Goal: Task Accomplishment & Management: Use online tool/utility

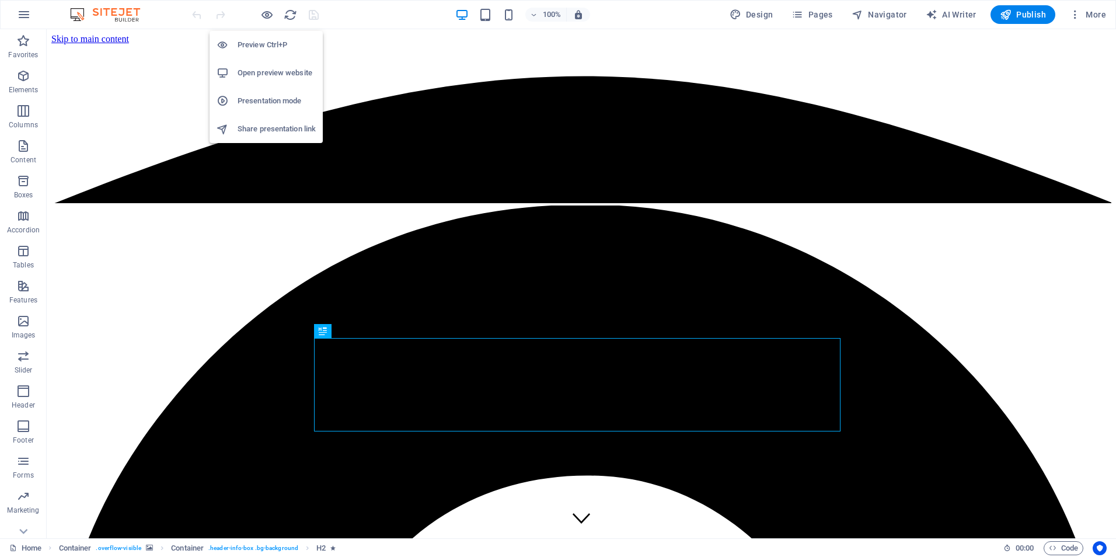
click at [273, 75] on h6 "Open preview website" at bounding box center [277, 73] width 78 height 14
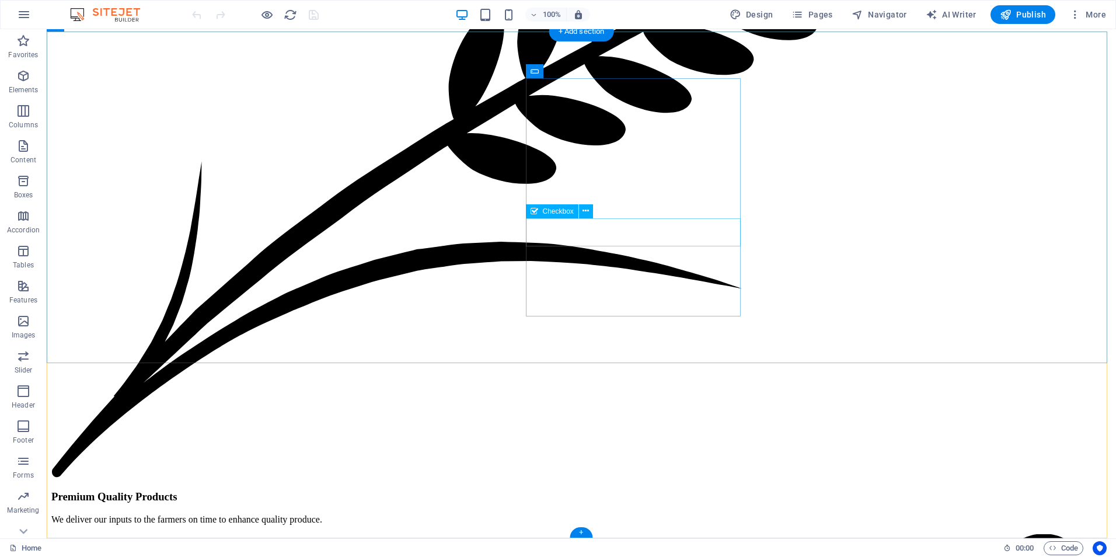
scroll to position [6520, 0]
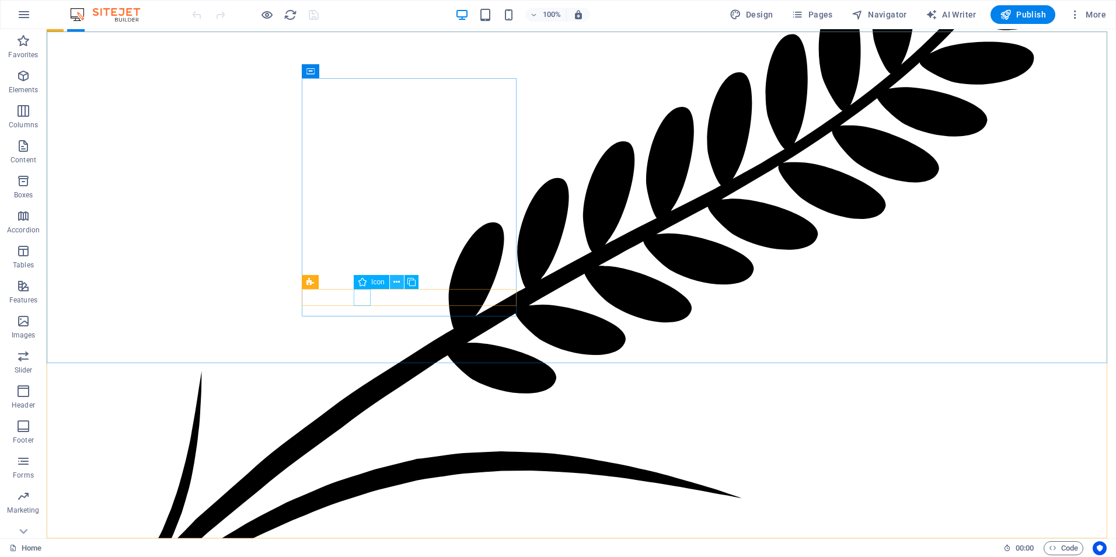
click at [397, 286] on icon at bounding box center [396, 282] width 6 height 12
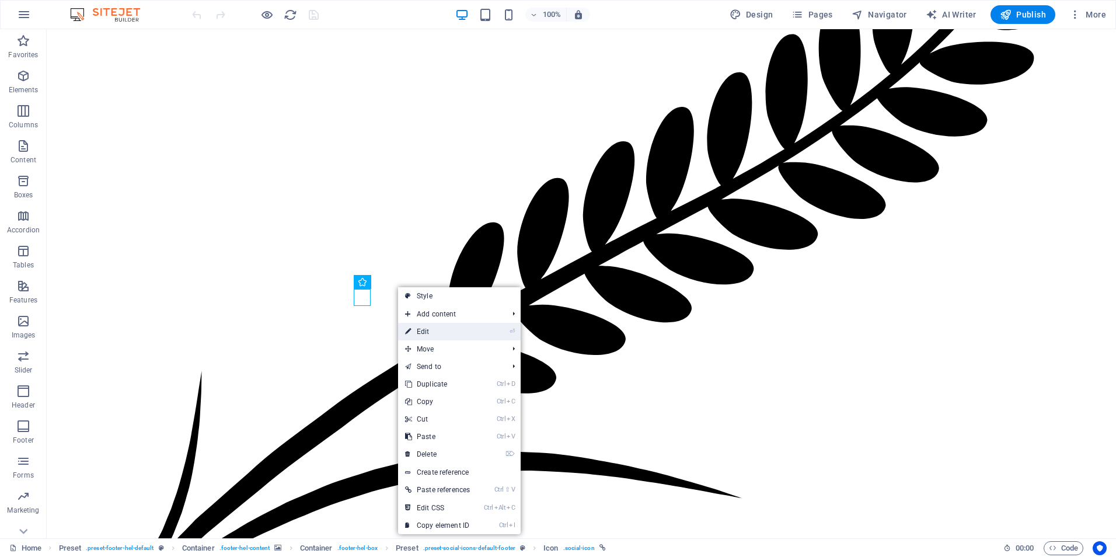
click at [420, 335] on link "⏎ Edit" at bounding box center [437, 332] width 79 height 18
select select "xMidYMid"
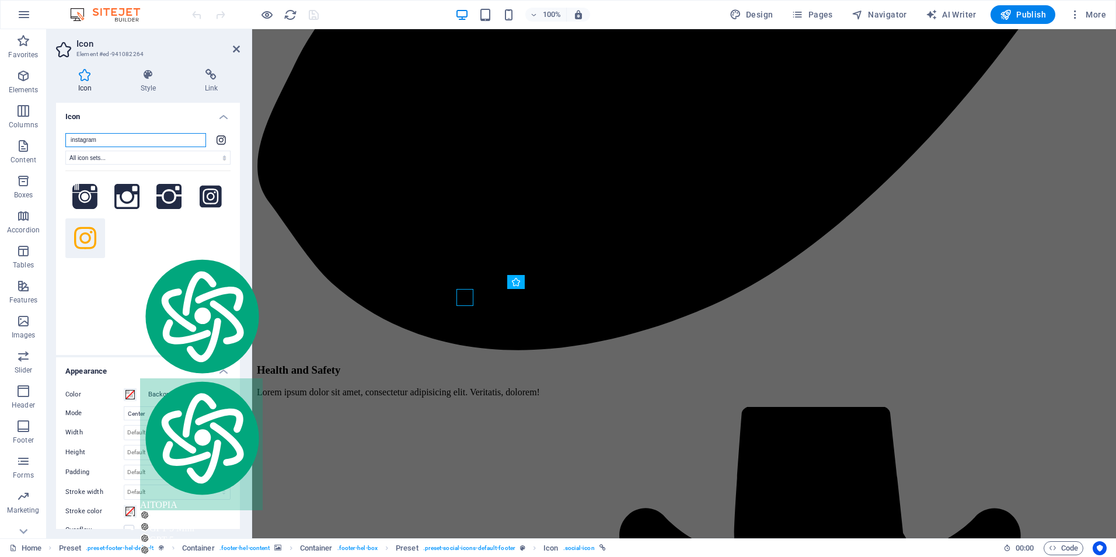
drag, startPoint x: 134, startPoint y: 250, endPoint x: 136, endPoint y: 142, distance: 108.6
click at [136, 142] on input "instagram" at bounding box center [135, 140] width 141 height 14
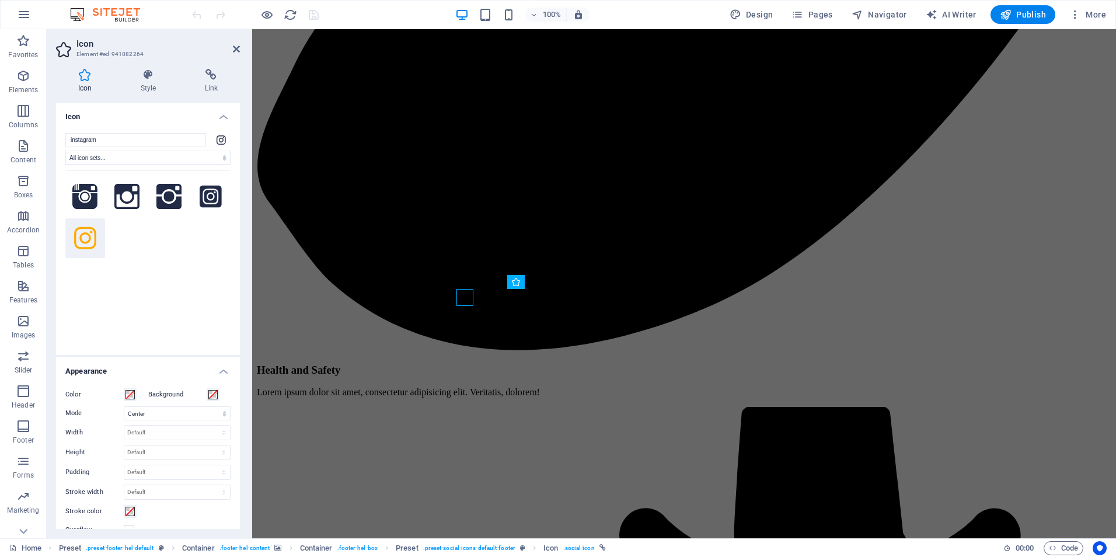
drag, startPoint x: 136, startPoint y: 142, endPoint x: 106, endPoint y: 304, distance: 164.4
click at [106, 304] on div at bounding box center [147, 254] width 165 height 169
click at [220, 142] on icon at bounding box center [221, 139] width 9 height 11
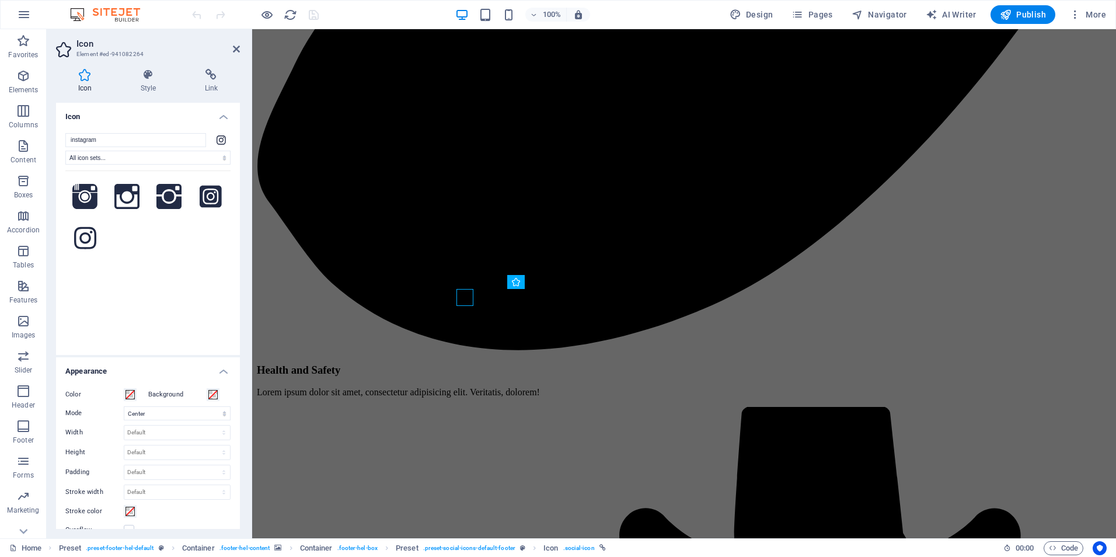
click at [220, 142] on icon at bounding box center [221, 139] width 9 height 11
click at [82, 78] on icon at bounding box center [85, 75] width 58 height 12
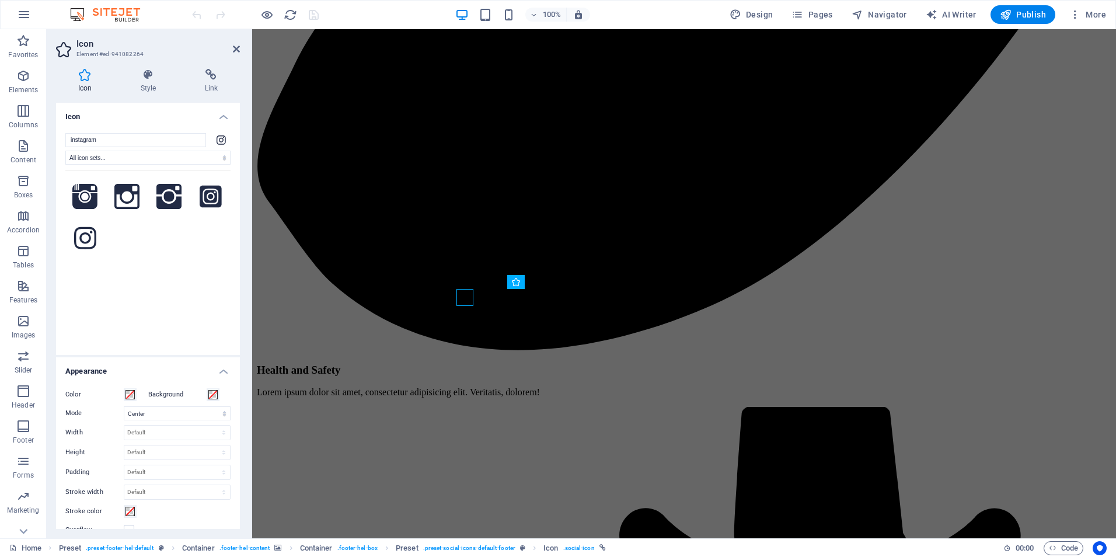
click at [82, 78] on icon at bounding box center [85, 75] width 58 height 12
click at [235, 51] on icon at bounding box center [236, 48] width 7 height 9
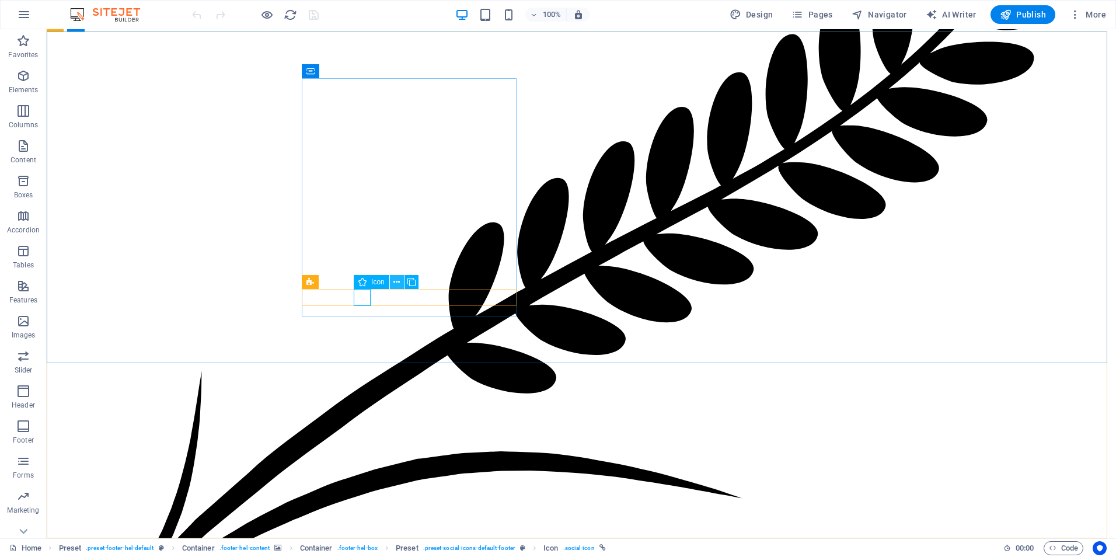
click at [394, 281] on icon at bounding box center [396, 282] width 6 height 12
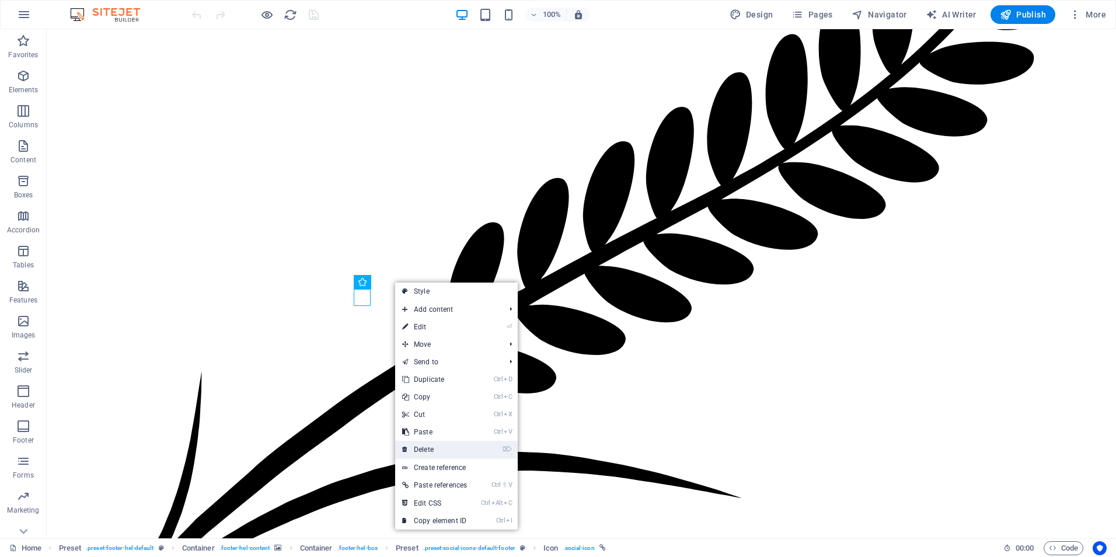
click at [423, 452] on link "⌦ Delete" at bounding box center [434, 450] width 79 height 18
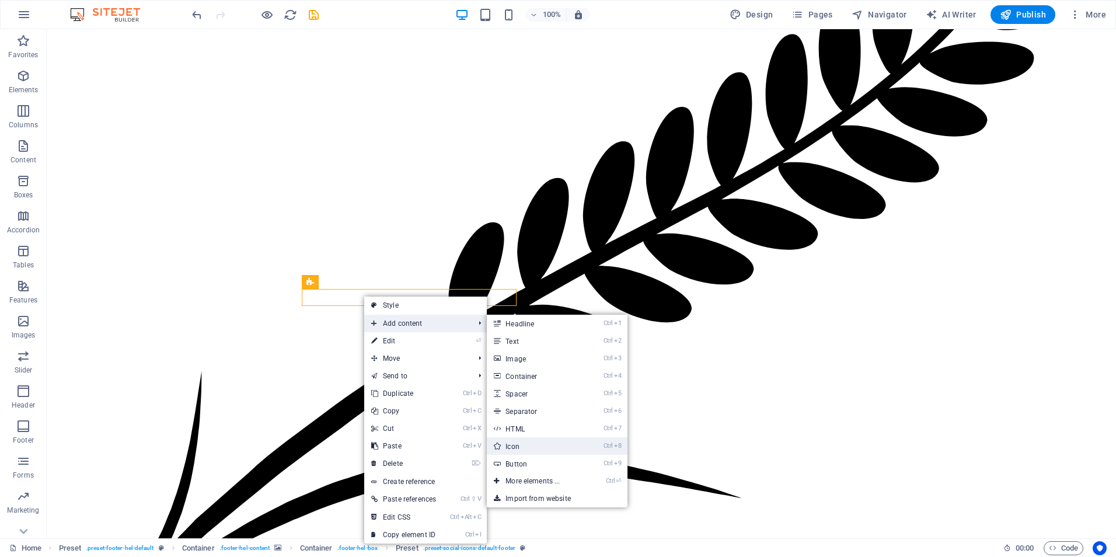
click at [520, 449] on link "Ctrl 8 Icon" at bounding box center [535, 446] width 96 height 18
select select "xMidYMid"
select select "px"
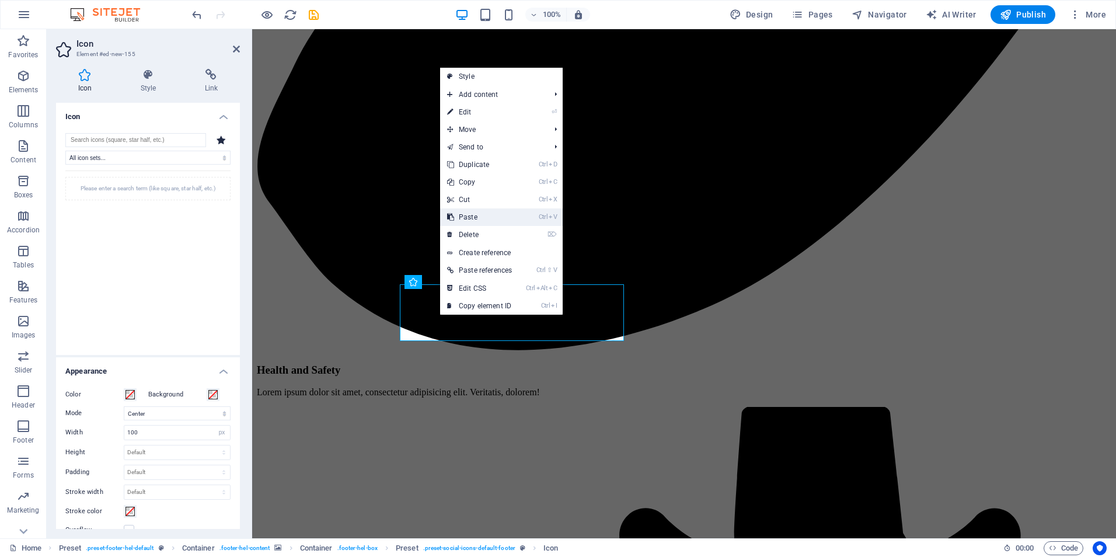
click at [484, 219] on link "Ctrl V Paste" at bounding box center [479, 217] width 79 height 18
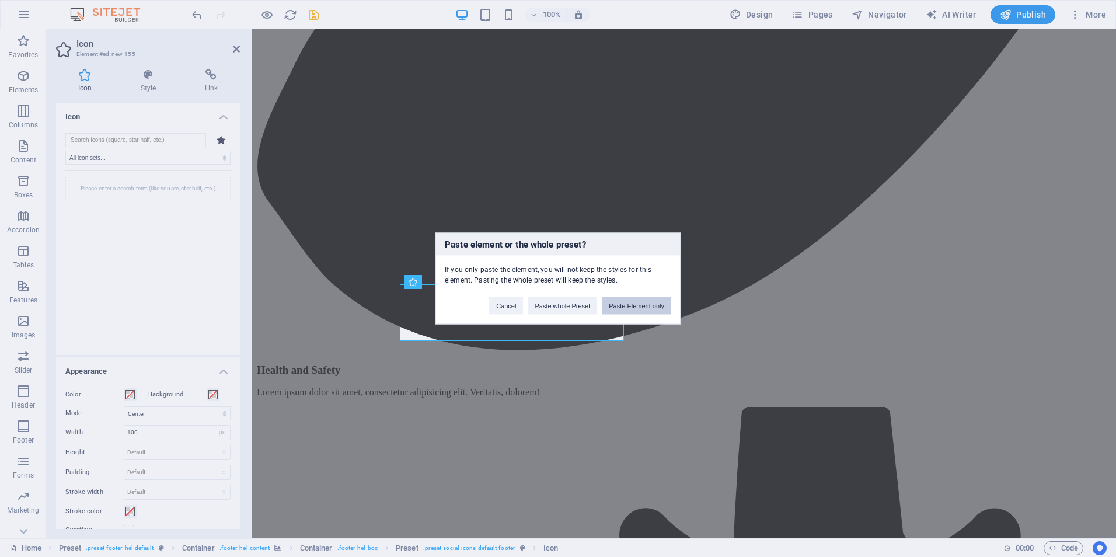
click at [618, 313] on button "Paste Element only" at bounding box center [636, 306] width 69 height 18
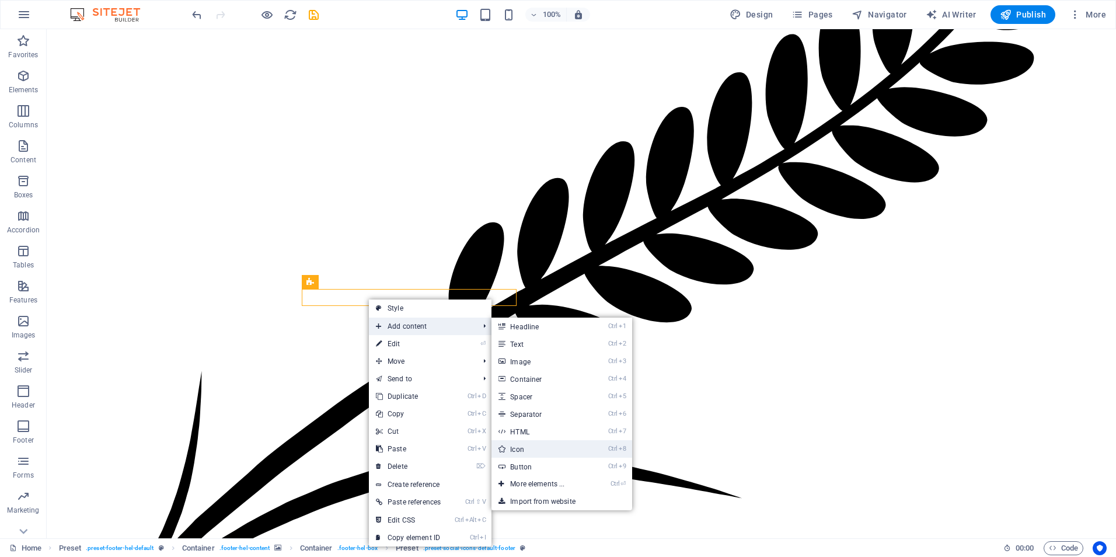
click at [539, 445] on link "Ctrl 8 Icon" at bounding box center [539, 449] width 96 height 18
select select "xMidYMid"
select select "px"
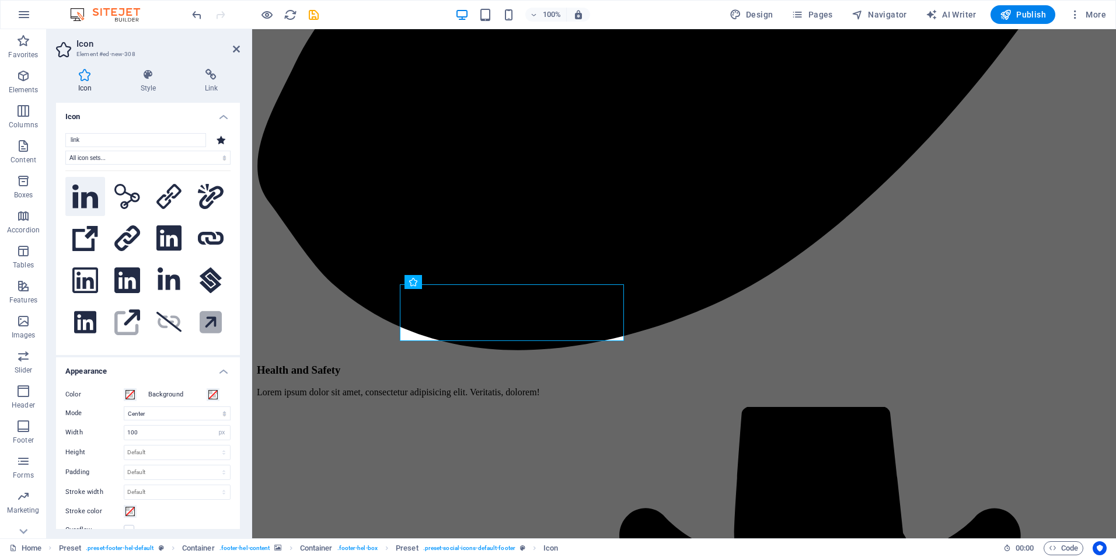
type input "link"
click at [88, 207] on button at bounding box center [85, 197] width 40 height 40
click at [161, 237] on icon at bounding box center [168, 238] width 25 height 26
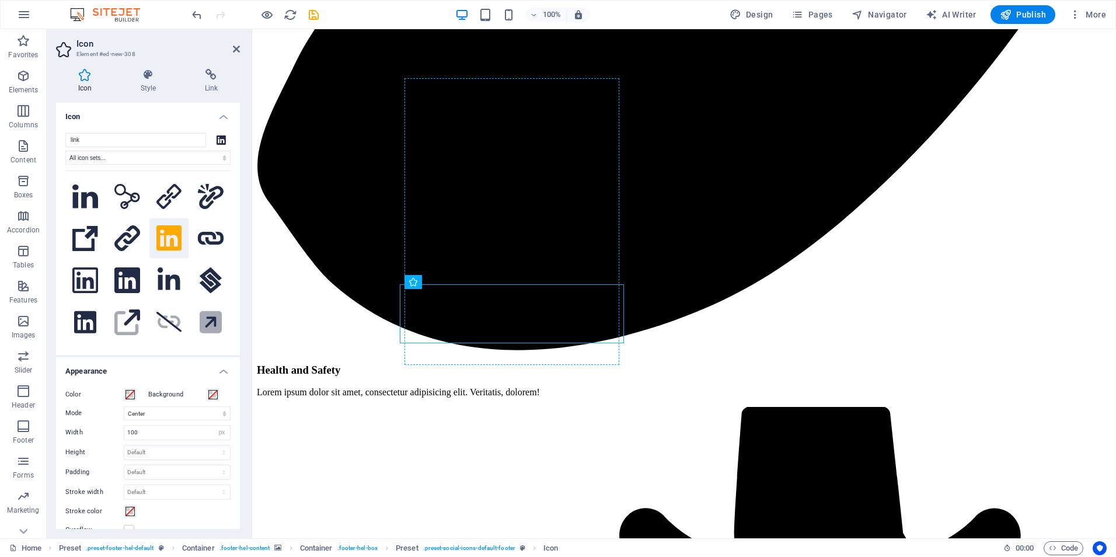
drag, startPoint x: 449, startPoint y: 322, endPoint x: 486, endPoint y: 348, distance: 45.3
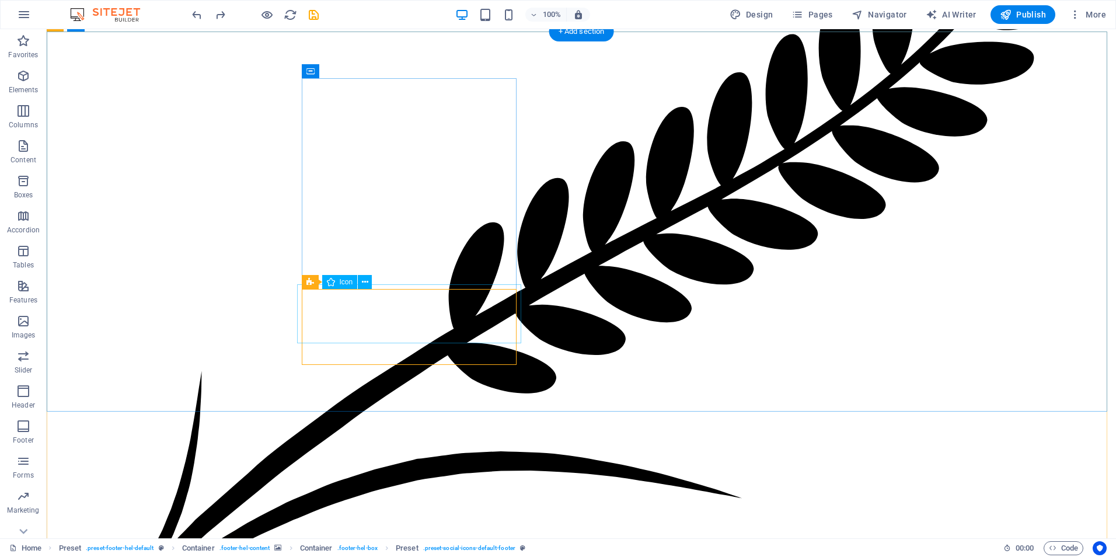
select select "xMidYMid"
select select "px"
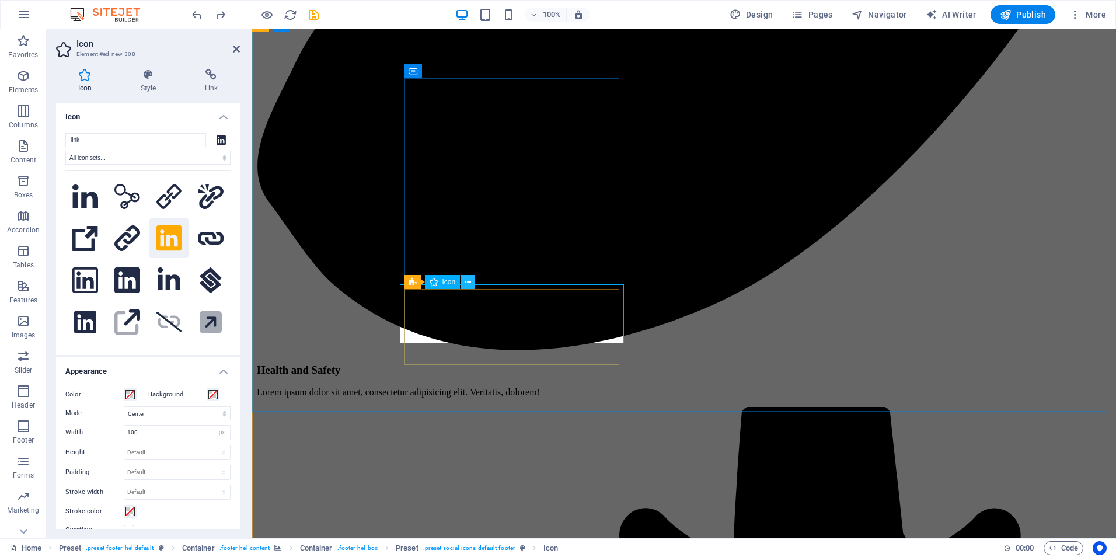
click at [472, 280] on button at bounding box center [468, 282] width 14 height 14
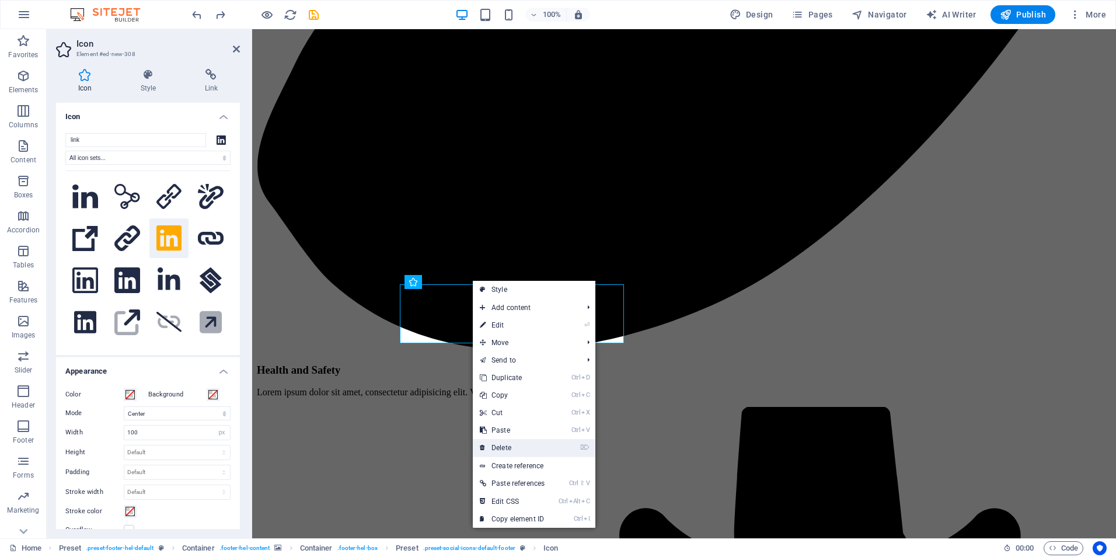
click at [510, 445] on link "⌦ Delete" at bounding box center [512, 448] width 79 height 18
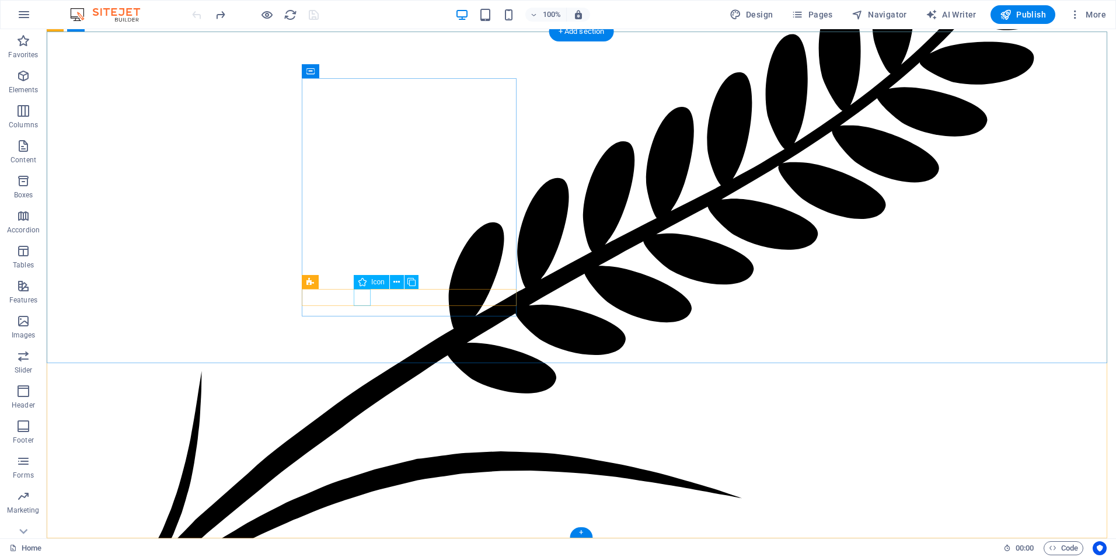
select select "xMidYMid"
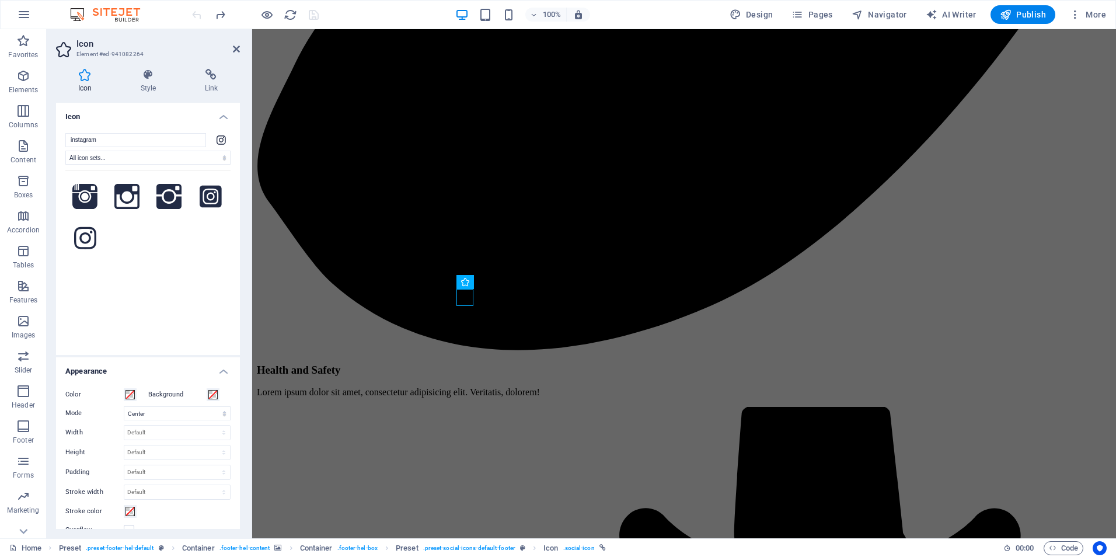
click at [86, 81] on h4 "Icon" at bounding box center [87, 81] width 62 height 25
click at [121, 155] on select "All icon sets... IcoFont Ionicons FontAwesome Brands FontAwesome Duotone FontAw…" at bounding box center [147, 158] width 165 height 14
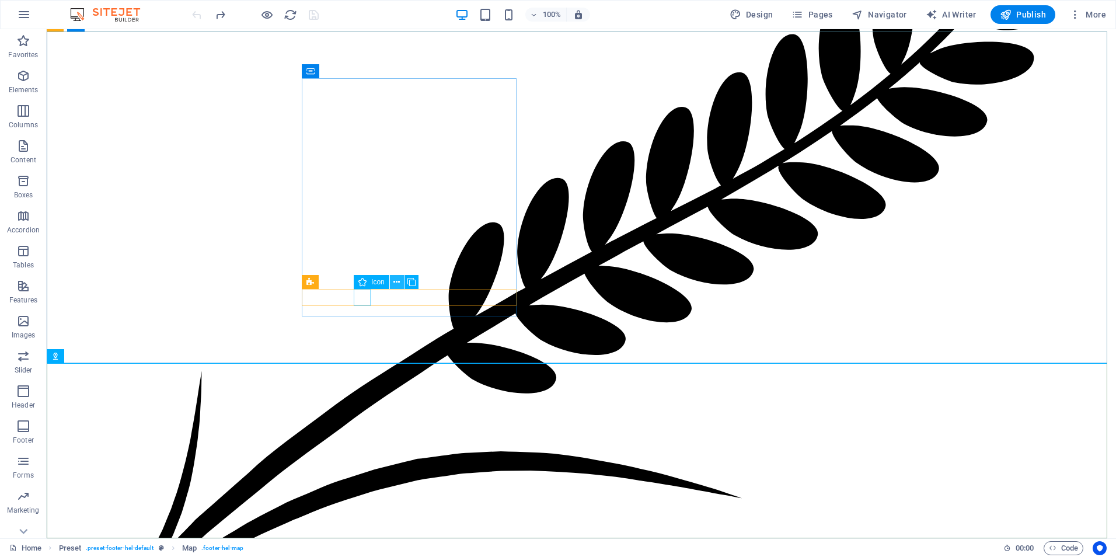
click at [399, 283] on icon at bounding box center [396, 282] width 6 height 12
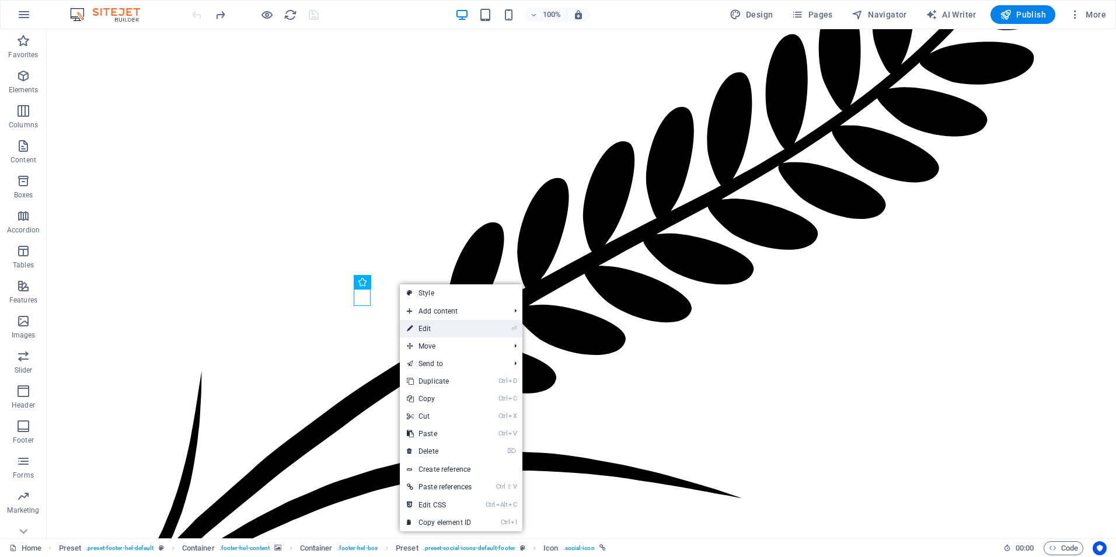
click at [424, 327] on link "⏎ Edit" at bounding box center [439, 329] width 79 height 18
select select "xMidYMid"
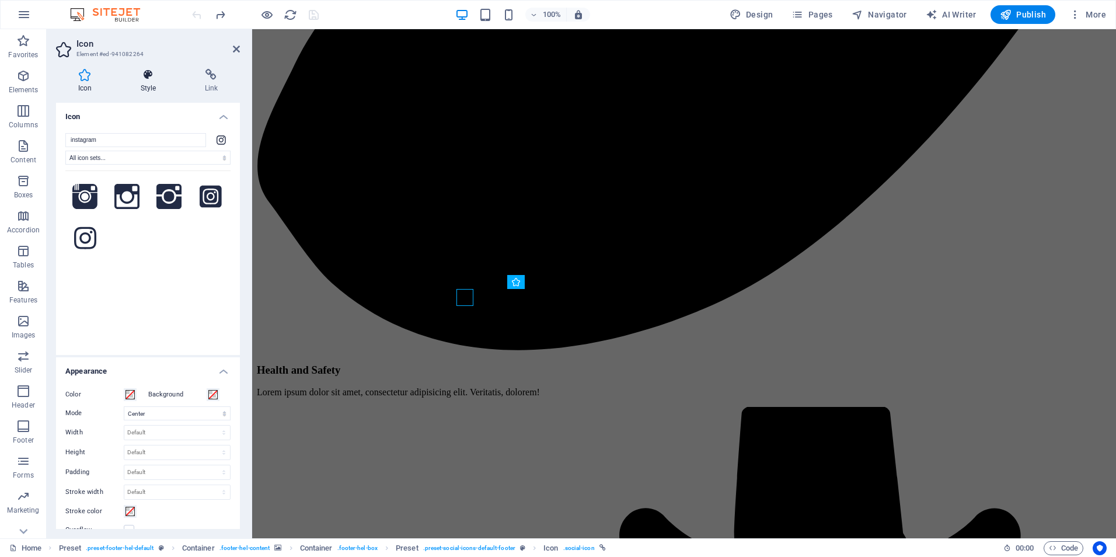
click at [148, 84] on h4 "Style" at bounding box center [150, 81] width 64 height 25
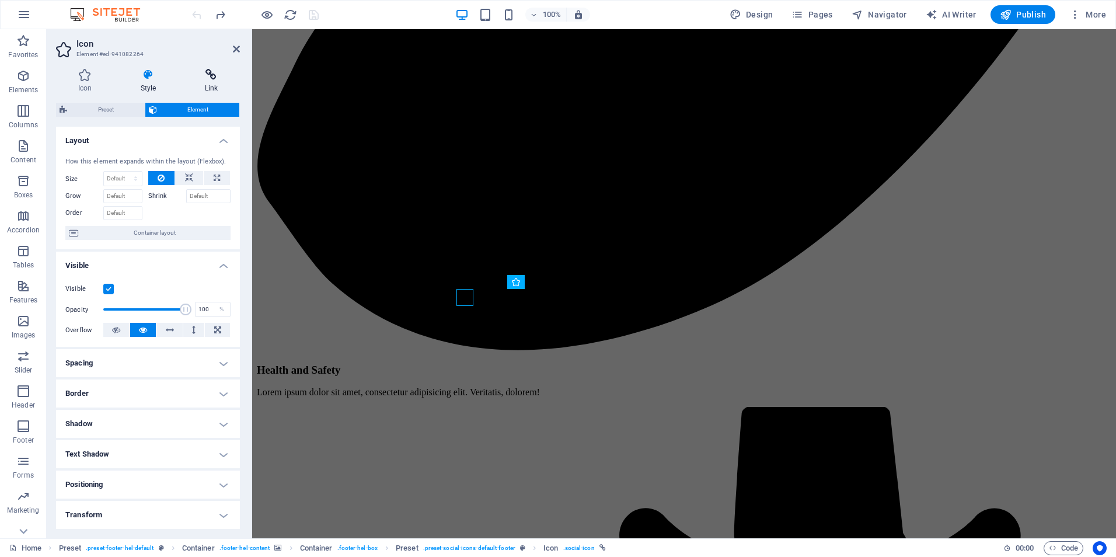
click at [211, 82] on h4 "Link" at bounding box center [211, 81] width 57 height 25
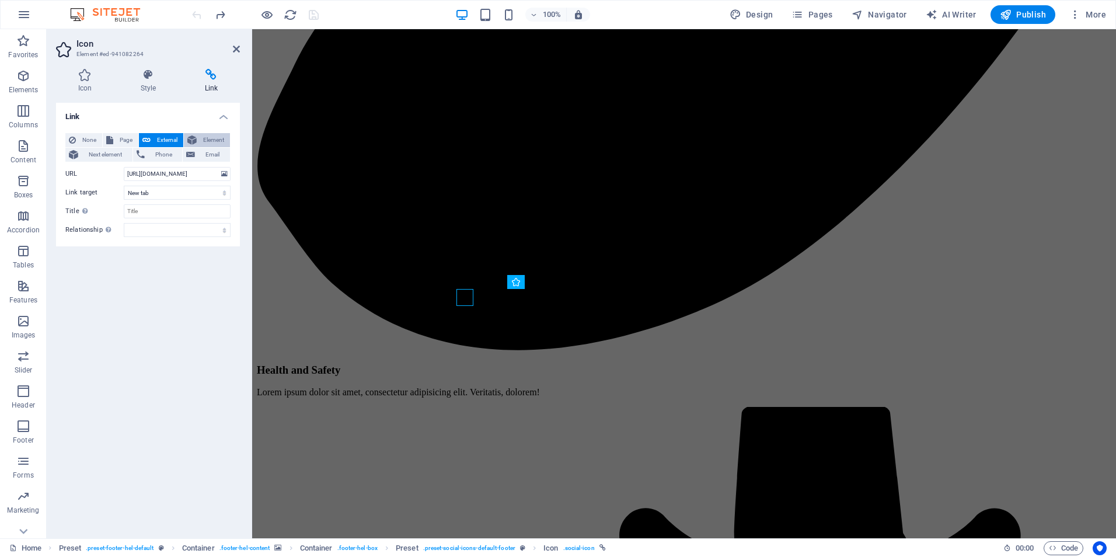
click at [199, 138] on button "Element" at bounding box center [207, 140] width 46 height 14
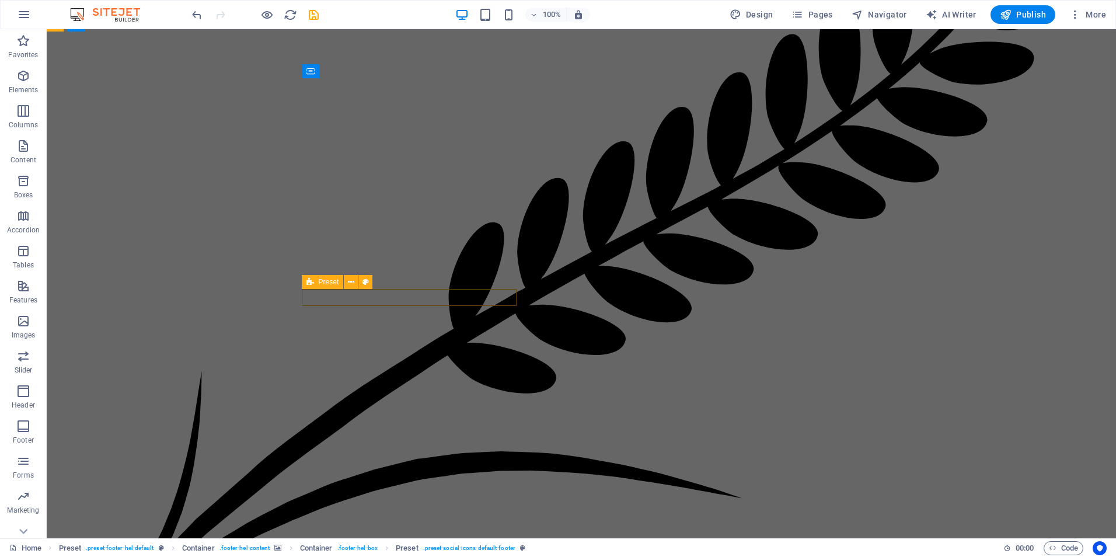
drag, startPoint x: 249, startPoint y: 292, endPoint x: 429, endPoint y: 296, distance: 180.4
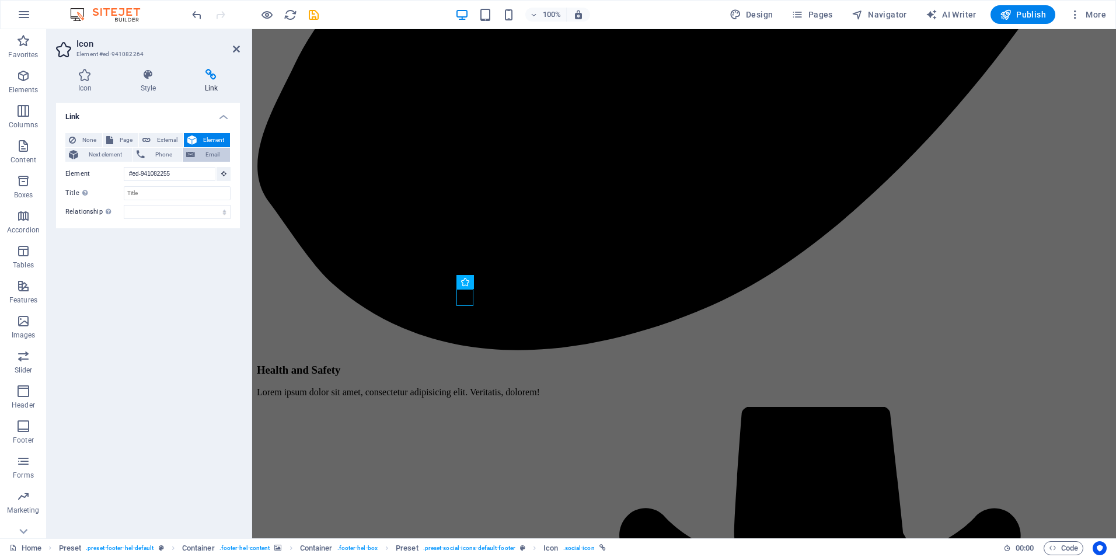
scroll to position [6420, 0]
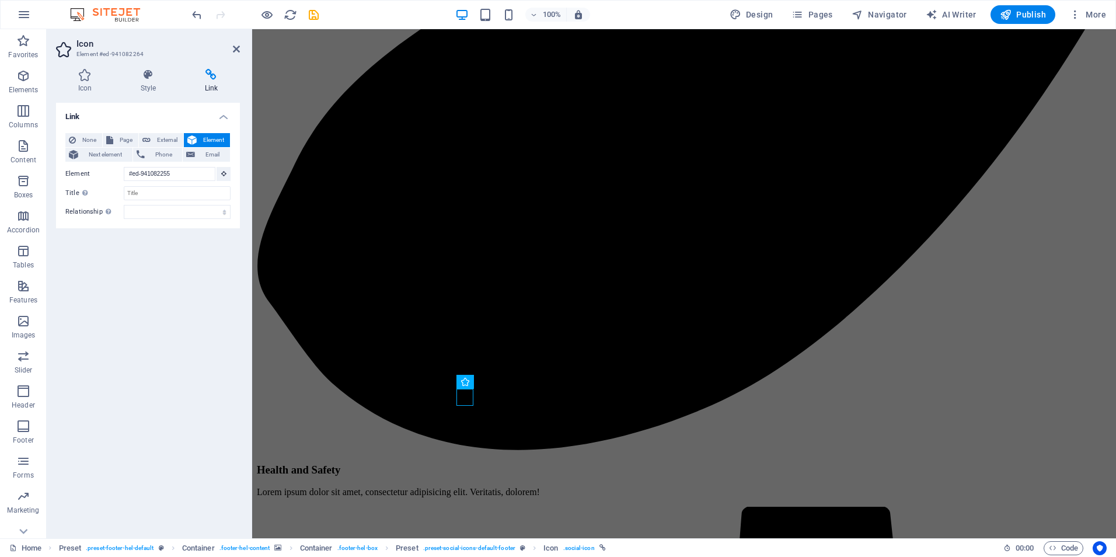
click at [211, 142] on span "Element" at bounding box center [213, 140] width 26 height 14
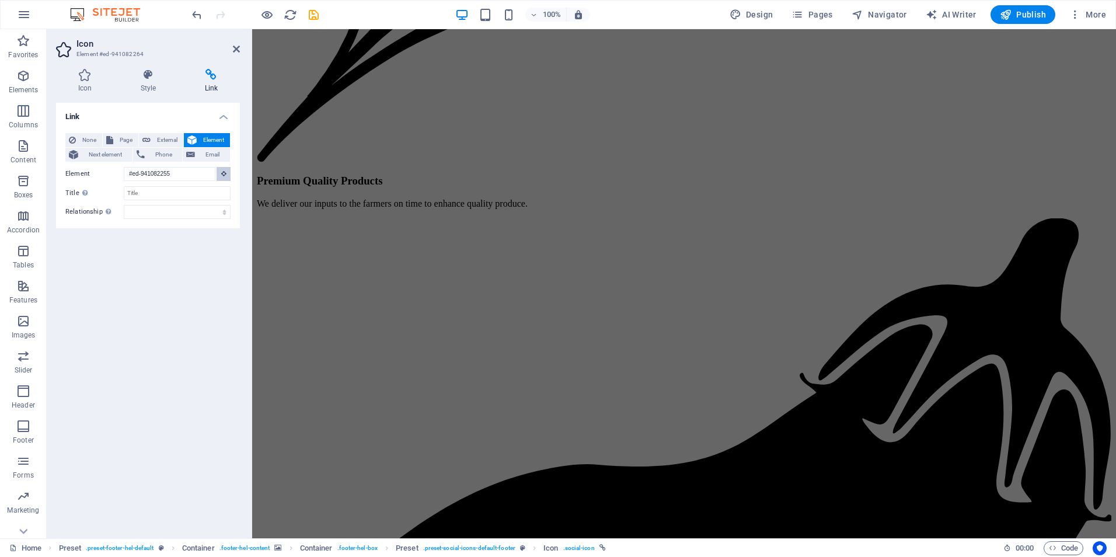
scroll to position [5921, 0]
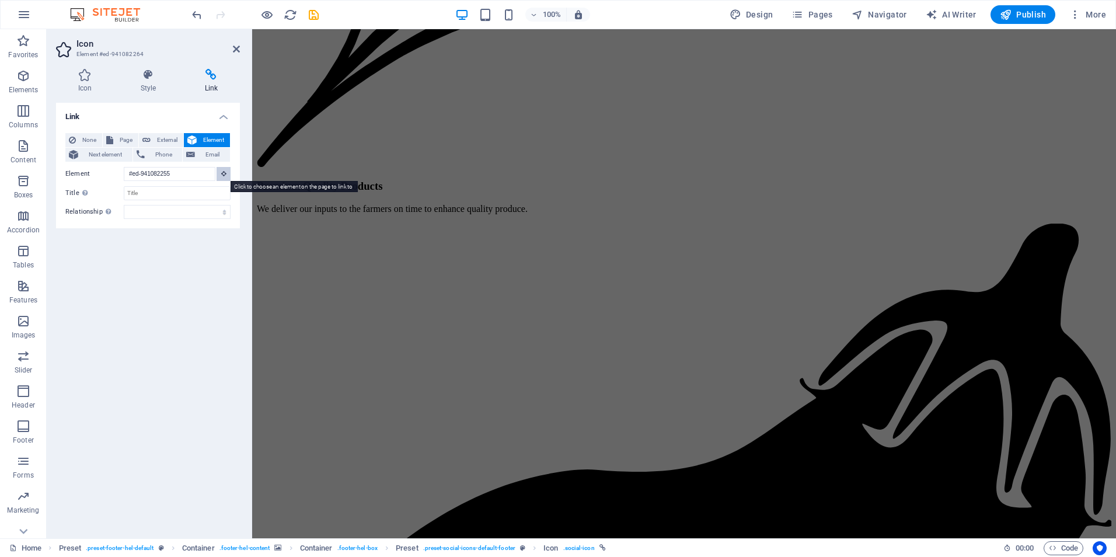
click at [225, 173] on icon at bounding box center [223, 173] width 5 height 6
click at [224, 172] on icon at bounding box center [223, 173] width 5 height 6
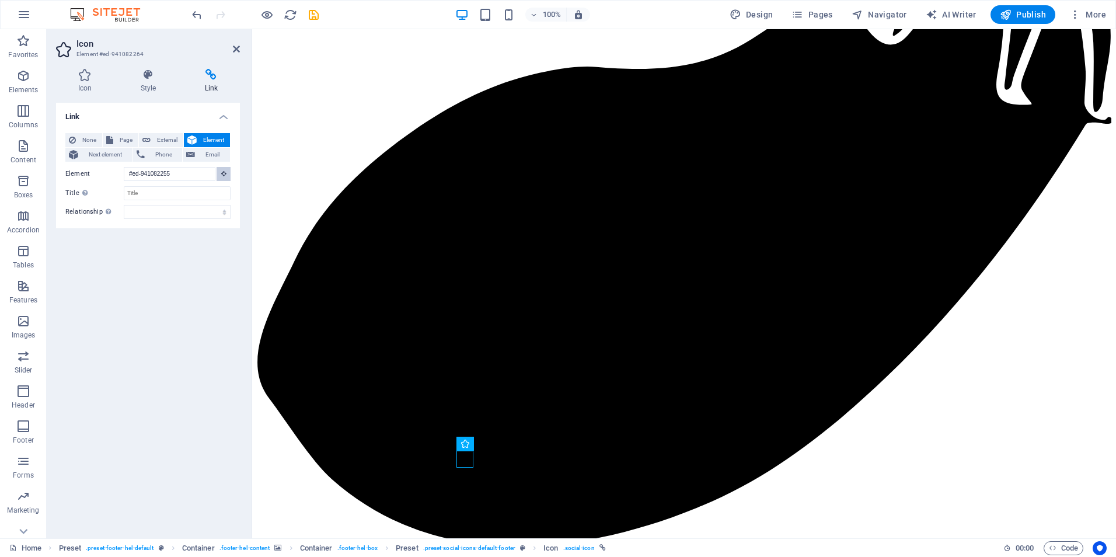
scroll to position [6520, 0]
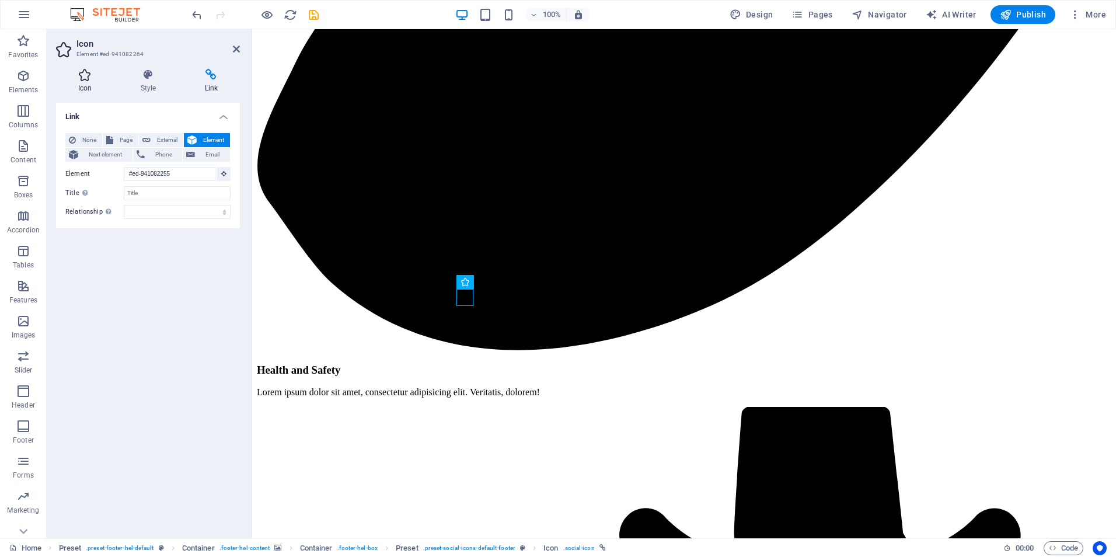
click at [79, 78] on icon at bounding box center [85, 75] width 58 height 12
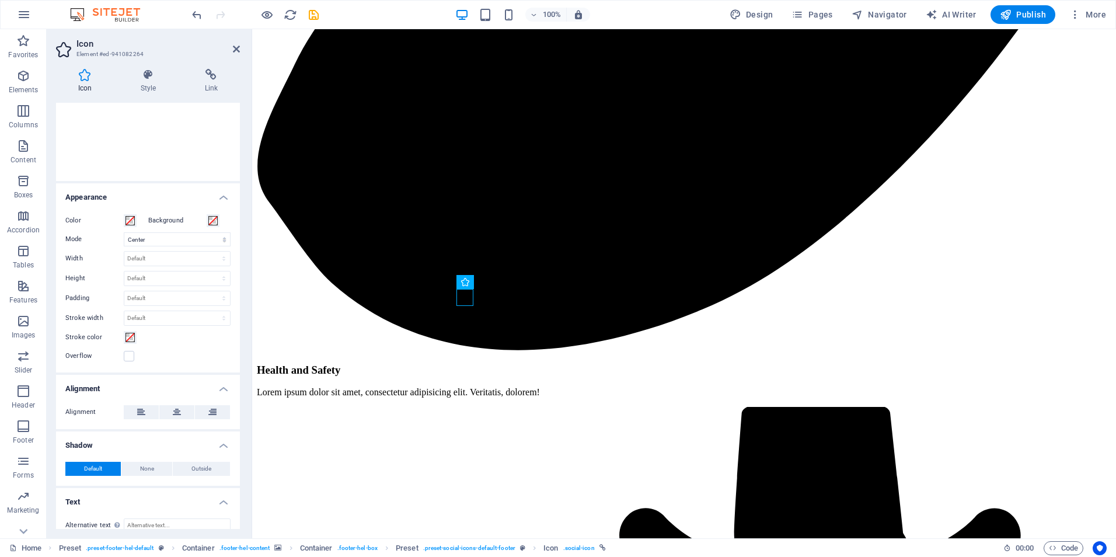
scroll to position [187, 0]
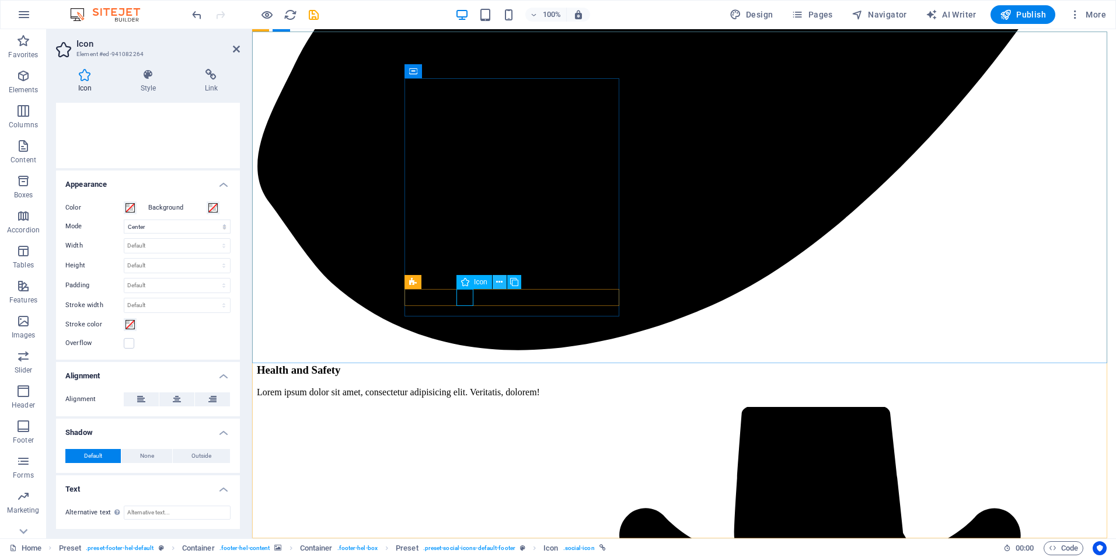
click at [503, 284] on icon at bounding box center [499, 282] width 6 height 12
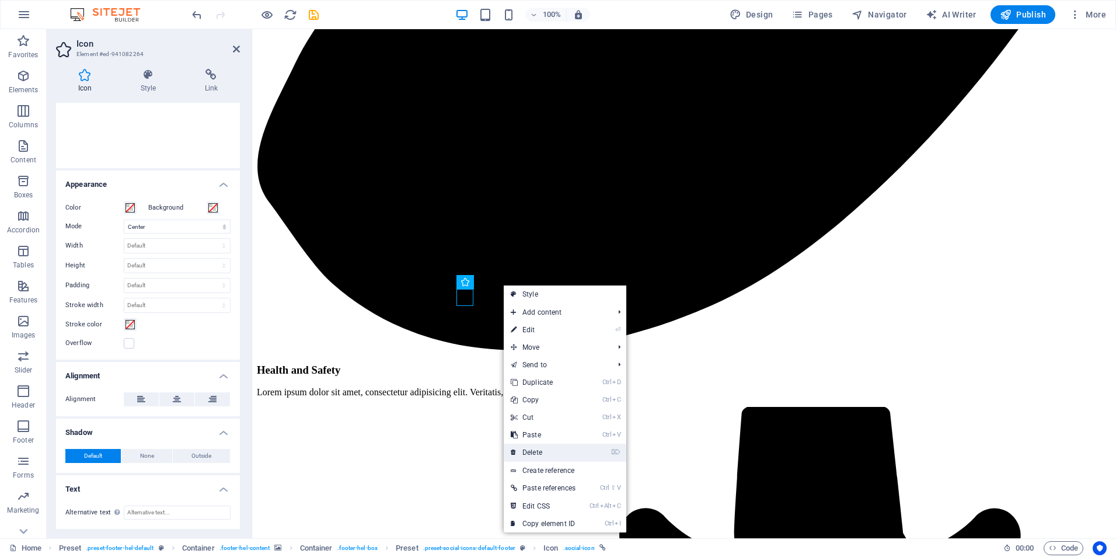
click at [528, 453] on link "⌦ Delete" at bounding box center [543, 453] width 79 height 18
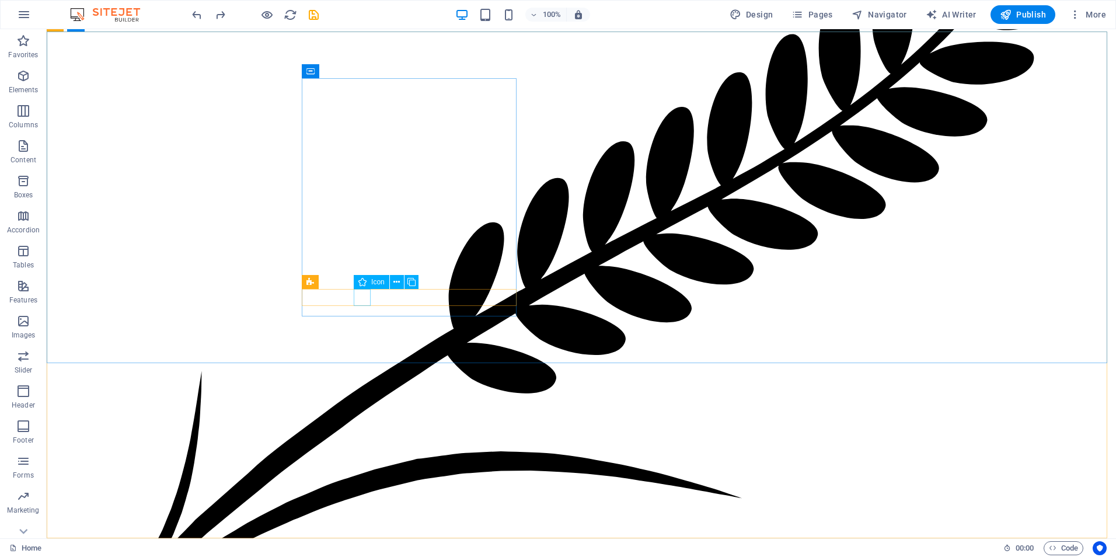
click at [365, 283] on icon at bounding box center [362, 282] width 8 height 14
select select "xMidYMid"
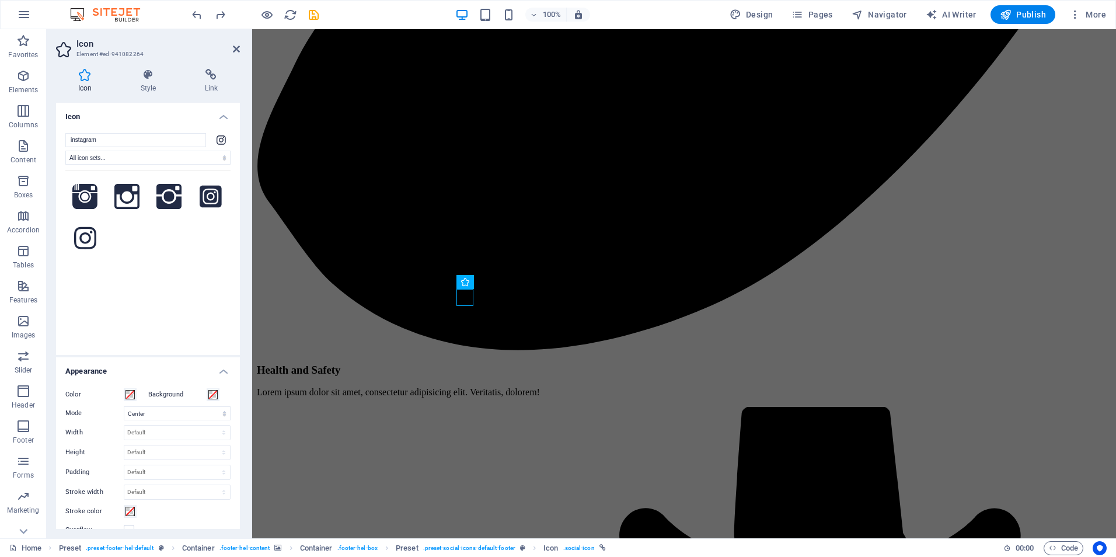
click at [219, 138] on icon at bounding box center [221, 139] width 9 height 11
click at [162, 137] on input "instagram" at bounding box center [135, 140] width 141 height 14
drag, startPoint x: 162, startPoint y: 137, endPoint x: 0, endPoint y: 148, distance: 162.0
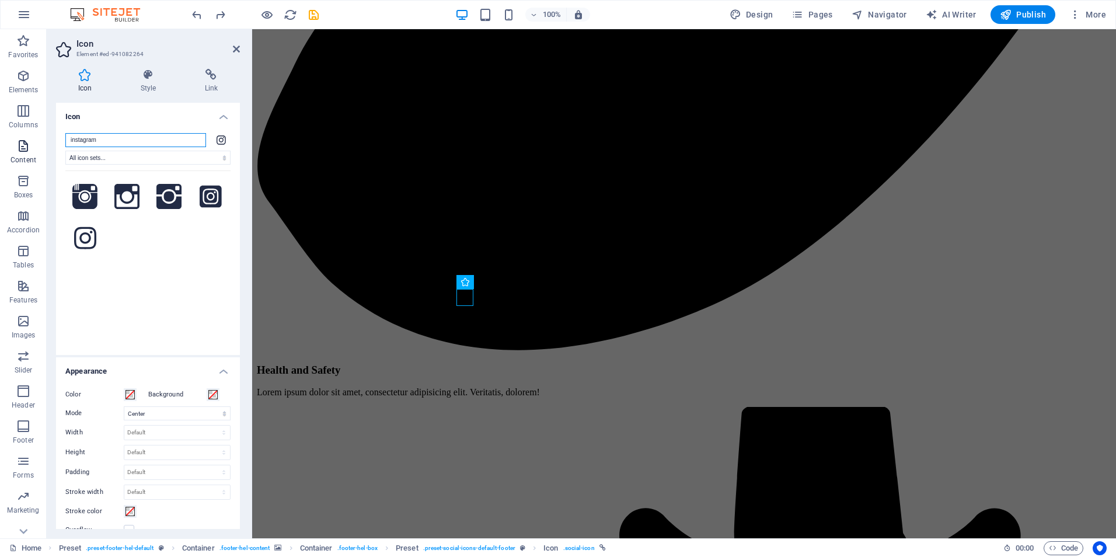
click at [0, 148] on html "www.agriabundance.co.zw Home (en) Favorites Elements Columns Content Boxes Acco…" at bounding box center [558, 278] width 1116 height 557
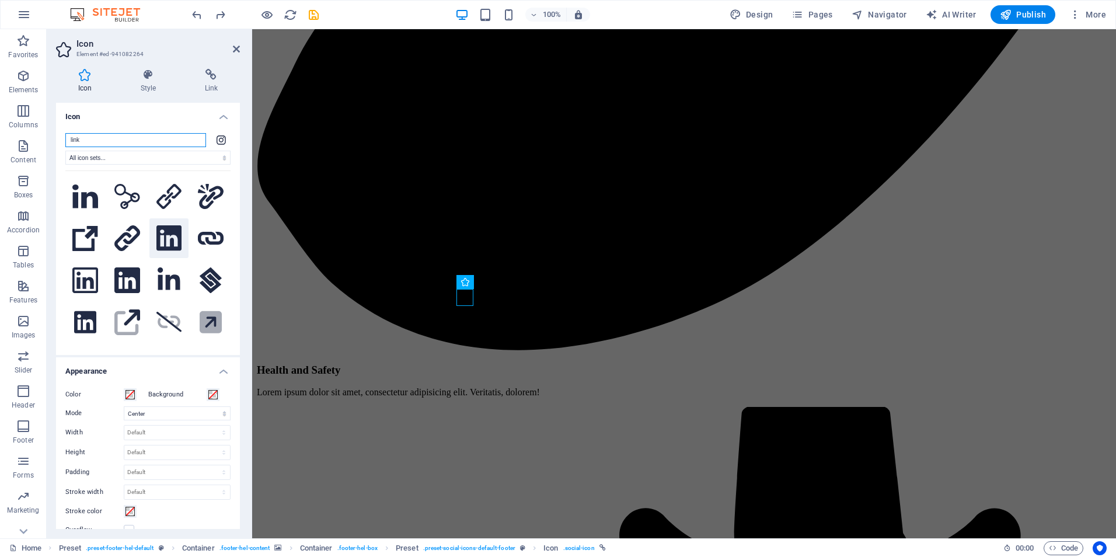
type input "link"
click at [166, 232] on icon at bounding box center [168, 238] width 25 height 26
click at [124, 277] on icon at bounding box center [127, 280] width 26 height 26
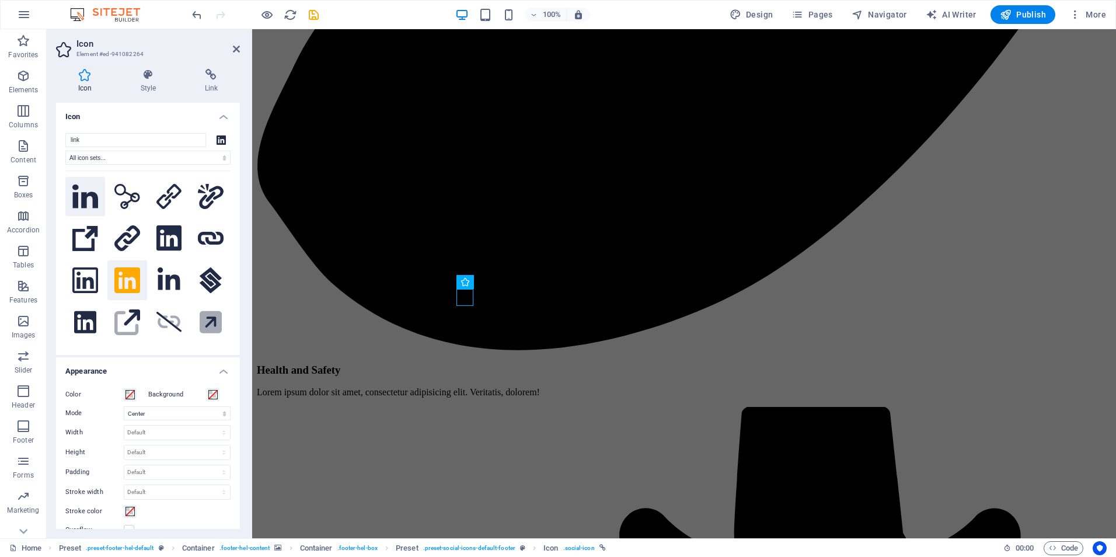
click at [85, 202] on icon at bounding box center [85, 195] width 26 height 23
click at [89, 315] on icon at bounding box center [85, 322] width 22 height 26
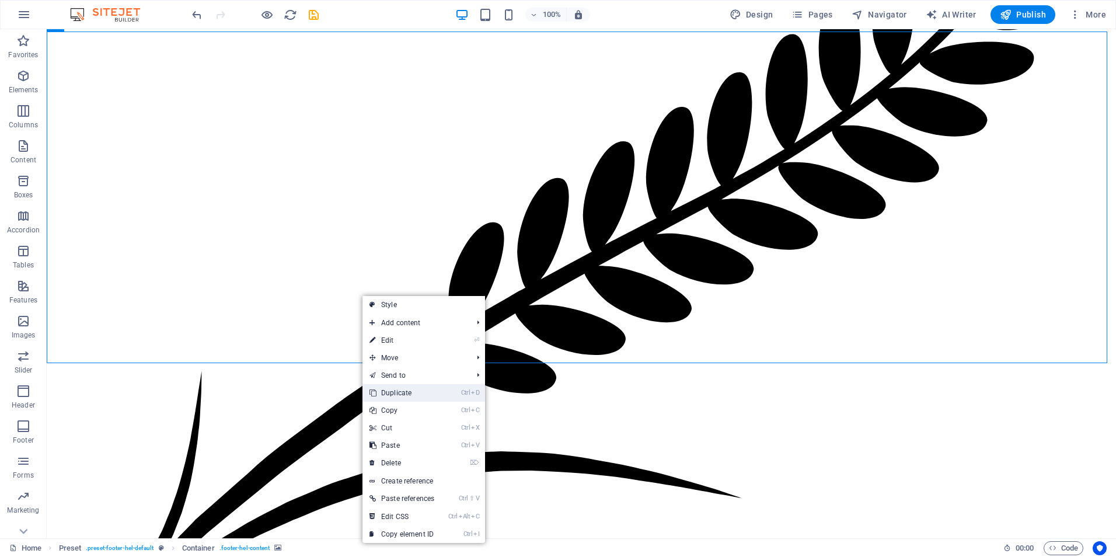
click at [404, 398] on link "Ctrl D Duplicate" at bounding box center [401, 393] width 79 height 18
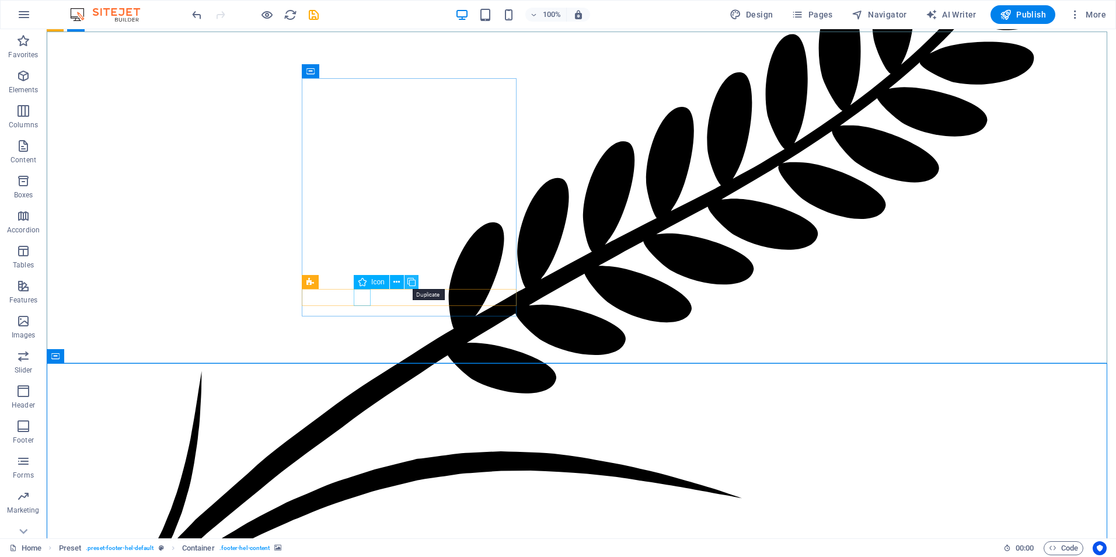
click at [410, 280] on icon at bounding box center [411, 282] width 8 height 12
click at [391, 285] on icon at bounding box center [389, 282] width 8 height 14
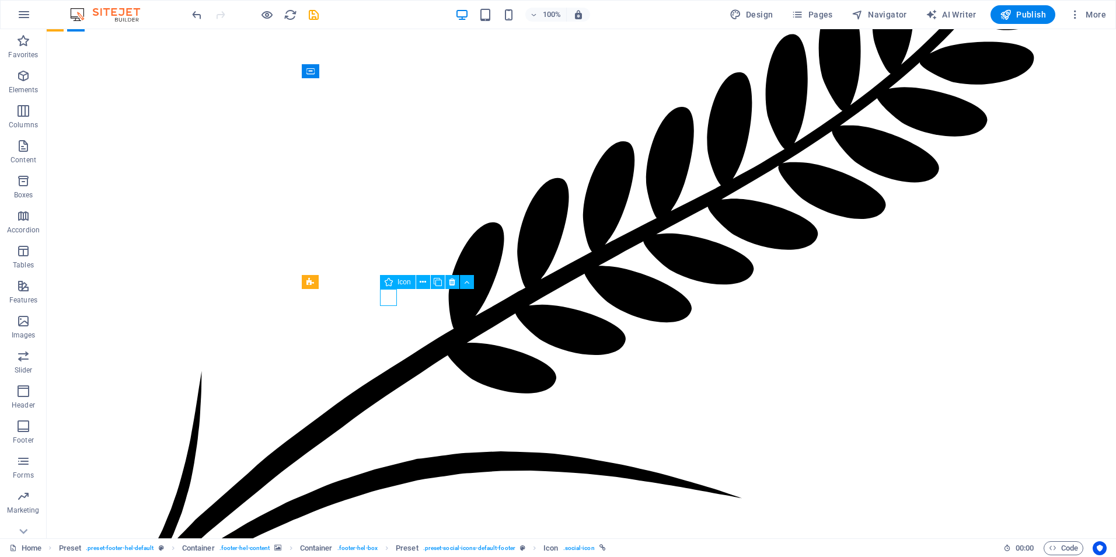
click at [391, 285] on icon at bounding box center [389, 282] width 8 height 14
select select "xMidYMid"
select select
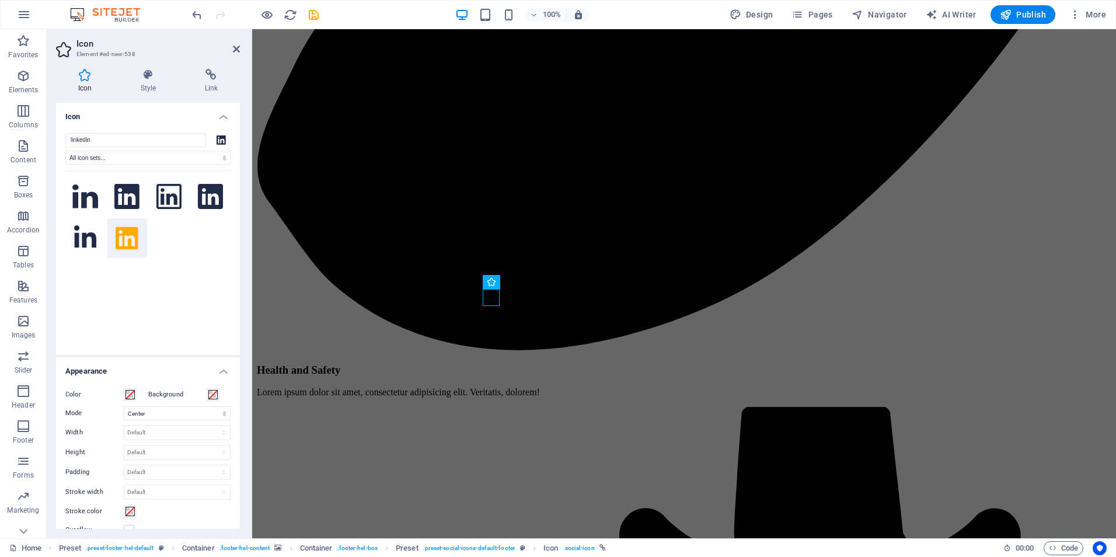
drag, startPoint x: 127, startPoint y: 138, endPoint x: 64, endPoint y: 135, distance: 62.5
click at [64, 135] on div "linkedin All icon sets... IcoFont Ionicons FontAwesome Brands FontAwesome Duoto…" at bounding box center [148, 239] width 184 height 231
type input "youtu"
click at [161, 204] on icon at bounding box center [169, 196] width 26 height 18
click at [124, 201] on icon at bounding box center [127, 196] width 26 height 18
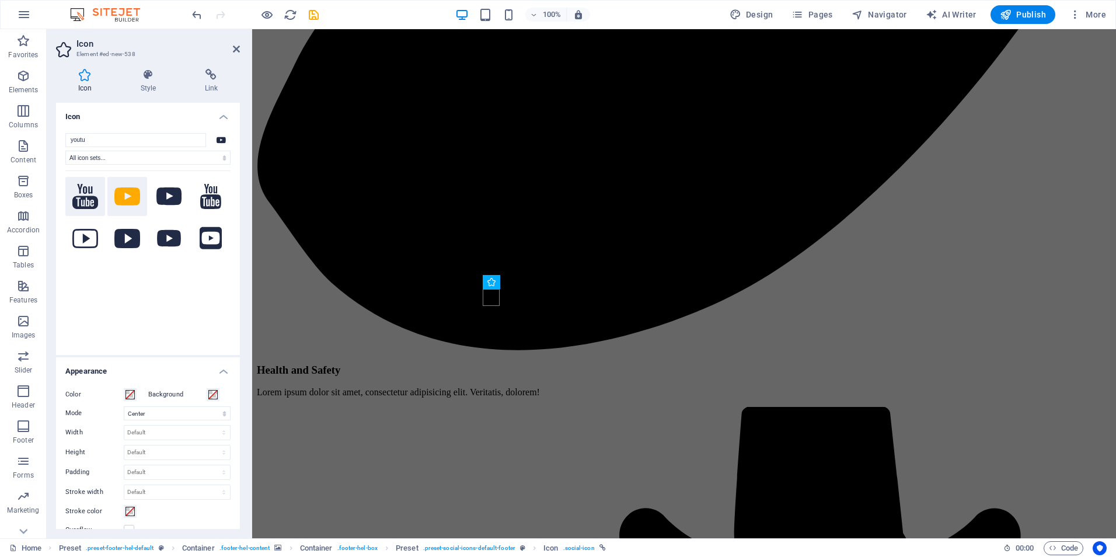
click at [86, 200] on icon at bounding box center [85, 196] width 26 height 25
click at [215, 194] on icon at bounding box center [210, 197] width 21 height 26
click at [208, 240] on icon at bounding box center [211, 238] width 22 height 26
click at [132, 241] on icon at bounding box center [127, 238] width 26 height 19
click at [88, 204] on icon at bounding box center [85, 196] width 26 height 25
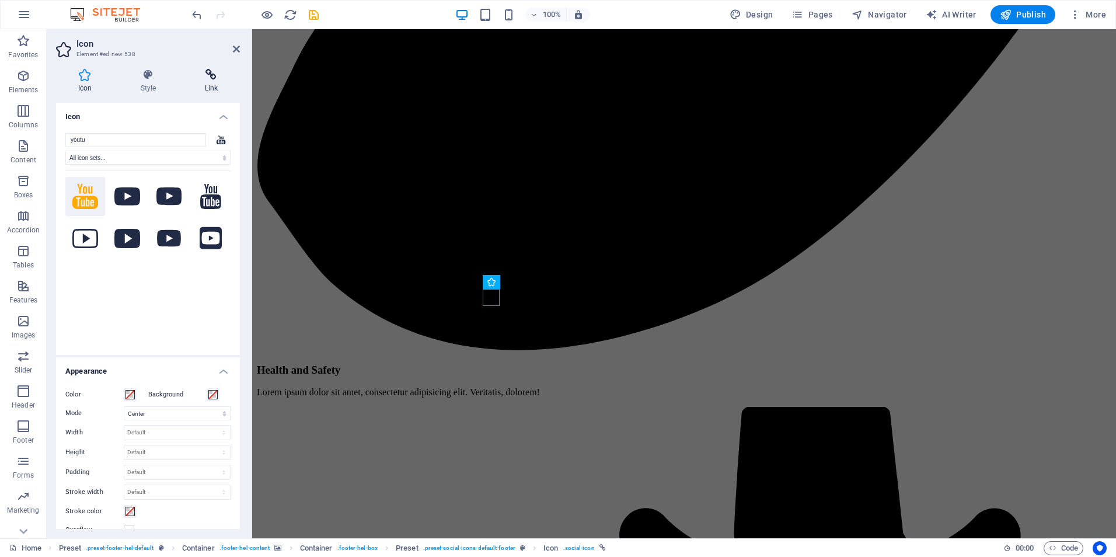
click at [211, 77] on icon at bounding box center [211, 75] width 57 height 12
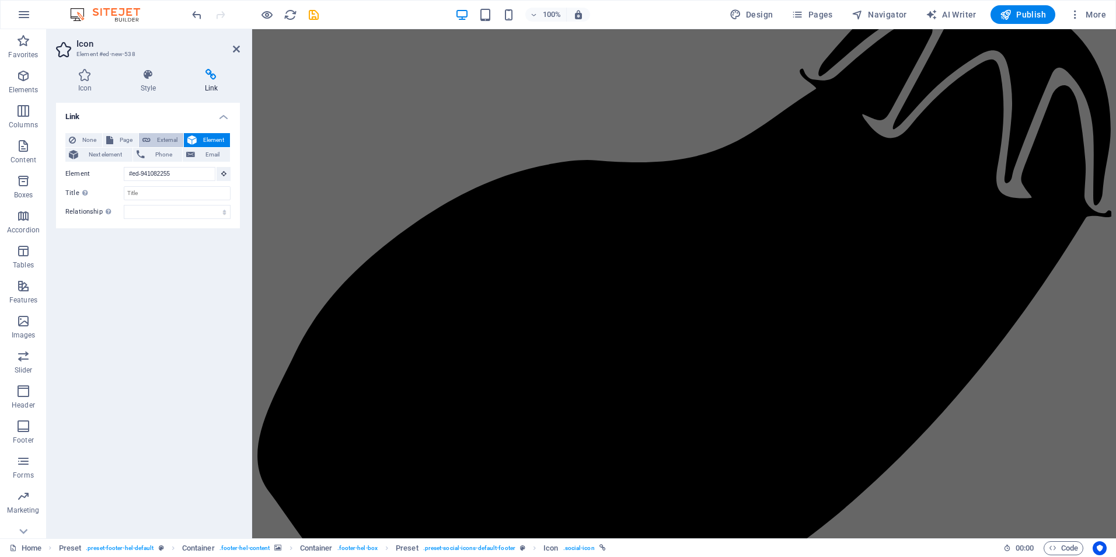
scroll to position [6221, 0]
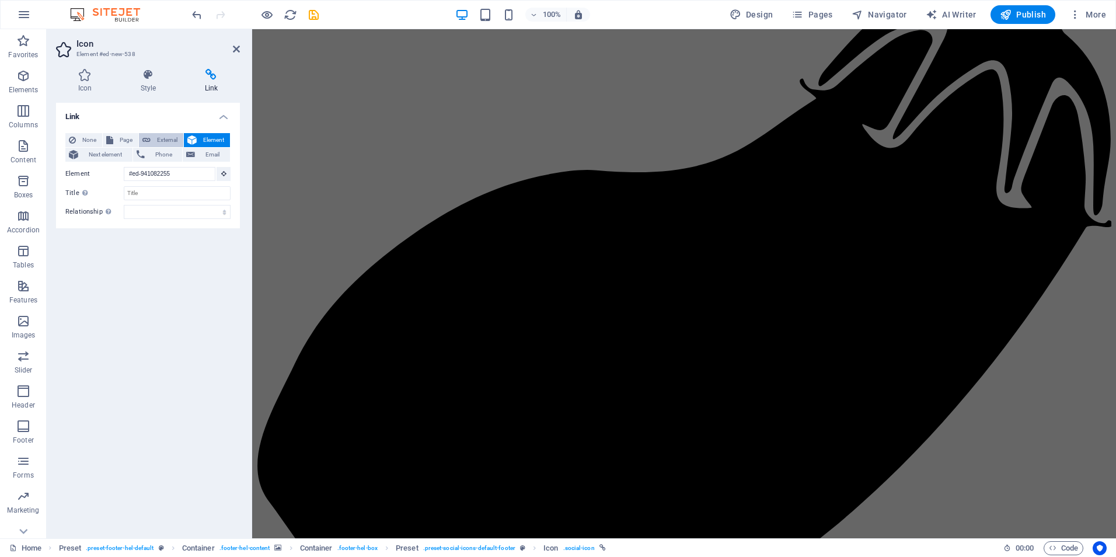
click at [163, 141] on span "External" at bounding box center [167, 140] width 26 height 14
select select "blank"
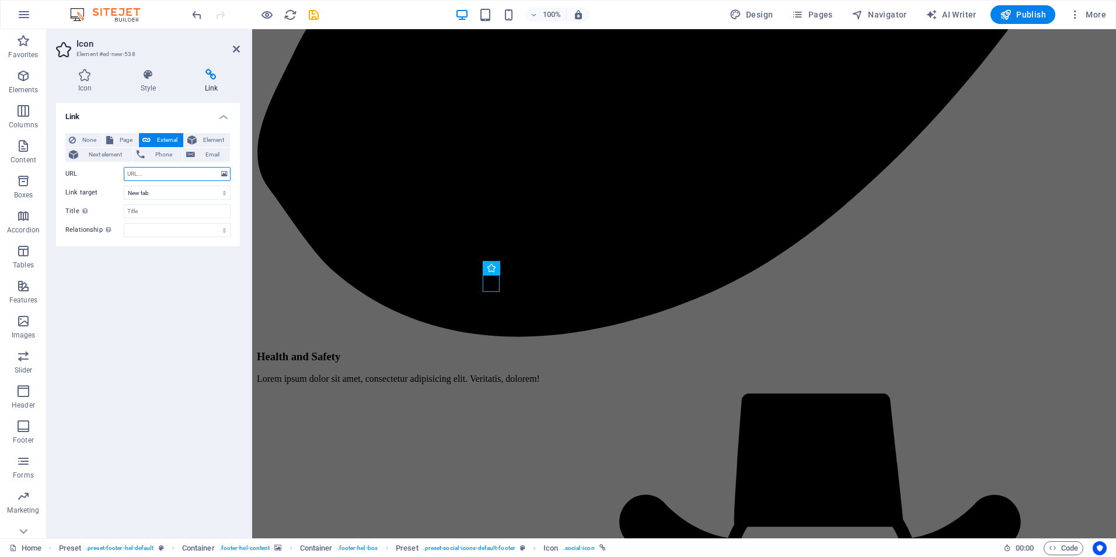
scroll to position [6534, 0]
click at [165, 176] on input "URL" at bounding box center [177, 174] width 107 height 14
paste input "https://www.youtube.com/"
type input "https://www.youtube.com/"
click at [182, 193] on select "New tab Same tab Overlay" at bounding box center [177, 193] width 107 height 14
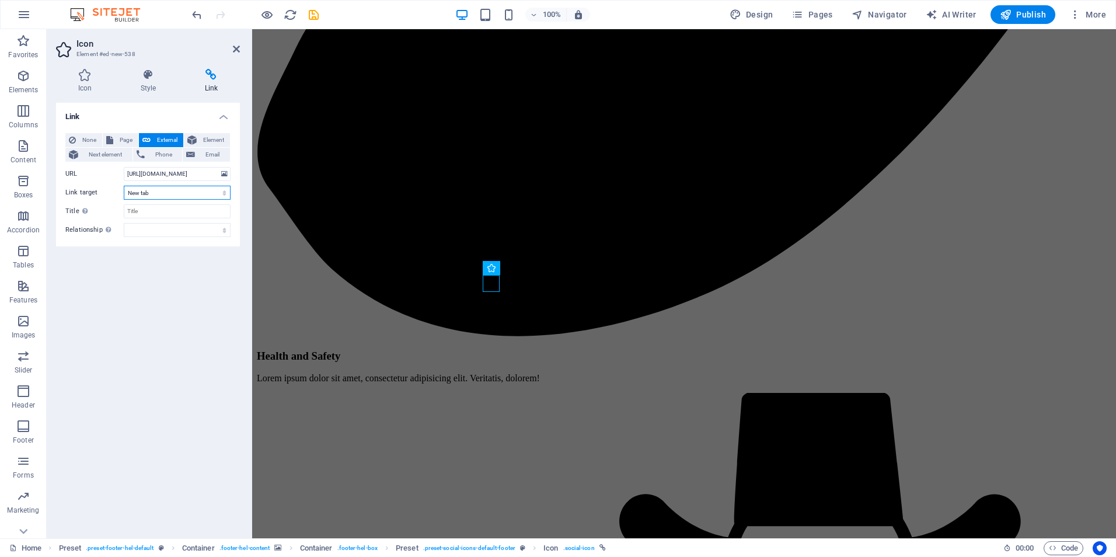
click at [124, 186] on select "New tab Same tab Overlay" at bounding box center [177, 193] width 107 height 14
click at [168, 210] on input "Title Additional link description, should not be the same as the link text. The…" at bounding box center [177, 211] width 107 height 14
type input "YouTube"
click at [83, 76] on icon at bounding box center [85, 75] width 58 height 12
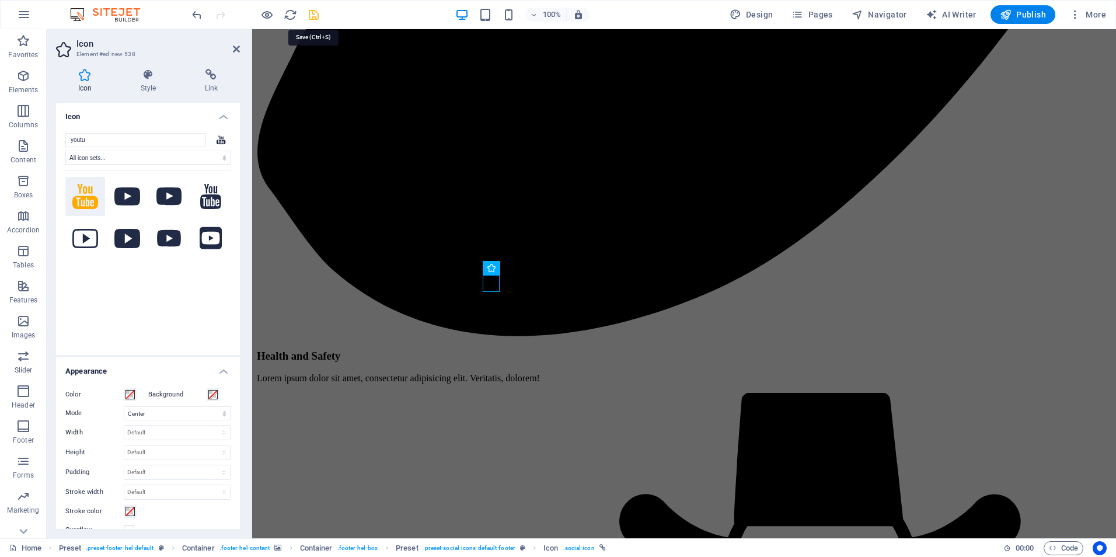
click at [315, 18] on icon "save" at bounding box center [313, 14] width 13 height 13
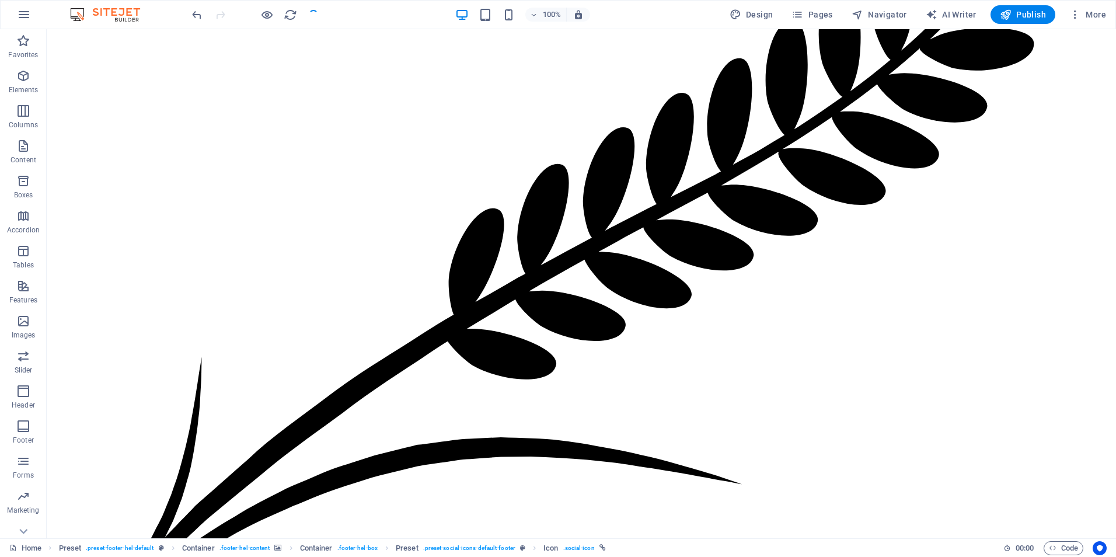
checkbox input "false"
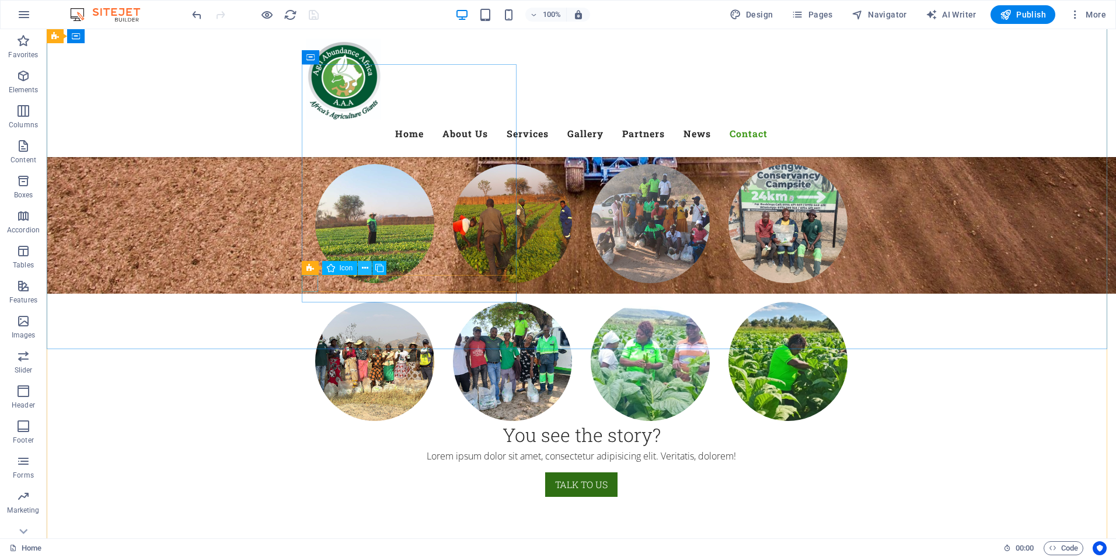
click at [362, 268] on icon at bounding box center [365, 268] width 6 height 12
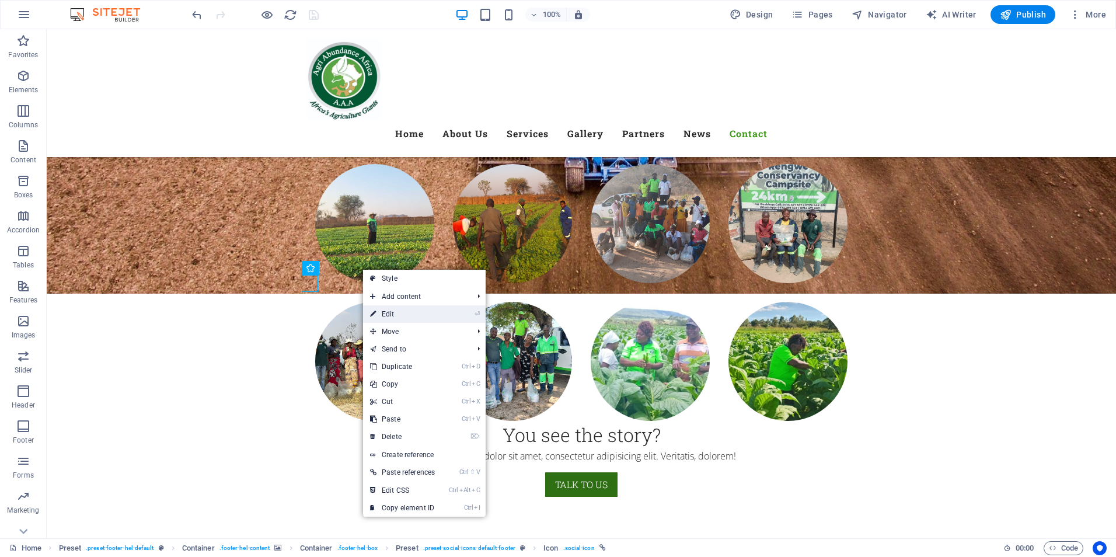
click at [396, 313] on link "⏎ Edit" at bounding box center [402, 314] width 79 height 18
select select "xMidYMid"
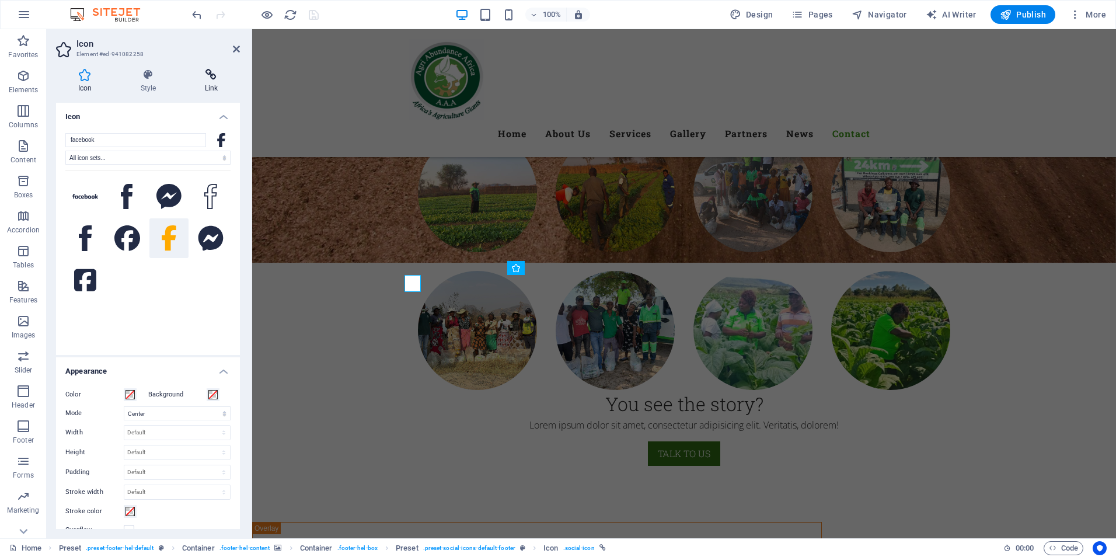
click at [212, 78] on icon at bounding box center [211, 75] width 57 height 12
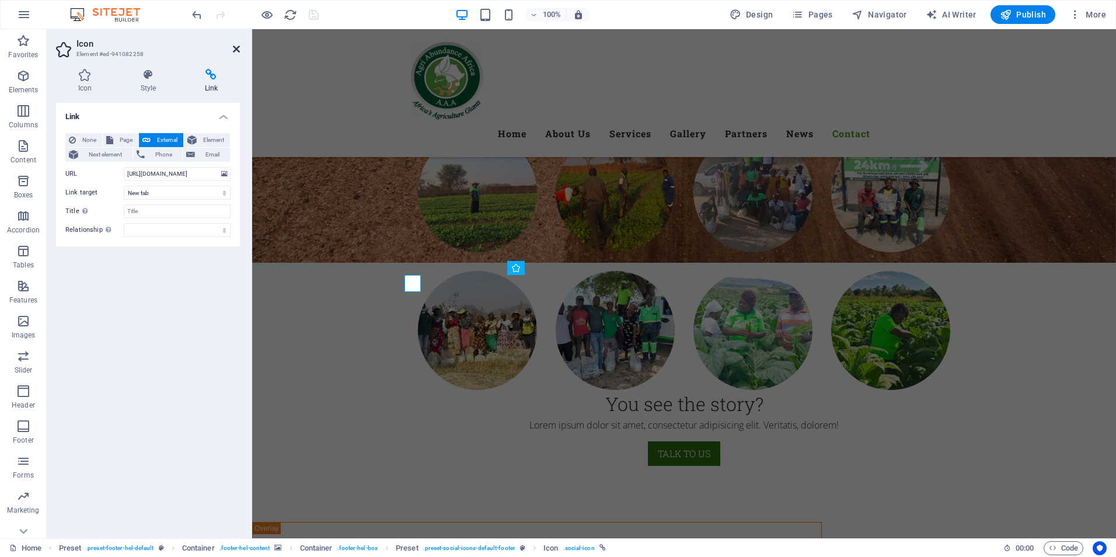
click at [236, 51] on icon at bounding box center [236, 48] width 7 height 9
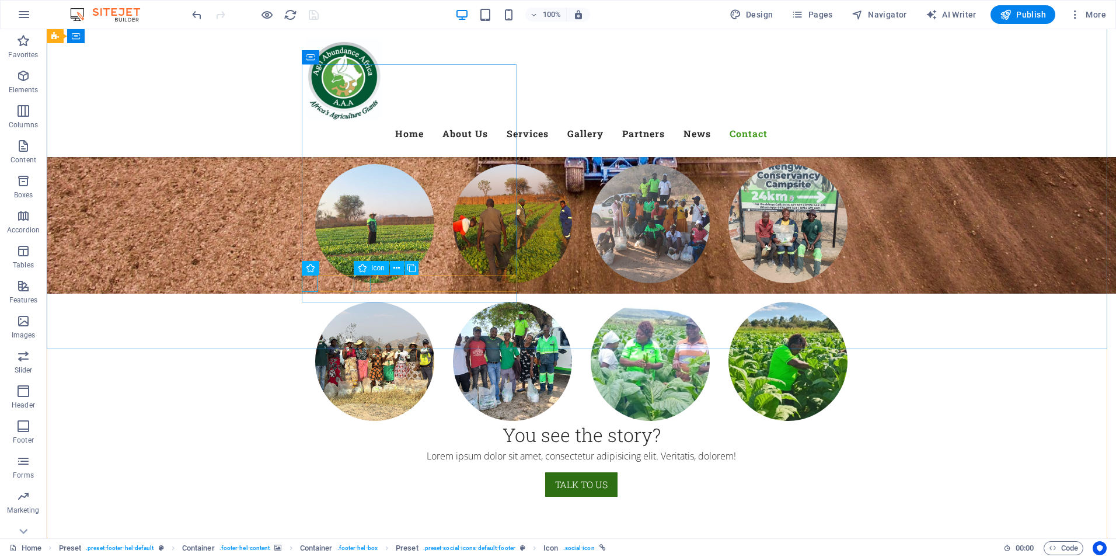
select select "xMidYMid"
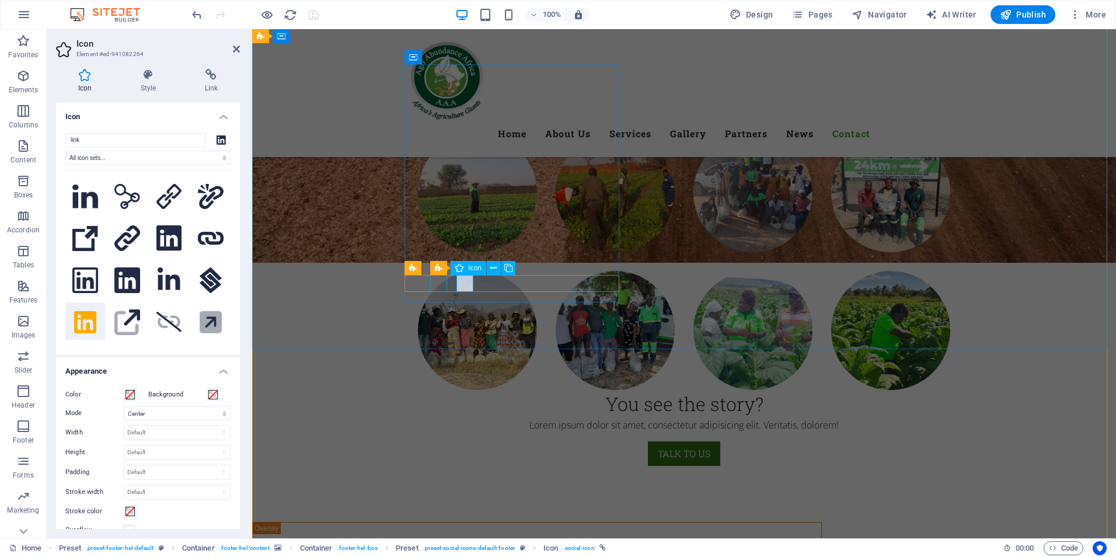
select select "xMidYMid"
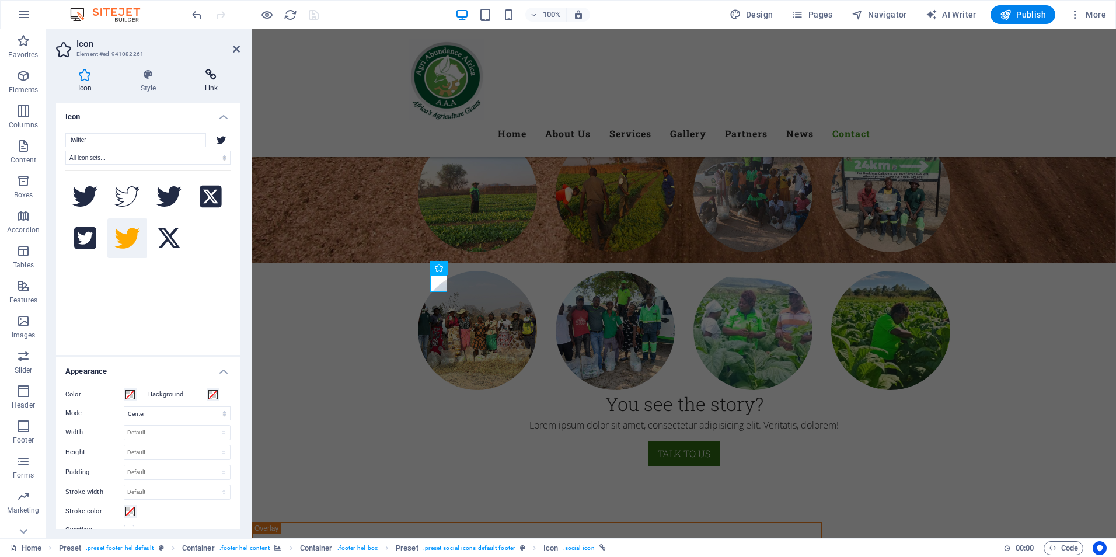
click at [212, 82] on h4 "Link" at bounding box center [211, 81] width 57 height 25
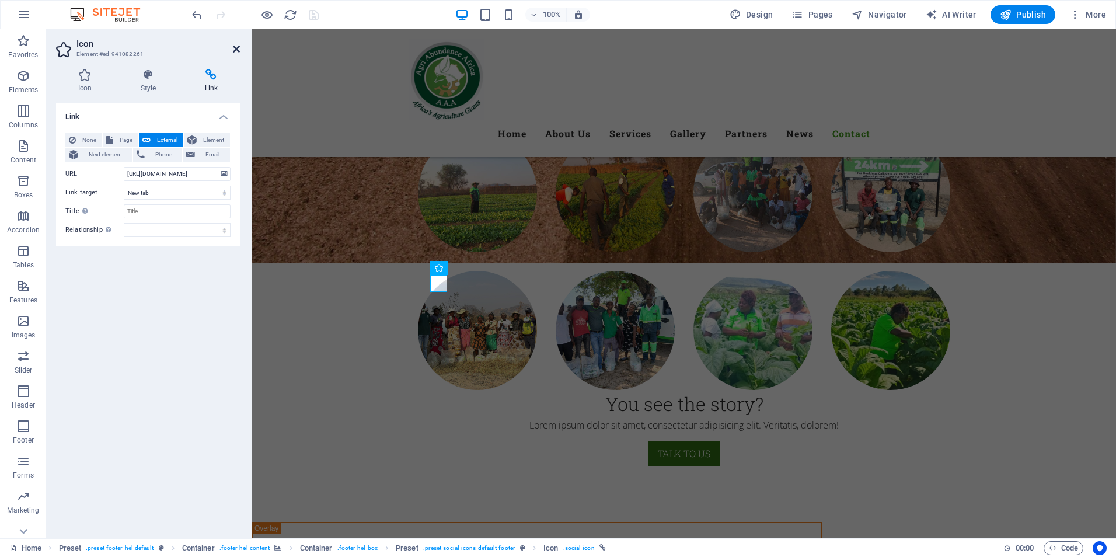
click at [237, 49] on icon at bounding box center [236, 48] width 7 height 9
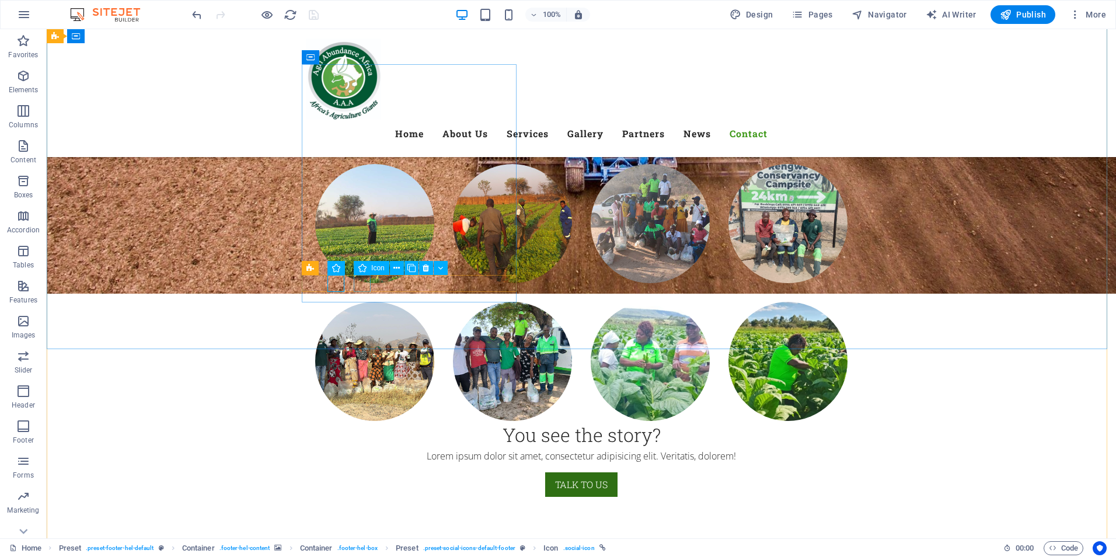
select select "xMidYMid"
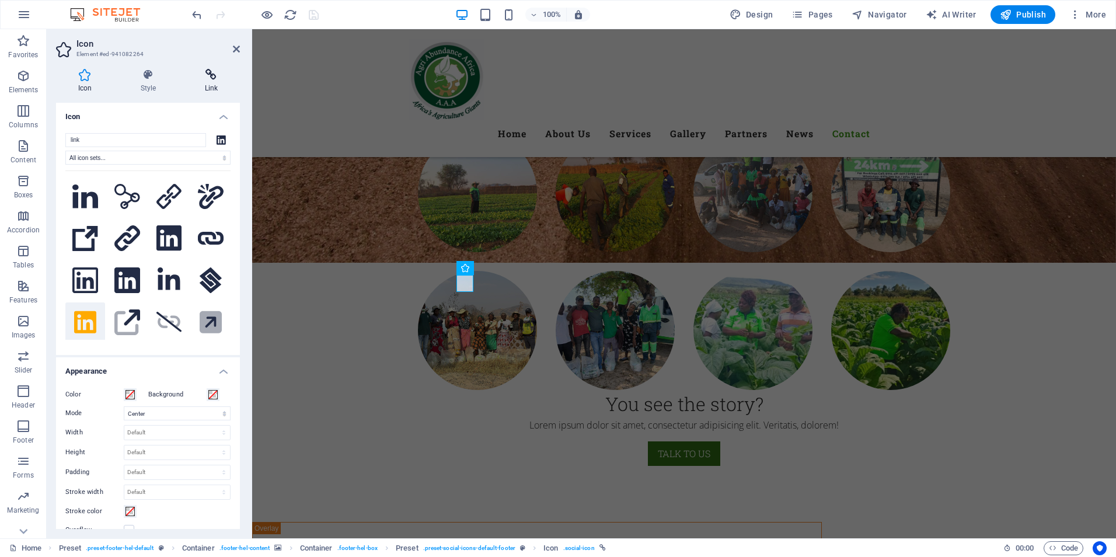
click at [216, 88] on h4 "Link" at bounding box center [211, 81] width 57 height 25
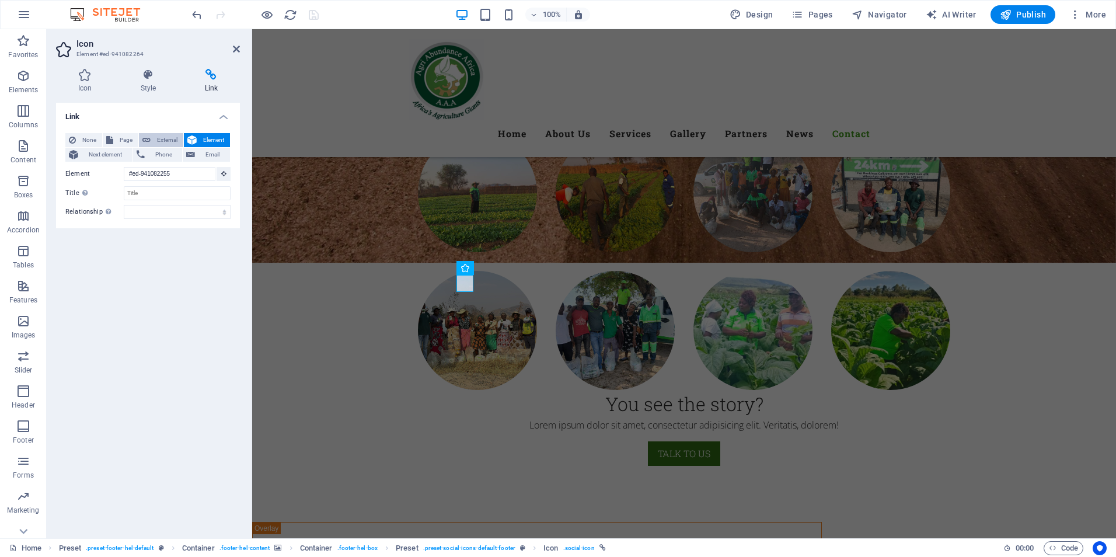
click at [167, 135] on span "External" at bounding box center [167, 140] width 26 height 14
select select "blank"
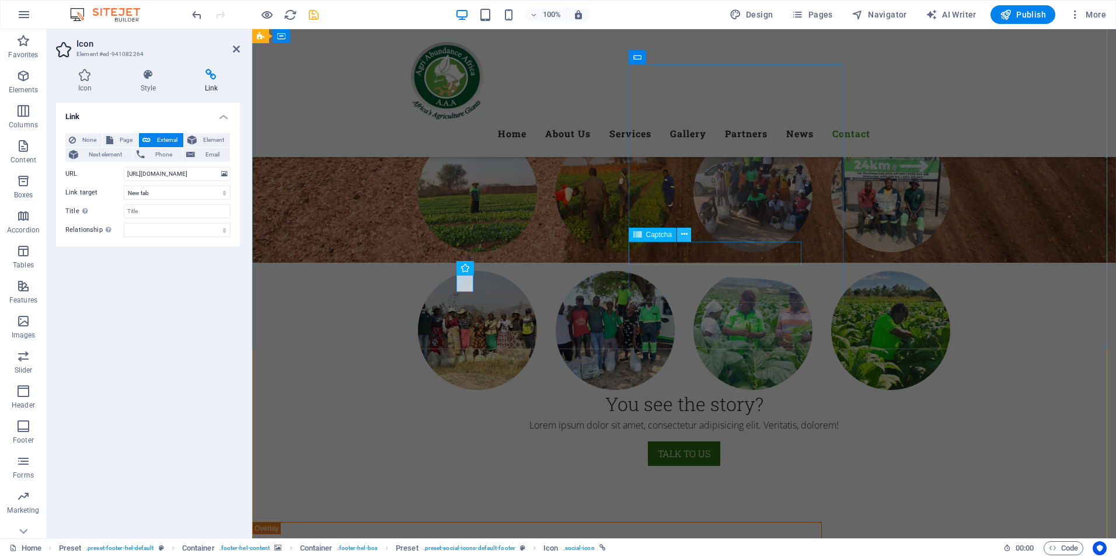
click at [687, 235] on icon at bounding box center [684, 234] width 6 height 12
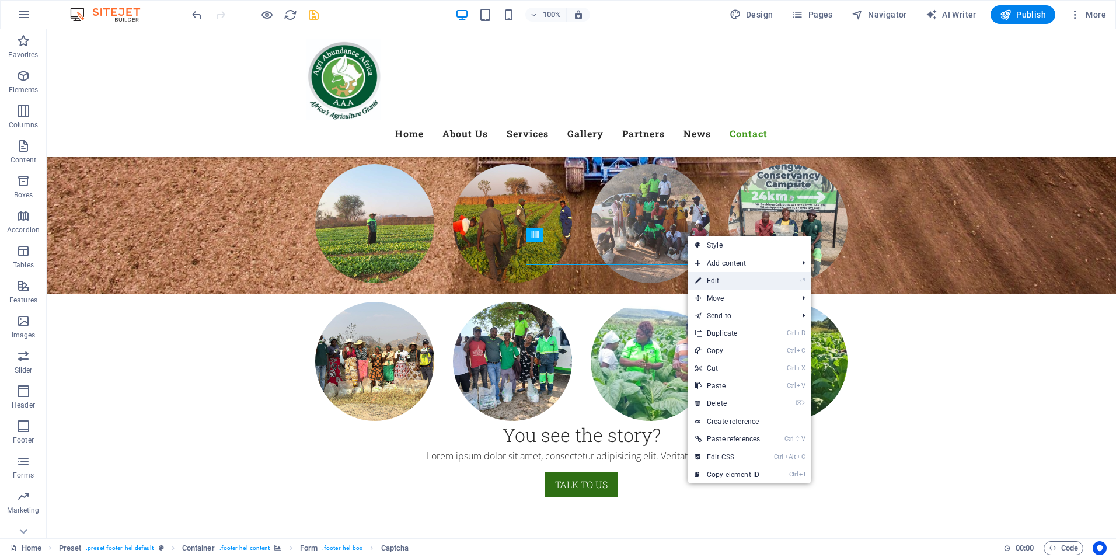
click at [715, 281] on link "⏎ Edit" at bounding box center [727, 281] width 79 height 18
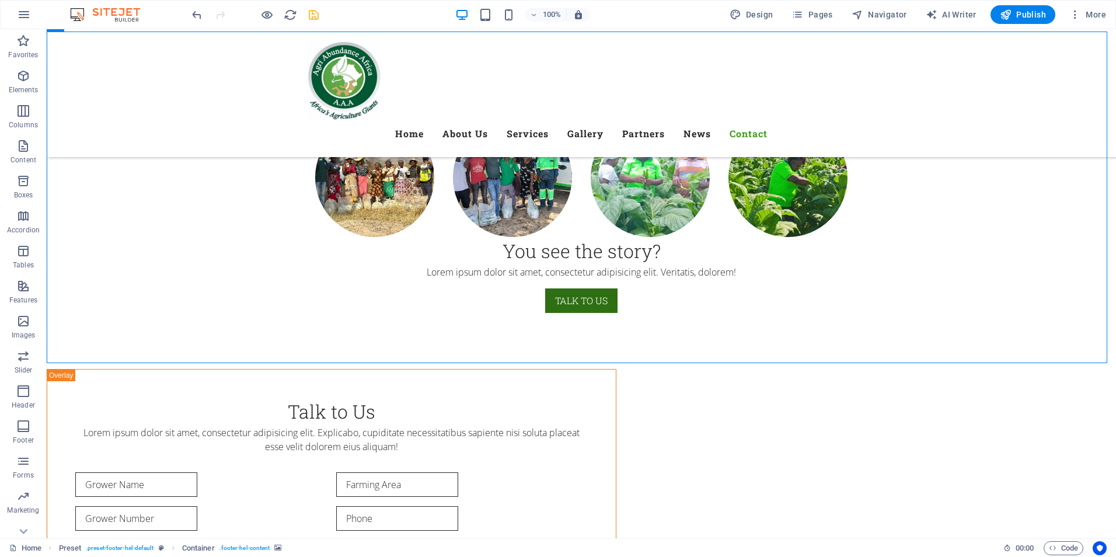
scroll to position [6852, 0]
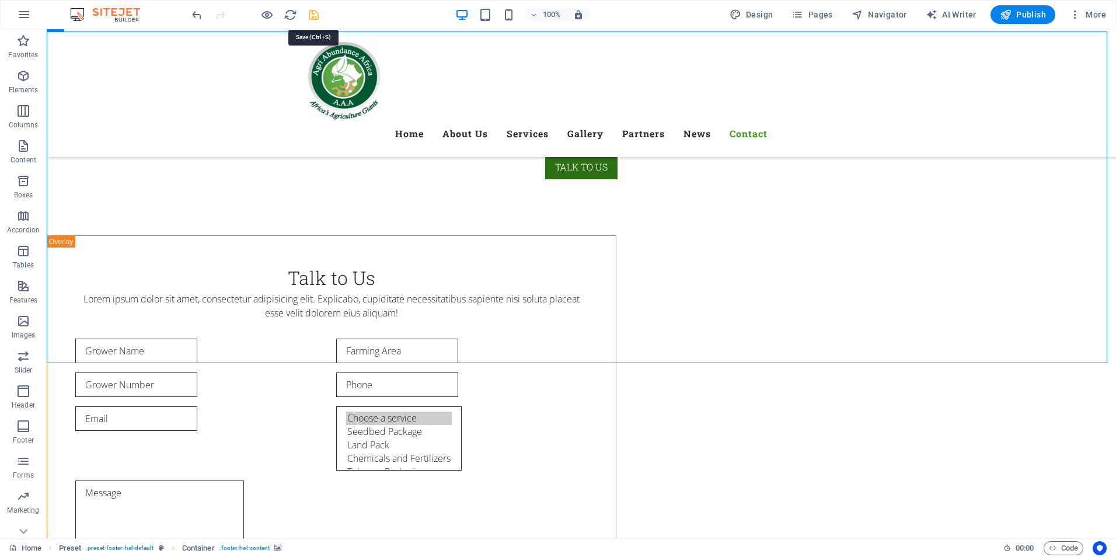
click at [313, 18] on icon "save" at bounding box center [313, 14] width 13 height 13
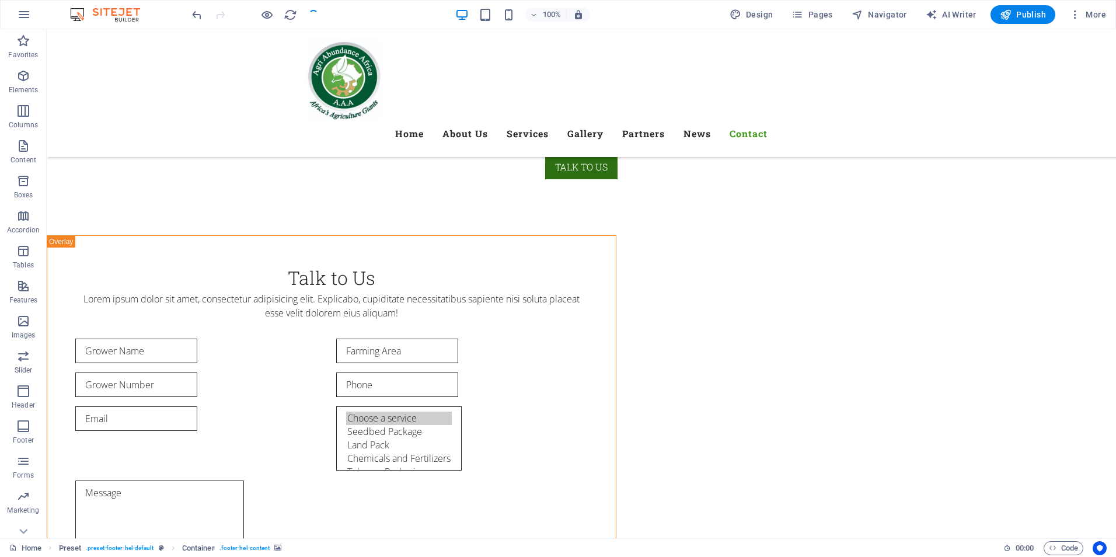
checkbox input "false"
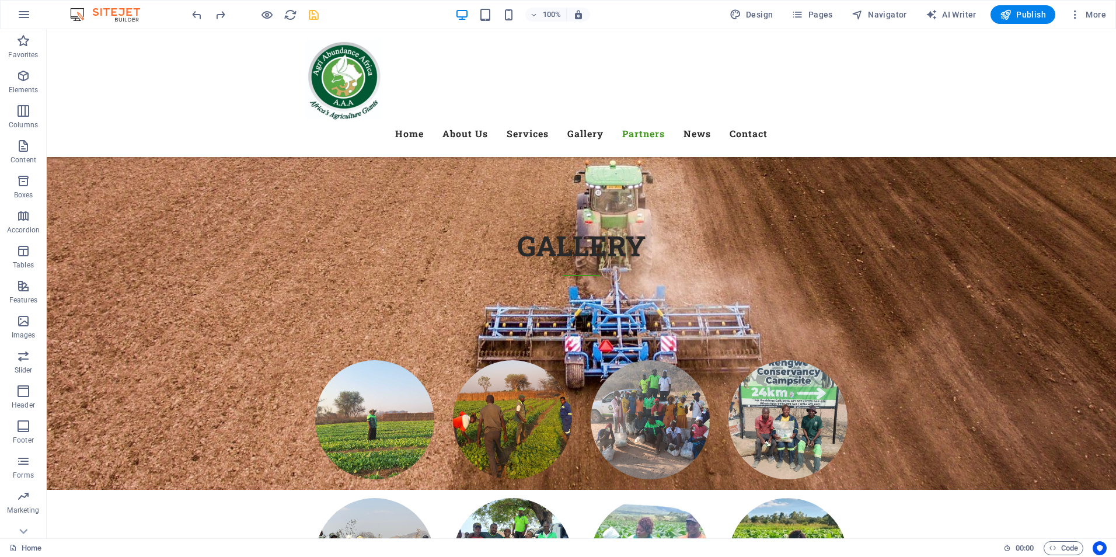
scroll to position [6311, 0]
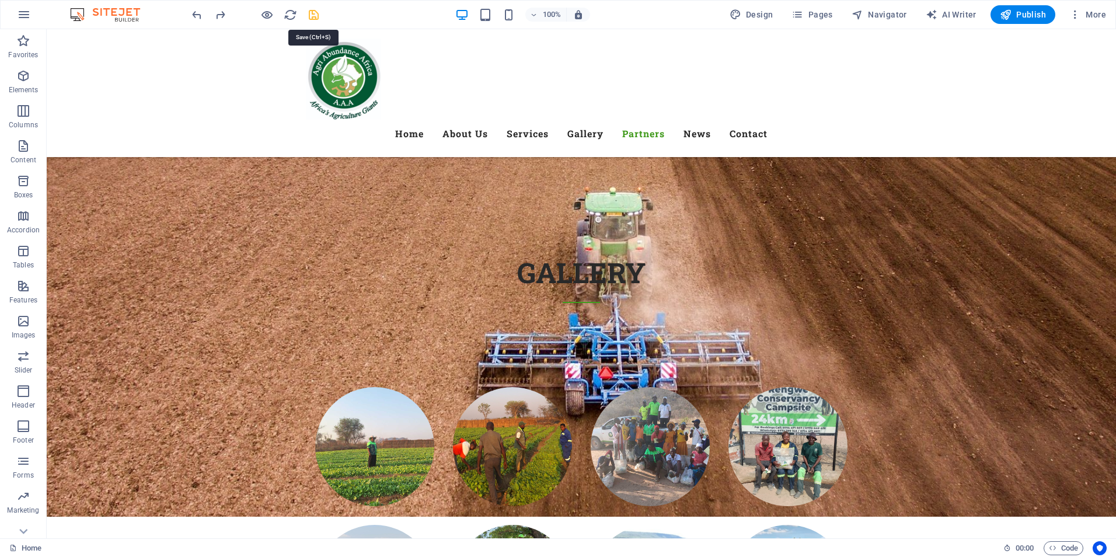
click at [309, 16] on icon "save" at bounding box center [313, 14] width 13 height 13
checkbox input "false"
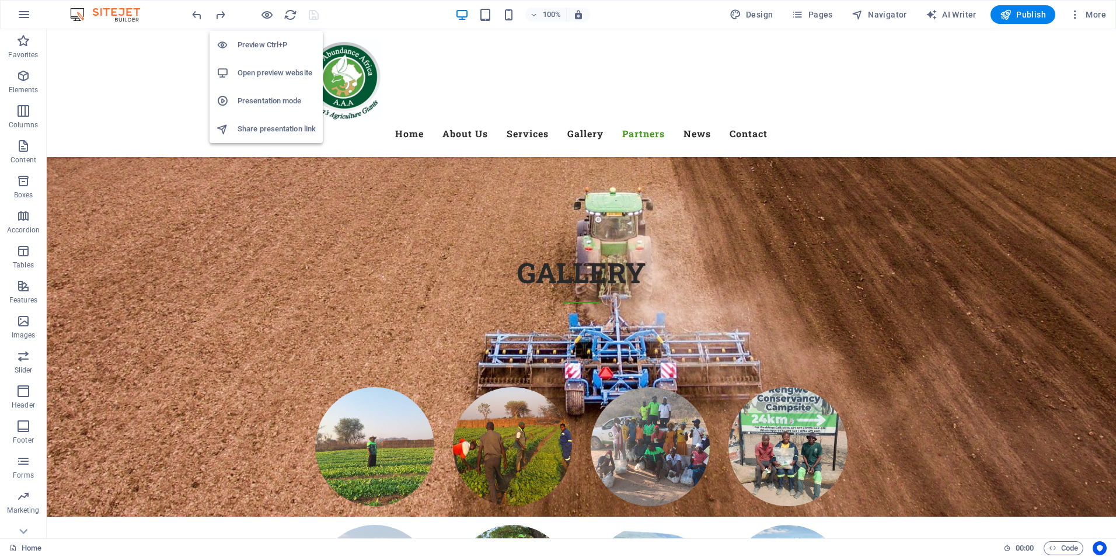
click at [265, 69] on h6 "Open preview website" at bounding box center [277, 73] width 78 height 14
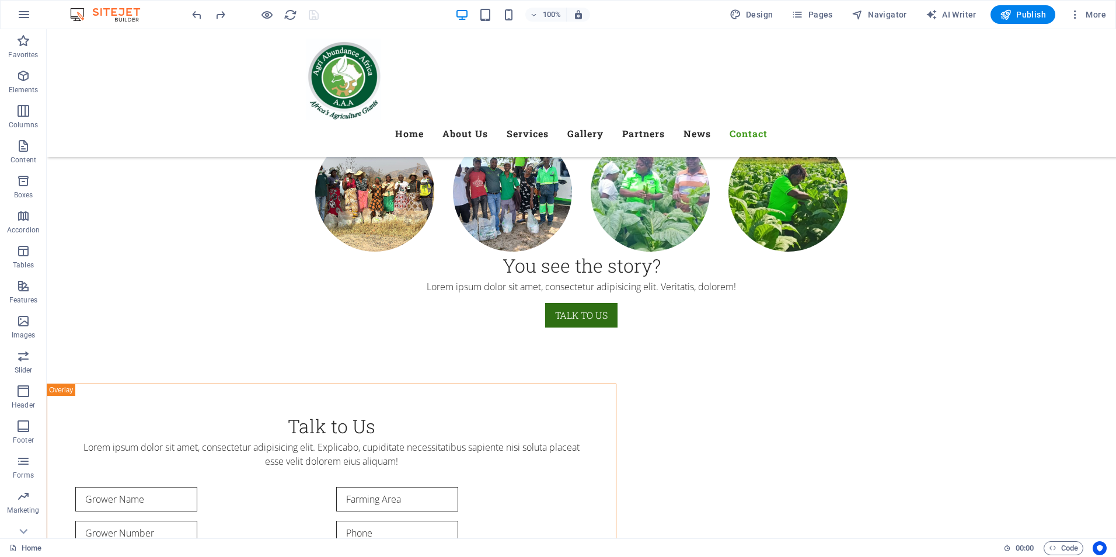
scroll to position [6712, 0]
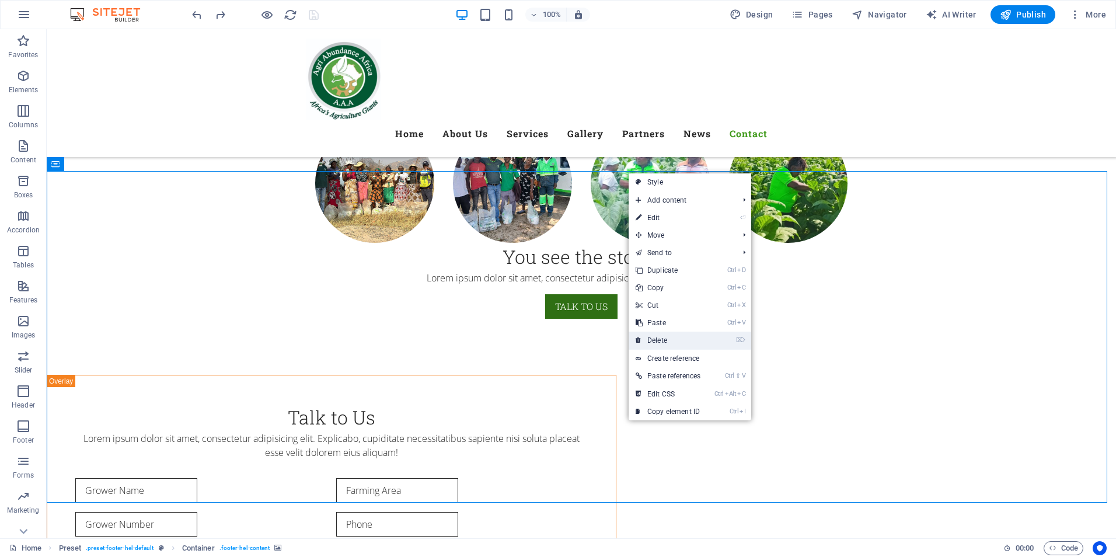
click at [658, 334] on link "⌦ Delete" at bounding box center [668, 341] width 79 height 18
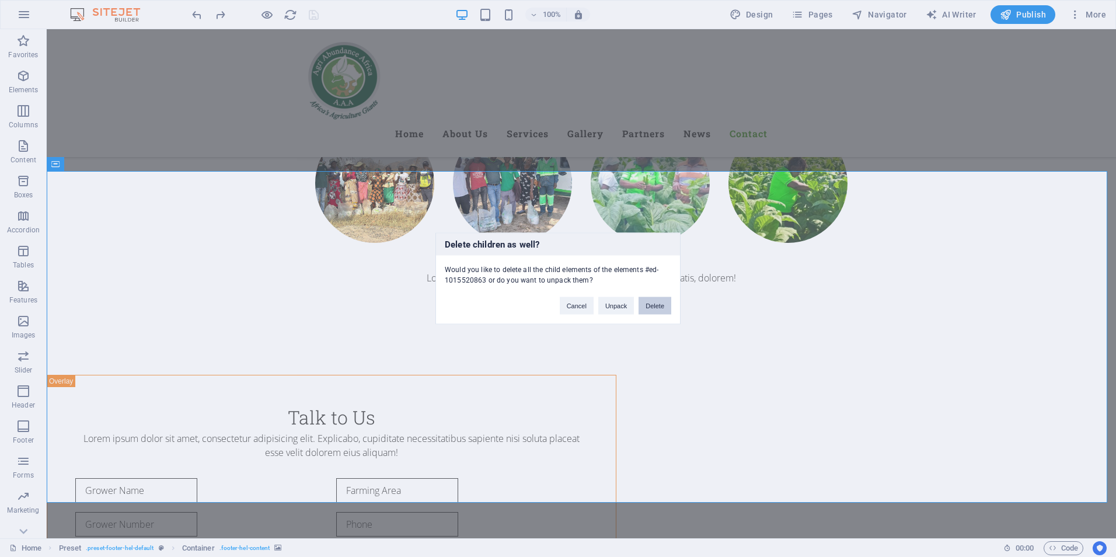
click at [656, 305] on button "Delete" at bounding box center [655, 306] width 33 height 18
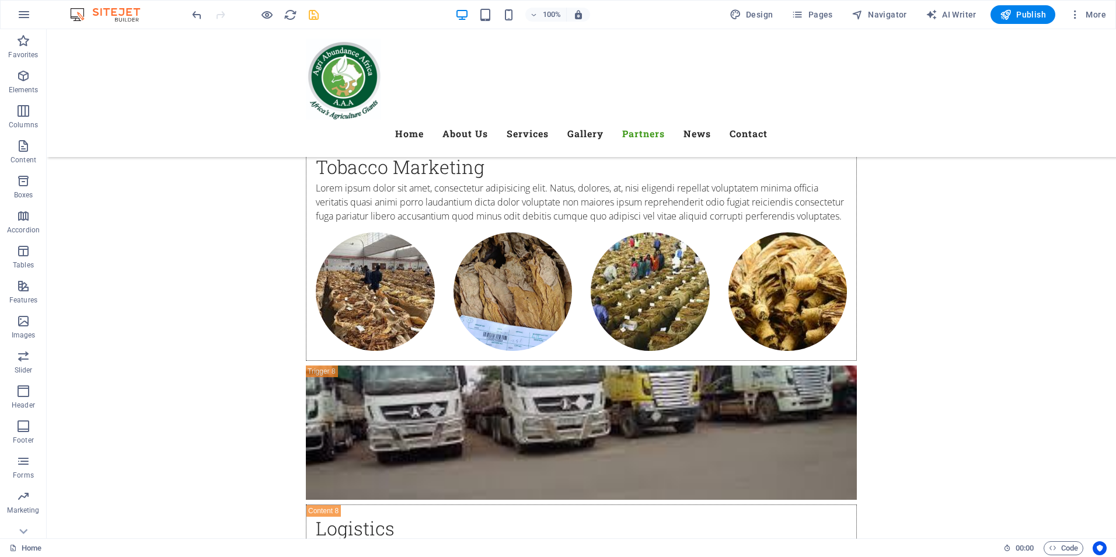
scroll to position [5541, 0]
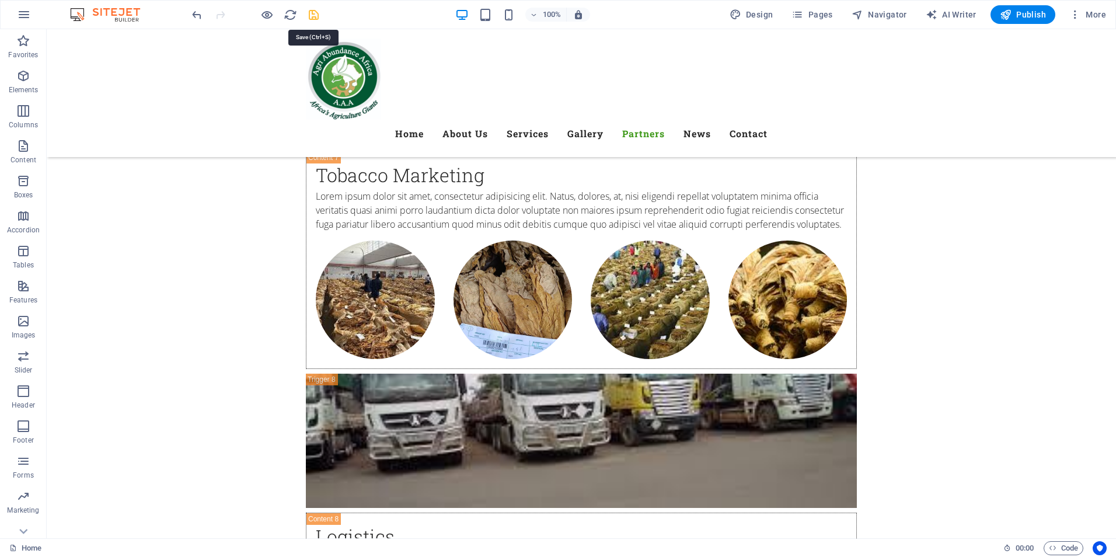
click at [310, 20] on icon "save" at bounding box center [313, 14] width 13 height 13
checkbox input "false"
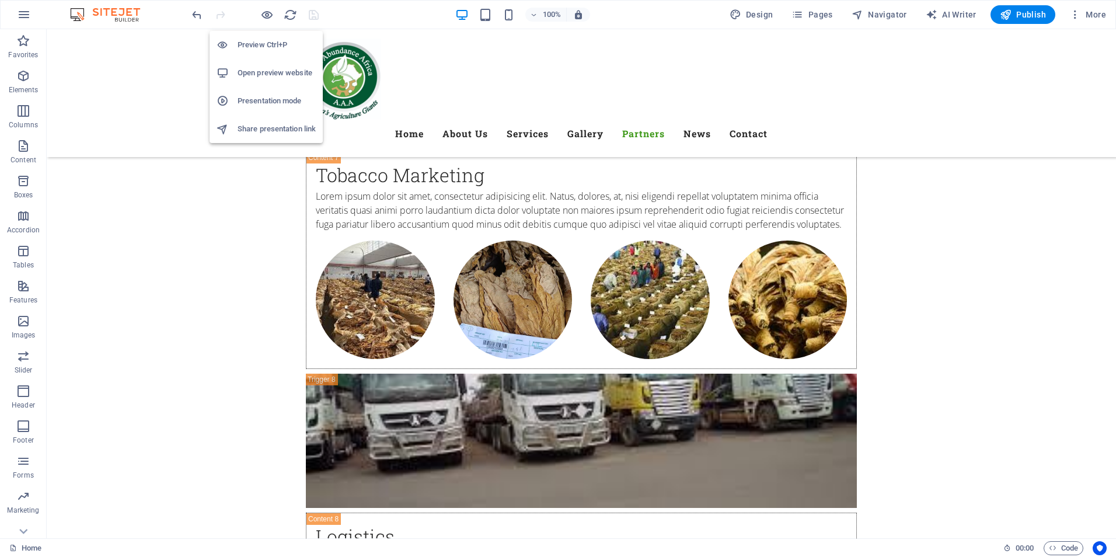
click at [268, 69] on h6 "Open preview website" at bounding box center [277, 73] width 78 height 14
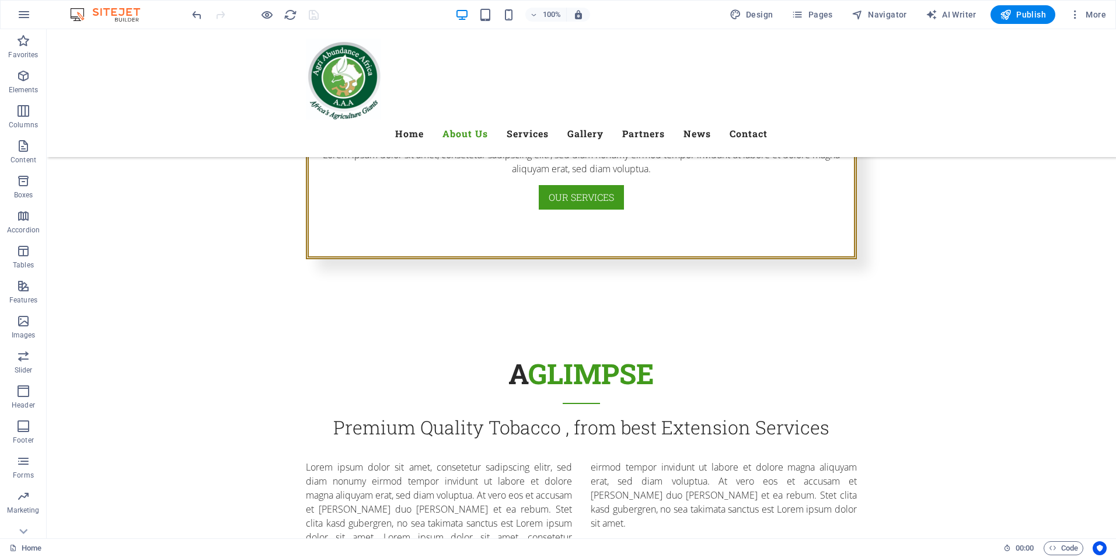
scroll to position [1107, 0]
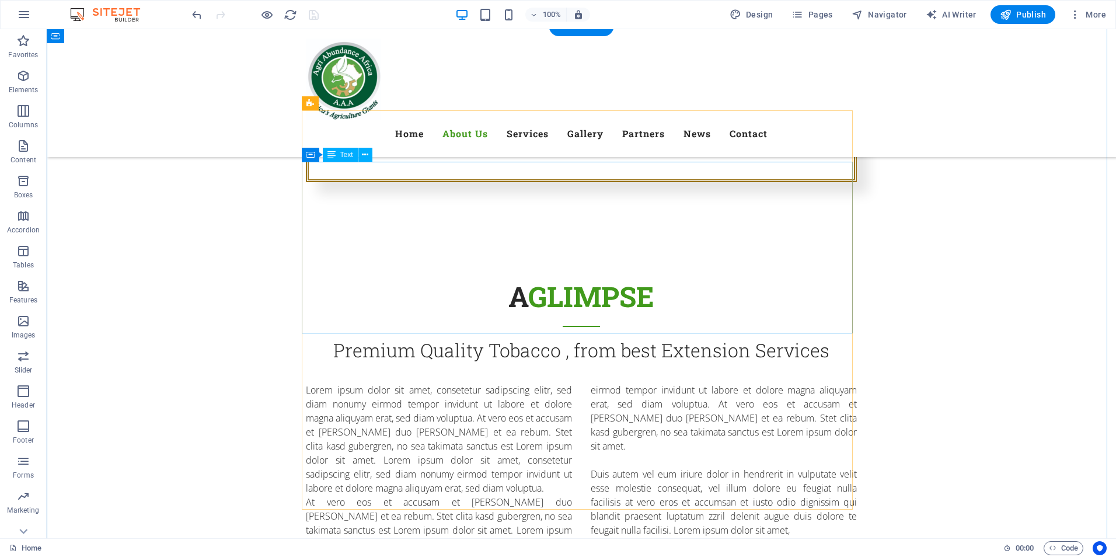
click at [364, 156] on icon at bounding box center [365, 155] width 6 height 12
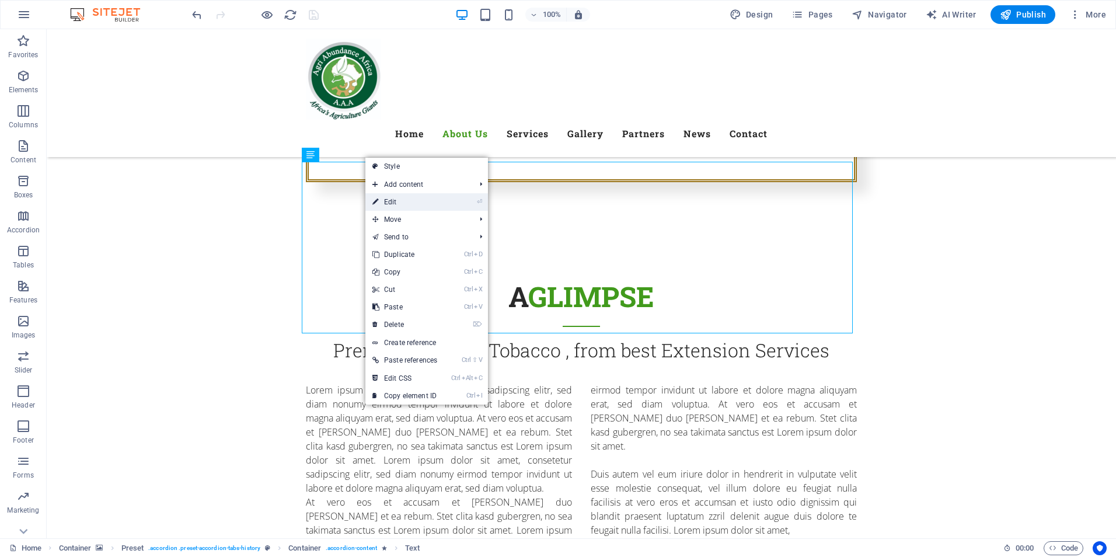
click at [398, 200] on link "⏎ Edit" at bounding box center [404, 202] width 79 height 18
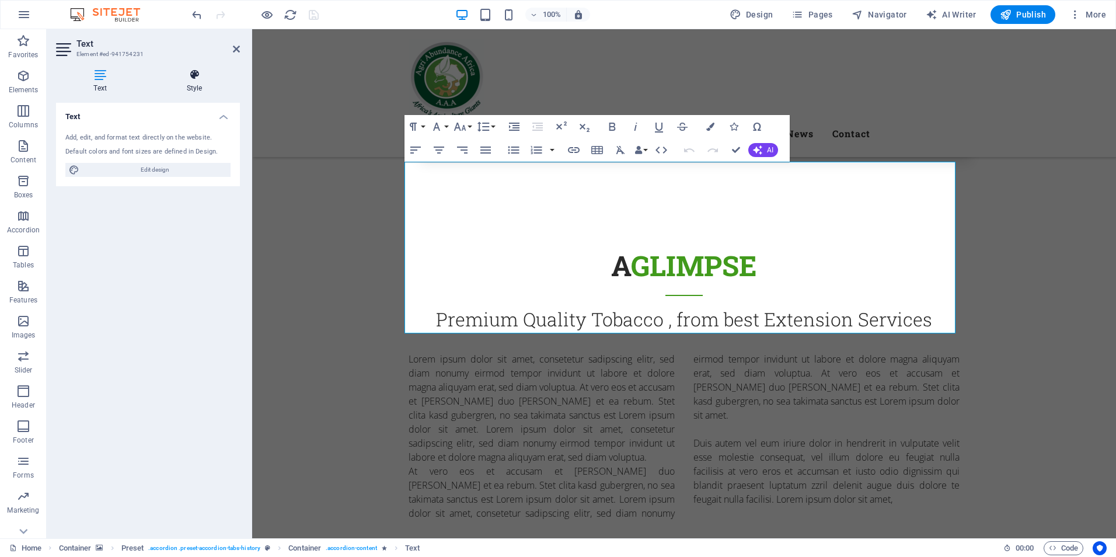
click at [194, 81] on h4 "Style" at bounding box center [194, 81] width 91 height 25
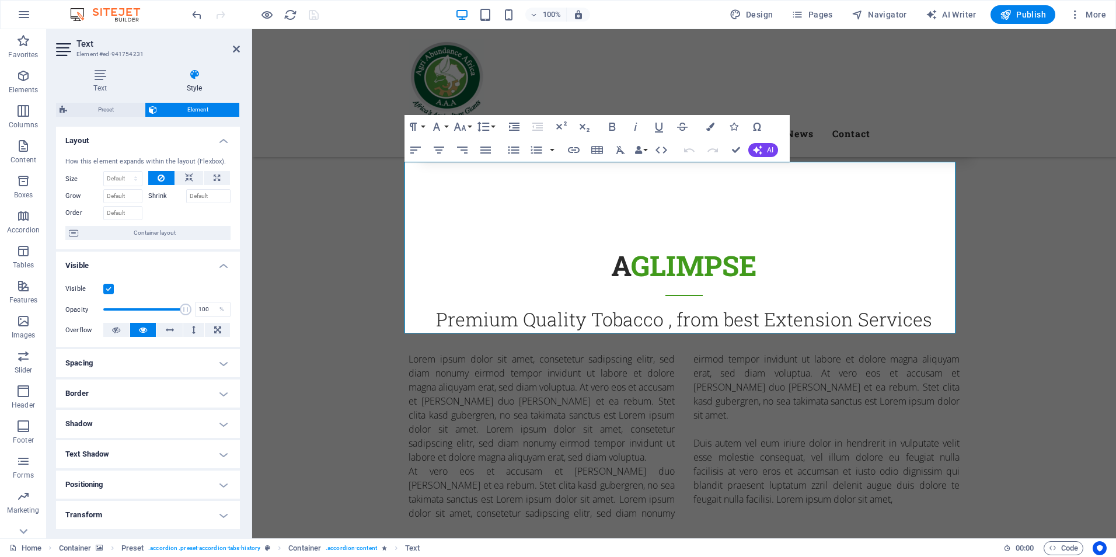
drag, startPoint x: 236, startPoint y: 341, endPoint x: 238, endPoint y: 382, distance: 40.9
click at [238, 382] on div "Layout How this element expands within the layout (Flexbox). Size Default auto …" at bounding box center [148, 328] width 184 height 402
drag, startPoint x: 237, startPoint y: 376, endPoint x: 238, endPoint y: 460, distance: 84.1
click at [238, 460] on div "Layout How this element expands within the layout (Flexbox). Size Default auto …" at bounding box center [148, 328] width 184 height 402
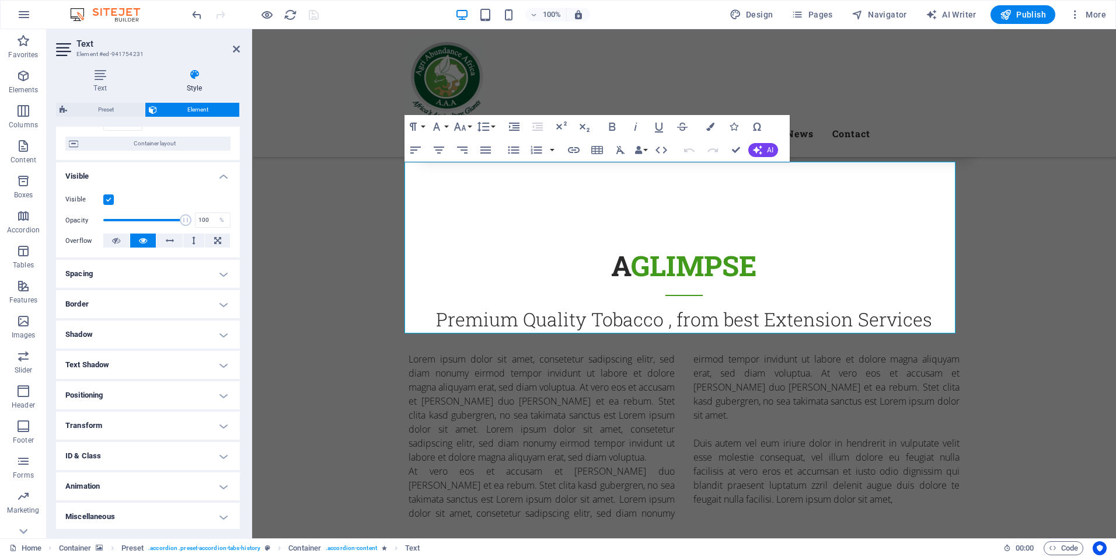
scroll to position [91, 0]
click at [98, 550] on icon "breadcrumb" at bounding box center [99, 548] width 7 height 6
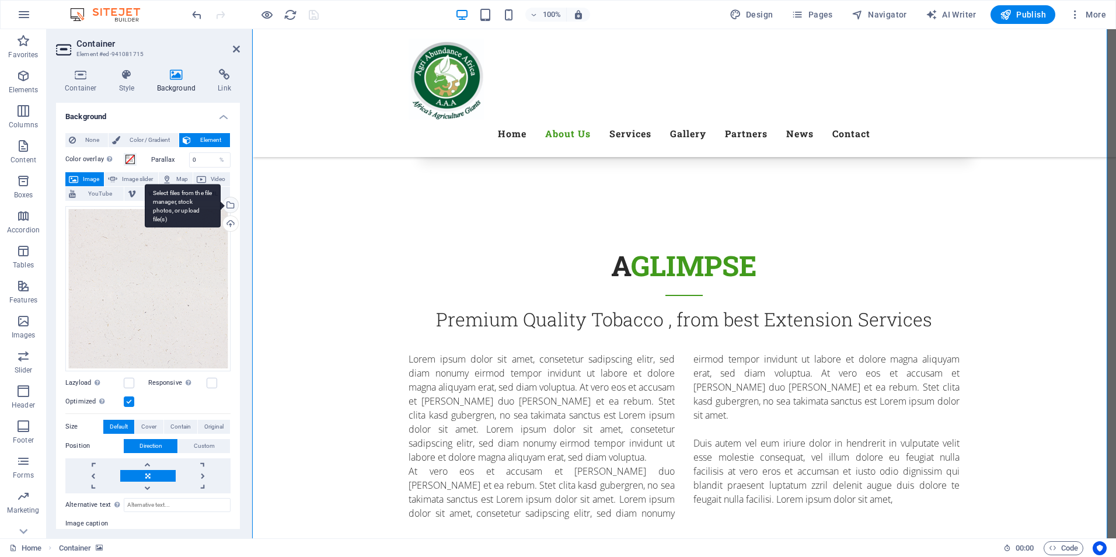
click at [227, 207] on div "Select files from the file manager, stock photos, or upload file(s)" at bounding box center [230, 206] width 18 height 18
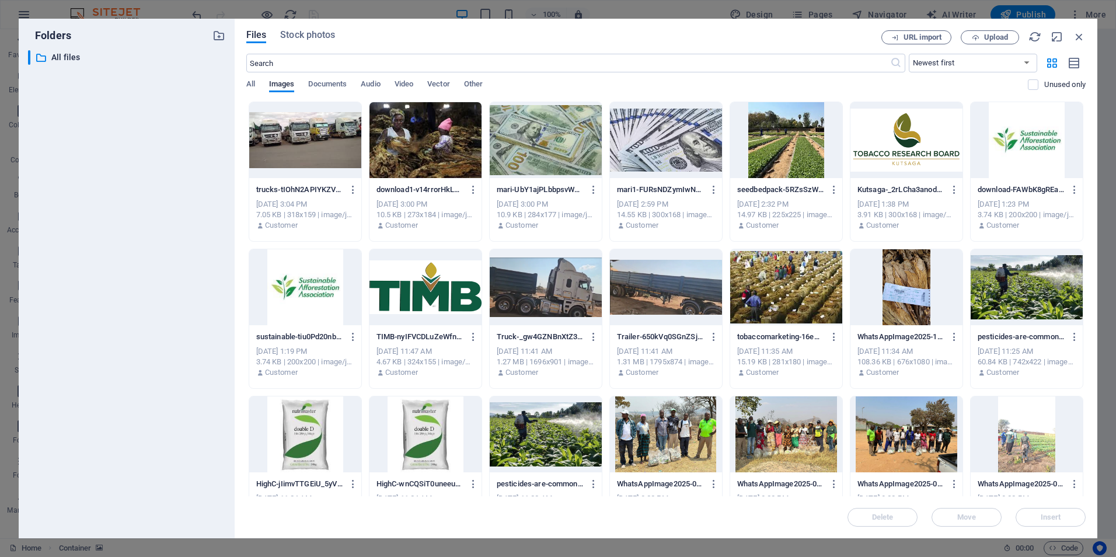
click at [794, 139] on div at bounding box center [786, 140] width 112 height 76
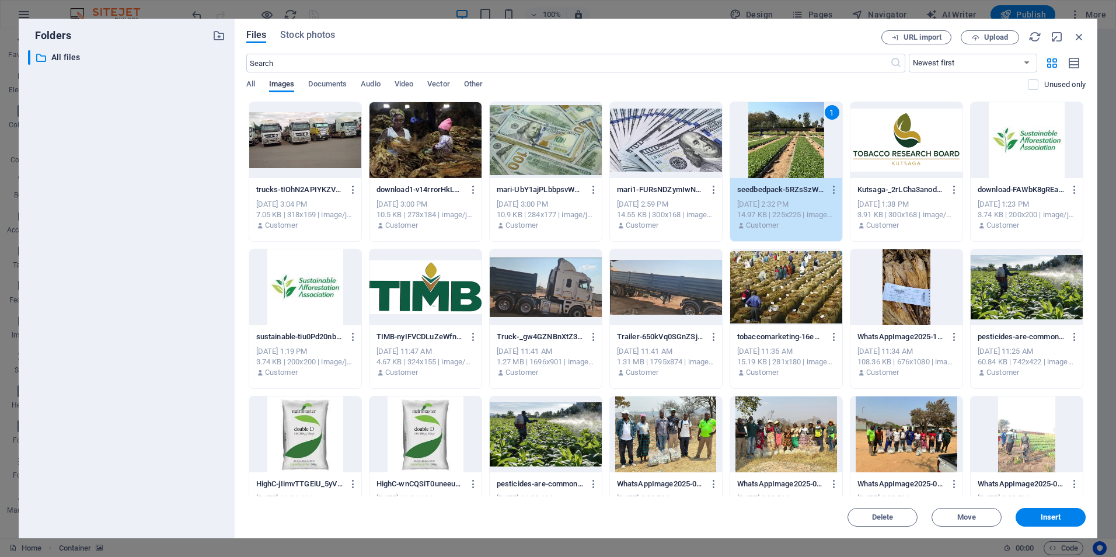
click at [794, 139] on div "1" at bounding box center [786, 140] width 112 height 76
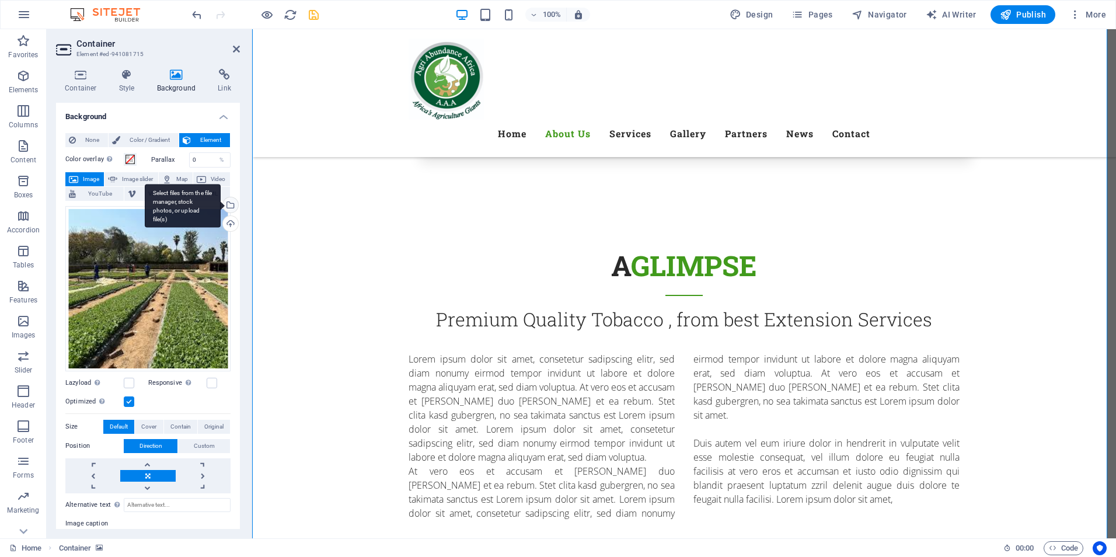
click at [221, 207] on div "Select files from the file manager, stock photos, or upload file(s)" at bounding box center [183, 206] width 76 height 44
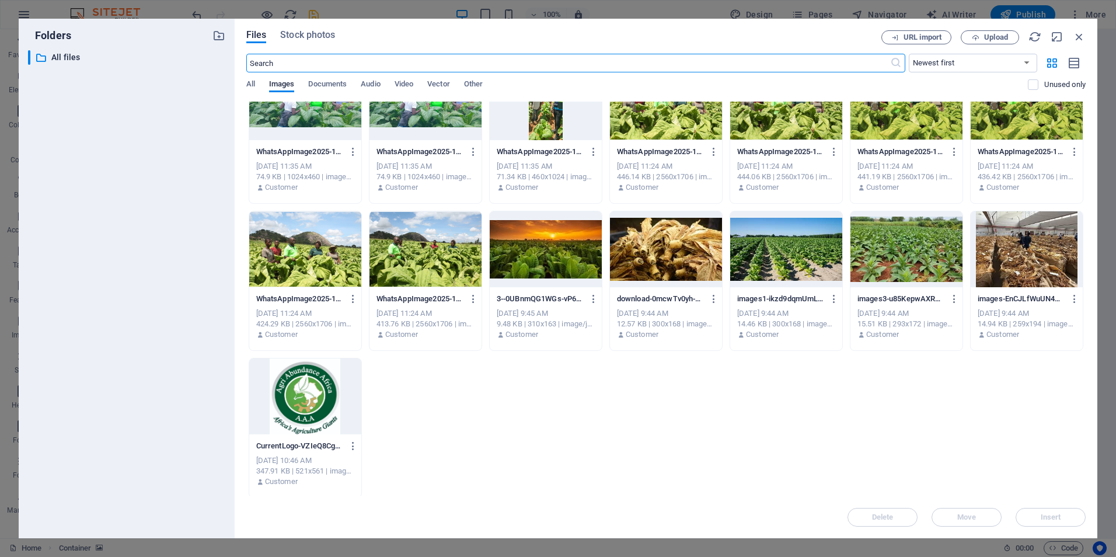
scroll to position [775, 0]
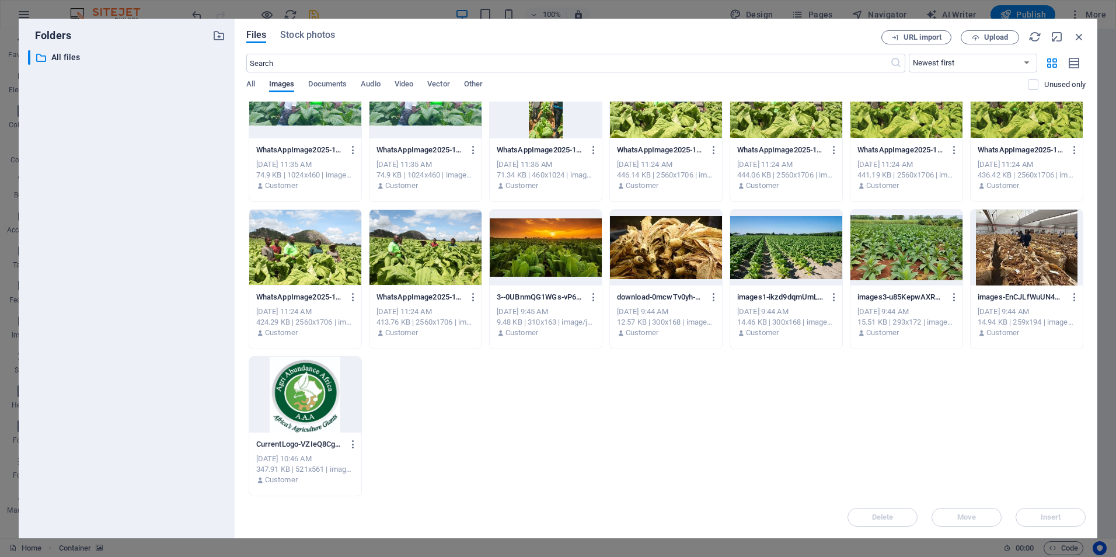
click at [315, 394] on div at bounding box center [305, 395] width 112 height 76
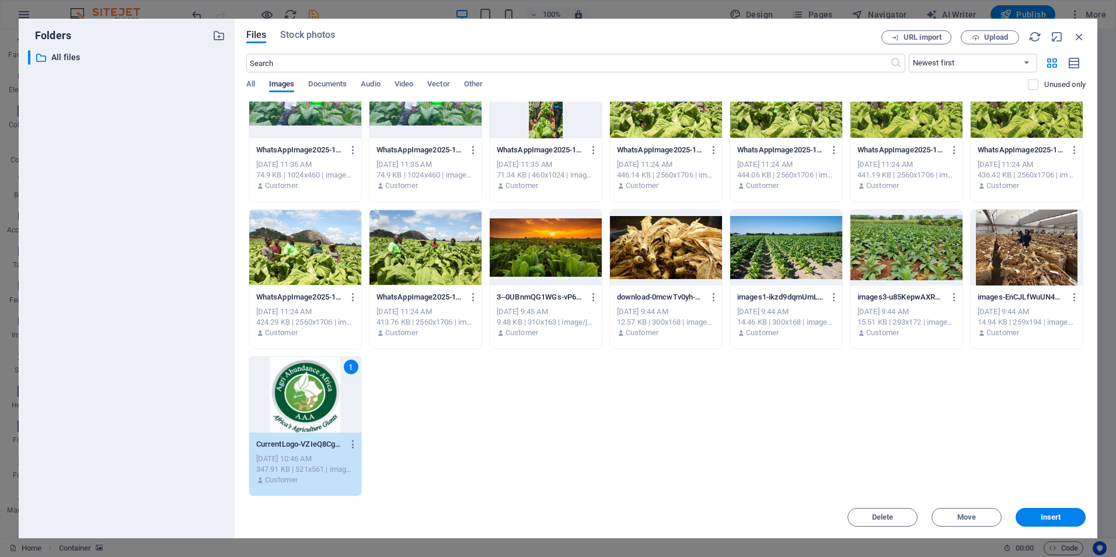
click at [315, 394] on div "1" at bounding box center [305, 395] width 112 height 76
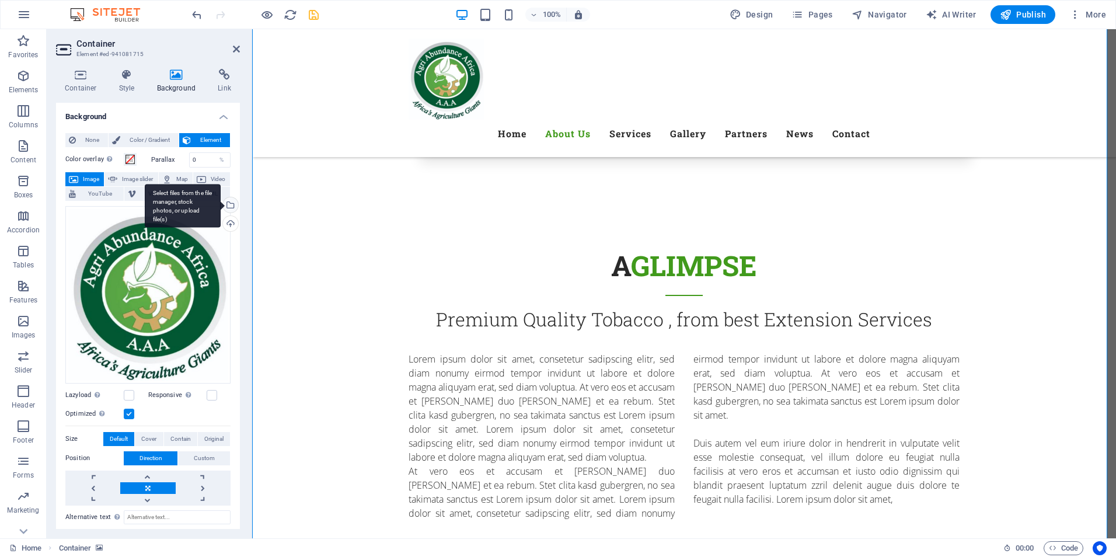
click at [232, 208] on div "Select files from the file manager, stock photos, or upload file(s)" at bounding box center [230, 206] width 18 height 18
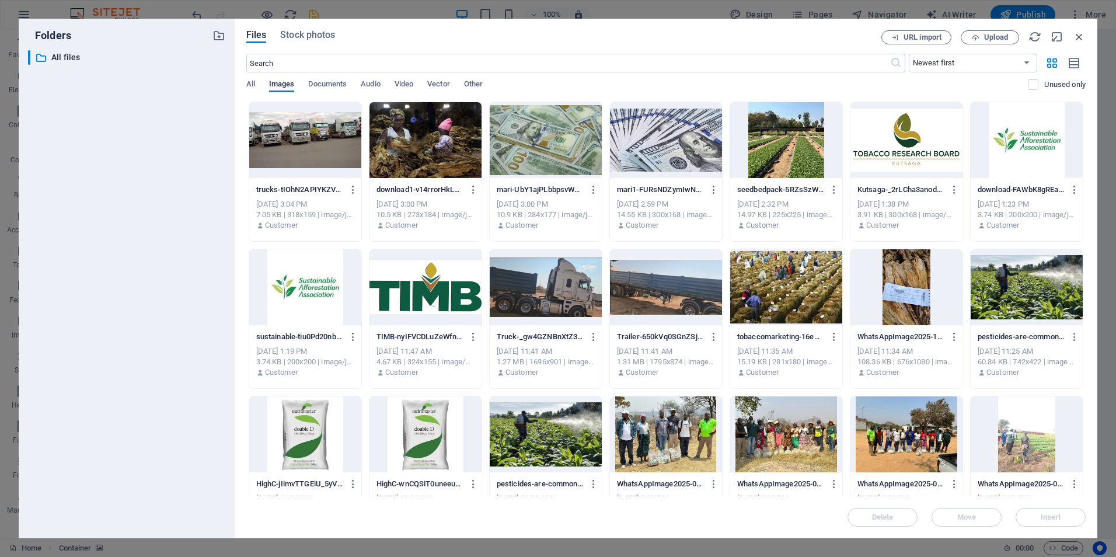
drag, startPoint x: 1086, startPoint y: 252, endPoint x: 1085, endPoint y: 304, distance: 52.0
click at [1085, 304] on div "Files Stock photos URL import Upload ​ Newest first Oldest first Name (A-Z) Nam…" at bounding box center [666, 278] width 863 height 519
click at [1084, 271] on div "Files Stock photos URL import Upload ​ Newest first Oldest first Name (A-Z) Nam…" at bounding box center [666, 278] width 863 height 519
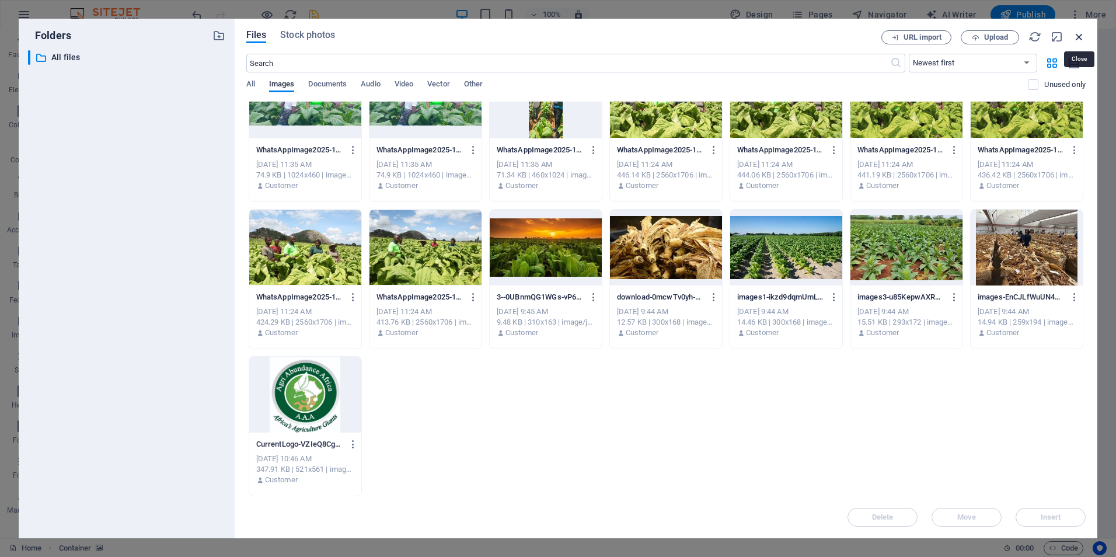
click at [1080, 39] on icon "button" at bounding box center [1079, 36] width 13 height 13
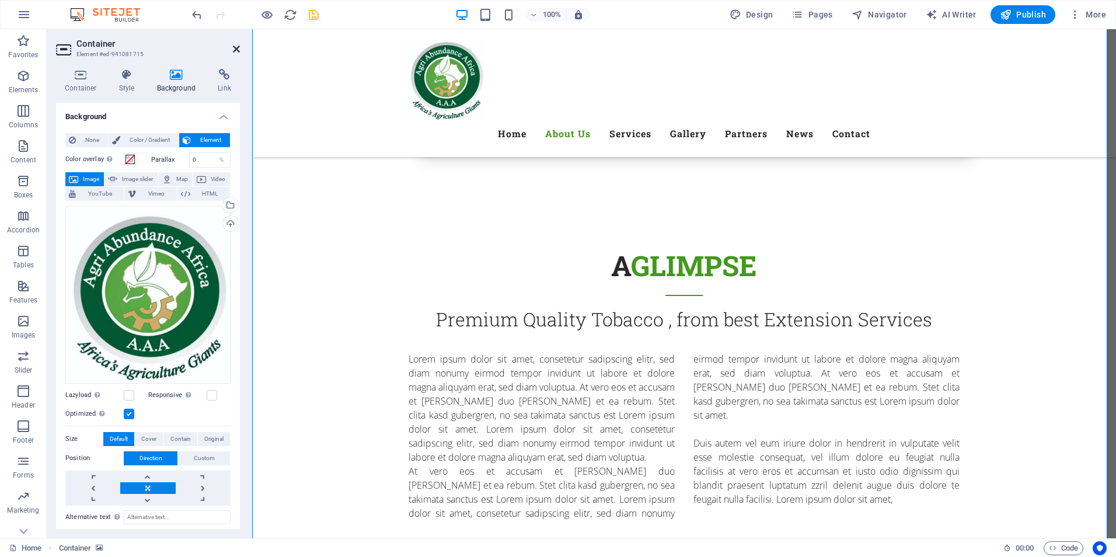
click at [233, 49] on icon at bounding box center [236, 48] width 7 height 9
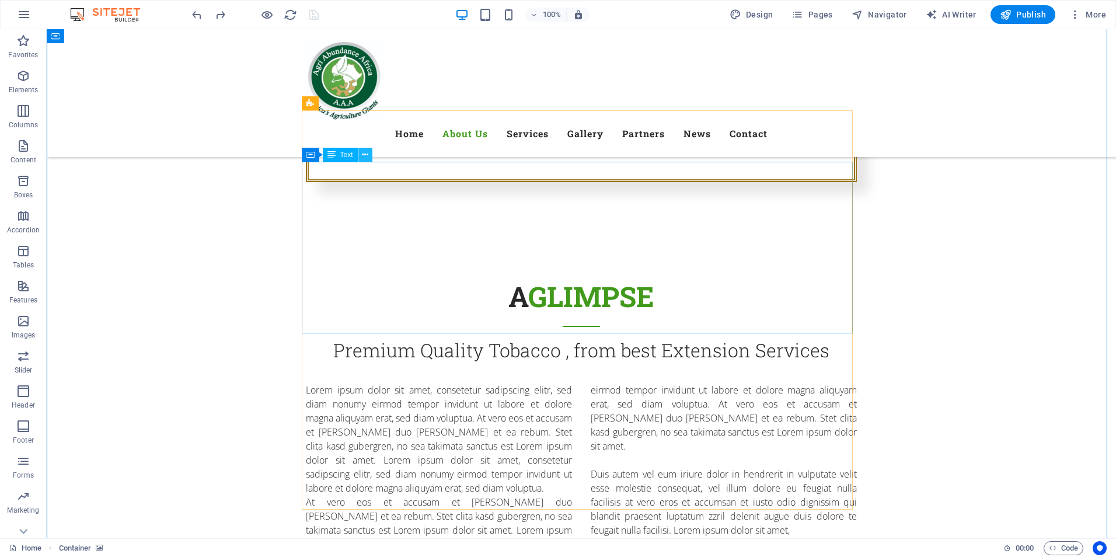
click at [363, 155] on icon at bounding box center [365, 155] width 6 height 12
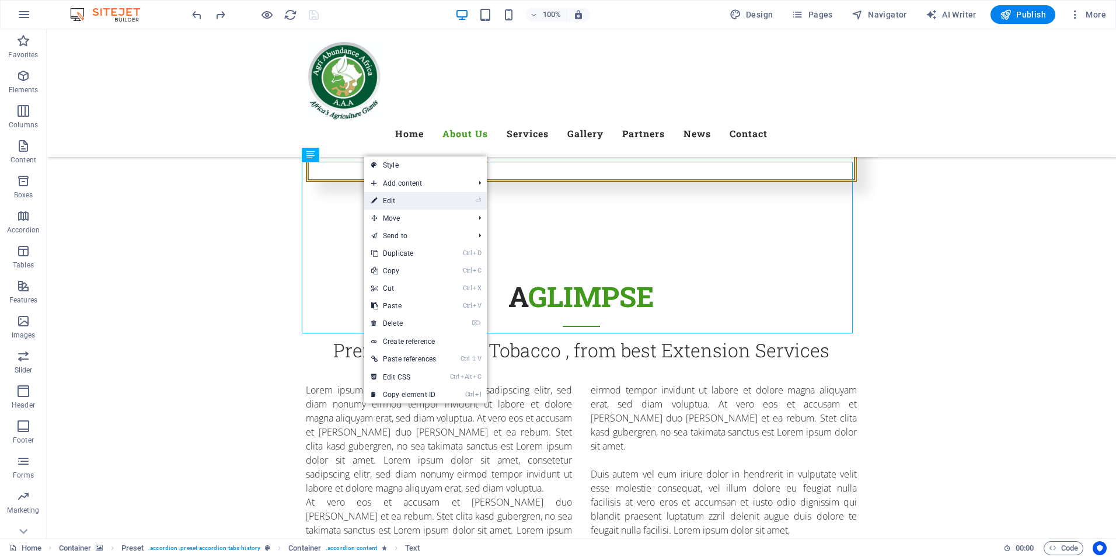
click at [399, 201] on link "⏎ Edit" at bounding box center [403, 201] width 79 height 18
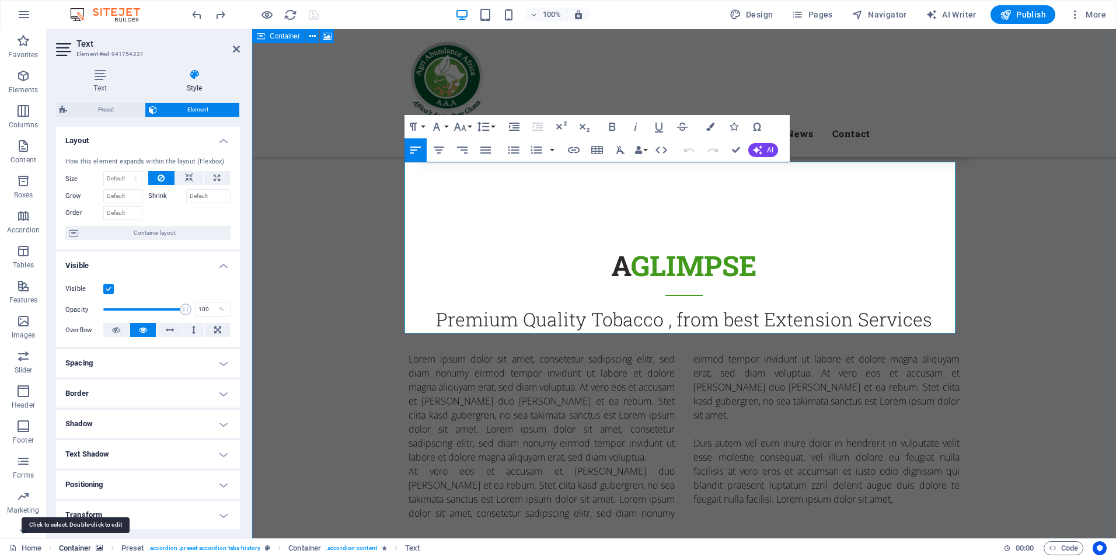
click at [90, 550] on span "Container" at bounding box center [75, 548] width 33 height 14
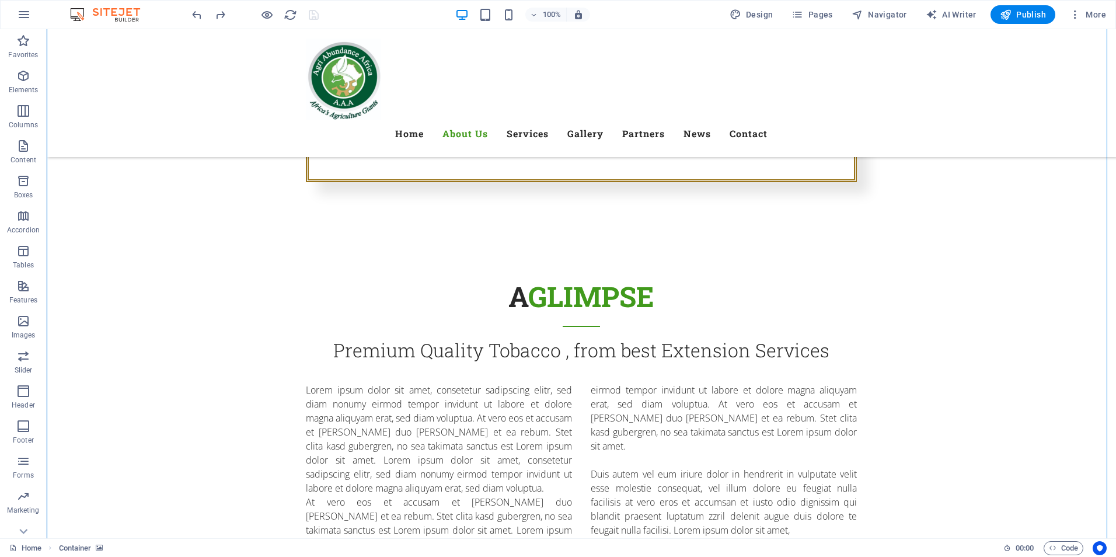
click at [105, 544] on div "Home Container" at bounding box center [501, 548] width 985 height 14
click at [102, 546] on icon "breadcrumb" at bounding box center [99, 548] width 7 height 6
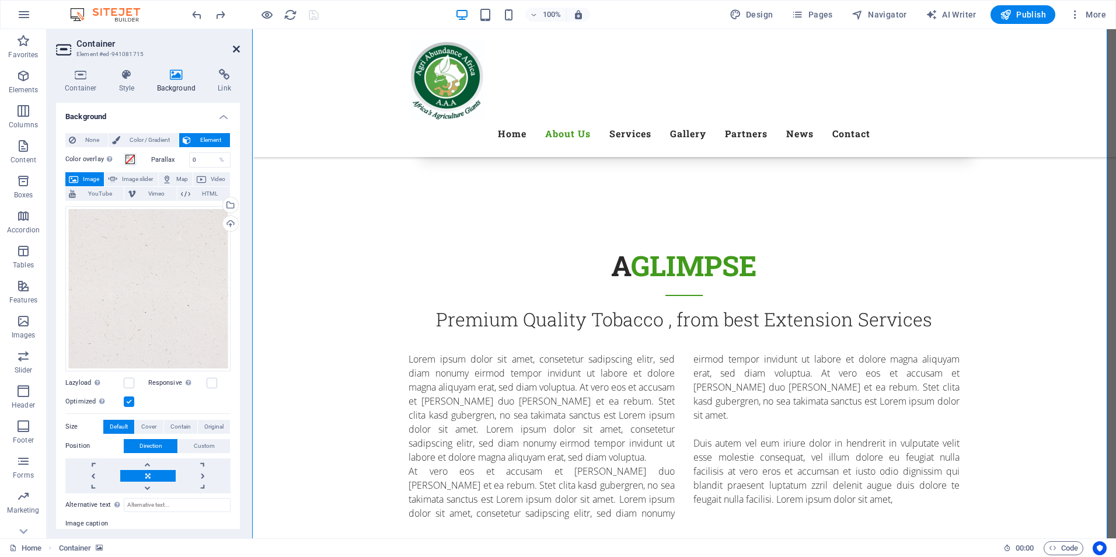
click at [239, 47] on icon at bounding box center [236, 48] width 7 height 9
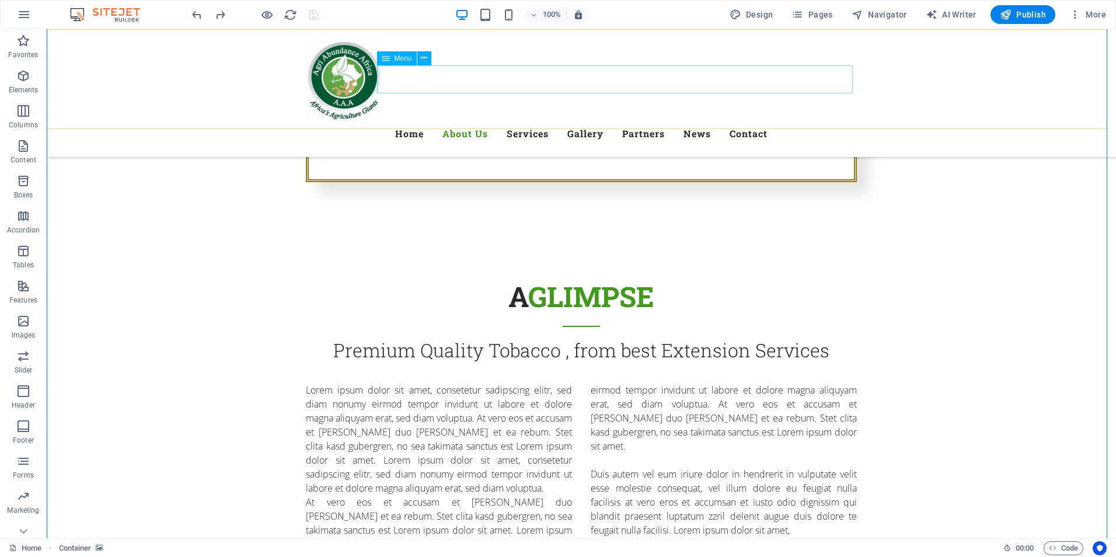
click at [734, 120] on nav "Home About Us Services Gallery Partners News Contact" at bounding box center [581, 134] width 551 height 28
click at [735, 120] on nav "Home About Us Services Gallery Partners News Contact" at bounding box center [581, 134] width 551 height 28
select select
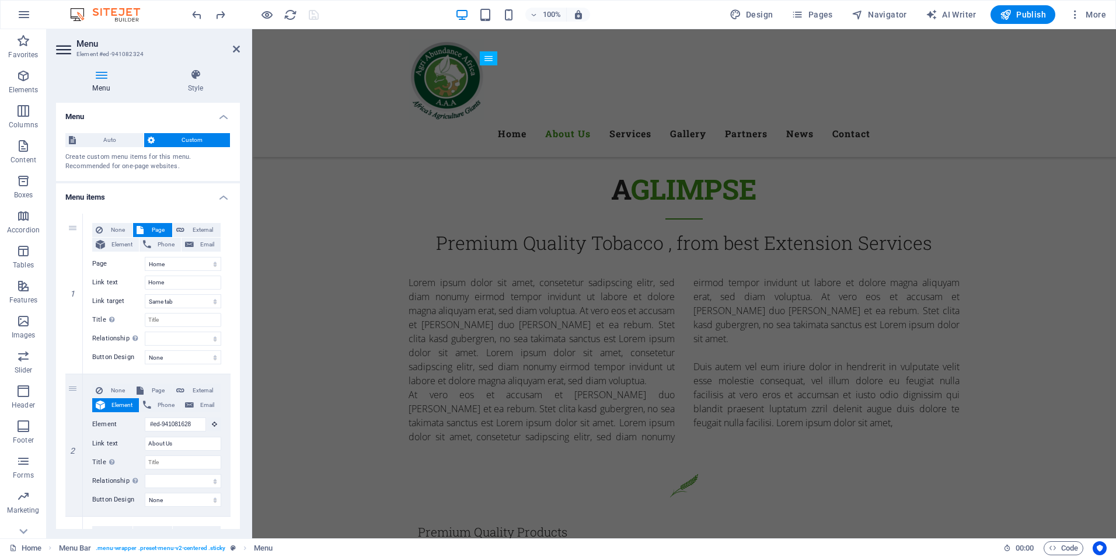
scroll to position [1192, 0]
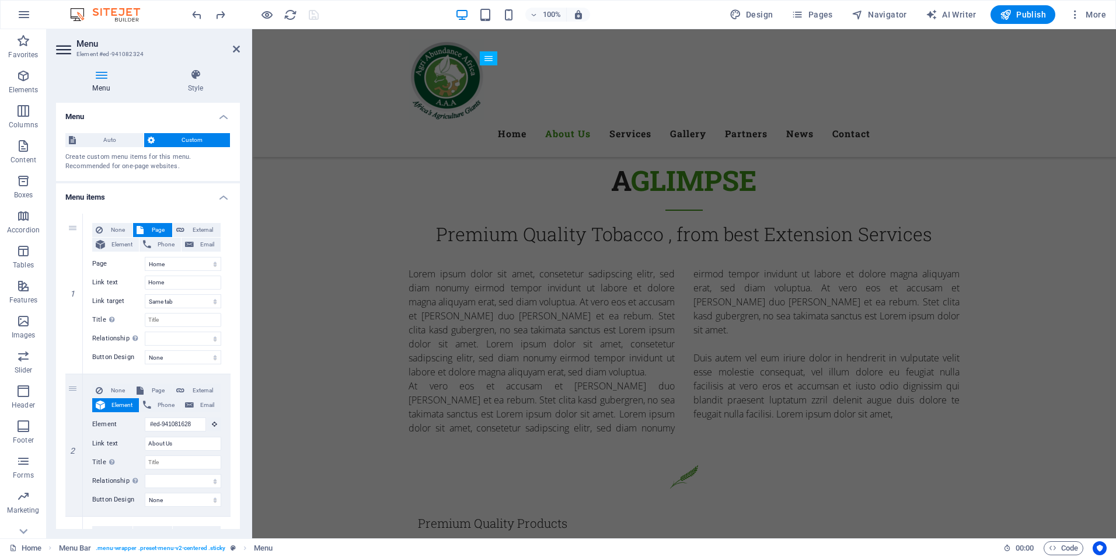
drag, startPoint x: 236, startPoint y: 204, endPoint x: 233, endPoint y: 249, distance: 45.7
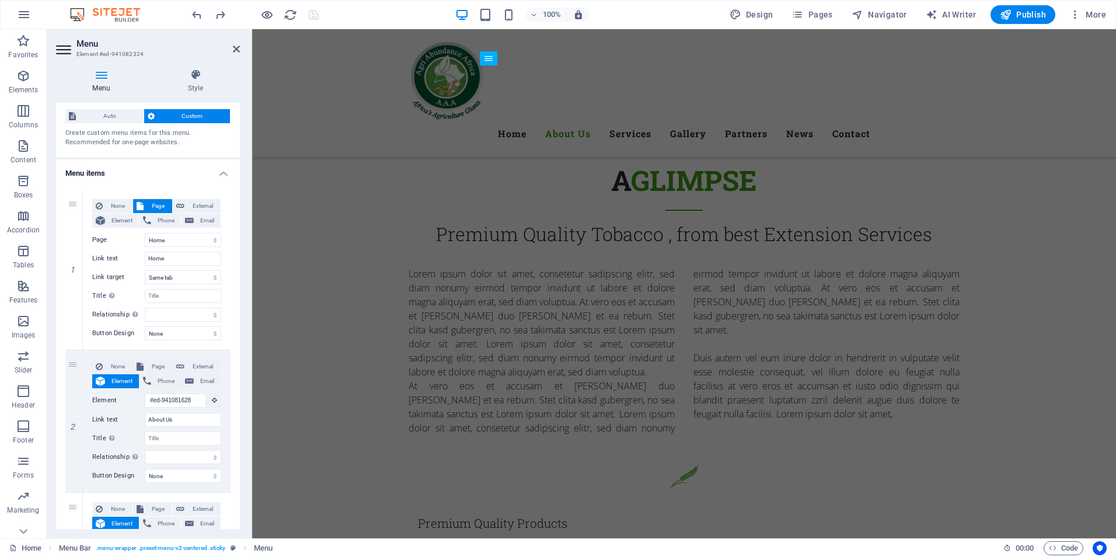
scroll to position [0, 0]
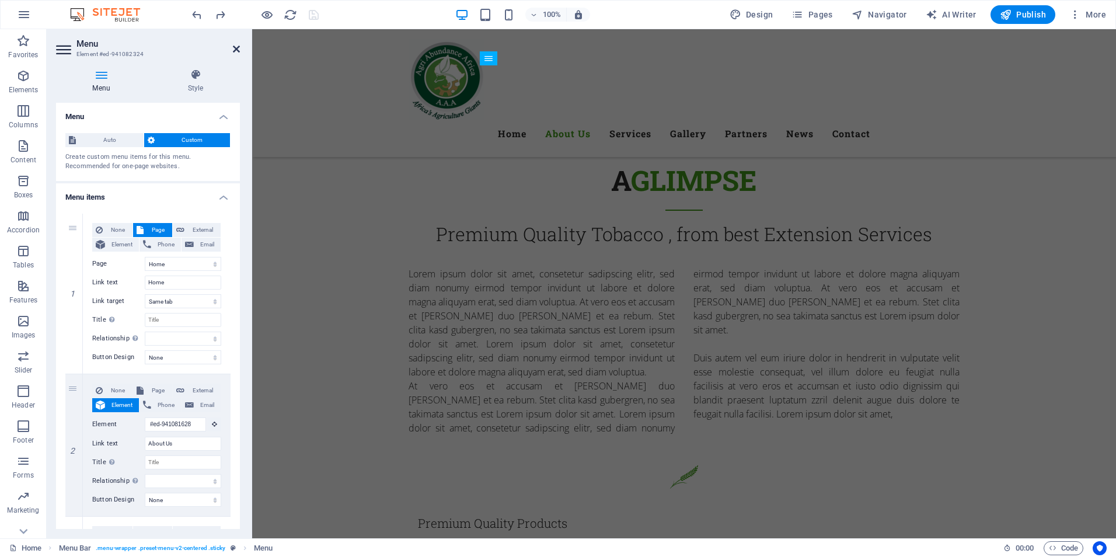
click at [235, 52] on icon at bounding box center [236, 48] width 7 height 9
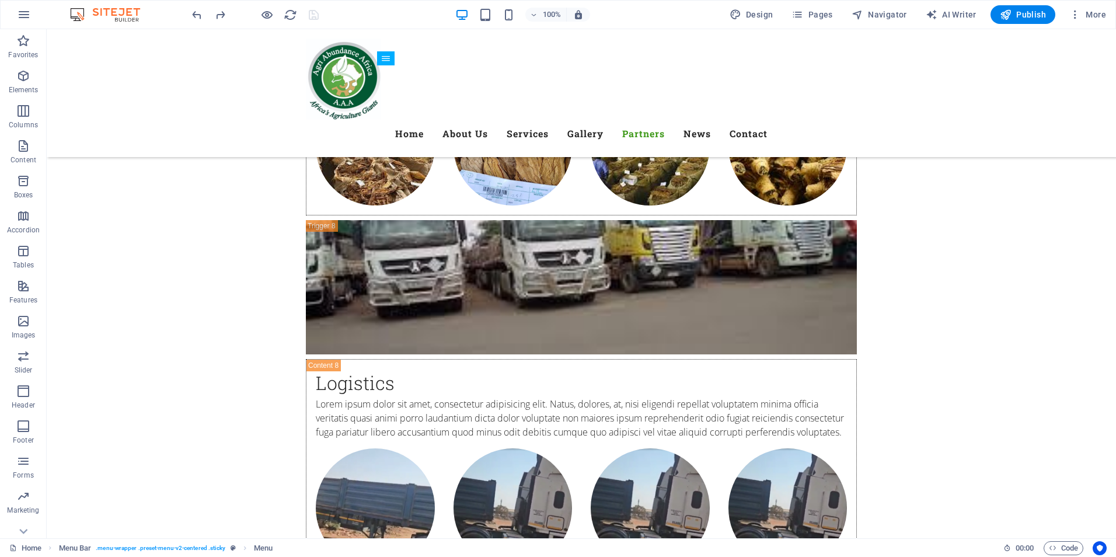
scroll to position [5686, 0]
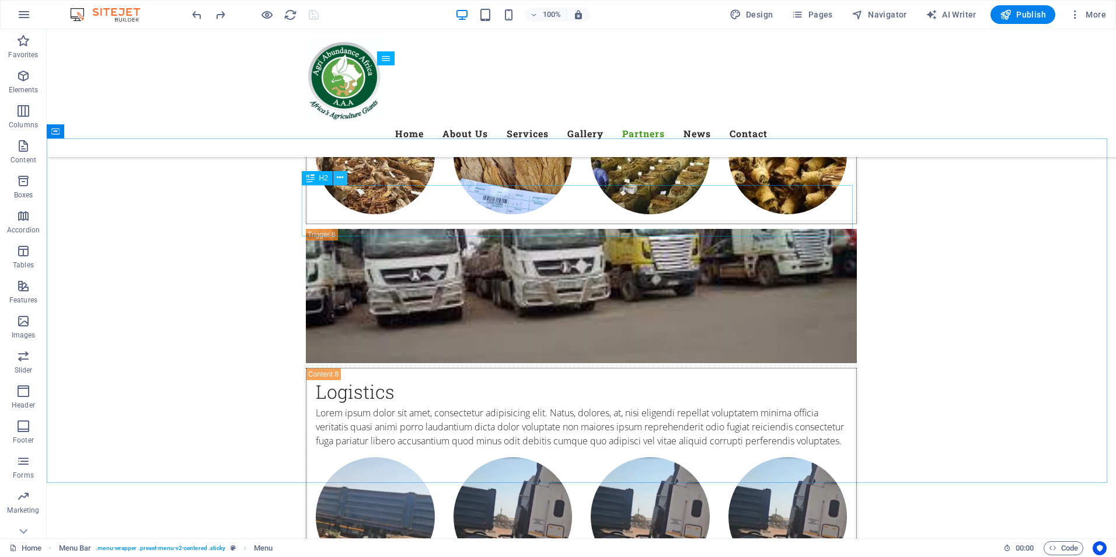
click at [337, 180] on icon at bounding box center [340, 178] width 6 height 12
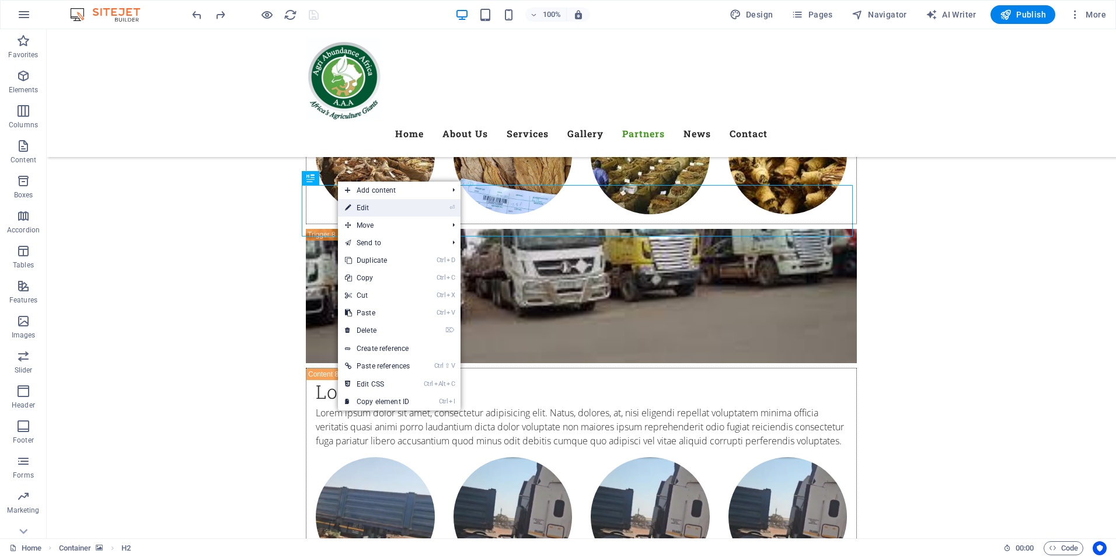
click at [368, 208] on link "⏎ Edit" at bounding box center [377, 208] width 79 height 18
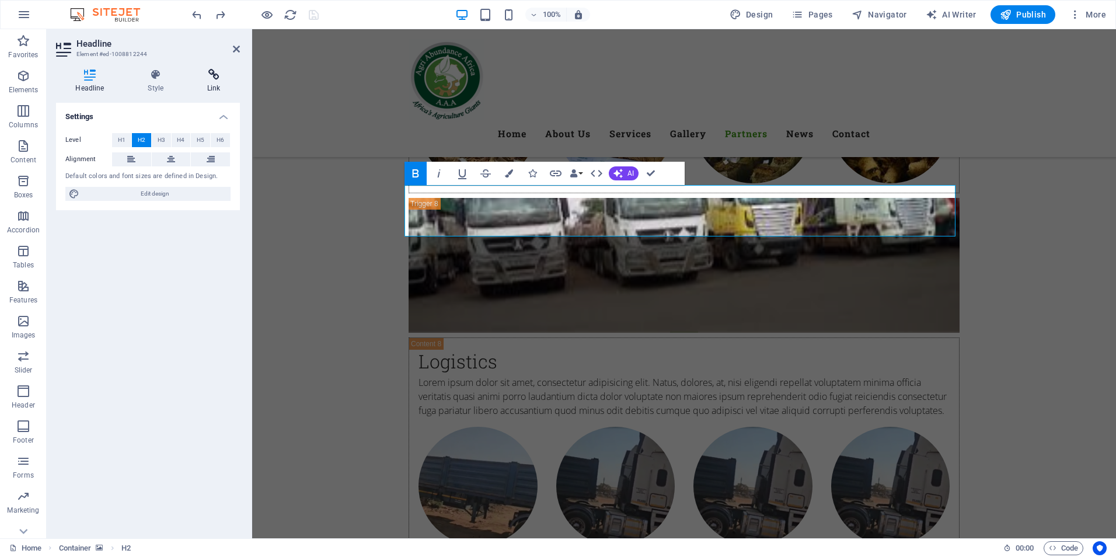
click at [213, 82] on h4 "Link" at bounding box center [214, 81] width 52 height 25
click at [212, 140] on span "Element" at bounding box center [213, 140] width 26 height 14
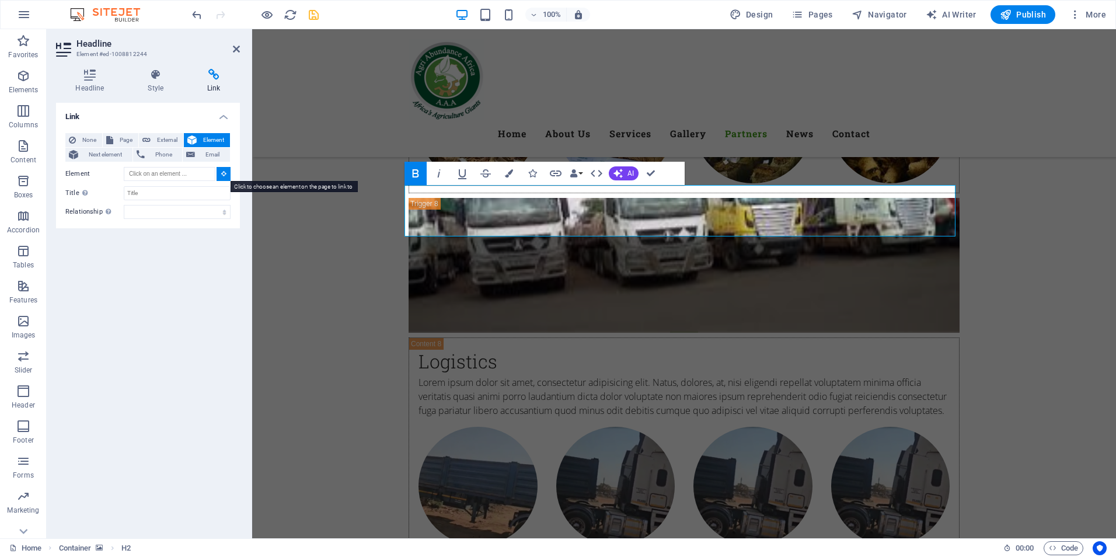
click at [225, 172] on icon at bounding box center [223, 173] width 5 height 6
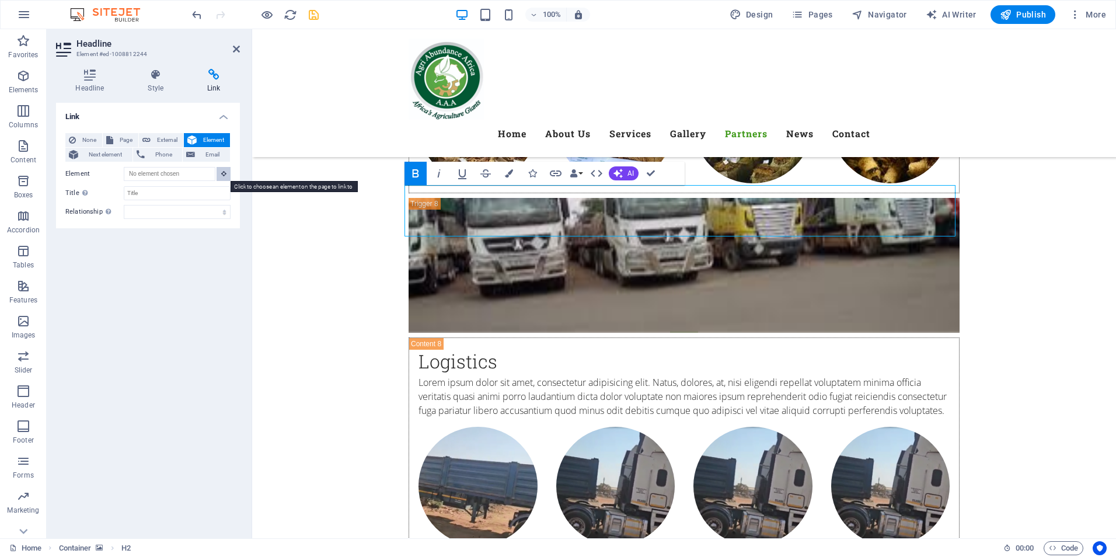
click at [223, 173] on icon at bounding box center [223, 173] width 5 height 6
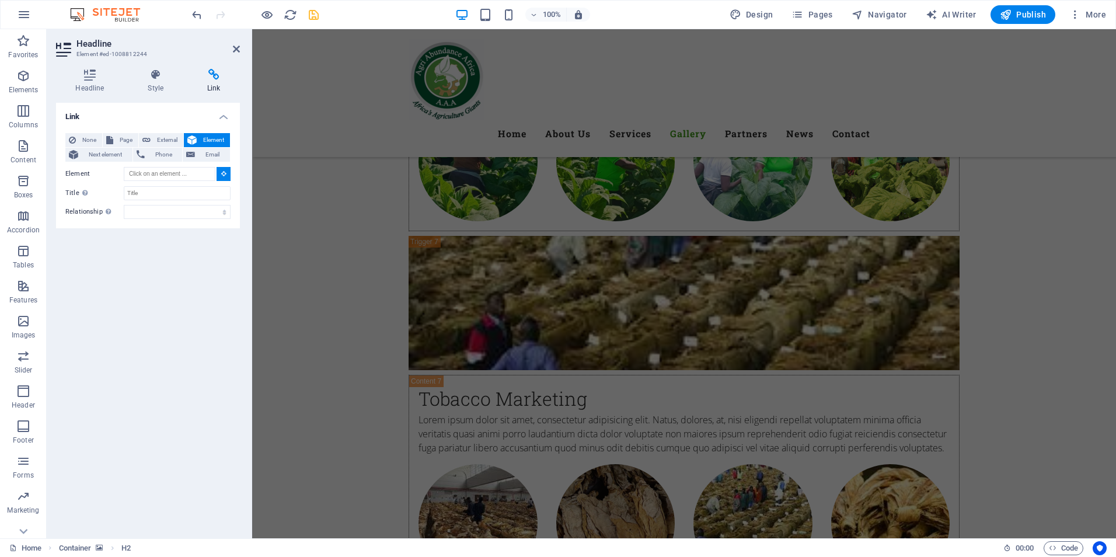
scroll to position [5242, 0]
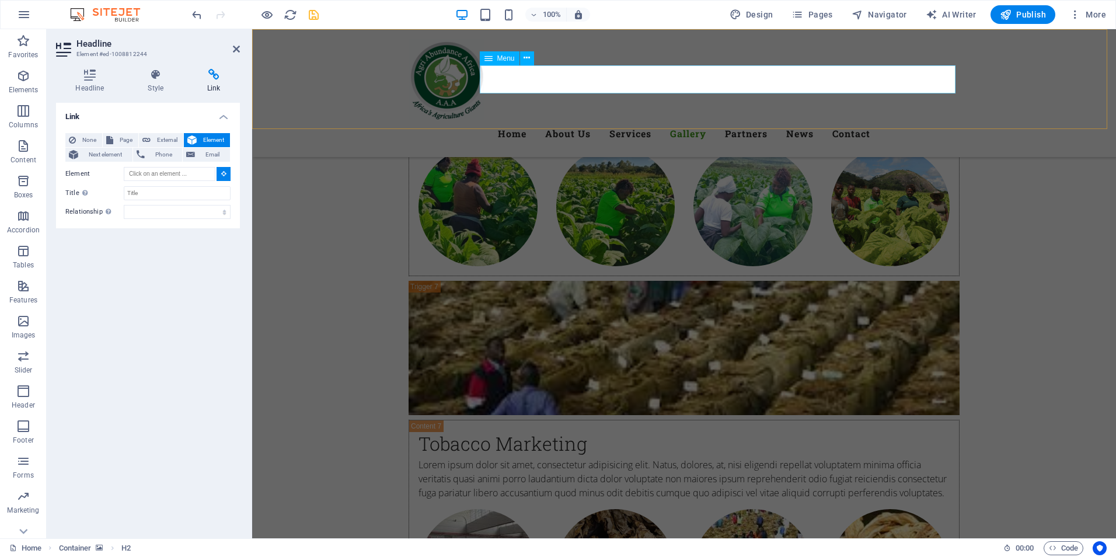
click at [792, 120] on nav "Home About Us Services Gallery Partners News Contact" at bounding box center [684, 134] width 551 height 28
type input "#ed-941082324"
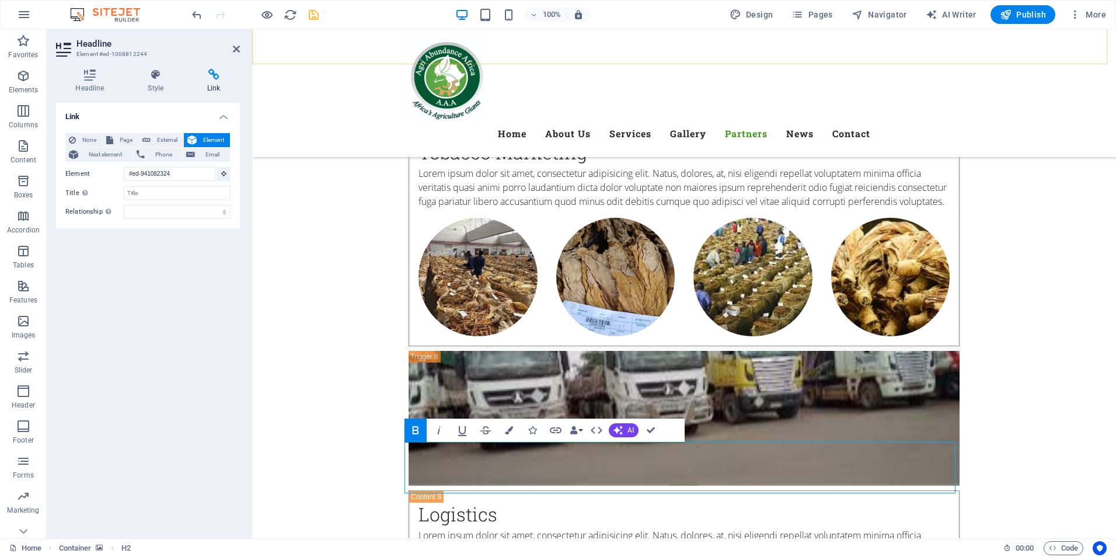
scroll to position [5613, 0]
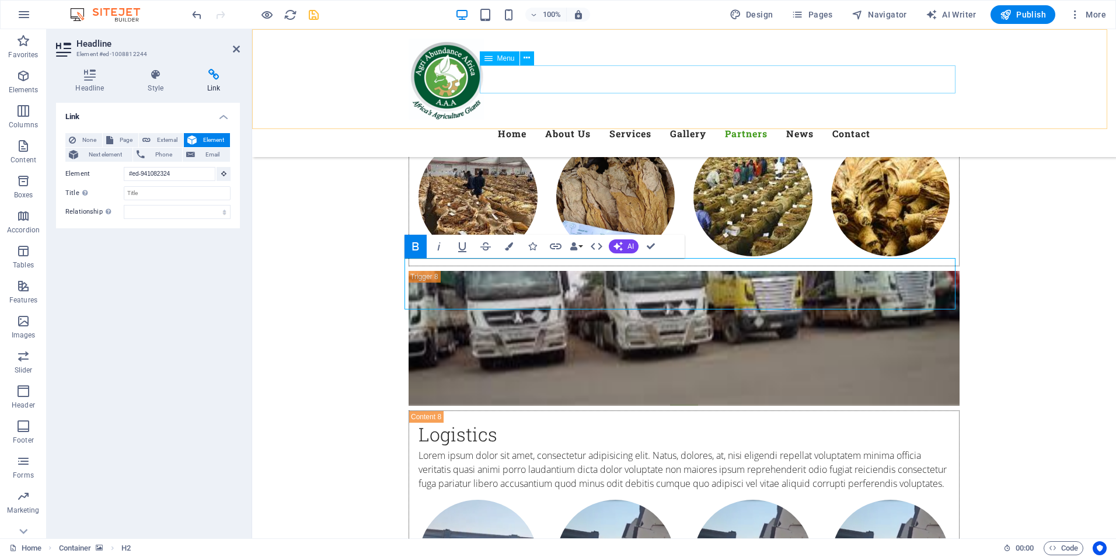
click at [786, 120] on nav "Home About Us Services Gallery Partners News Contact" at bounding box center [684, 134] width 551 height 28
select select
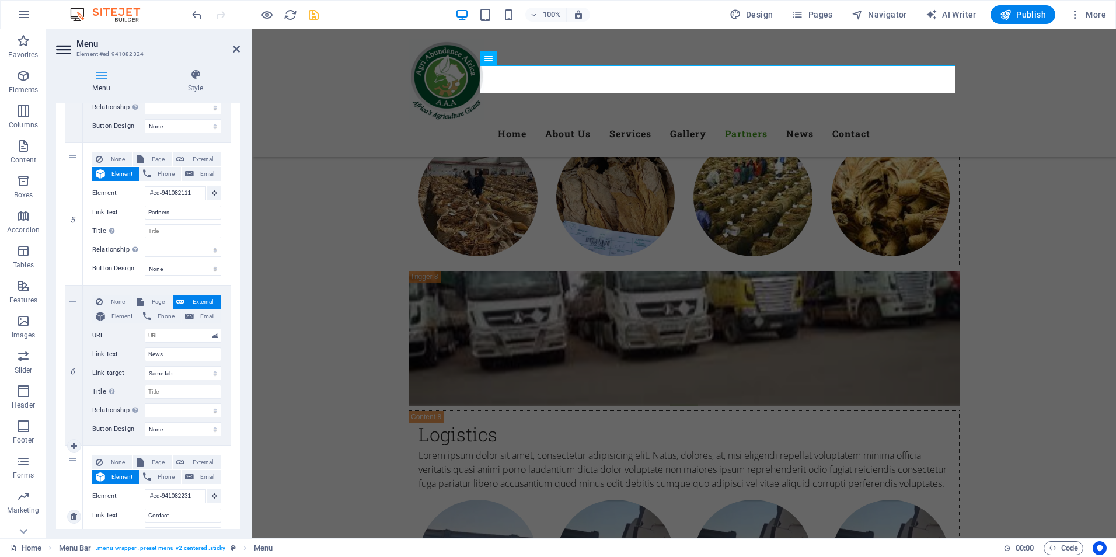
scroll to position [660, 0]
click at [126, 318] on span "Element" at bounding box center [122, 315] width 27 height 14
select select
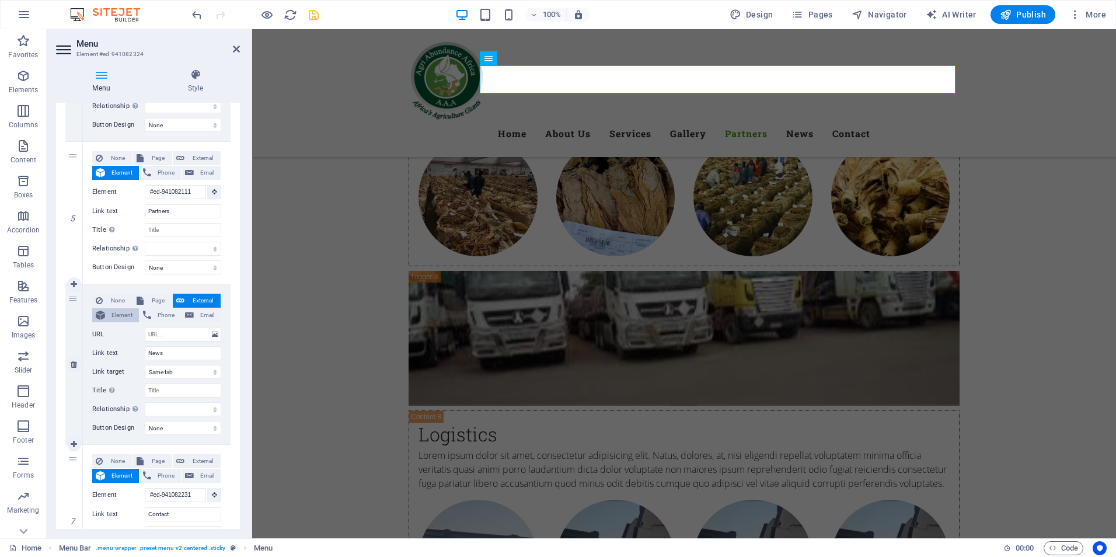
select select
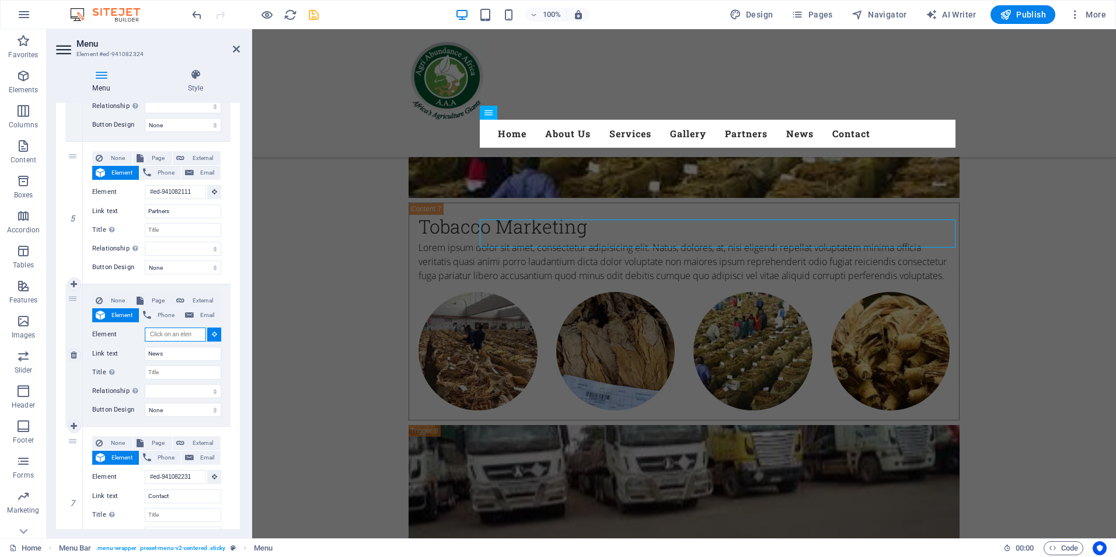
scroll to position [5414, 0]
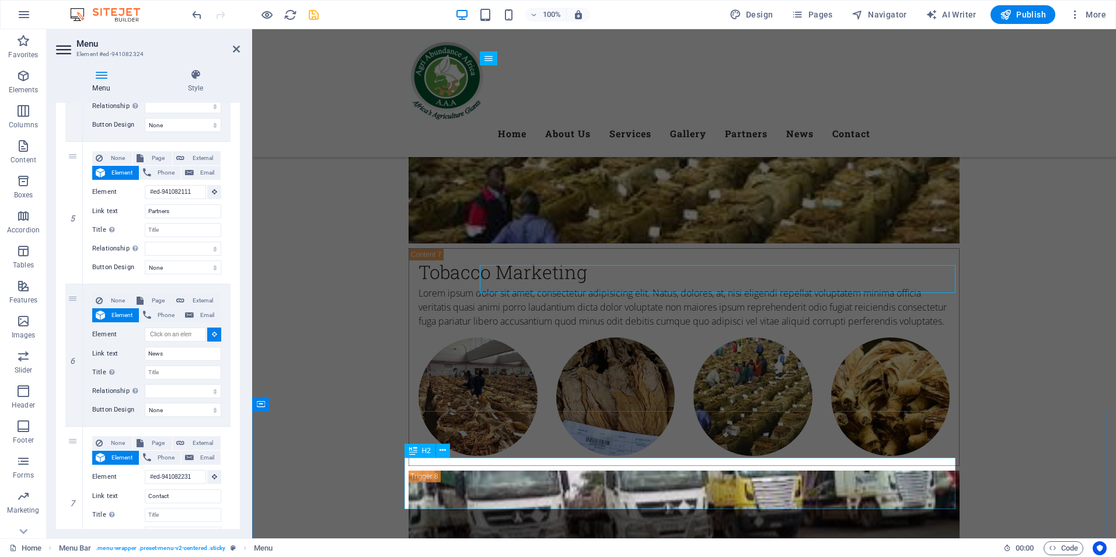
select select
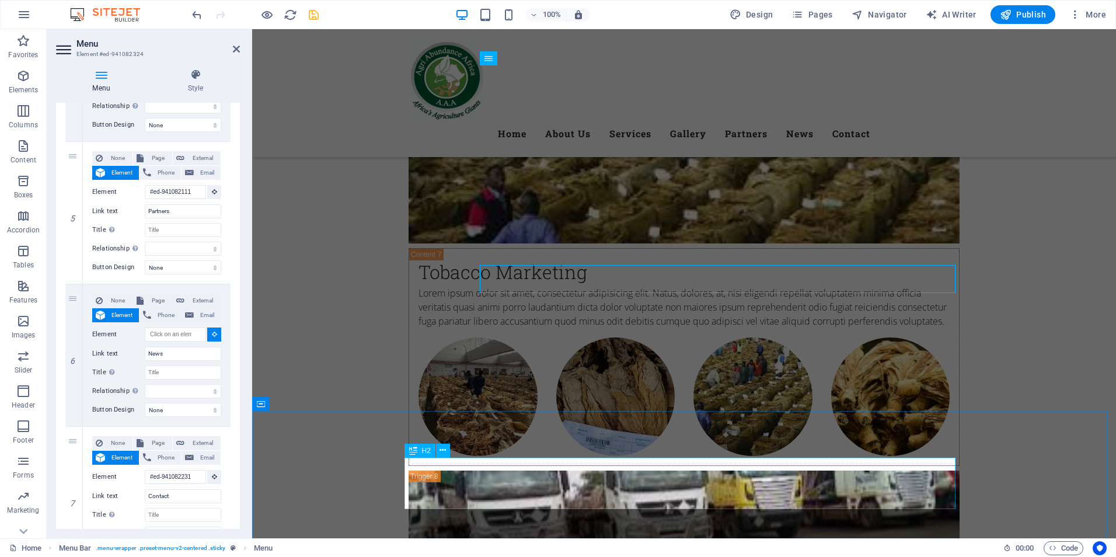
select select
type input "#ed-1008812244"
select select
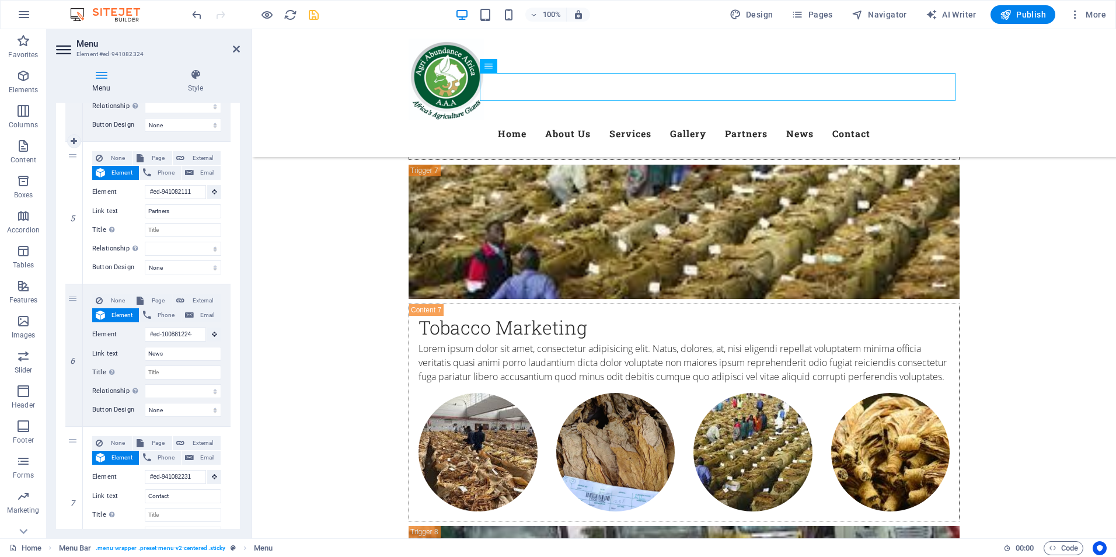
scroll to position [5314, 0]
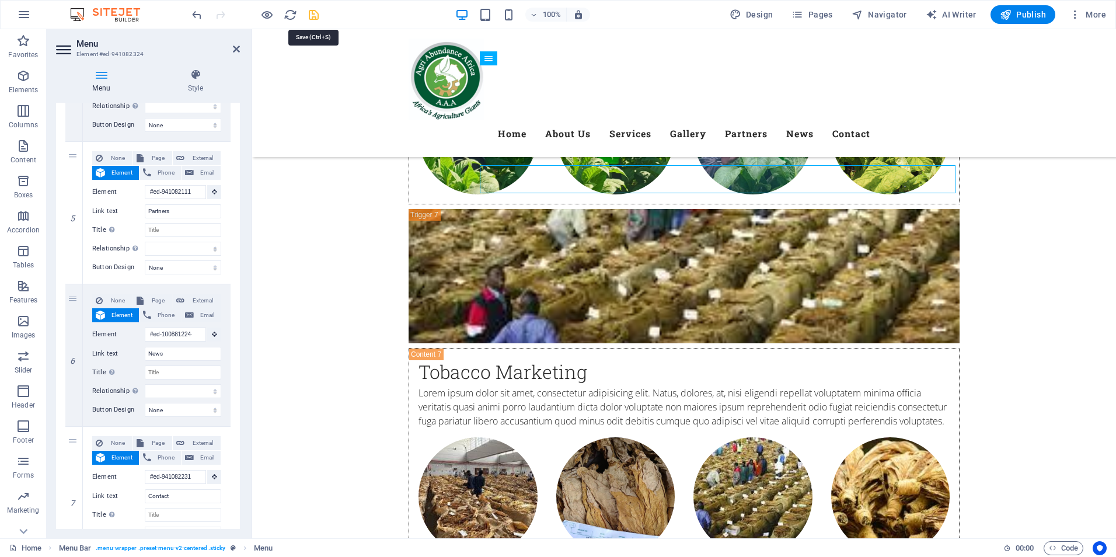
click at [311, 14] on icon "save" at bounding box center [313, 14] width 13 height 13
checkbox input "false"
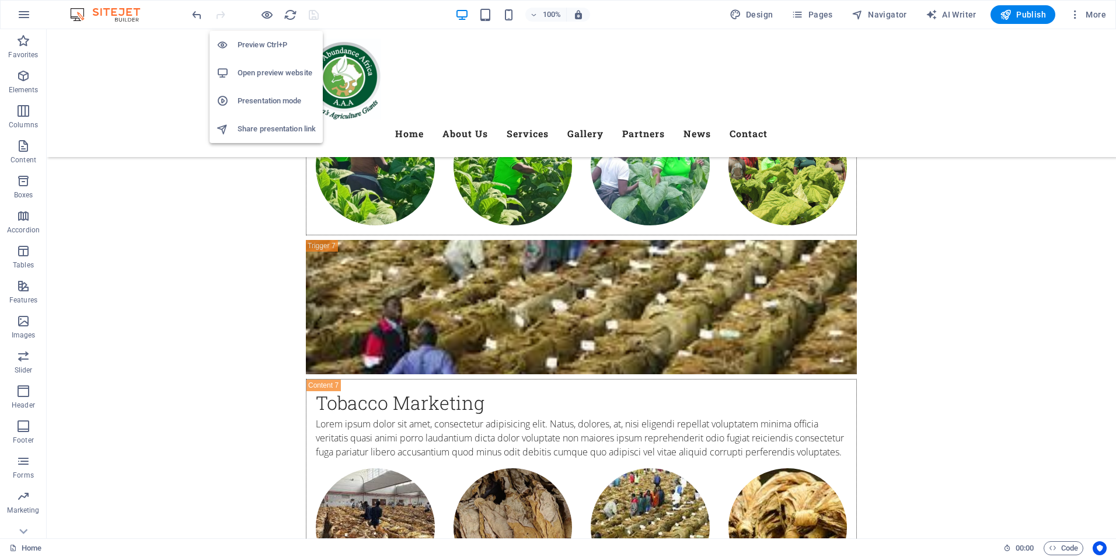
click at [281, 71] on h6 "Open preview website" at bounding box center [277, 73] width 78 height 14
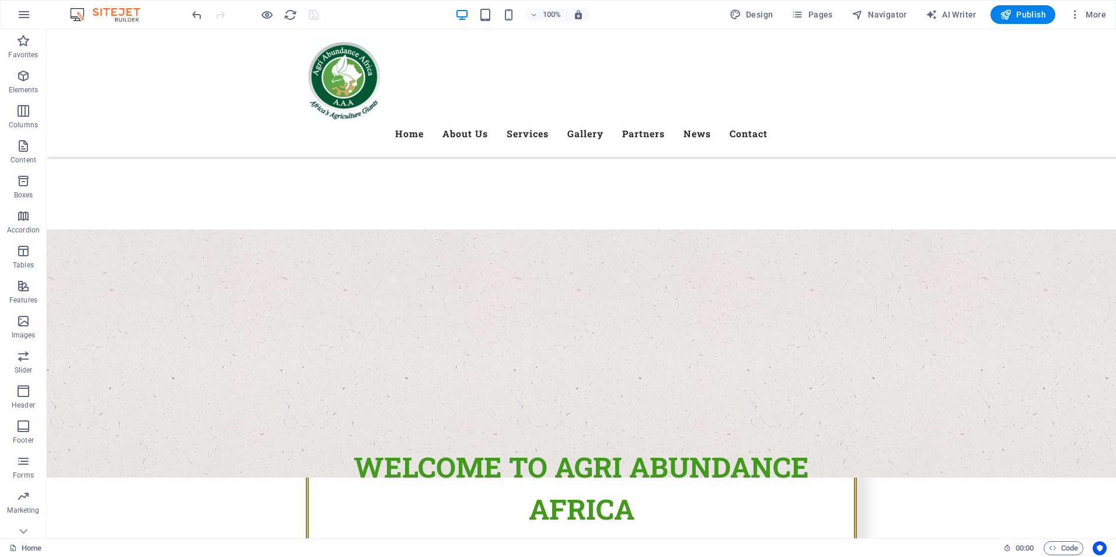
scroll to position [0, 0]
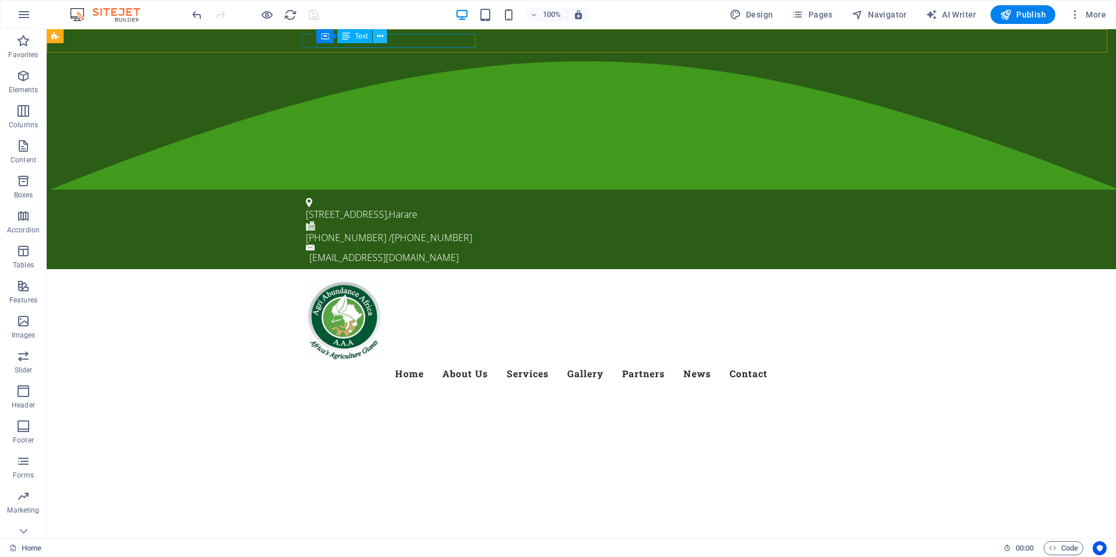
click at [385, 36] on button at bounding box center [380, 36] width 14 height 14
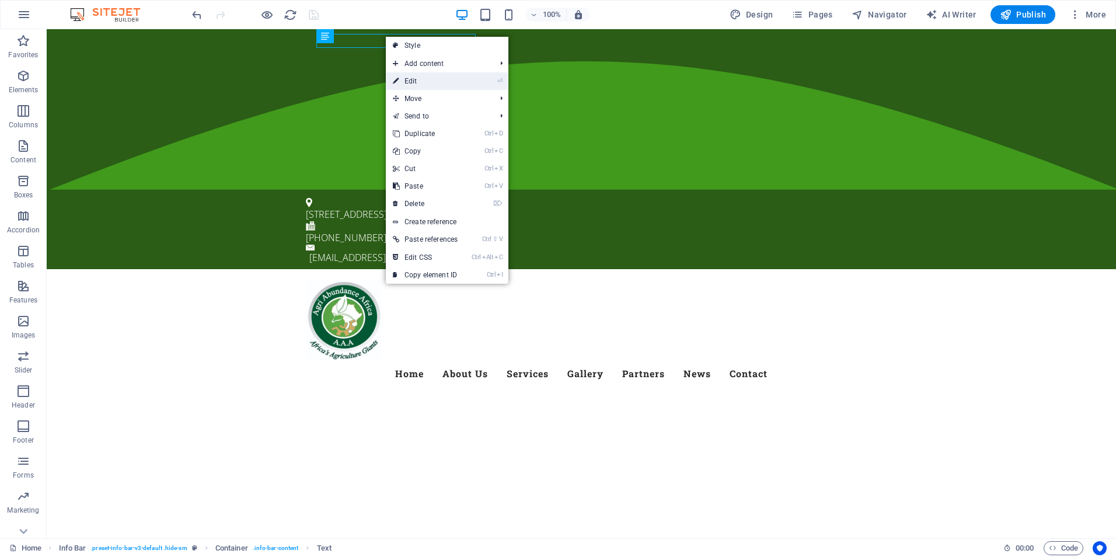
click at [401, 79] on link "⏎ Edit" at bounding box center [425, 81] width 79 height 18
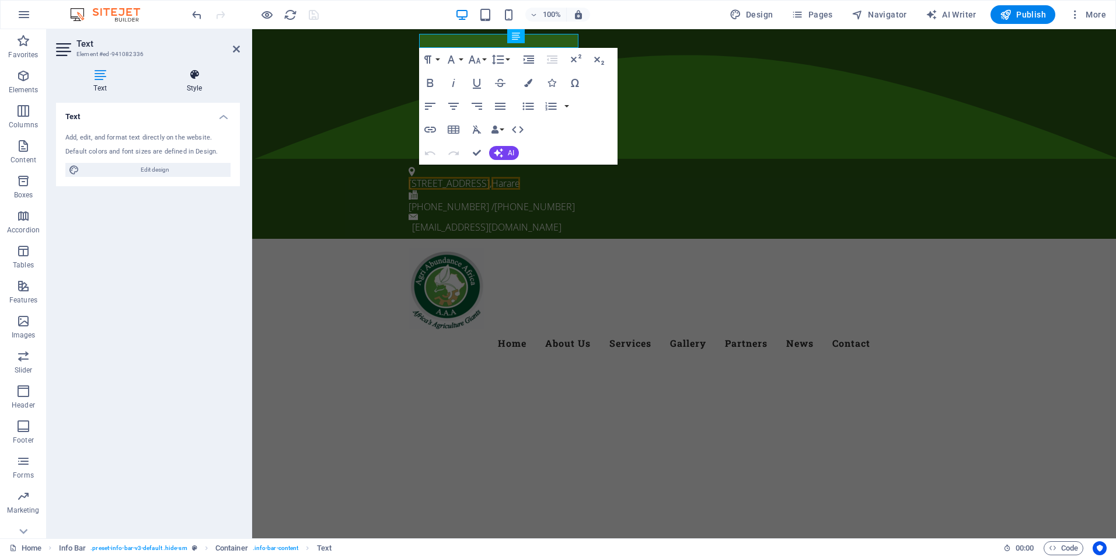
click at [198, 81] on h4 "Style" at bounding box center [194, 81] width 91 height 25
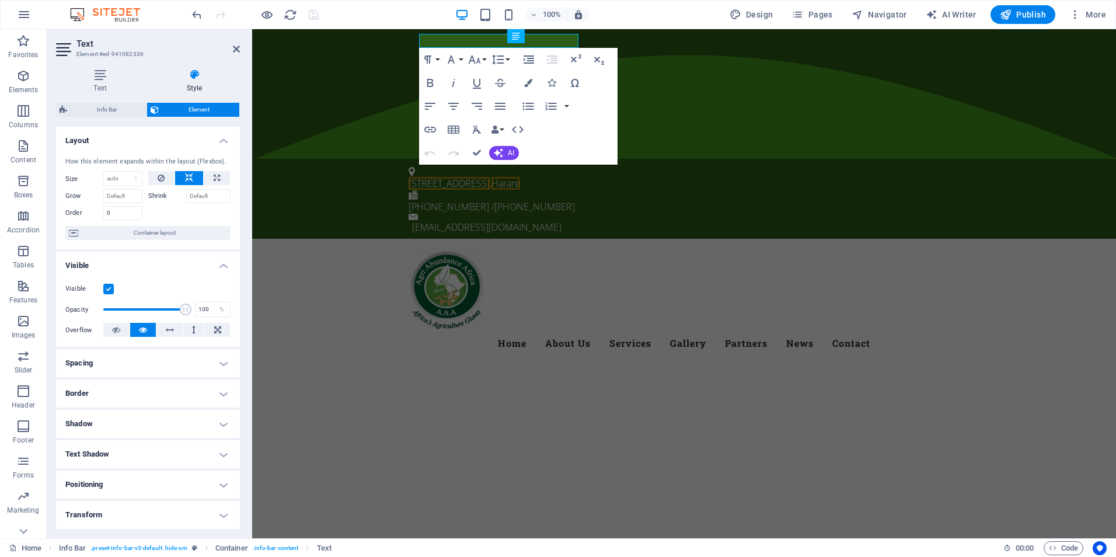
click at [193, 110] on span "Element" at bounding box center [199, 110] width 74 height 14
click at [173, 111] on span "Element" at bounding box center [199, 110] width 74 height 14
click at [214, 175] on icon at bounding box center [217, 178] width 6 height 14
type input "100"
select select "%"
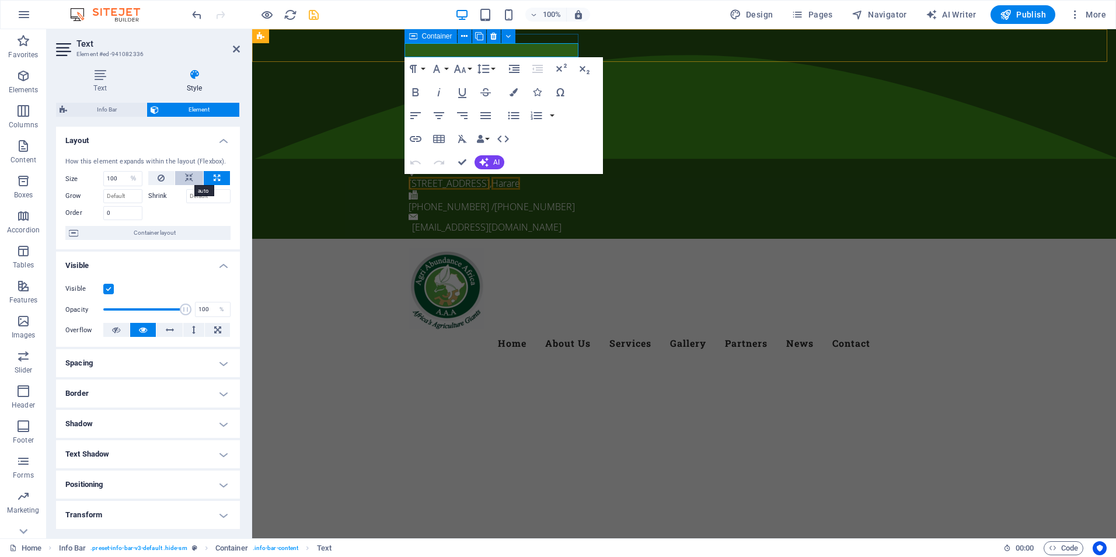
click at [192, 176] on button at bounding box center [189, 178] width 28 height 14
select select "DISABLED_OPTION_VALUE"
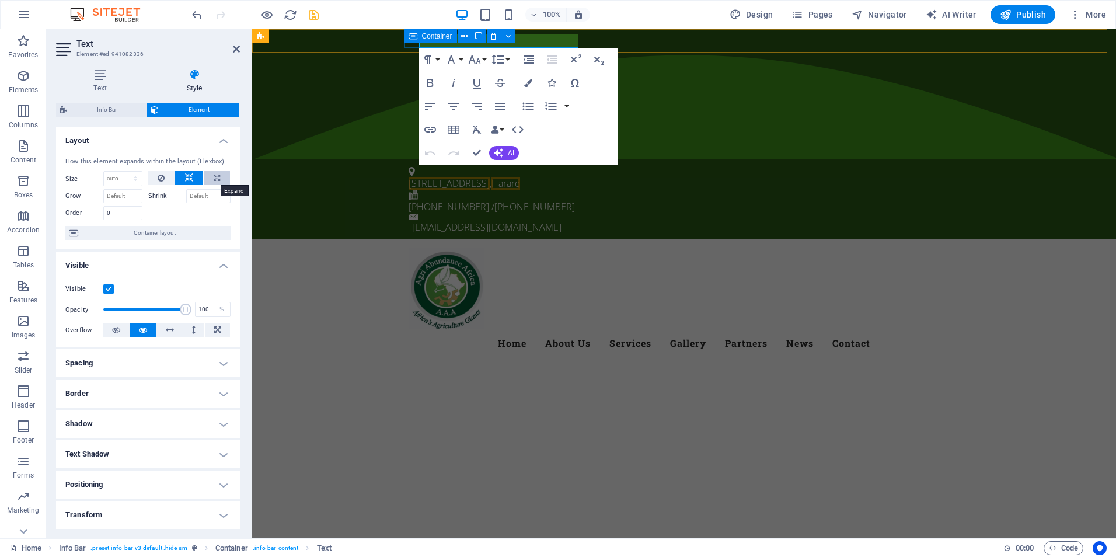
click at [214, 173] on icon at bounding box center [217, 178] width 6 height 14
type input "100"
select select "%"
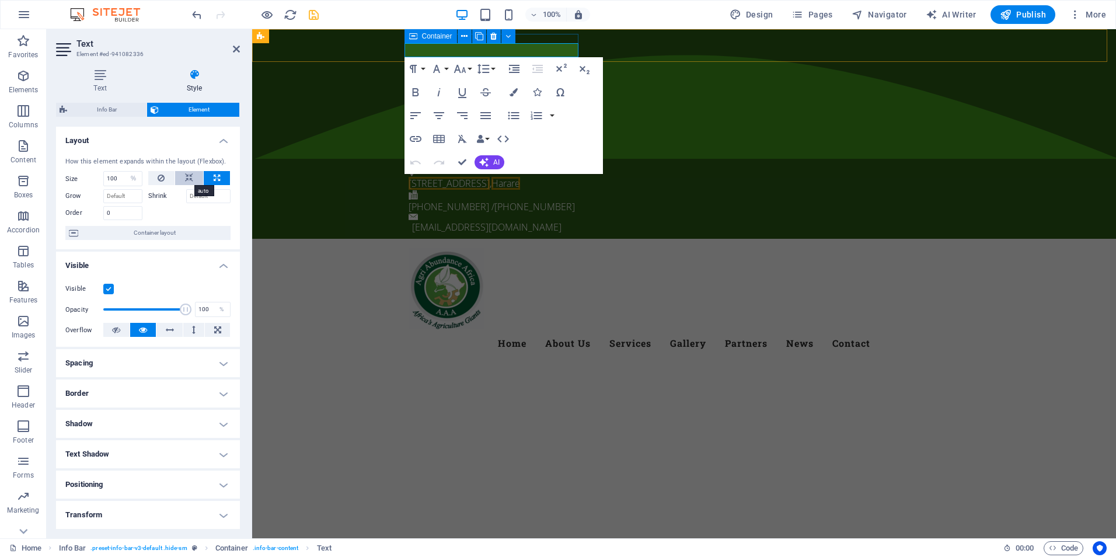
click at [188, 173] on icon at bounding box center [189, 178] width 8 height 14
select select "DISABLED_OPTION_VALUE"
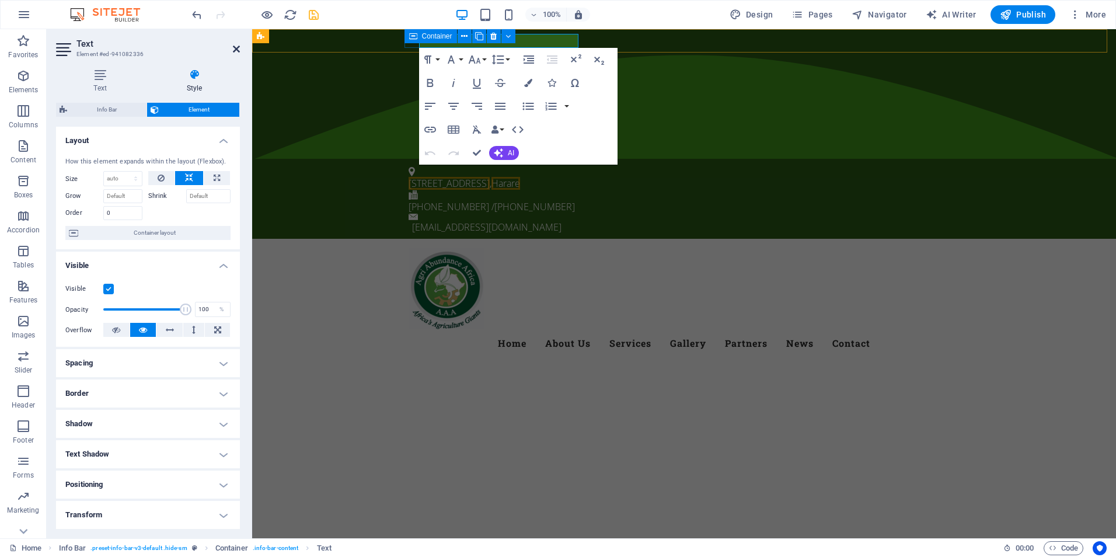
click at [236, 48] on icon at bounding box center [236, 48] width 7 height 9
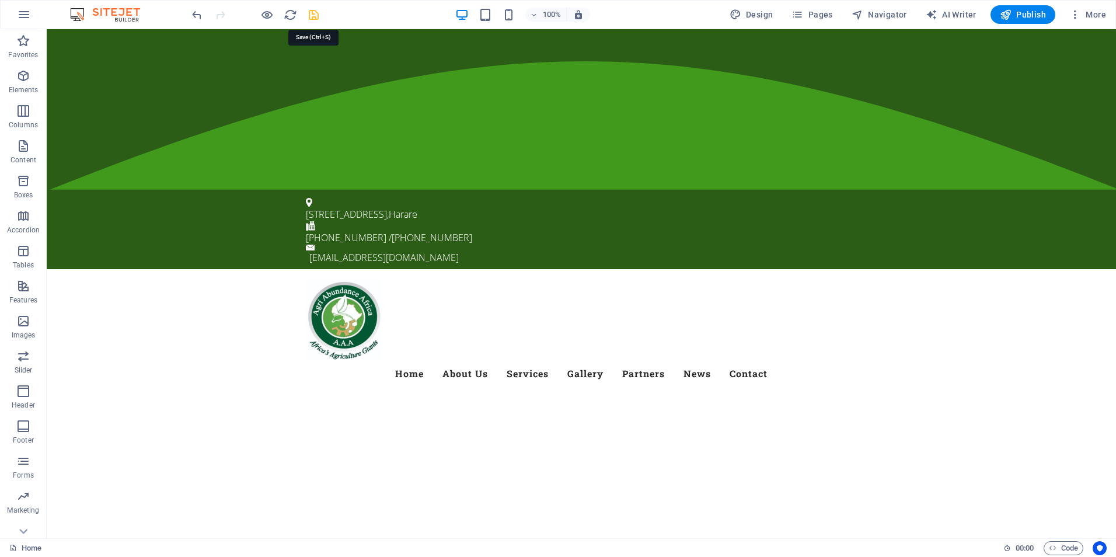
click at [314, 19] on icon "save" at bounding box center [313, 14] width 13 height 13
checkbox input "false"
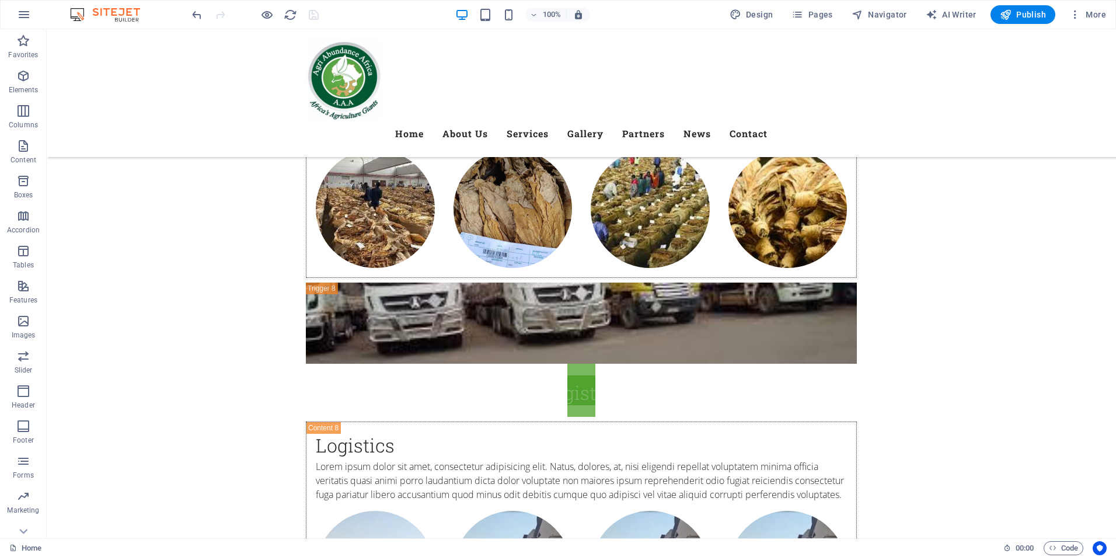
scroll to position [5649, 0]
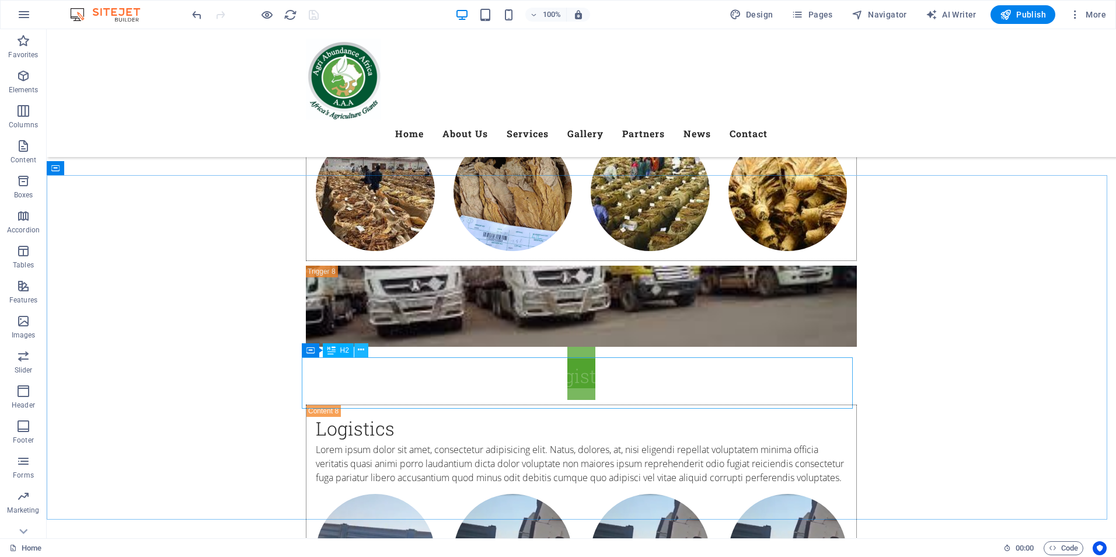
click at [363, 352] on icon at bounding box center [361, 350] width 6 height 12
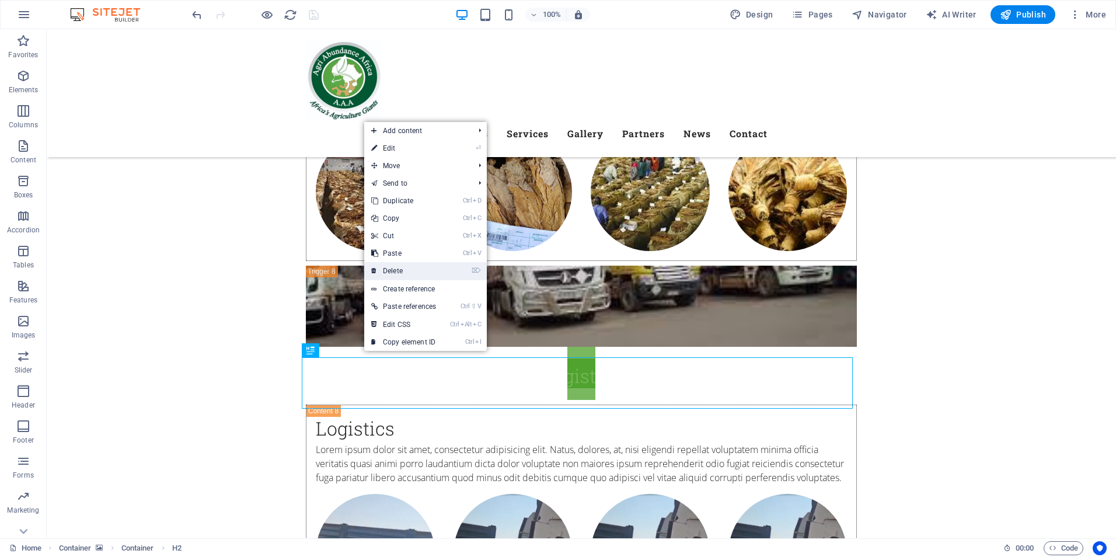
click at [399, 269] on link "⌦ Delete" at bounding box center [403, 271] width 79 height 18
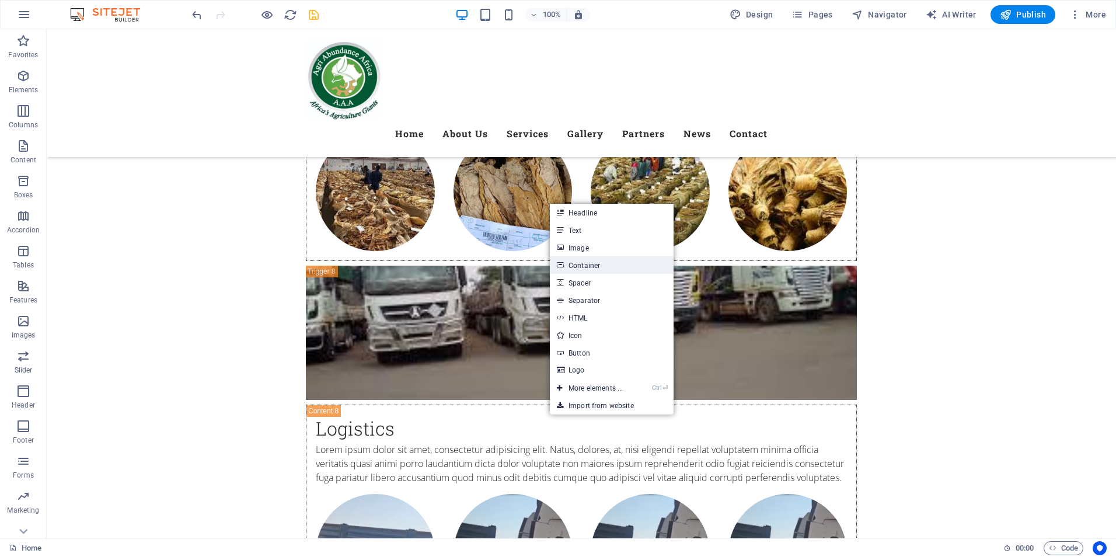
click at [583, 265] on link "Container" at bounding box center [612, 265] width 124 height 18
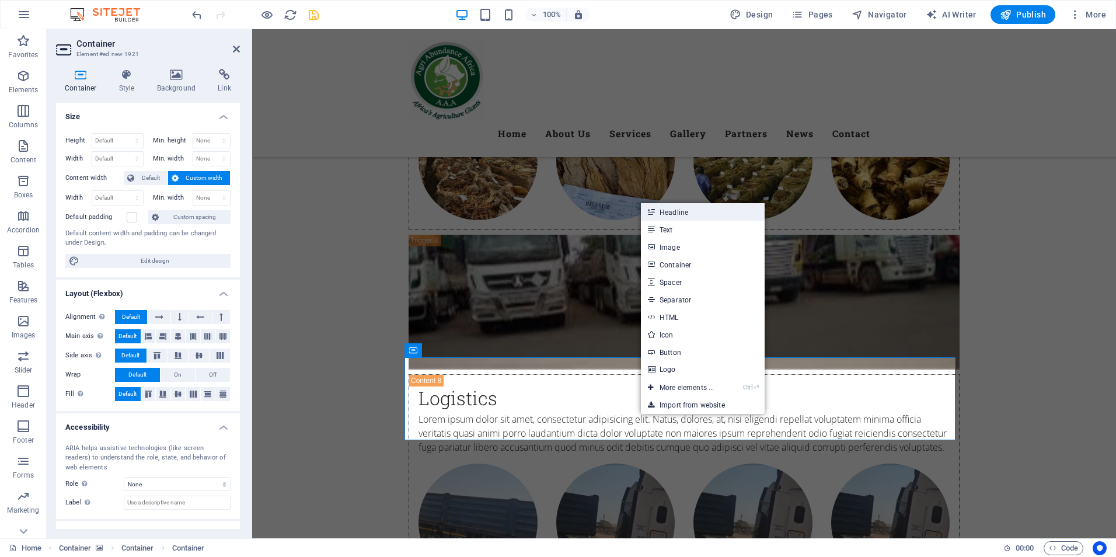
click at [676, 217] on link "Headline" at bounding box center [703, 212] width 124 height 18
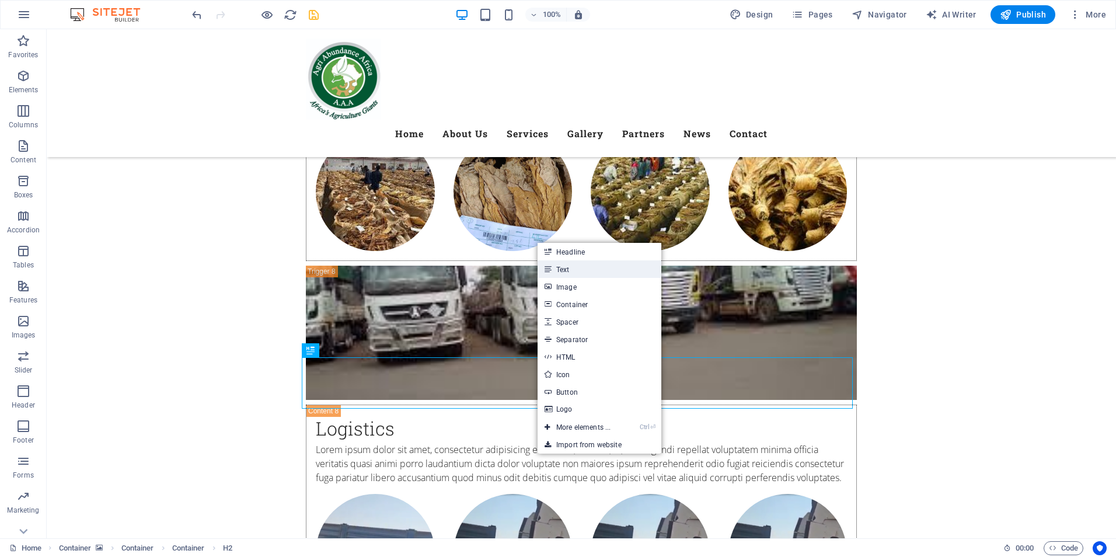
click at [567, 271] on link "Text" at bounding box center [600, 269] width 124 height 18
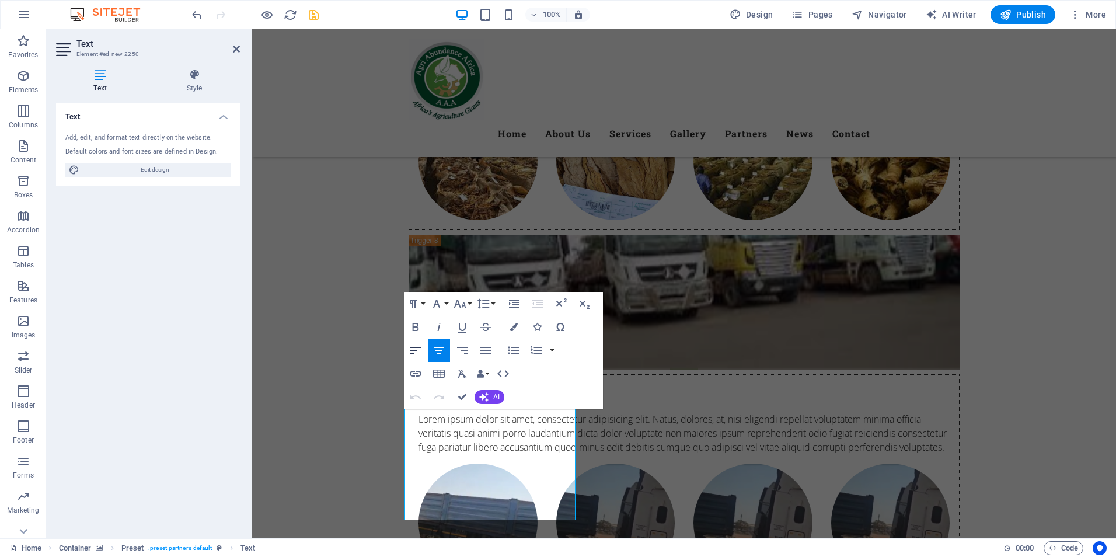
click at [419, 349] on icon "button" at bounding box center [416, 350] width 14 height 14
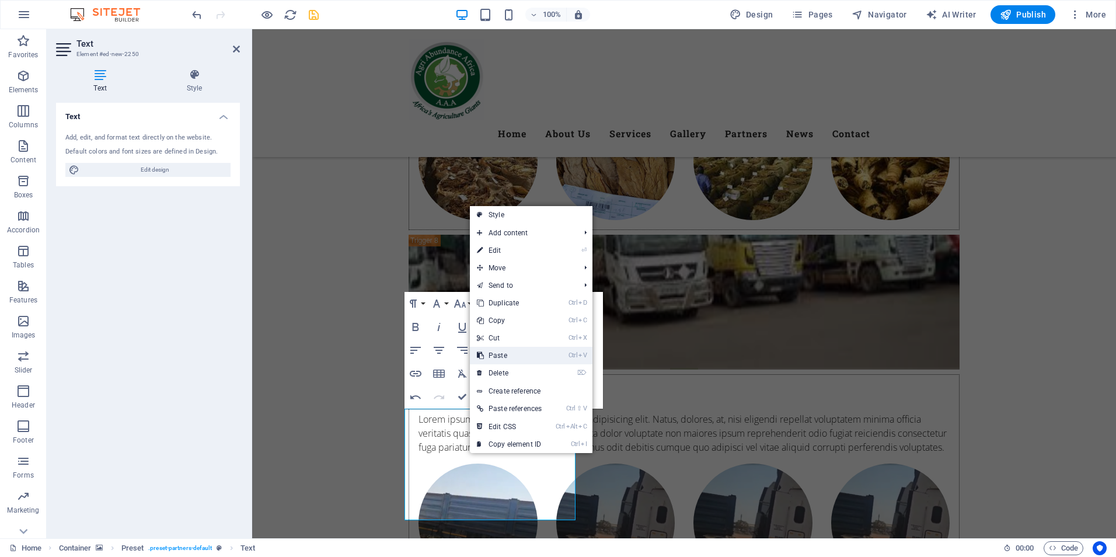
click at [503, 356] on link "Ctrl V Paste" at bounding box center [509, 356] width 79 height 18
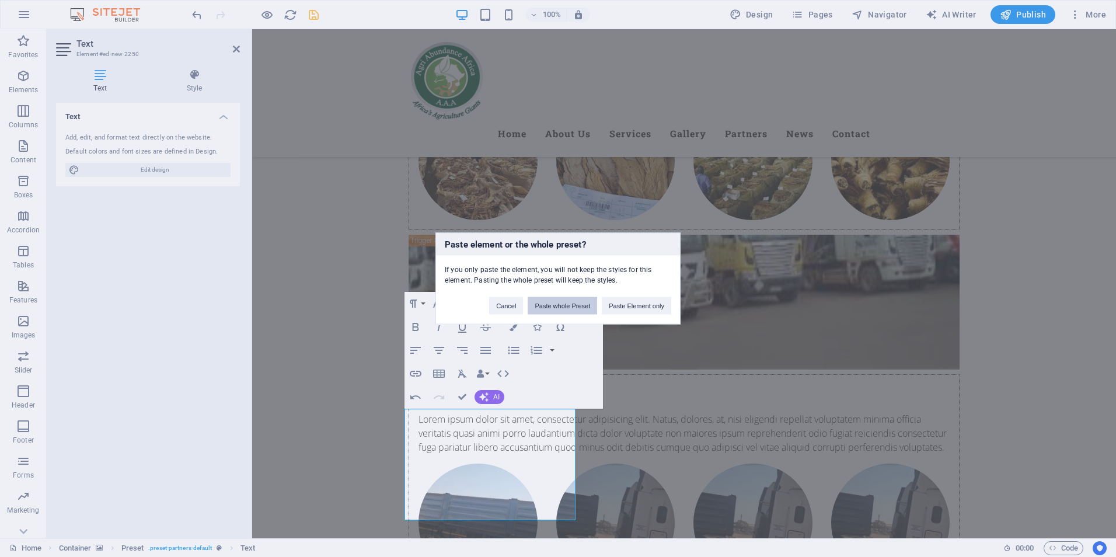
click at [562, 311] on button "Paste whole Preset" at bounding box center [562, 306] width 69 height 18
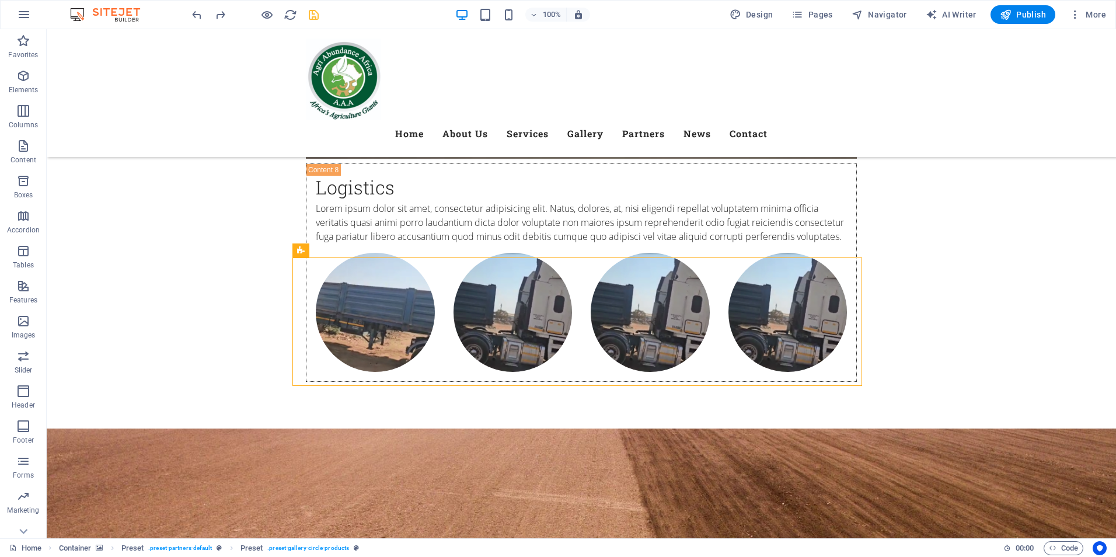
scroll to position [5882, 0]
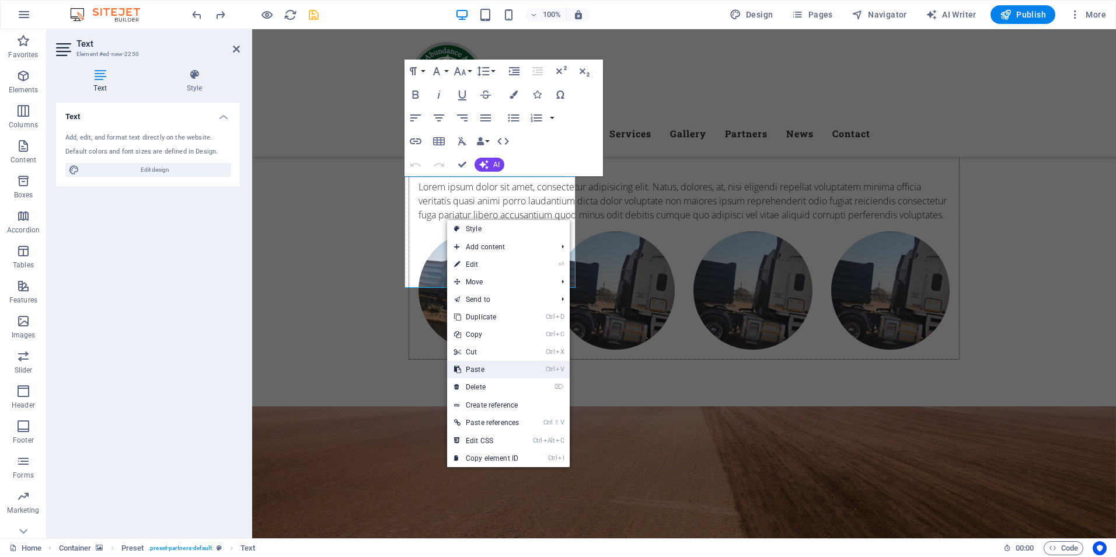
click at [486, 365] on link "Ctrl V Paste" at bounding box center [486, 370] width 79 height 18
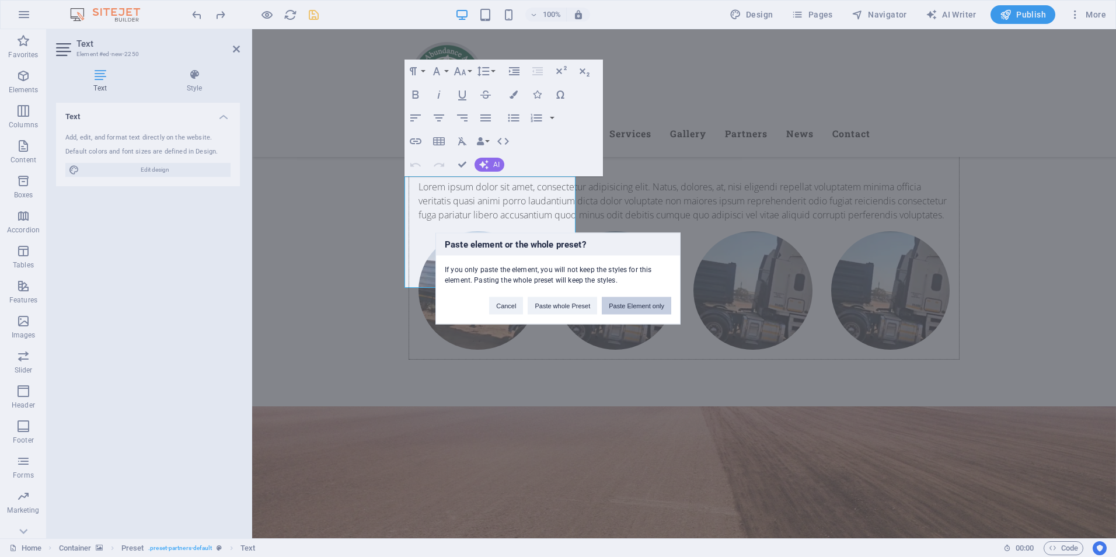
click at [639, 309] on button "Paste Element only" at bounding box center [636, 306] width 69 height 18
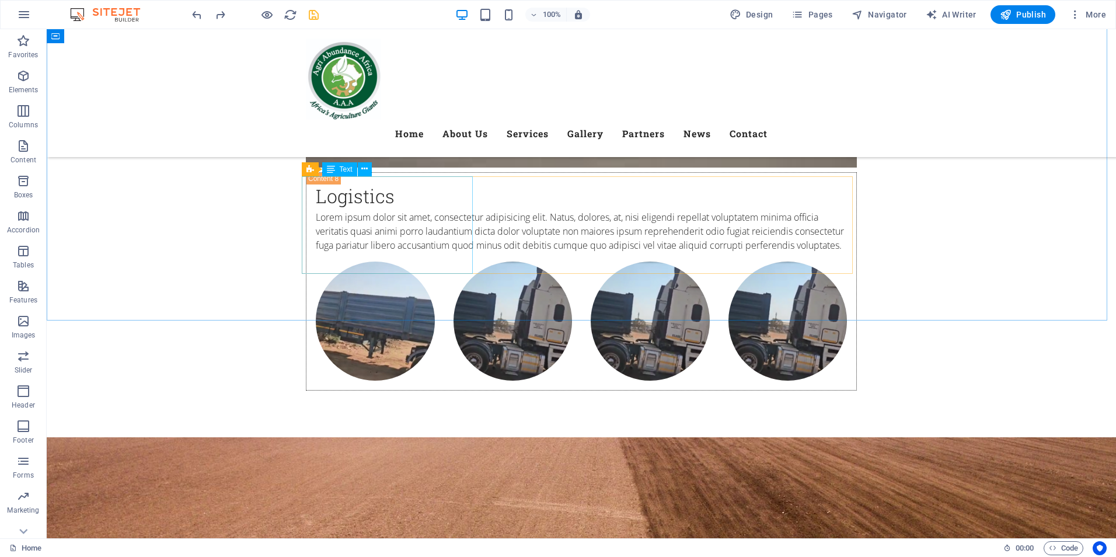
click at [346, 170] on span "Text" at bounding box center [346, 169] width 13 height 7
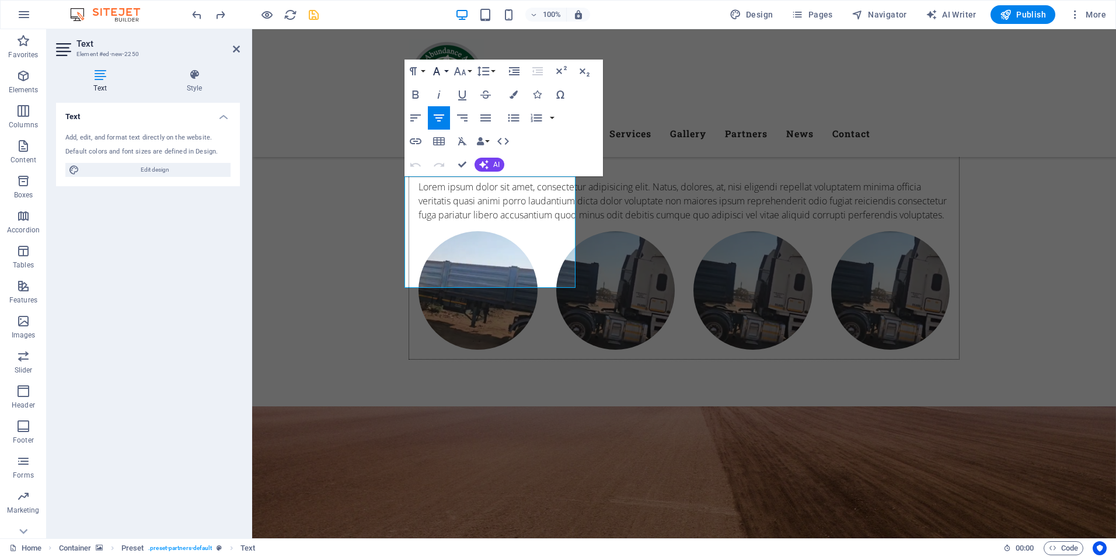
click at [443, 71] on icon "button" at bounding box center [437, 71] width 14 height 14
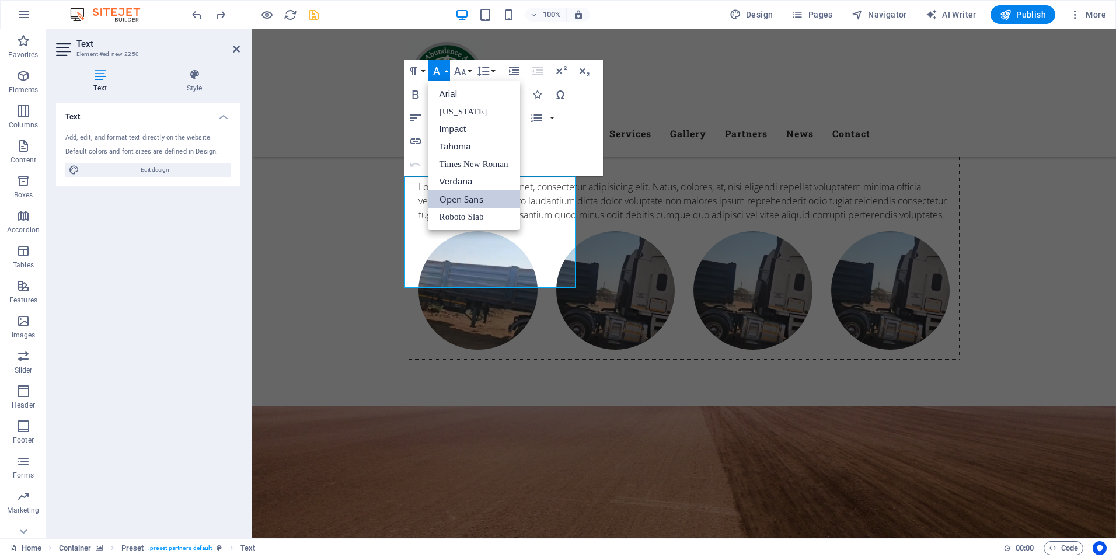
scroll to position [0, 0]
click at [548, 120] on button "button" at bounding box center [551, 117] width 9 height 23
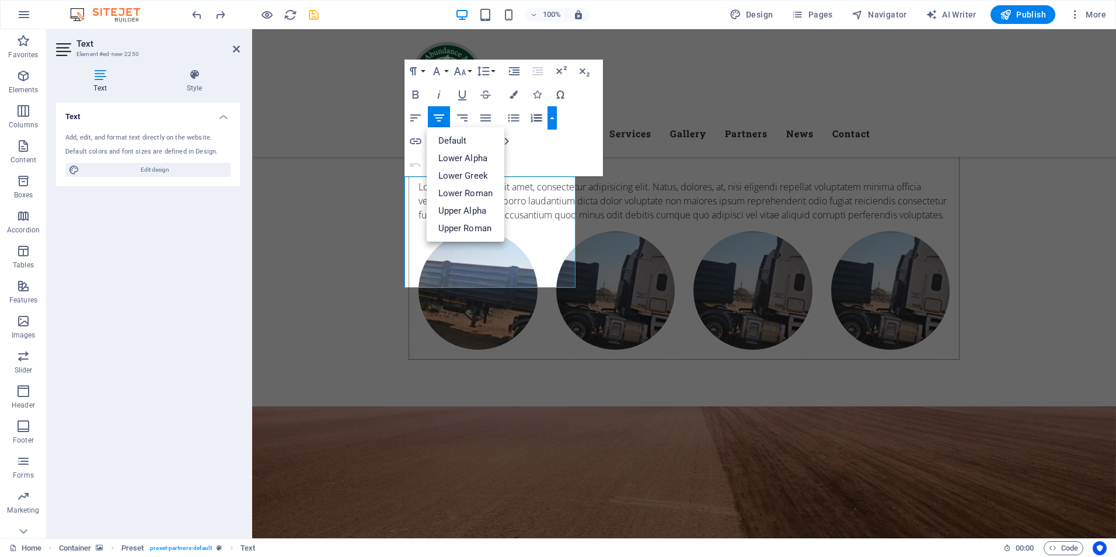
click at [534, 161] on div "Paragraph Format Normal Heading 1 Heading 2 Heading 3 Heading 4 Heading 5 Headi…" at bounding box center [503, 118] width 198 height 117
click at [484, 117] on icon "button" at bounding box center [485, 117] width 11 height 7
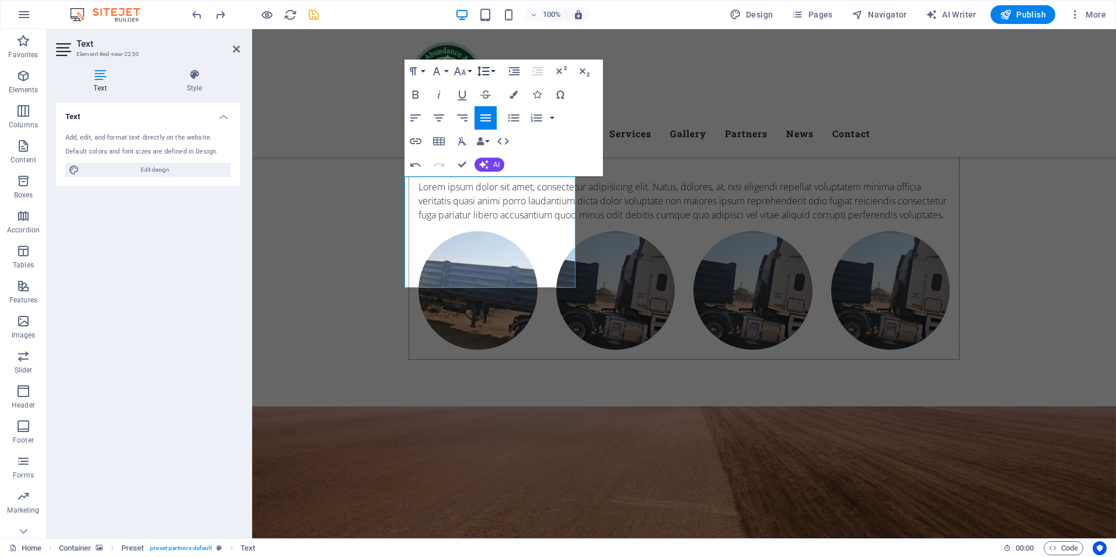
click at [487, 75] on icon "button" at bounding box center [483, 71] width 12 height 10
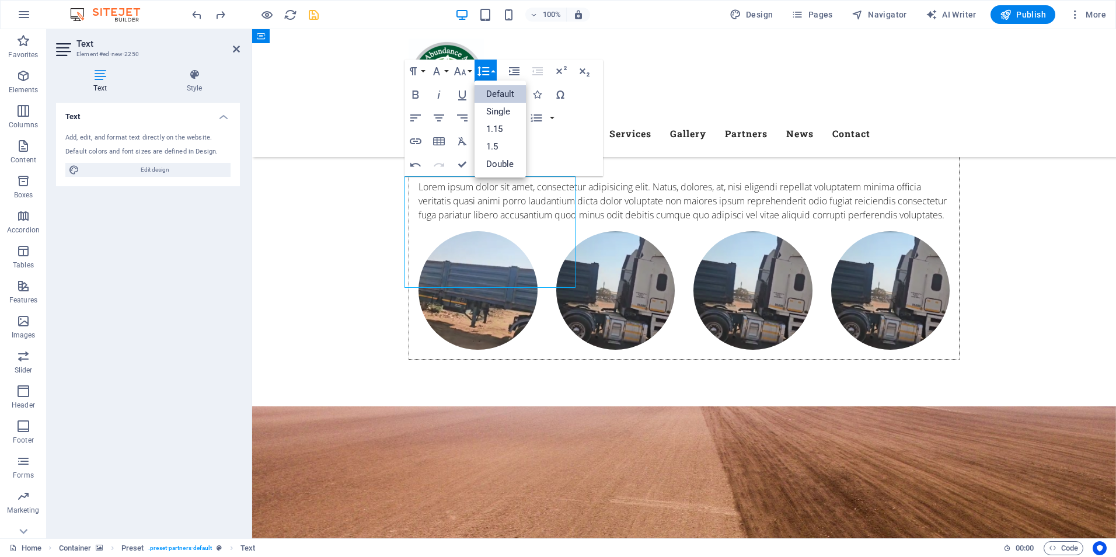
drag, startPoint x: 531, startPoint y: 233, endPoint x: 512, endPoint y: 242, distance: 20.4
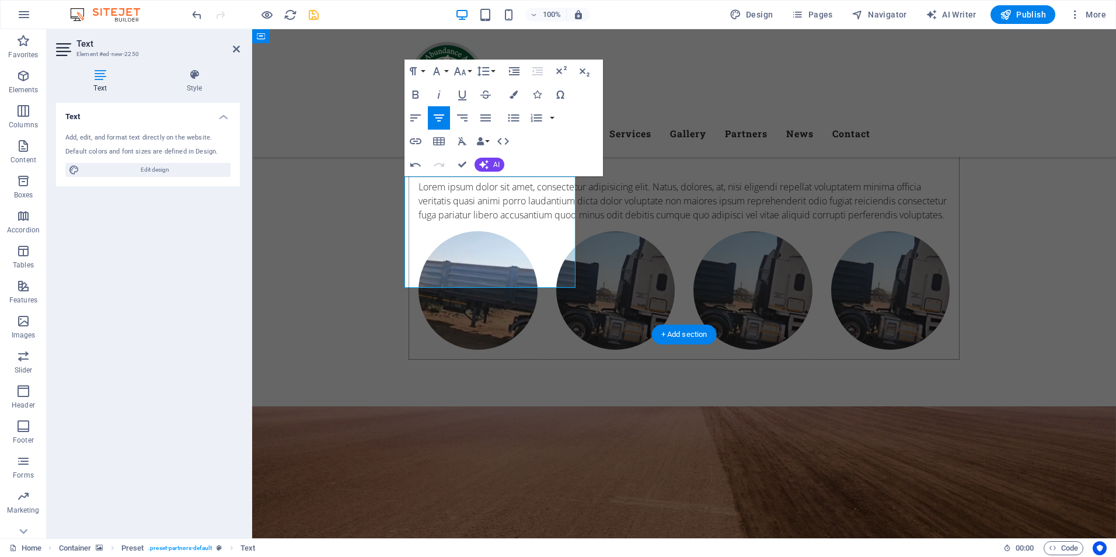
scroll to position [2656, 5]
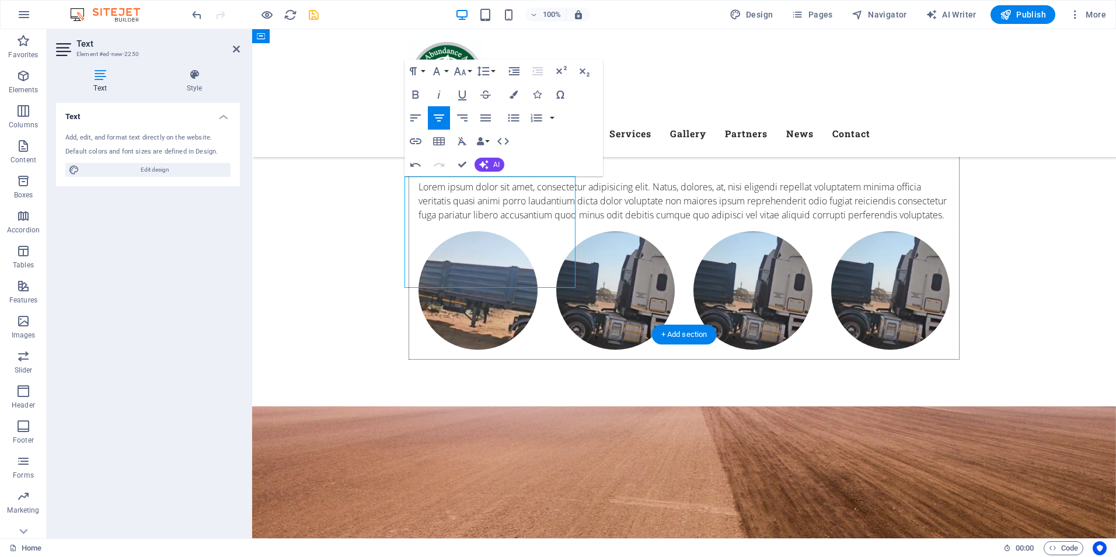
drag, startPoint x: 533, startPoint y: 273, endPoint x: 452, endPoint y: 193, distance: 113.9
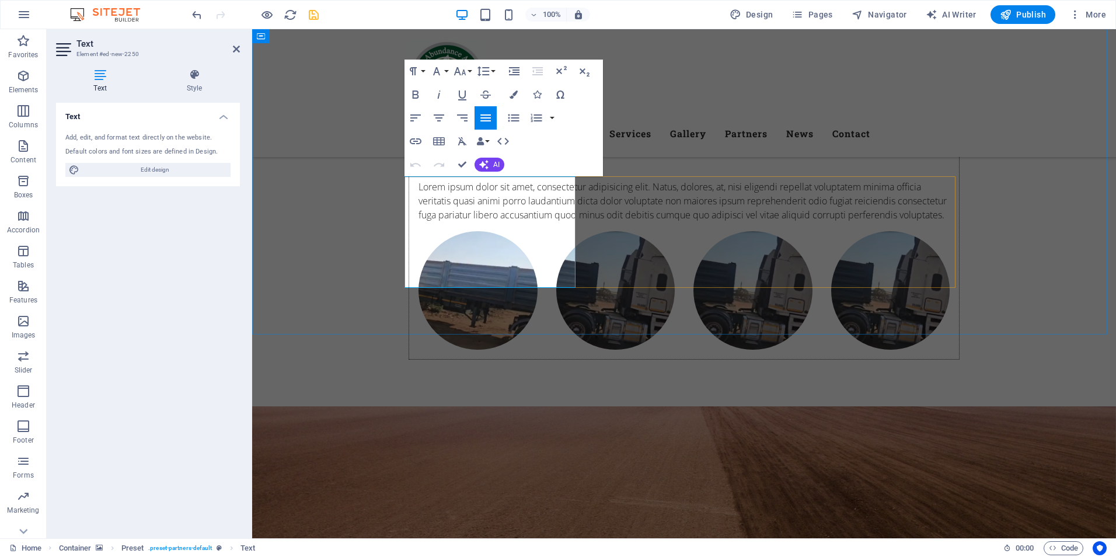
click at [416, 113] on icon "button" at bounding box center [416, 118] width 14 height 14
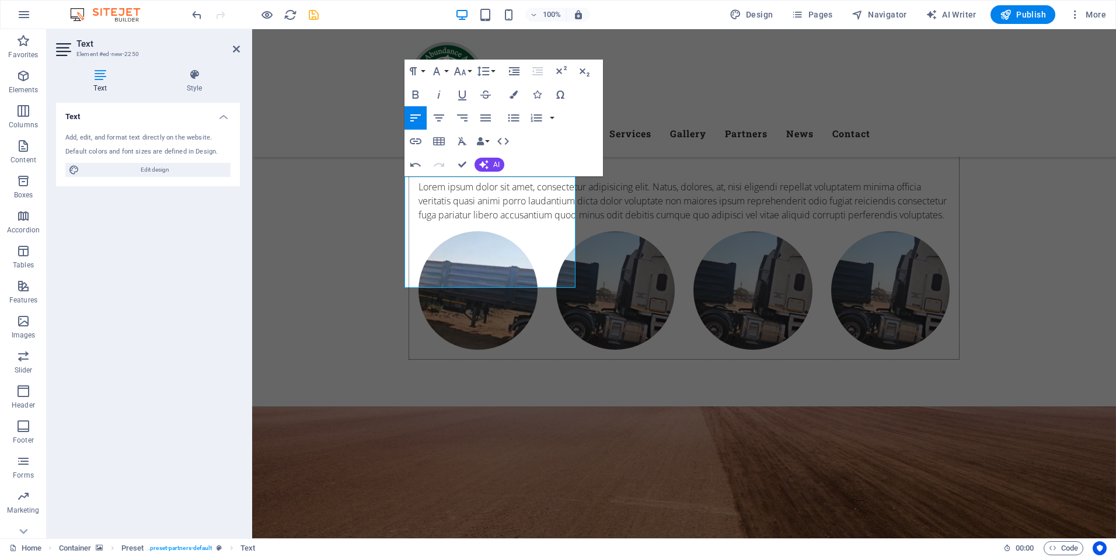
click at [416, 113] on icon "button" at bounding box center [416, 118] width 14 height 14
click at [490, 72] on button "Line Height" at bounding box center [486, 71] width 22 height 23
click at [488, 142] on button "Data Bindings" at bounding box center [483, 141] width 16 height 23
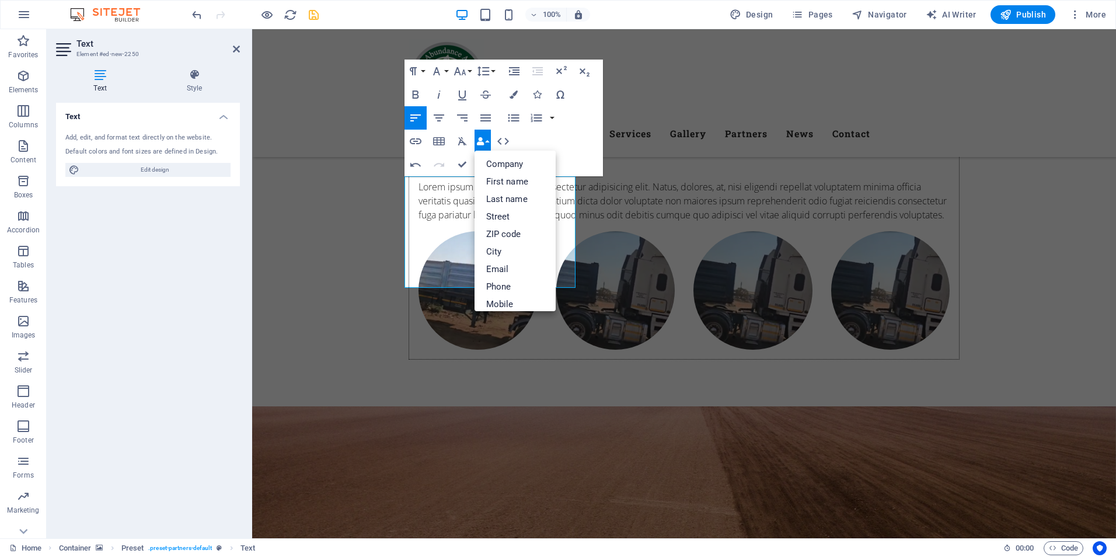
click at [488, 142] on button "Data Bindings" at bounding box center [483, 141] width 16 height 23
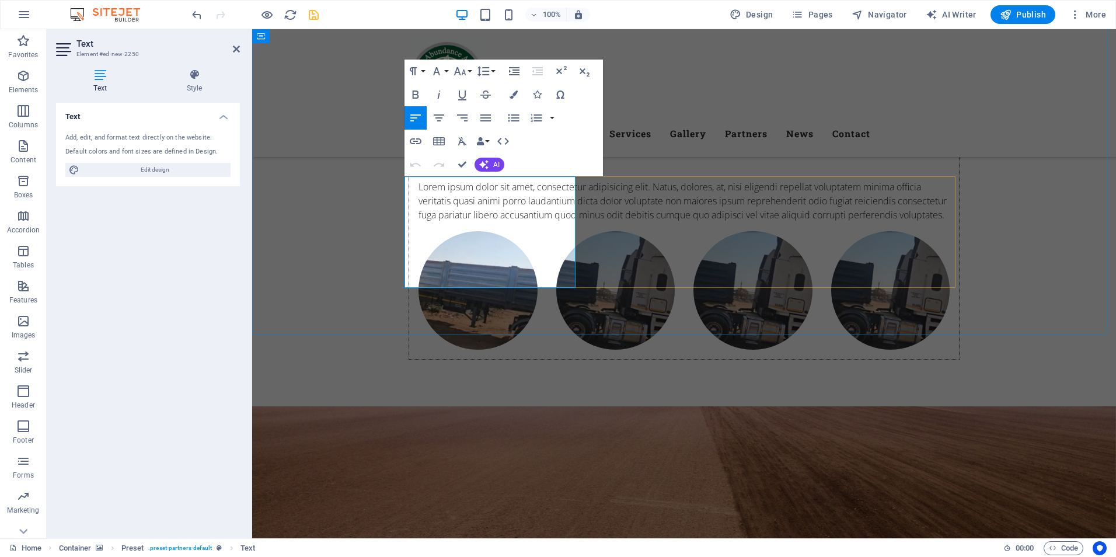
drag, startPoint x: 546, startPoint y: 257, endPoint x: 413, endPoint y: 205, distance: 143.4
click at [418, 141] on icon "button" at bounding box center [416, 141] width 14 height 14
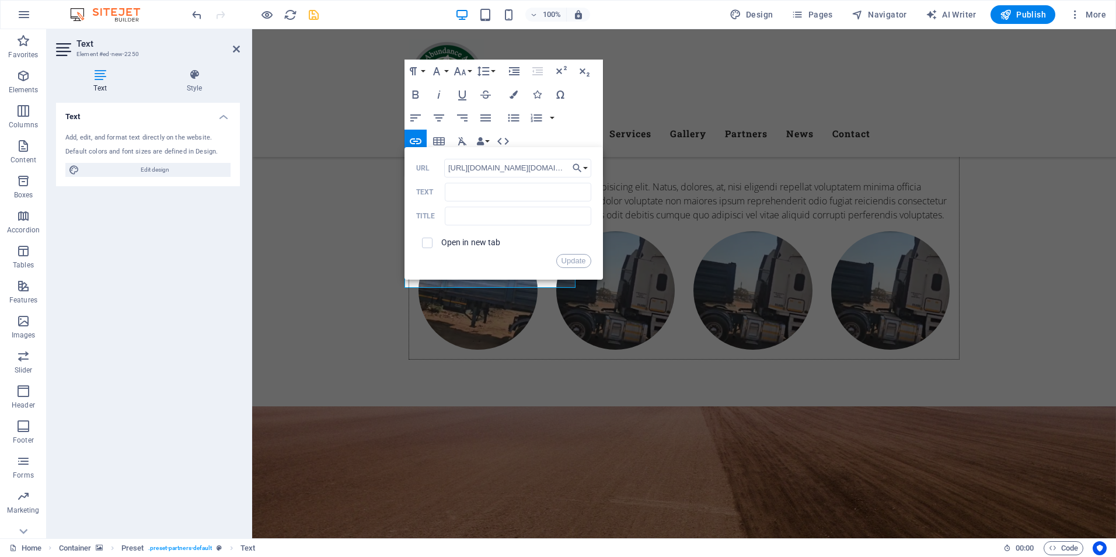
click at [461, 240] on label "Open in new tab" at bounding box center [471, 242] width 60 height 9
click at [482, 198] on input "Text" at bounding box center [518, 192] width 146 height 19
click at [502, 193] on input "Text" at bounding box center [518, 192] width 146 height 19
paste input "Record-breaking tobacco industry shifts to value addition"
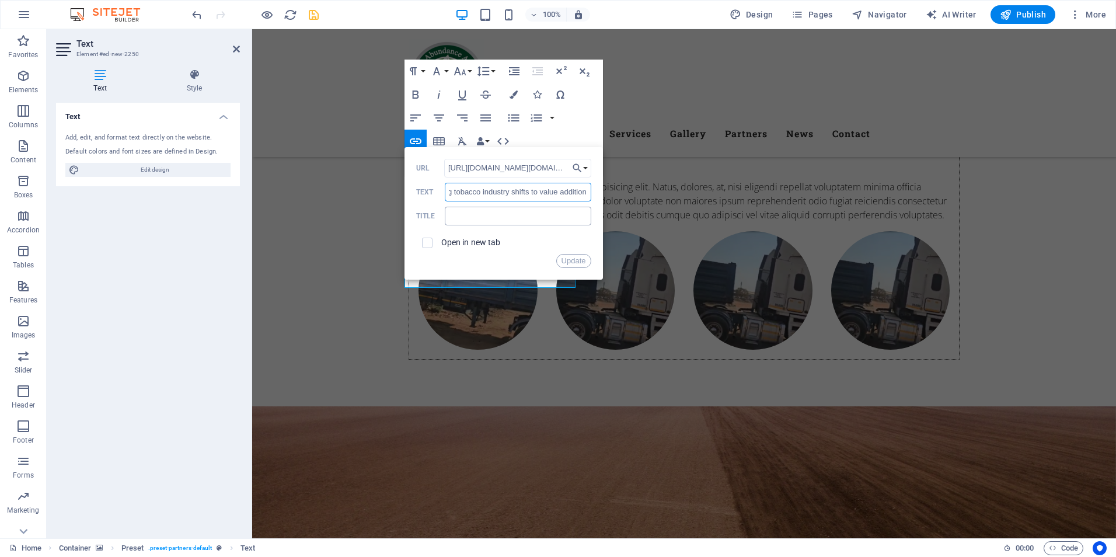
type input "Record-breaking tobacco industry shifts to value addition"
click at [478, 214] on input "text" at bounding box center [518, 216] width 146 height 19
paste input "Record-breaking tobacco industry shifts to value addition"
type input "Record-breaking tobacco industry shifts to value addition"
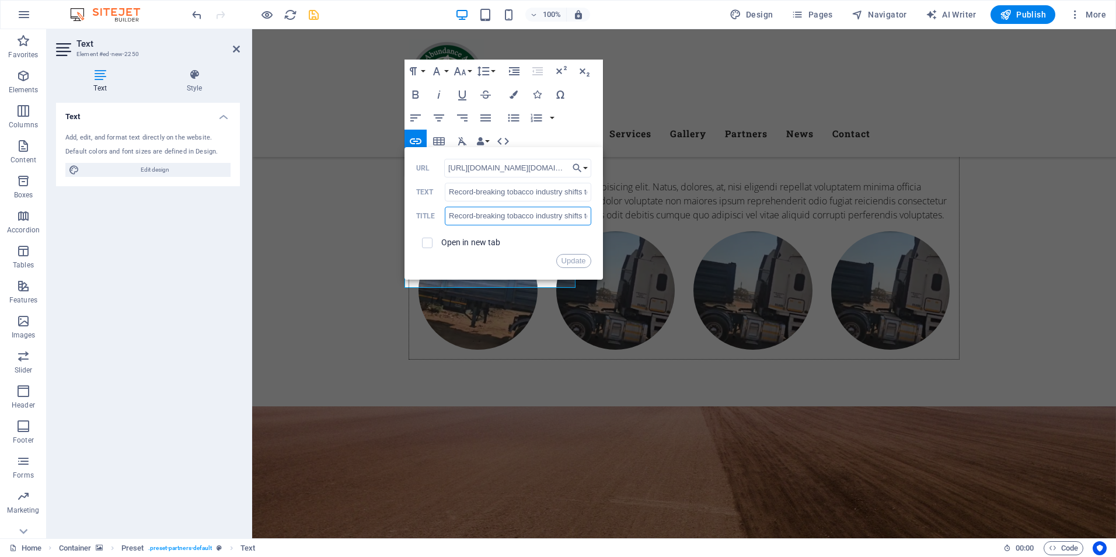
scroll to position [0, 53]
click at [573, 257] on button "Update" at bounding box center [573, 261] width 35 height 14
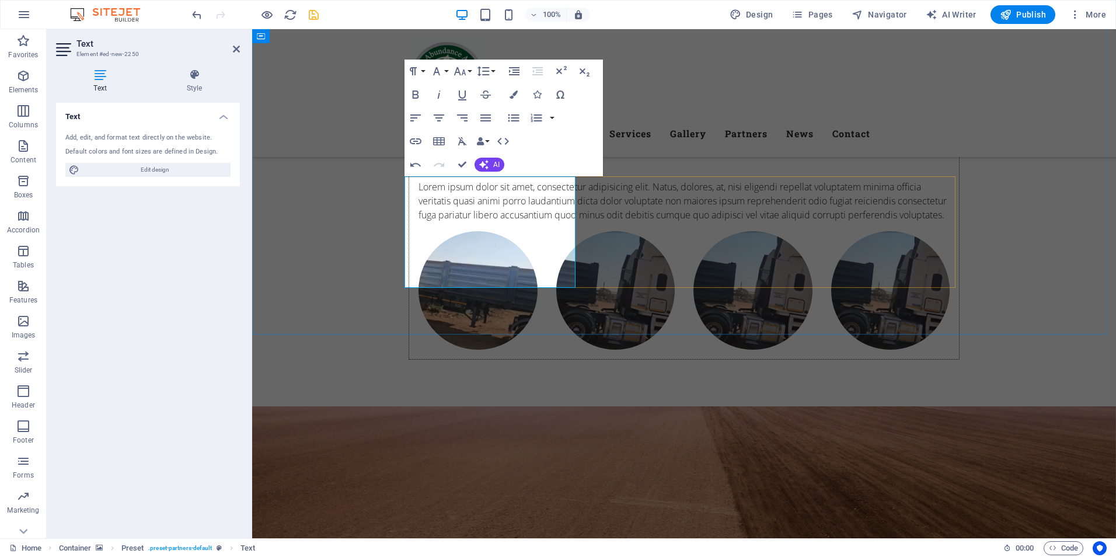
scroll to position [0, 0]
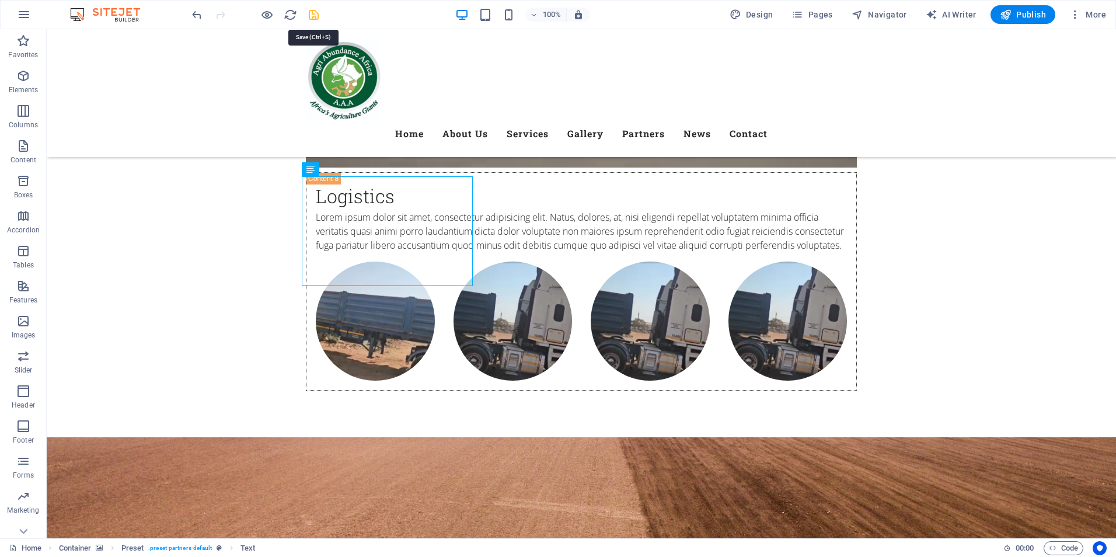
click at [313, 18] on icon "save" at bounding box center [313, 14] width 13 height 13
checkbox input "false"
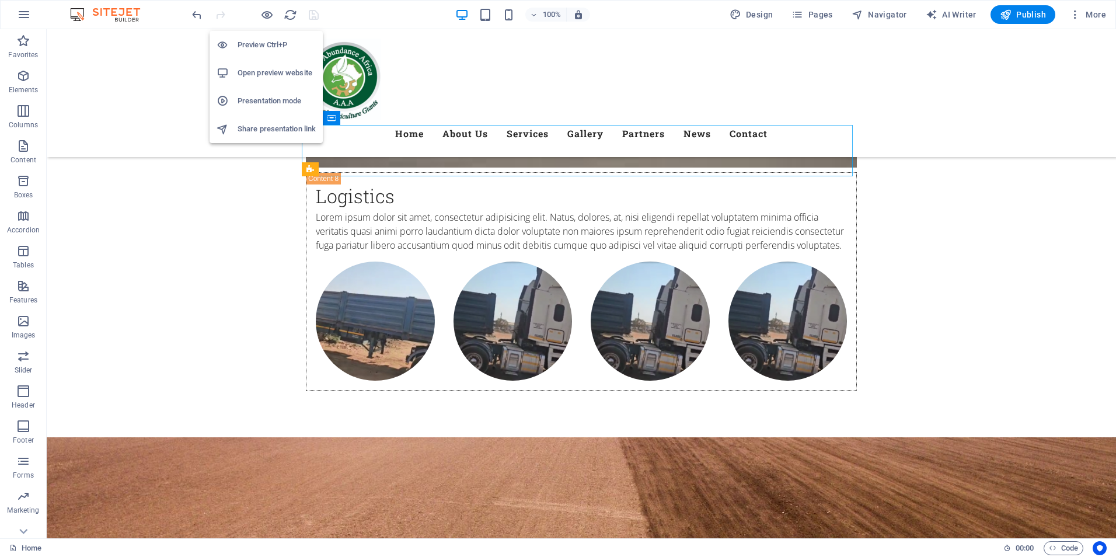
click at [267, 74] on h6 "Open preview website" at bounding box center [277, 73] width 78 height 14
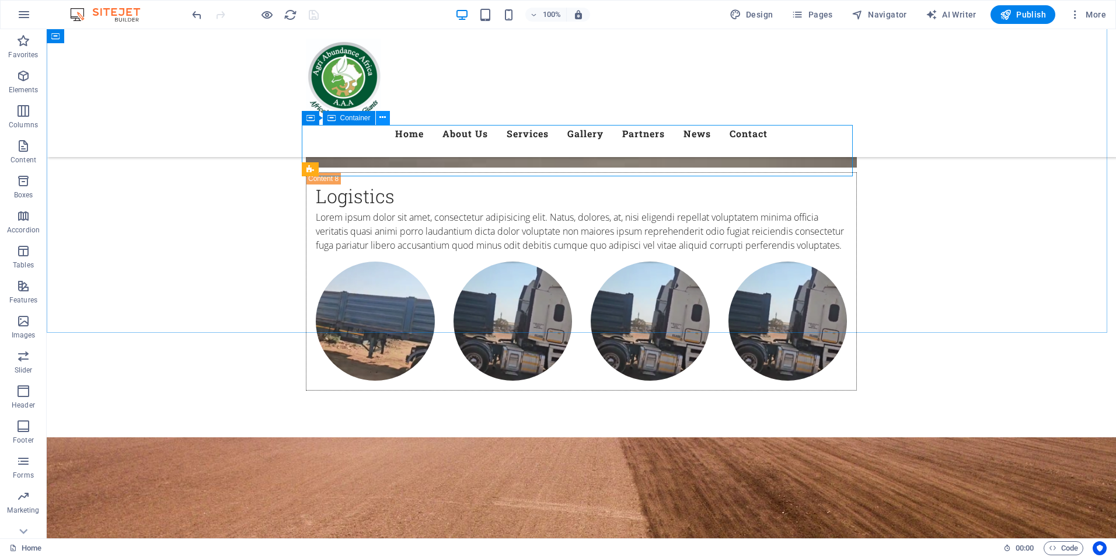
click at [383, 118] on icon at bounding box center [382, 117] width 6 height 12
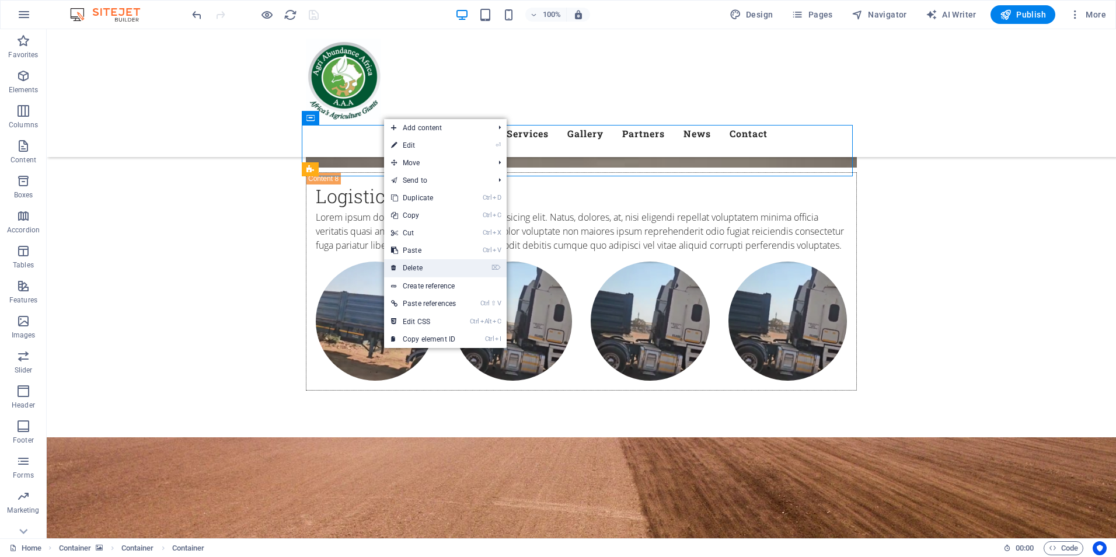
click at [417, 264] on link "⌦ Delete" at bounding box center [423, 268] width 79 height 18
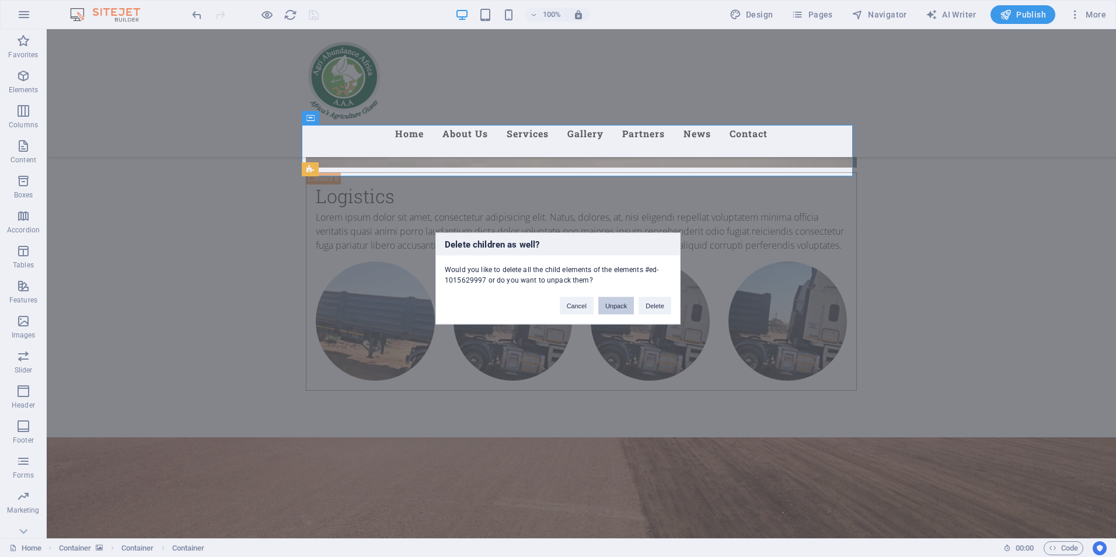
click at [617, 306] on button "Unpack" at bounding box center [616, 306] width 36 height 18
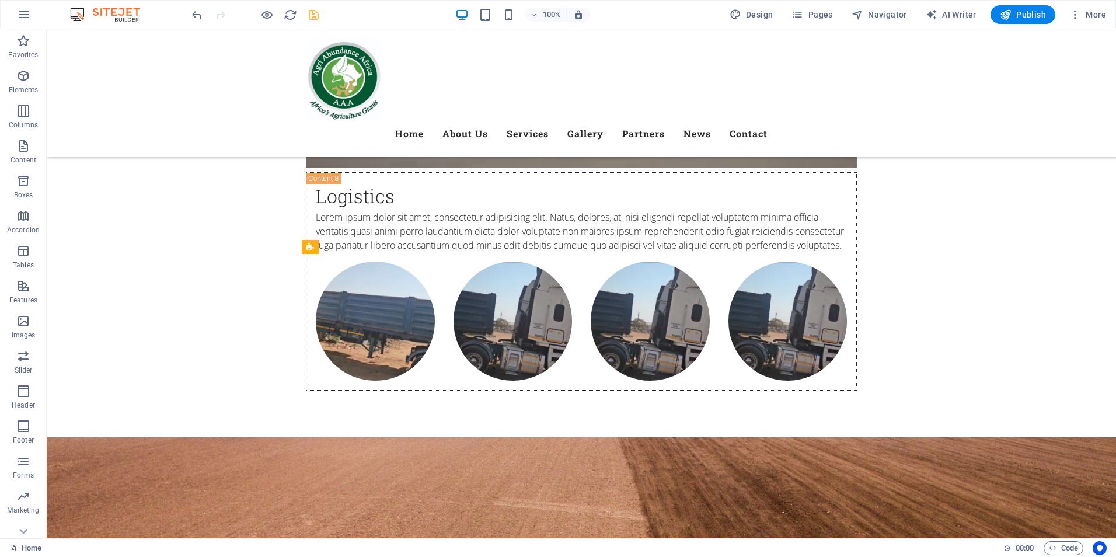
scroll to position [5718, 0]
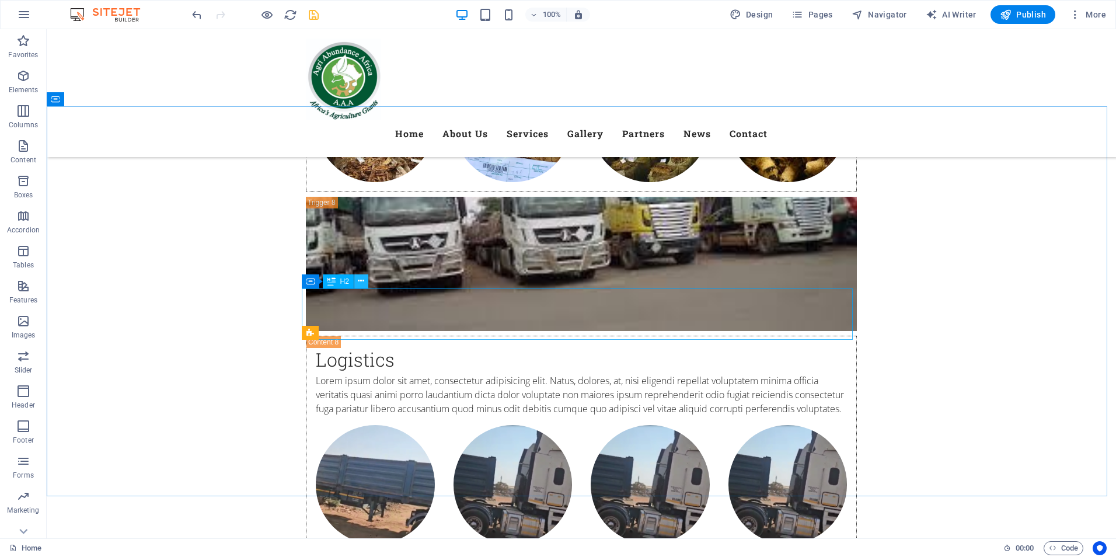
click at [360, 281] on icon at bounding box center [361, 281] width 6 height 12
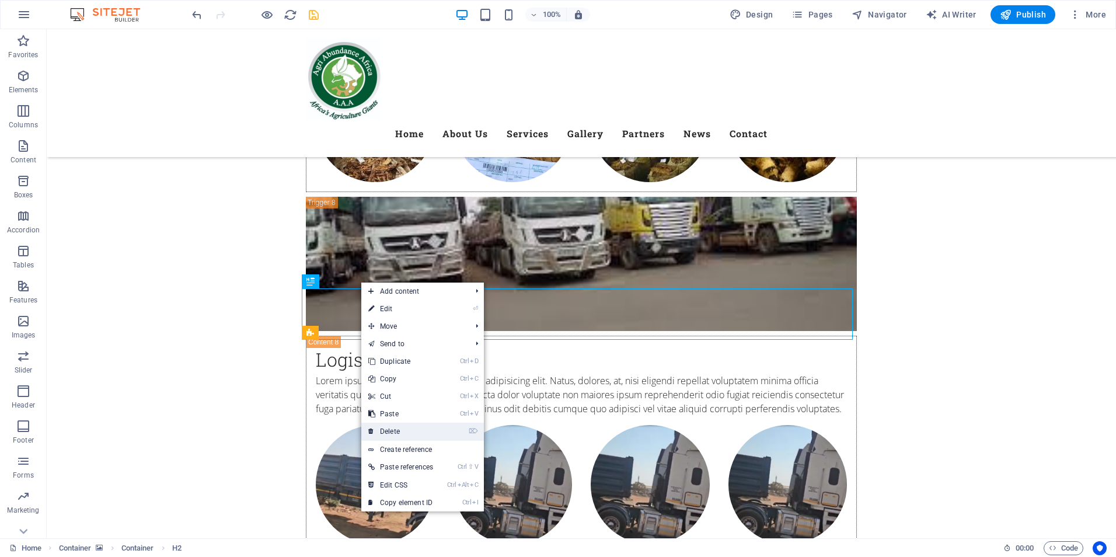
click at [402, 428] on link "⌦ Delete" at bounding box center [400, 432] width 79 height 18
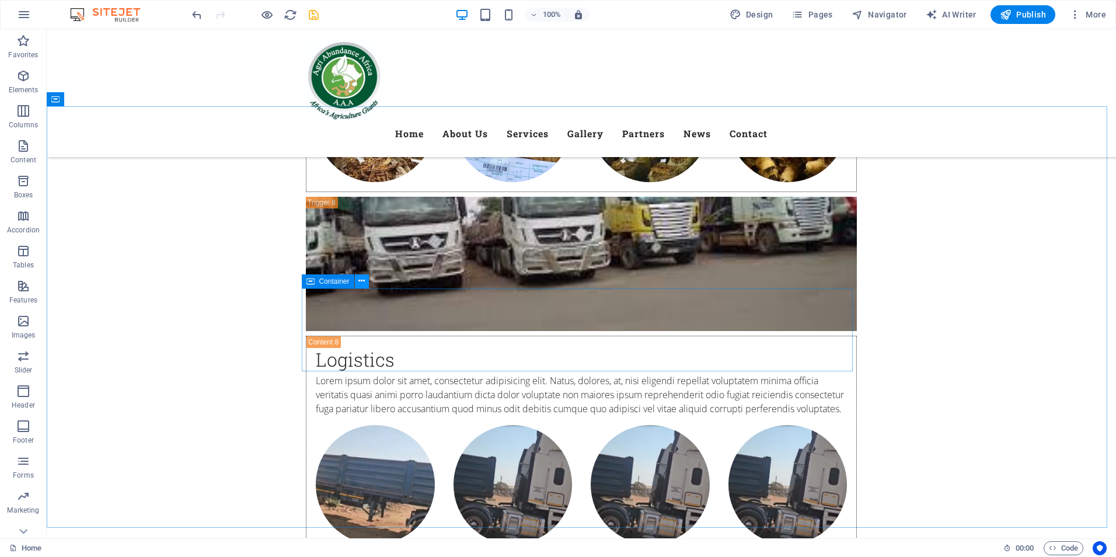
click at [362, 278] on icon at bounding box center [361, 281] width 6 height 12
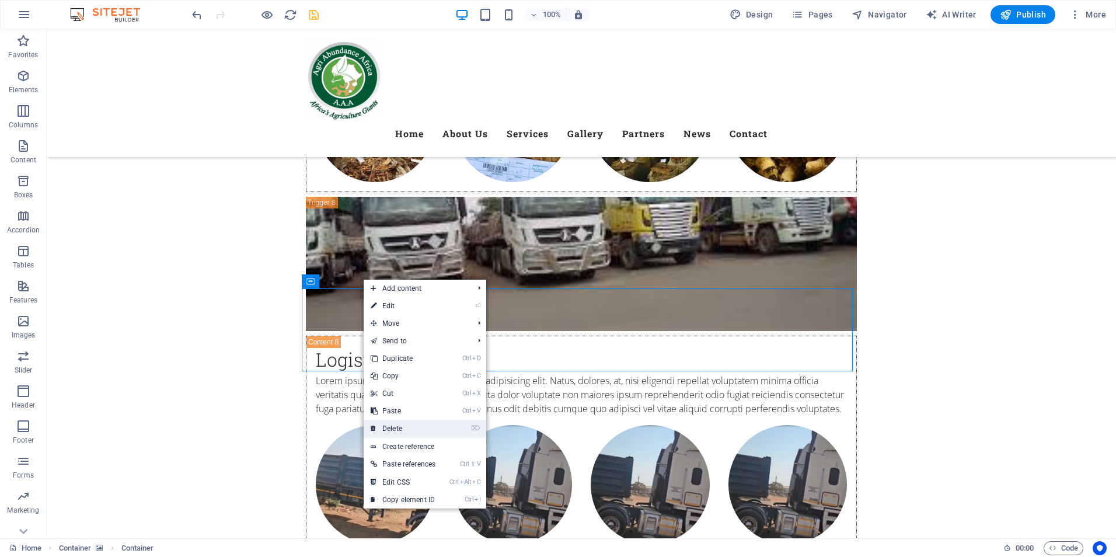
click at [395, 426] on link "⌦ Delete" at bounding box center [403, 429] width 79 height 18
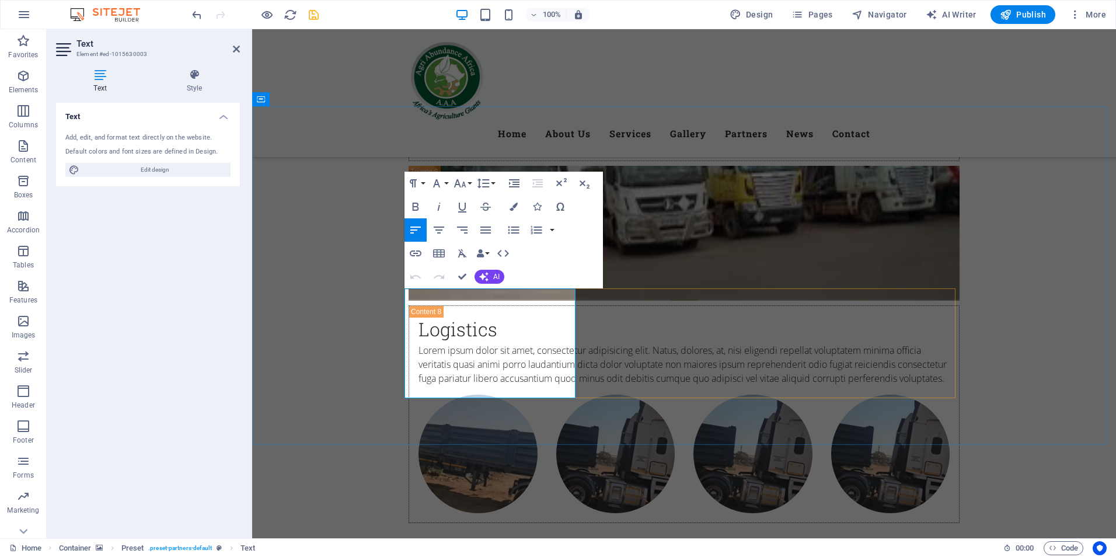
click at [486, 228] on icon "button" at bounding box center [486, 230] width 14 height 14
click at [514, 229] on icon "button" at bounding box center [514, 230] width 14 height 14
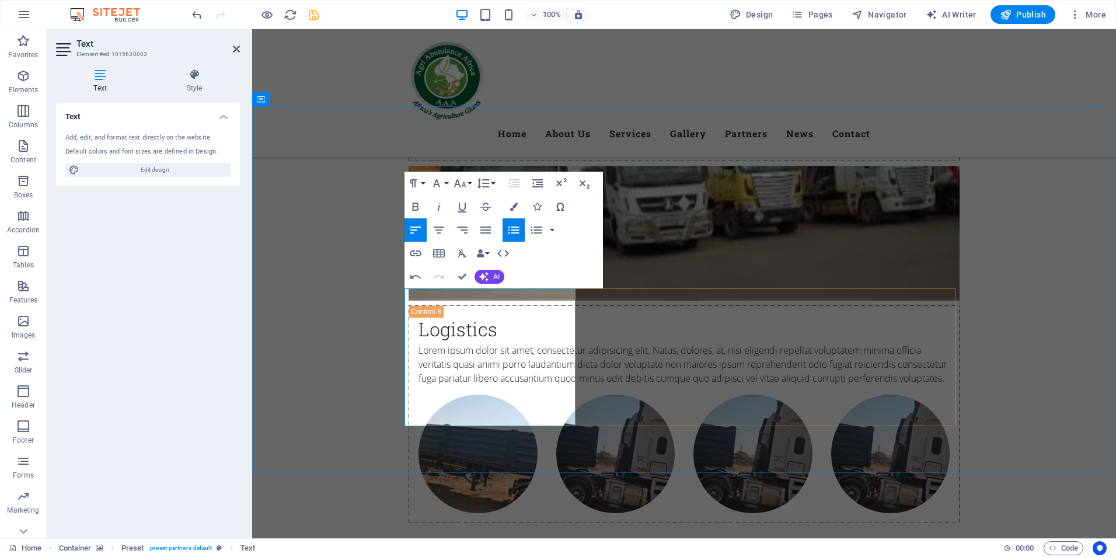
drag, startPoint x: 548, startPoint y: 310, endPoint x: 409, endPoint y: 297, distance: 140.1
click at [442, 185] on icon "button" at bounding box center [437, 183] width 14 height 14
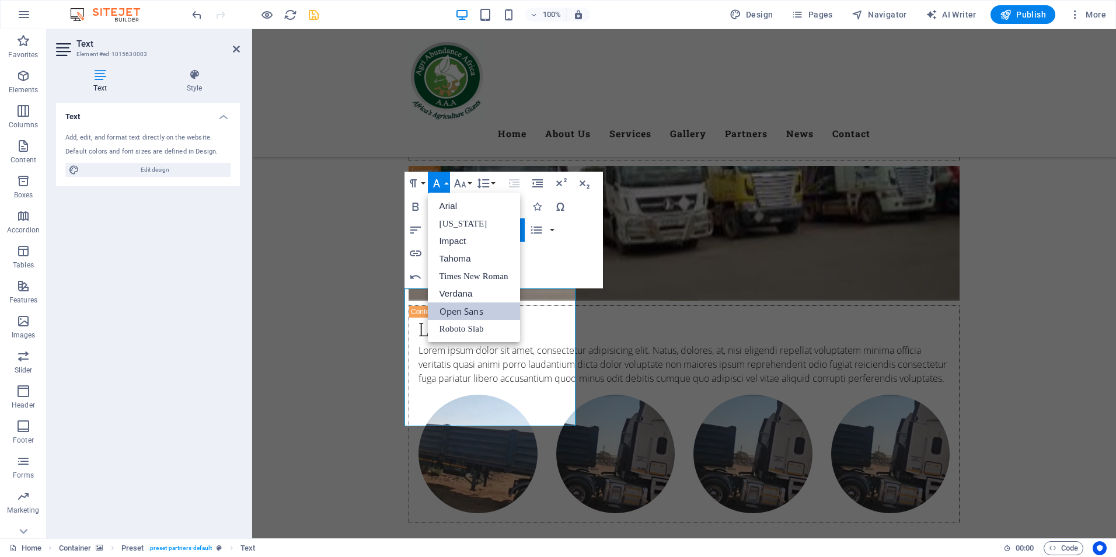
scroll to position [0, 0]
click at [442, 185] on icon "button" at bounding box center [437, 183] width 14 height 14
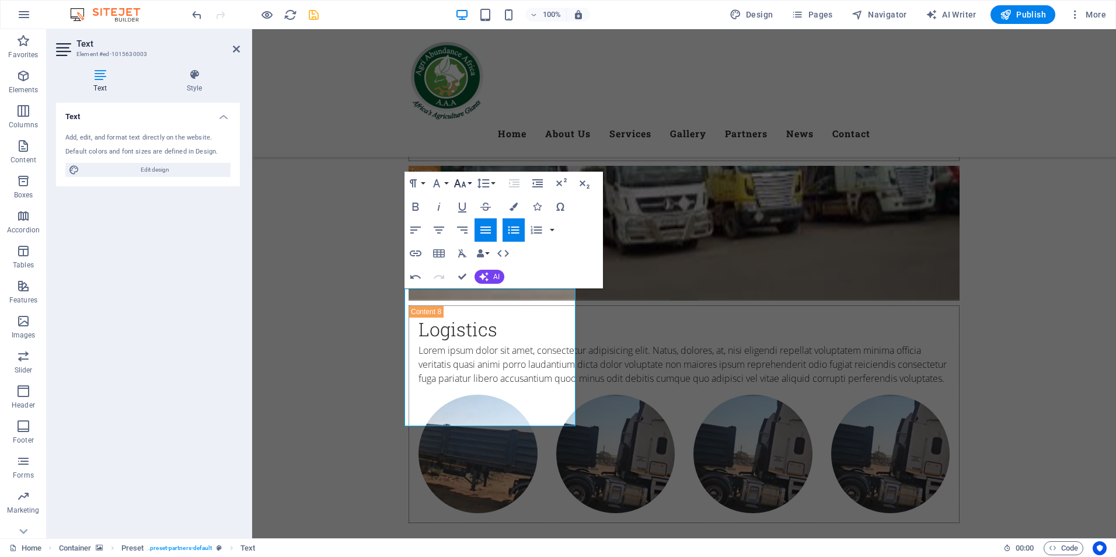
click at [472, 185] on button "Font Size" at bounding box center [462, 183] width 22 height 23
click at [475, 272] on link "12" at bounding box center [472, 276] width 42 height 18
click at [469, 185] on button "Font Size" at bounding box center [462, 183] width 22 height 23
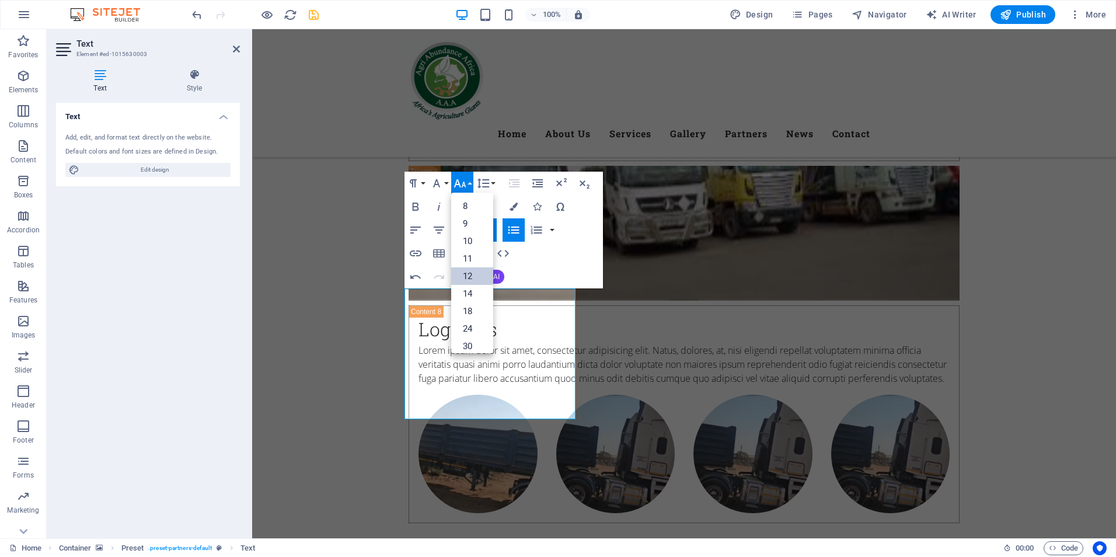
scroll to position [83, 0]
click at [473, 243] on link "24" at bounding box center [472, 245] width 42 height 18
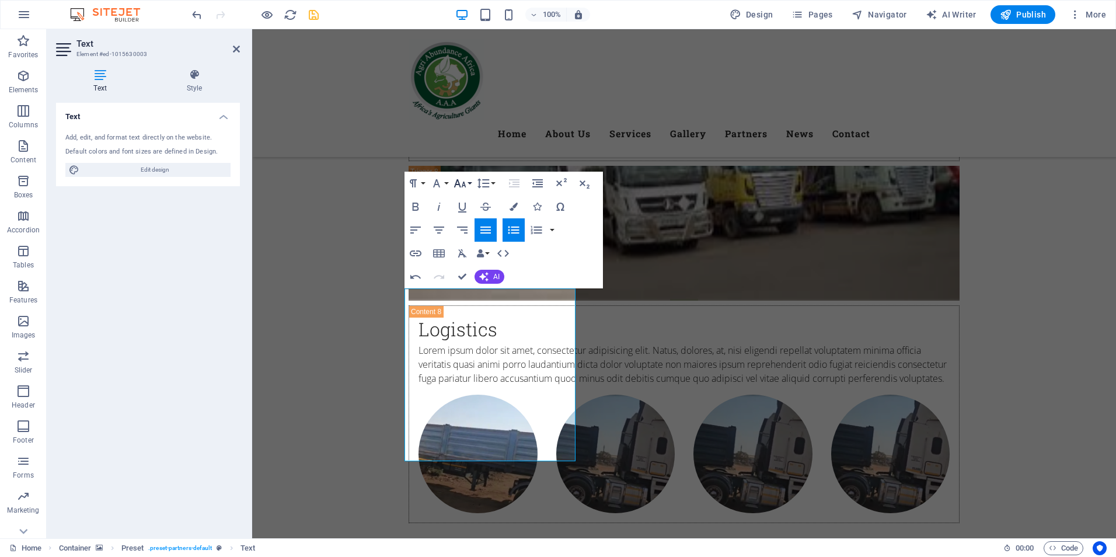
click at [465, 190] on icon "button" at bounding box center [460, 183] width 14 height 14
click at [468, 217] on link "18" at bounding box center [472, 217] width 42 height 18
click at [468, 184] on button "Font Size" at bounding box center [462, 183] width 22 height 23
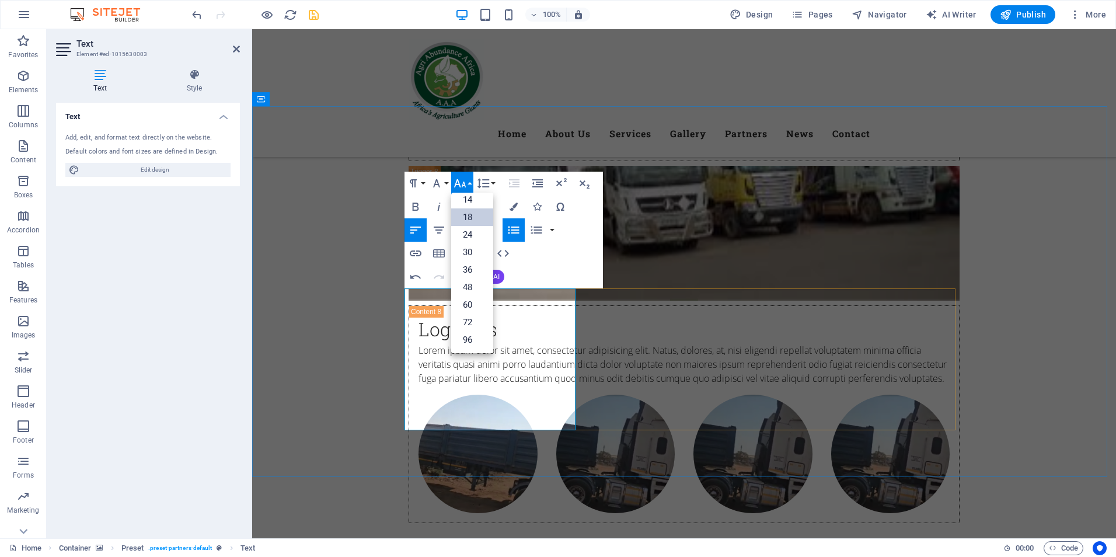
drag, startPoint x: 531, startPoint y: 328, endPoint x: 413, endPoint y: 323, distance: 117.4
click at [474, 219] on link "18" at bounding box center [472, 217] width 42 height 18
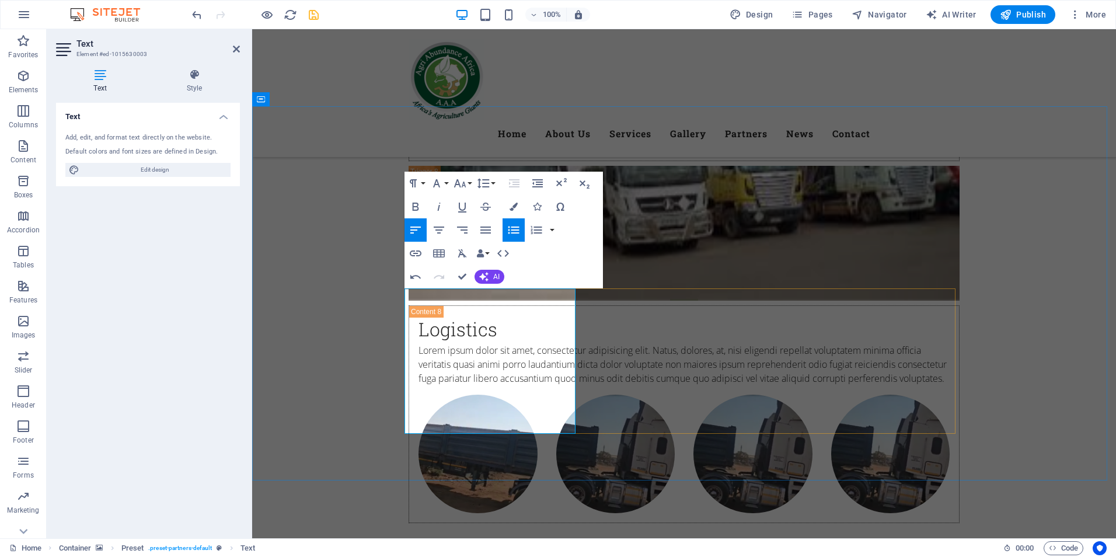
drag, startPoint x: 484, startPoint y: 329, endPoint x: 395, endPoint y: 330, distance: 88.7
click at [468, 186] on button "Font Size" at bounding box center [462, 183] width 22 height 23
click at [472, 217] on link "18" at bounding box center [472, 217] width 42 height 18
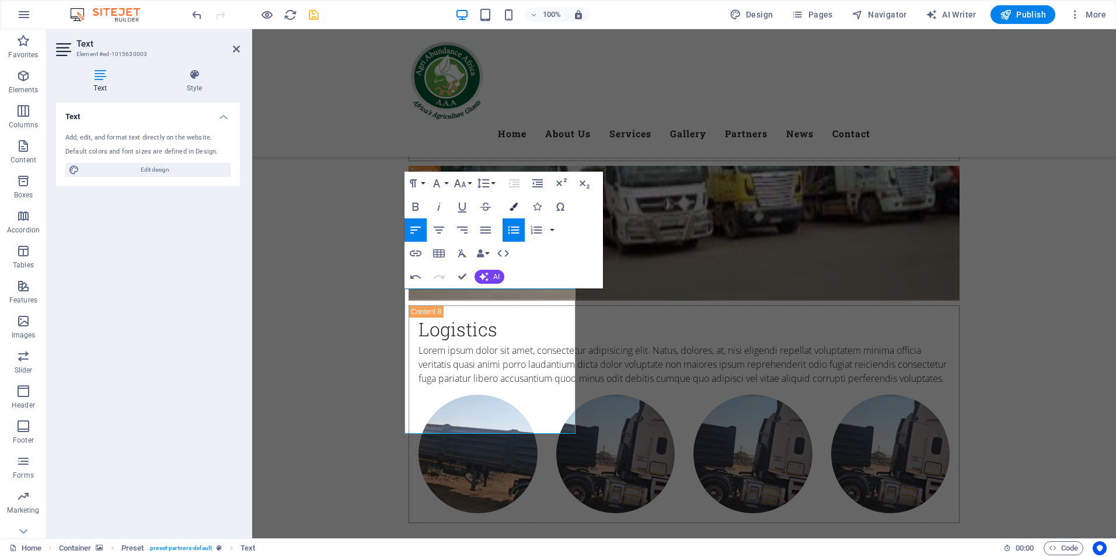
click at [514, 206] on icon "button" at bounding box center [514, 207] width 8 height 8
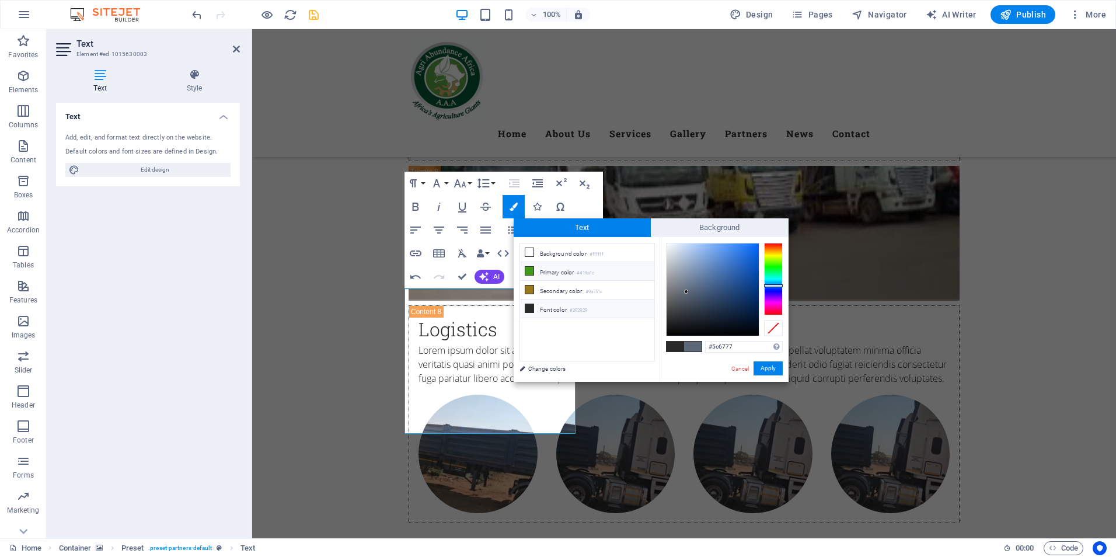
click at [532, 272] on icon at bounding box center [529, 271] width 8 height 8
type input "#419a1c"
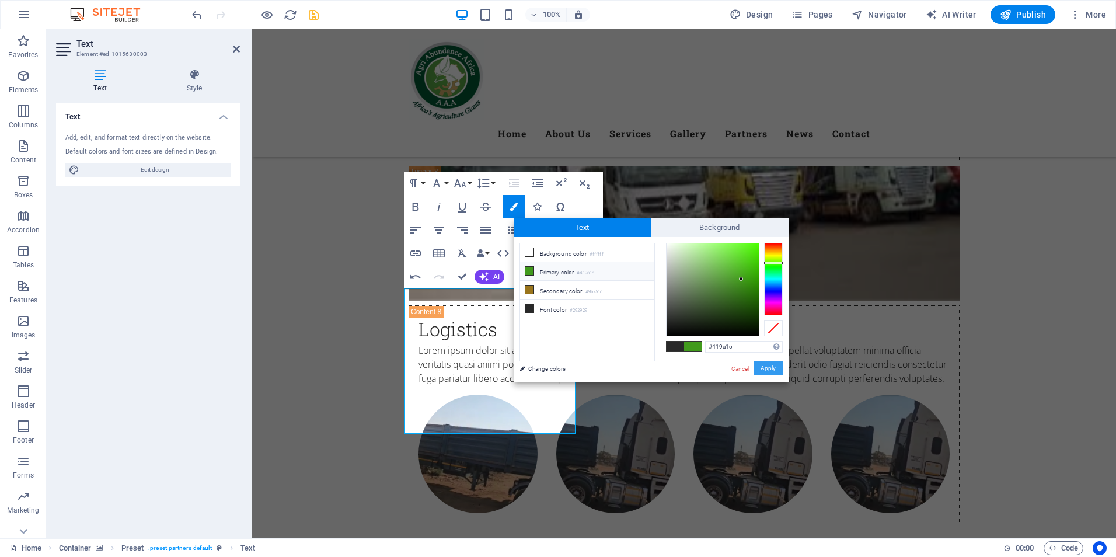
click at [767, 365] on button "Apply" at bounding box center [768, 368] width 29 height 14
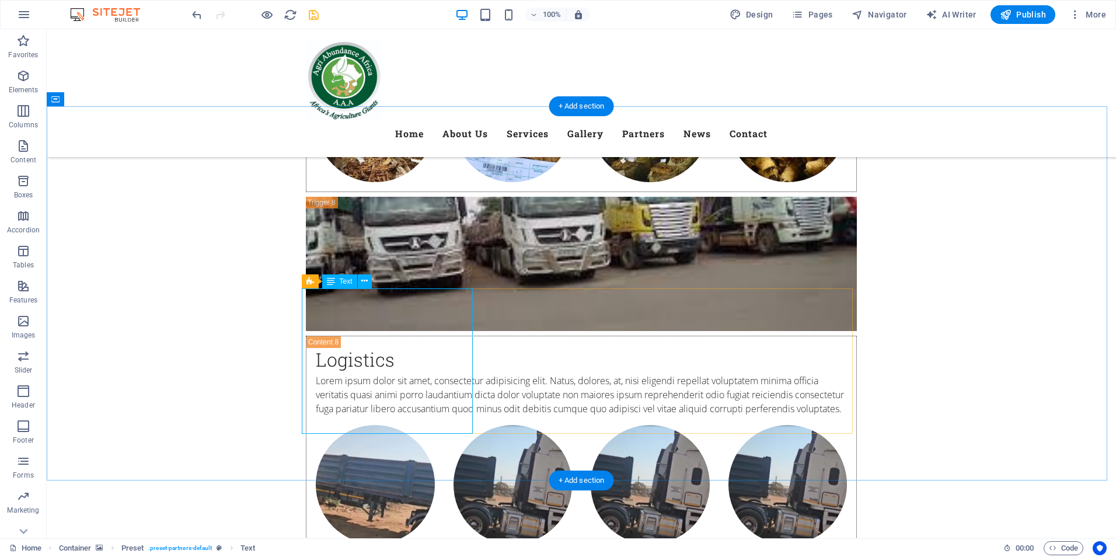
click at [367, 280] on icon at bounding box center [364, 281] width 6 height 12
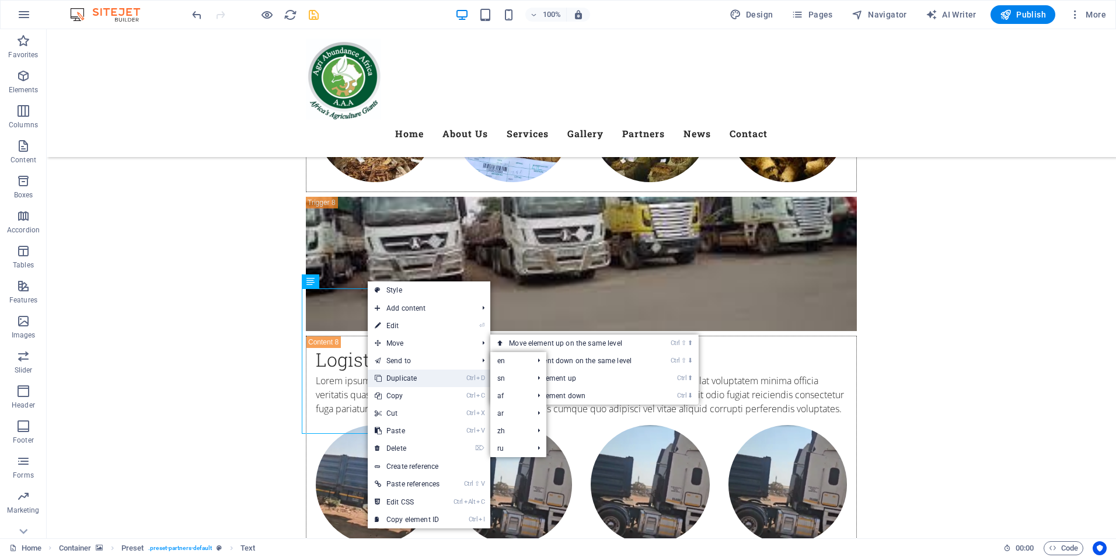
click at [413, 378] on link "Ctrl D Duplicate" at bounding box center [407, 378] width 79 height 18
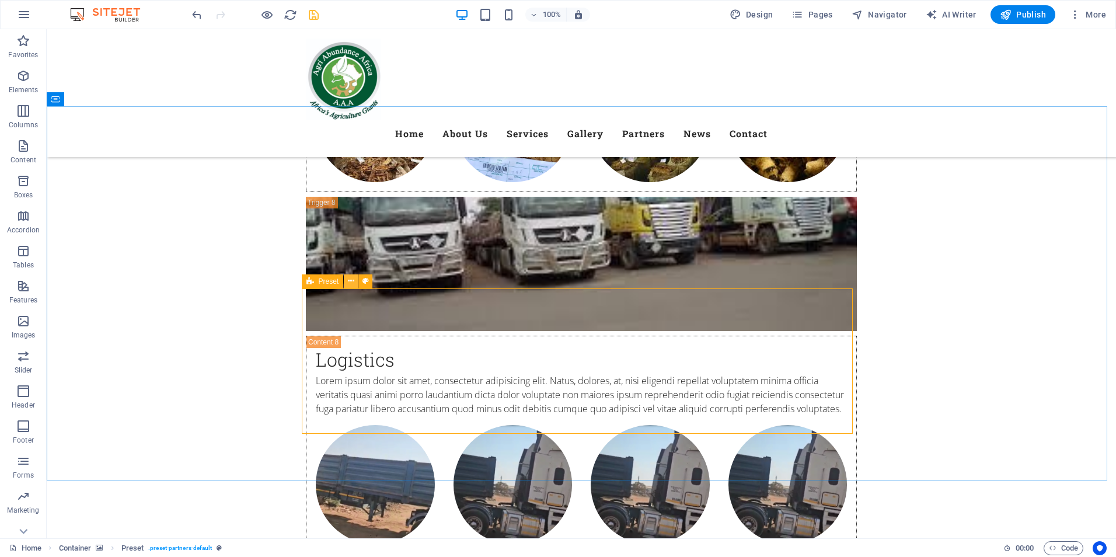
click at [351, 283] on icon at bounding box center [351, 281] width 6 height 12
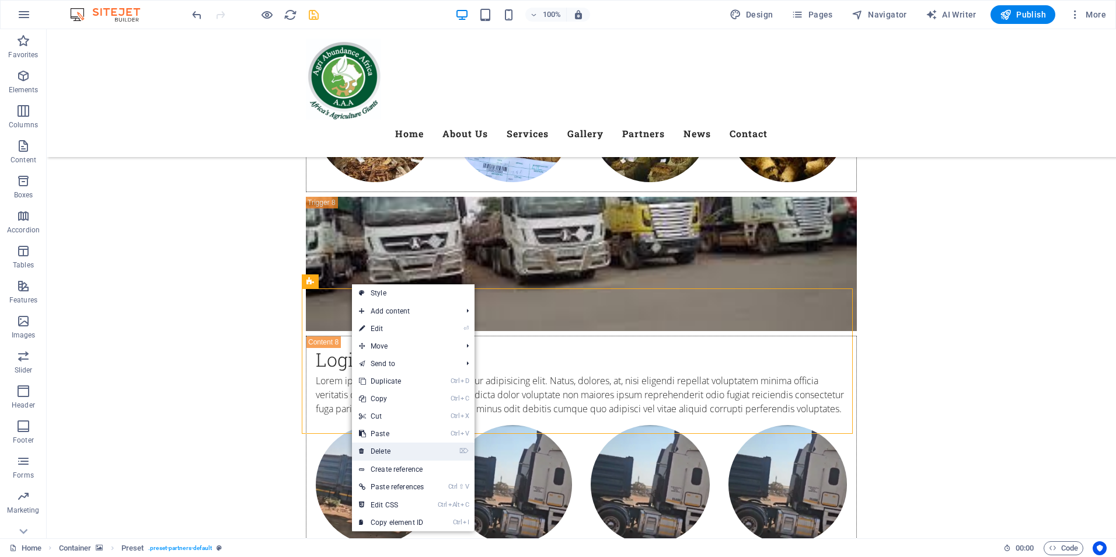
click at [392, 447] on link "⌦ Delete" at bounding box center [391, 451] width 79 height 18
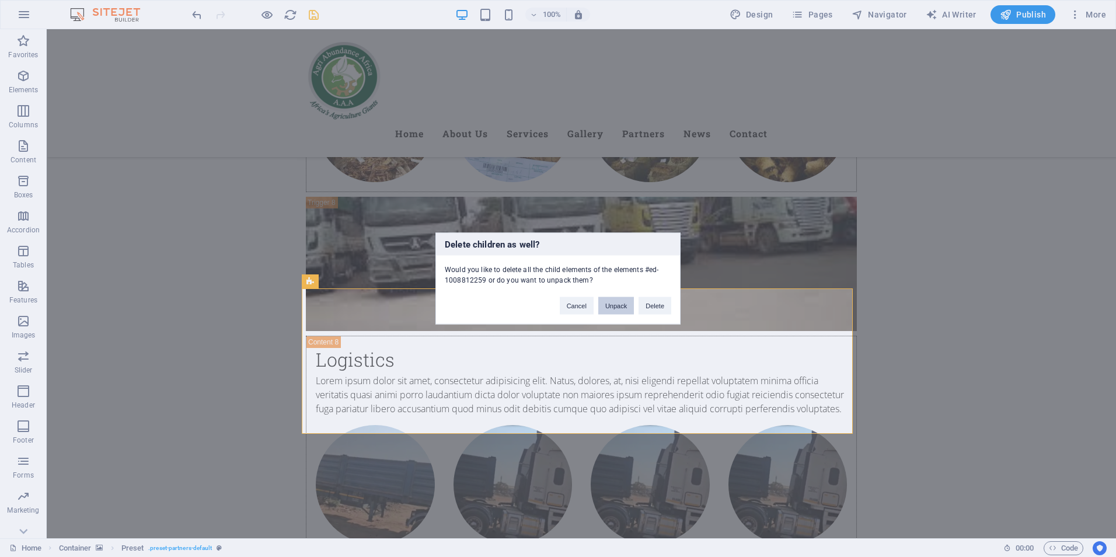
click at [616, 304] on button "Unpack" at bounding box center [616, 306] width 36 height 18
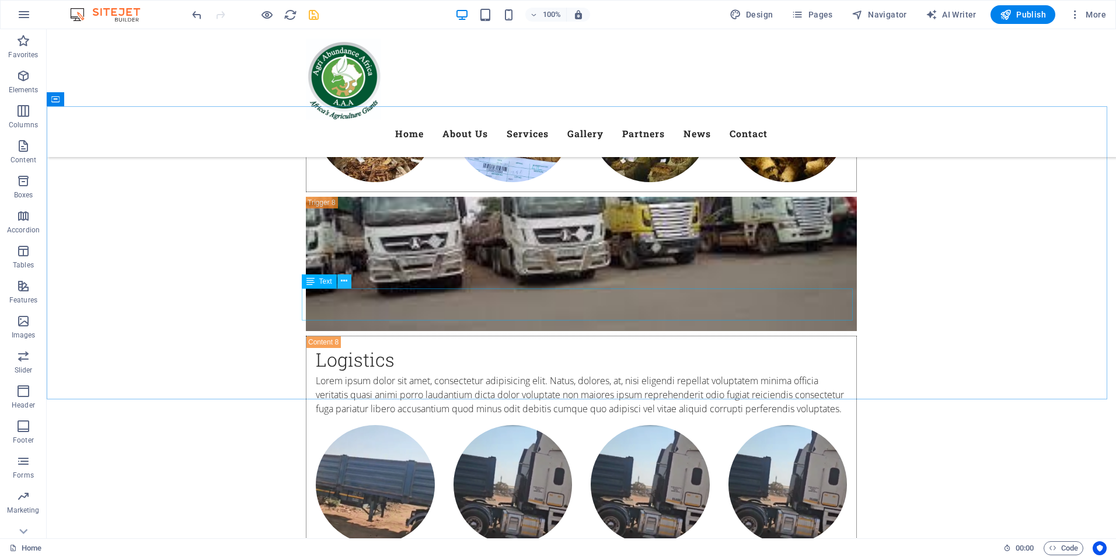
click at [343, 279] on icon at bounding box center [344, 281] width 6 height 12
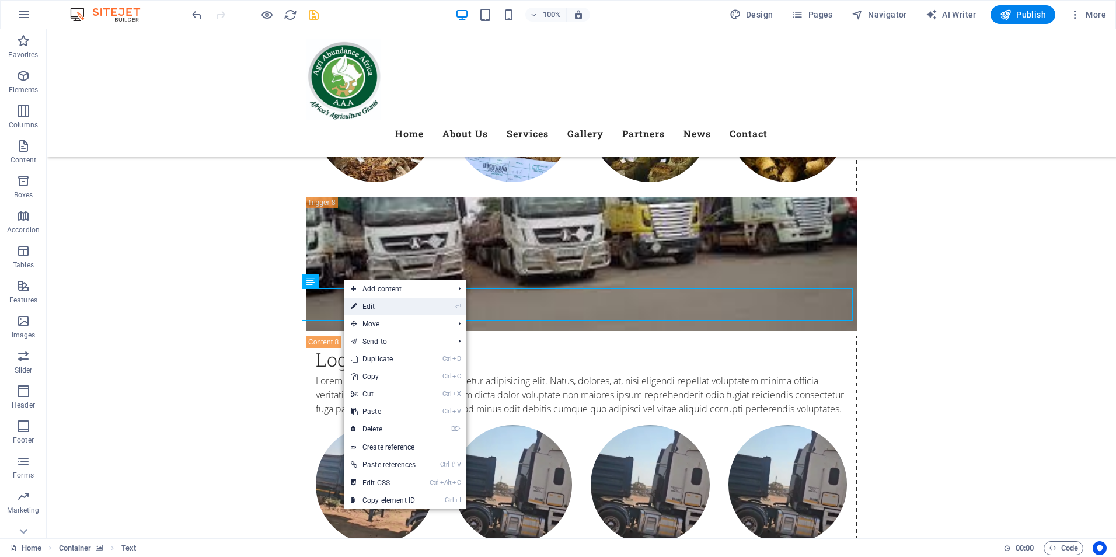
click at [376, 308] on link "⏎ Edit" at bounding box center [383, 307] width 79 height 18
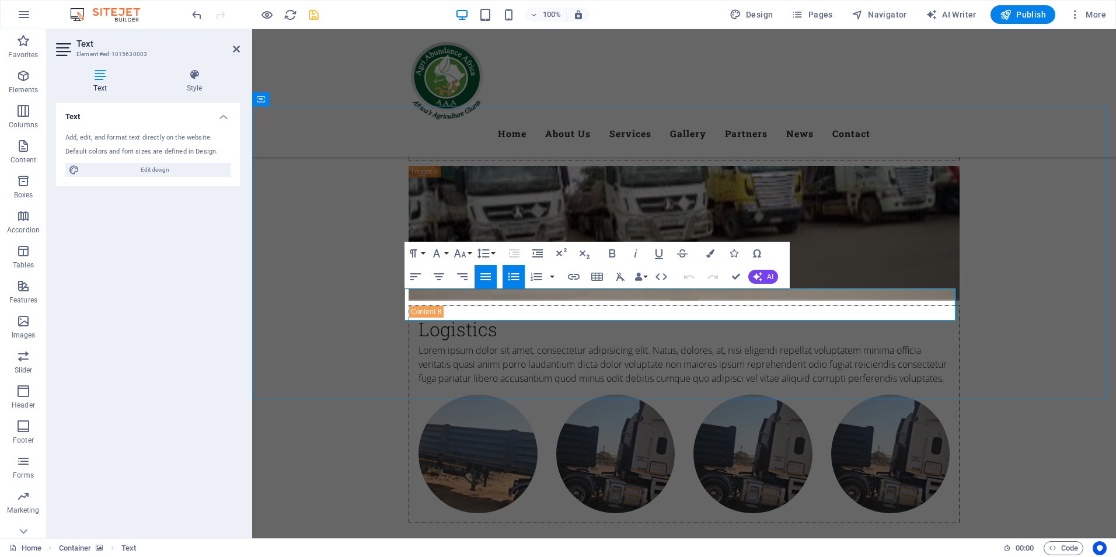
click at [449, 310] on icon at bounding box center [447, 313] width 6 height 12
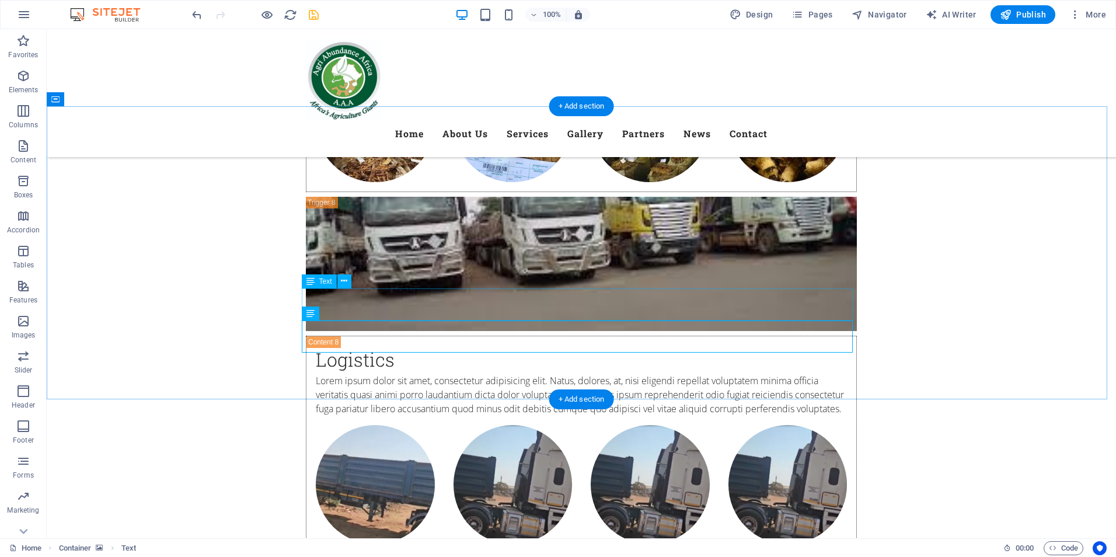
drag, startPoint x: 336, startPoint y: 311, endPoint x: 131, endPoint y: 311, distance: 205.5
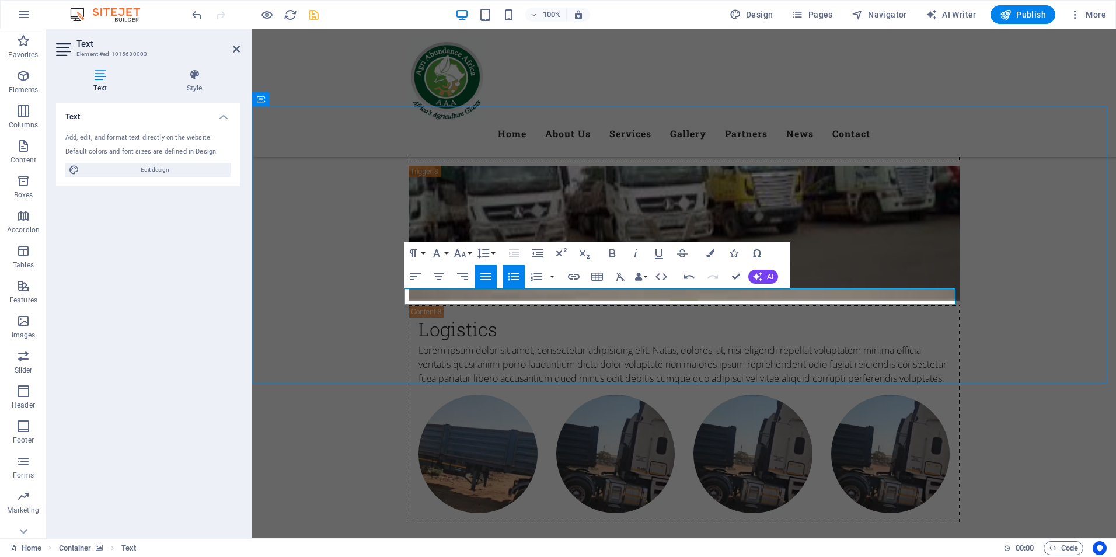
drag, startPoint x: 854, startPoint y: 295, endPoint x: 406, endPoint y: 294, distance: 447.7
click at [709, 252] on icon "button" at bounding box center [710, 253] width 8 height 8
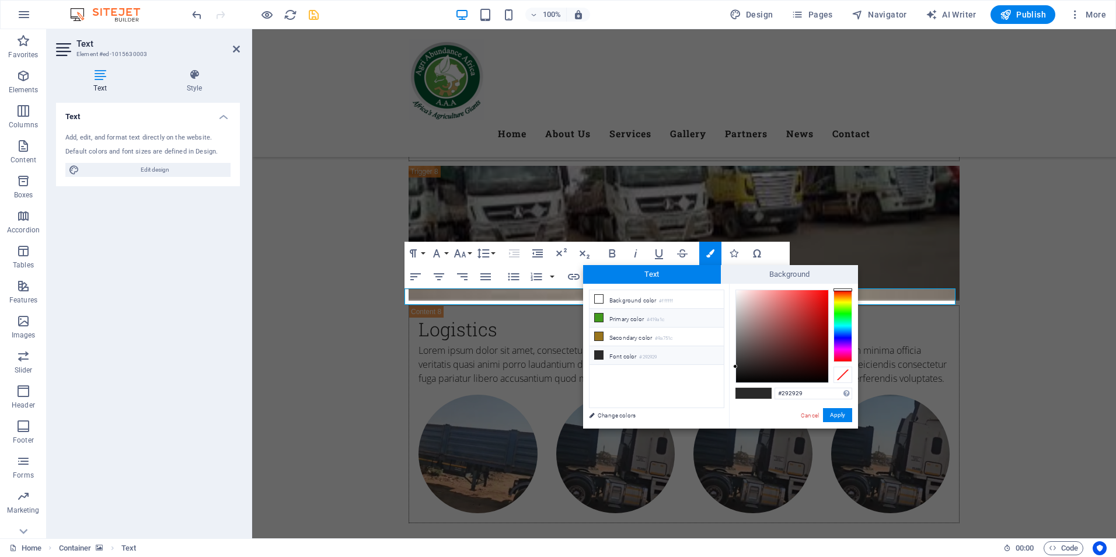
click at [620, 320] on li "Primary color #419a1c" at bounding box center [657, 318] width 134 height 19
type input "#419a1c"
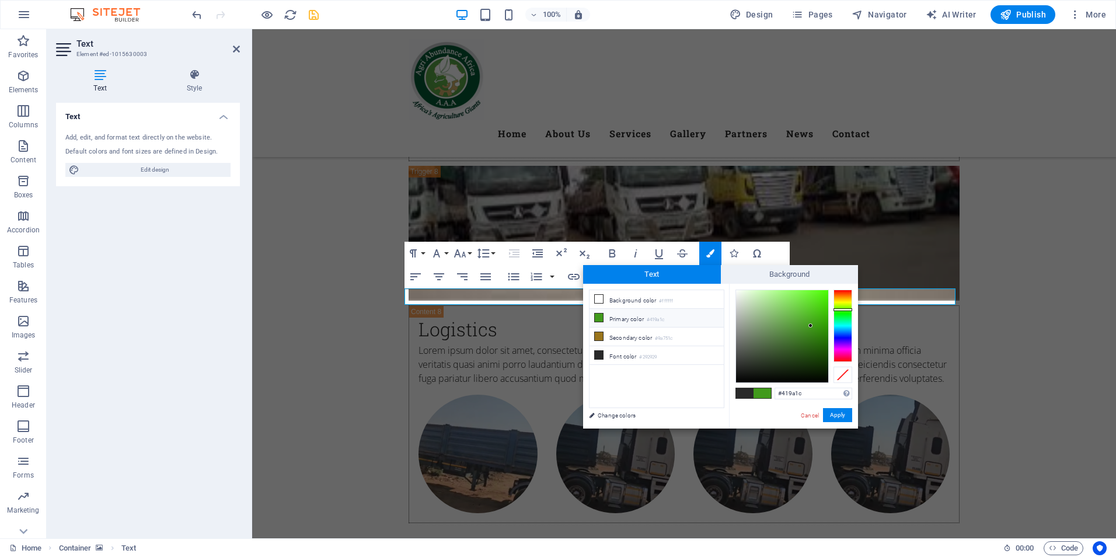
click at [620, 320] on li "Primary color #419a1c" at bounding box center [657, 318] width 134 height 19
click at [838, 416] on button "Apply" at bounding box center [837, 415] width 29 height 14
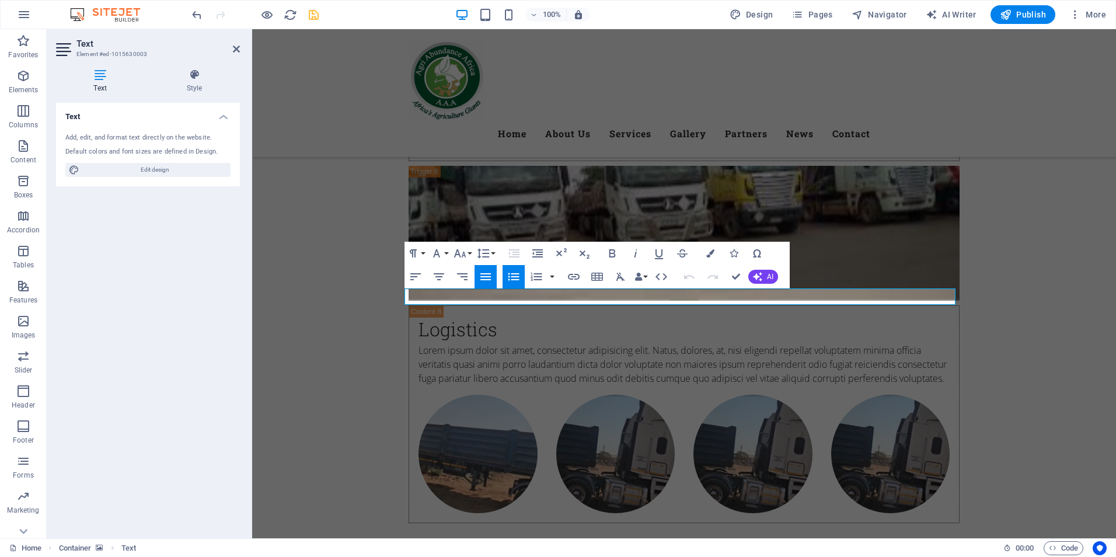
drag, startPoint x: 873, startPoint y: 298, endPoint x: 395, endPoint y: 298, distance: 477.5
click at [469, 255] on button "Font Size" at bounding box center [462, 253] width 22 height 23
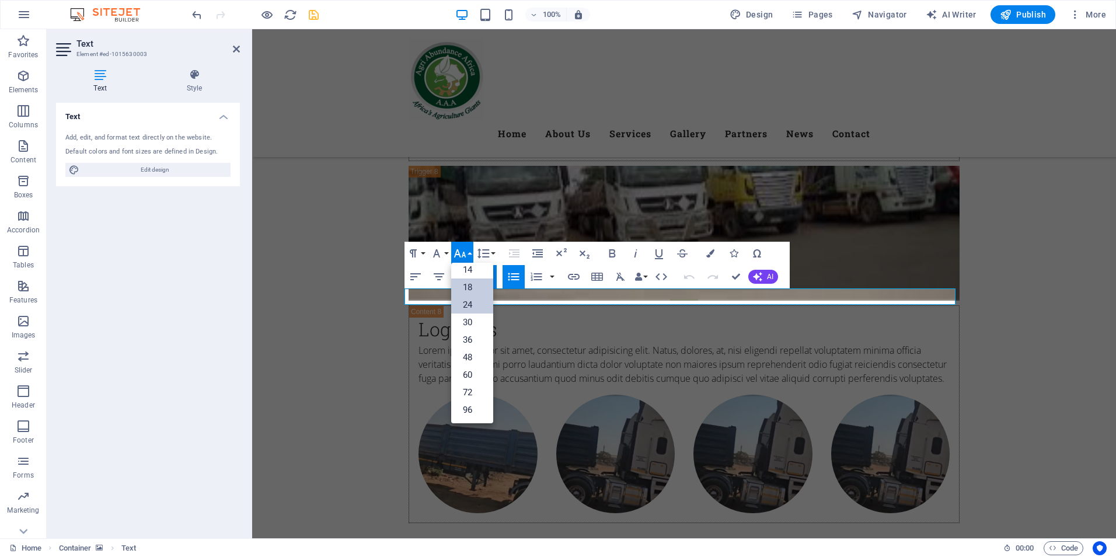
click at [474, 302] on link "24" at bounding box center [472, 305] width 42 height 18
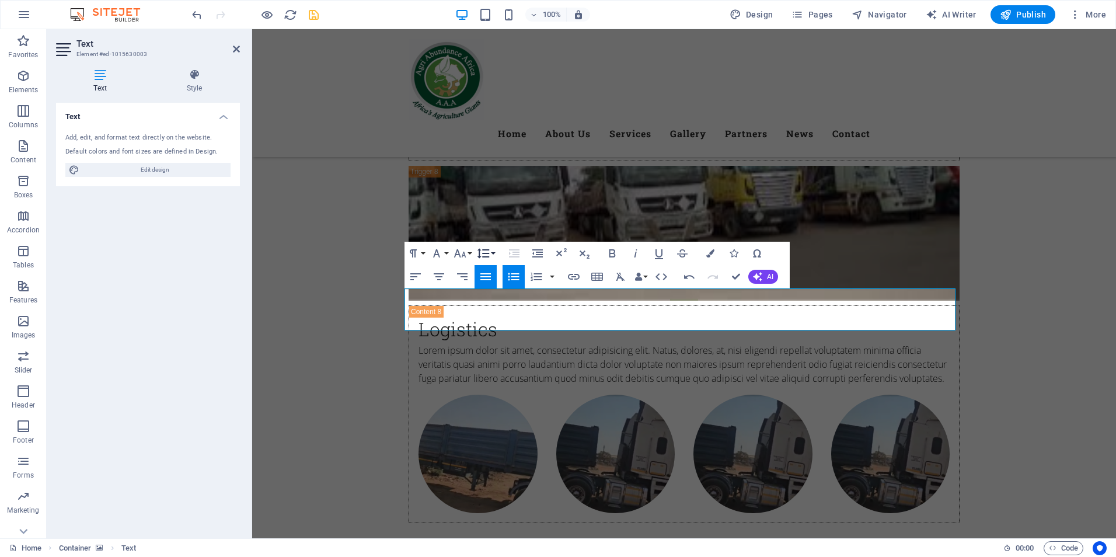
click at [493, 254] on button "Line Height" at bounding box center [486, 253] width 22 height 23
click at [469, 254] on button "Font Size" at bounding box center [462, 253] width 22 height 23
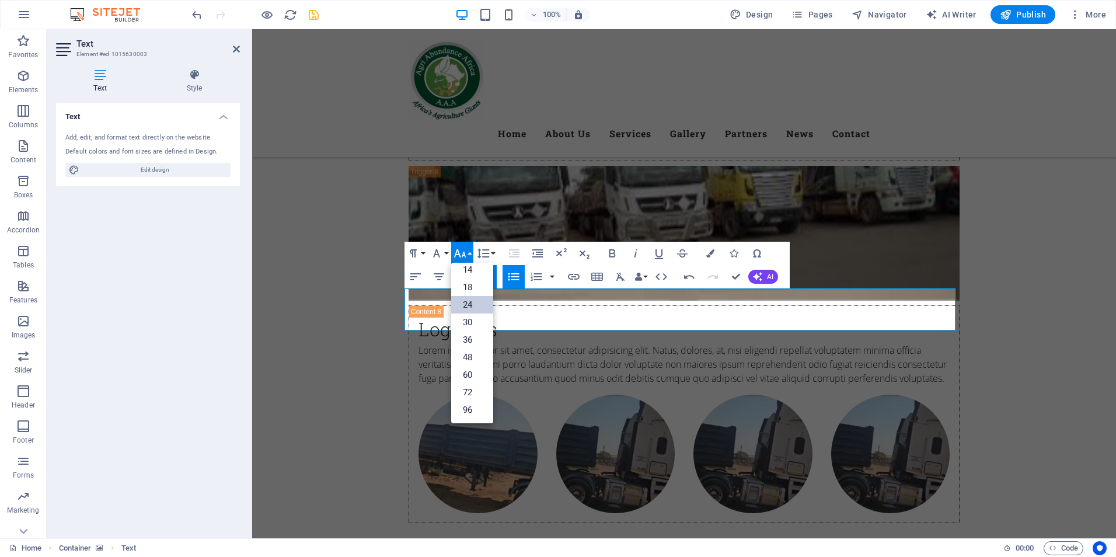
scroll to position [94, 0]
click at [466, 288] on link "18" at bounding box center [472, 287] width 42 height 18
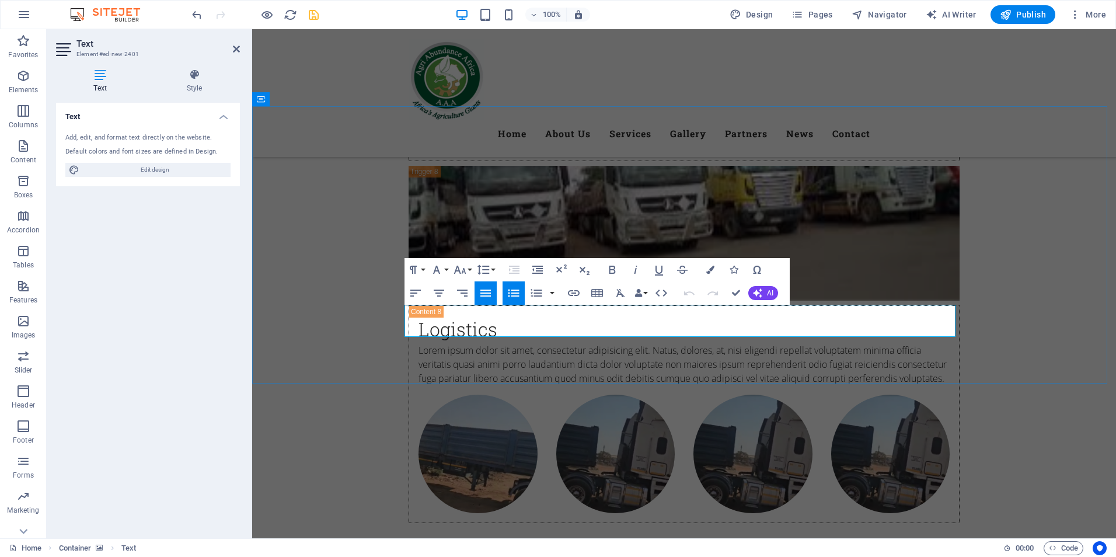
drag, startPoint x: 748, startPoint y: 311, endPoint x: 414, endPoint y: 314, distance: 333.9
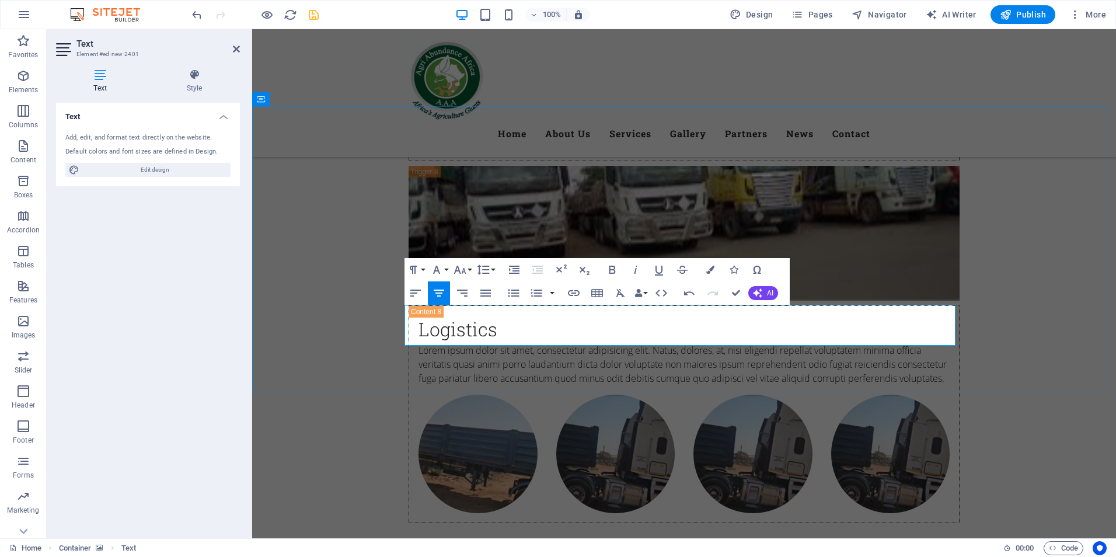
click at [418, 292] on icon "button" at bounding box center [416, 293] width 14 height 14
drag, startPoint x: 704, startPoint y: 323, endPoint x: 417, endPoint y: 320, distance: 287.2
click at [710, 270] on icon "button" at bounding box center [710, 270] width 8 height 8
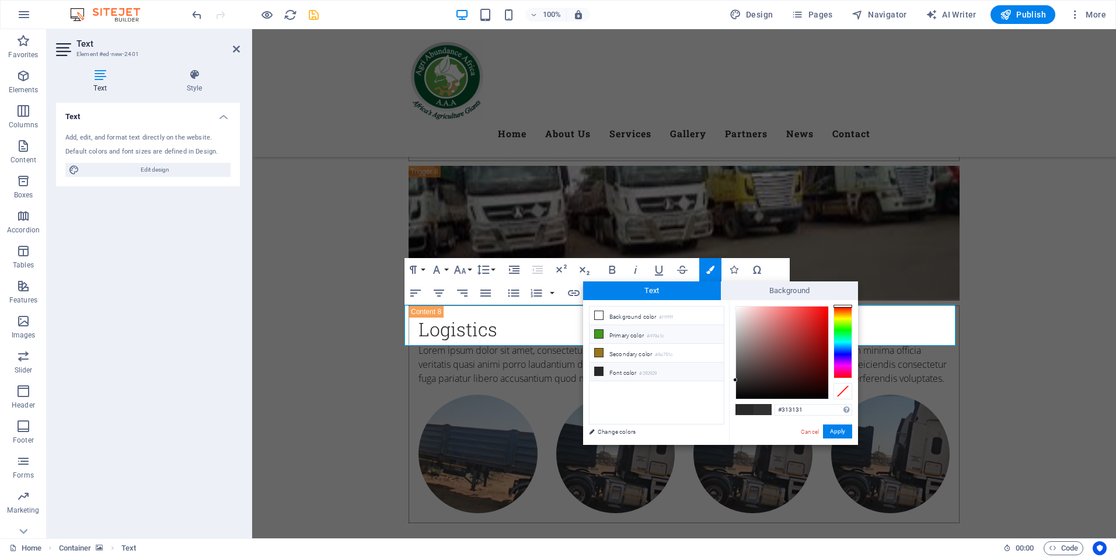
click at [639, 331] on li "Primary color #419a1c" at bounding box center [657, 334] width 134 height 19
type input "#419a1c"
click at [639, 331] on li "Primary color #419a1c" at bounding box center [657, 334] width 134 height 19
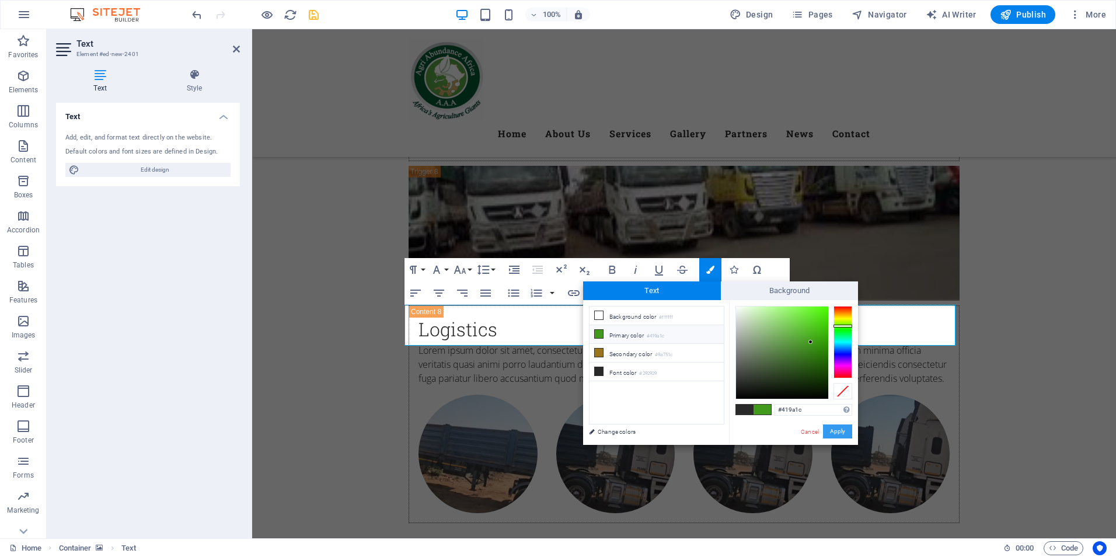
click at [833, 432] on button "Apply" at bounding box center [837, 431] width 29 height 14
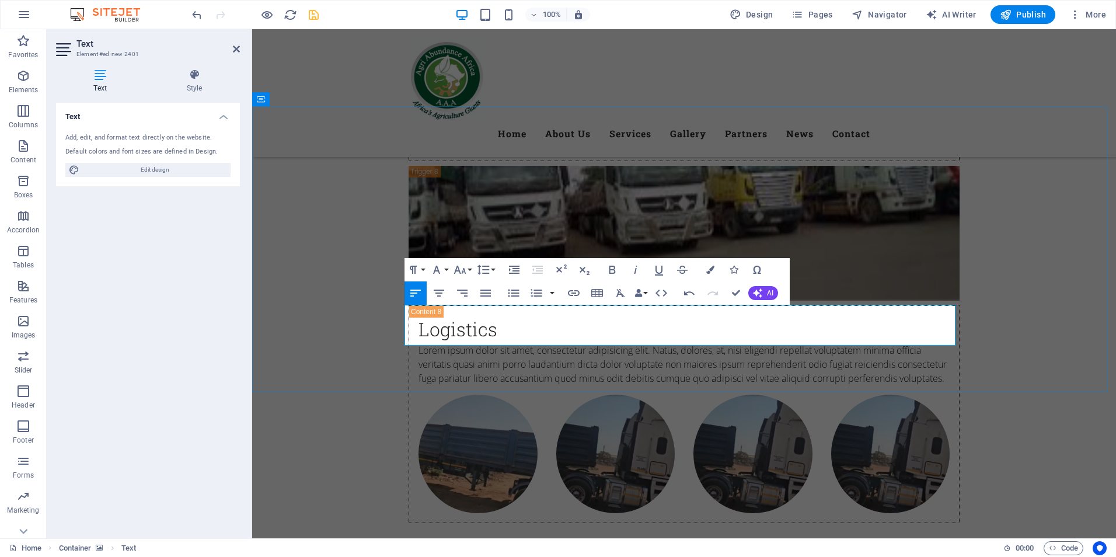
click at [469, 271] on button "Font Size" at bounding box center [462, 269] width 22 height 23
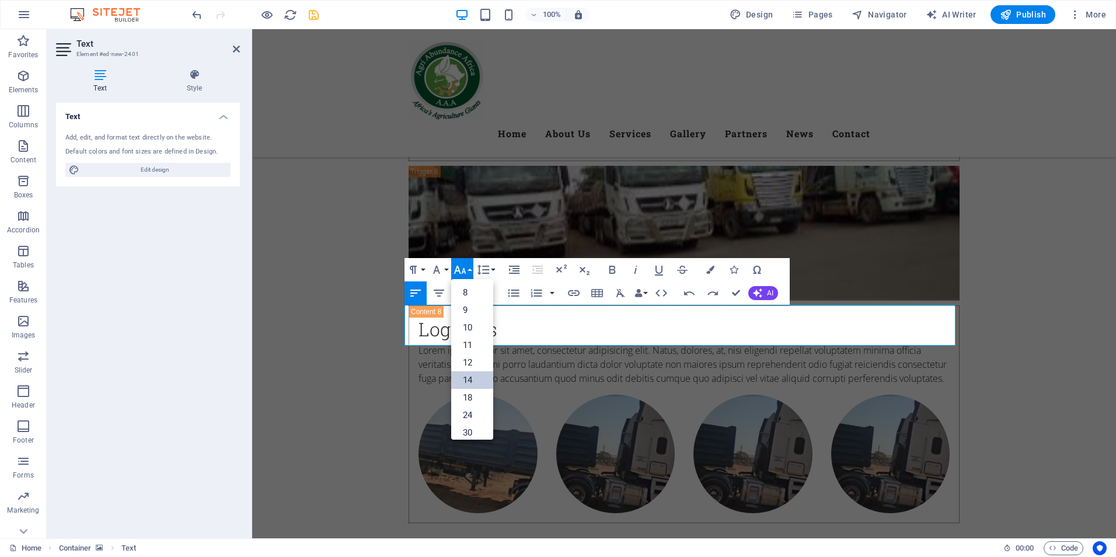
click at [469, 376] on link "14" at bounding box center [472, 380] width 42 height 18
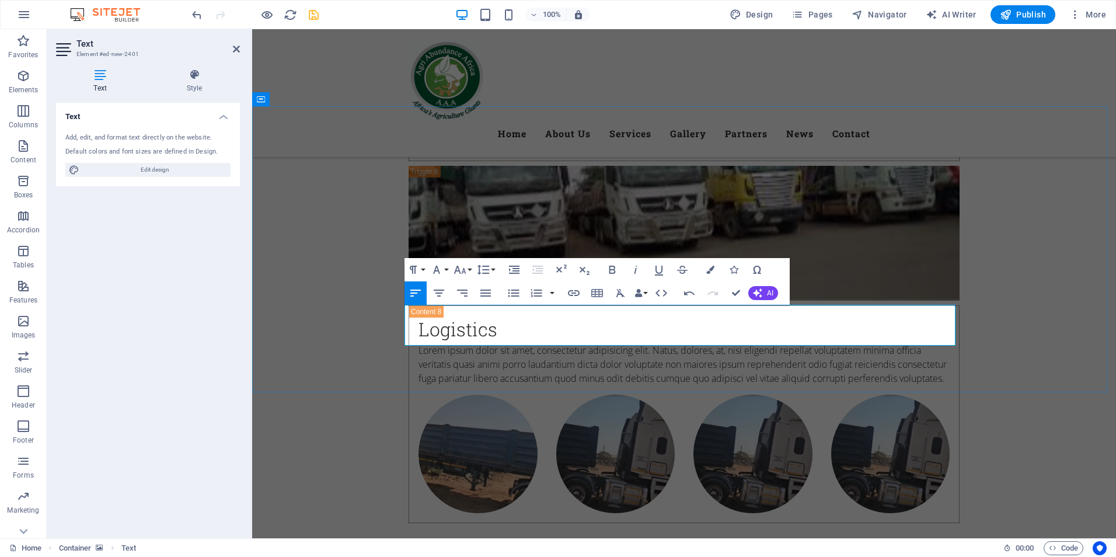
drag, startPoint x: 710, startPoint y: 323, endPoint x: 405, endPoint y: 320, distance: 304.7
click at [471, 270] on button "Font Size" at bounding box center [462, 269] width 22 height 23
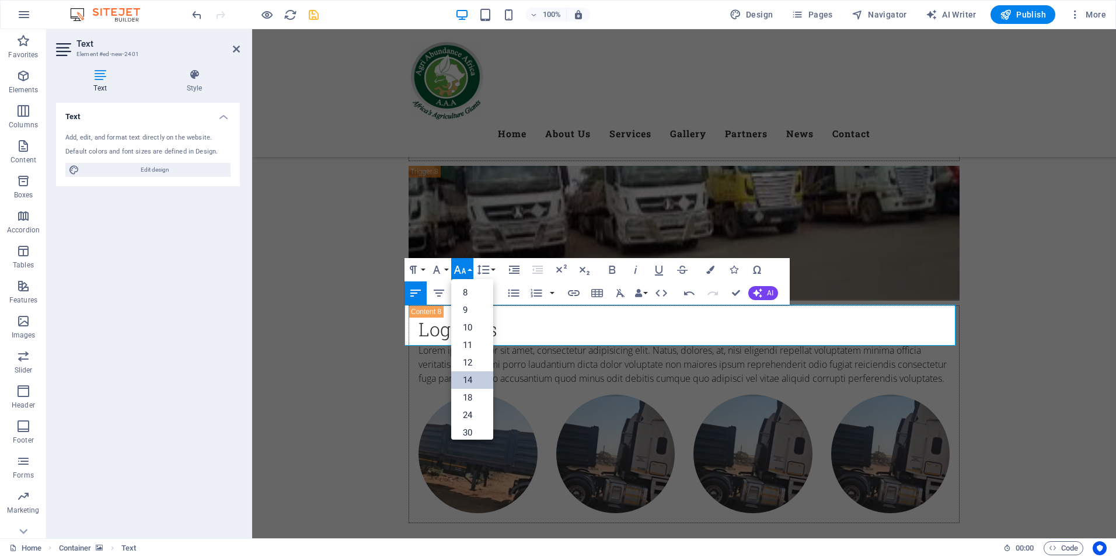
click at [469, 376] on link "14" at bounding box center [472, 380] width 42 height 18
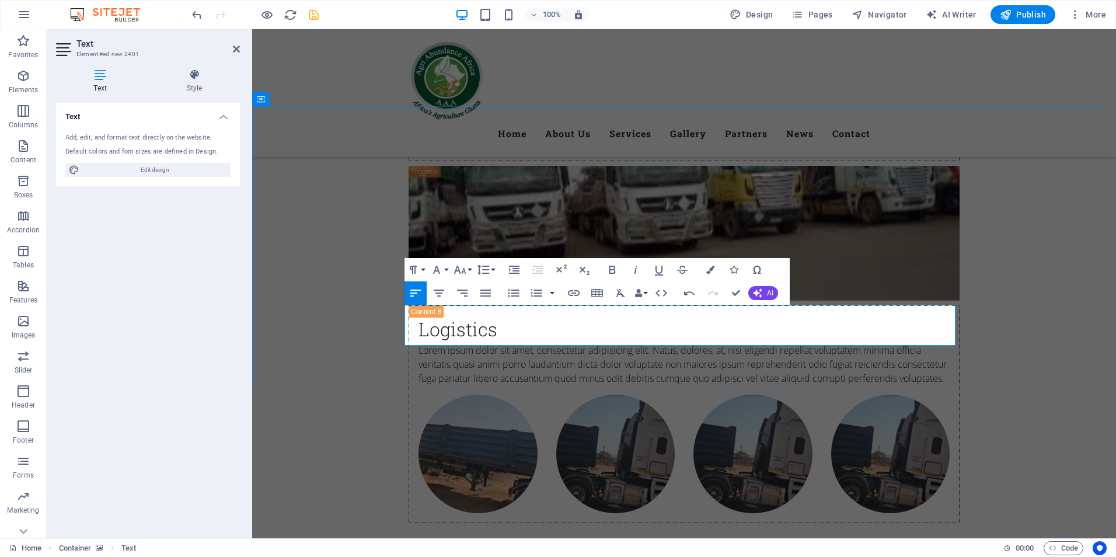
drag, startPoint x: 518, startPoint y: 339, endPoint x: 404, endPoint y: 344, distance: 114.5
drag, startPoint x: 667, startPoint y: 320, endPoint x: 411, endPoint y: 322, distance: 255.7
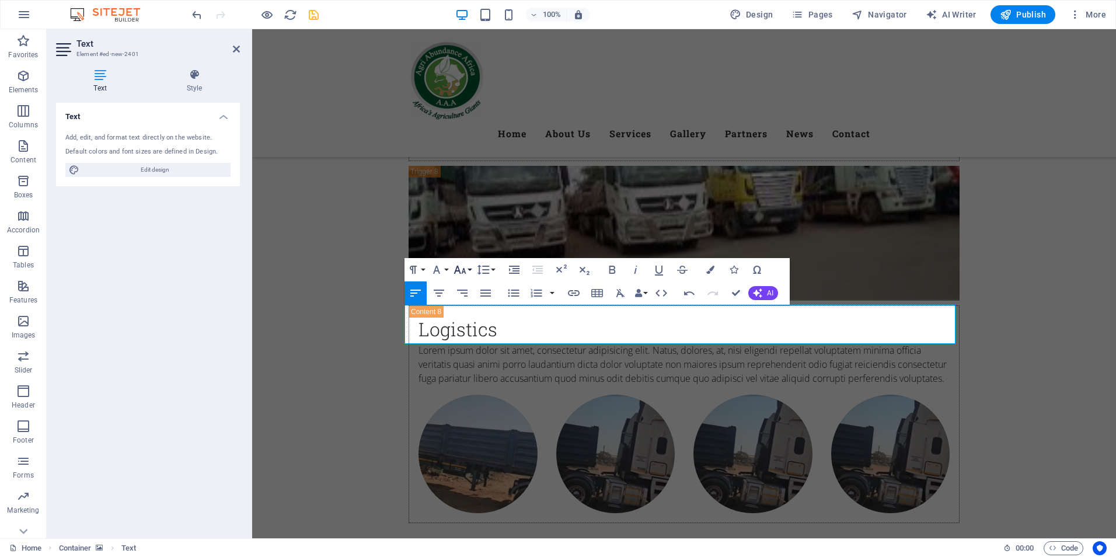
click at [472, 273] on button "Font Size" at bounding box center [462, 269] width 22 height 23
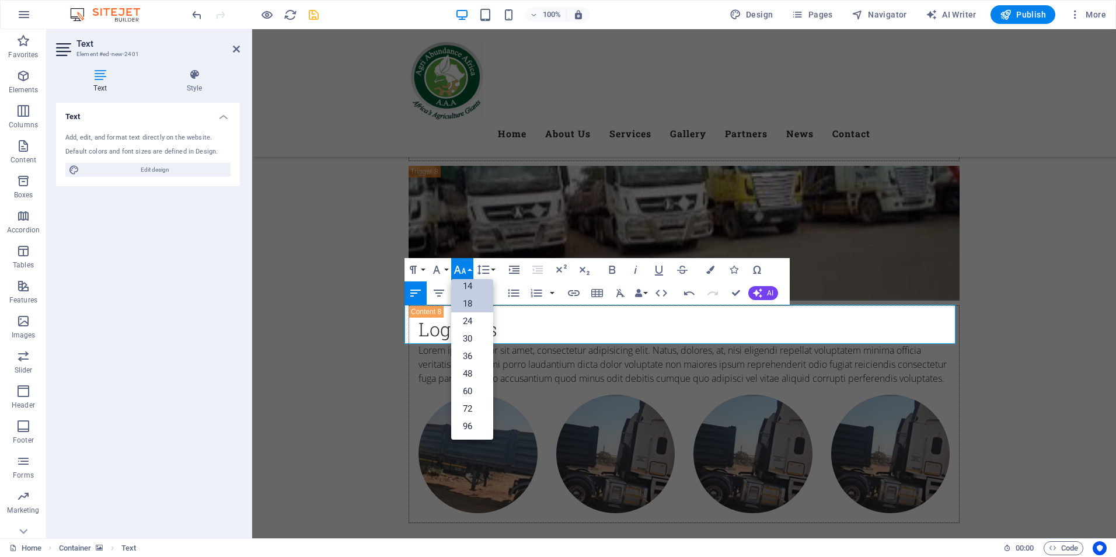
click at [471, 303] on link "18" at bounding box center [472, 304] width 42 height 18
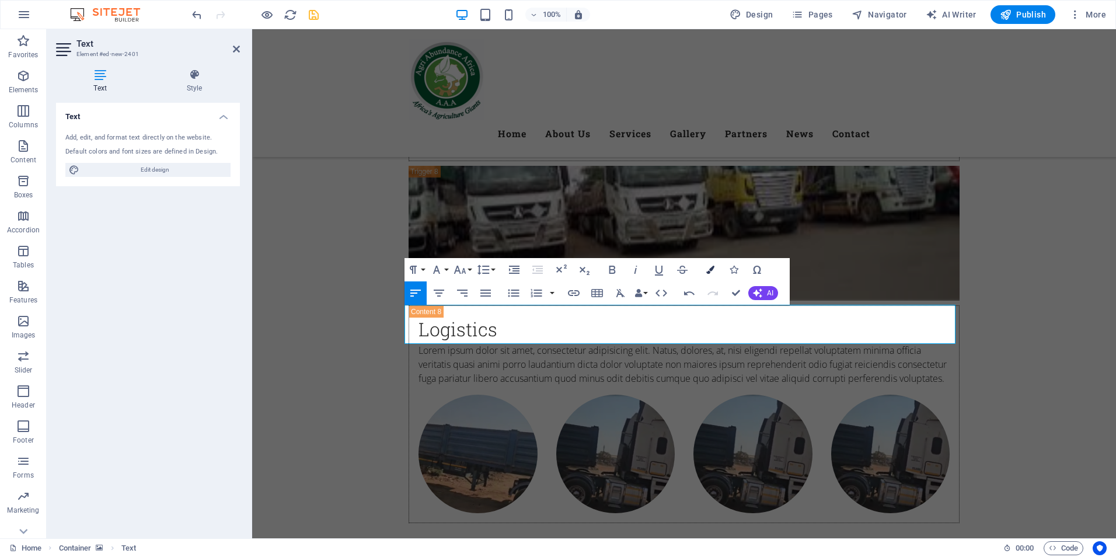
click at [708, 271] on icon "button" at bounding box center [710, 270] width 8 height 8
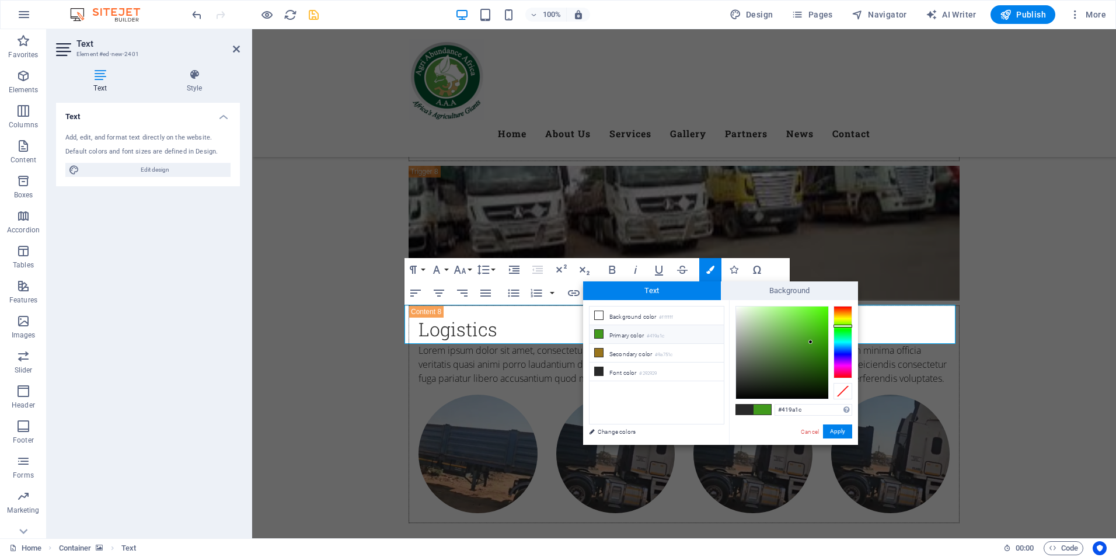
click at [631, 334] on li "Primary color #419a1c" at bounding box center [657, 334] width 134 height 19
drag, startPoint x: 853, startPoint y: 435, endPoint x: 846, endPoint y: 434, distance: 7.0
click at [846, 434] on div "#419a1c Supported formats #0852ed rgb(8, 82, 237) rgba(8, 82, 237, 90%) hsv(221…" at bounding box center [793, 457] width 129 height 314
click at [846, 434] on button "Apply" at bounding box center [837, 431] width 29 height 14
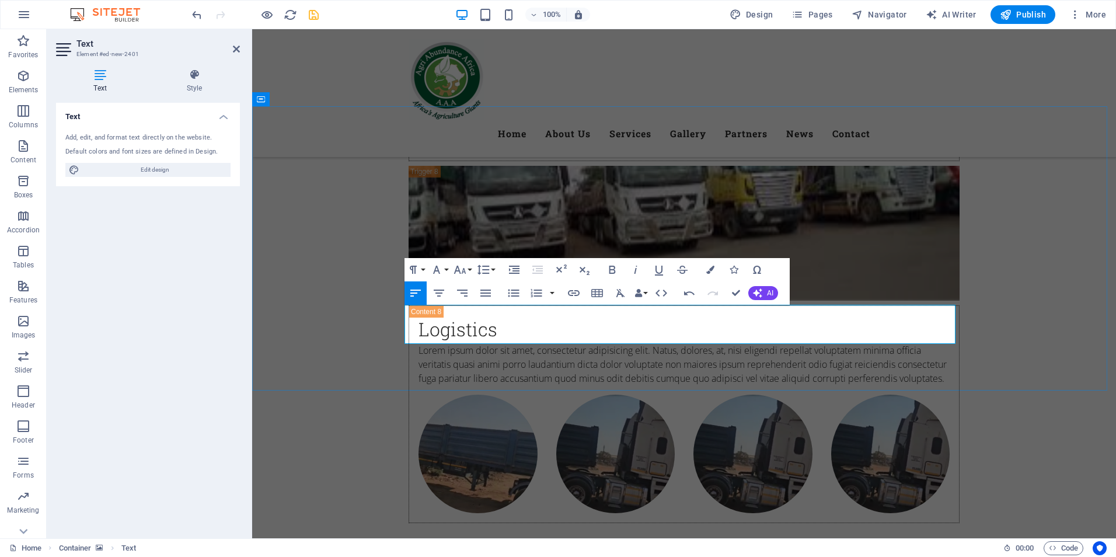
click at [191, 86] on h4 "Style" at bounding box center [194, 81] width 91 height 25
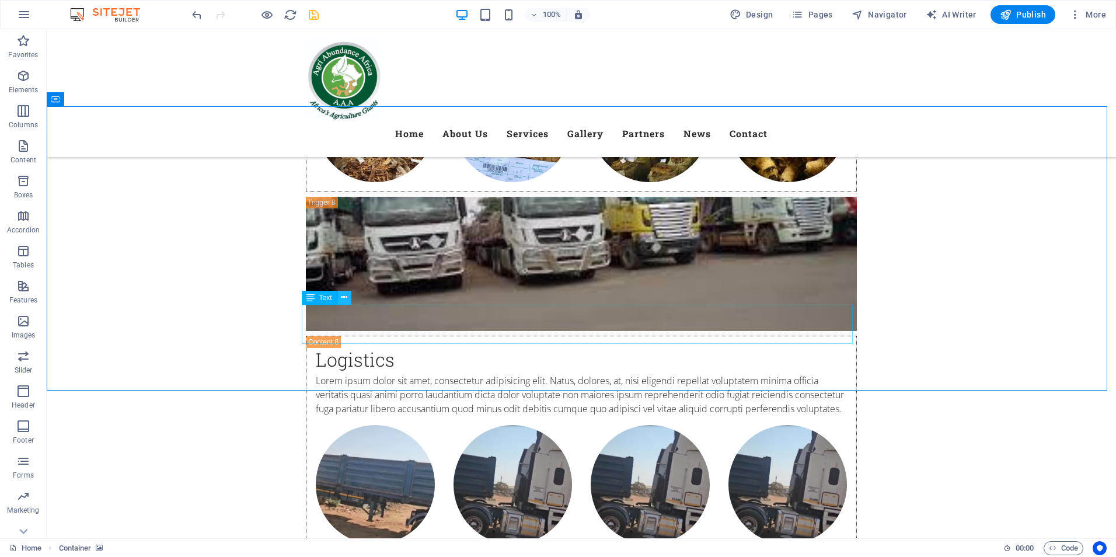
click at [344, 301] on icon at bounding box center [344, 297] width 6 height 12
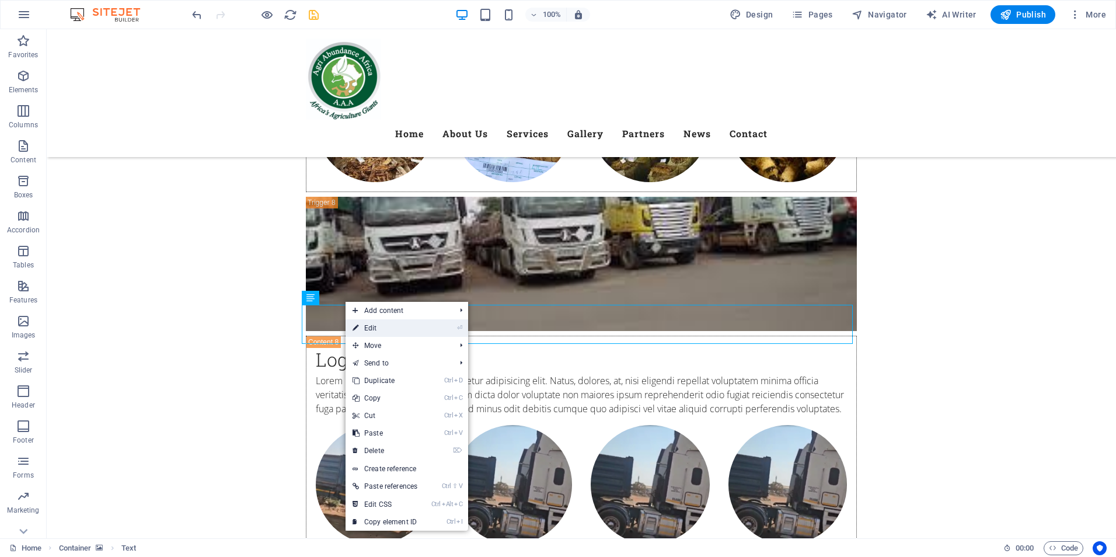
click at [375, 330] on link "⏎ Edit" at bounding box center [385, 328] width 79 height 18
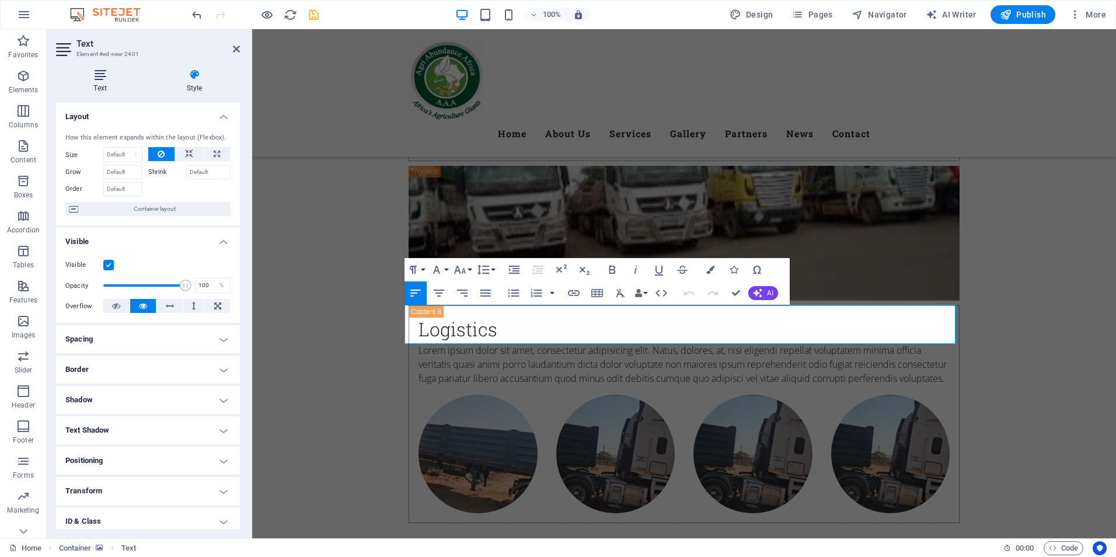
click at [98, 86] on h4 "Text" at bounding box center [102, 81] width 93 height 25
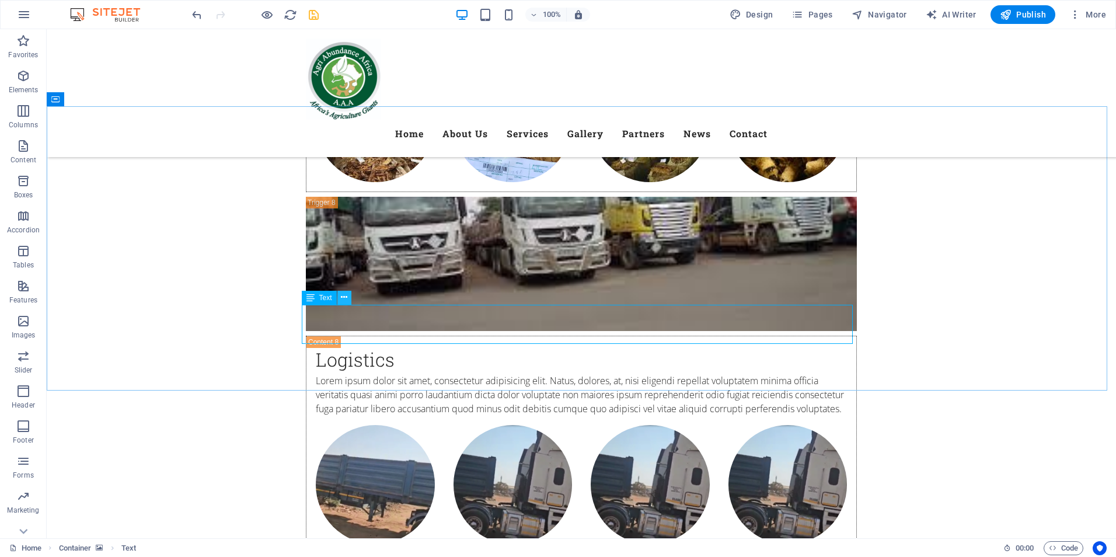
click at [348, 297] on button at bounding box center [344, 298] width 14 height 14
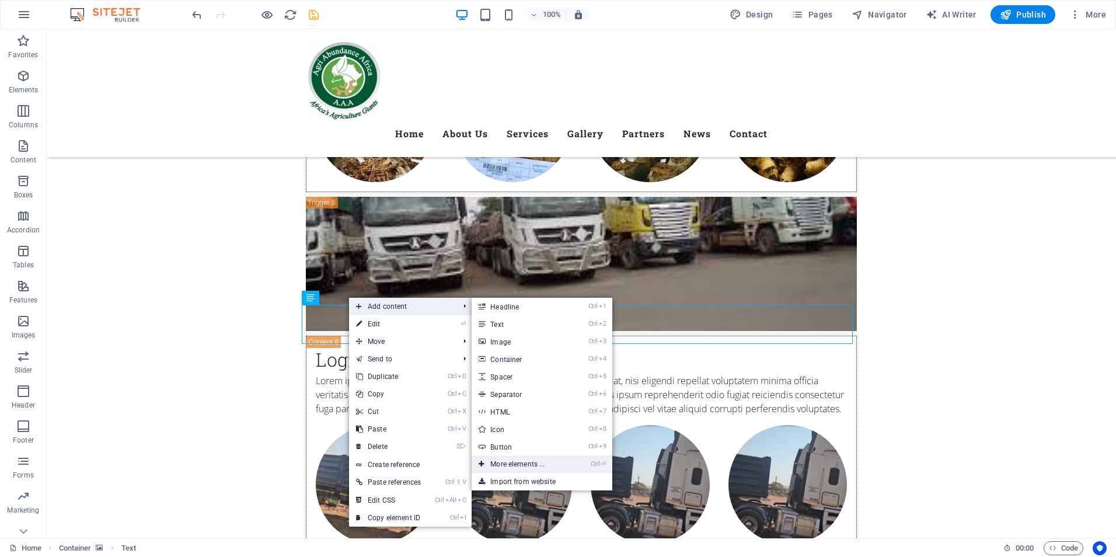
click at [524, 462] on link "Ctrl ⏎ More elements ..." at bounding box center [520, 464] width 96 height 18
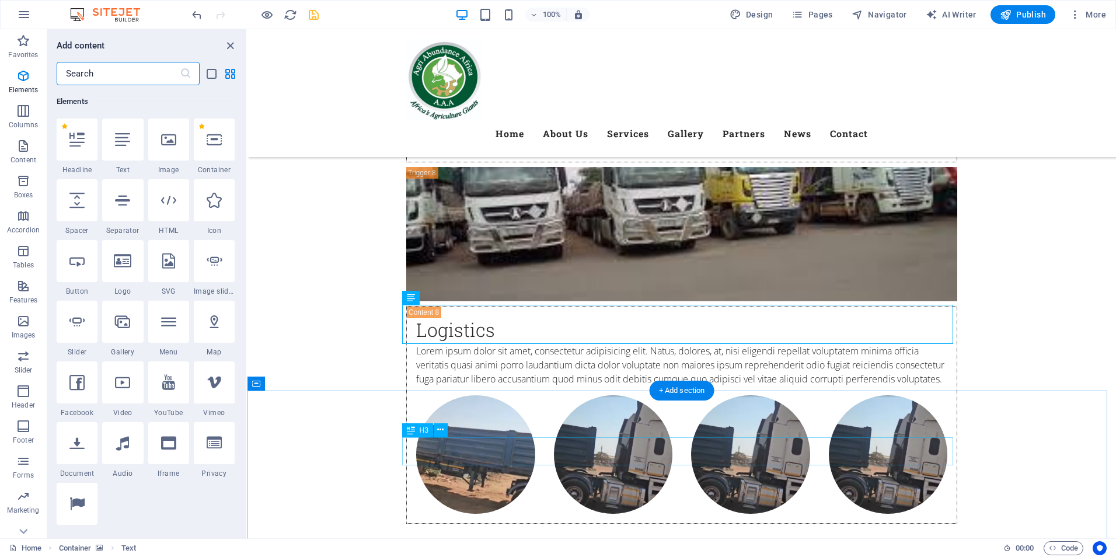
scroll to position [124, 0]
click at [228, 50] on icon "close panel" at bounding box center [230, 45] width 13 height 13
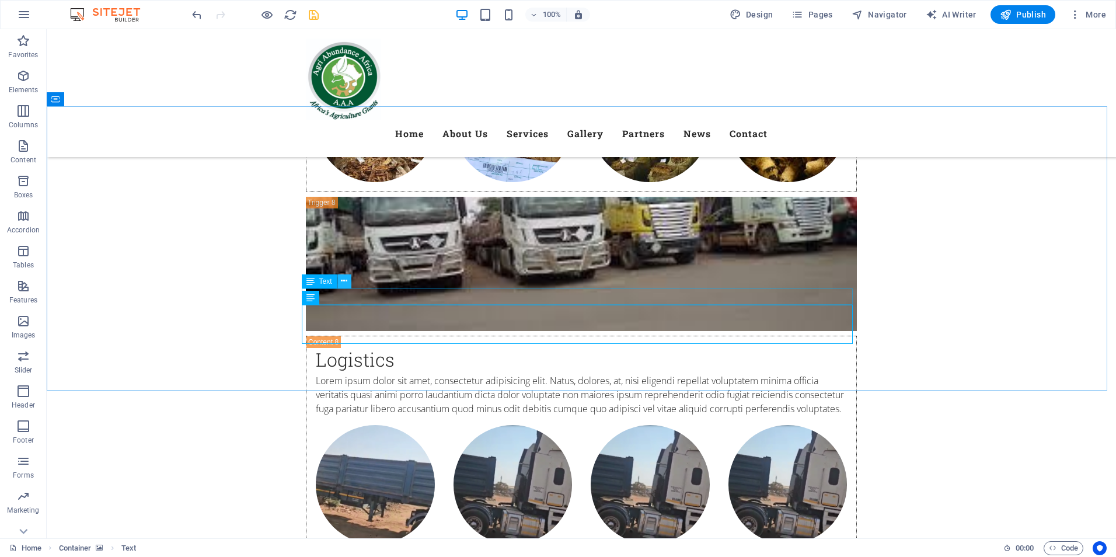
click at [345, 282] on icon at bounding box center [344, 281] width 6 height 12
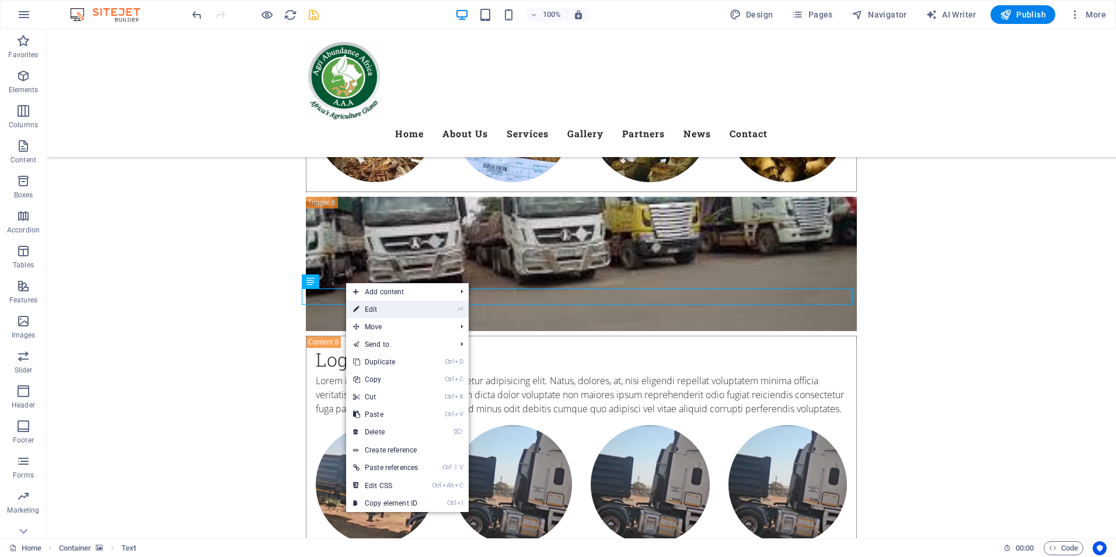
click at [371, 308] on link "⏎ Edit" at bounding box center [385, 310] width 79 height 18
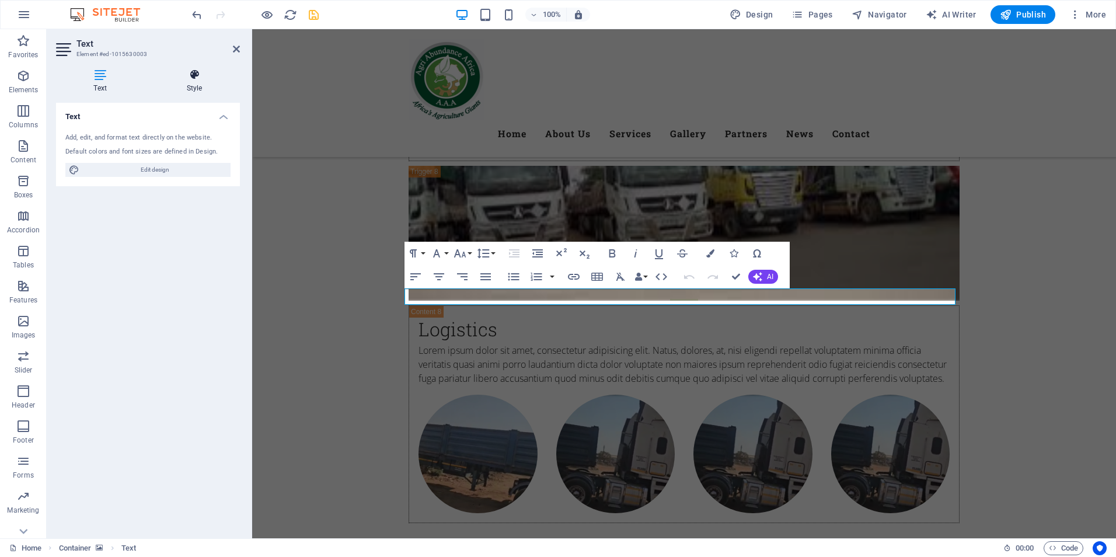
click at [191, 84] on h4 "Style" at bounding box center [194, 81] width 91 height 25
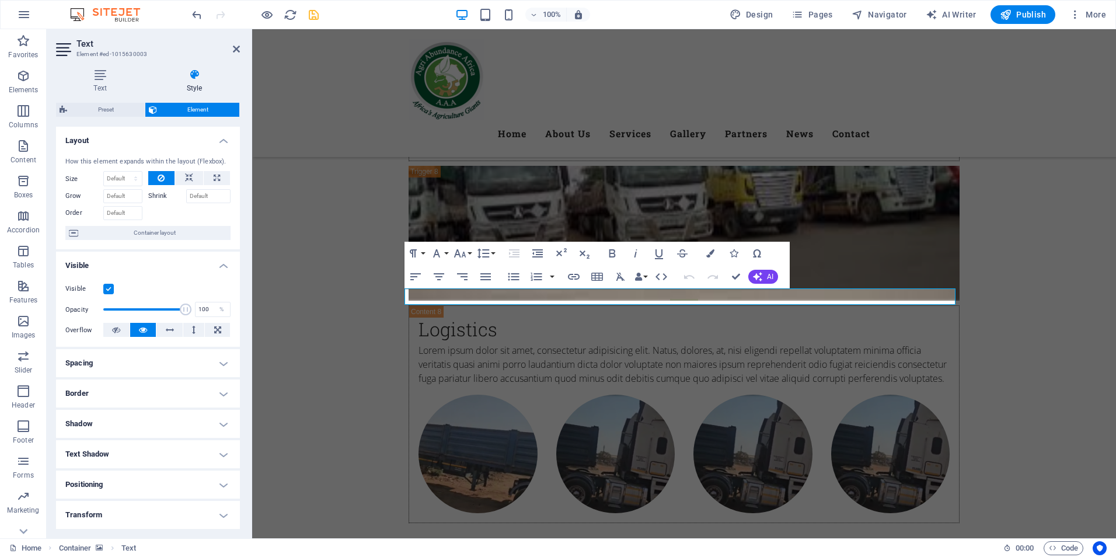
click at [195, 108] on span "Element" at bounding box center [199, 110] width 76 height 14
click at [448, 297] on icon at bounding box center [447, 297] width 6 height 12
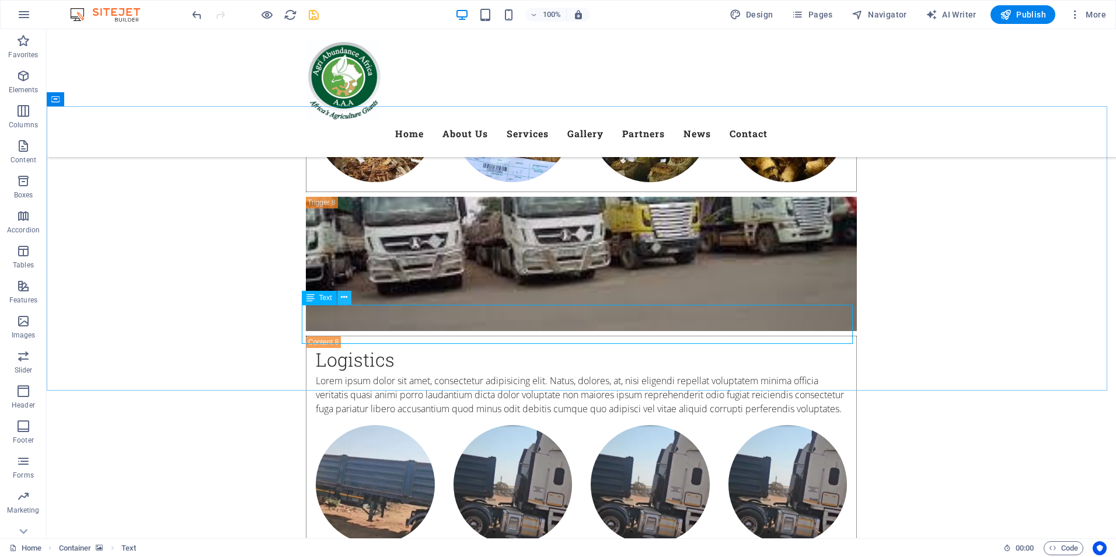
click at [344, 298] on icon at bounding box center [344, 297] width 6 height 12
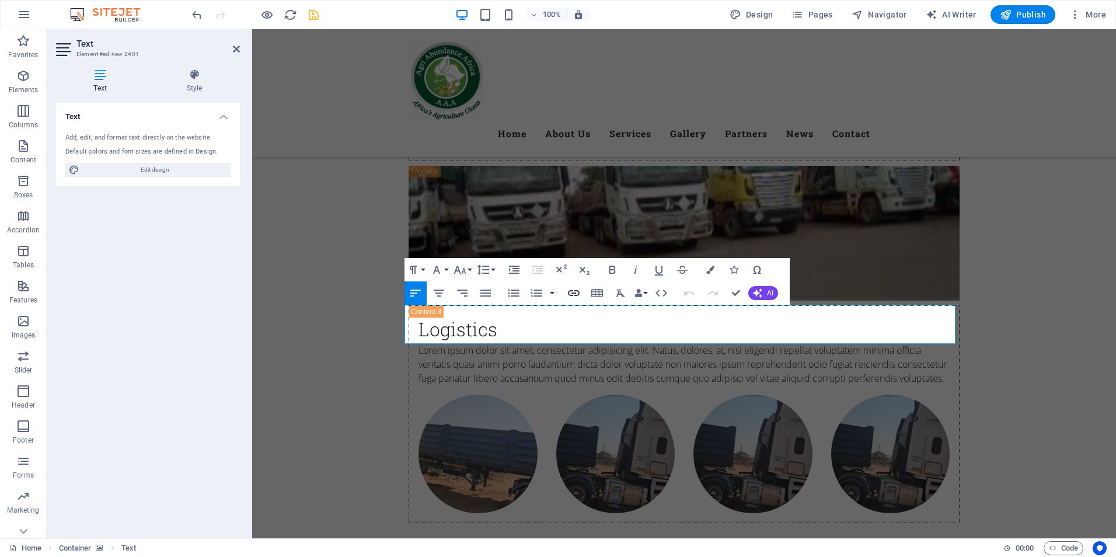
click at [571, 294] on icon "button" at bounding box center [574, 293] width 14 height 14
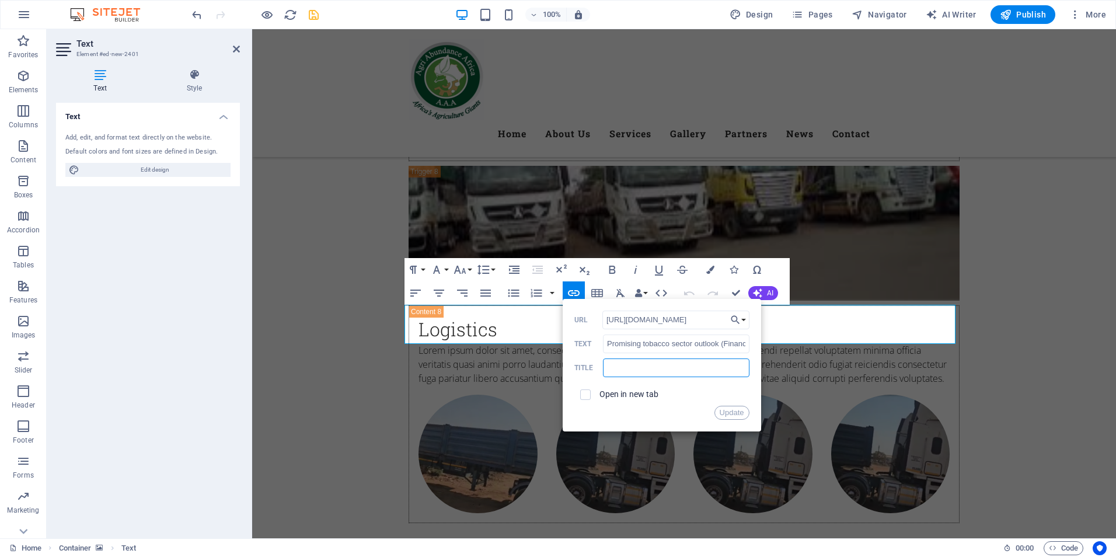
scroll to position [0, 0]
click at [664, 368] on input "text" at bounding box center [676, 367] width 146 height 19
click at [609, 396] on label "Open in new tab" at bounding box center [629, 393] width 60 height 9
click at [647, 359] on input "text" at bounding box center [676, 367] width 146 height 19
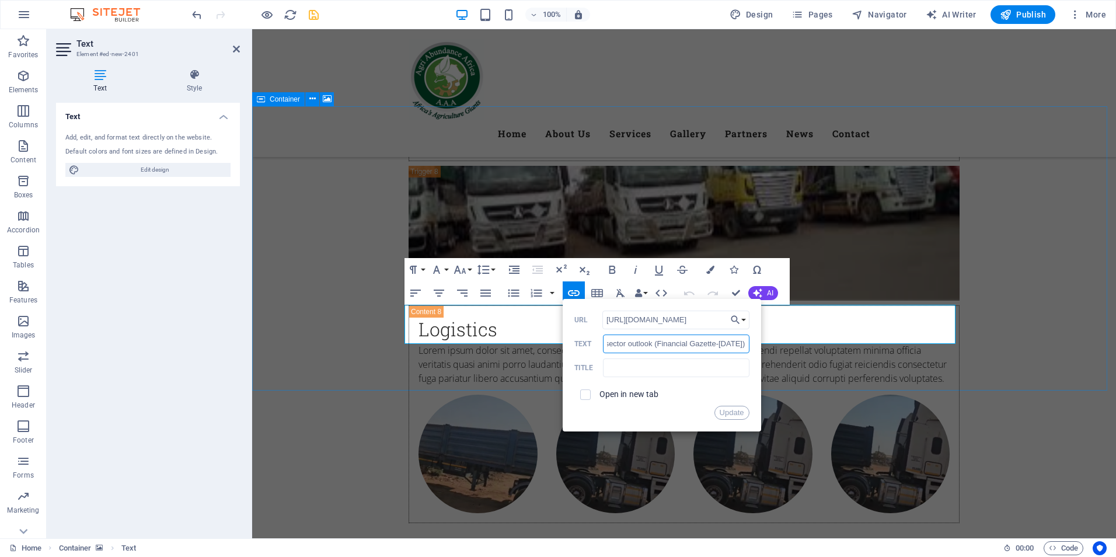
drag, startPoint x: 860, startPoint y: 374, endPoint x: 810, endPoint y: 355, distance: 54.1
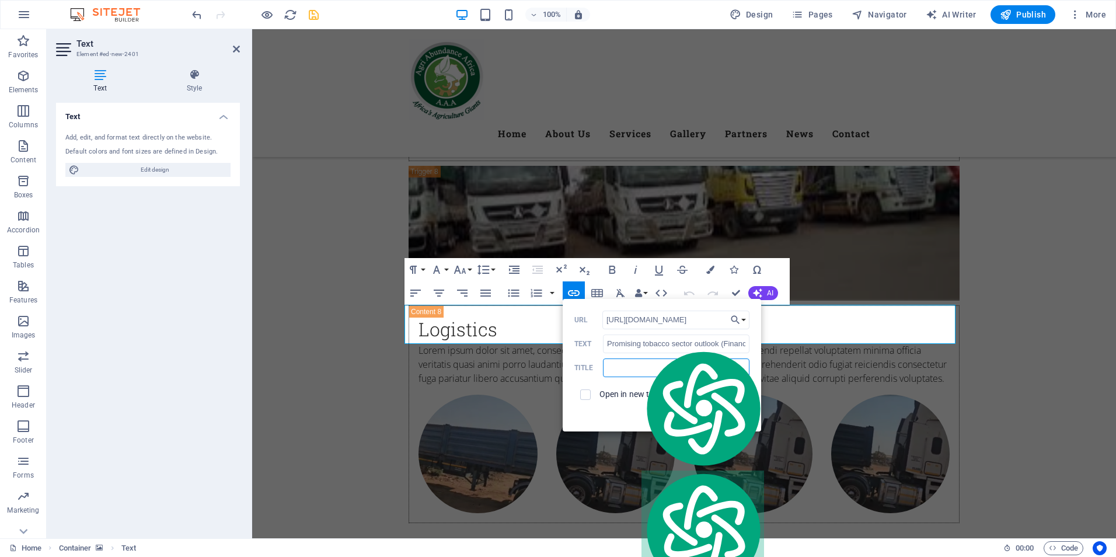
click at [624, 368] on input "text" at bounding box center [676, 367] width 146 height 19
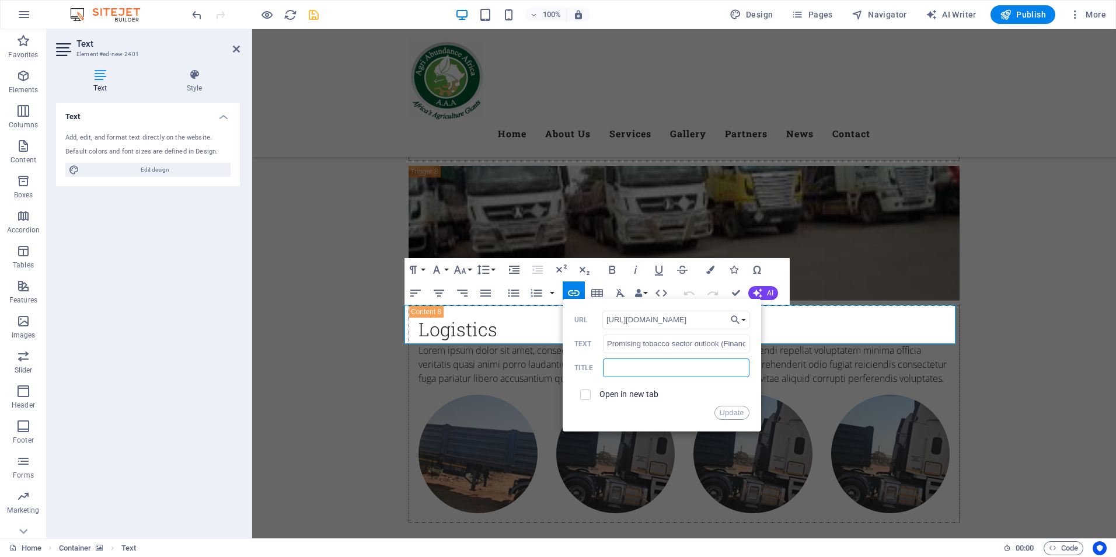
paste input "Promising tobacco sector outlook (Financial Gazette-September 7, 2025)"
type input "Promising tobacco sector outlook (Financial Gazette-September 7, 2025)"
click at [730, 413] on button "Update" at bounding box center [731, 413] width 35 height 14
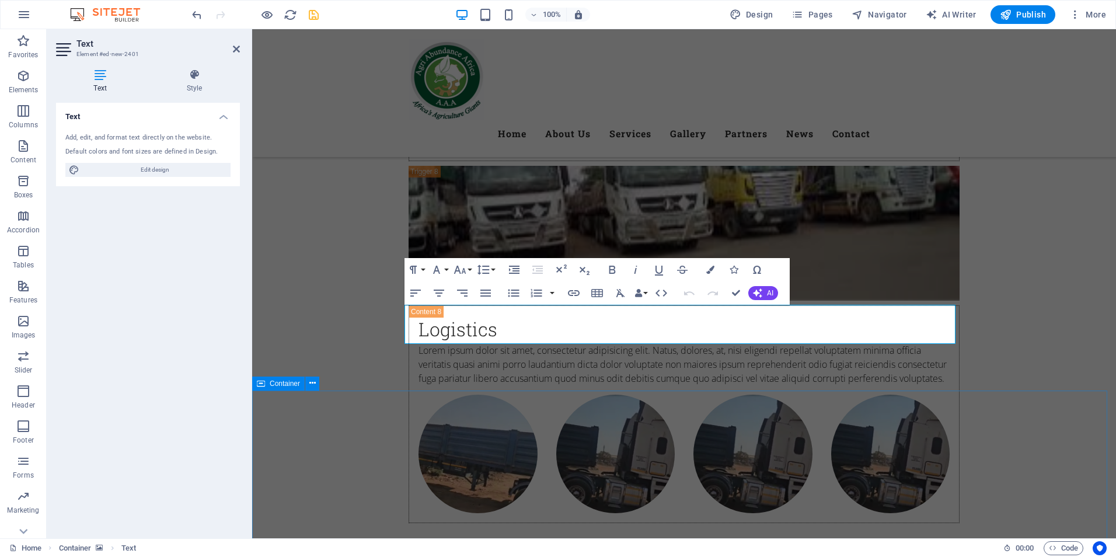
scroll to position [0, 0]
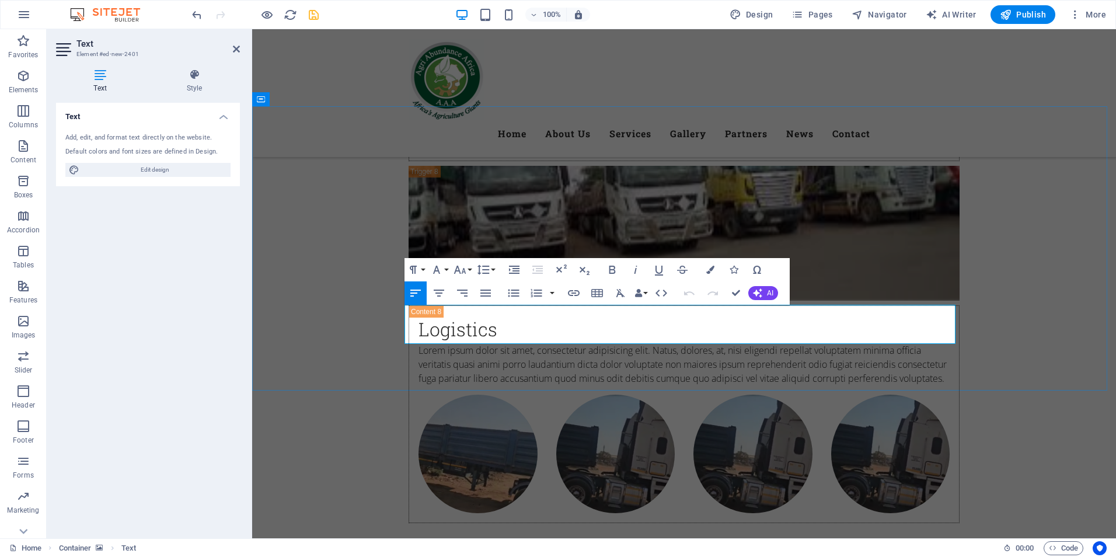
click at [714, 269] on button "Colors" at bounding box center [710, 269] width 22 height 23
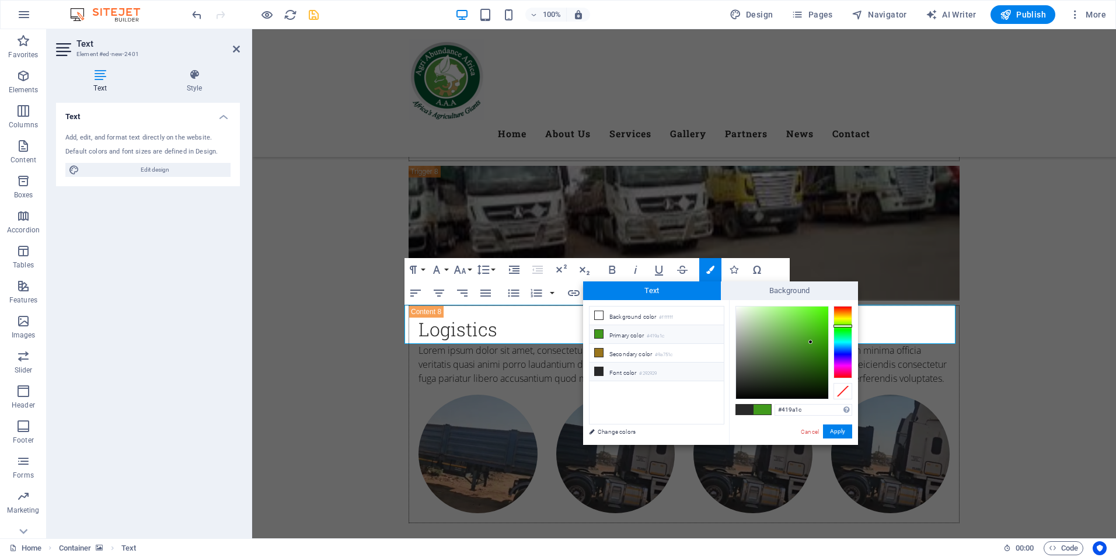
click at [624, 336] on li "Primary color #419a1c" at bounding box center [657, 334] width 134 height 19
click at [839, 435] on button "Apply" at bounding box center [837, 431] width 29 height 14
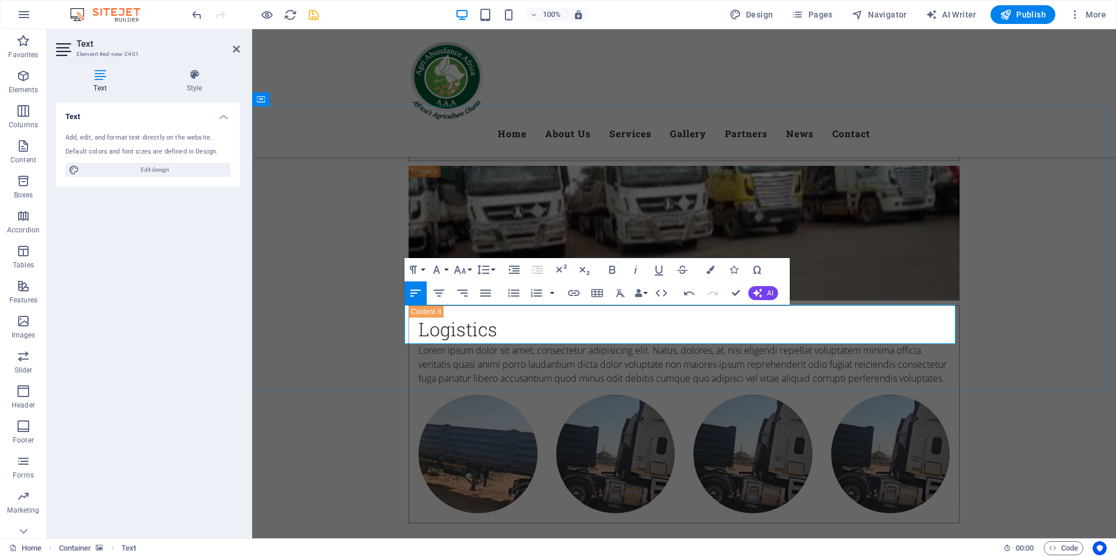
drag, startPoint x: 782, startPoint y: 322, endPoint x: 445, endPoint y: 315, distance: 337.4
click at [708, 268] on icon "button" at bounding box center [710, 270] width 8 height 8
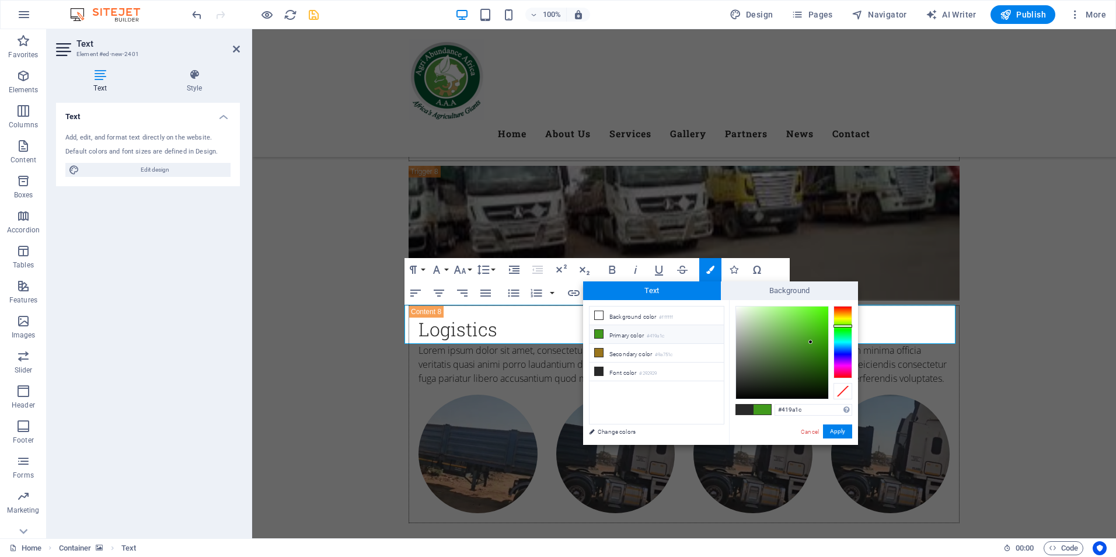
click at [628, 337] on li "Primary color #419a1c" at bounding box center [657, 334] width 134 height 19
click at [832, 433] on button "Apply" at bounding box center [837, 431] width 29 height 14
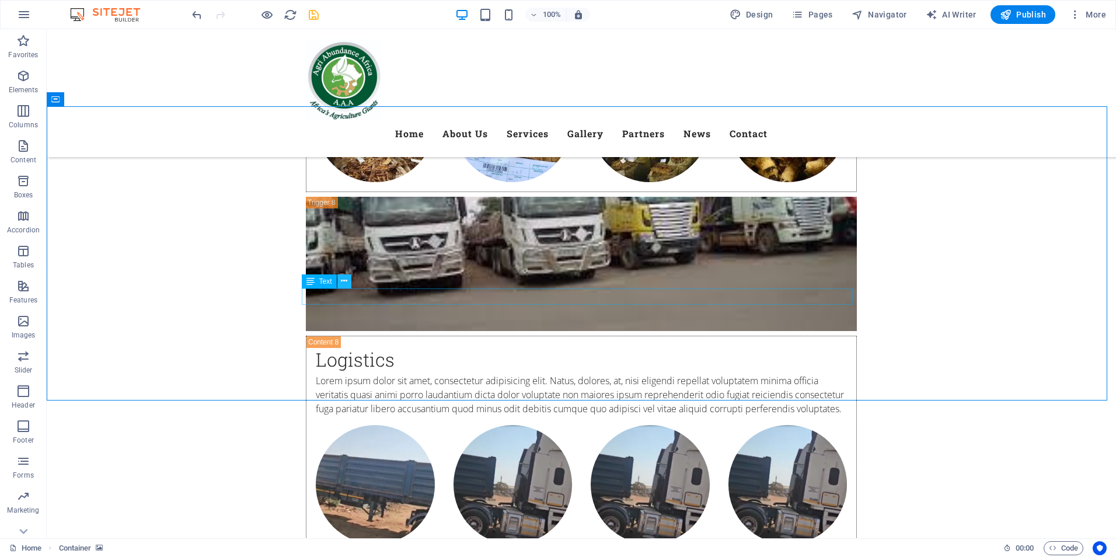
click at [344, 283] on icon at bounding box center [344, 281] width 6 height 12
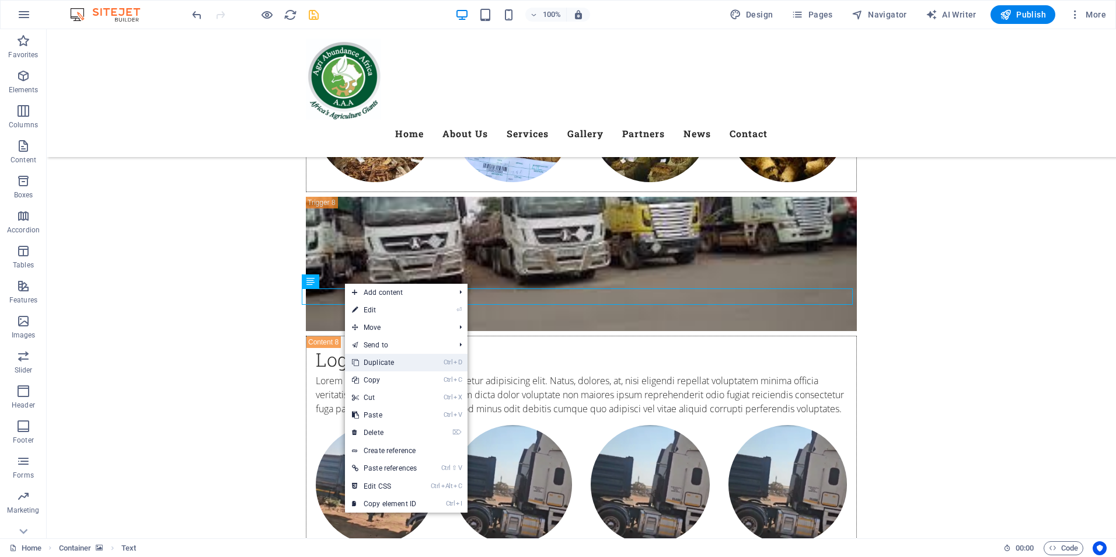
click at [375, 360] on link "Ctrl D Duplicate" at bounding box center [384, 363] width 79 height 18
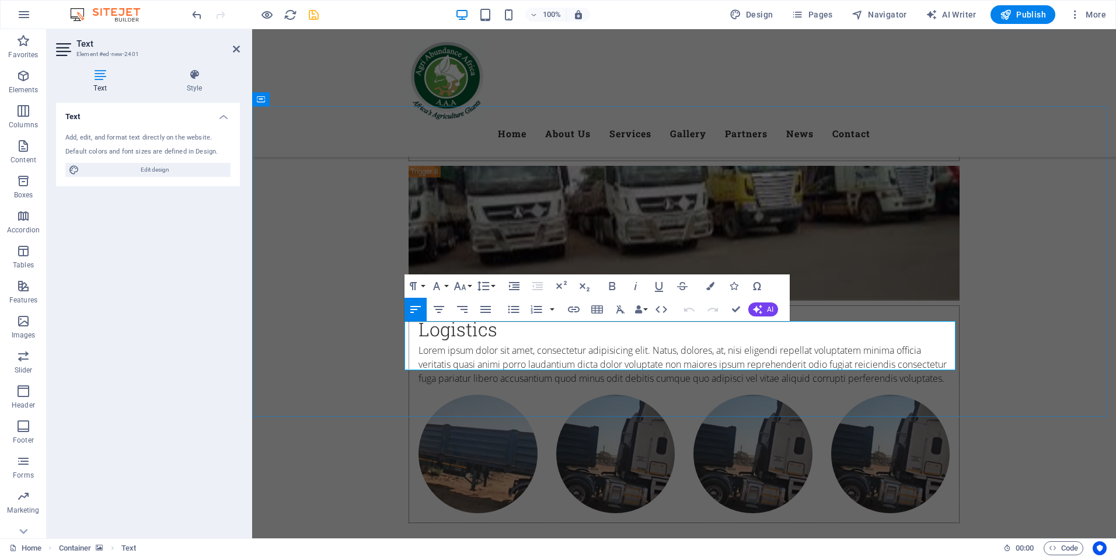
drag, startPoint x: 784, startPoint y: 345, endPoint x: 403, endPoint y: 336, distance: 380.7
copy span "Promising tobacco sector outlook (Financial Gazette-September 7, 2025)"
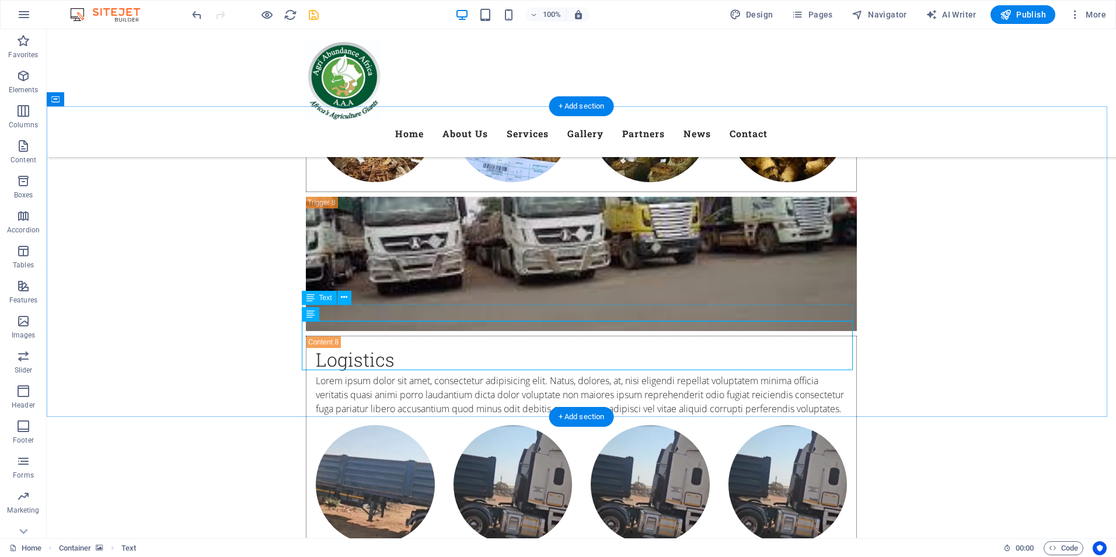
click at [342, 299] on icon at bounding box center [344, 297] width 6 height 12
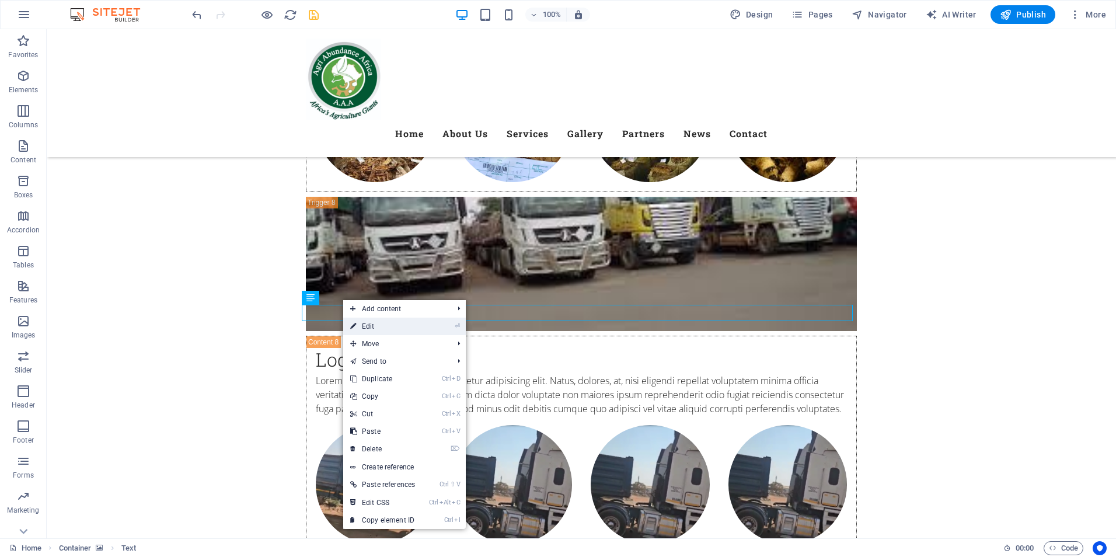
click at [361, 324] on link "⏎ Edit" at bounding box center [382, 327] width 79 height 18
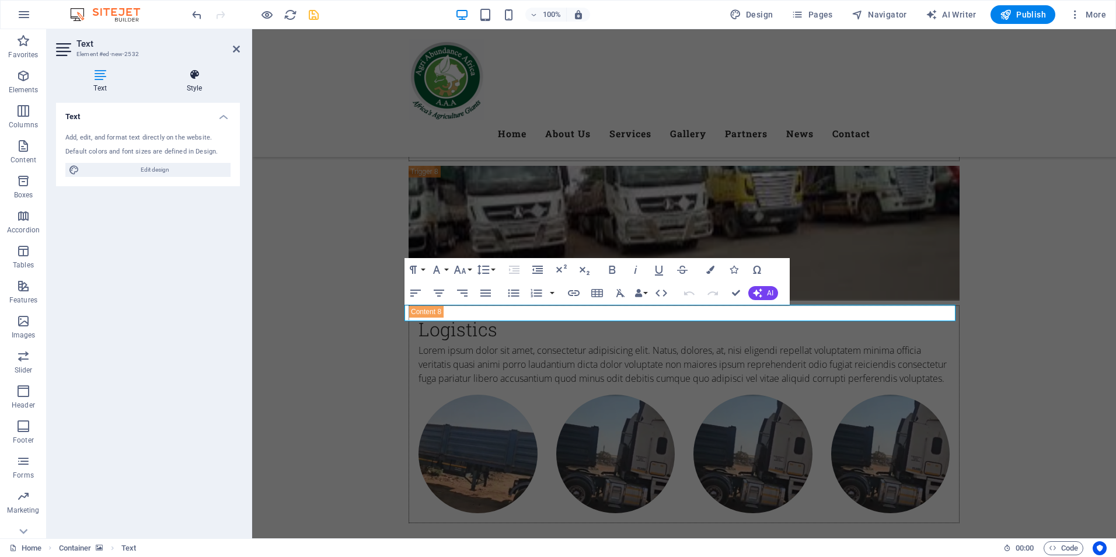
click at [191, 84] on h4 "Style" at bounding box center [194, 81] width 91 height 25
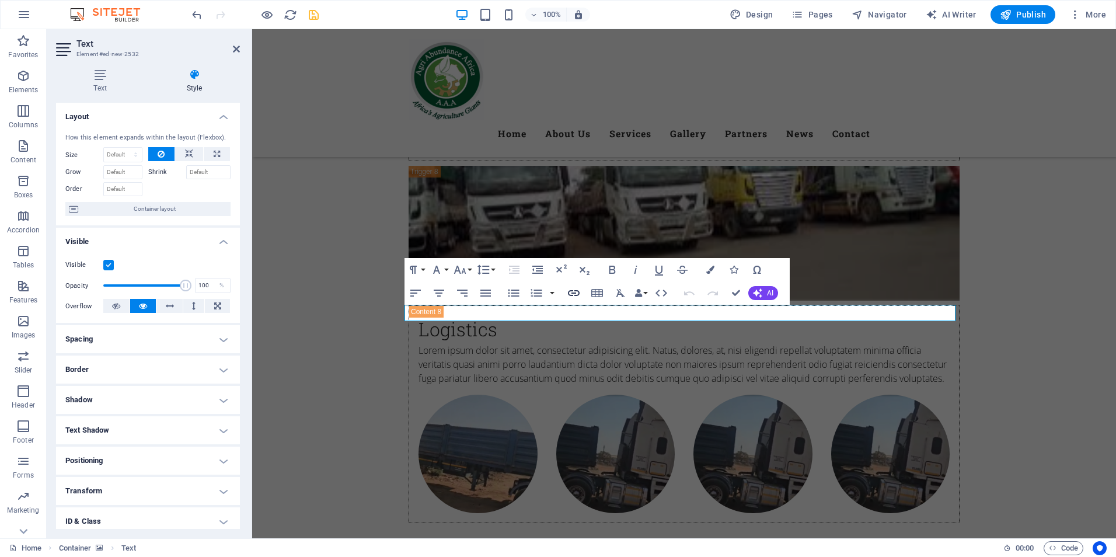
click at [579, 290] on icon "button" at bounding box center [574, 293] width 14 height 14
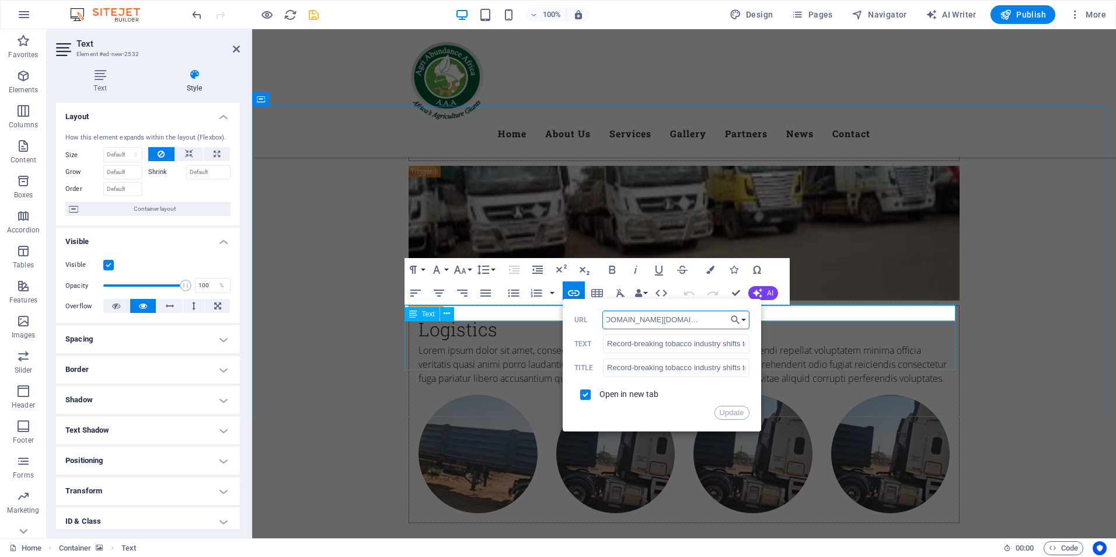
scroll to position [0, 354]
drag, startPoint x: 605, startPoint y: 321, endPoint x: 717, endPoint y: 319, distance: 112.7
click at [717, 319] on input "https://www-heraldonline-co-zw.webpkgcache.com/doc/-/s/www.heraldonline.co.zw/r…" at bounding box center [675, 320] width 147 height 19
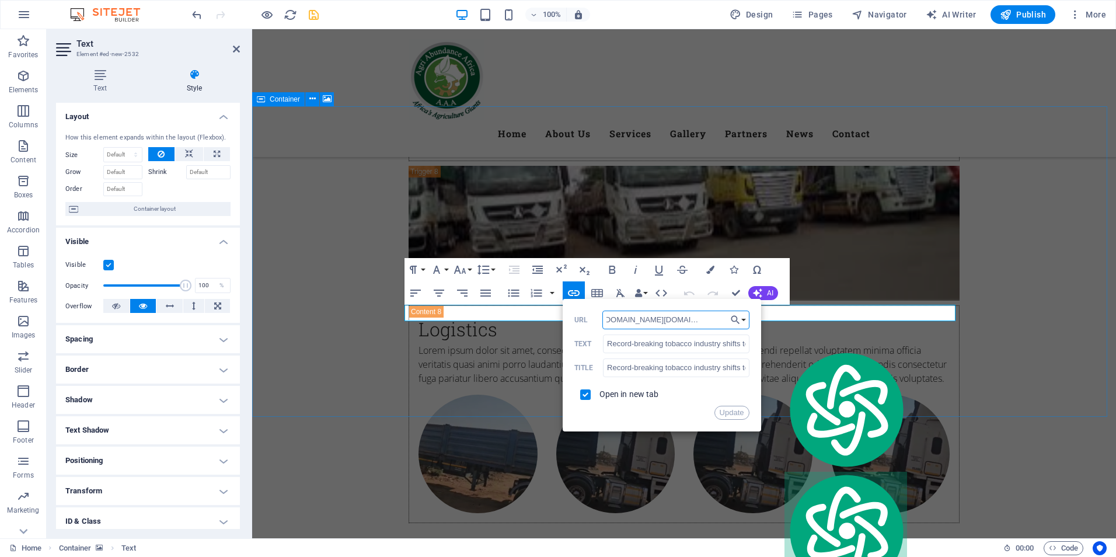
paste input "fingaz.co.zw/2025/09/07/promising-tobacco-sector-outlook"
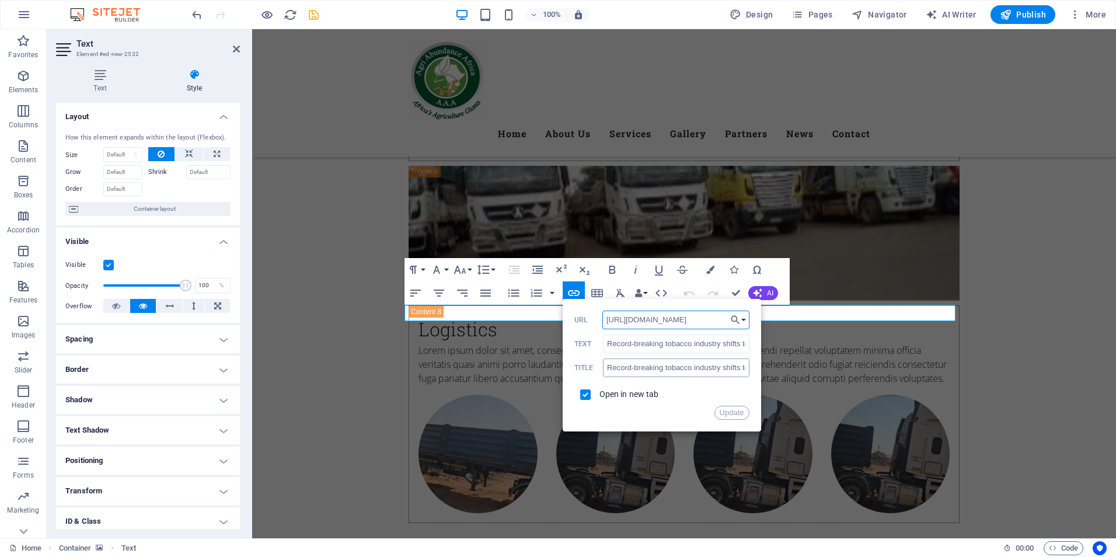
type input "https://fingaz.co.zw/2025/09/07/promising-tobacco-sector-outlook/"
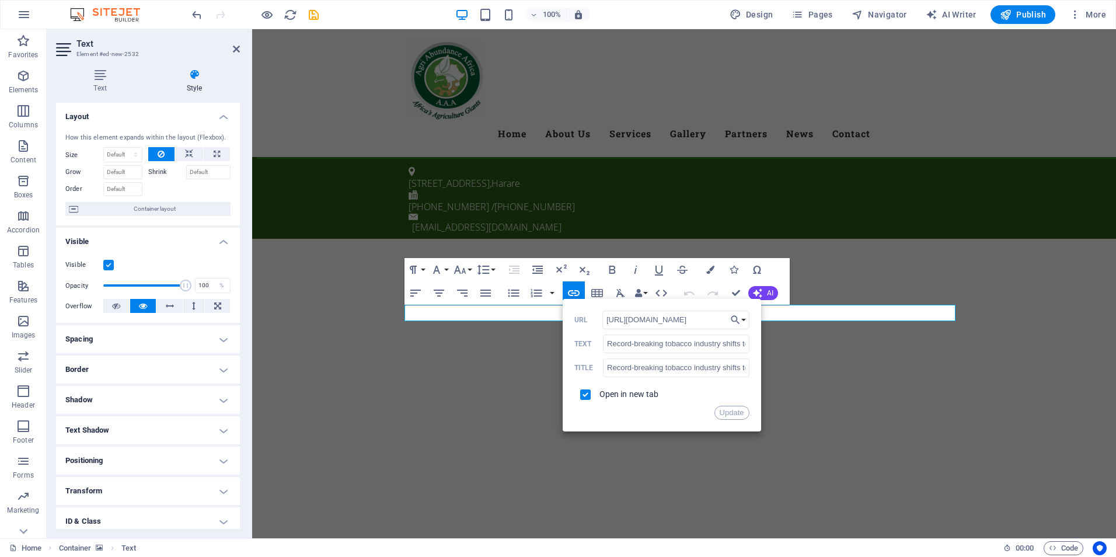
scroll to position [5718, 0]
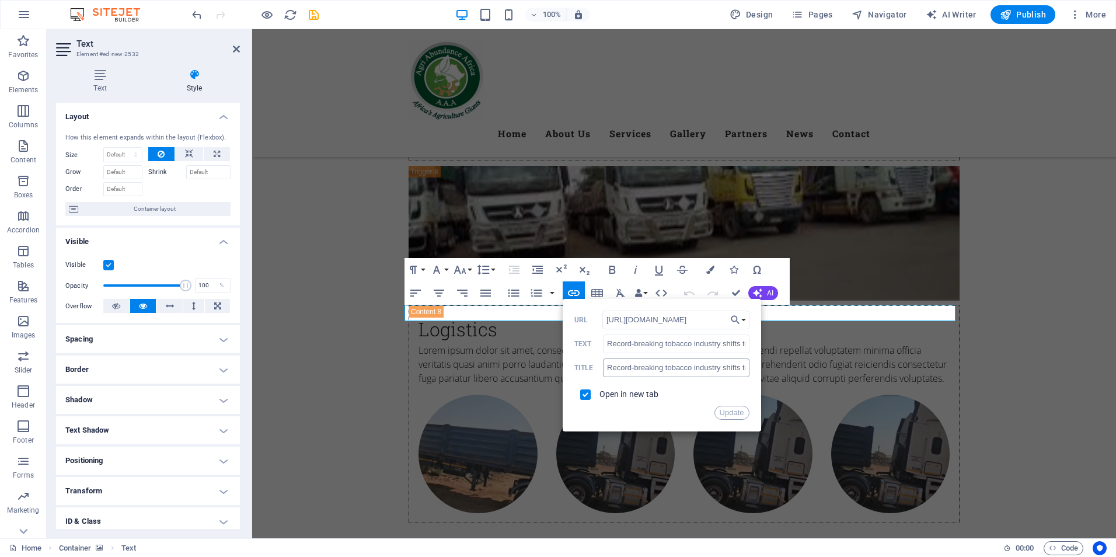
click at [607, 369] on div "Record-breaking tobacco industry shifts to value addition Title" at bounding box center [661, 367] width 175 height 19
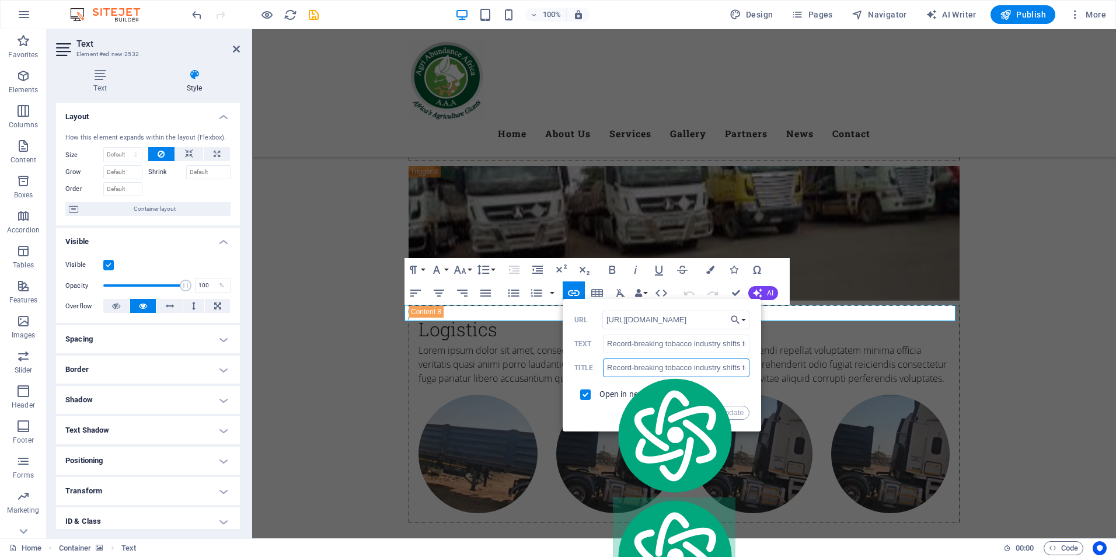
paste input "Promising tobacco sector outlook"
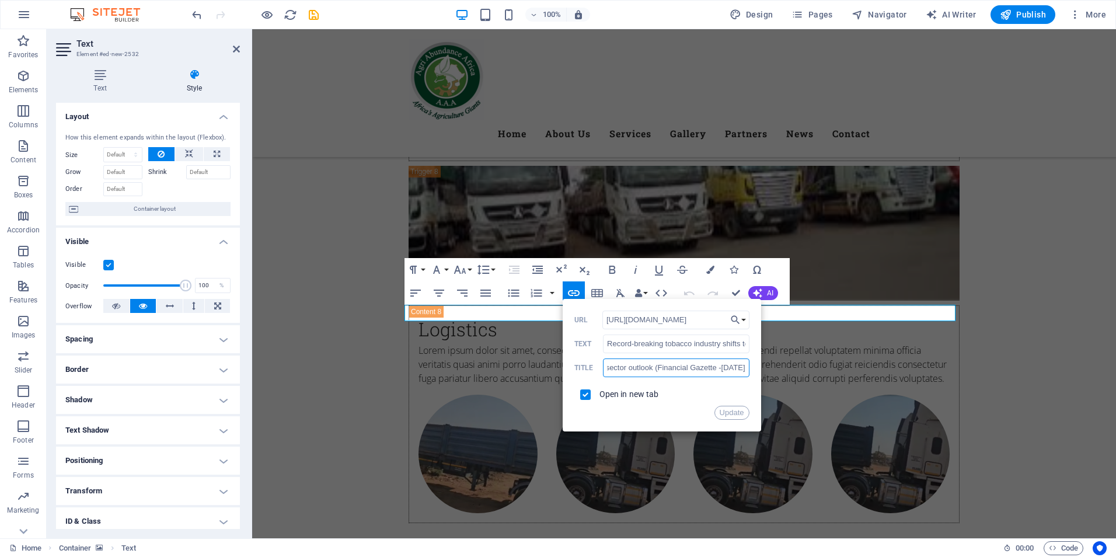
scroll to position [0, 107]
type input "Promising tobacco sector outlook (Financial Gazette -September 7, 2025)"
click at [736, 409] on button "Update" at bounding box center [731, 413] width 35 height 14
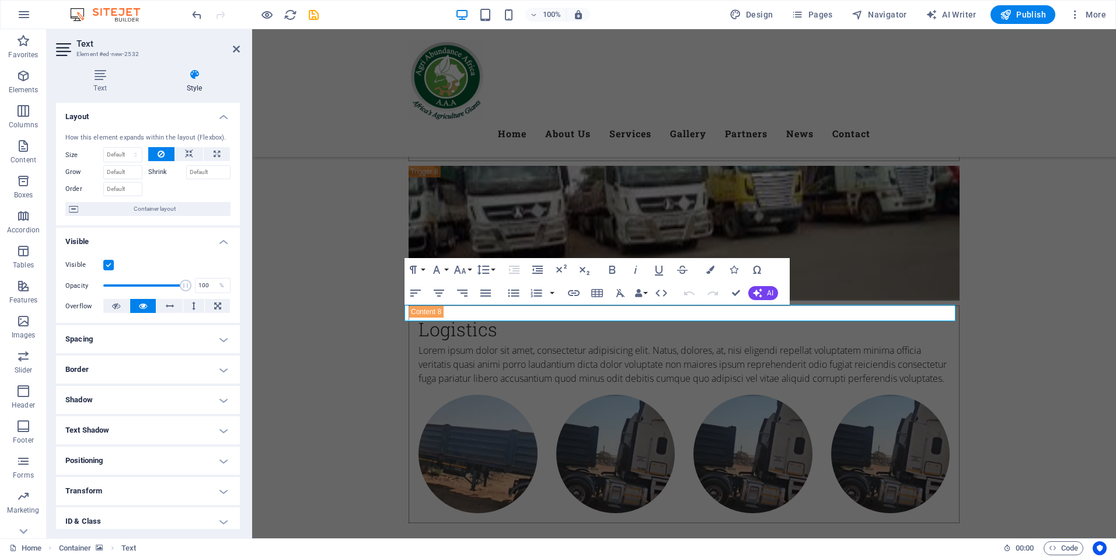
scroll to position [0, 0]
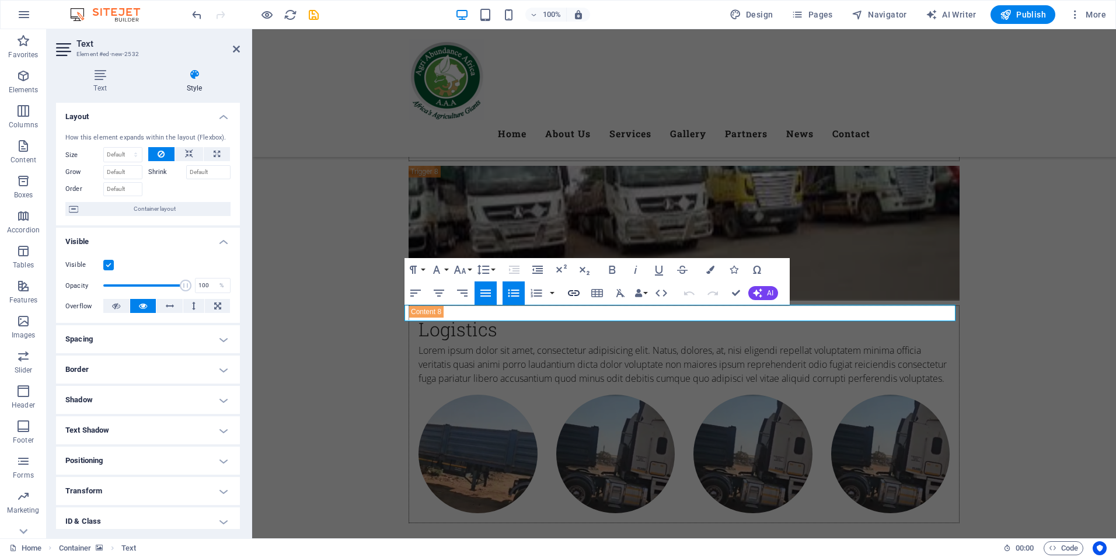
click at [575, 290] on icon "button" at bounding box center [574, 293] width 12 height 6
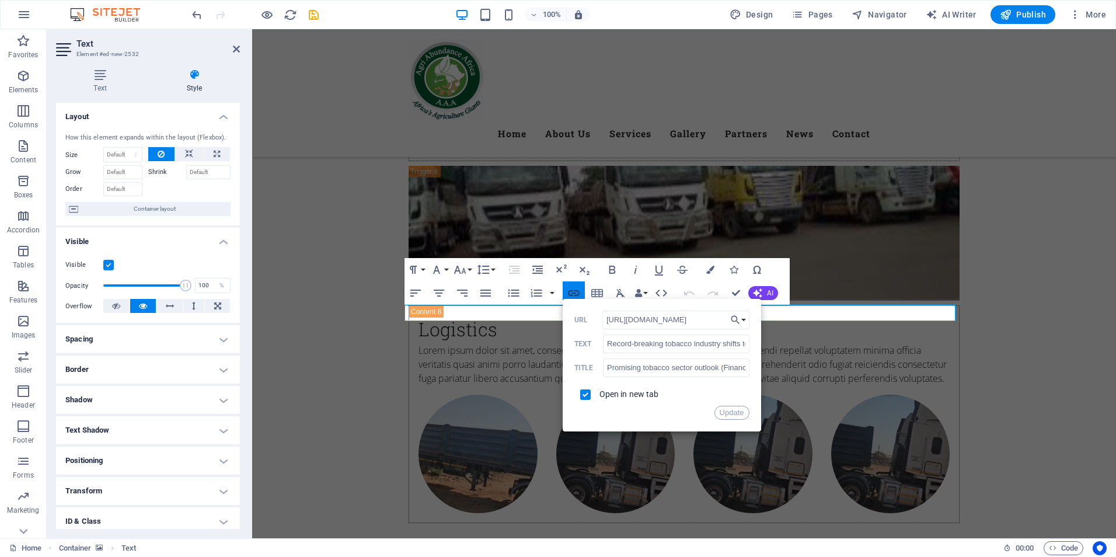
scroll to position [0, 103]
click at [734, 412] on button "Update" at bounding box center [731, 413] width 35 height 14
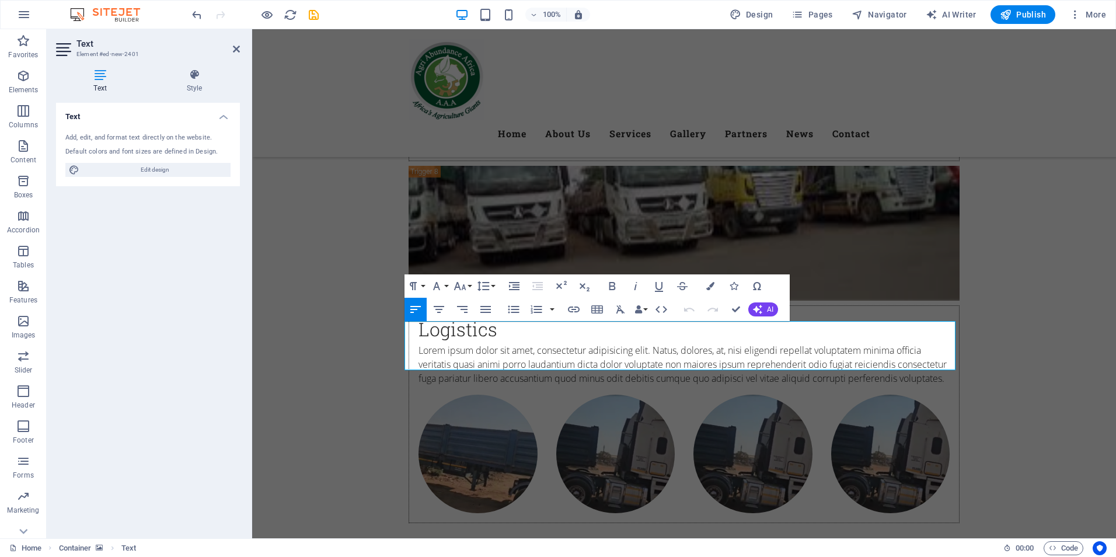
drag, startPoint x: 785, startPoint y: 340, endPoint x: 395, endPoint y: 335, distance: 389.9
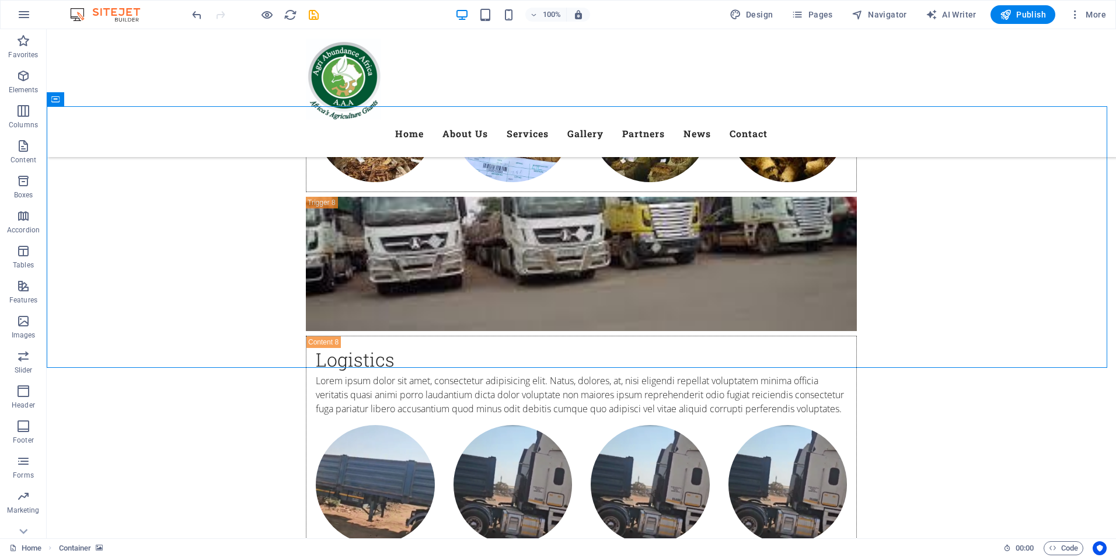
click at [341, 300] on icon at bounding box center [344, 297] width 6 height 12
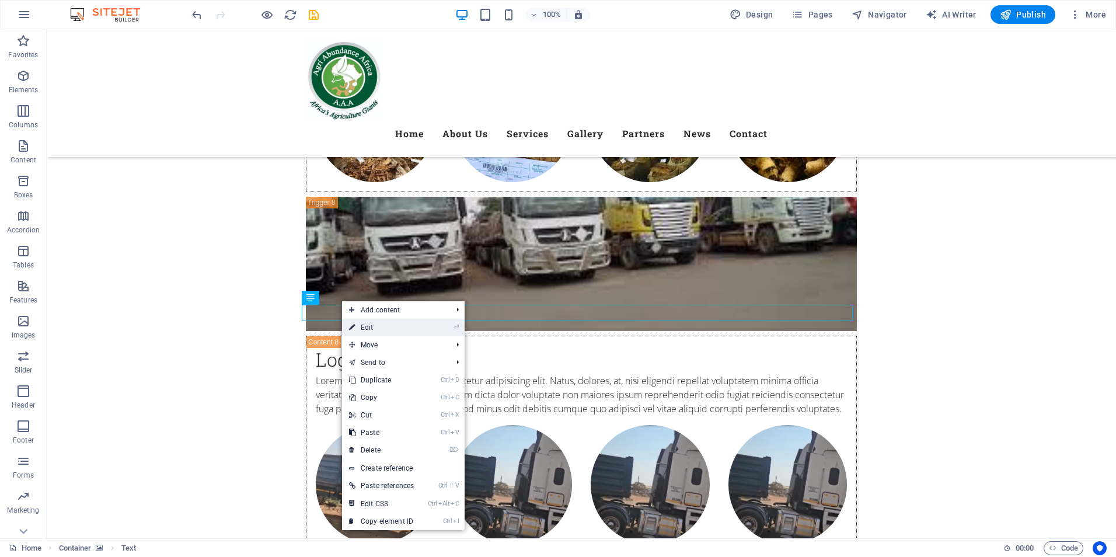
click at [367, 329] on link "⏎ Edit" at bounding box center [381, 328] width 79 height 18
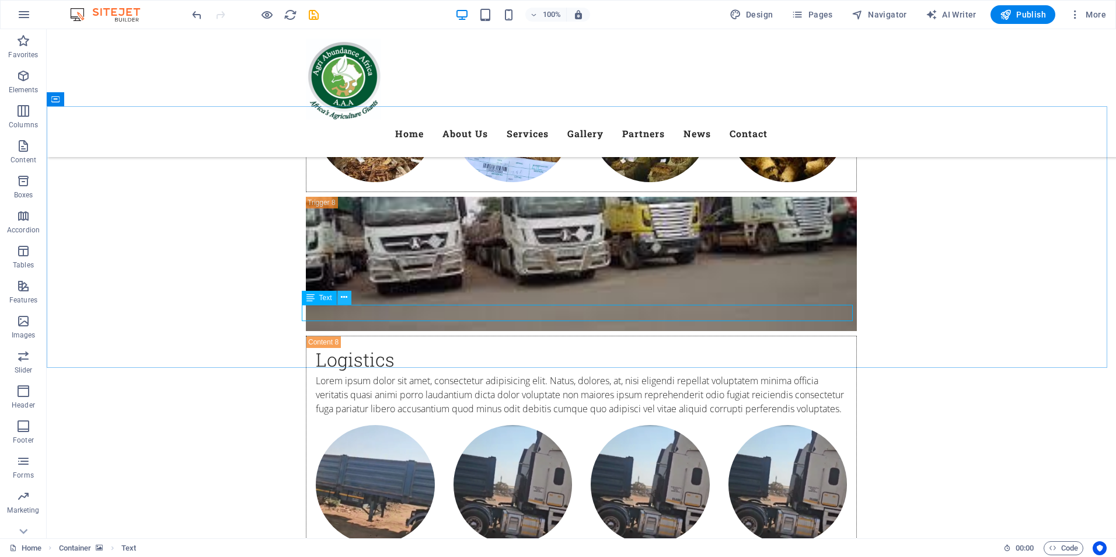
click at [344, 296] on icon at bounding box center [344, 297] width 6 height 12
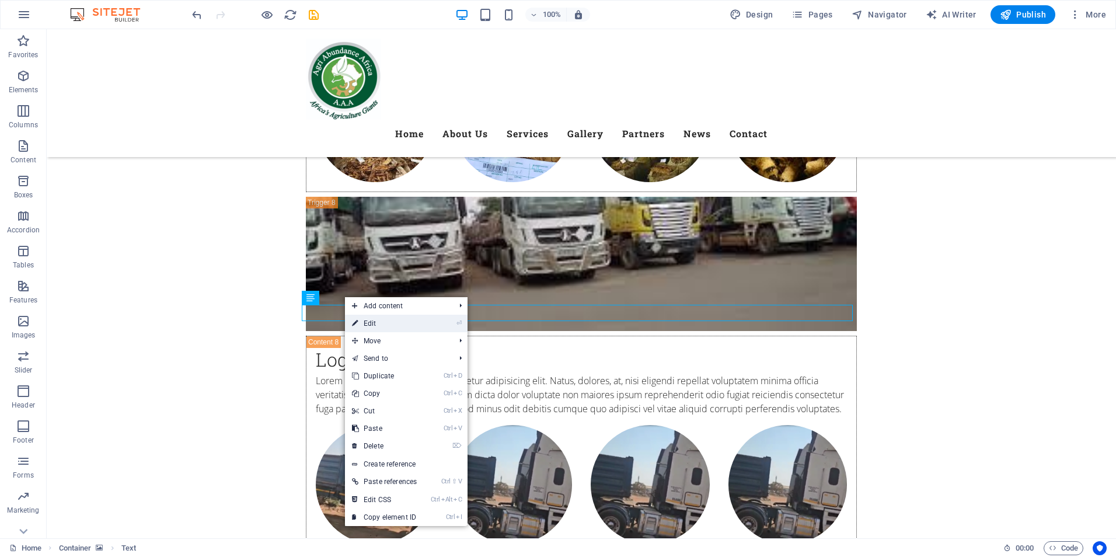
click at [388, 322] on link "⏎ Edit" at bounding box center [384, 324] width 79 height 18
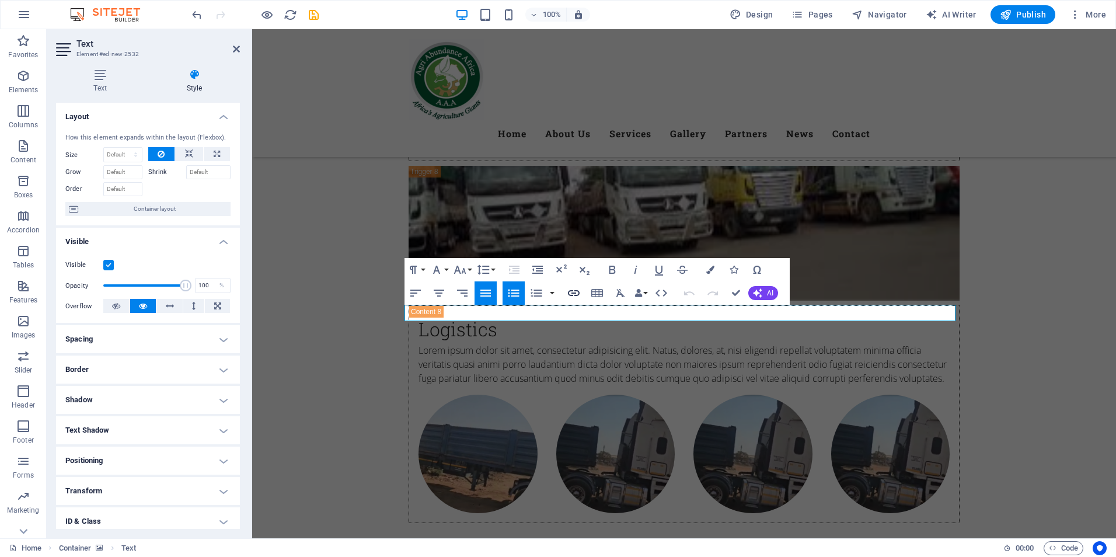
click at [574, 295] on icon "button" at bounding box center [574, 293] width 14 height 14
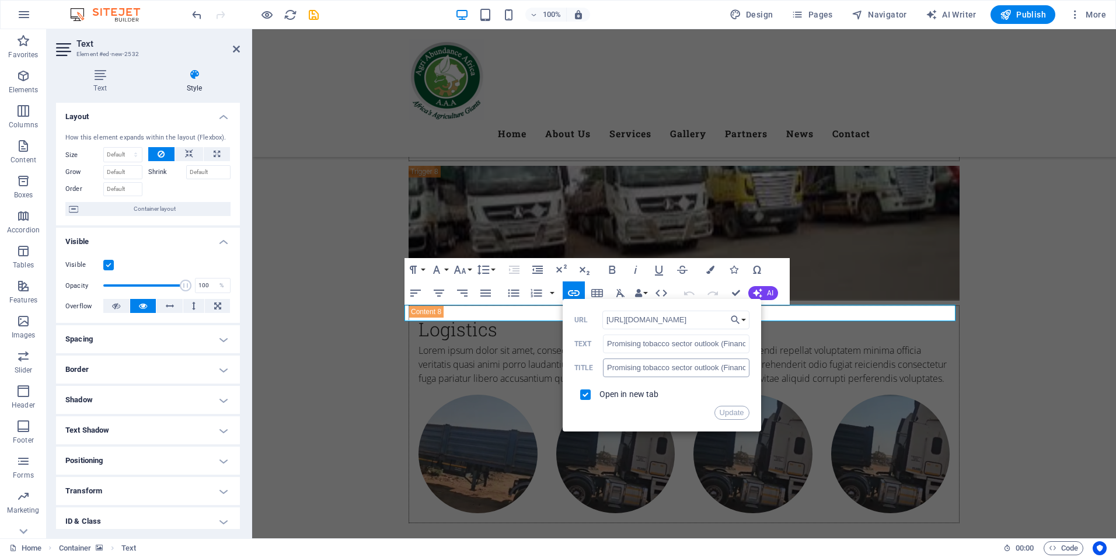
scroll to position [0, 0]
click at [736, 413] on button "Update" at bounding box center [731, 413] width 35 height 14
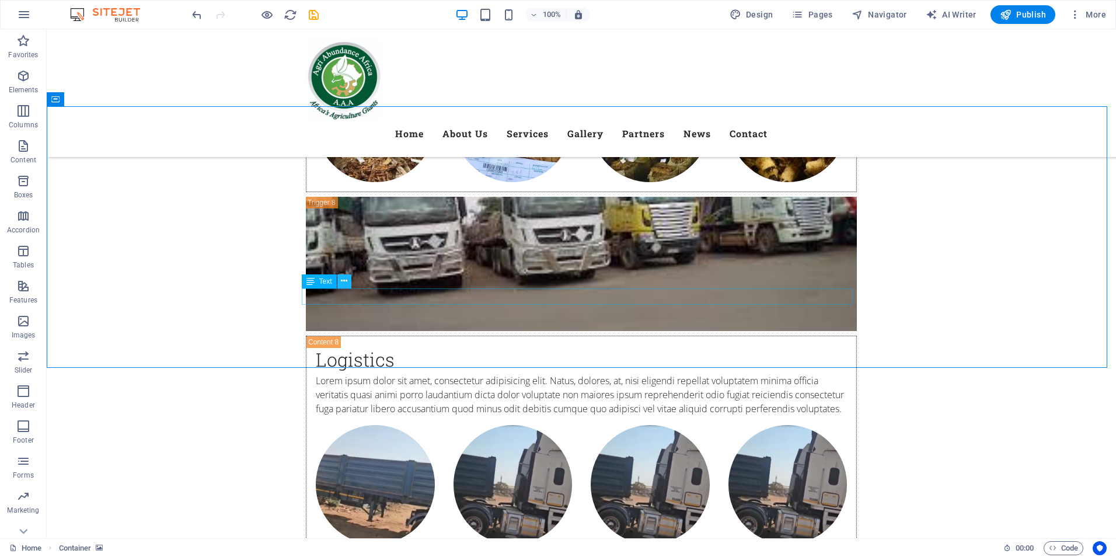
click at [344, 280] on icon at bounding box center [344, 281] width 6 height 12
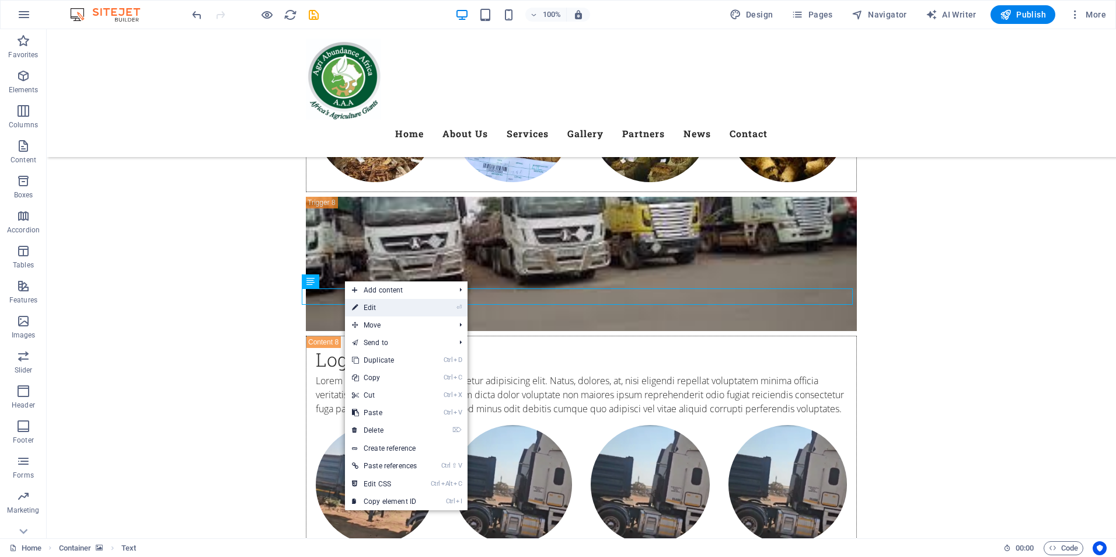
click at [369, 308] on link "⏎ Edit" at bounding box center [384, 308] width 79 height 18
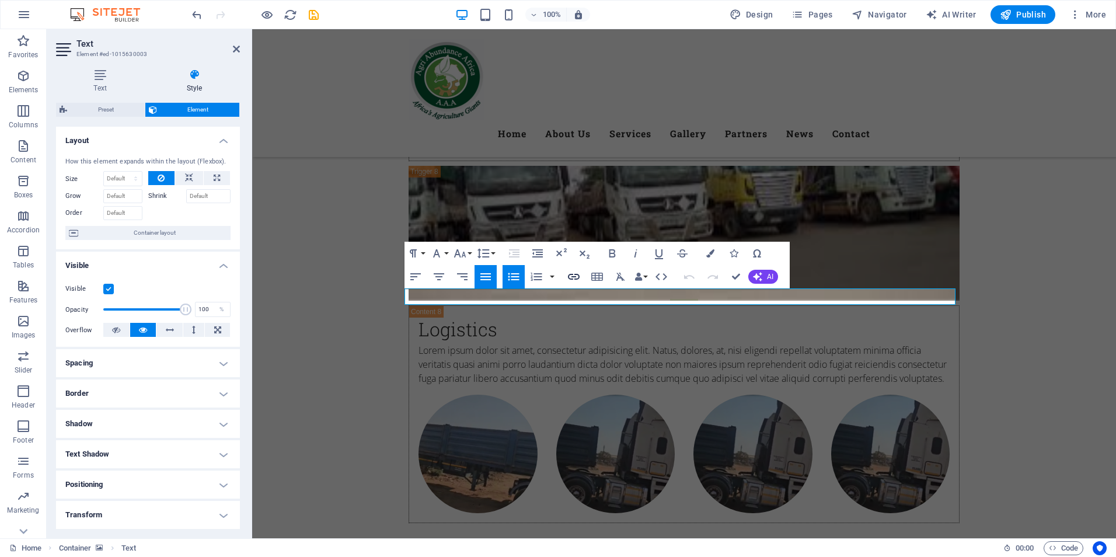
click at [578, 272] on icon "button" at bounding box center [574, 277] width 14 height 14
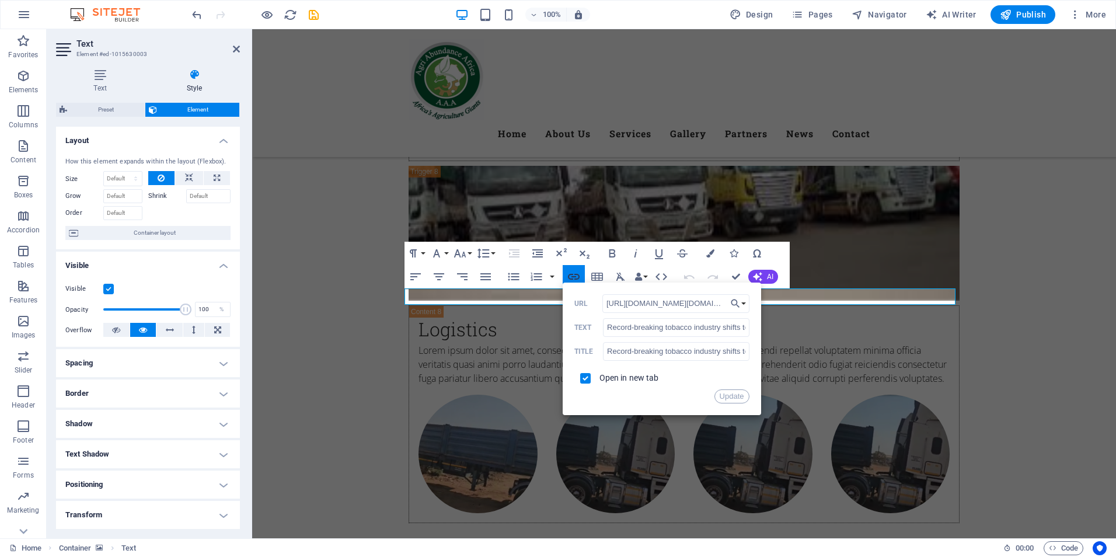
scroll to position [0, 354]
click at [728, 397] on button "Update" at bounding box center [731, 396] width 35 height 14
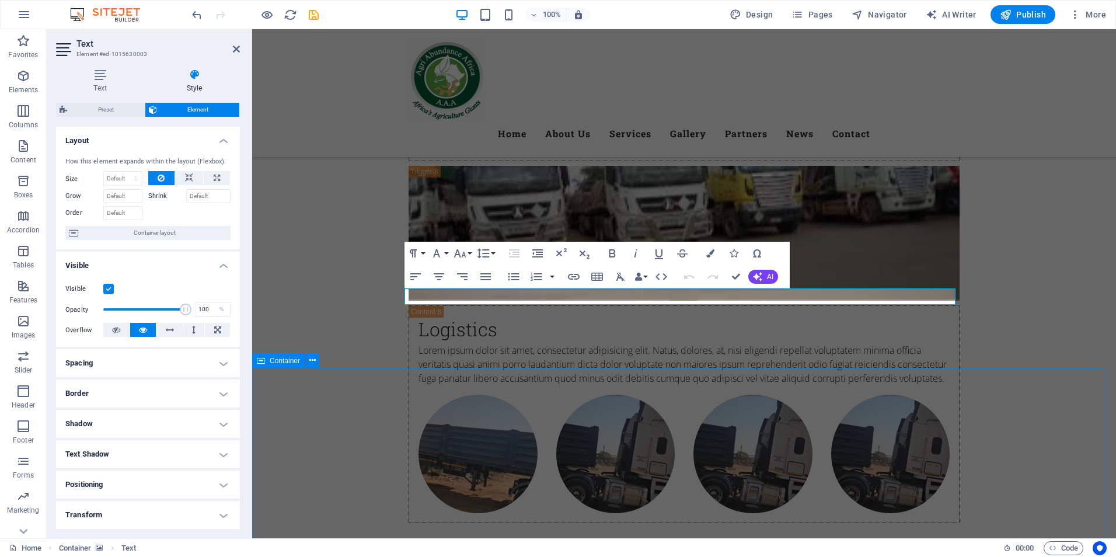
scroll to position [0, 0]
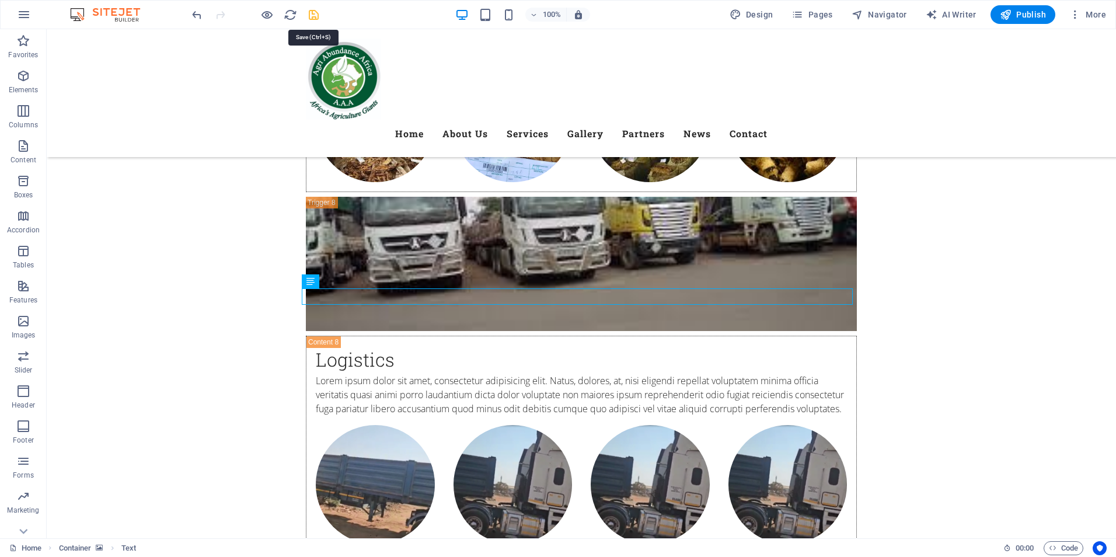
click at [311, 15] on icon "save" at bounding box center [313, 14] width 13 height 13
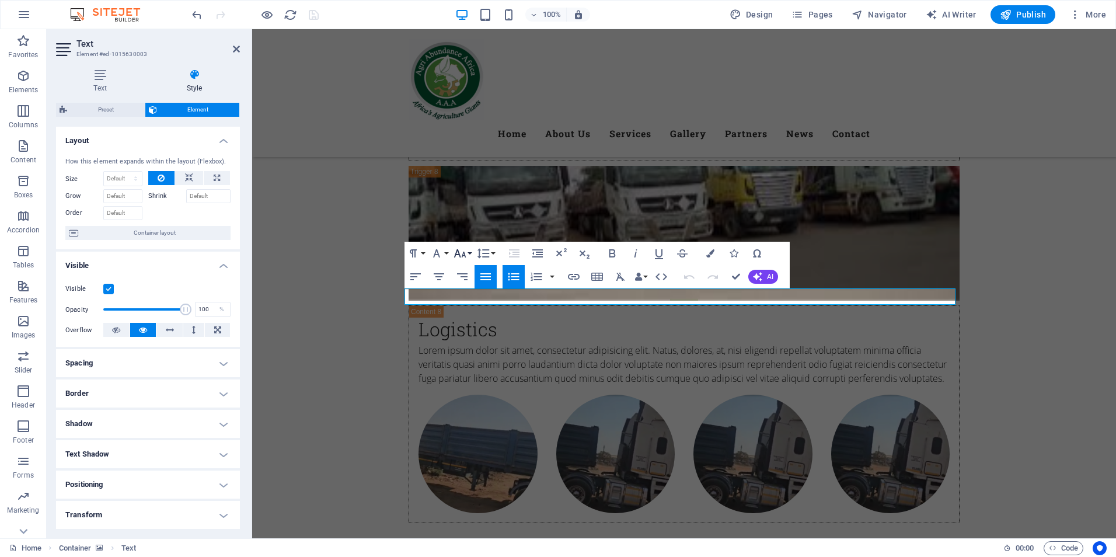
click at [469, 254] on button "Font Size" at bounding box center [462, 253] width 22 height 23
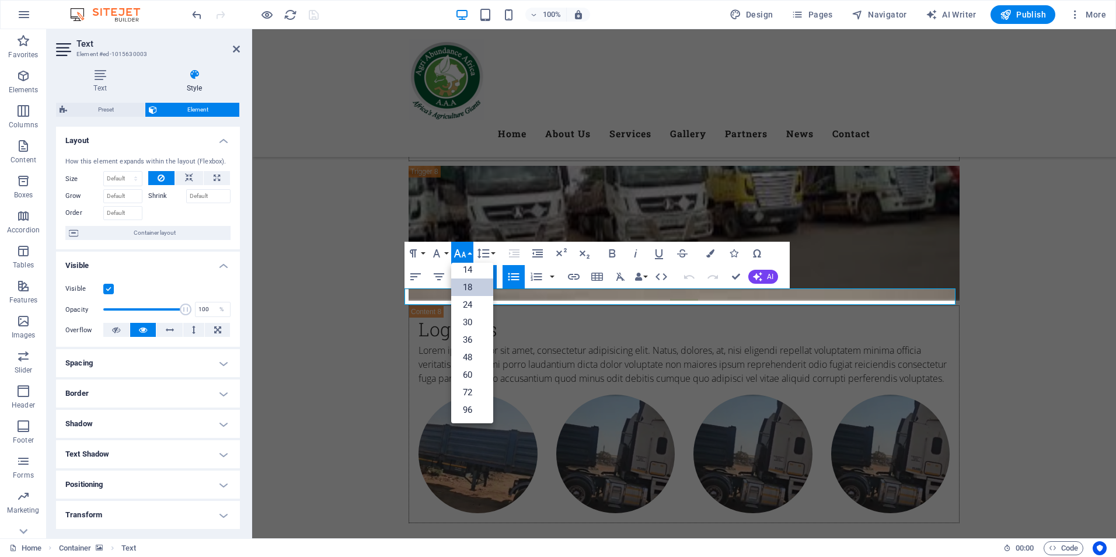
scroll to position [94, 0]
click at [475, 304] on link "24" at bounding box center [472, 305] width 42 height 18
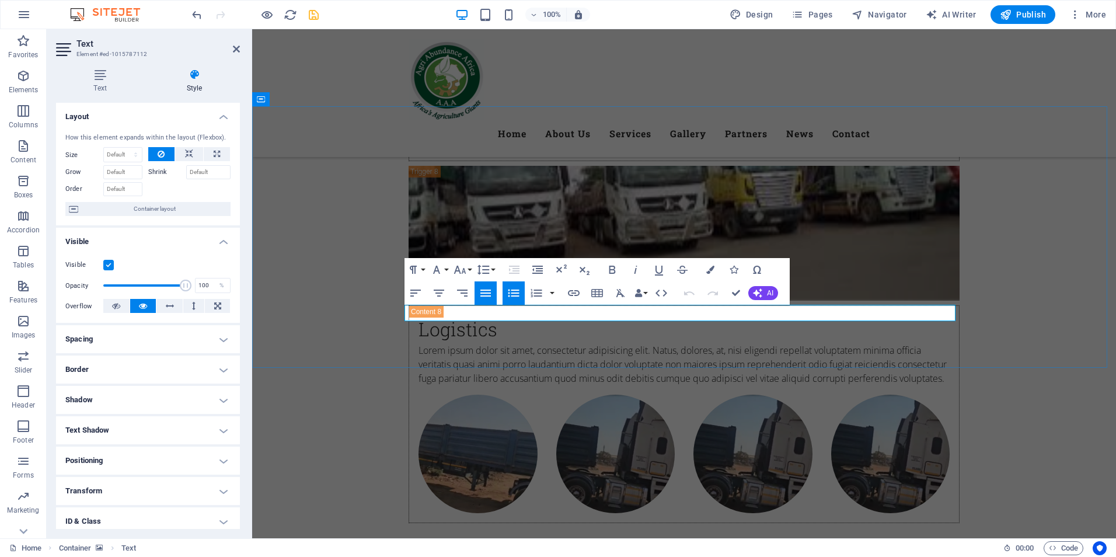
drag, startPoint x: 768, startPoint y: 312, endPoint x: 413, endPoint y: 316, distance: 354.9
click at [470, 271] on button "Font Size" at bounding box center [462, 269] width 22 height 23
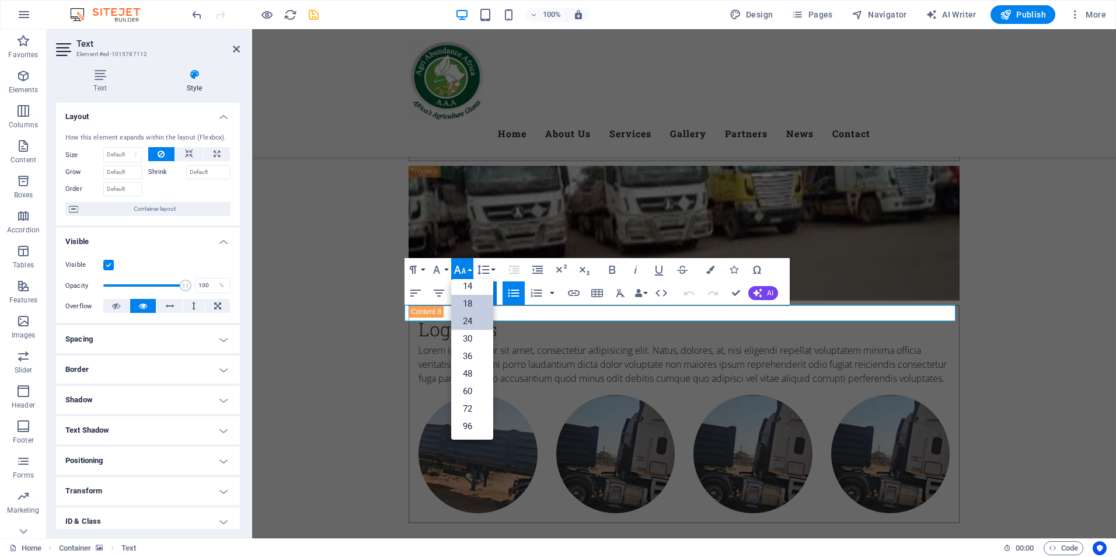
click at [472, 319] on link "24" at bounding box center [472, 321] width 42 height 18
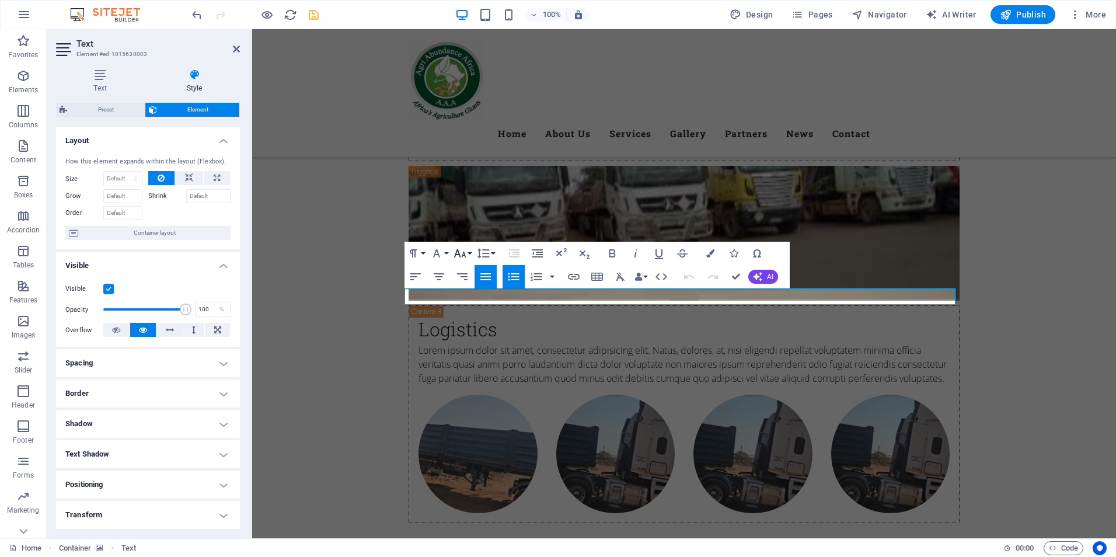
click at [472, 254] on button "Font Size" at bounding box center [462, 253] width 22 height 23
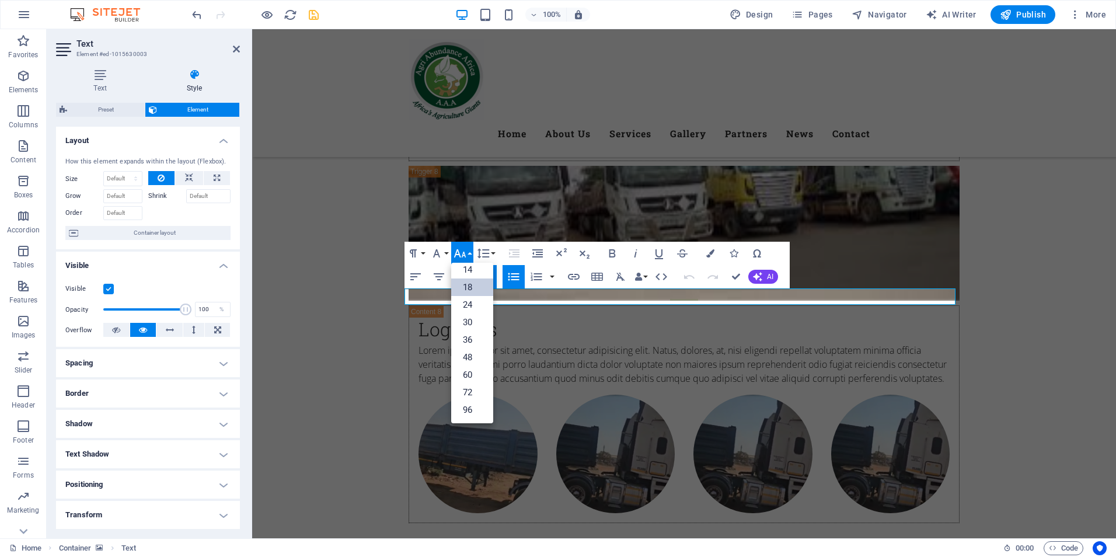
drag, startPoint x: 815, startPoint y: 297, endPoint x: 402, endPoint y: 306, distance: 413.3
click at [469, 303] on link "24" at bounding box center [472, 305] width 42 height 18
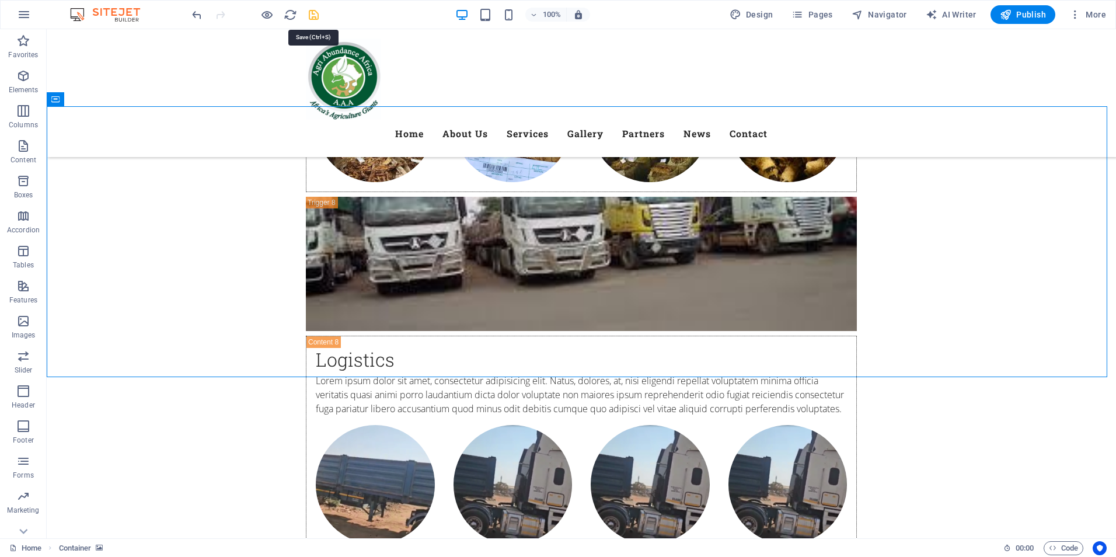
click at [313, 11] on icon "save" at bounding box center [313, 14] width 13 height 13
checkbox input "false"
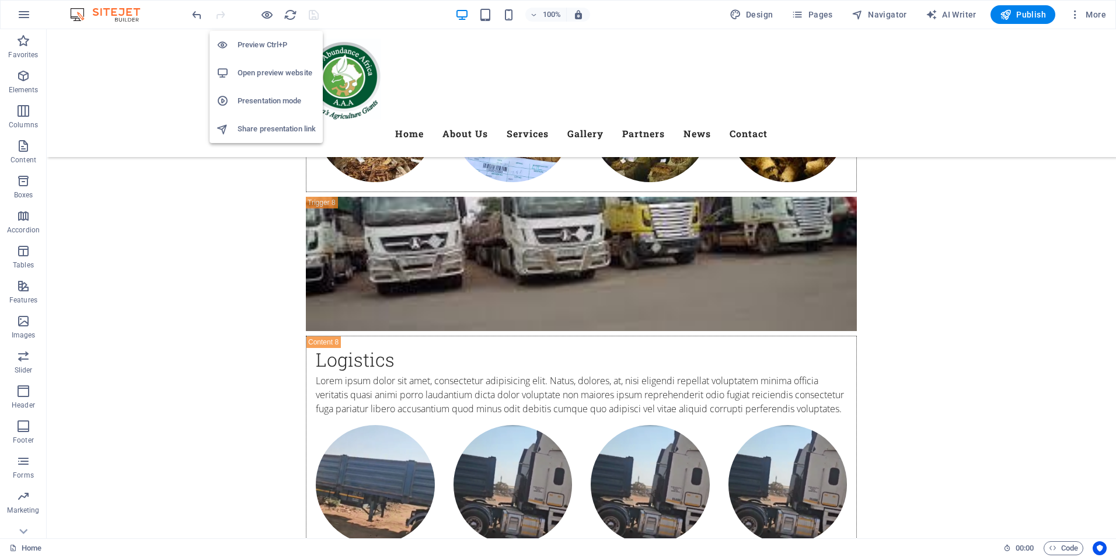
click at [273, 71] on h6 "Open preview website" at bounding box center [277, 73] width 78 height 14
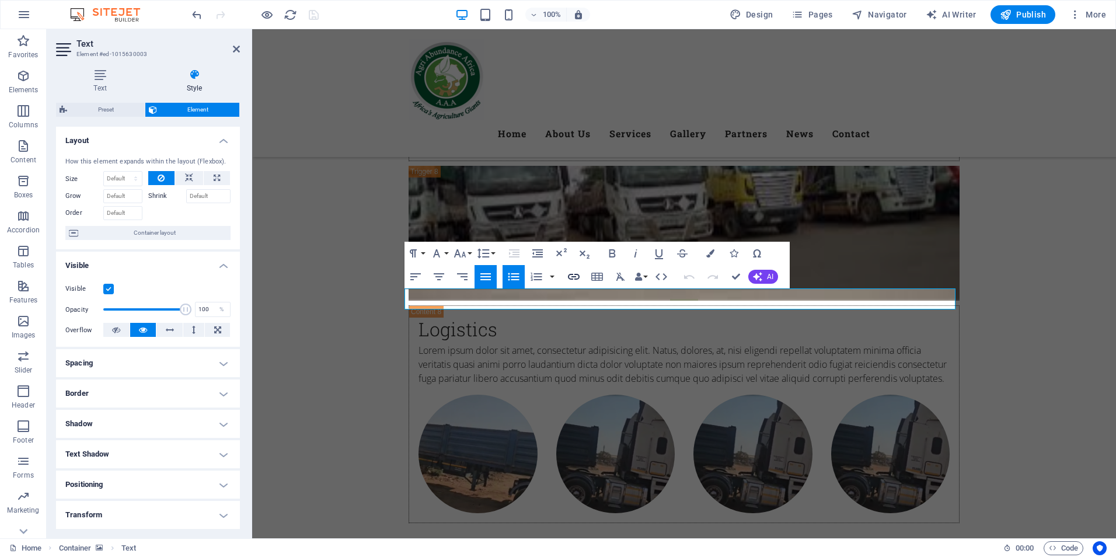
click at [573, 274] on icon "button" at bounding box center [574, 277] width 12 height 6
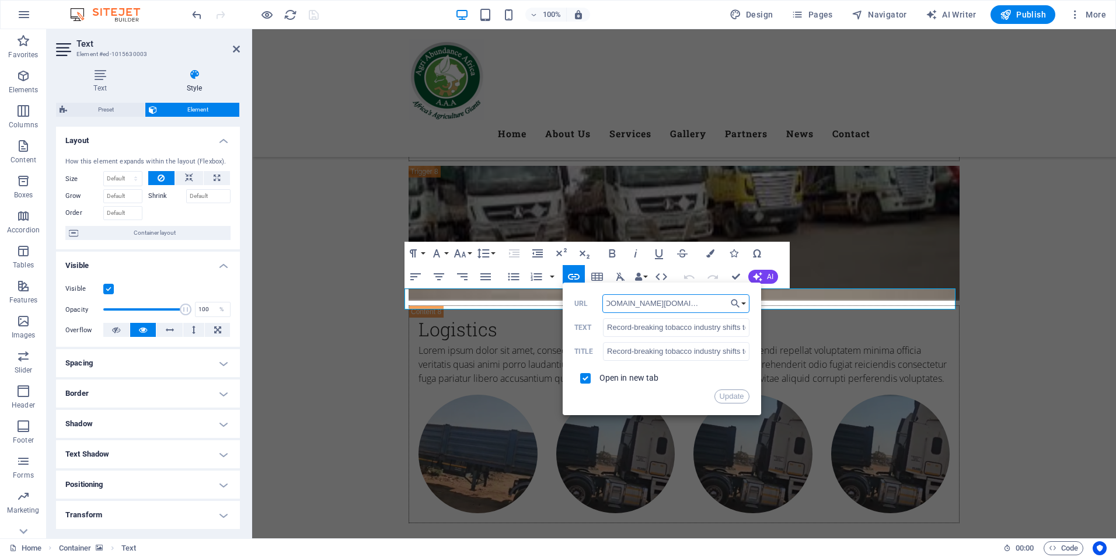
scroll to position [0, 0]
click at [688, 305] on input "https://www-heraldonline-co-zw.webpkgcache.com/doc/-/s/www.heraldonline.co.zw/r…" at bounding box center [675, 303] width 147 height 19
click at [739, 396] on button "Update" at bounding box center [731, 396] width 35 height 14
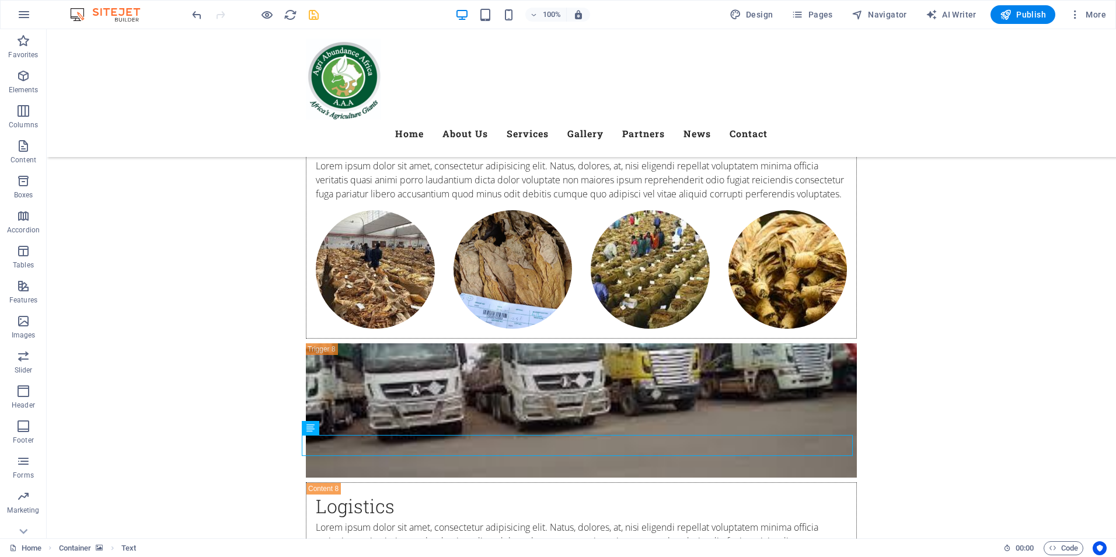
scroll to position [5285, 0]
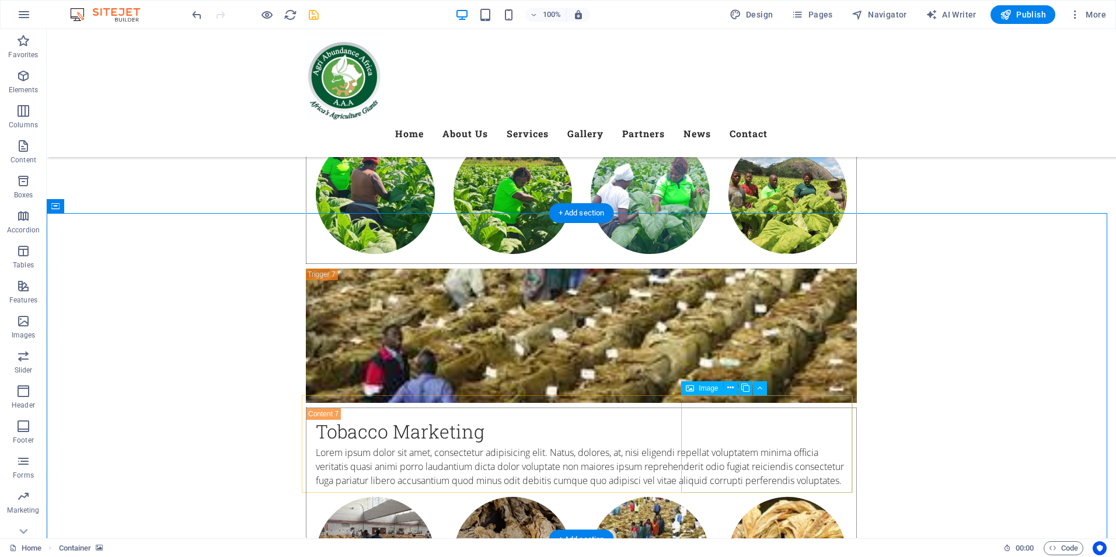
click at [746, 389] on icon at bounding box center [745, 388] width 8 height 12
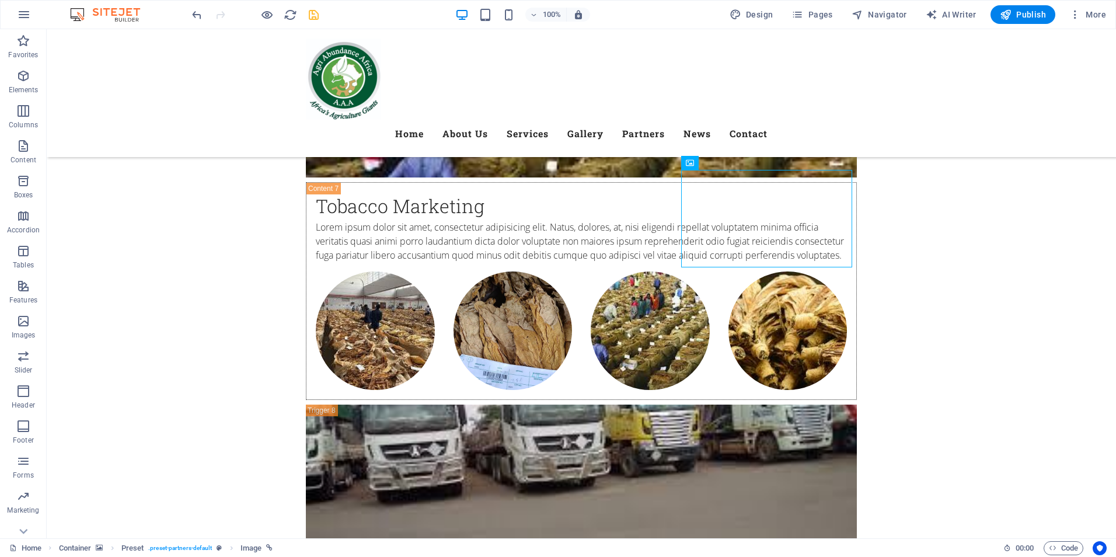
scroll to position [5502, 0]
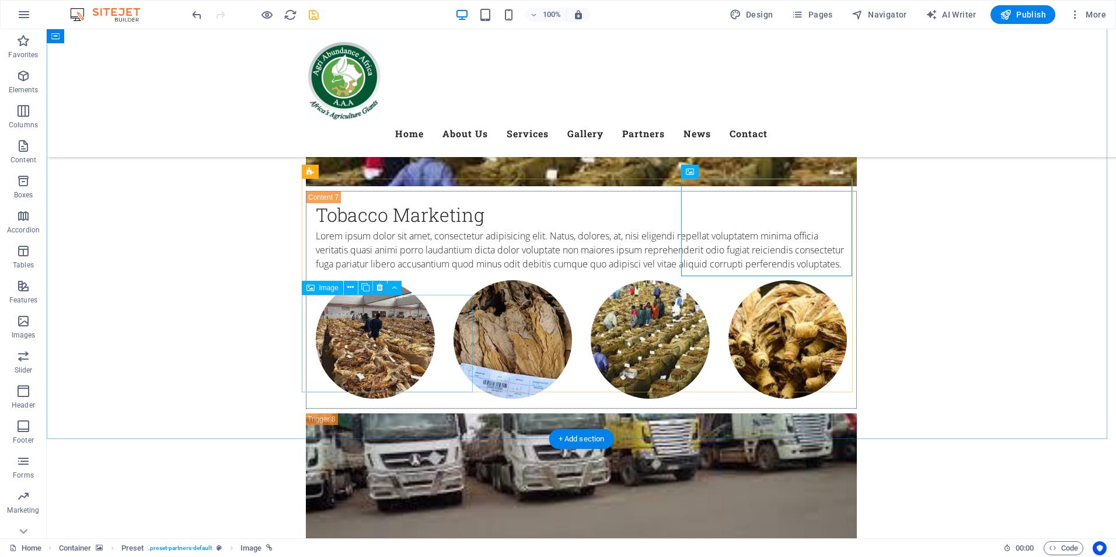
click at [353, 285] on icon at bounding box center [350, 287] width 6 height 12
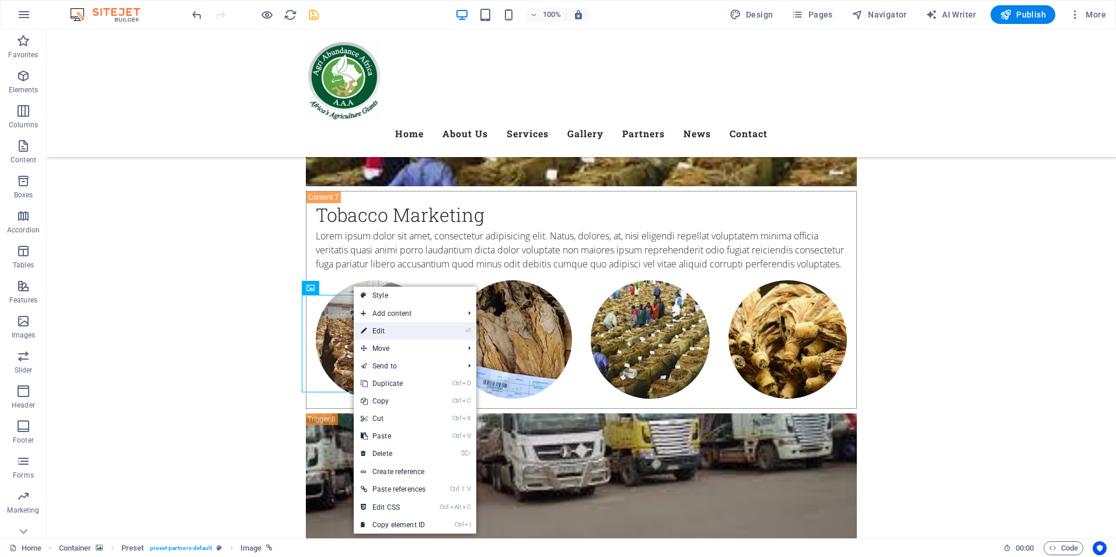
click at [395, 329] on link "⏎ Edit" at bounding box center [393, 331] width 79 height 18
select select "px"
select select "external"
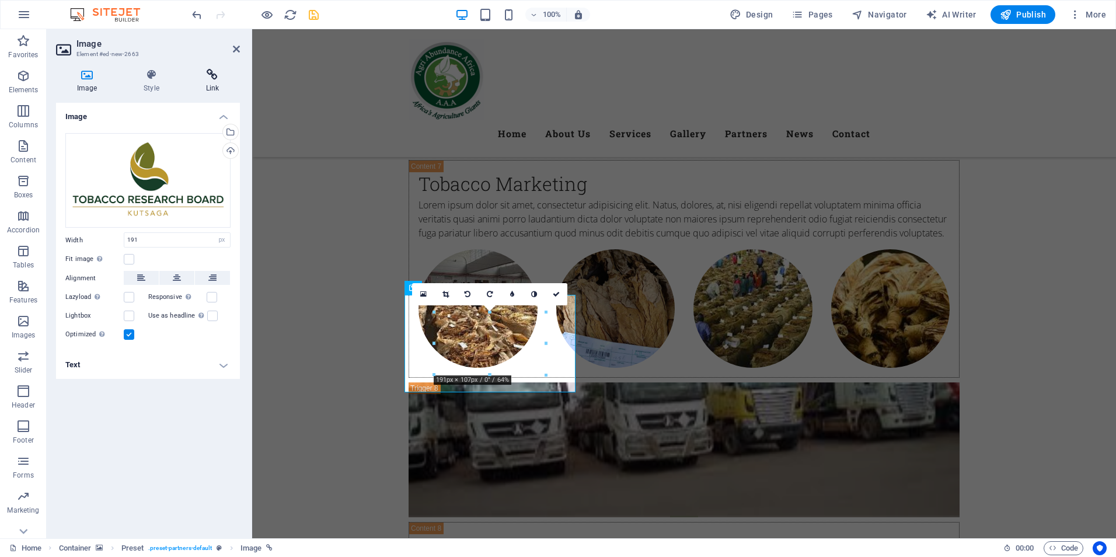
click at [210, 83] on h4 "Link" at bounding box center [212, 81] width 55 height 25
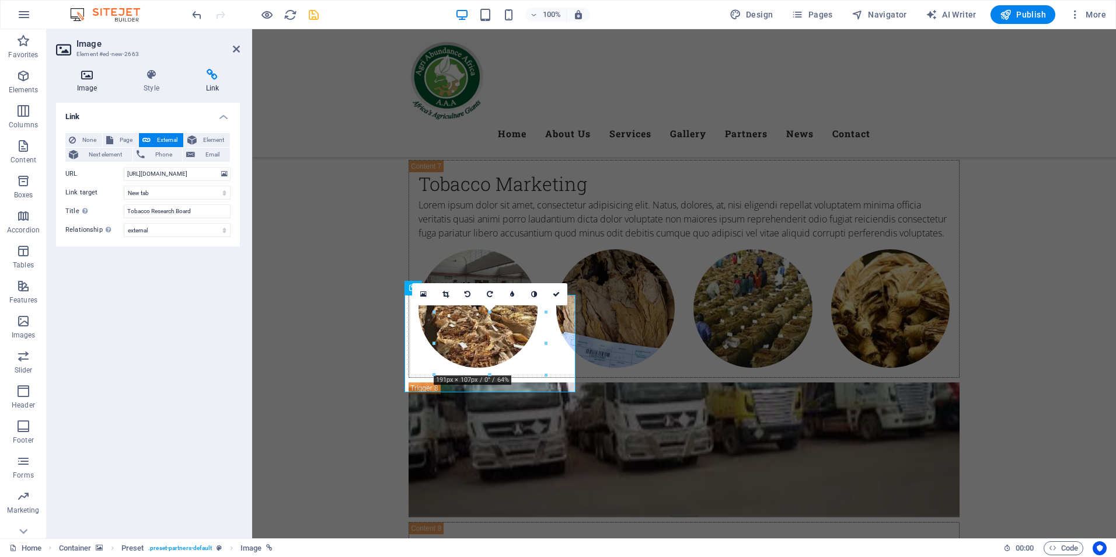
click at [84, 78] on icon at bounding box center [87, 75] width 62 height 12
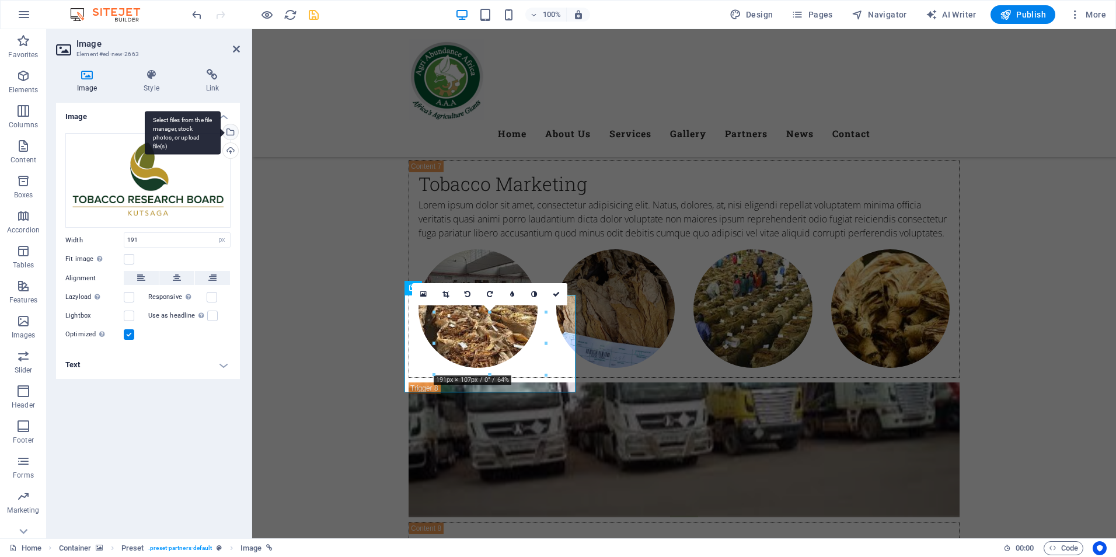
click at [231, 134] on div "Select files from the file manager, stock photos, or upload file(s)" at bounding box center [230, 133] width 18 height 18
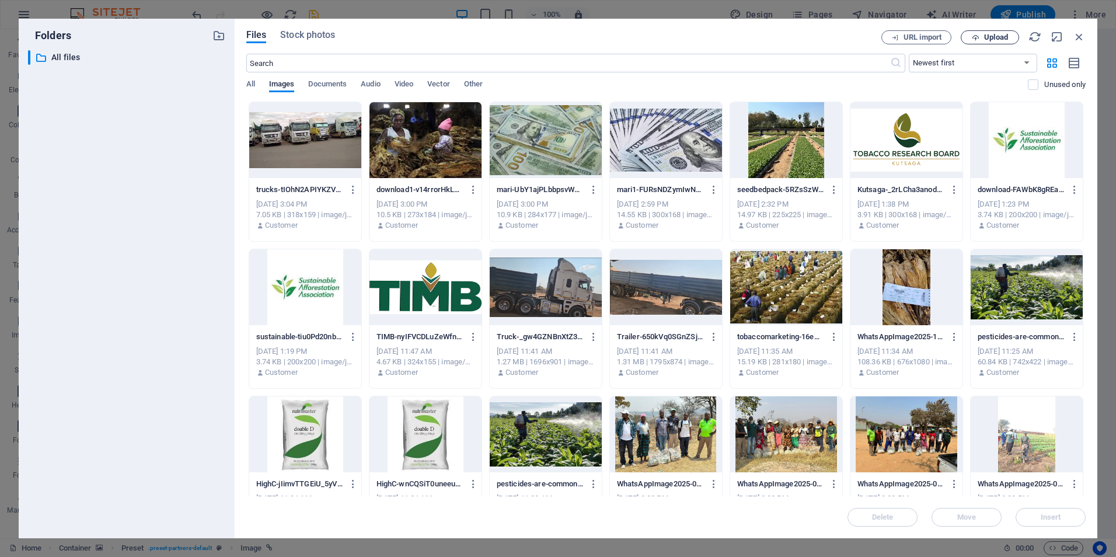
click at [993, 39] on span "Upload" at bounding box center [996, 37] width 24 height 7
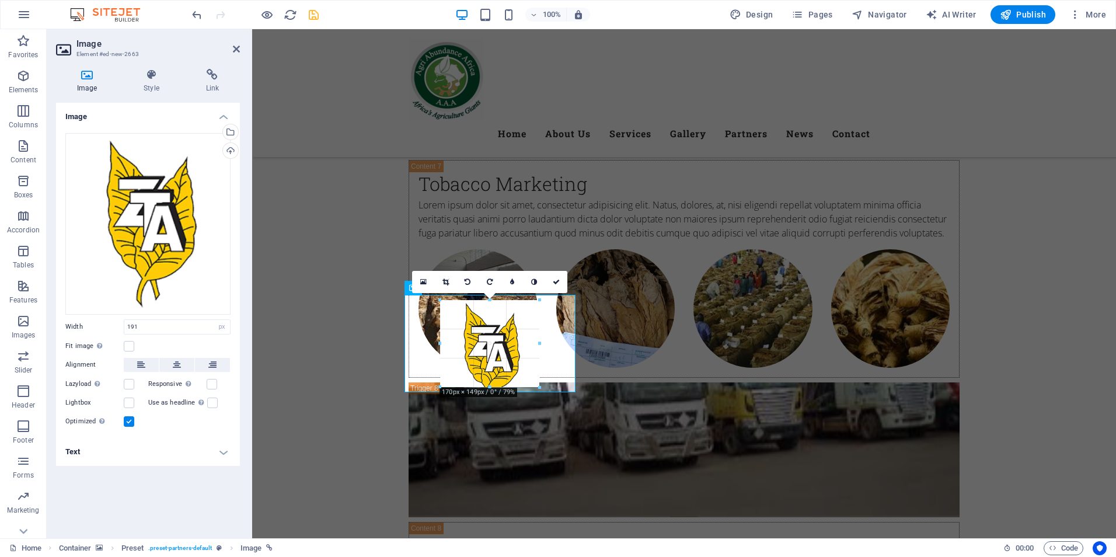
drag, startPoint x: 545, startPoint y: 395, endPoint x: 533, endPoint y: 383, distance: 16.1
type input "170"
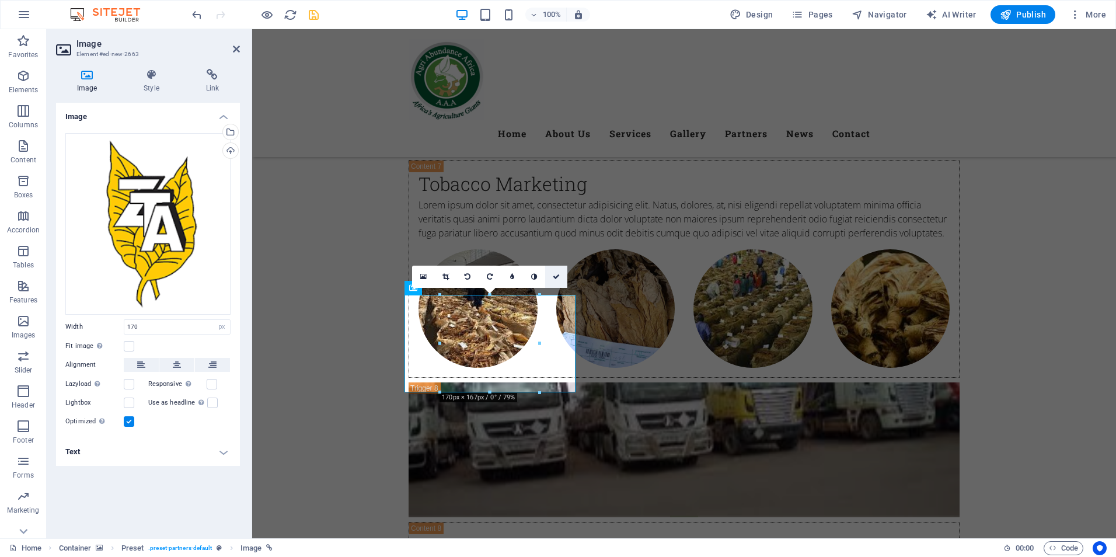
click at [553, 274] on icon at bounding box center [556, 276] width 7 height 7
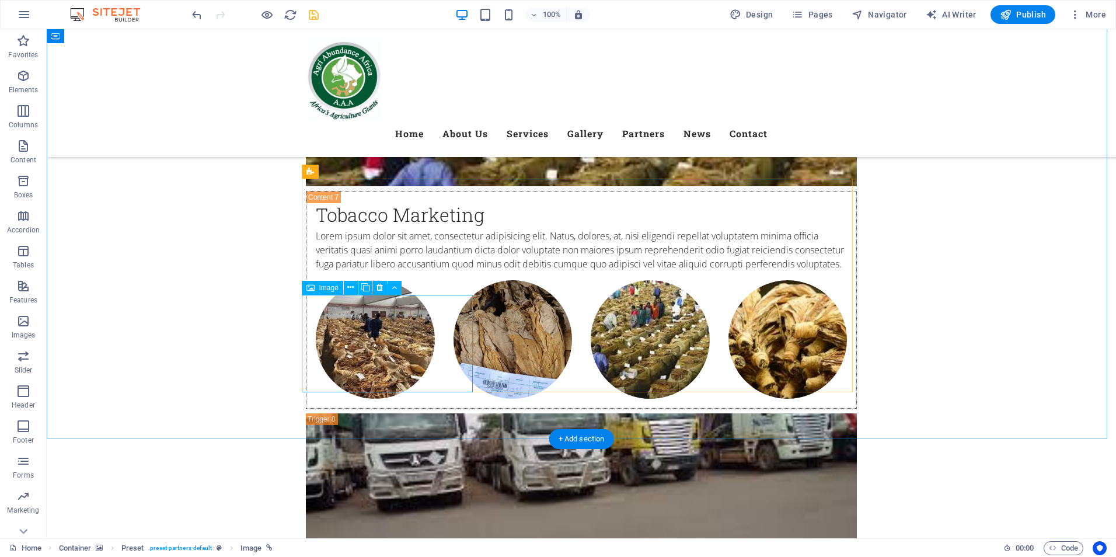
select select "px"
select select "external"
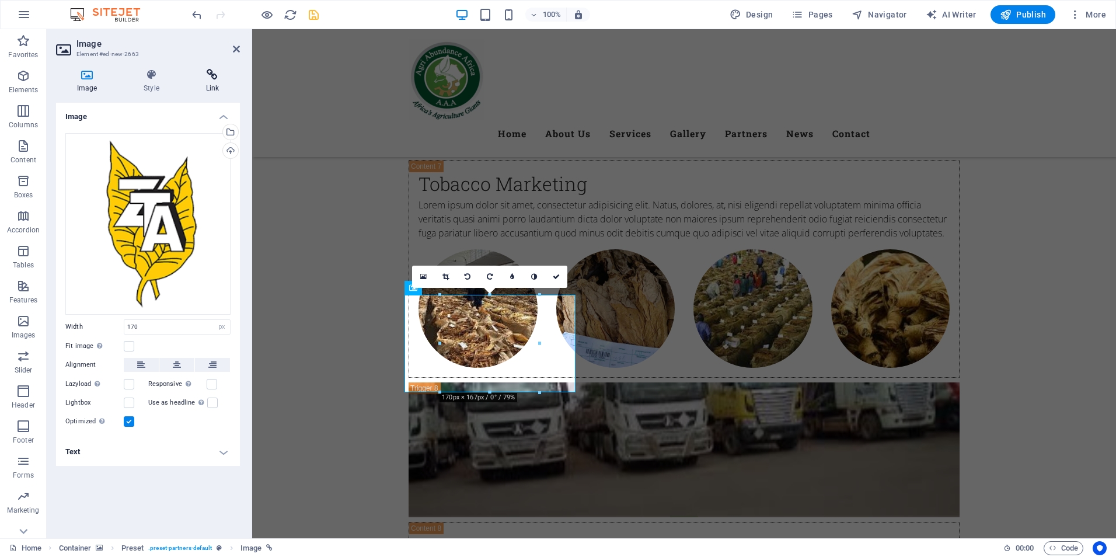
click at [214, 81] on h4 "Link" at bounding box center [212, 81] width 55 height 25
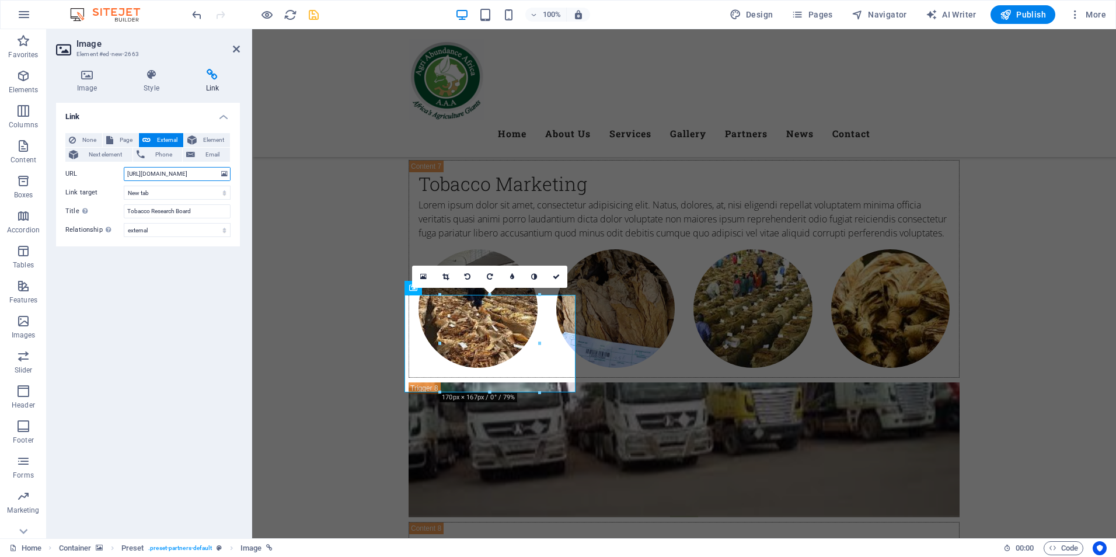
drag, startPoint x: 376, startPoint y: 205, endPoint x: 284, endPoint y: 182, distance: 95.3
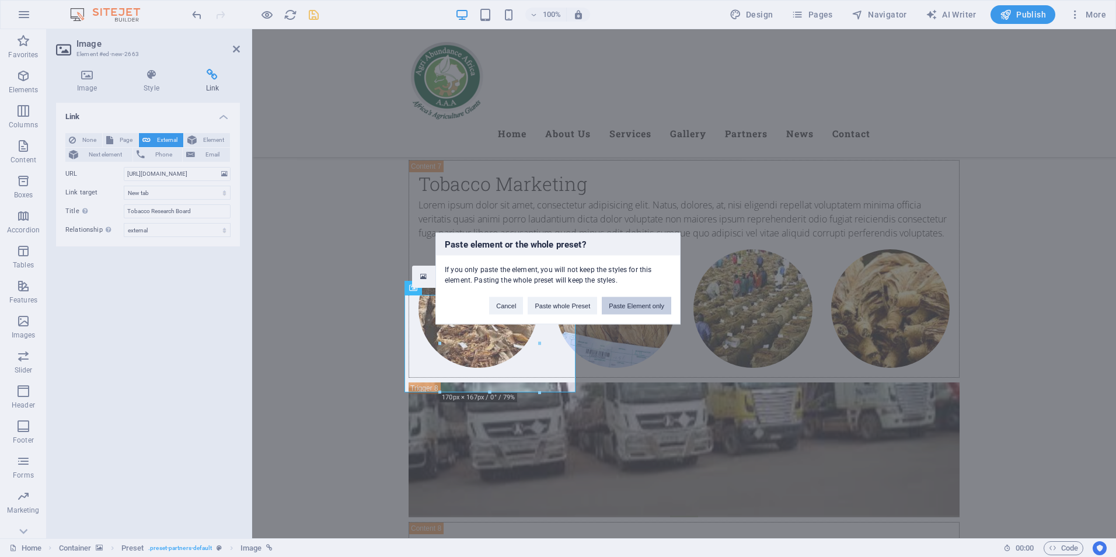
click at [639, 304] on button "Paste Element only" at bounding box center [636, 306] width 69 height 18
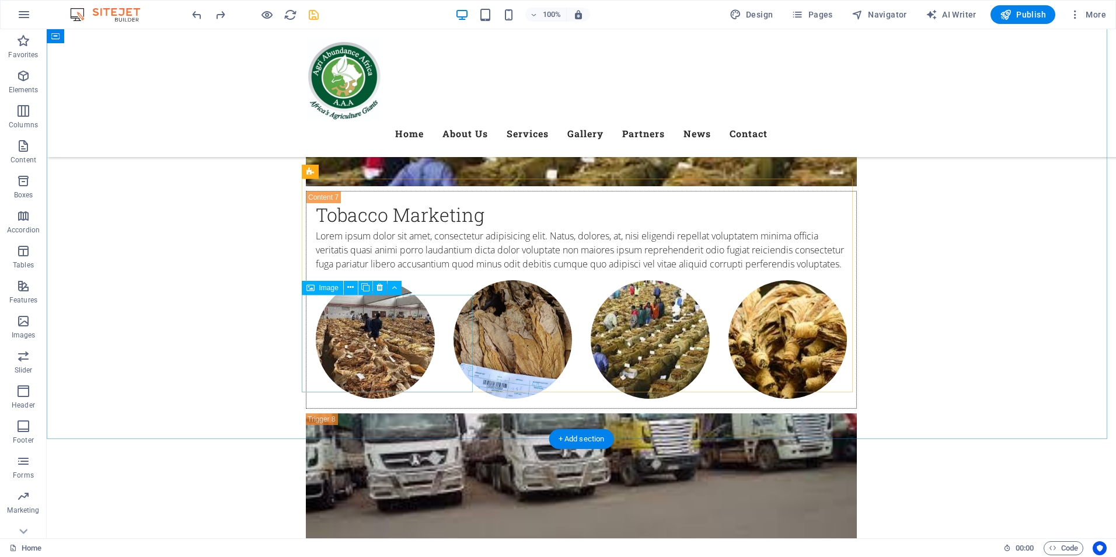
select select "external"
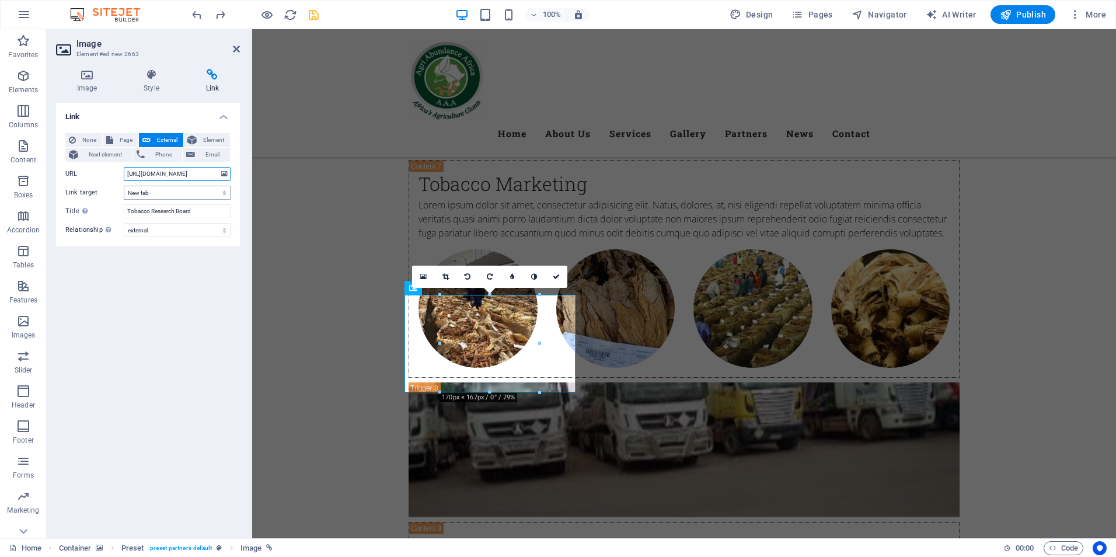
drag, startPoint x: 125, startPoint y: 174, endPoint x: 223, endPoint y: 189, distance: 99.1
click at [223, 189] on div "None Page External Element Next element Phone Email Page Home Subpage Privacy H…" at bounding box center [147, 185] width 165 height 104
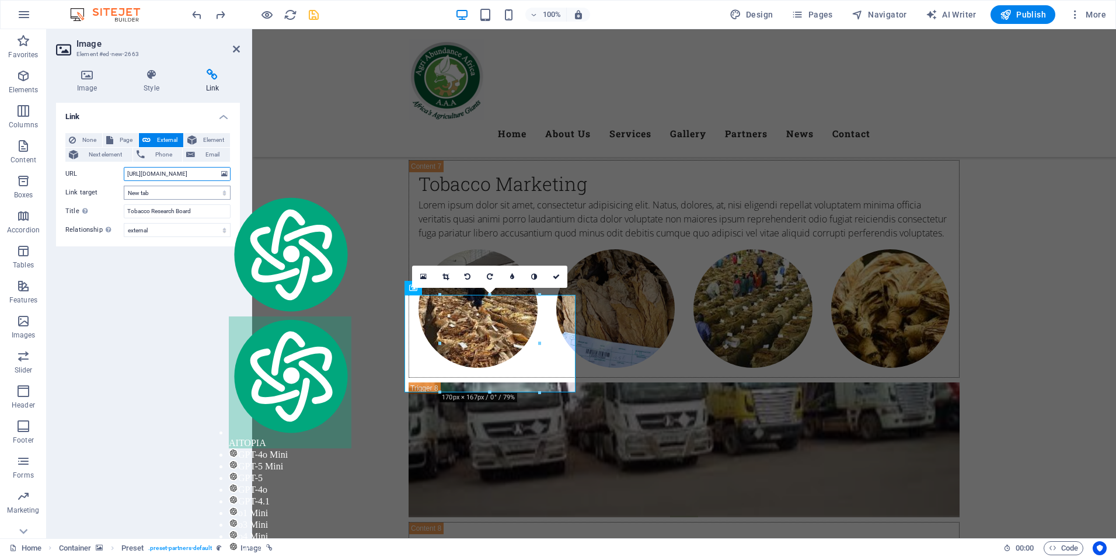
paste input "zt"
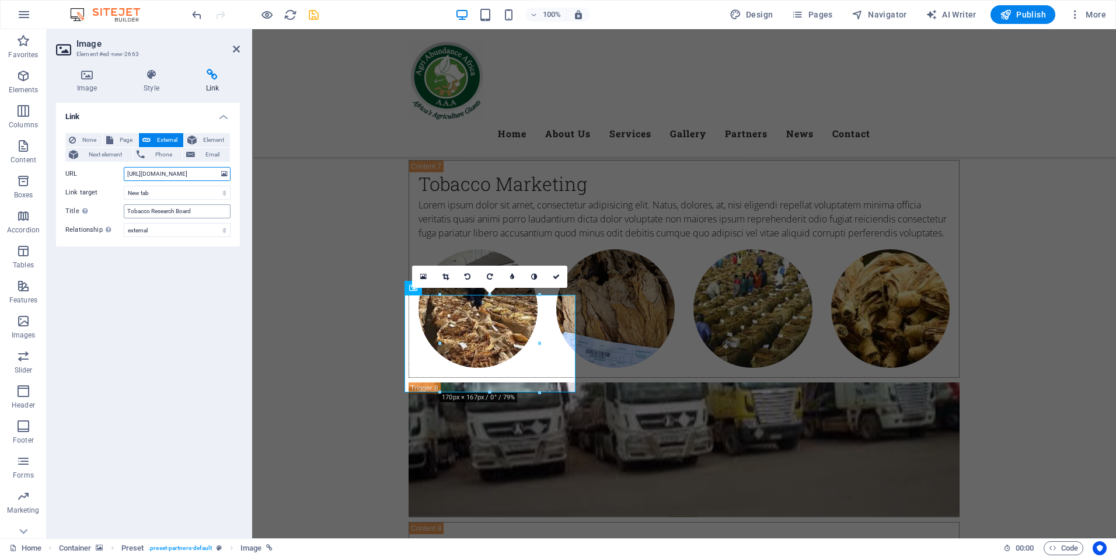
type input "https://zta.co.zw/"
drag, startPoint x: 204, startPoint y: 211, endPoint x: 64, endPoint y: 219, distance: 140.9
click at [64, 219] on div "None Page External Element Next element Phone Email Page Home Subpage Privacy H…" at bounding box center [148, 185] width 184 height 123
type input "Zimbabwe Tobacco Association"
click at [92, 87] on h4 "Image" at bounding box center [89, 81] width 67 height 25
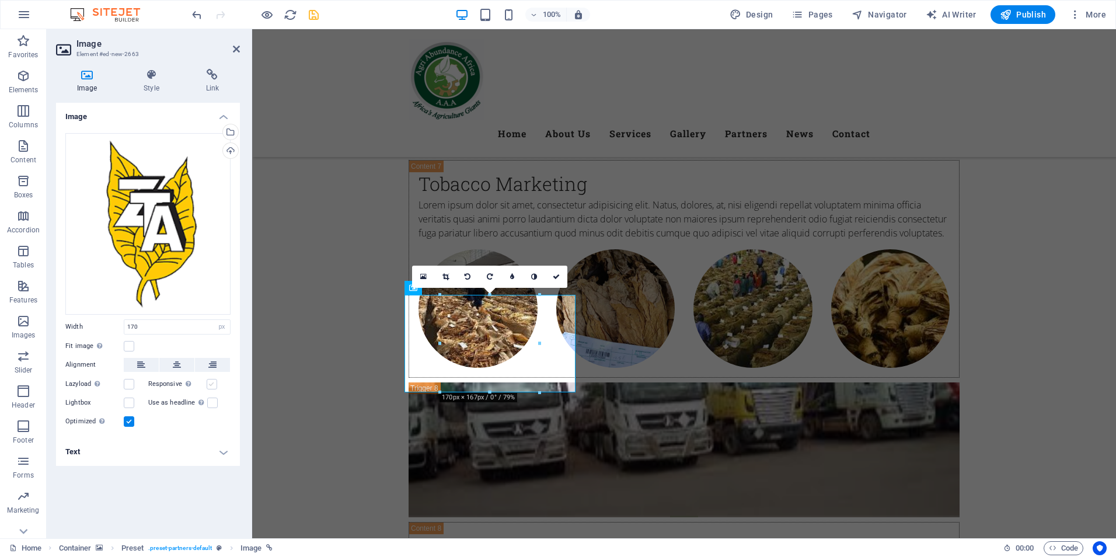
click at [211, 381] on label at bounding box center [212, 384] width 11 height 11
click at [0, 0] on input "Responsive Automatically load retina image and smartphone optimized sizes." at bounding box center [0, 0] width 0 height 0
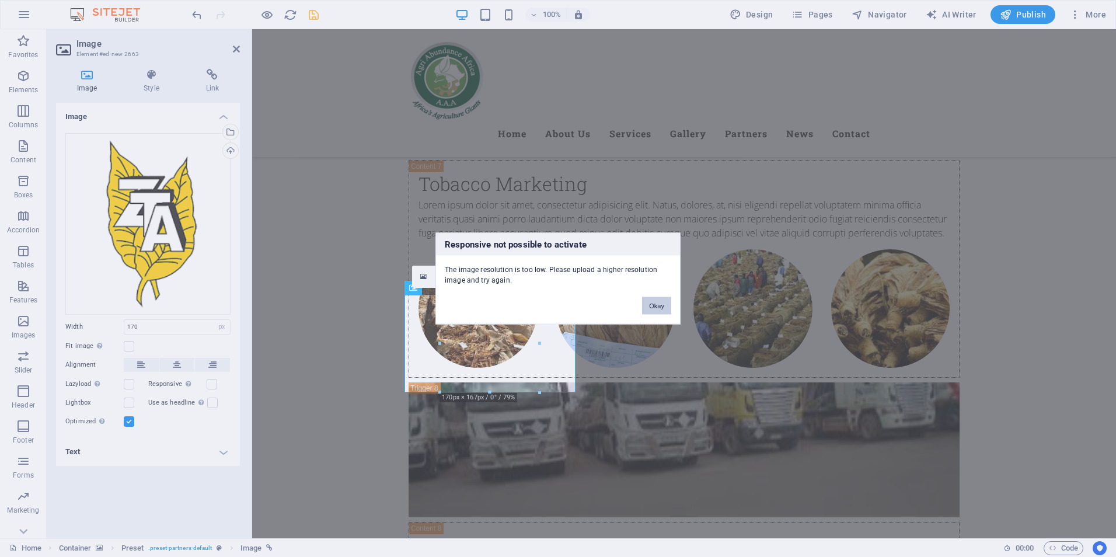
click at [658, 308] on button "Okay" at bounding box center [656, 306] width 29 height 18
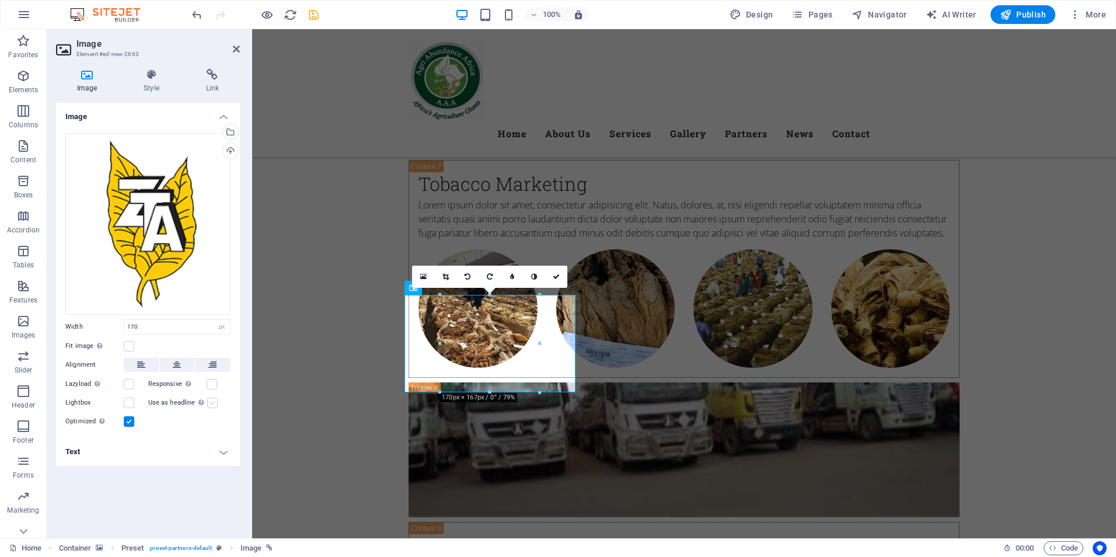
click at [210, 403] on label at bounding box center [212, 402] width 11 height 11
click at [0, 0] on input "Use as headline The image will be wrapped in an H1 headline tag. Useful for giv…" at bounding box center [0, 0] width 0 height 0
click at [210, 403] on label at bounding box center [212, 402] width 11 height 11
click at [0, 0] on input "Use as headline The image will be wrapped in an H1 headline tag. Useful for giv…" at bounding box center [0, 0] width 0 height 0
click at [313, 15] on icon "save" at bounding box center [313, 14] width 13 height 13
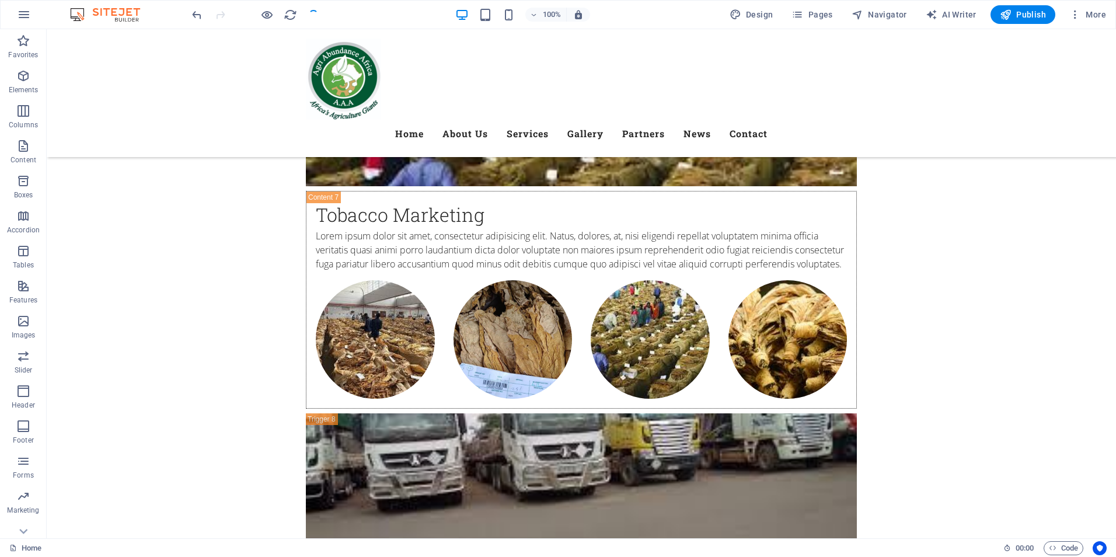
checkbox input "false"
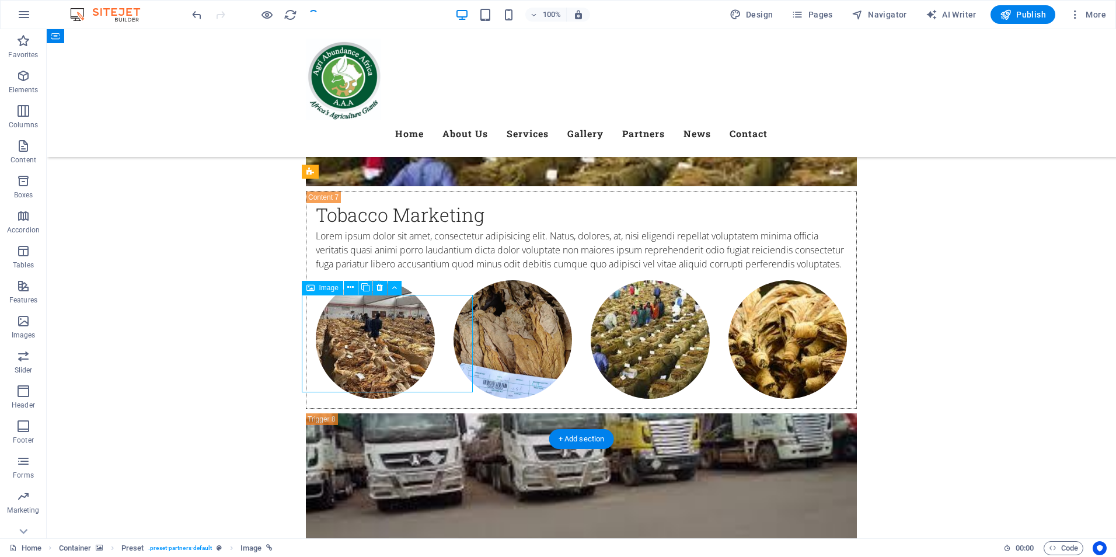
select select "px"
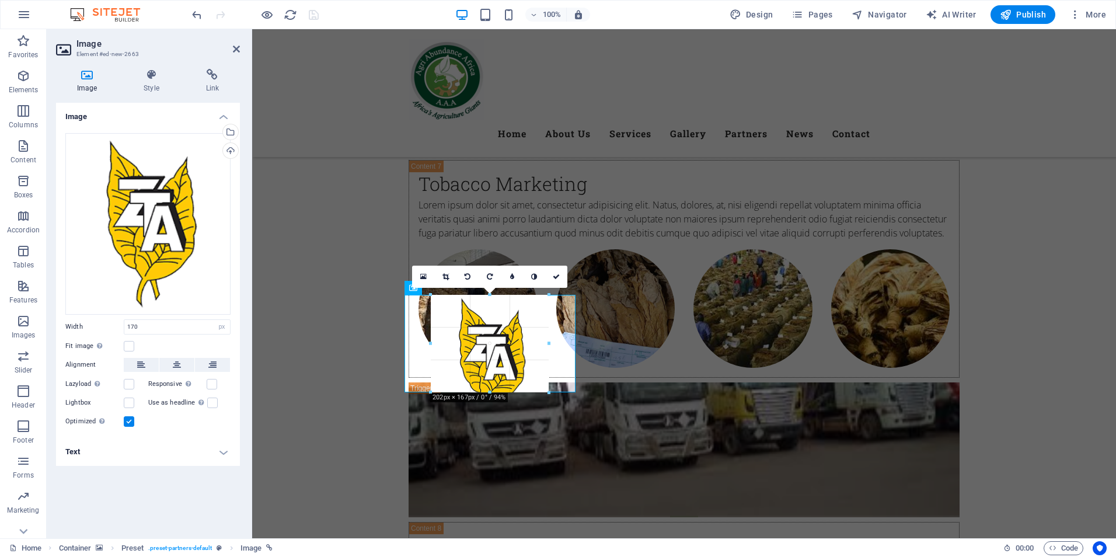
drag, startPoint x: 439, startPoint y: 347, endPoint x: 167, endPoint y: 318, distance: 273.5
drag, startPoint x: 432, startPoint y: 341, endPoint x: 164, endPoint y: 312, distance: 269.4
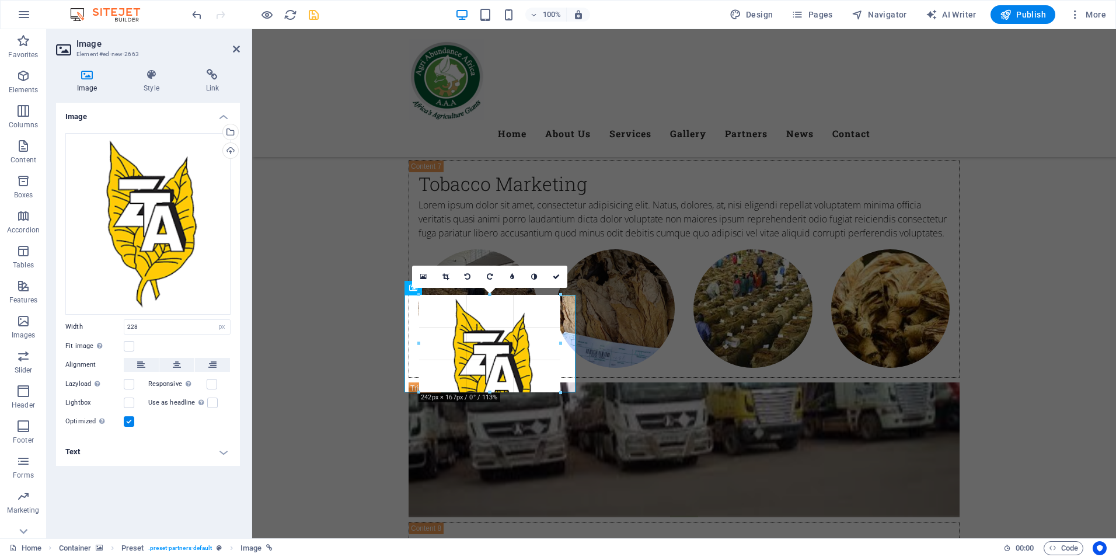
drag, startPoint x: 423, startPoint y: 342, endPoint x: 411, endPoint y: 343, distance: 11.7
type input "242"
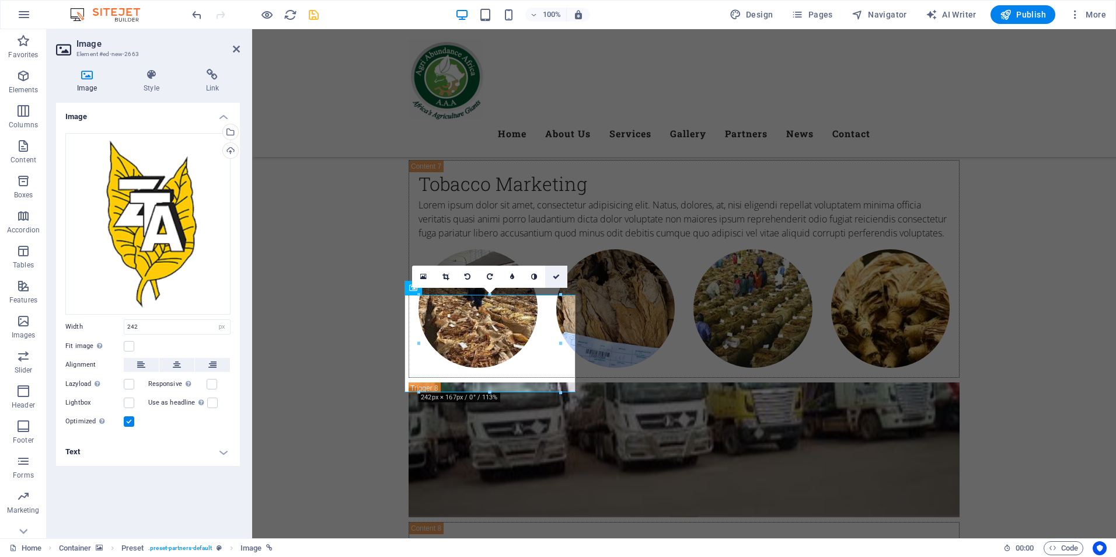
click at [554, 275] on icon at bounding box center [556, 276] width 7 height 7
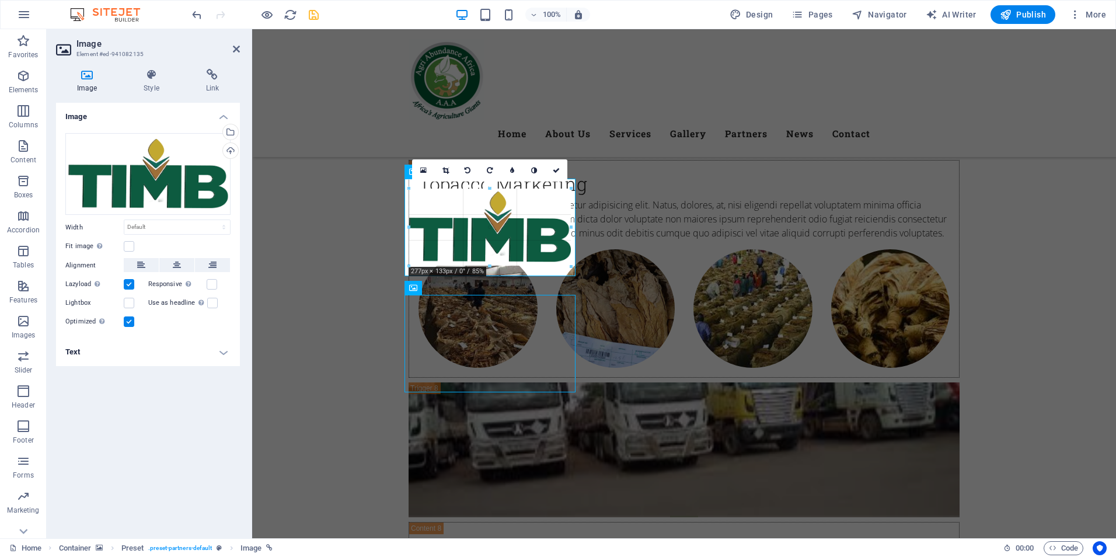
drag, startPoint x: 576, startPoint y: 229, endPoint x: 313, endPoint y: 202, distance: 264.1
type input "277"
select select "px"
drag, startPoint x: 570, startPoint y: 228, endPoint x: 306, endPoint y: 203, distance: 265.0
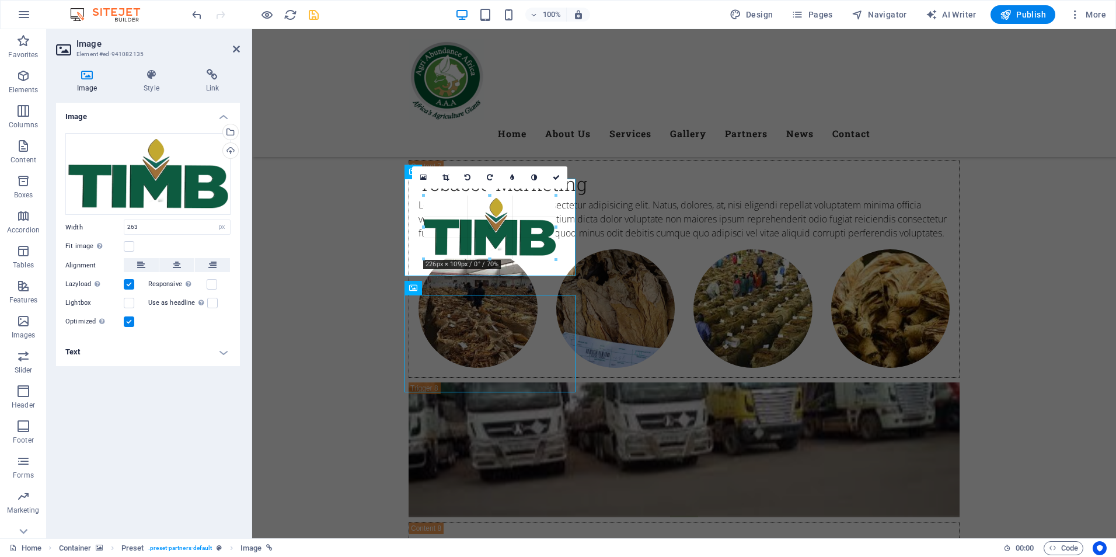
drag, startPoint x: 566, startPoint y: 225, endPoint x: 290, endPoint y: 205, distance: 277.4
type input "226"
click at [557, 179] on icon at bounding box center [556, 177] width 7 height 7
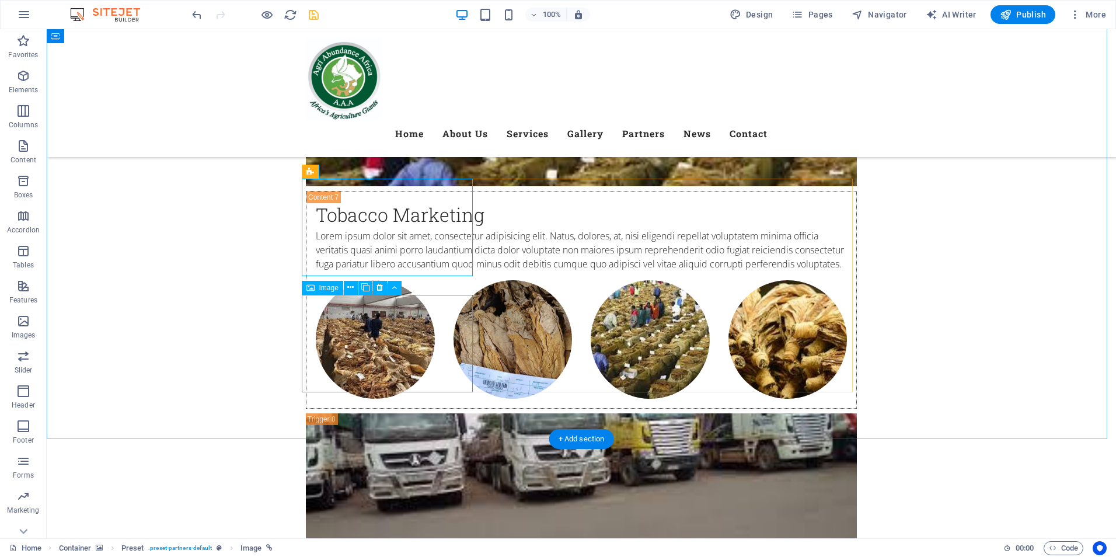
select select "px"
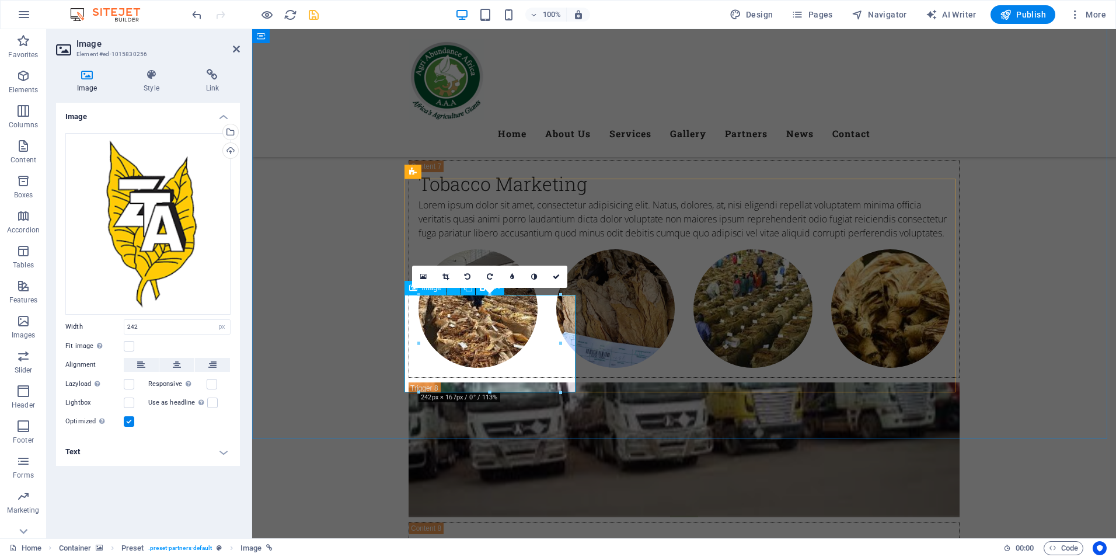
drag, startPoint x: 740, startPoint y: 419, endPoint x: 492, endPoint y: 372, distance: 252.0
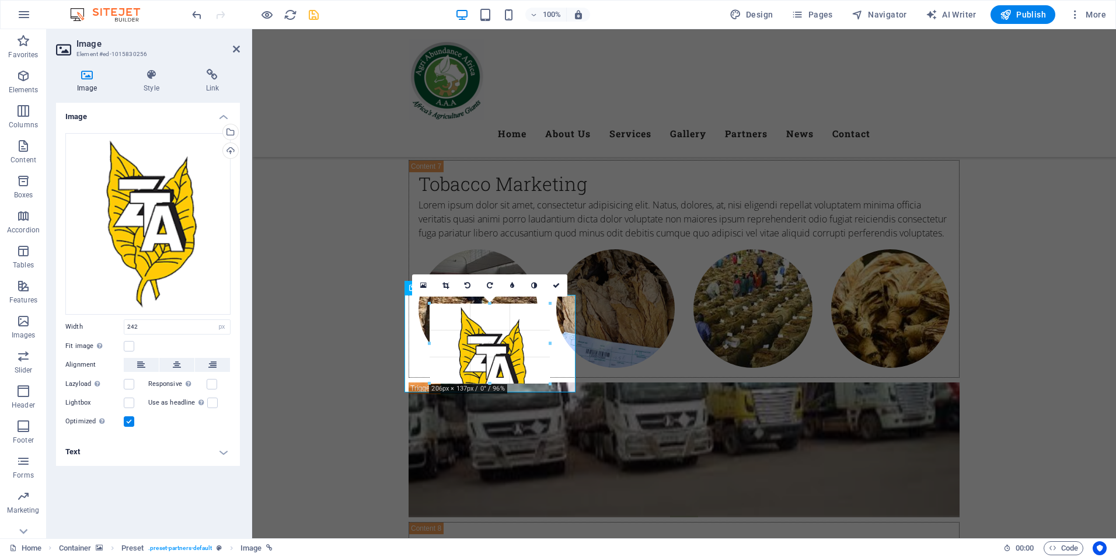
drag, startPoint x: 489, startPoint y: 392, endPoint x: 242, endPoint y: 340, distance: 252.2
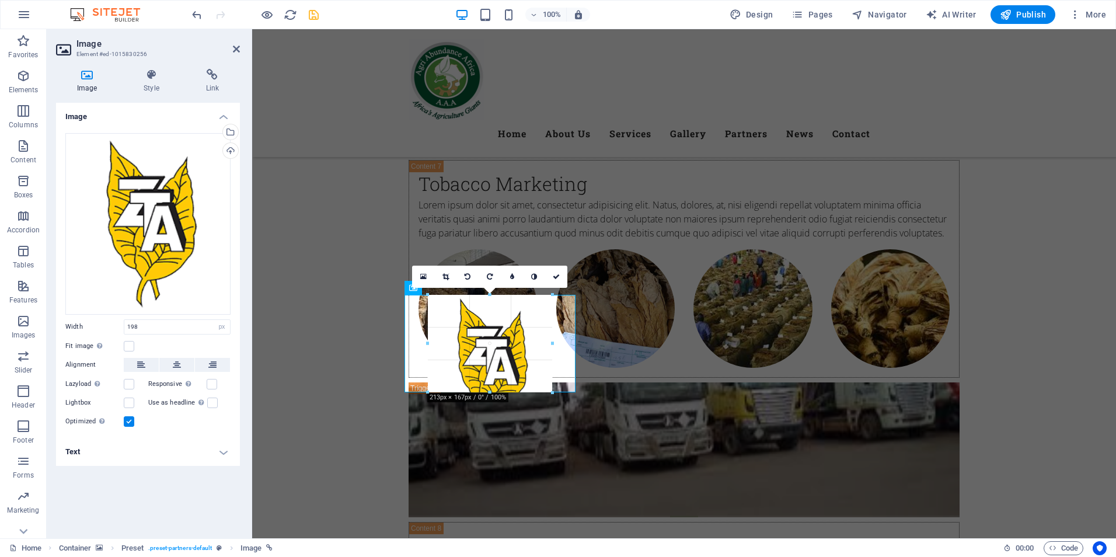
drag, startPoint x: 432, startPoint y: 343, endPoint x: 420, endPoint y: 343, distance: 12.3
type input "213"
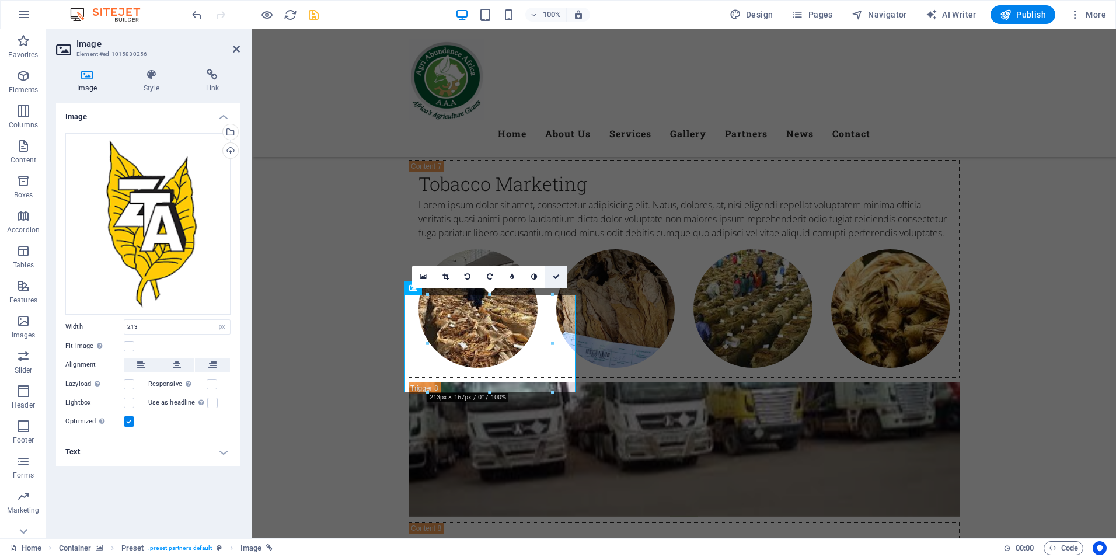
click at [557, 274] on icon at bounding box center [556, 276] width 7 height 7
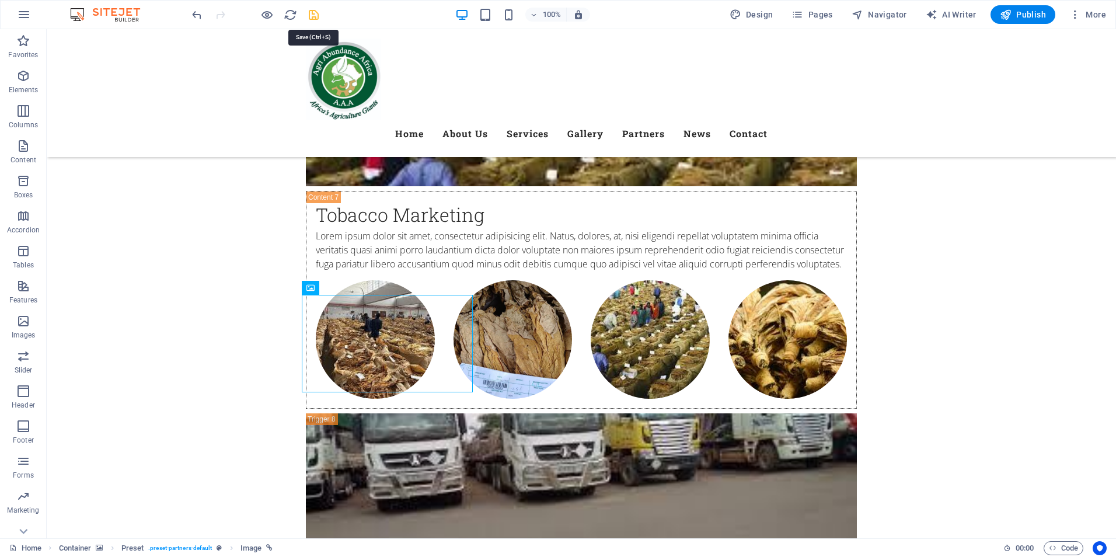
click at [315, 19] on icon "save" at bounding box center [313, 14] width 13 height 13
checkbox input "false"
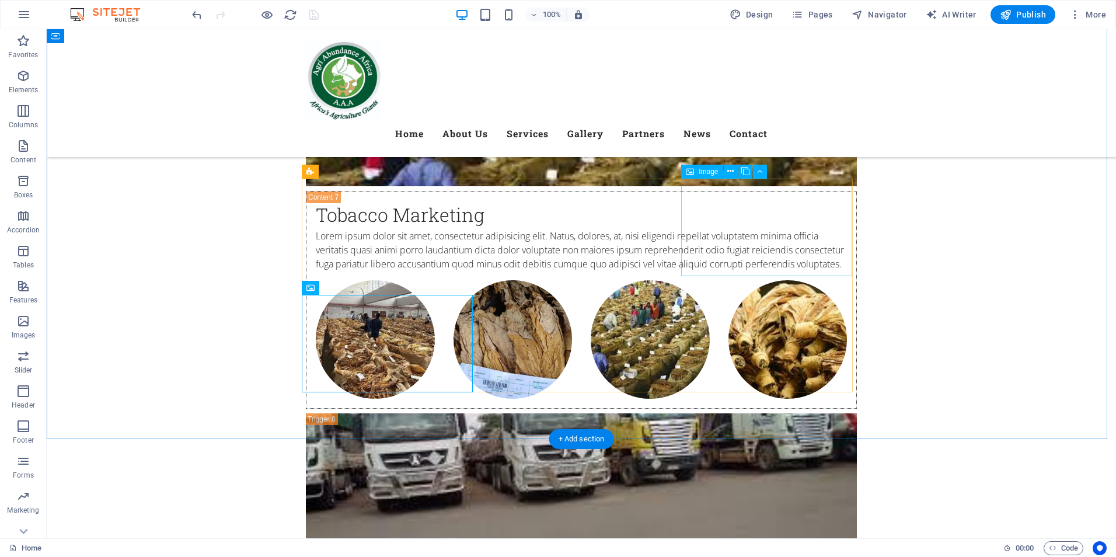
select select "px"
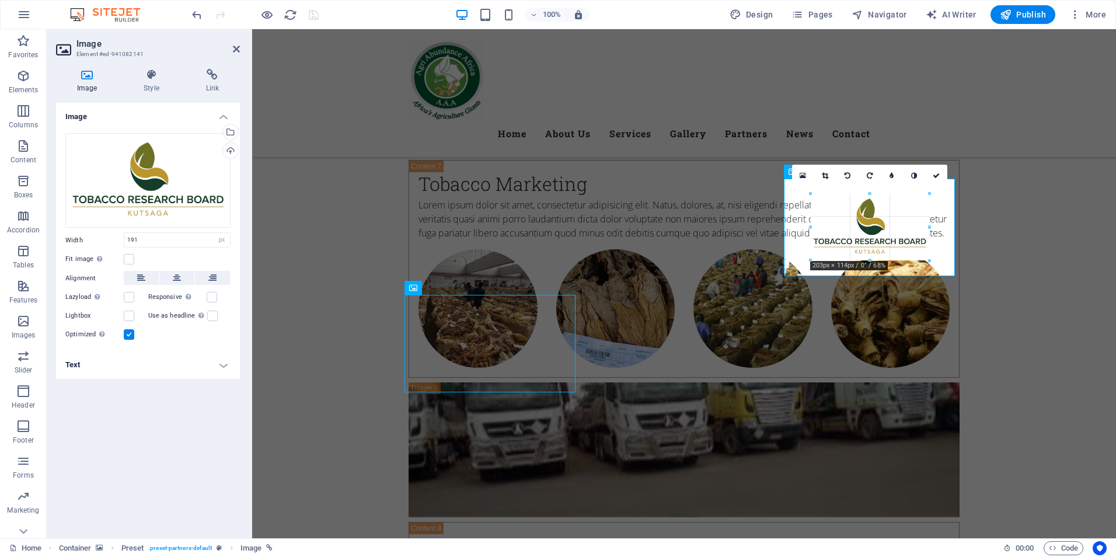
type input "203"
click at [936, 174] on icon at bounding box center [936, 175] width 7 height 7
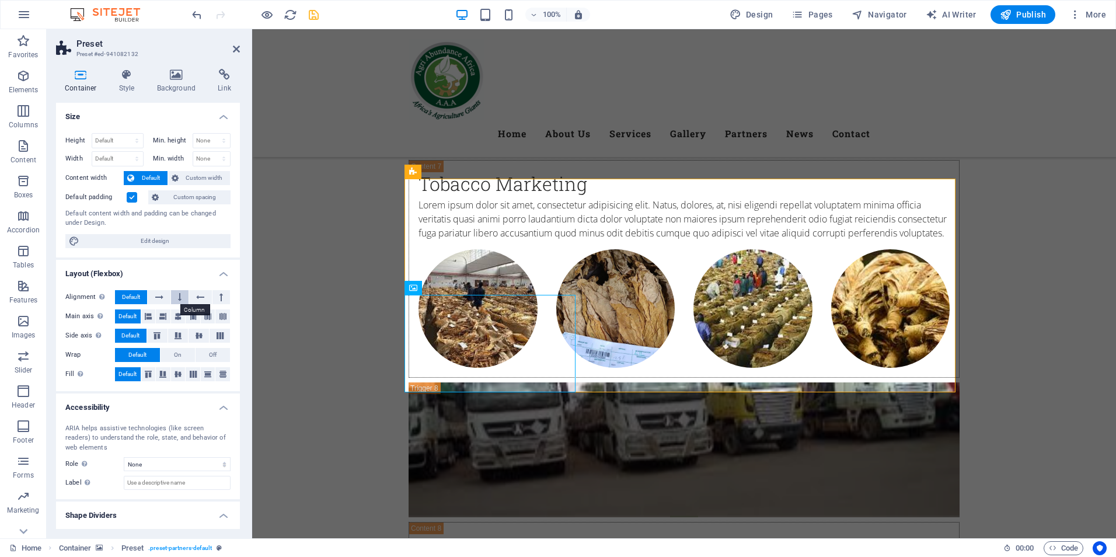
click at [179, 297] on icon at bounding box center [180, 297] width 4 height 14
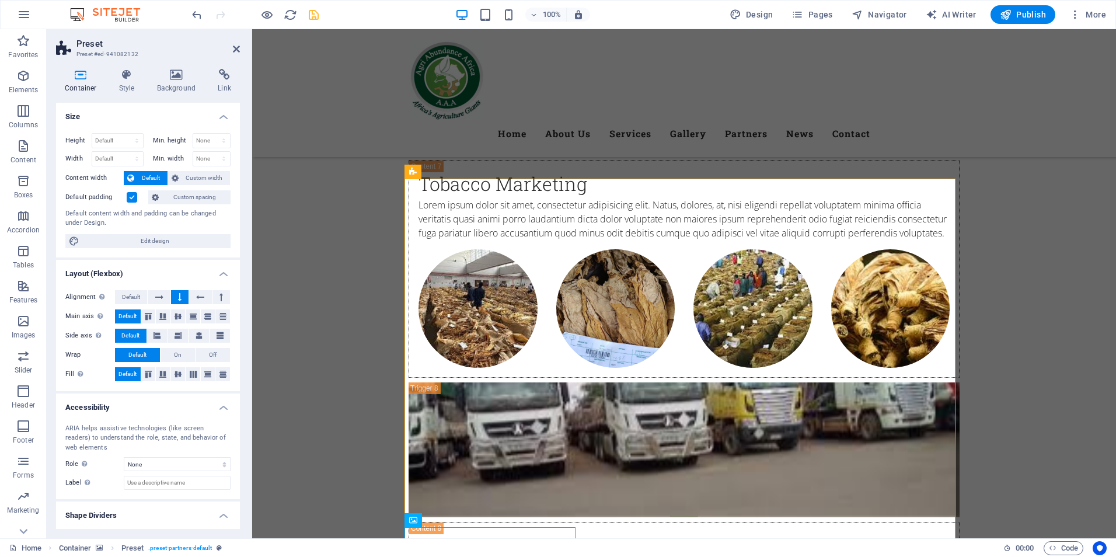
click at [179, 297] on icon at bounding box center [180, 297] width 4 height 14
click at [158, 297] on icon at bounding box center [159, 297] width 8 height 14
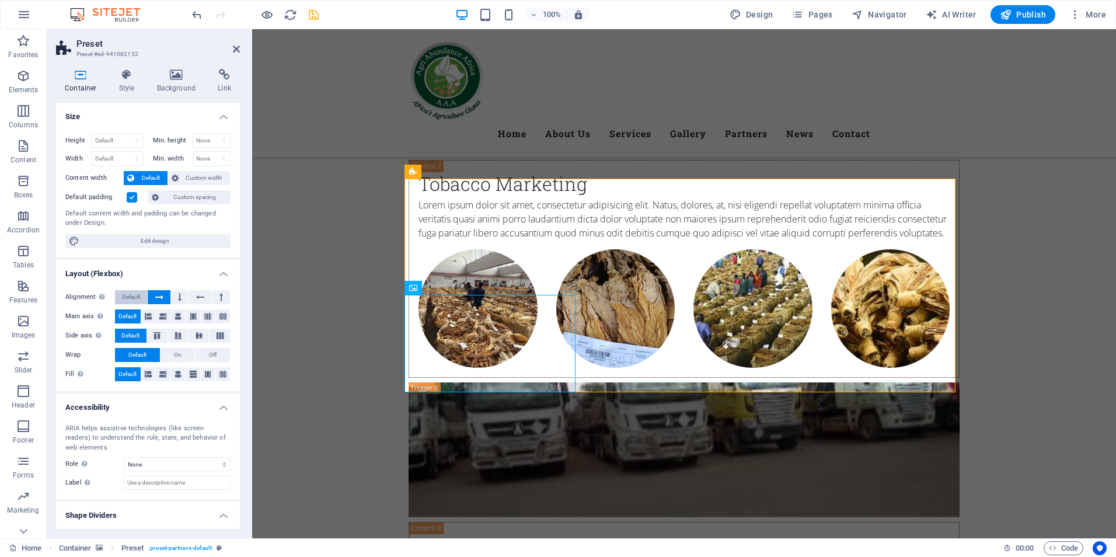
click at [131, 298] on span "Default" at bounding box center [131, 297] width 18 height 14
click at [154, 298] on button at bounding box center [159, 297] width 22 height 14
click at [219, 339] on button at bounding box center [220, 336] width 20 height 14
click at [133, 337] on span "Default" at bounding box center [130, 336] width 18 height 14
click at [221, 469] on select "None Alert Article Banner Comment Complementary Dialog Footer Header Marquee Pr…" at bounding box center [177, 464] width 107 height 14
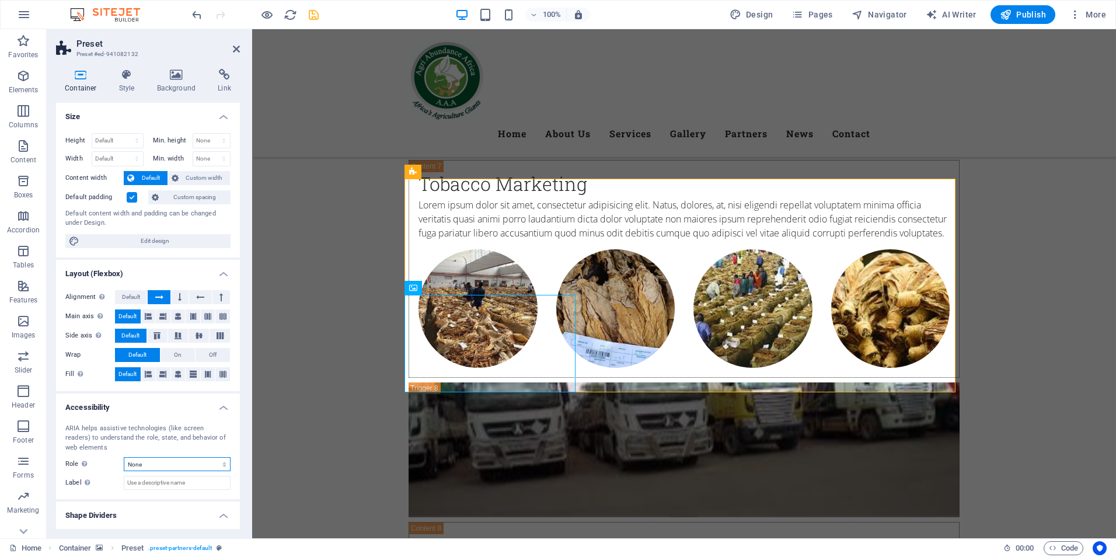
drag, startPoint x: 473, startPoint y: 498, endPoint x: 374, endPoint y: 416, distance: 129.4
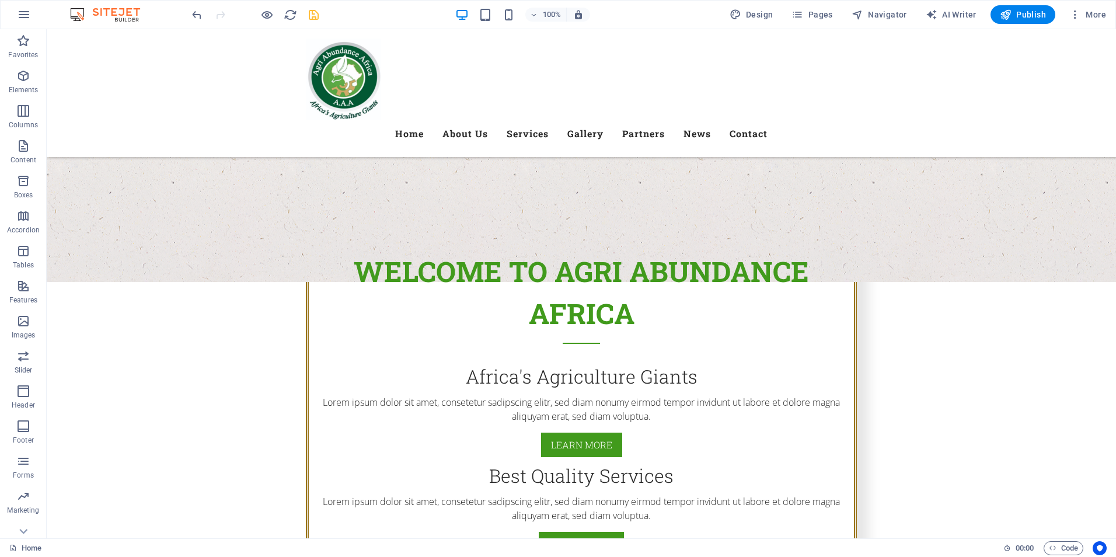
scroll to position [657, 0]
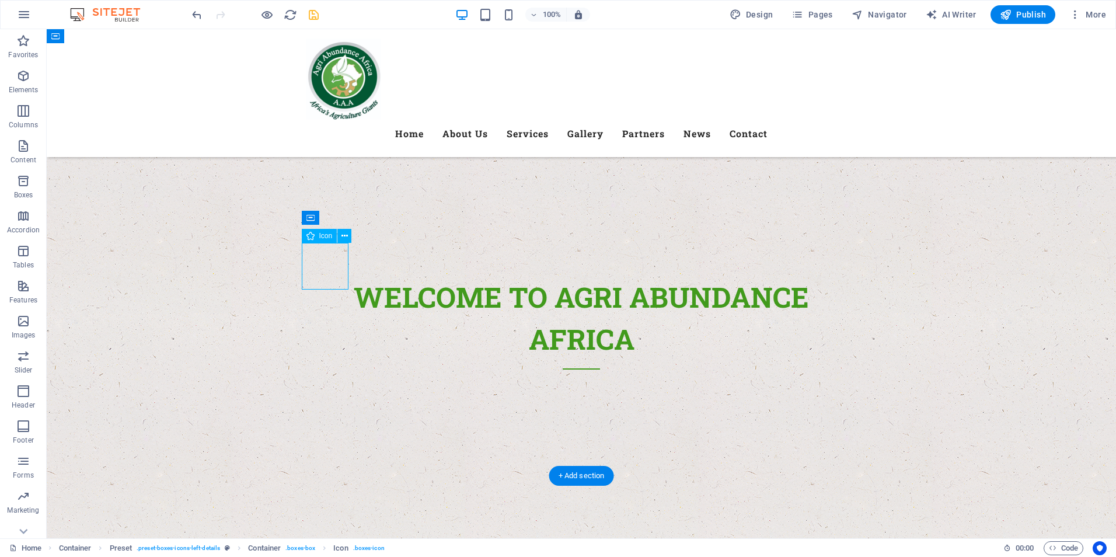
select select "xMidYMid"
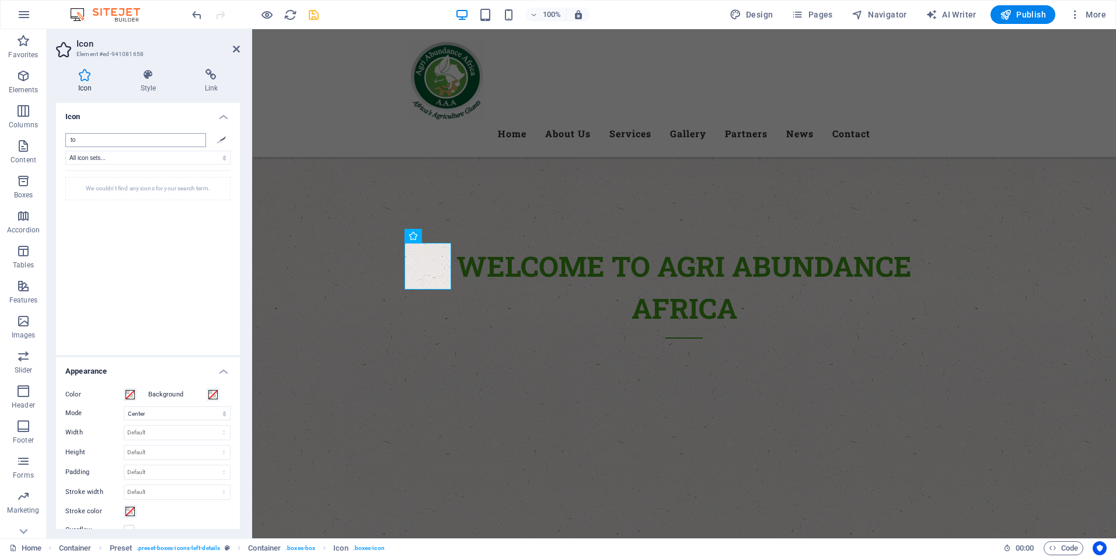
type input "t"
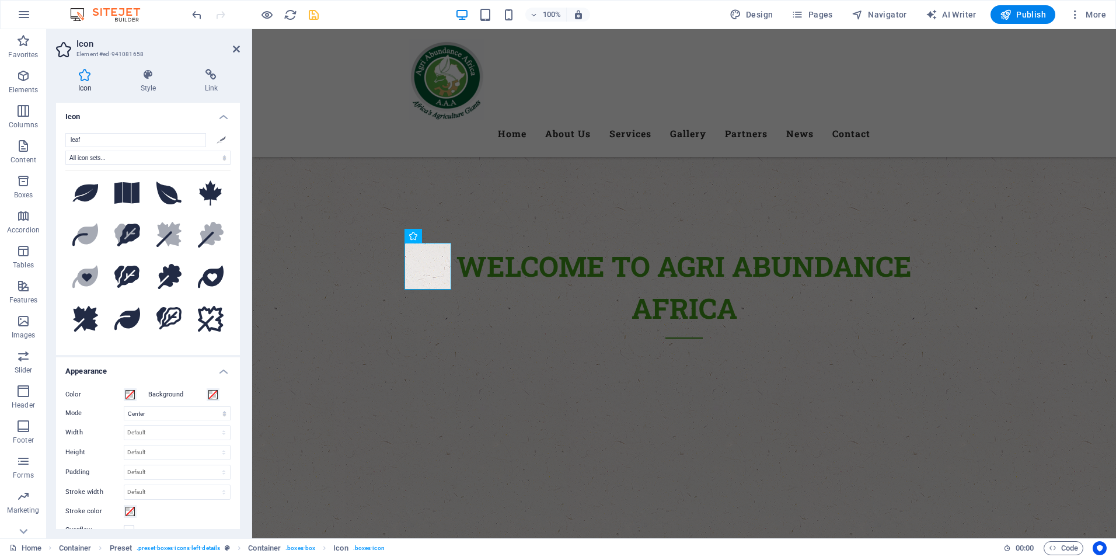
scroll to position [0, 0]
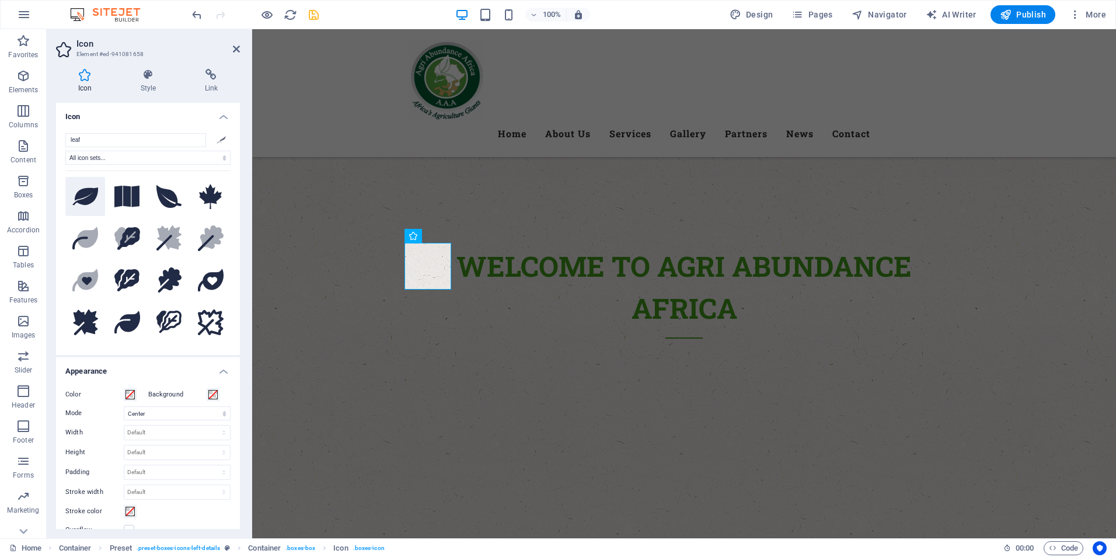
type input "leaf"
click at [88, 196] on icon at bounding box center [85, 196] width 26 height 18
click at [309, 15] on icon "save" at bounding box center [313, 14] width 13 height 13
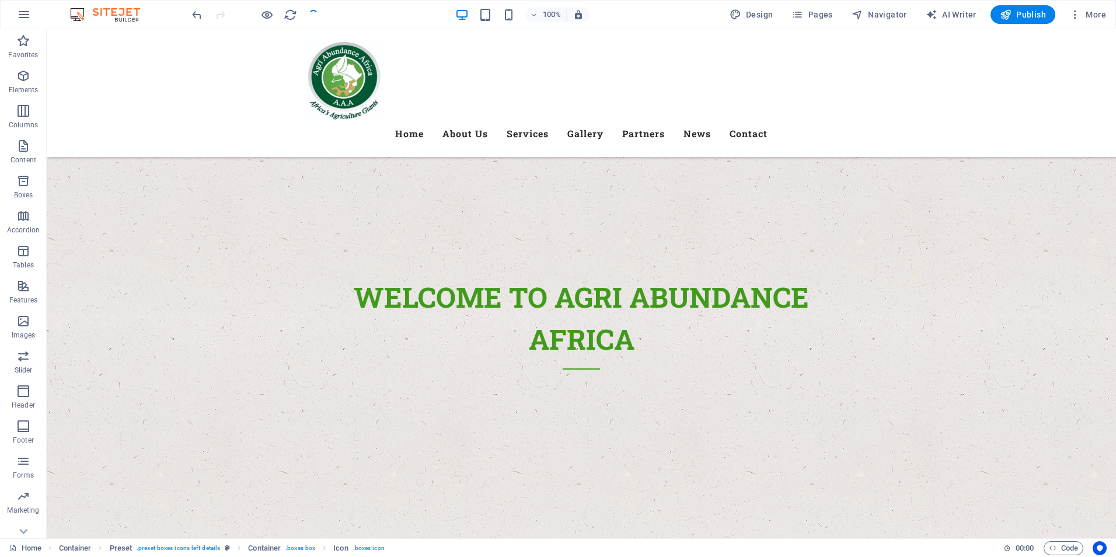
checkbox input "false"
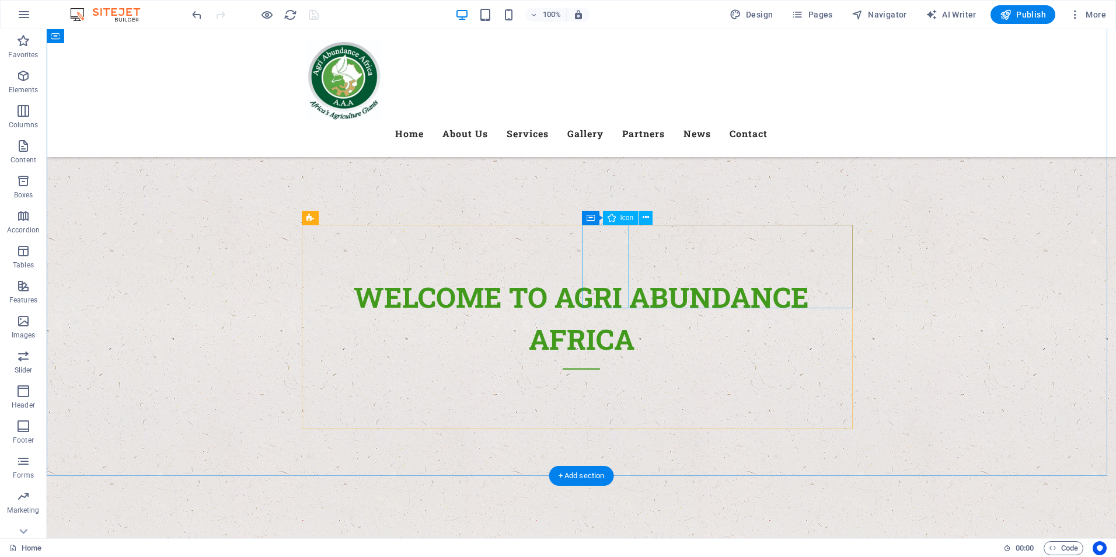
select select "xMidYMid"
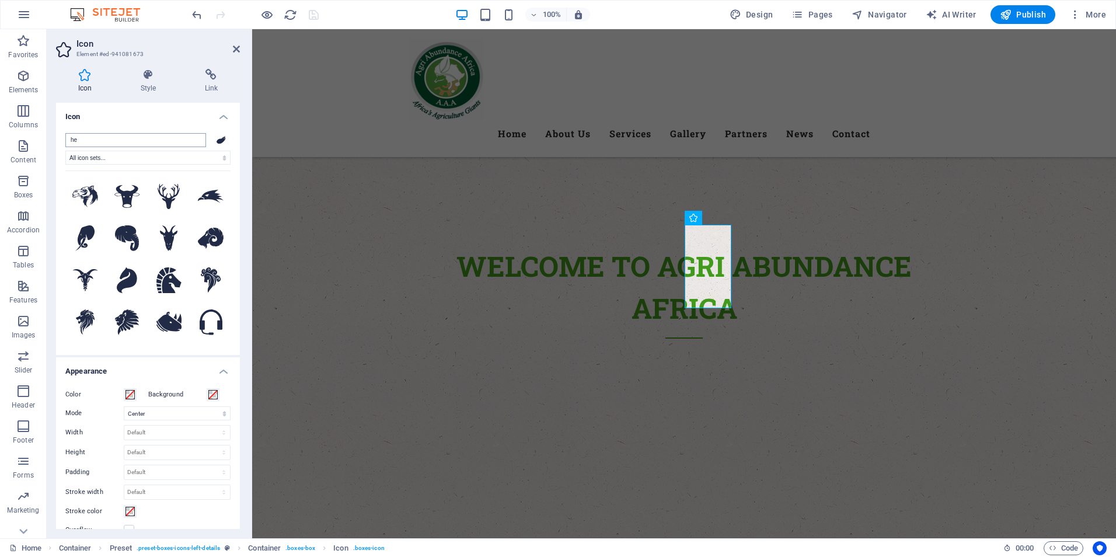
type input "h"
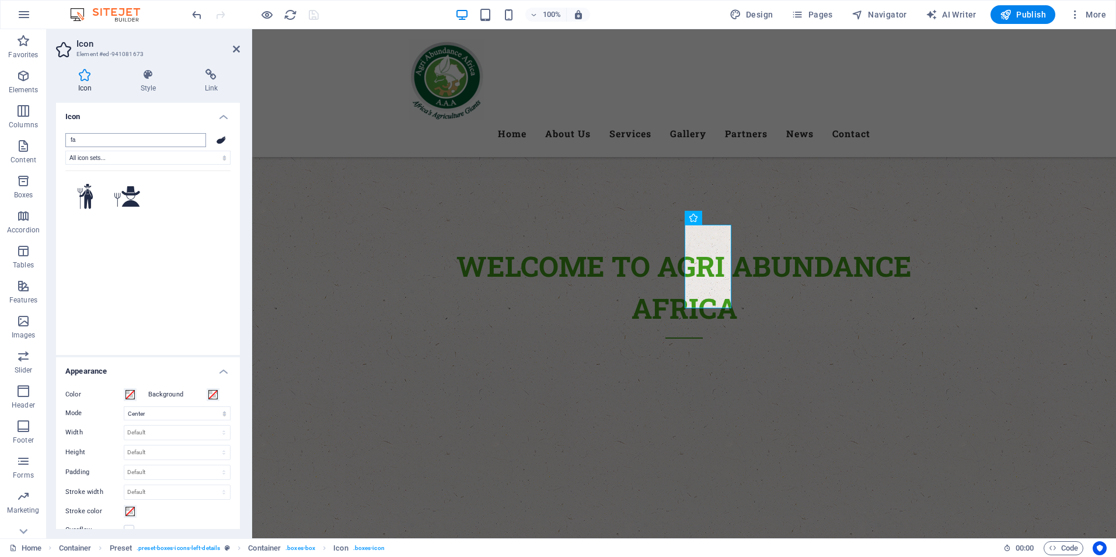
type input "f"
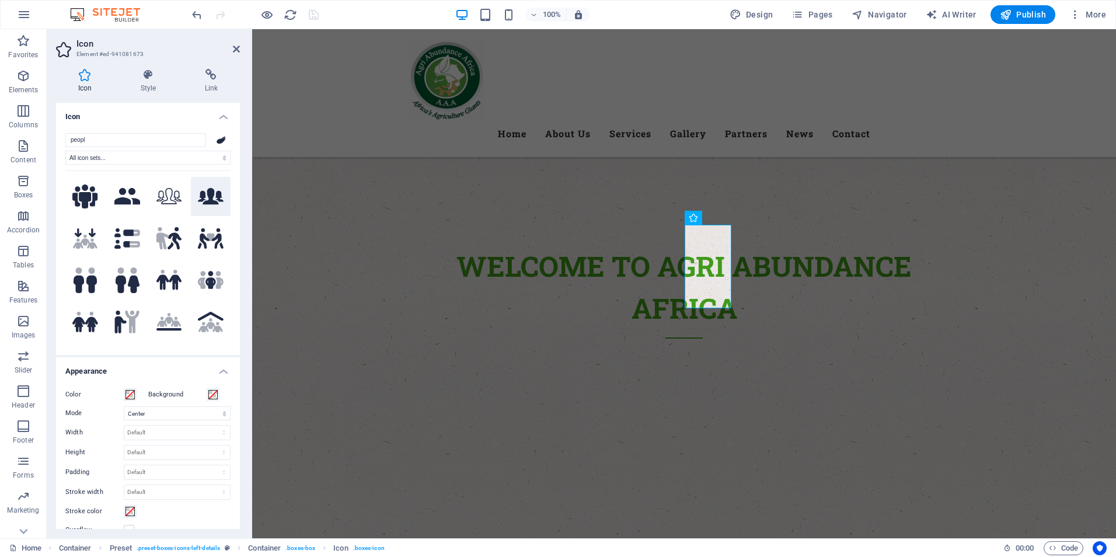
click at [203, 192] on icon at bounding box center [211, 196] width 26 height 16
click at [163, 237] on icon ".fa-secondary{opacity:.4}" at bounding box center [169, 238] width 26 height 23
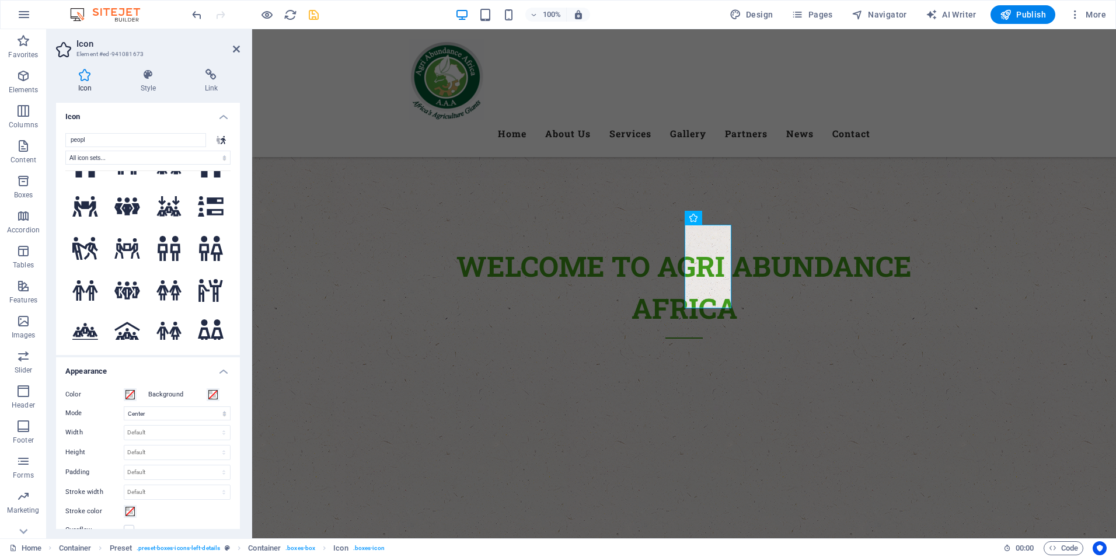
scroll to position [958, 0]
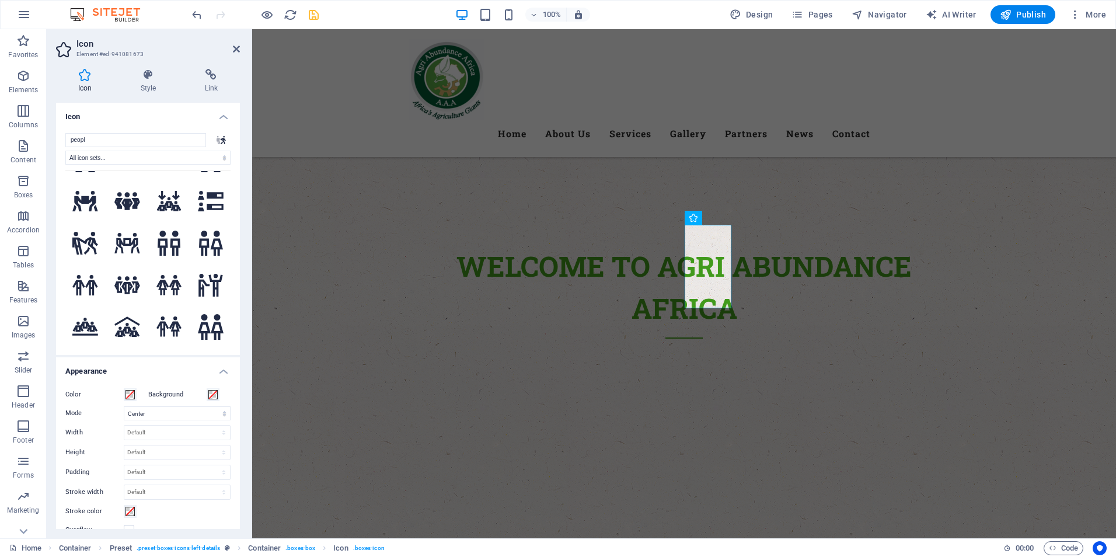
drag, startPoint x: 228, startPoint y: 290, endPoint x: 226, endPoint y: 299, distance: 9.5
click at [226, 301] on div "peopl .fa-secondary{opacity:.4} All icon sets... IcoFont Ionicons FontAwesome B…" at bounding box center [148, 239] width 184 height 231
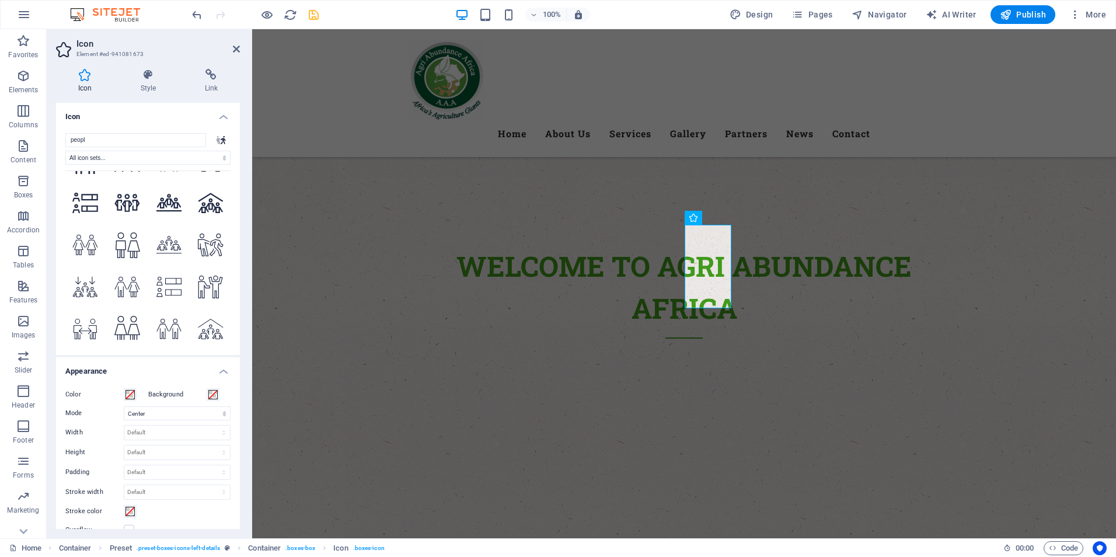
scroll to position [1260, 0]
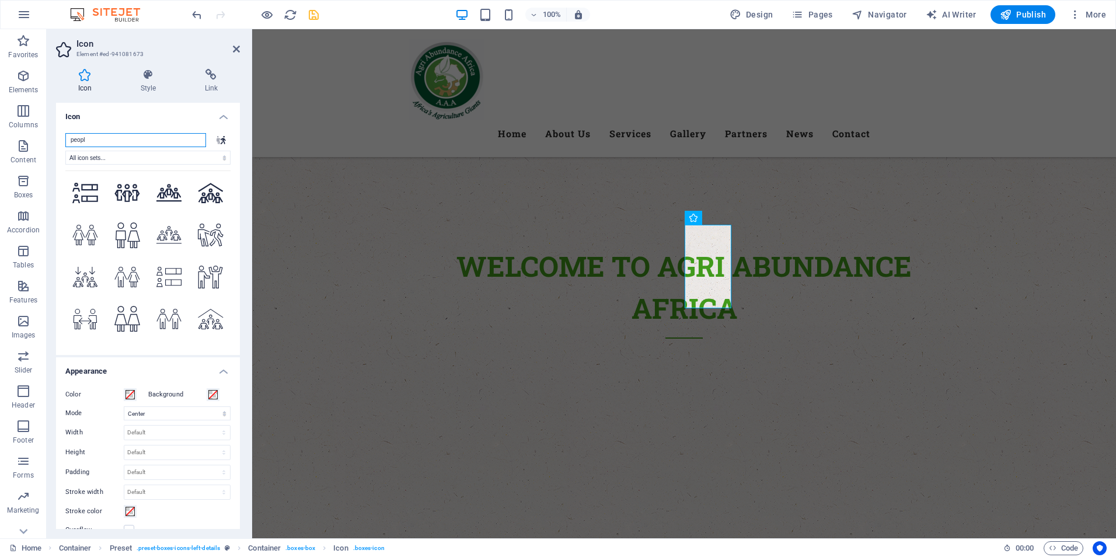
click at [134, 143] on input "peopl" at bounding box center [135, 140] width 141 height 14
type input "p"
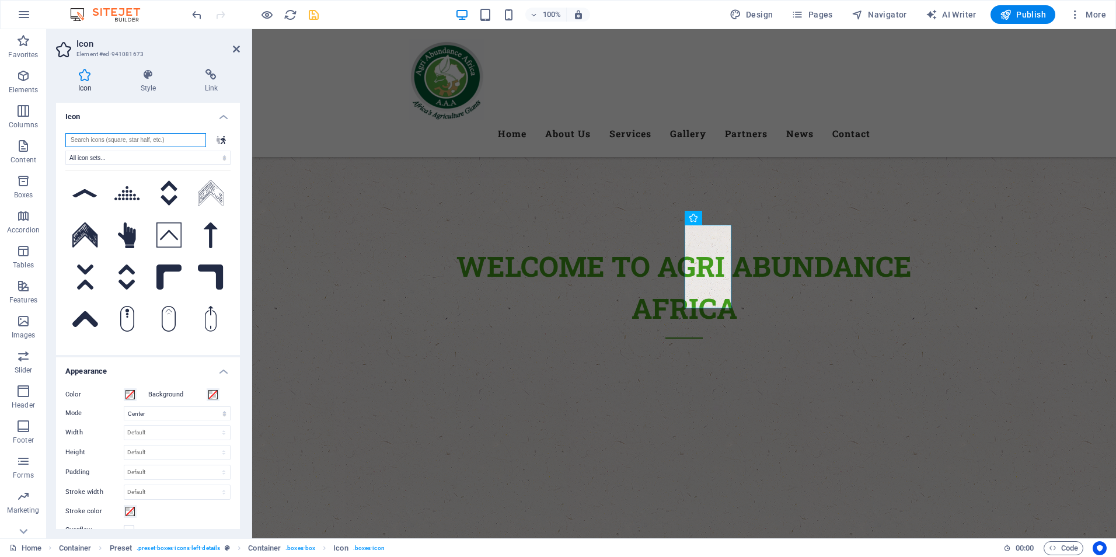
scroll to position [0, 0]
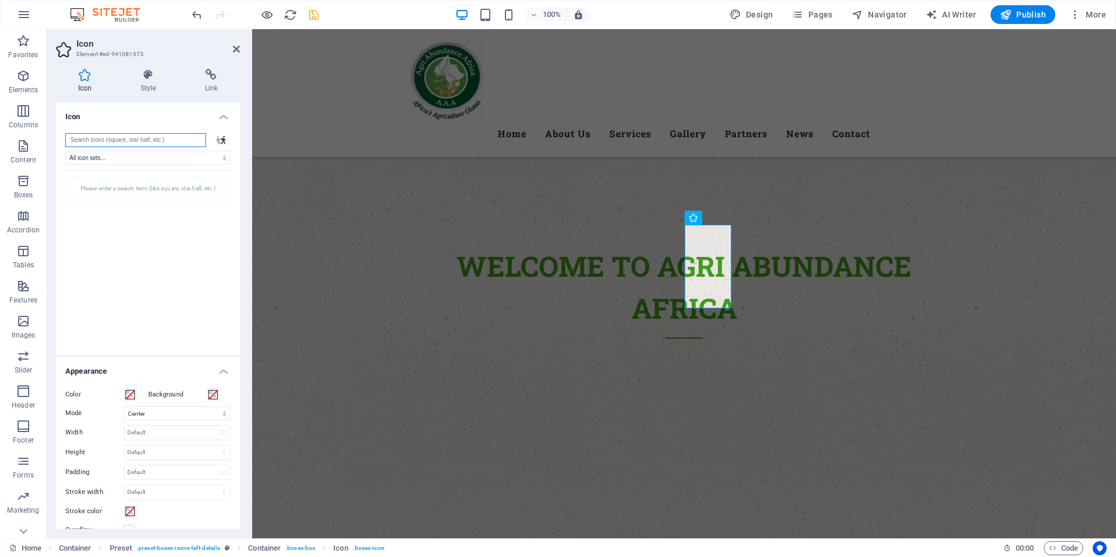
type input "r"
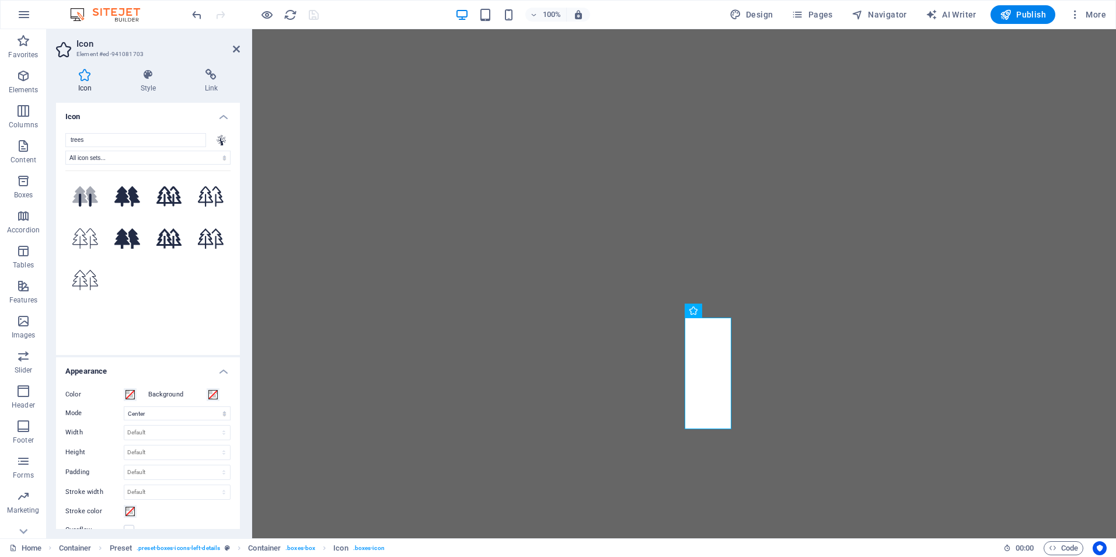
select select "xMidYMid"
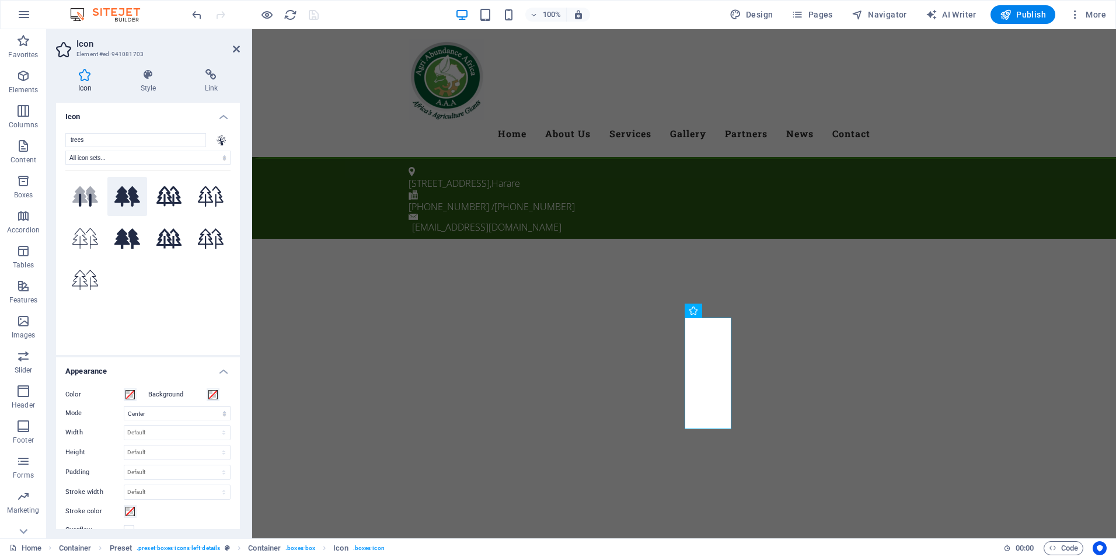
scroll to position [657, 0]
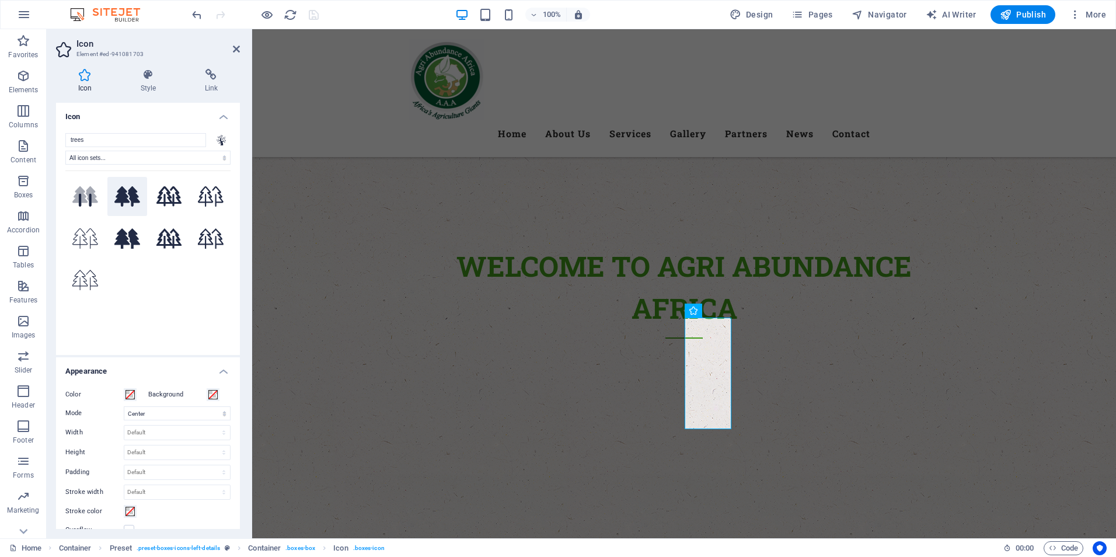
type input "trees"
click at [129, 200] on icon at bounding box center [127, 196] width 26 height 20
click at [313, 13] on icon "save" at bounding box center [313, 14] width 13 height 13
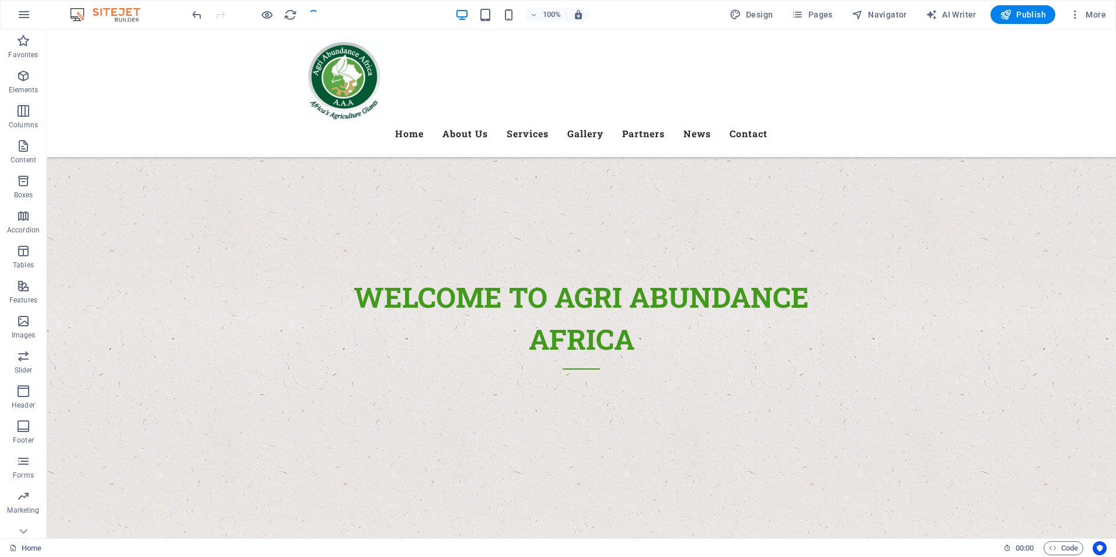
checkbox input "false"
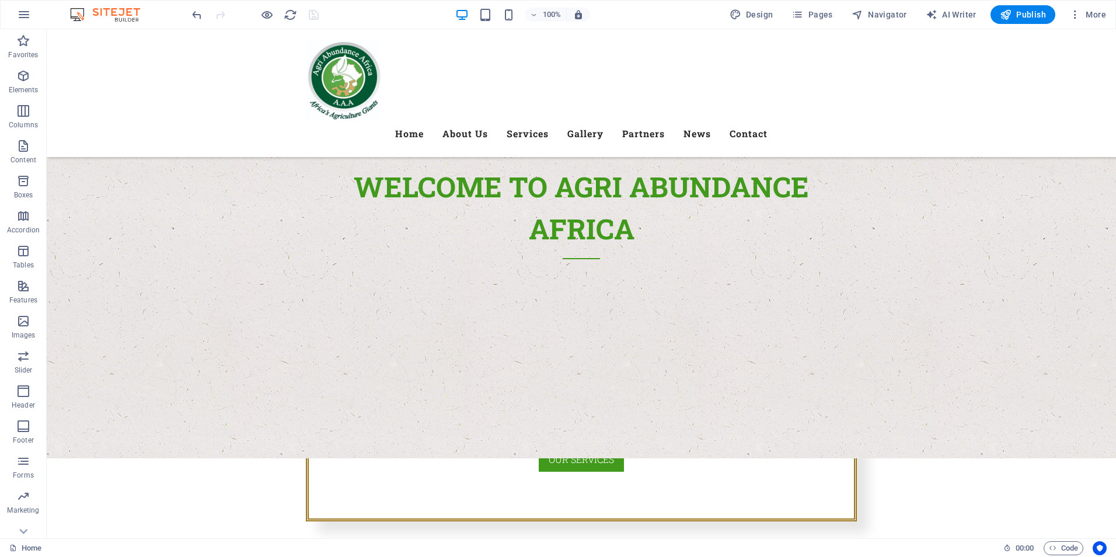
scroll to position [759, 0]
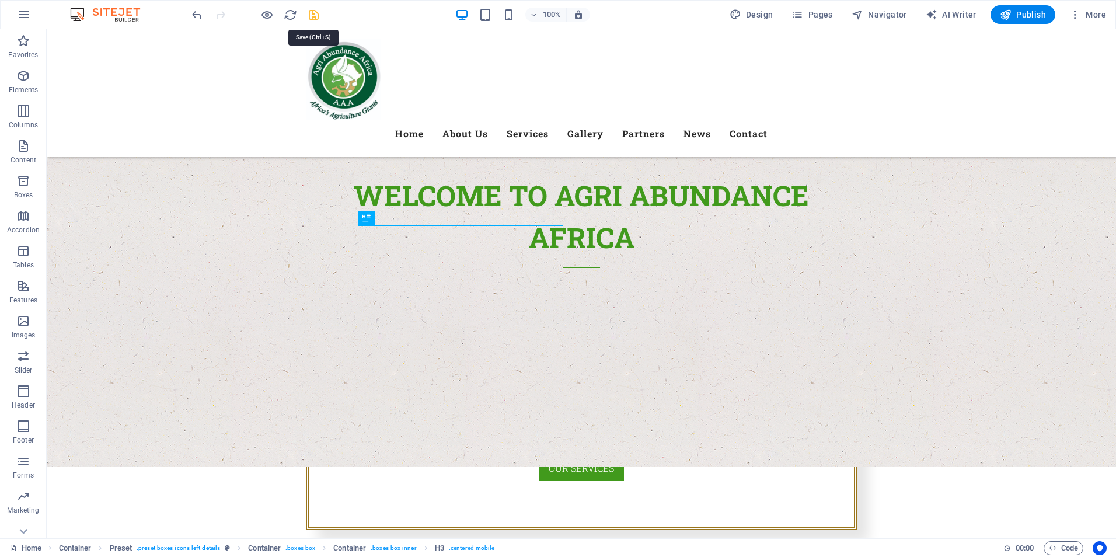
click at [313, 18] on icon "save" at bounding box center [313, 14] width 13 height 13
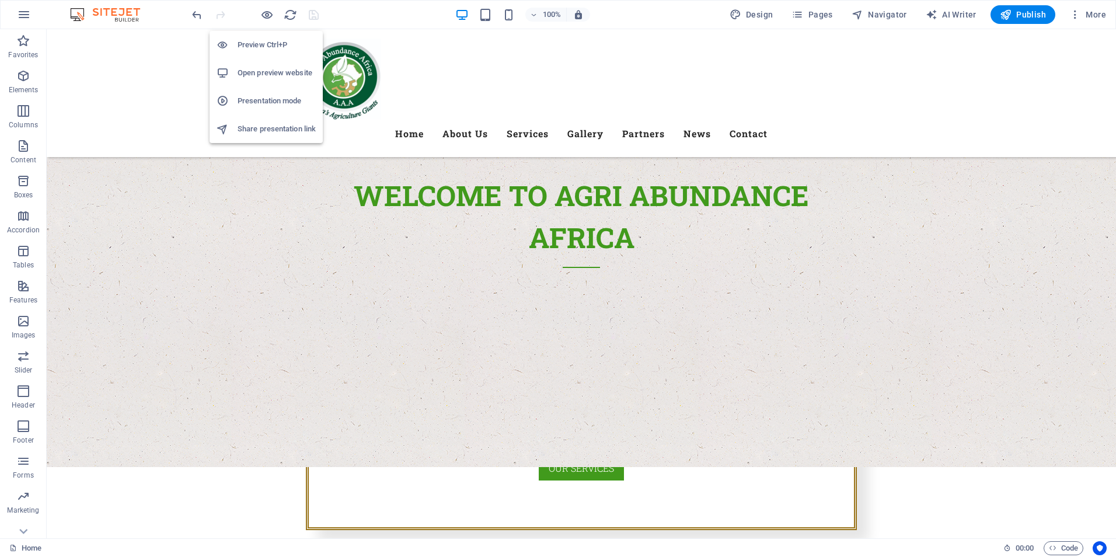
click at [287, 70] on h6 "Open preview website" at bounding box center [277, 73] width 78 height 14
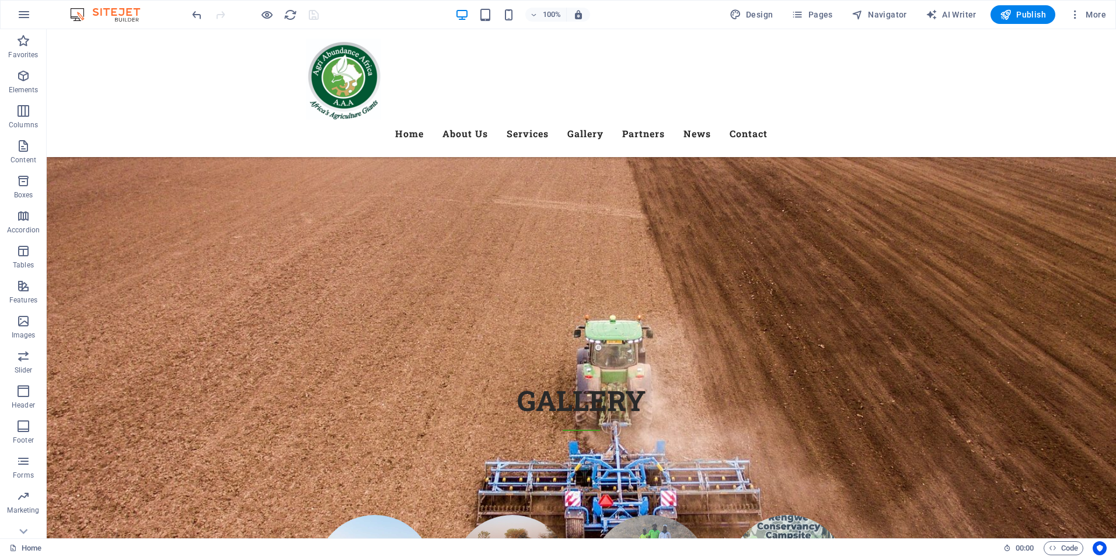
scroll to position [6563, 0]
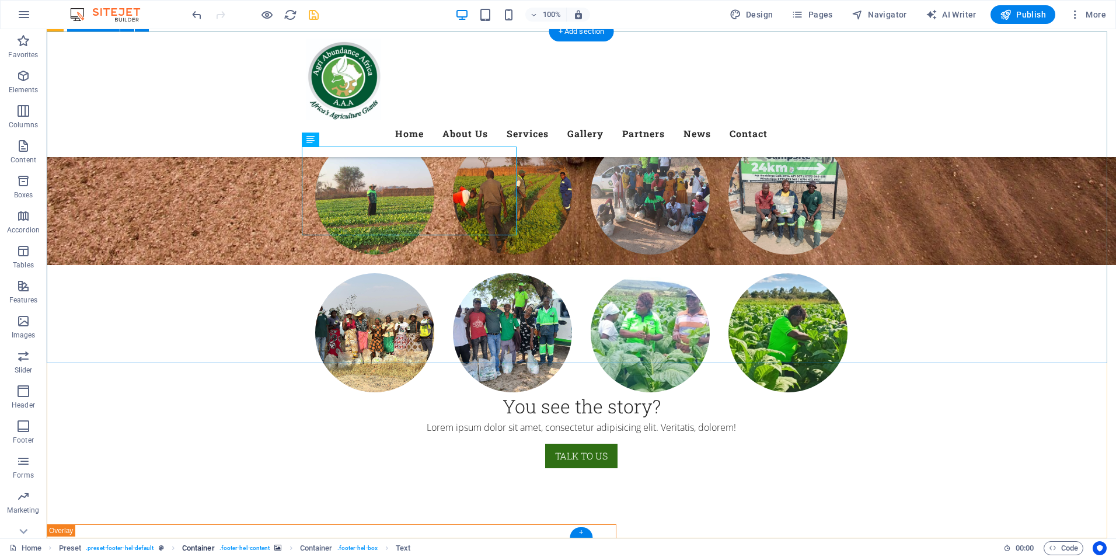
click at [251, 549] on span ". footer-hel-content" at bounding box center [244, 548] width 51 height 14
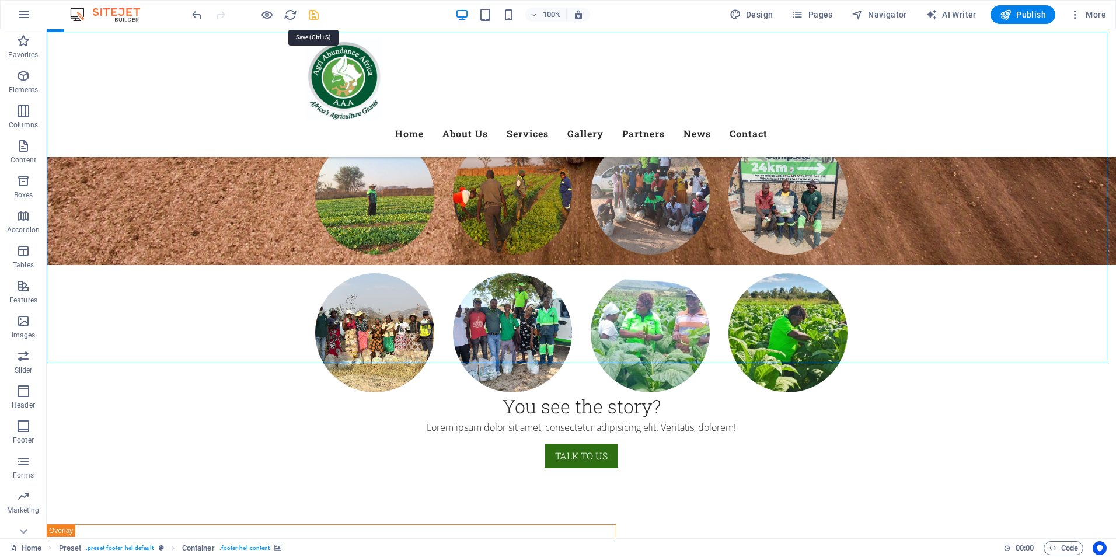
click at [313, 16] on icon "save" at bounding box center [313, 14] width 13 height 13
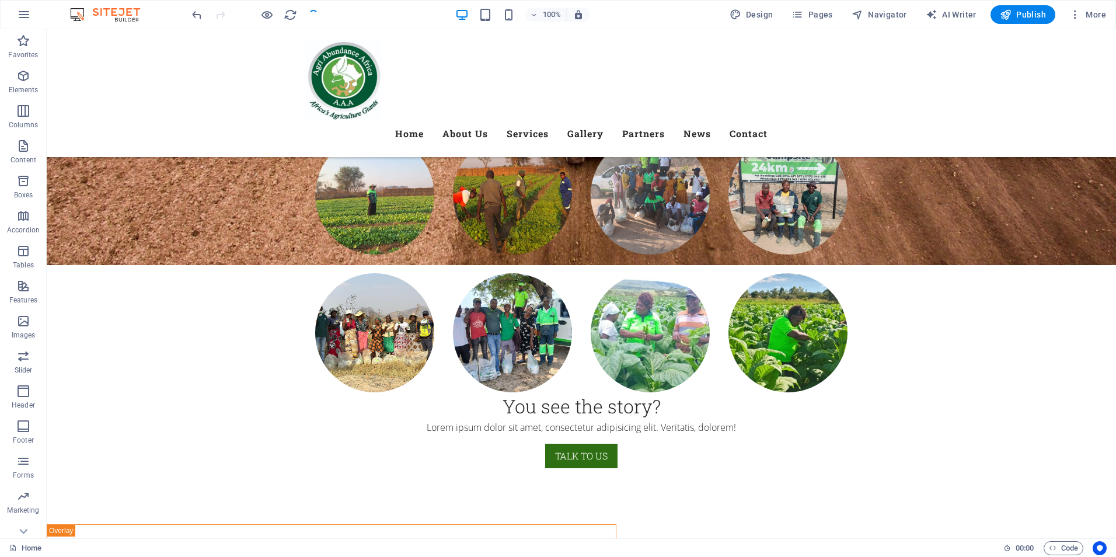
checkbox input "false"
click at [22, 549] on link "Home" at bounding box center [25, 548] width 32 height 14
click at [94, 360] on button at bounding box center [90, 356] width 14 height 14
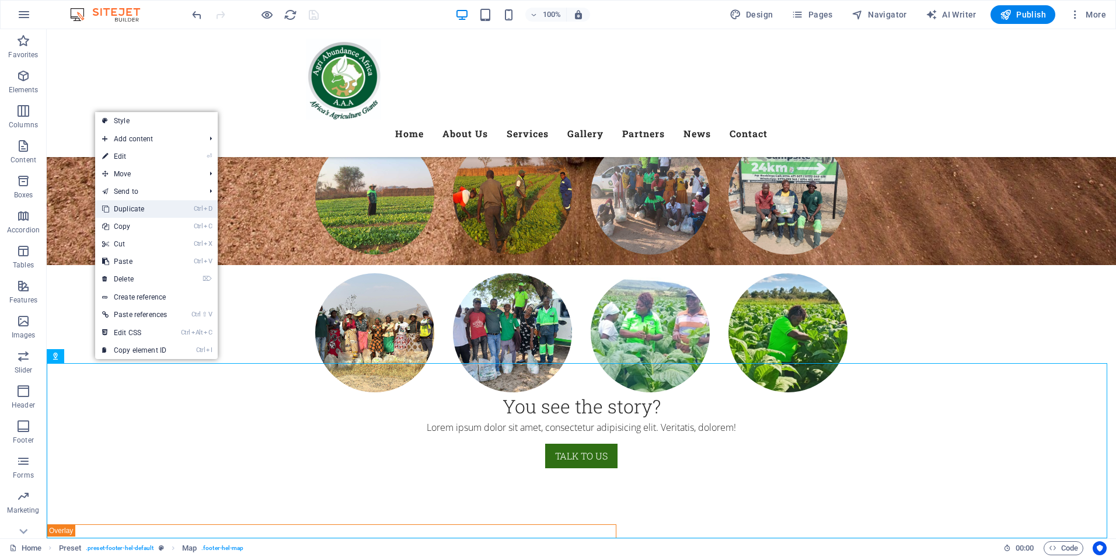
click at [131, 209] on link "Ctrl D Duplicate" at bounding box center [134, 209] width 79 height 18
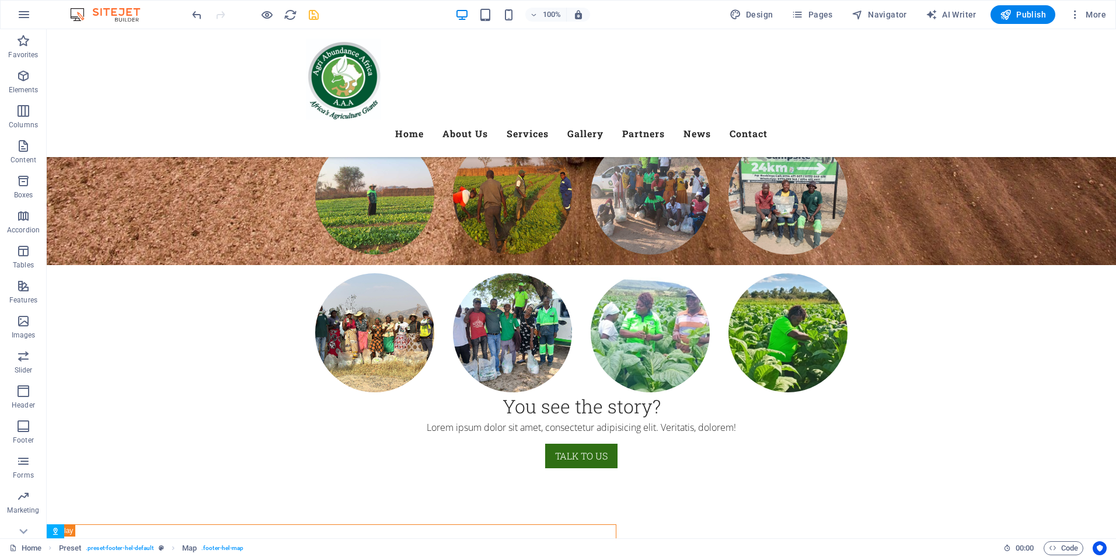
scroll to position [6738, 0]
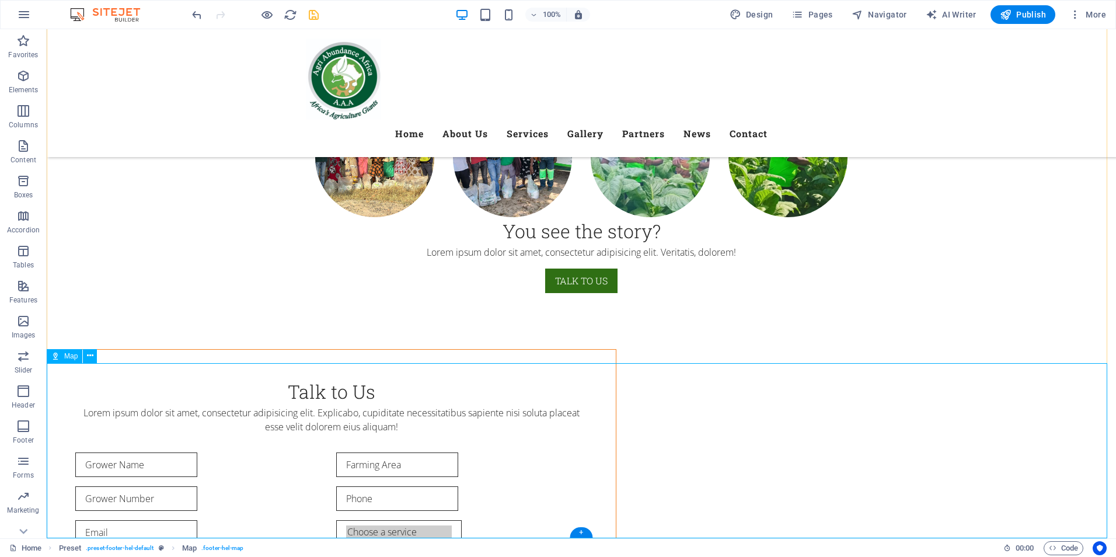
select select "hybrid"
select select "1"
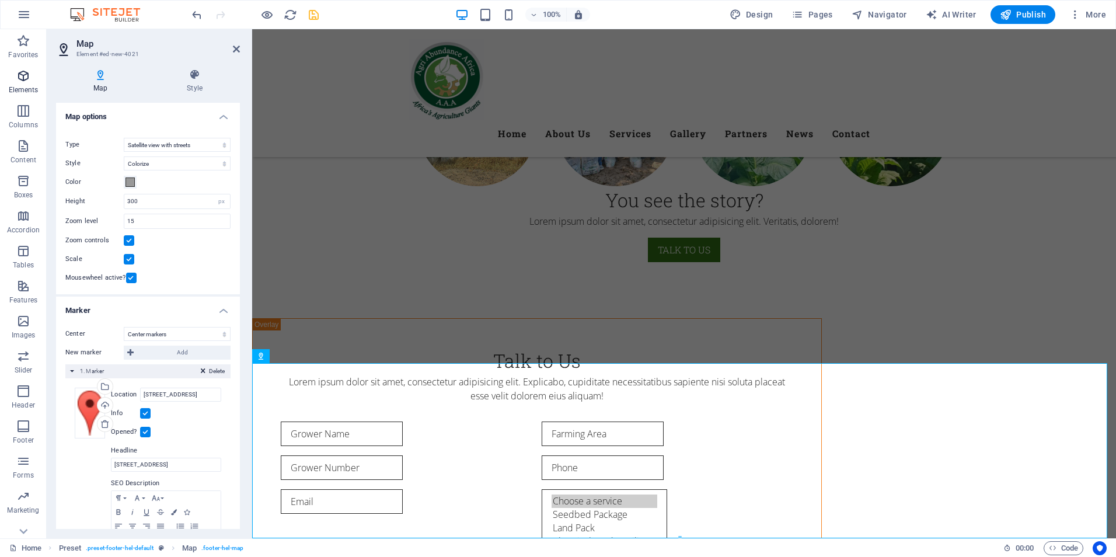
click at [24, 83] on span "Elements" at bounding box center [23, 83] width 47 height 28
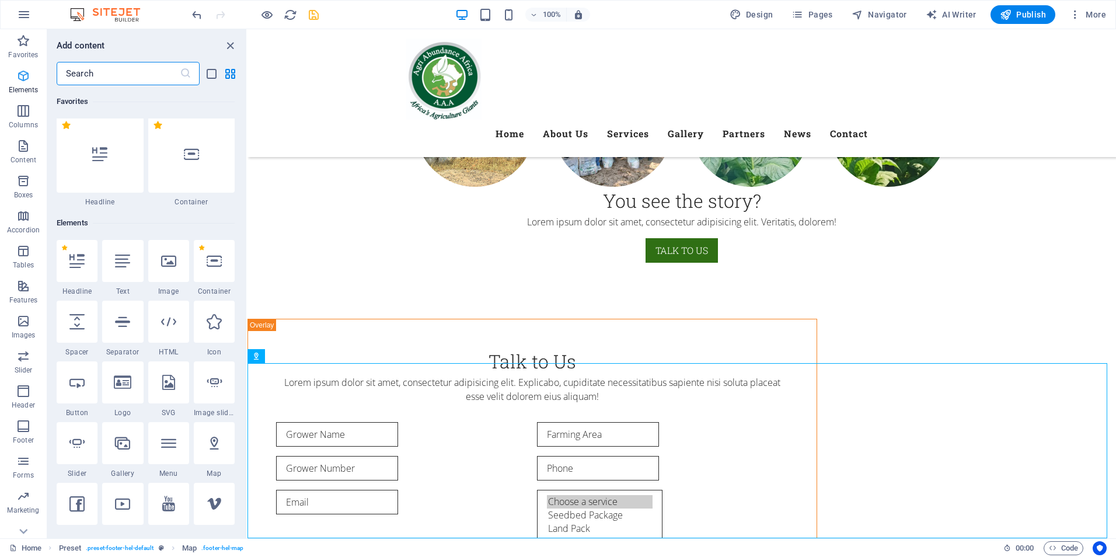
scroll to position [37, 0]
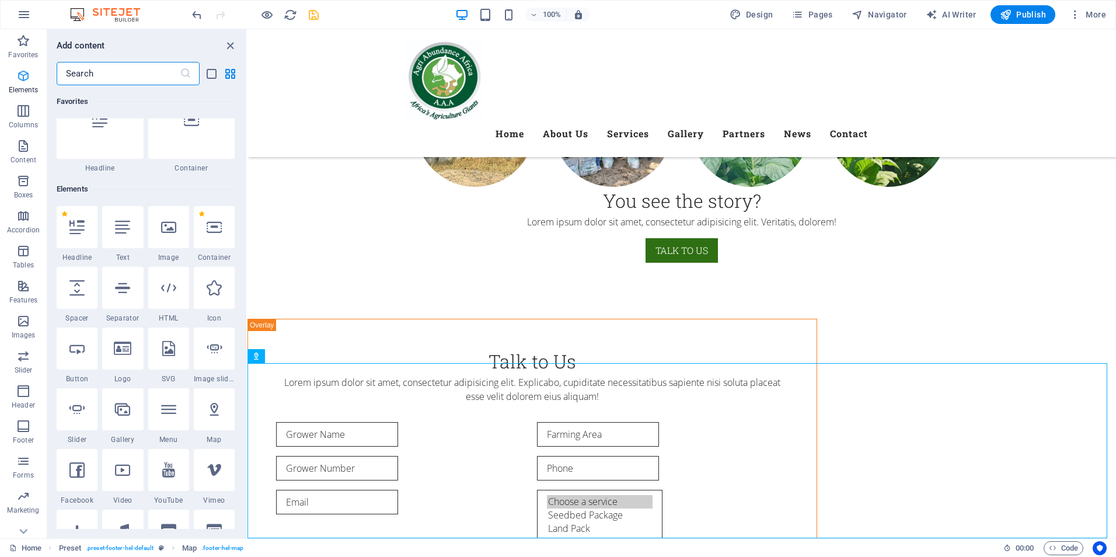
click at [24, 83] on span "Elements" at bounding box center [23, 83] width 47 height 28
click at [127, 233] on icon at bounding box center [122, 226] width 15 height 15
click at [247, 233] on div "Drag here to replace the existing content. Press “Ctrl” if you want to create a…" at bounding box center [681, 283] width 869 height 509
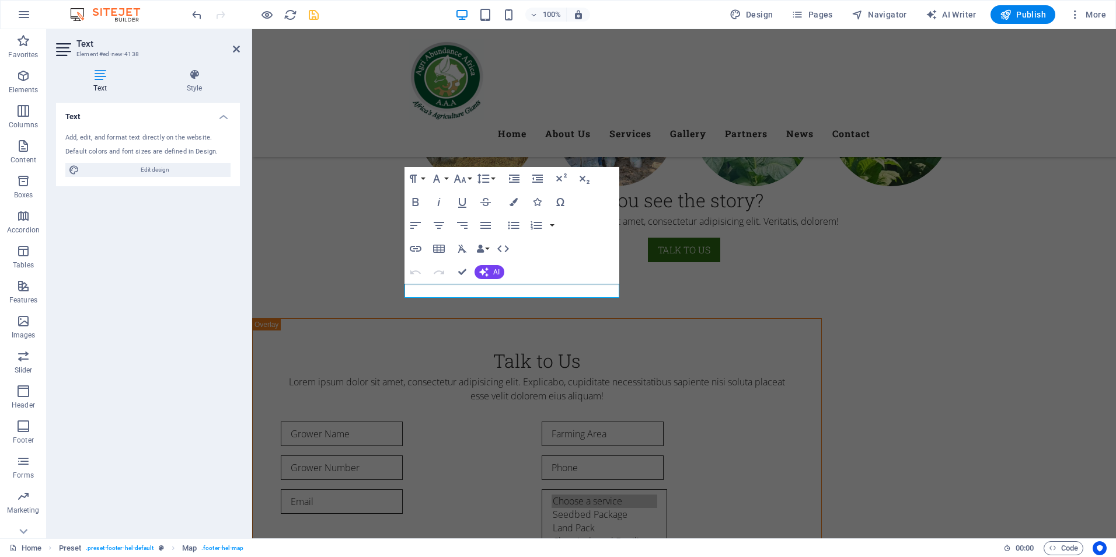
scroll to position [6357, 0]
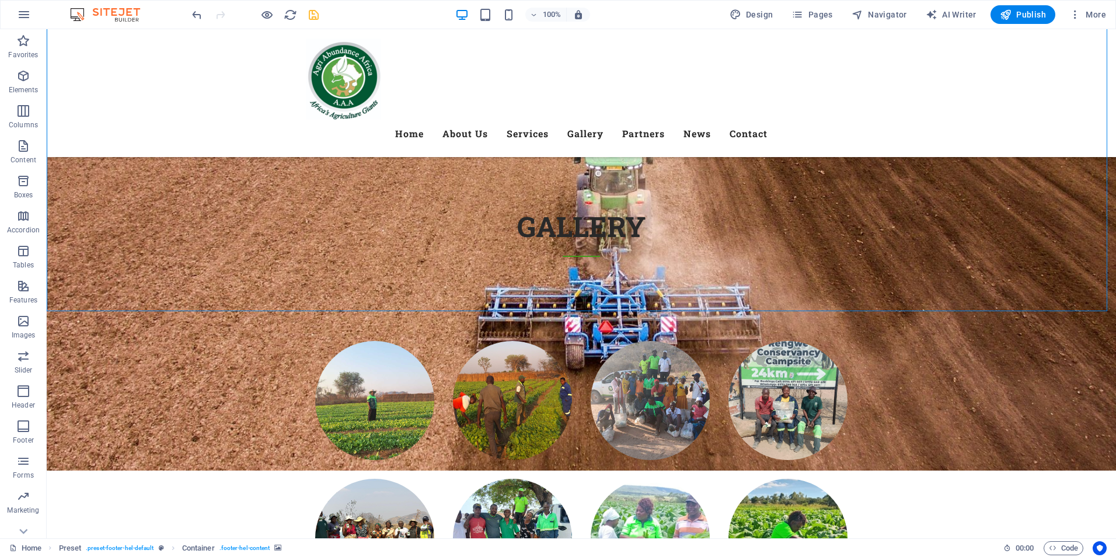
scroll to position [6738, 0]
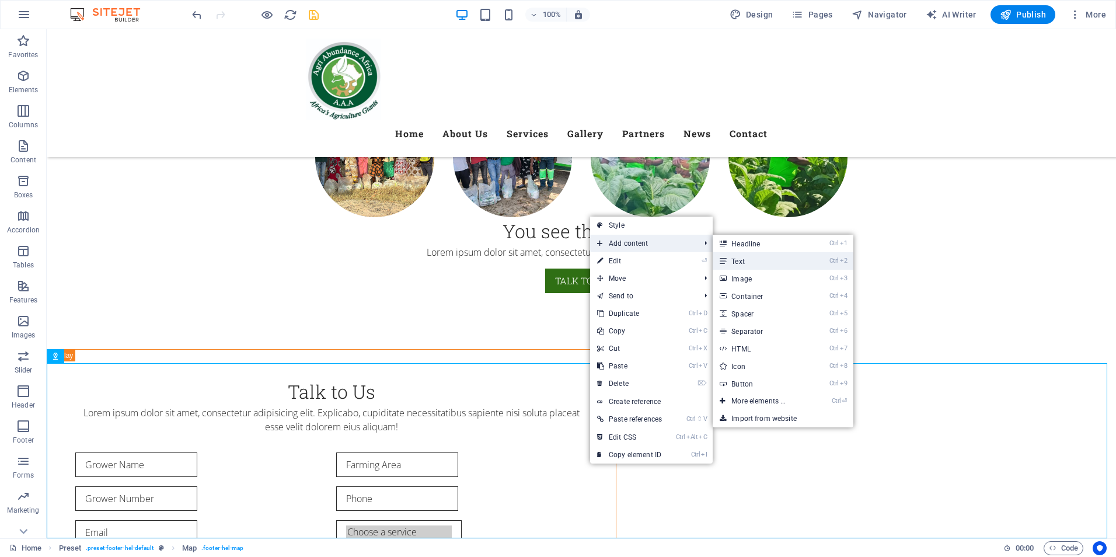
click at [775, 258] on link "Ctrl 2 Text" at bounding box center [761, 261] width 96 height 18
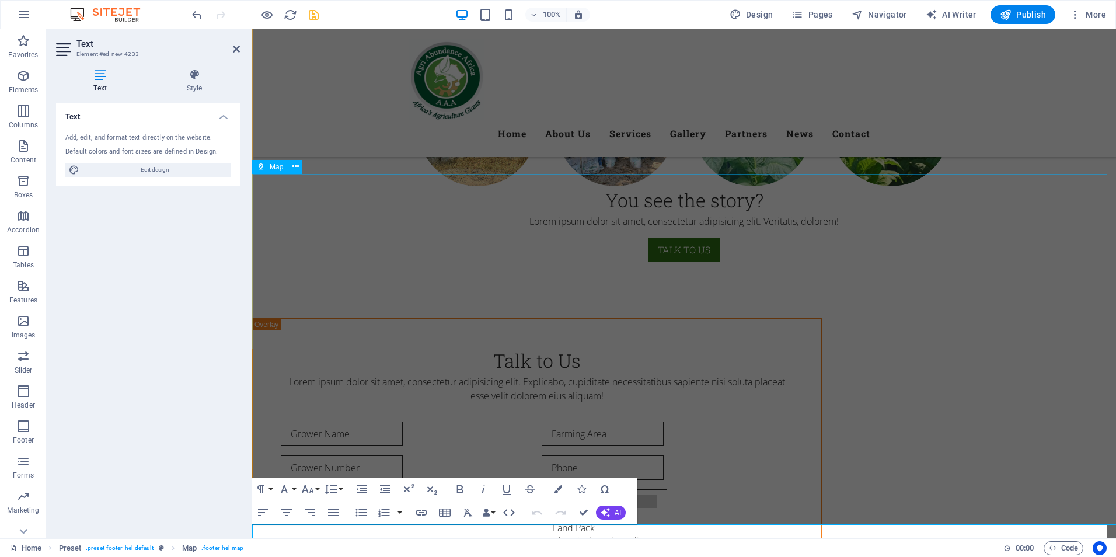
scroll to position [6752, 0]
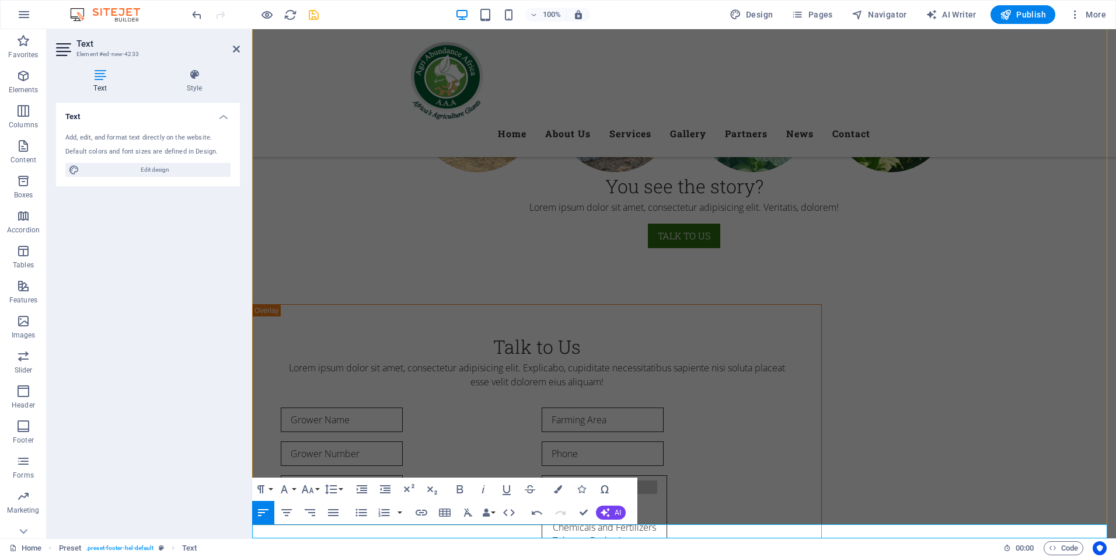
click at [318, 514] on button "Align Right" at bounding box center [310, 512] width 22 height 23
click at [263, 507] on icon "button" at bounding box center [263, 512] width 14 height 14
drag, startPoint x: 486, startPoint y: 531, endPoint x: 325, endPoint y: 549, distance: 162.1
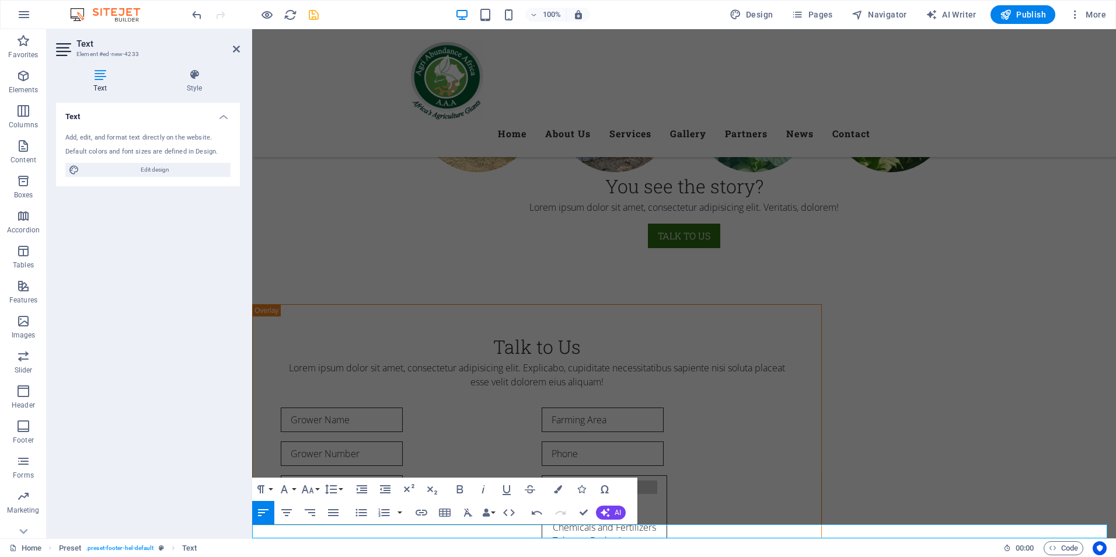
click at [329, 510] on icon "button" at bounding box center [333, 512] width 11 height 7
drag, startPoint x: 486, startPoint y: 529, endPoint x: 308, endPoint y: 538, distance: 178.8
click at [290, 510] on icon "button" at bounding box center [287, 512] width 14 height 14
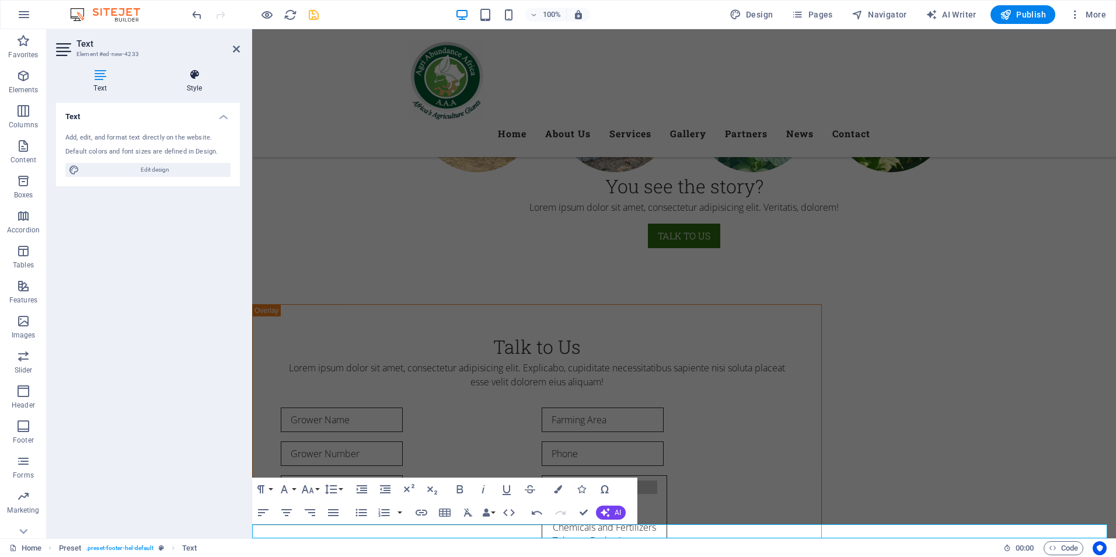
click at [193, 85] on h4 "Style" at bounding box center [194, 81] width 91 height 25
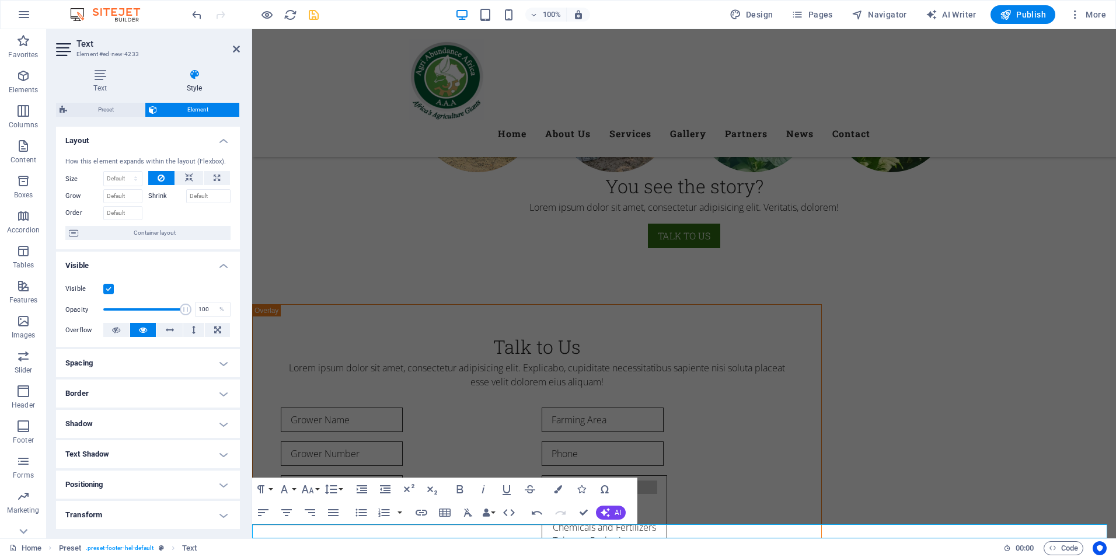
click at [169, 192] on label "Shrink" at bounding box center [167, 196] width 38 height 14
click at [186, 192] on input "Shrink" at bounding box center [208, 196] width 45 height 14
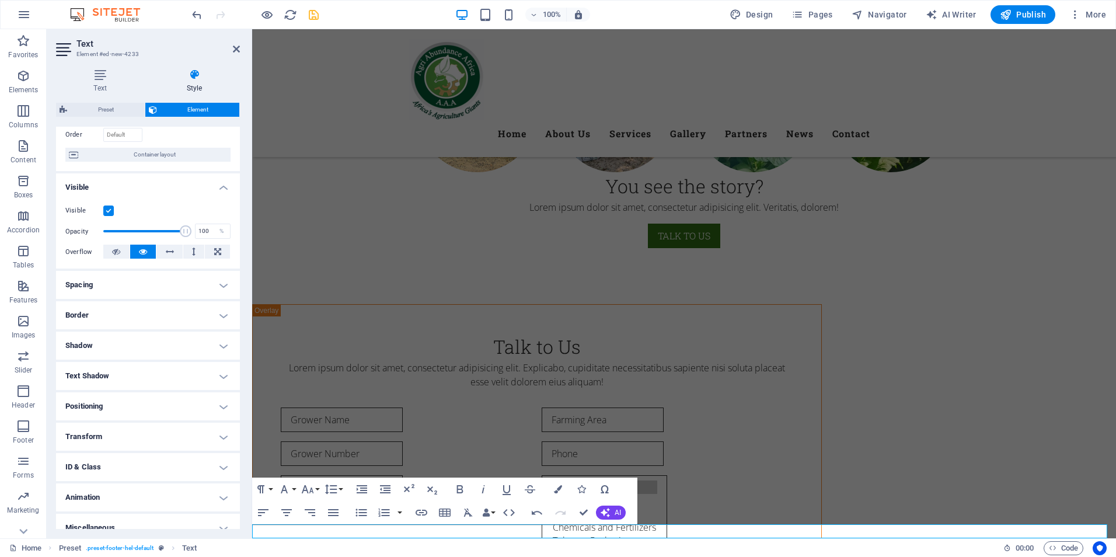
scroll to position [91, 0]
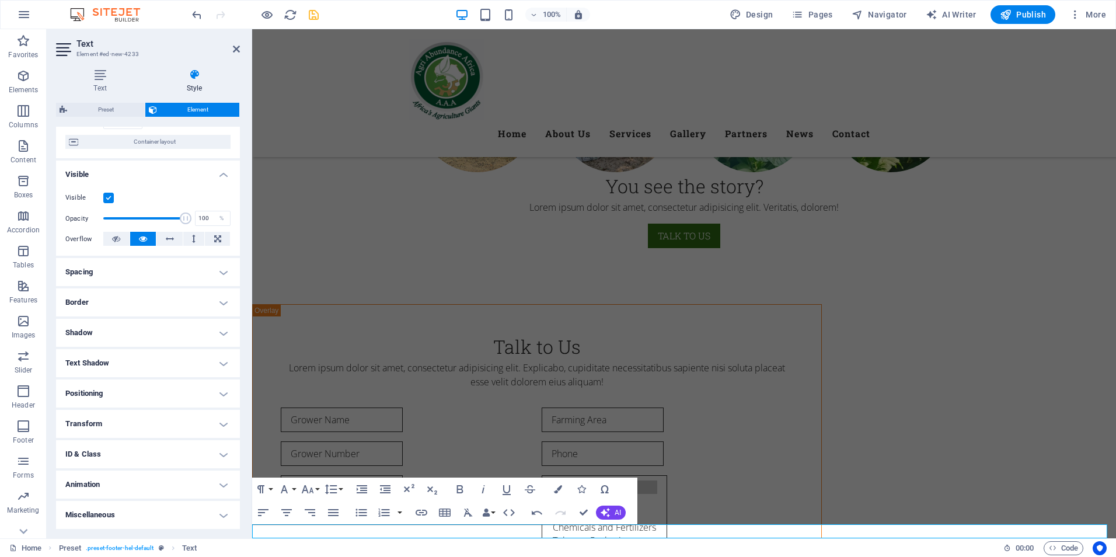
click at [218, 514] on h4 "Miscellaneous" at bounding box center [148, 515] width 184 height 28
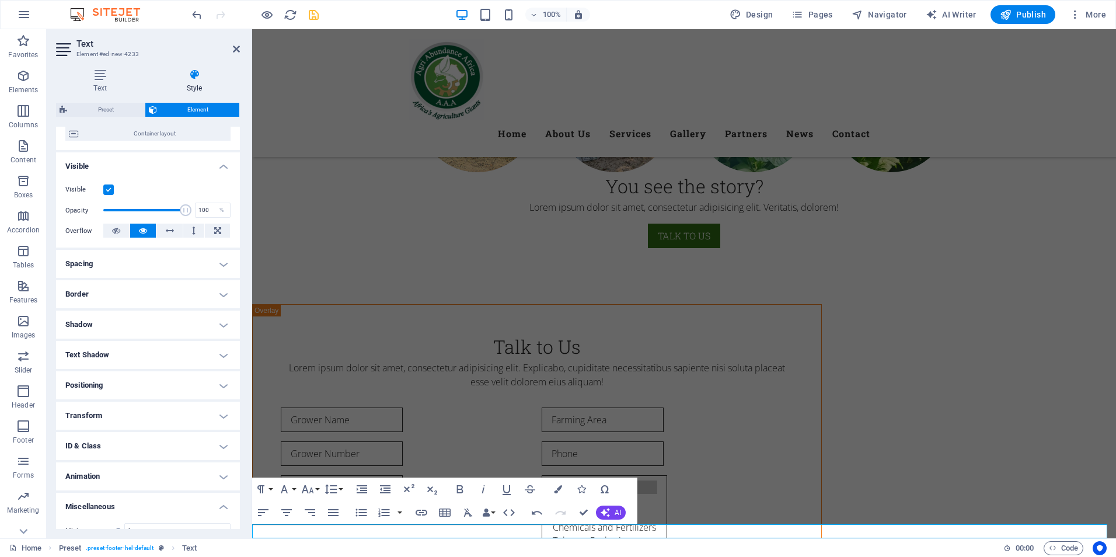
scroll to position [93, 0]
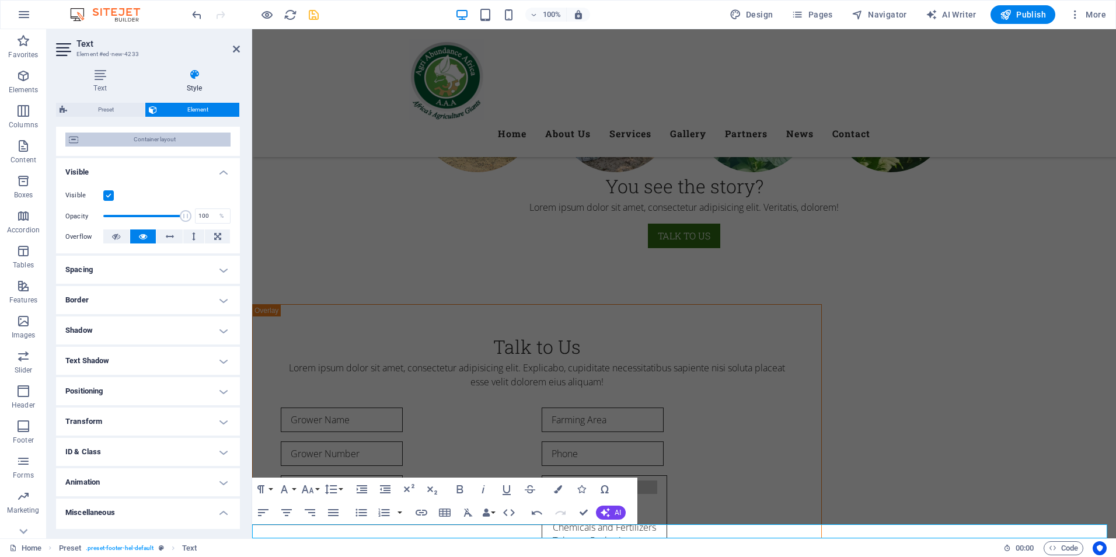
click at [145, 141] on span "Container layout" at bounding box center [154, 139] width 145 height 14
select select "footer"
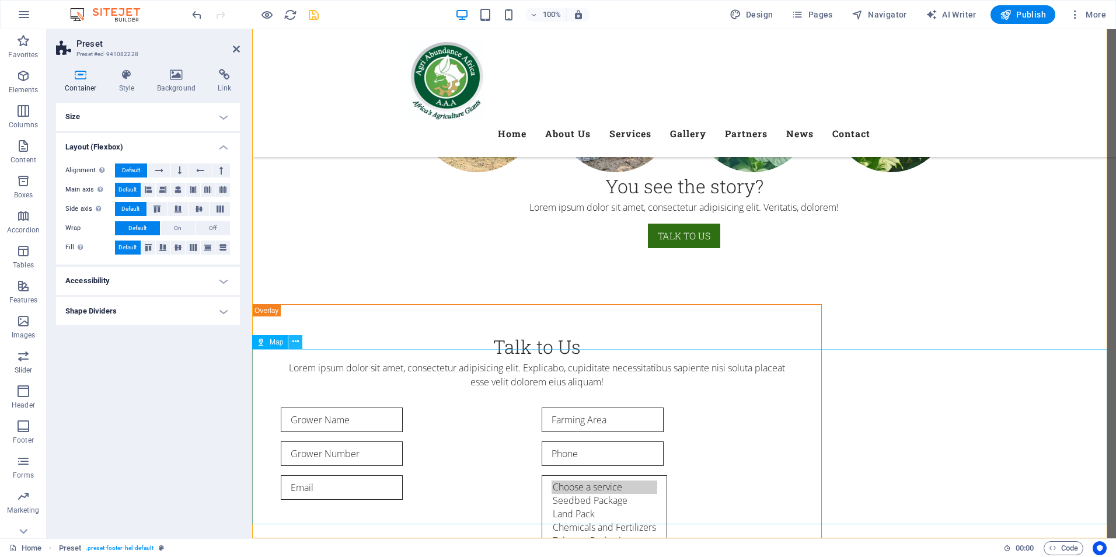
click at [297, 341] on icon at bounding box center [295, 342] width 6 height 12
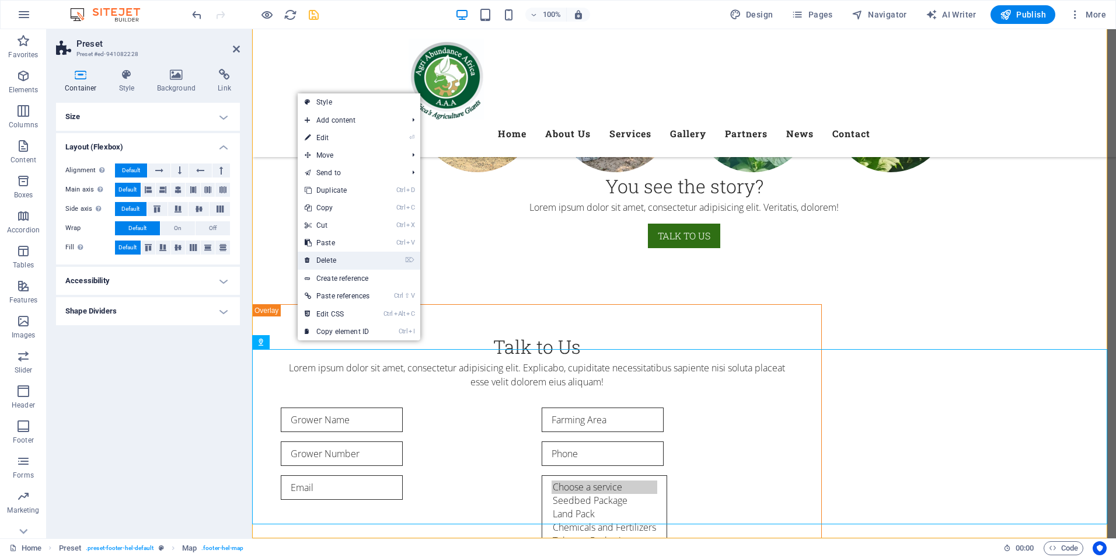
click at [336, 258] on link "⌦ Delete" at bounding box center [337, 261] width 79 height 18
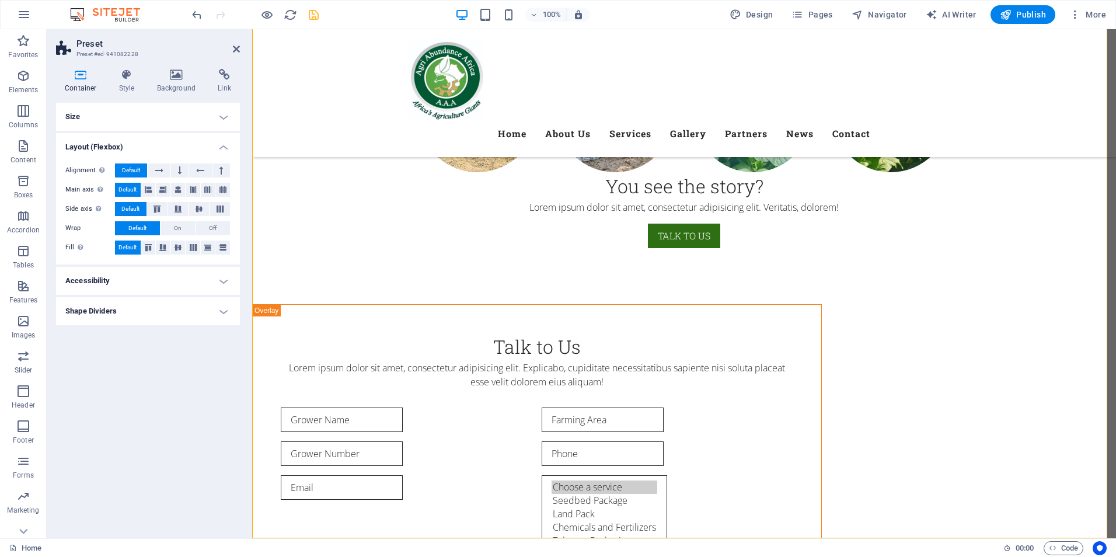
scroll to position [6577, 0]
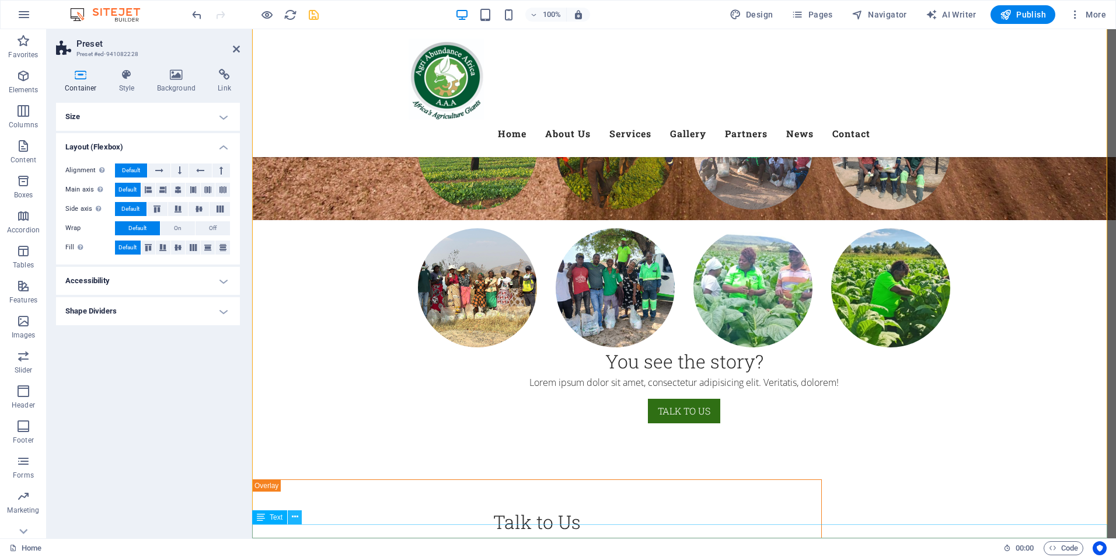
click at [294, 517] on icon at bounding box center [295, 517] width 6 height 12
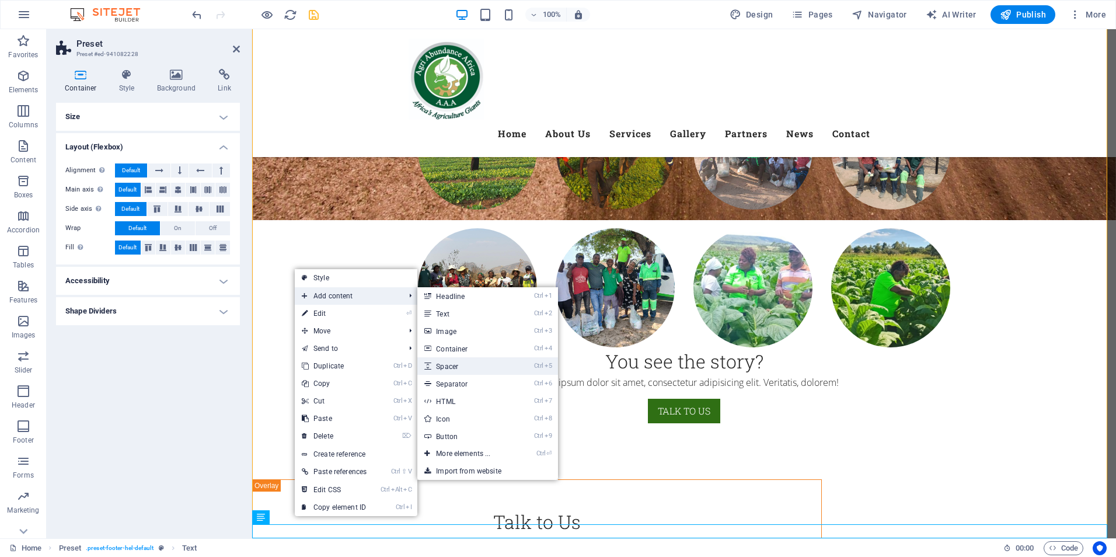
click at [466, 366] on link "Ctrl 5 Spacer" at bounding box center [465, 366] width 96 height 18
select select "px"
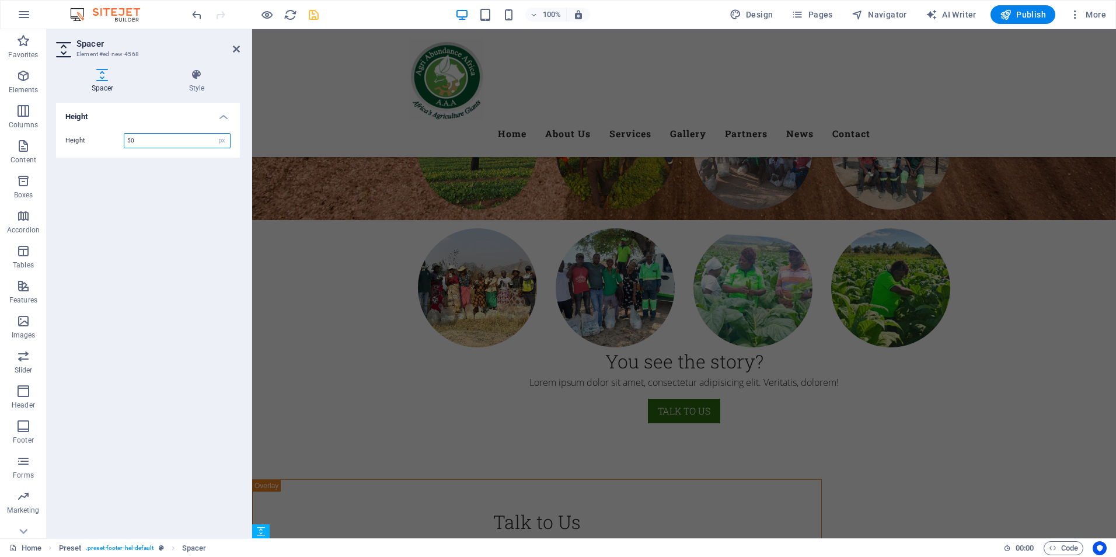
scroll to position [6606, 0]
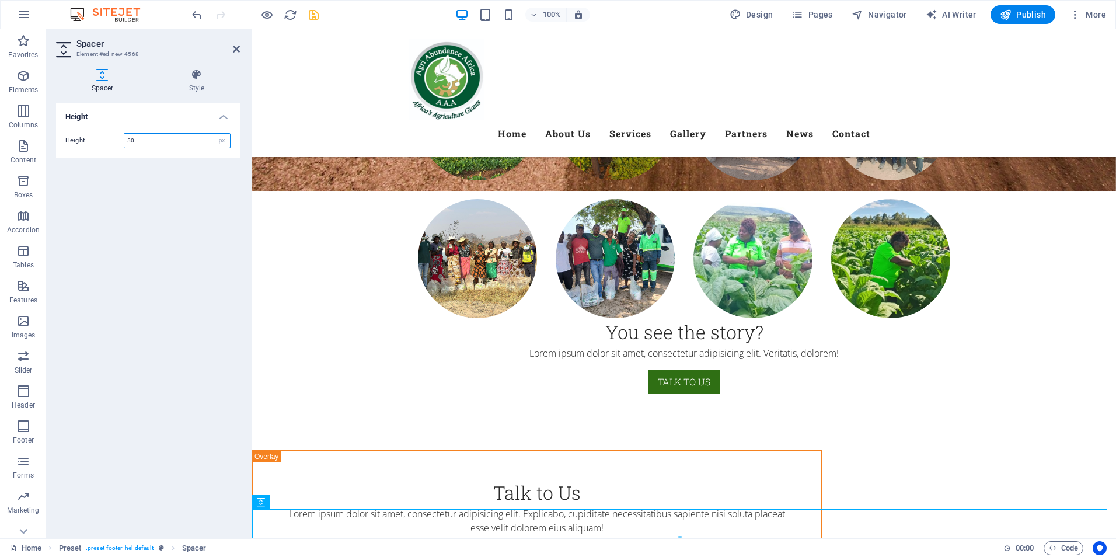
drag, startPoint x: 523, startPoint y: 532, endPoint x: 273, endPoint y: 518, distance: 250.8
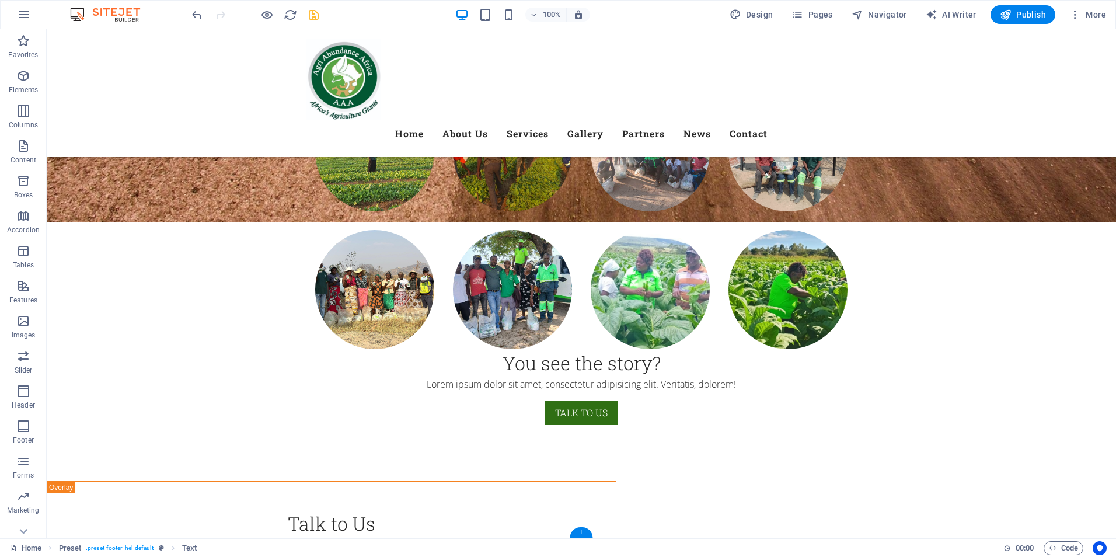
drag, startPoint x: 470, startPoint y: 503, endPoint x: 677, endPoint y: 524, distance: 208.3
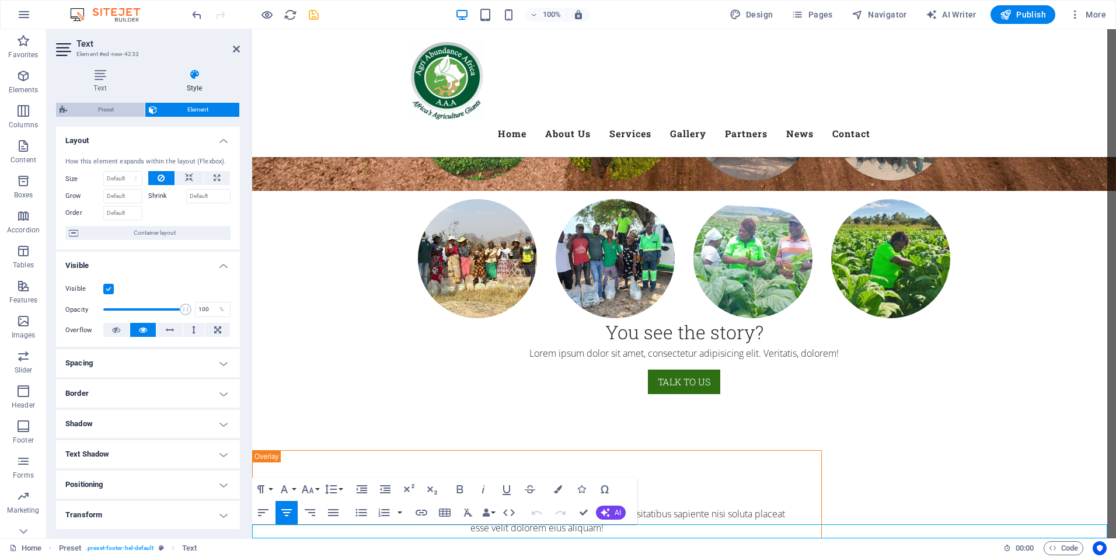
click at [109, 110] on span "Preset" at bounding box center [106, 110] width 71 height 14
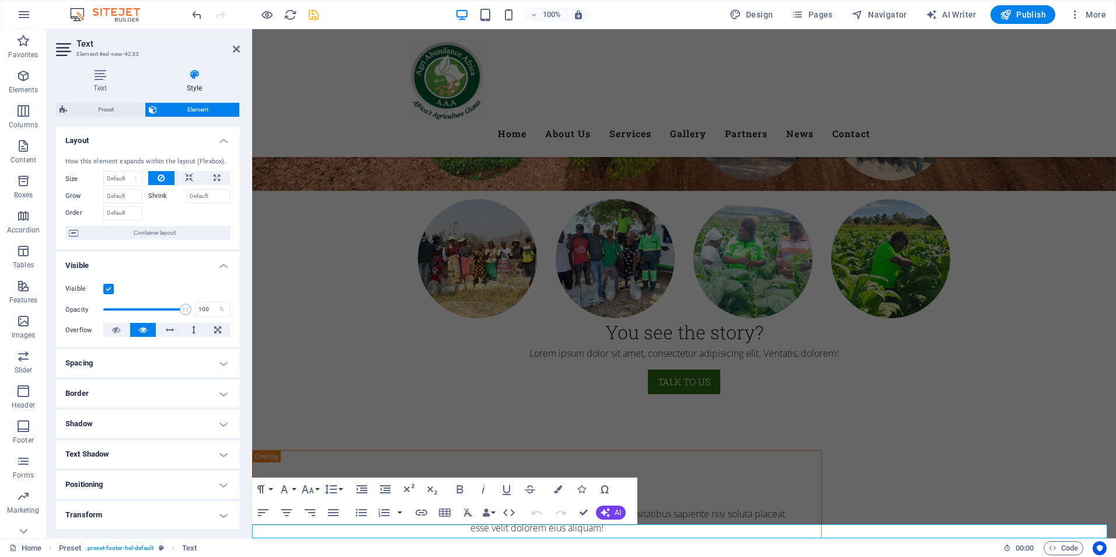
click at [213, 387] on h4 "Border" at bounding box center [148, 393] width 184 height 28
click at [218, 419] on span at bounding box center [219, 417] width 8 height 8
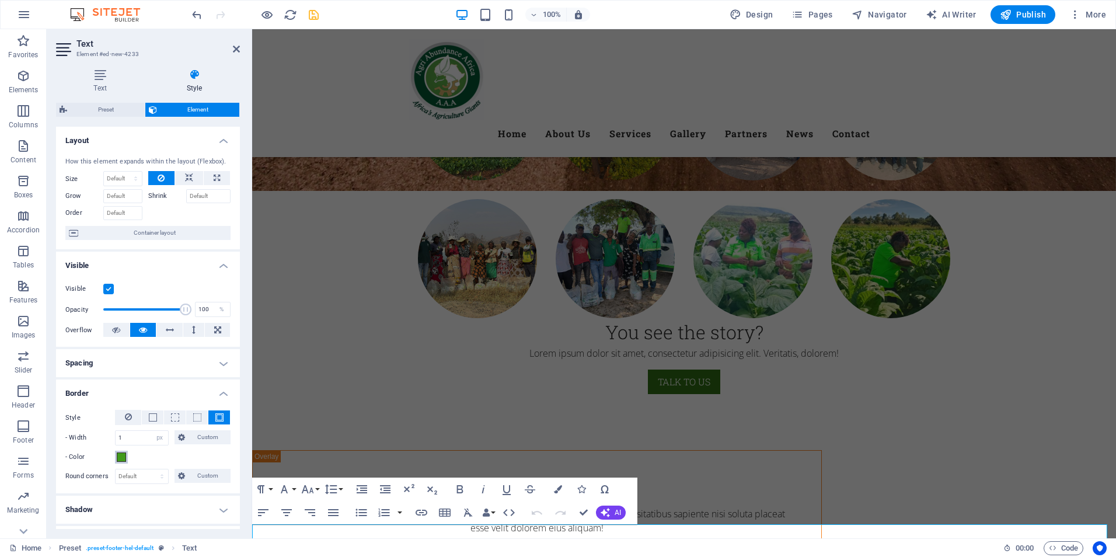
click at [124, 458] on span at bounding box center [121, 456] width 9 height 9
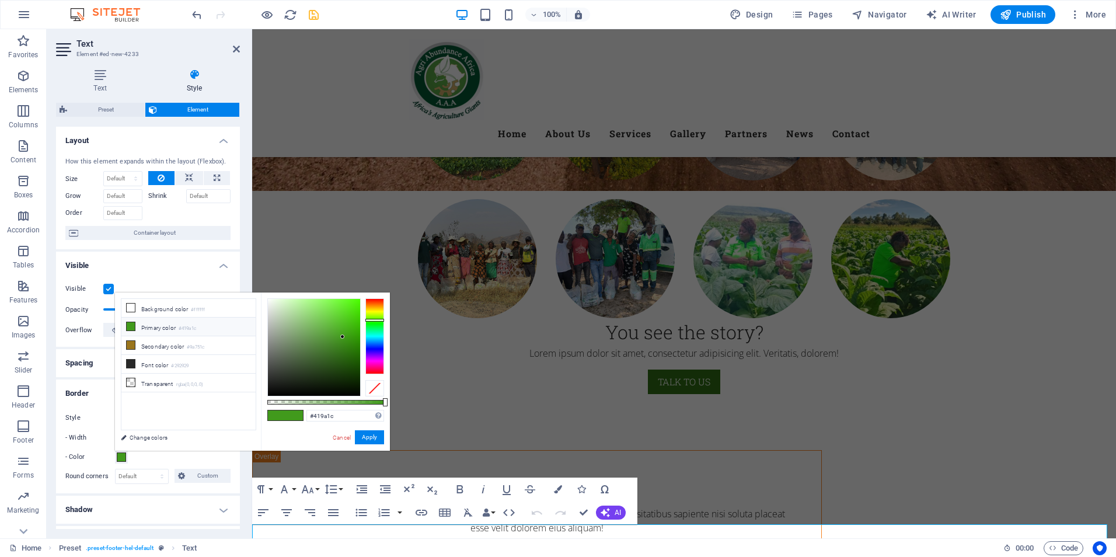
click at [162, 330] on li "Primary color #419a1c" at bounding box center [188, 327] width 134 height 19
click at [375, 438] on button "Apply" at bounding box center [369, 437] width 29 height 14
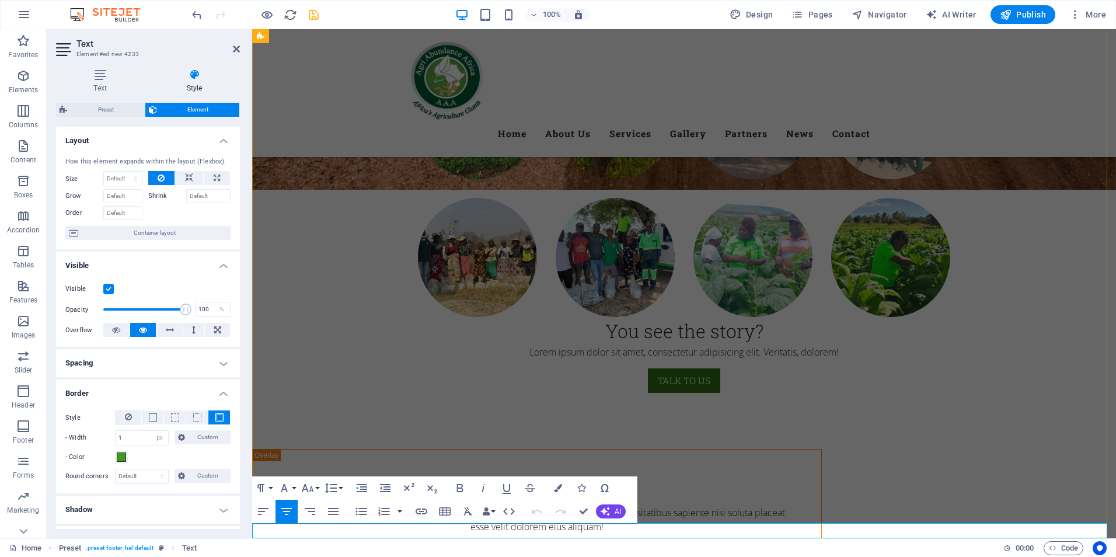
click at [236, 44] on h2 "Text" at bounding box center [157, 44] width 163 height 11
click at [315, 14] on icon "save" at bounding box center [313, 14] width 13 height 13
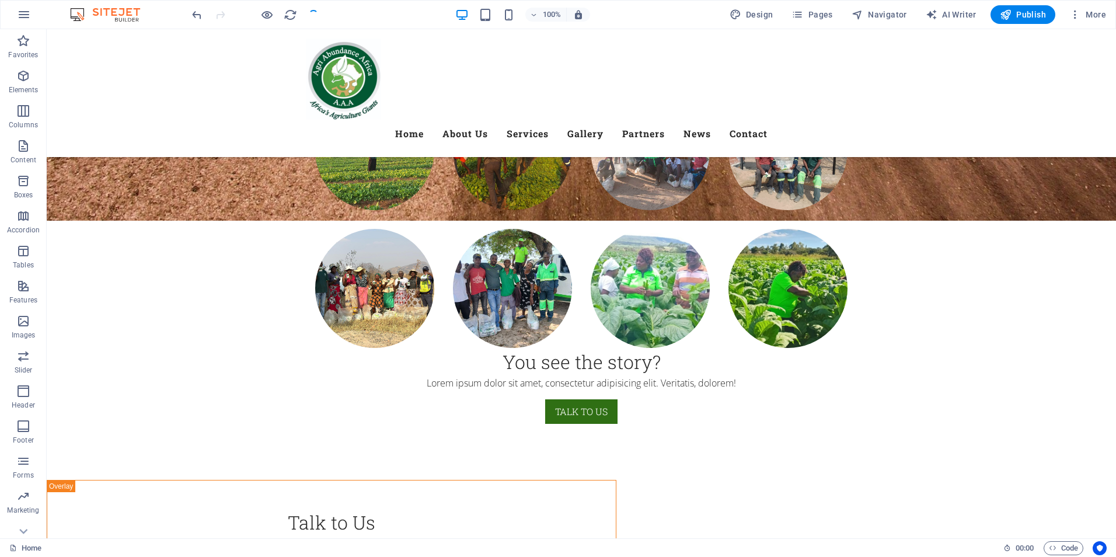
checkbox input "false"
select select "px"
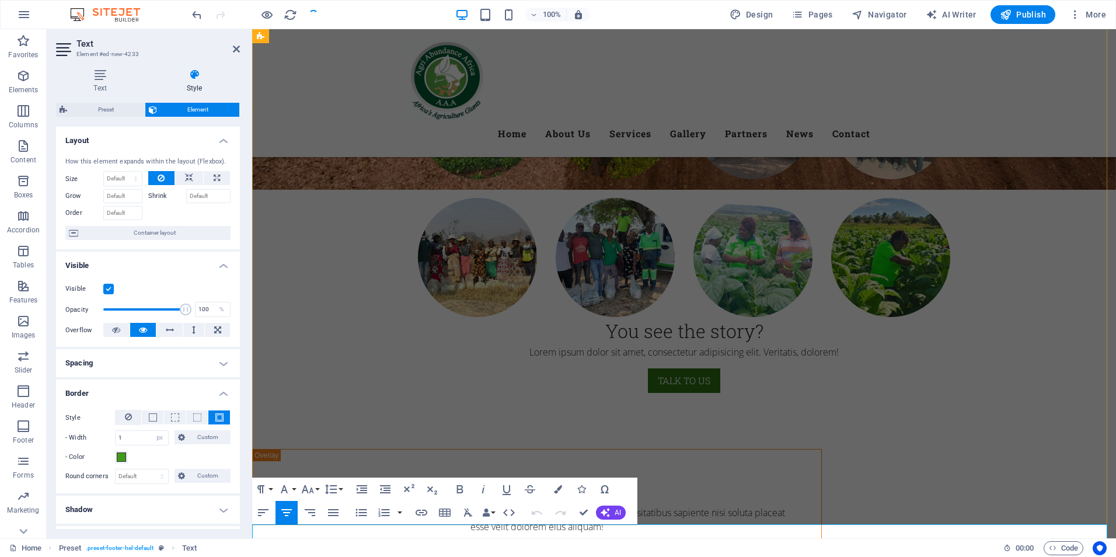
scroll to position [6606, 0]
click at [189, 83] on h4 "Style" at bounding box center [194, 81] width 91 height 25
drag, startPoint x: 240, startPoint y: 197, endPoint x: 240, endPoint y: 219, distance: 22.8
click at [240, 219] on div "Text Style Text Add, edit, and format text directly on the website. Default col…" at bounding box center [148, 299] width 203 height 479
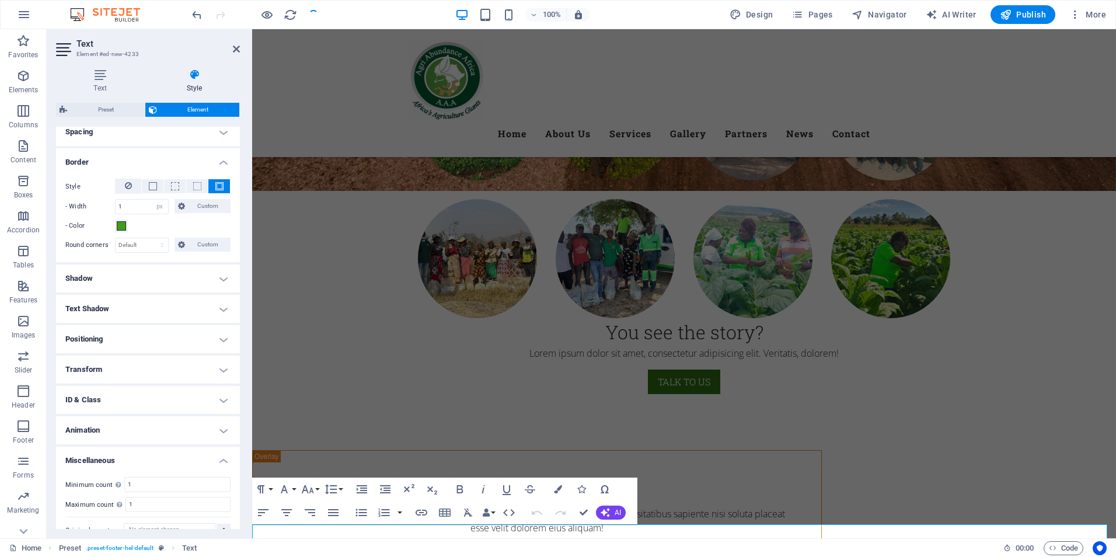
scroll to position [249, 0]
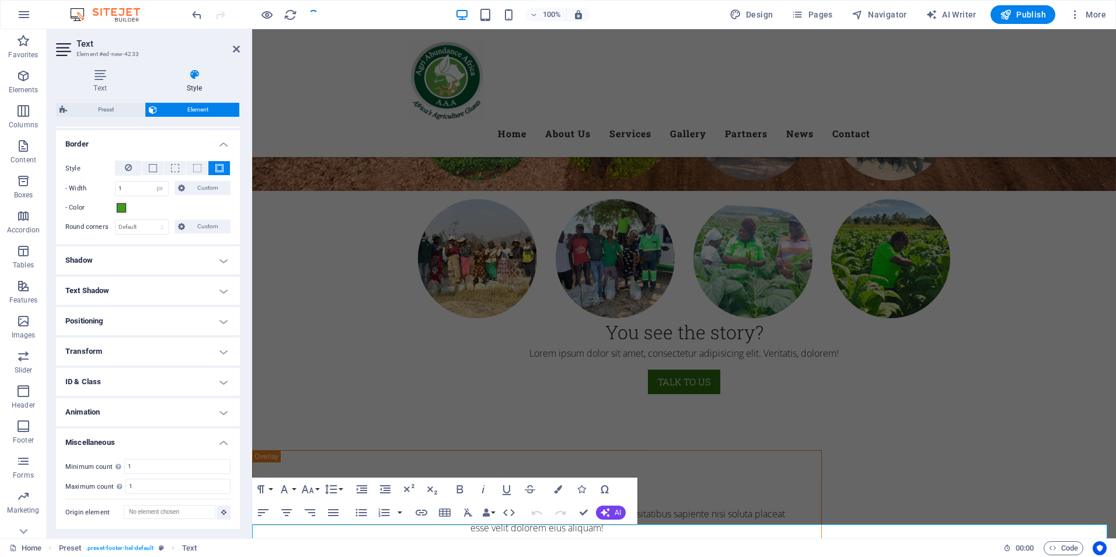
click at [219, 350] on h4 "Transform" at bounding box center [148, 351] width 184 height 28
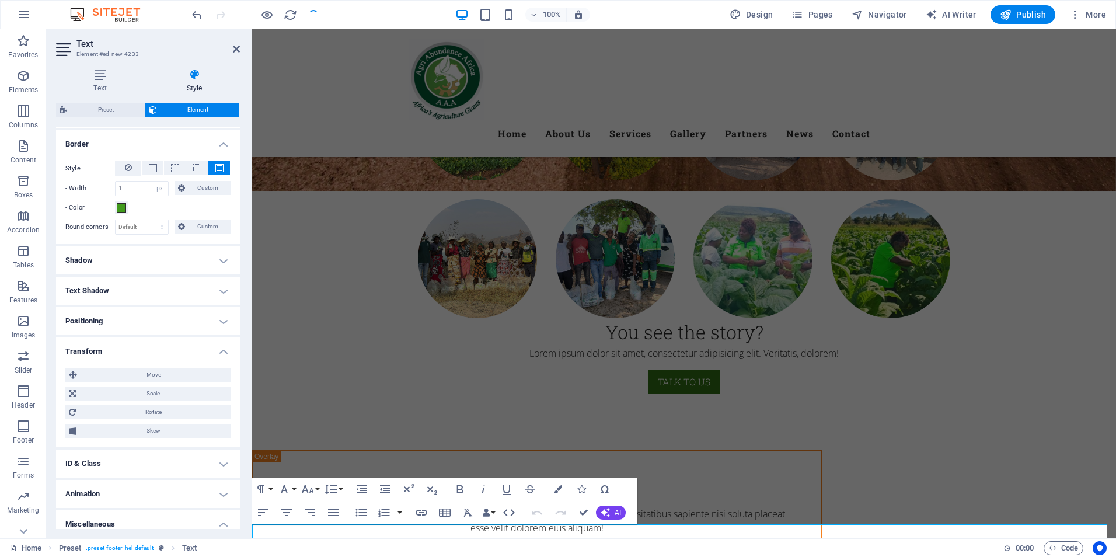
click at [221, 318] on h4 "Positioning" at bounding box center [148, 321] width 184 height 28
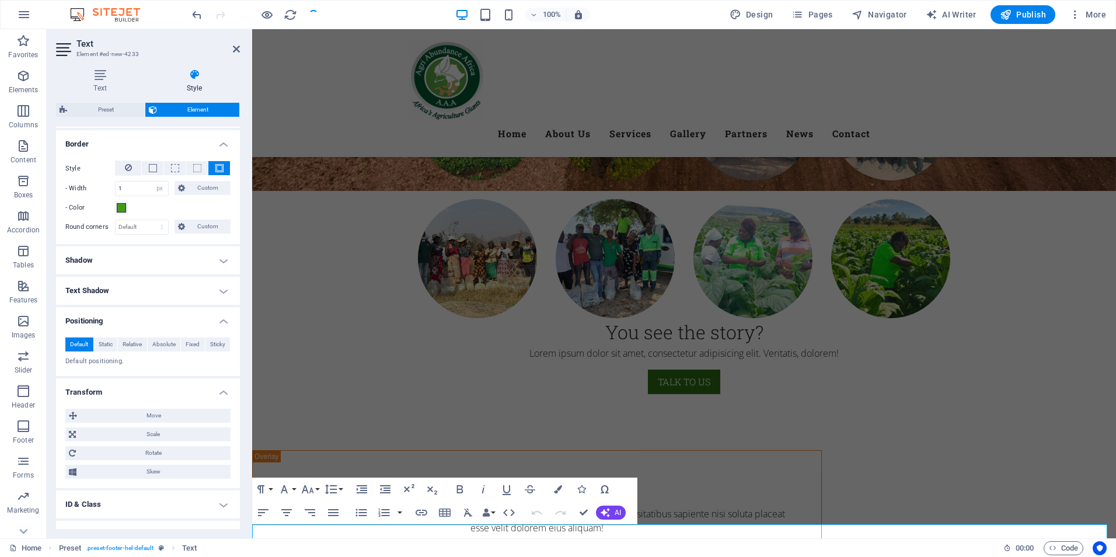
click at [219, 287] on h4 "Text Shadow" at bounding box center [148, 291] width 184 height 28
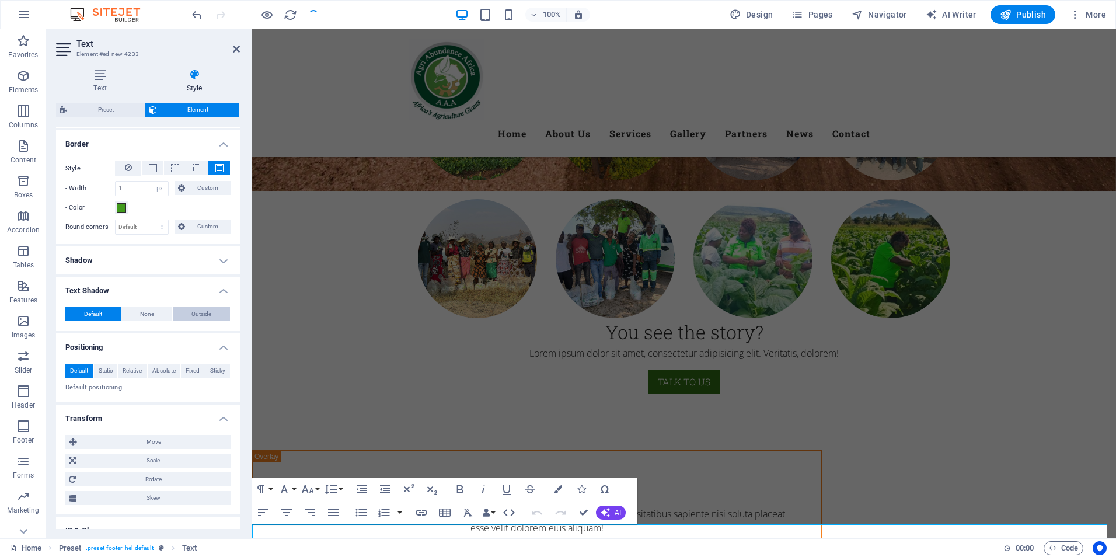
click at [196, 311] on span "Outside" at bounding box center [201, 314] width 20 height 14
type input "2"
type input "4"
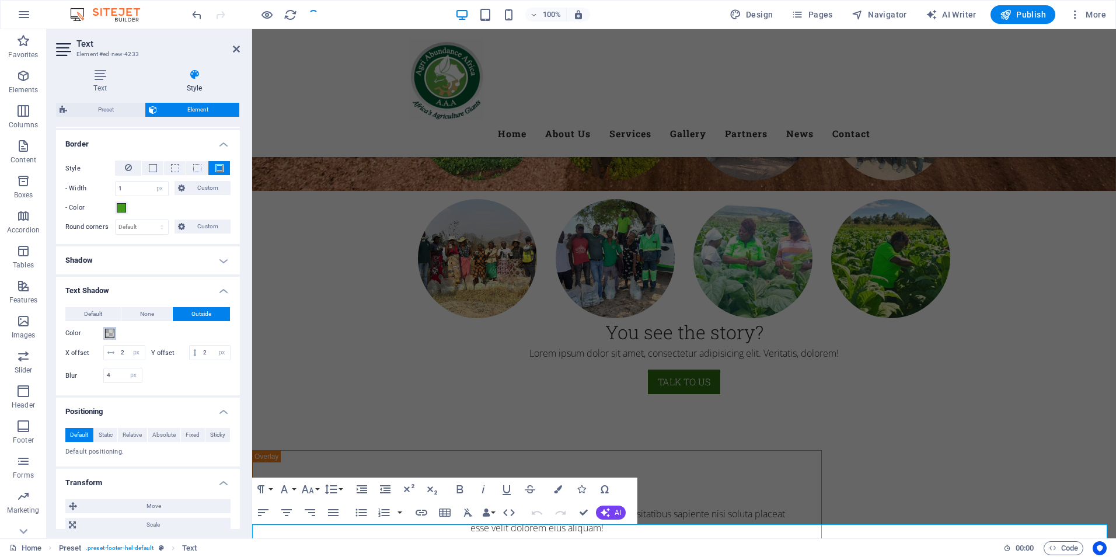
click at [110, 334] on span at bounding box center [109, 333] width 9 height 9
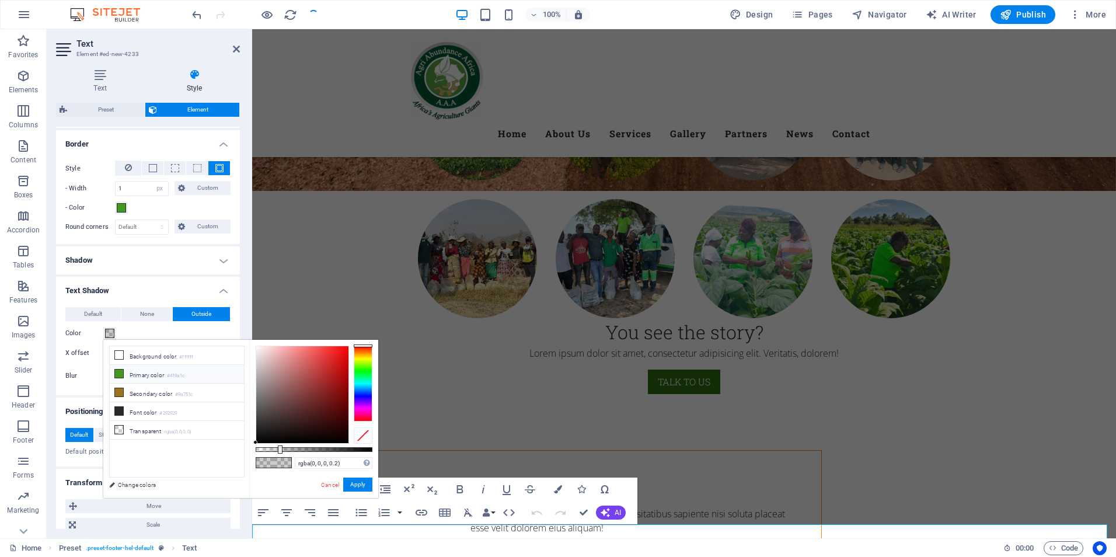
click at [134, 374] on li "Primary color #419a1c" at bounding box center [177, 374] width 134 height 19
type input "#419a1c"
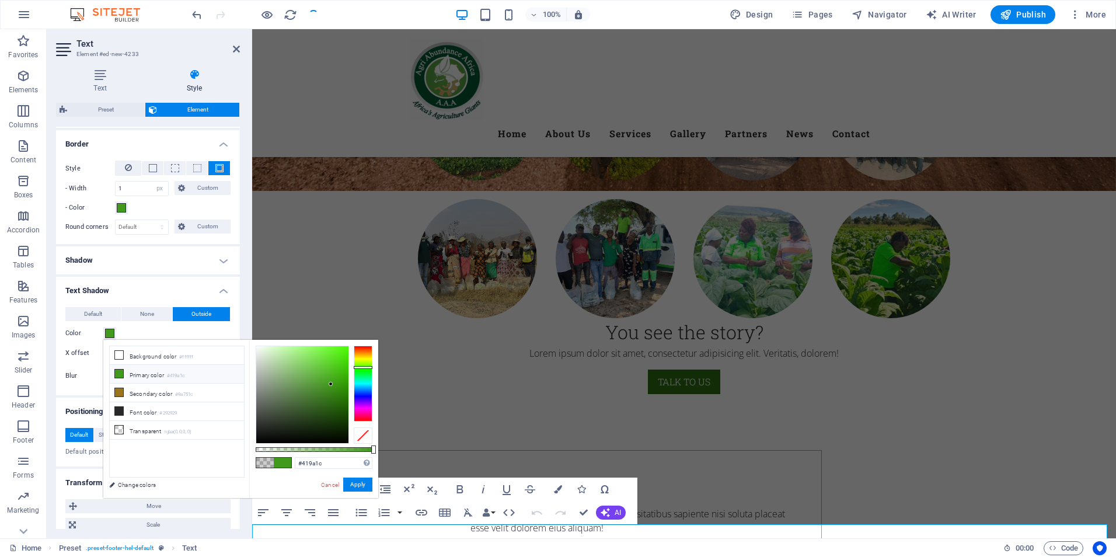
click at [134, 374] on li "Primary color #419a1c" at bounding box center [177, 374] width 134 height 19
click at [361, 483] on button "Apply" at bounding box center [357, 484] width 29 height 14
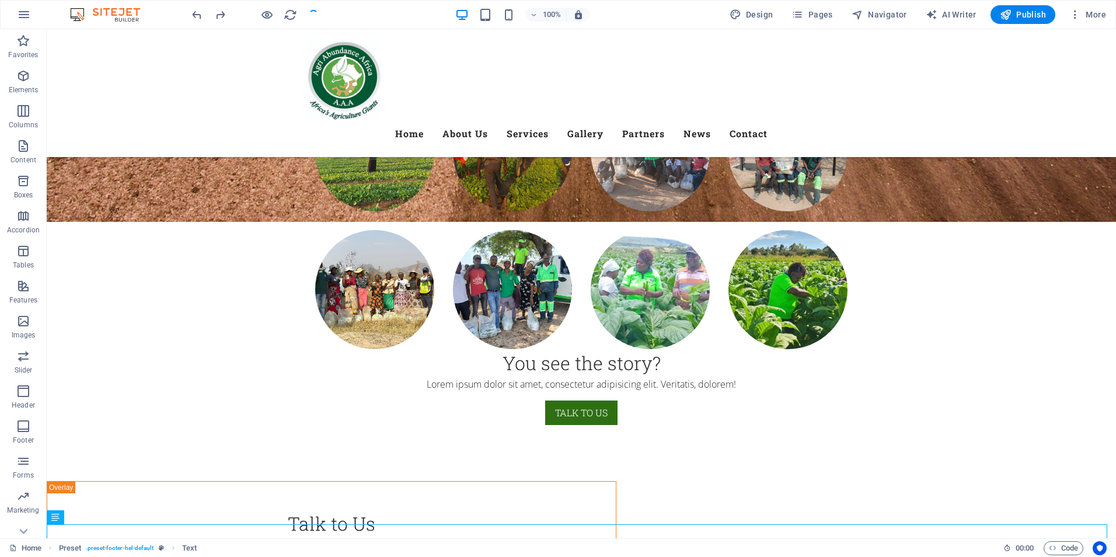
scroll to position [6612, 0]
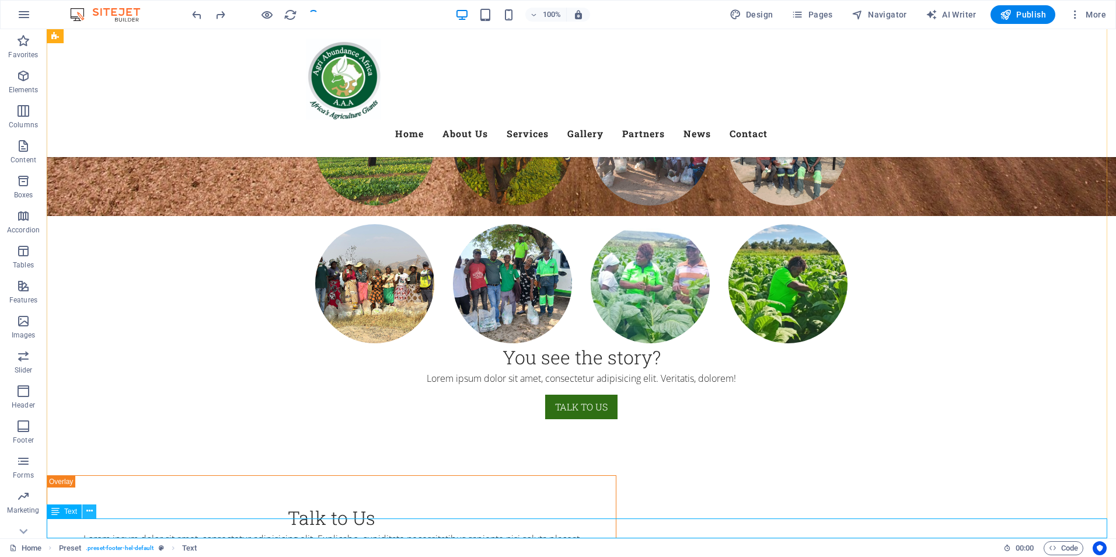
click at [88, 512] on icon at bounding box center [89, 511] width 6 height 12
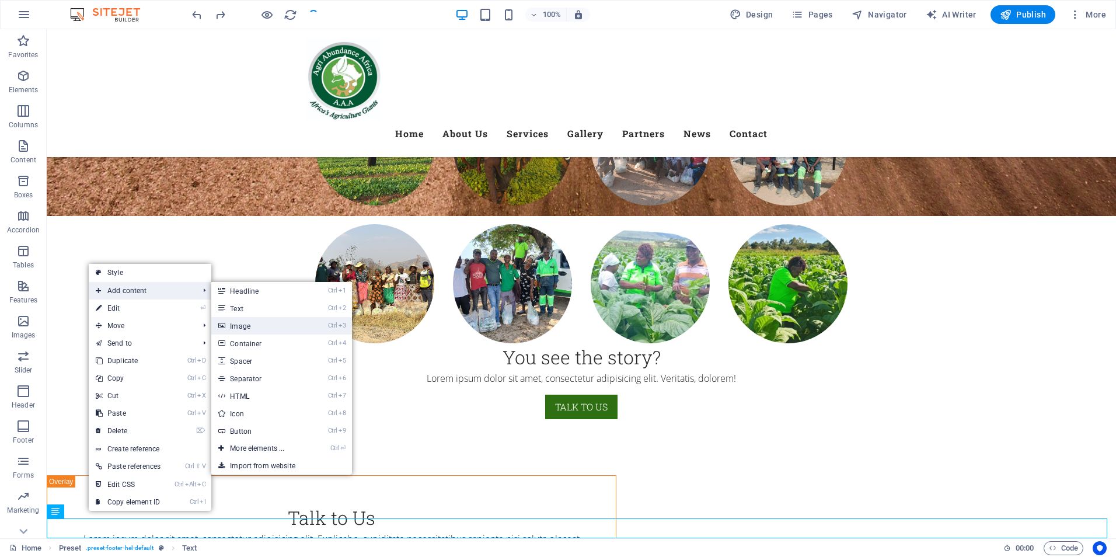
click at [261, 331] on link "Ctrl 3 Image" at bounding box center [259, 326] width 96 height 18
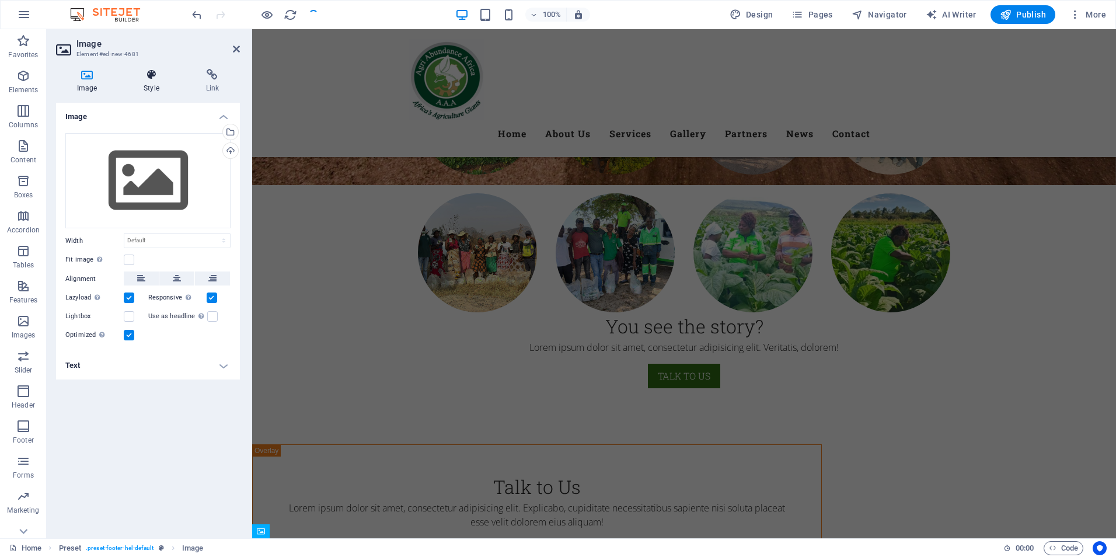
click at [158, 82] on h4 "Style" at bounding box center [154, 81] width 62 height 25
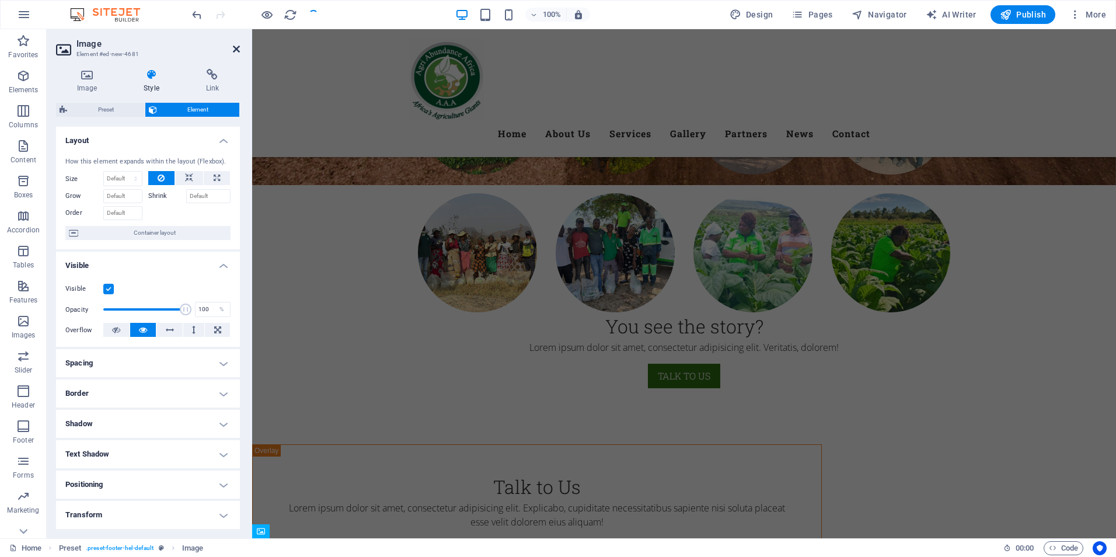
click at [237, 49] on icon at bounding box center [236, 48] width 7 height 9
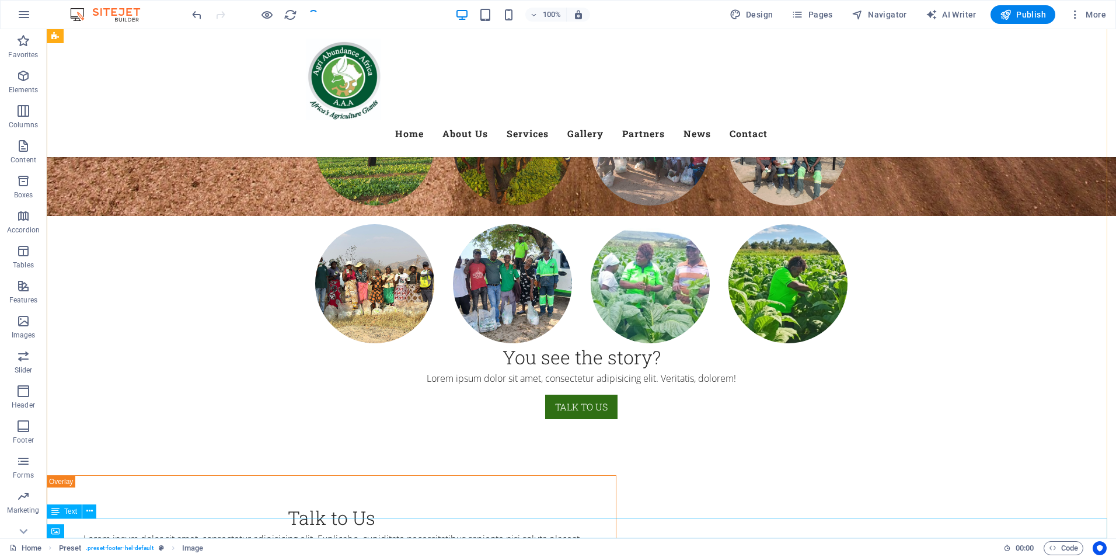
click at [95, 532] on icon at bounding box center [96, 531] width 6 height 12
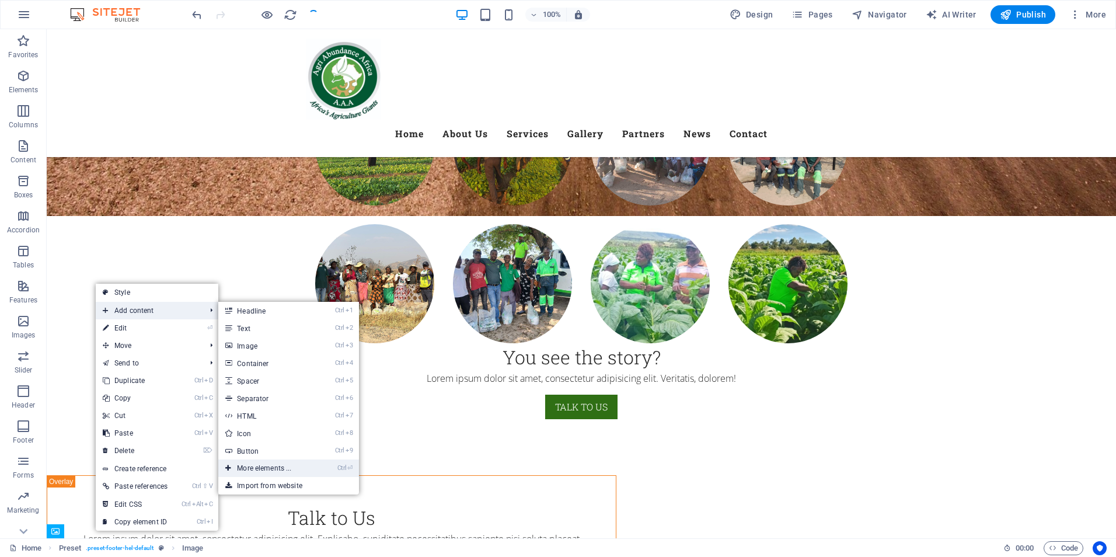
click at [301, 465] on link "Ctrl ⏎ More elements ..." at bounding box center [266, 468] width 96 height 18
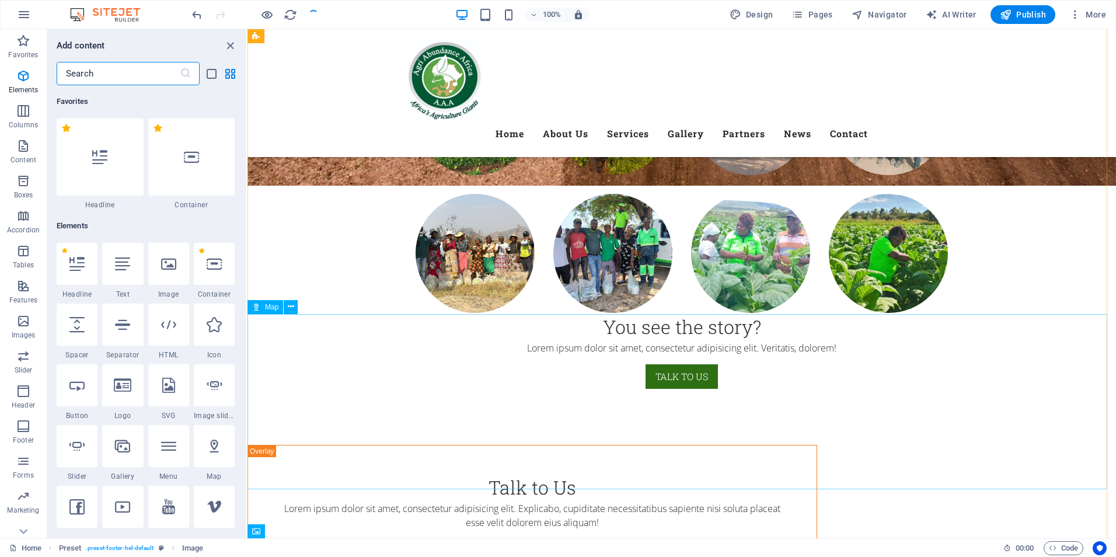
scroll to position [124, 0]
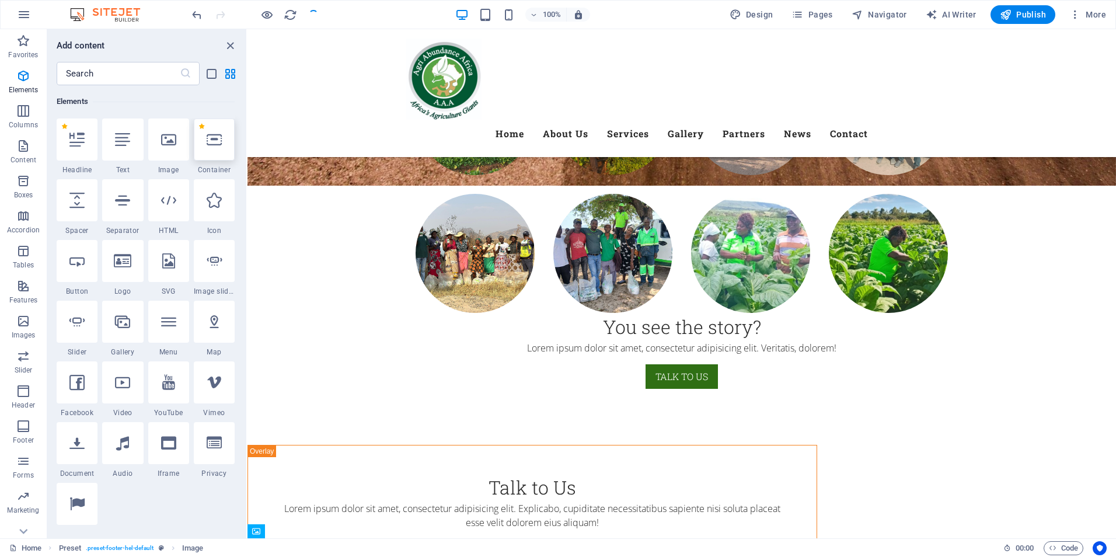
click at [221, 150] on div at bounding box center [214, 139] width 41 height 42
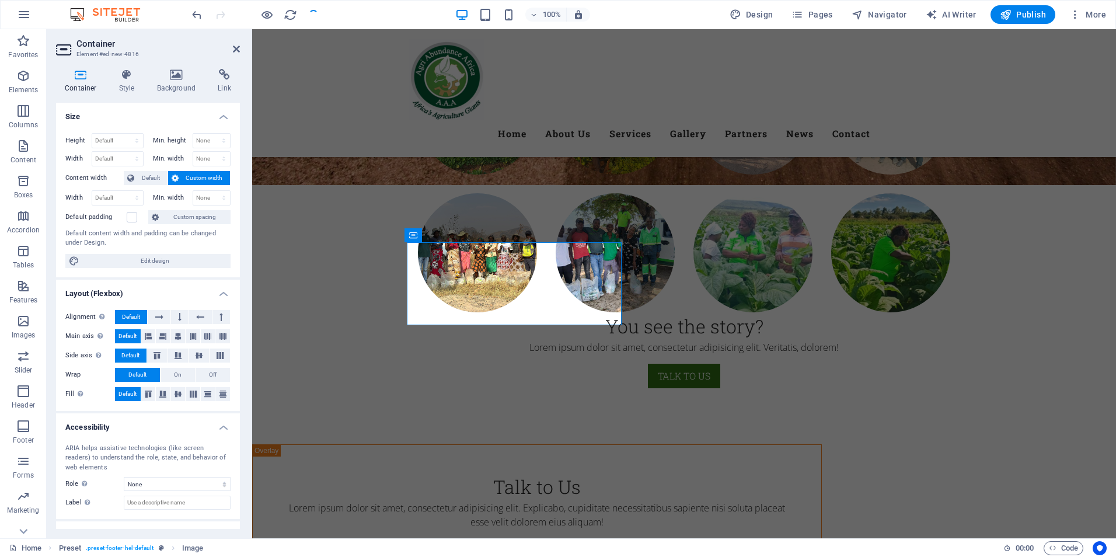
click at [221, 150] on div "Min. height None px rem % vh vw" at bounding box center [189, 142] width 83 height 18
drag, startPoint x: 250, startPoint y: 275, endPoint x: 221, endPoint y: 150, distance: 128.3
click at [221, 150] on div "Min. height None px rem % vh vw" at bounding box center [189, 142] width 83 height 18
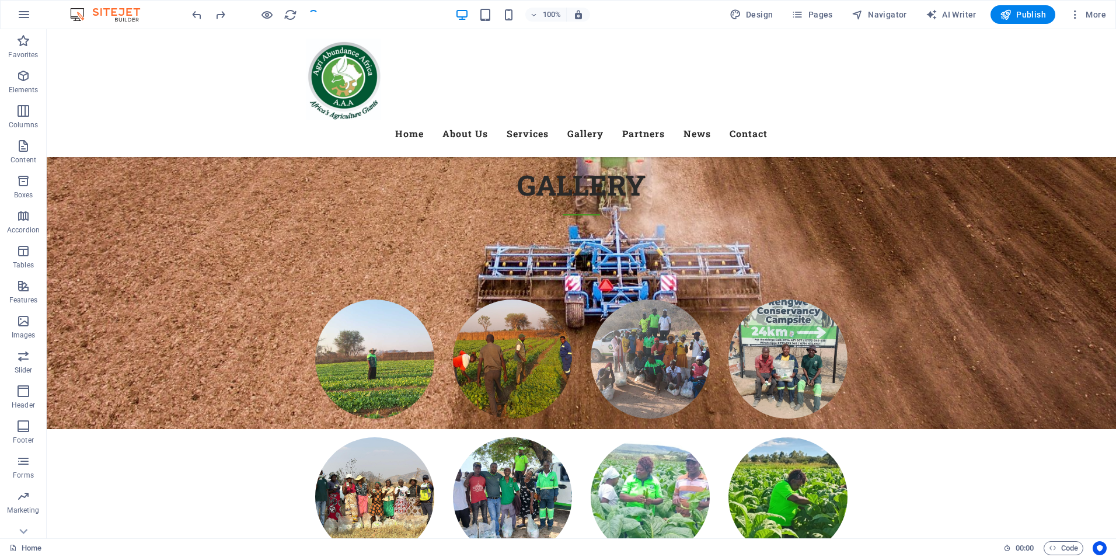
scroll to position [6743, 0]
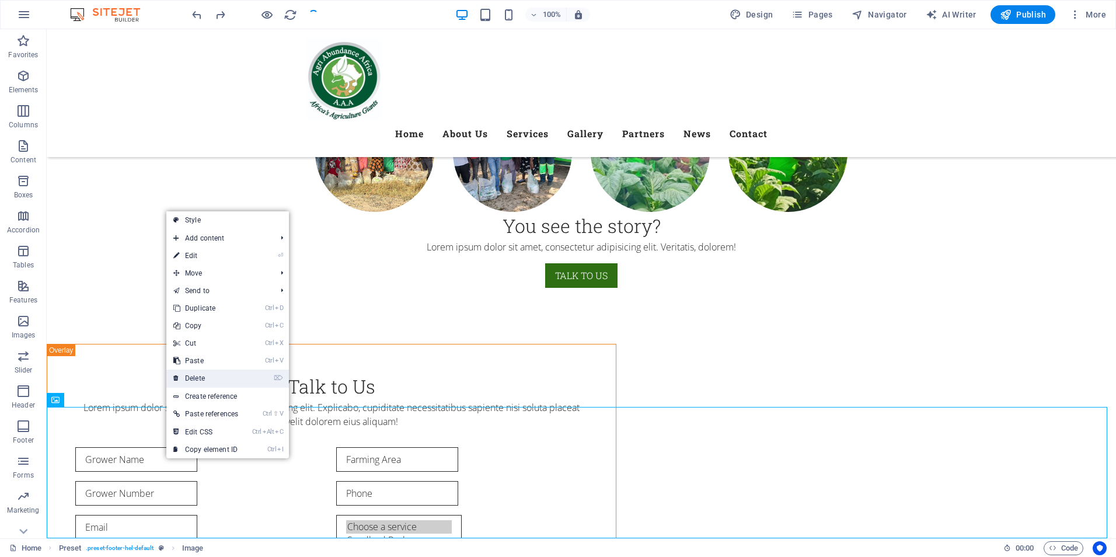
click at [206, 381] on link "⌦ Delete" at bounding box center [205, 378] width 79 height 18
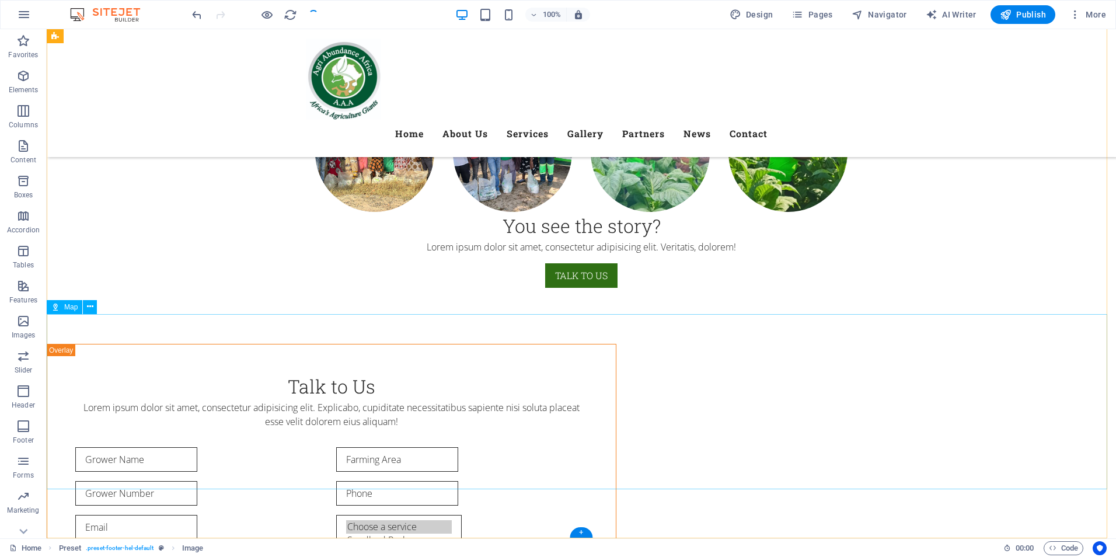
scroll to position [6612, 0]
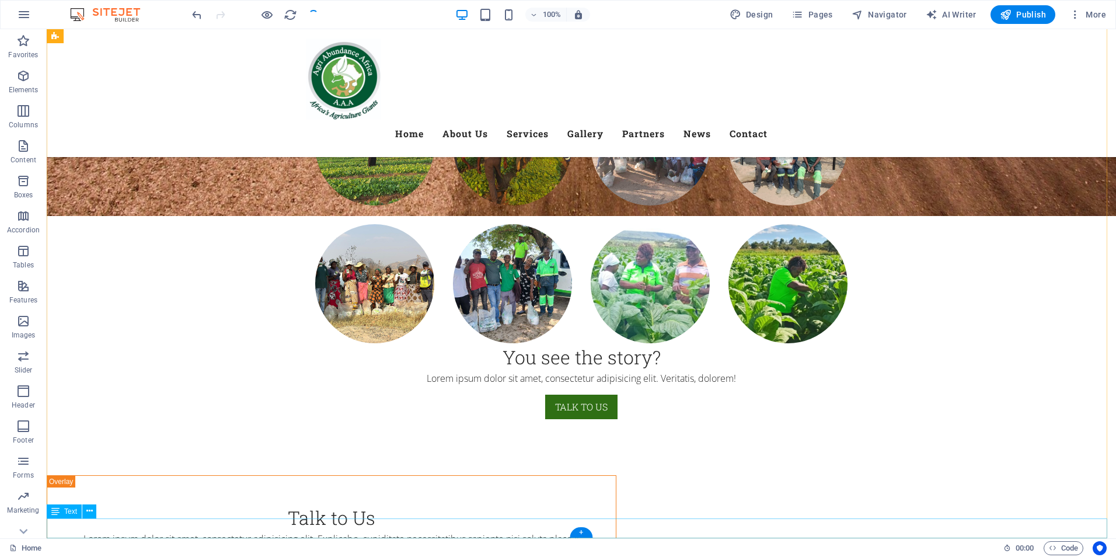
select select "px"
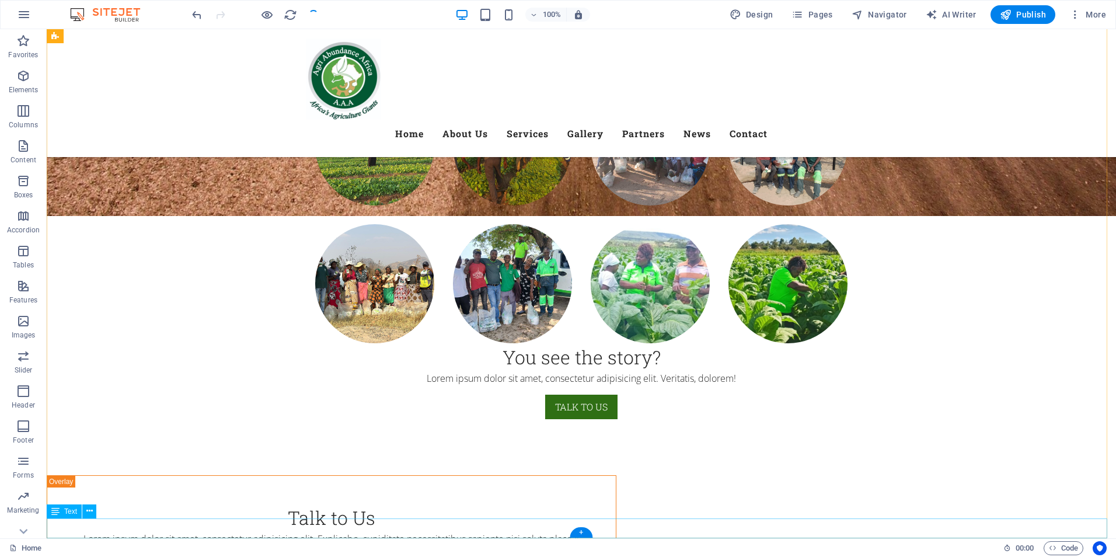
select select "px"
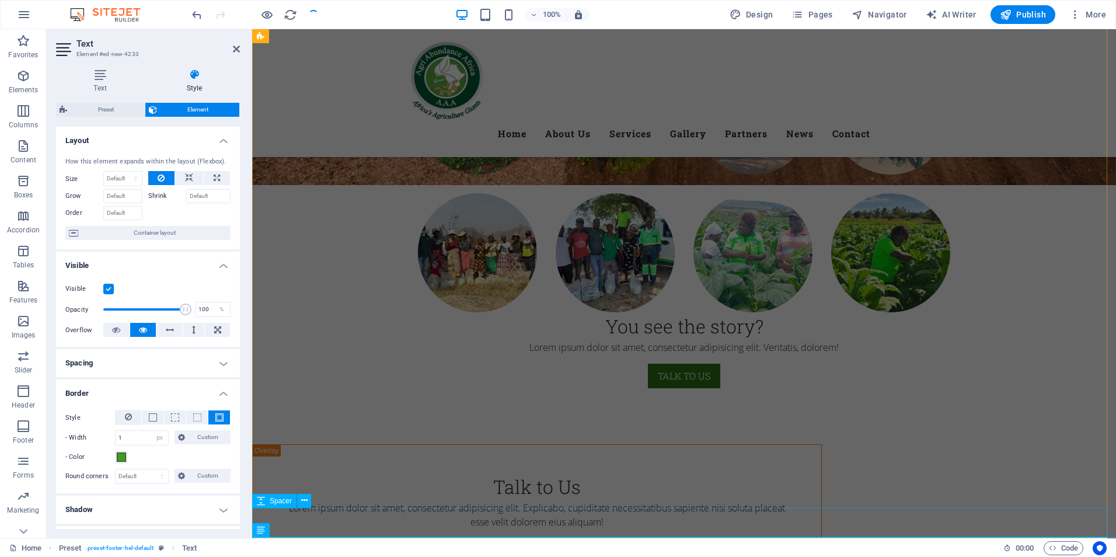
scroll to position [6606, 0]
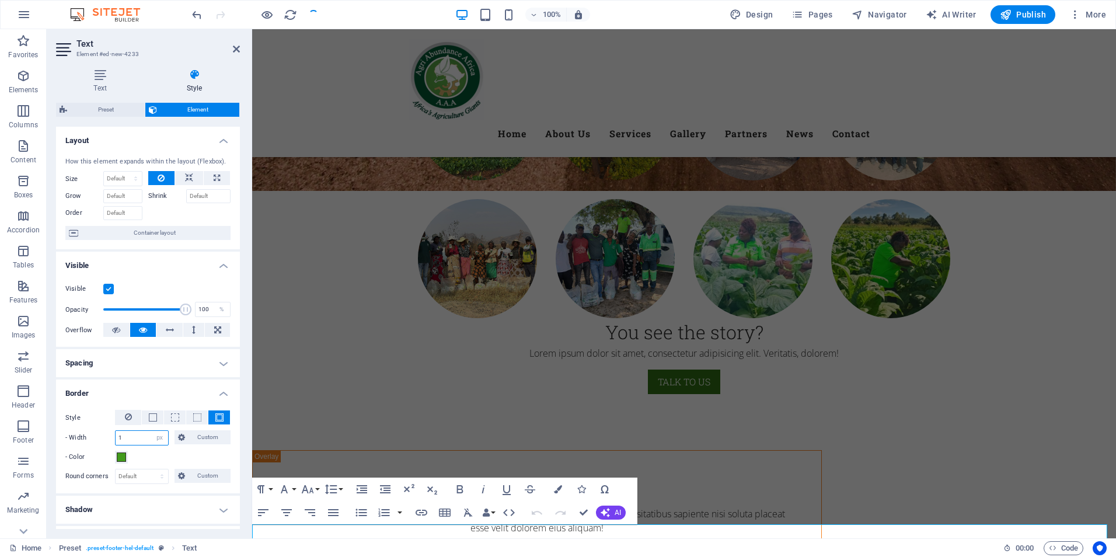
click at [147, 440] on input "1" at bounding box center [142, 438] width 53 height 14
type input "5"
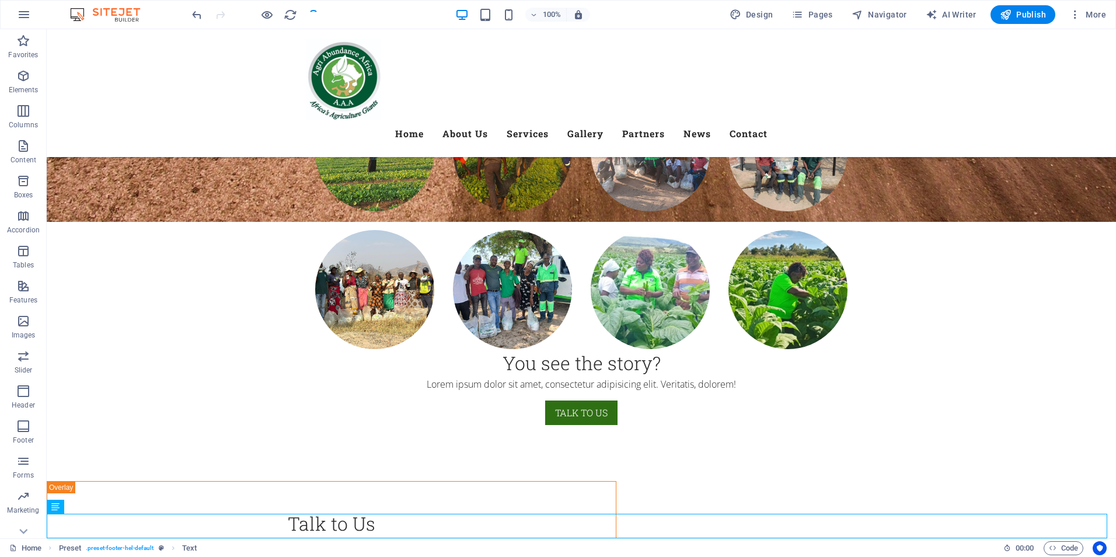
scroll to position [6617, 0]
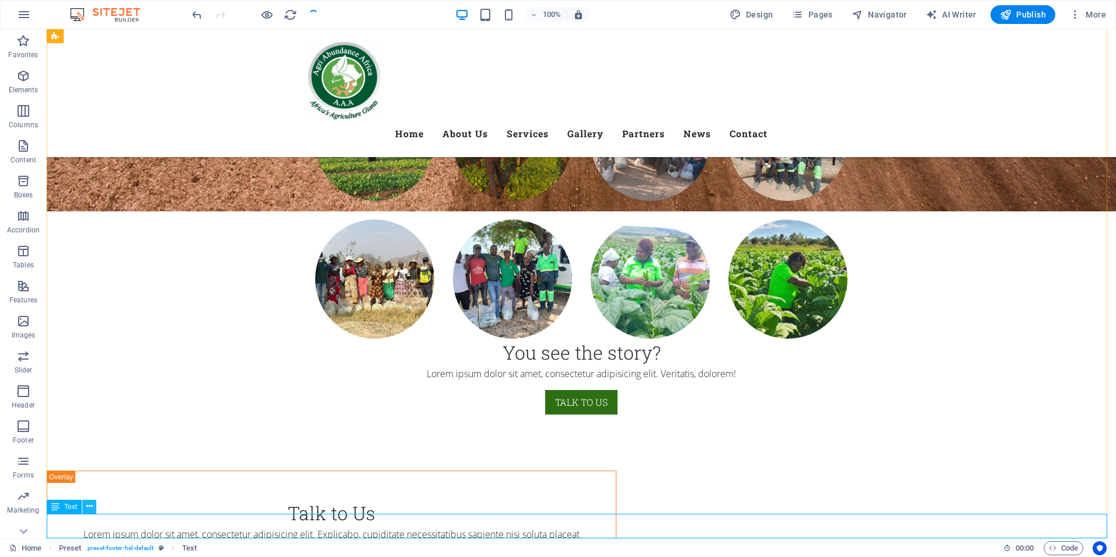
click at [89, 506] on icon at bounding box center [89, 506] width 6 height 12
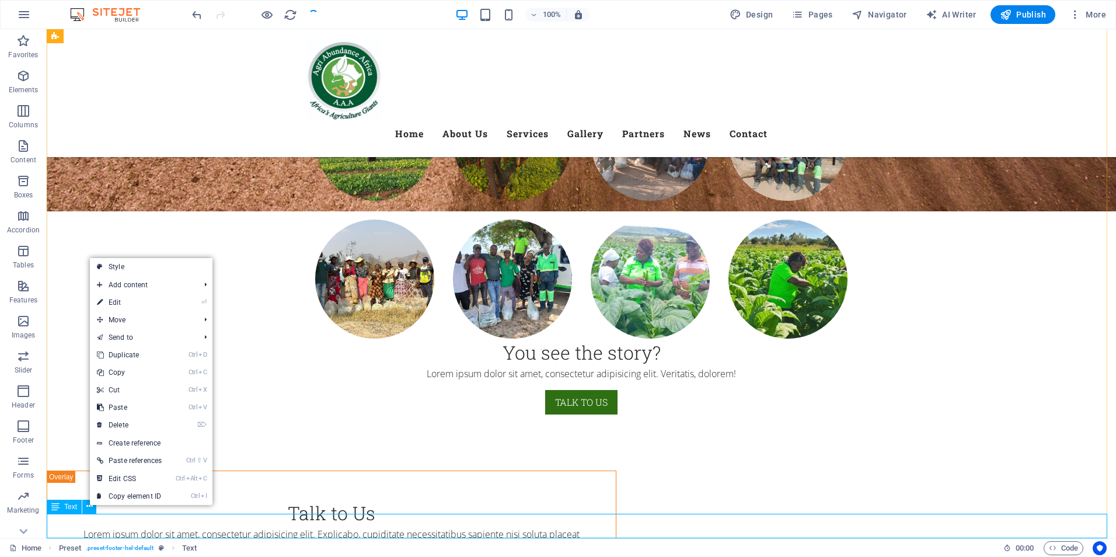
click at [60, 507] on div "Text" at bounding box center [64, 507] width 35 height 14
select select "px"
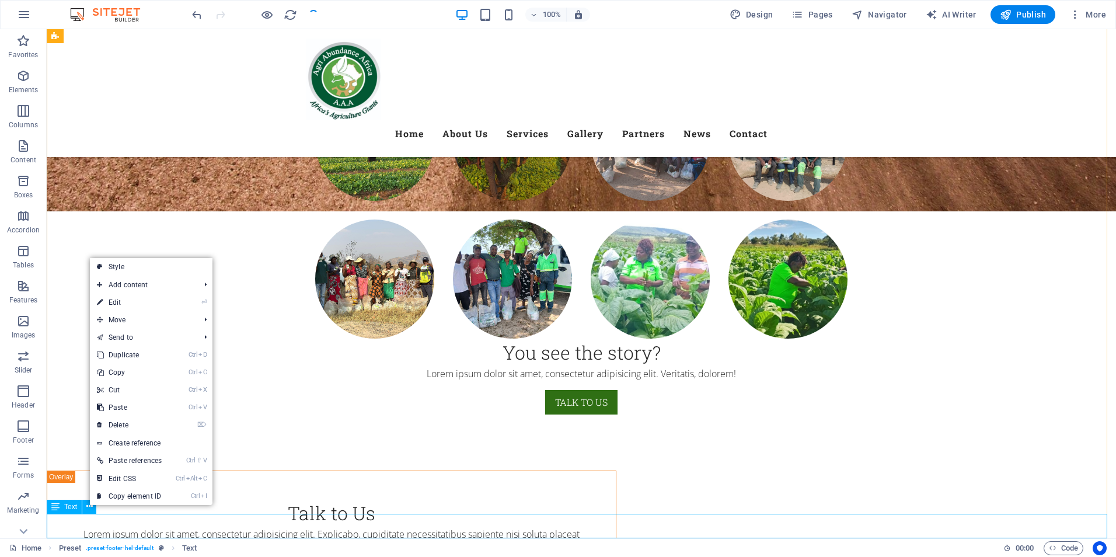
select select "px"
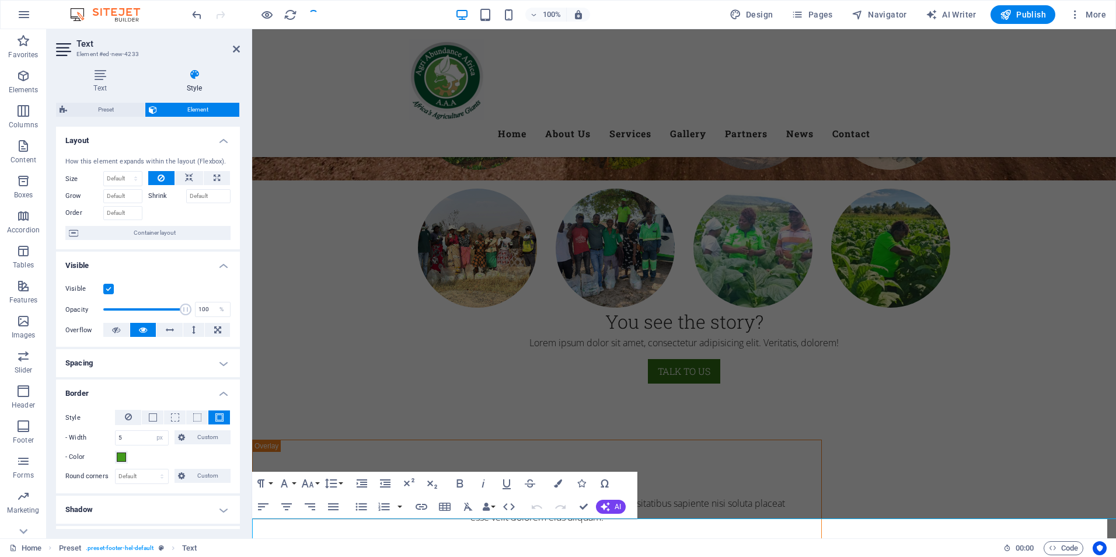
click at [60, 507] on h4 "Shadow" at bounding box center [148, 510] width 184 height 28
drag, startPoint x: 60, startPoint y: 507, endPoint x: 149, endPoint y: 461, distance: 100.2
click at [60, 507] on h4 "Shadow" at bounding box center [148, 510] width 184 height 28
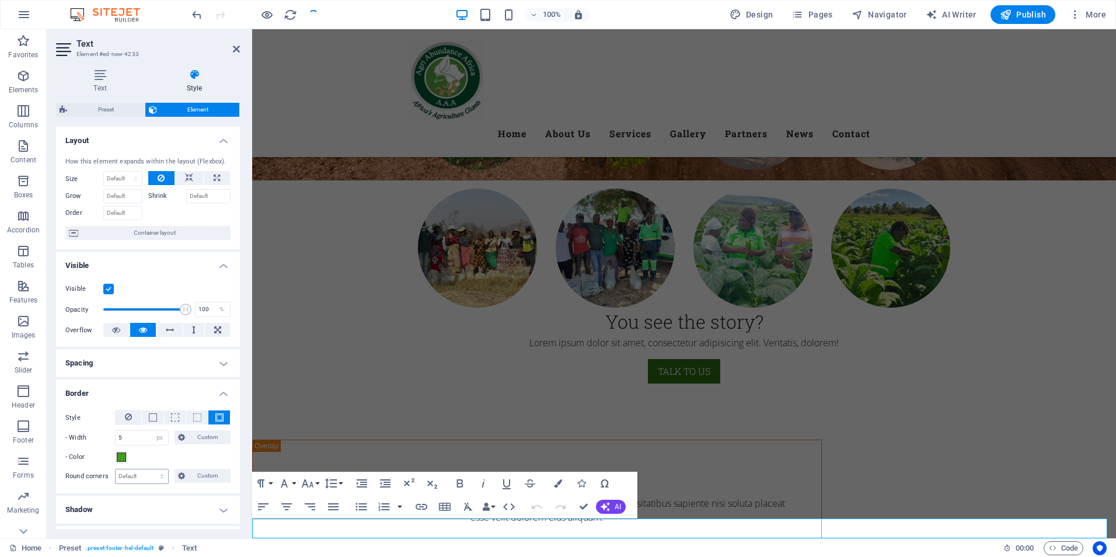
scroll to position [6612, 0]
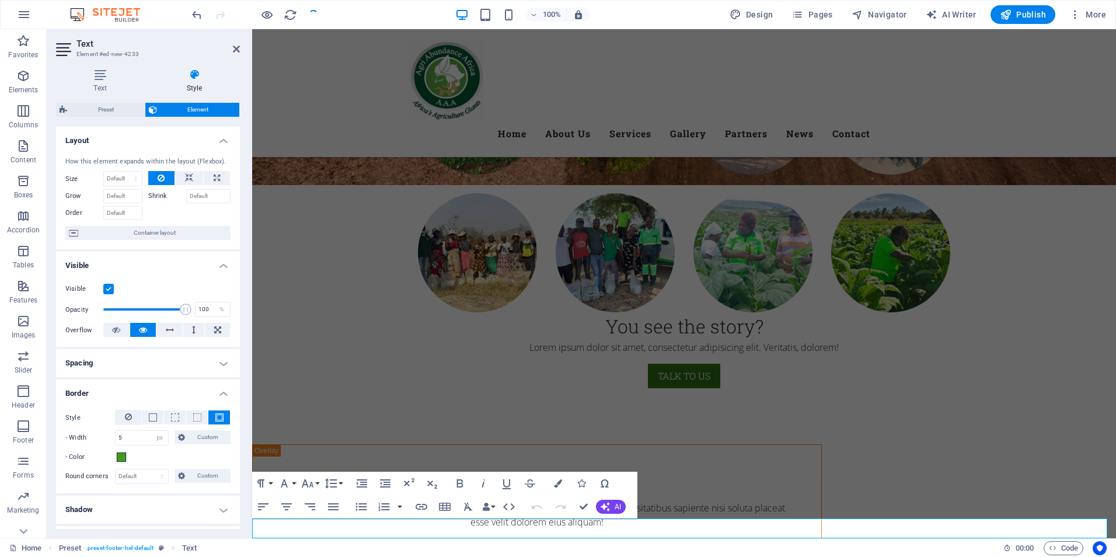
click at [224, 263] on h4 "Visible" at bounding box center [148, 262] width 184 height 21
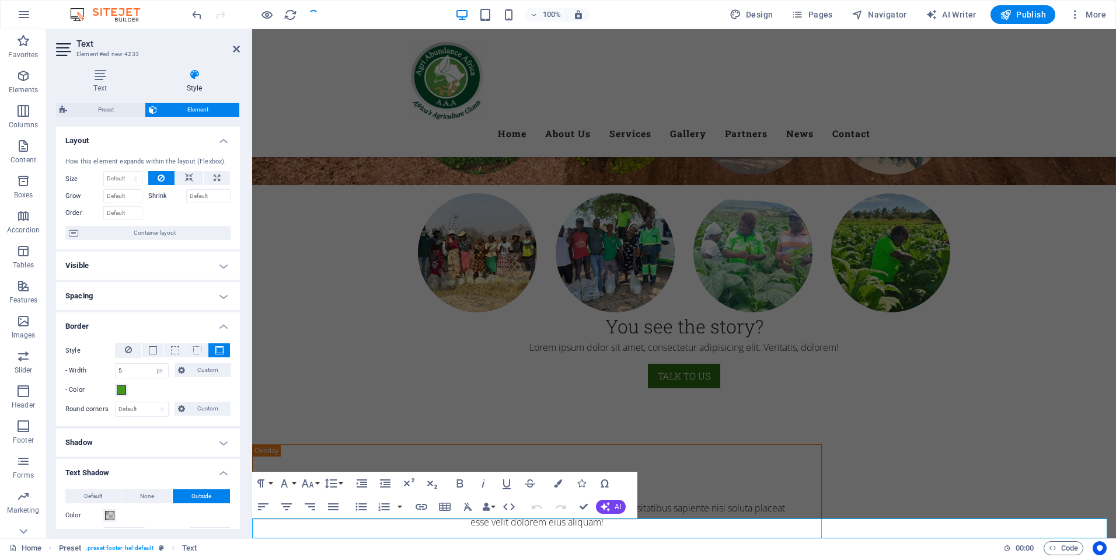
click at [224, 324] on h4 "Border" at bounding box center [148, 322] width 184 height 21
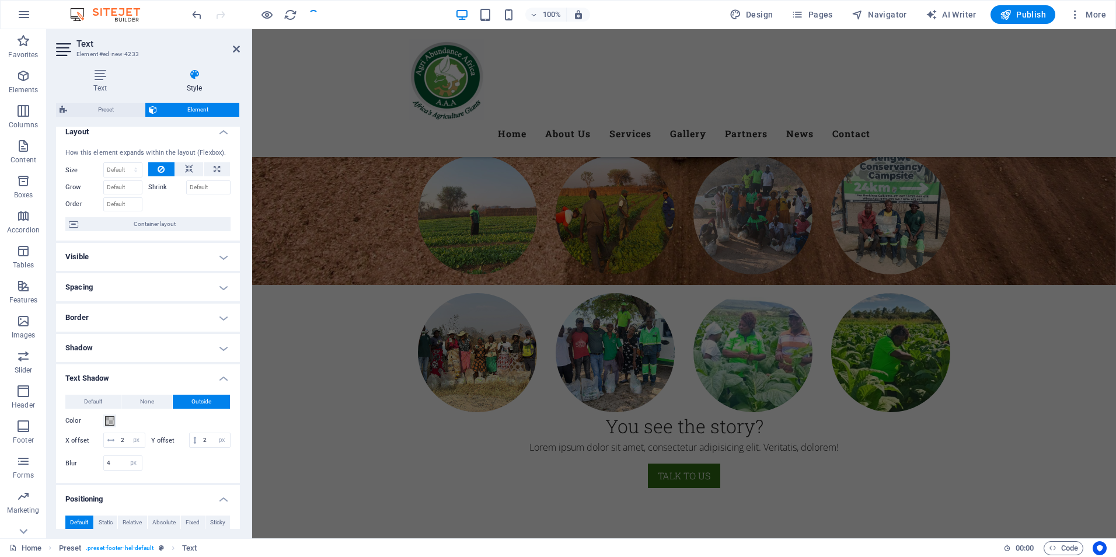
scroll to position [0, 0]
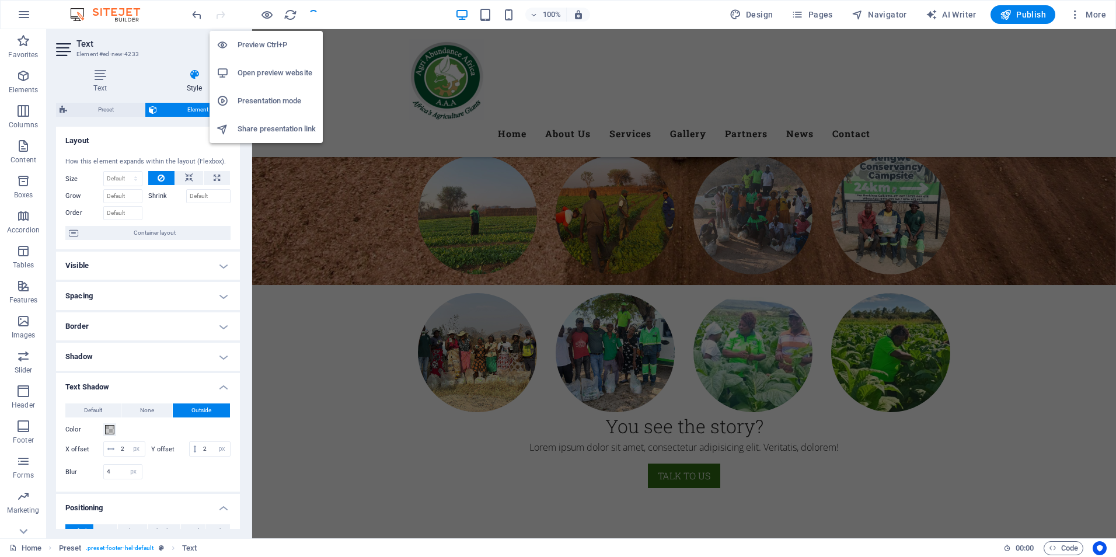
click at [277, 71] on h6 "Open preview website" at bounding box center [277, 73] width 78 height 14
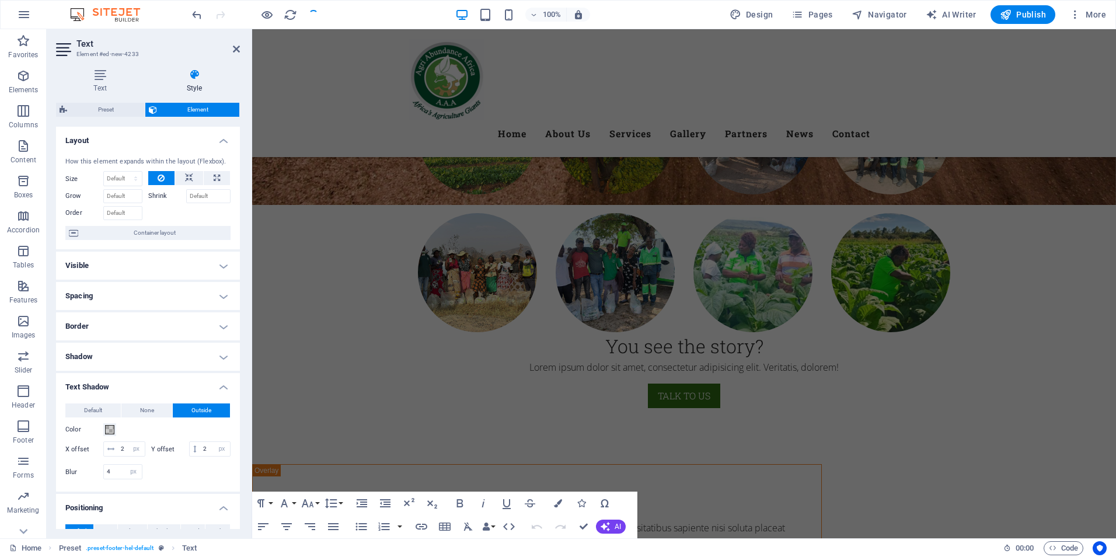
scroll to position [6612, 0]
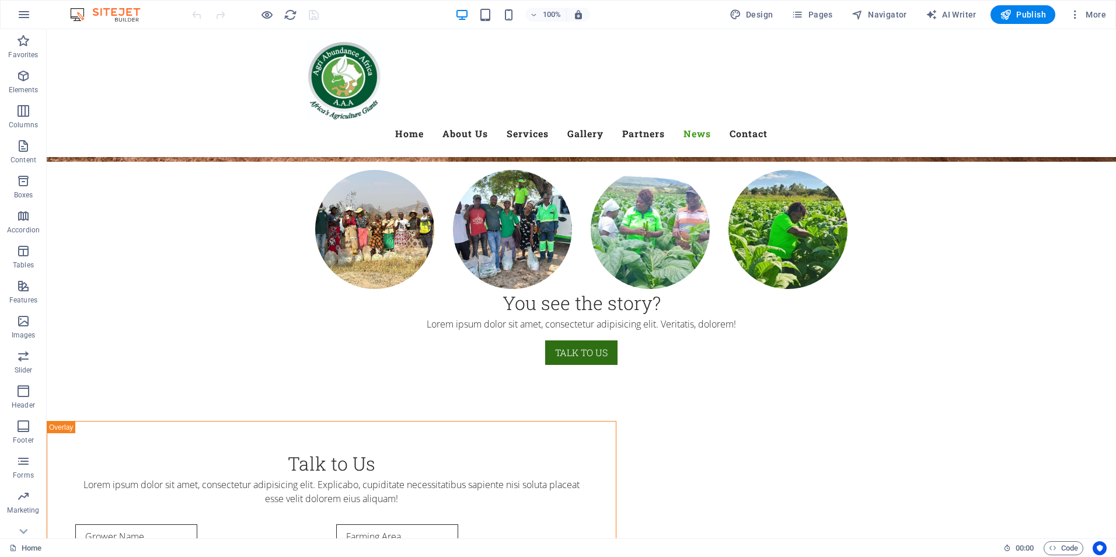
scroll to position [6772, 0]
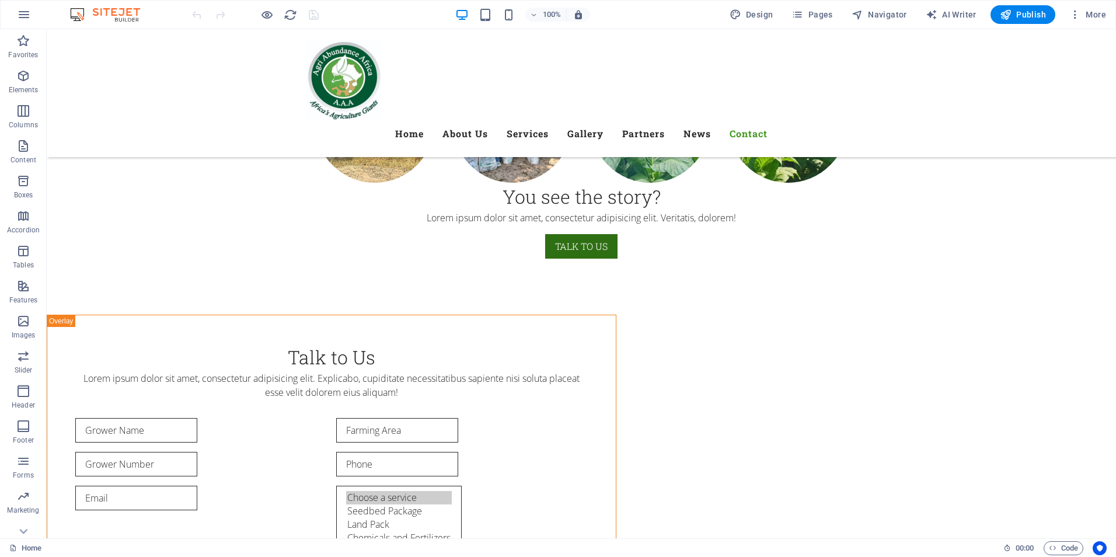
drag, startPoint x: 1114, startPoint y: 417, endPoint x: 1156, endPoint y: 569, distance: 156.9
click at [89, 357] on icon at bounding box center [90, 356] width 6 height 12
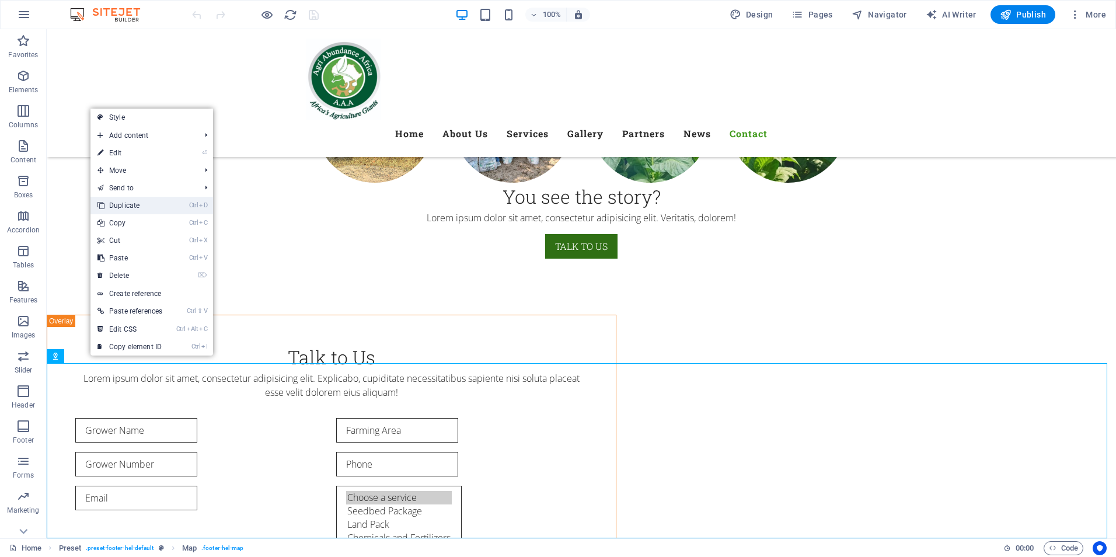
click at [137, 205] on link "Ctrl D Duplicate" at bounding box center [129, 206] width 79 height 18
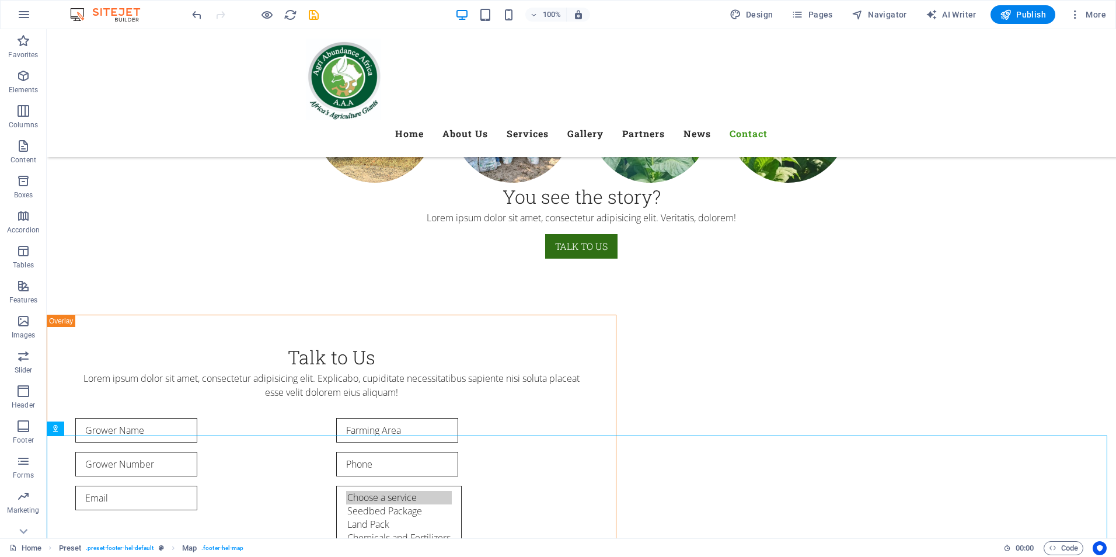
scroll to position [6948, 0]
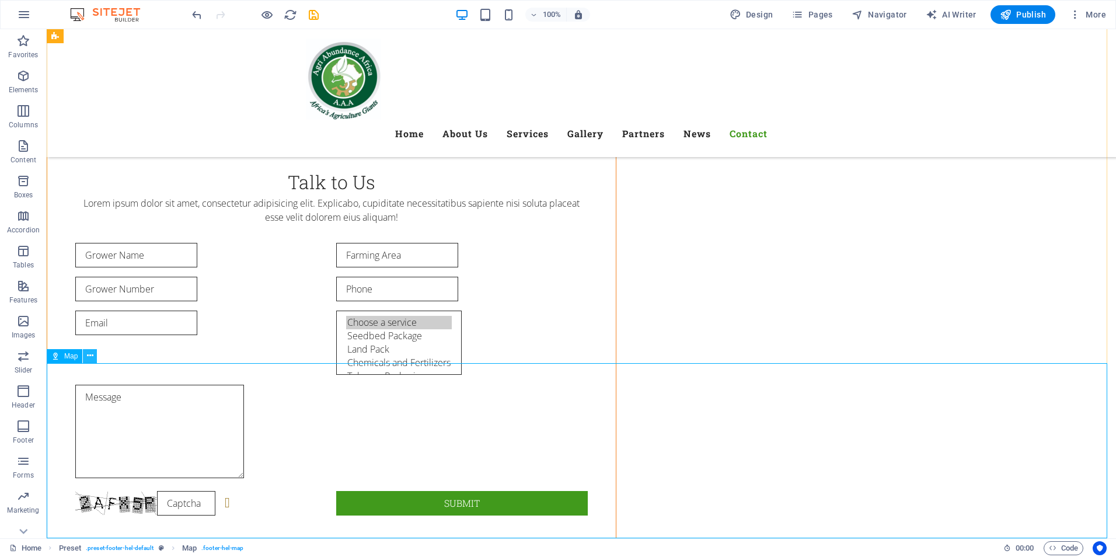
click at [89, 354] on icon at bounding box center [90, 356] width 6 height 12
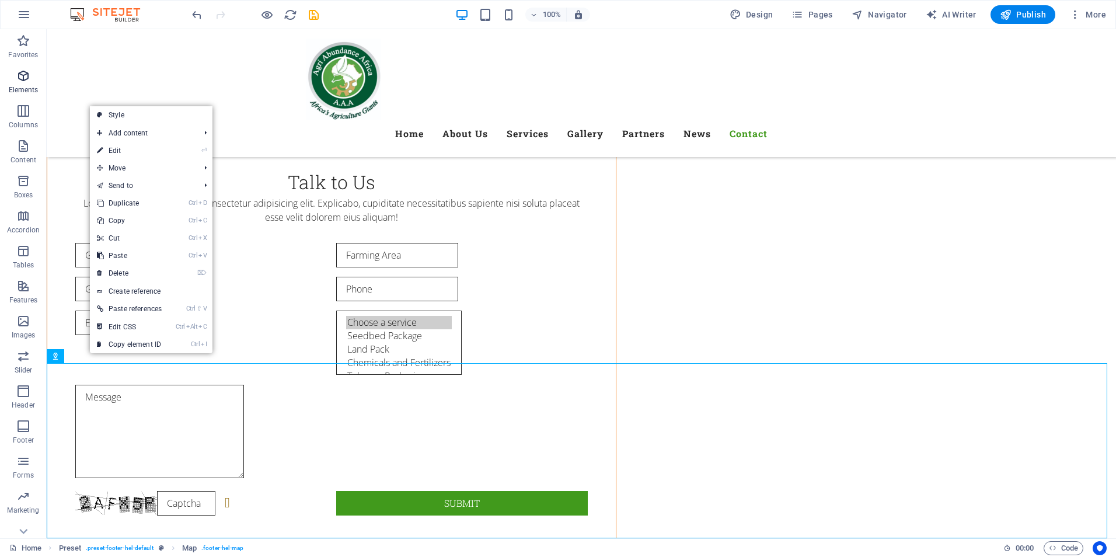
click at [20, 89] on p "Elements" at bounding box center [24, 89] width 30 height 9
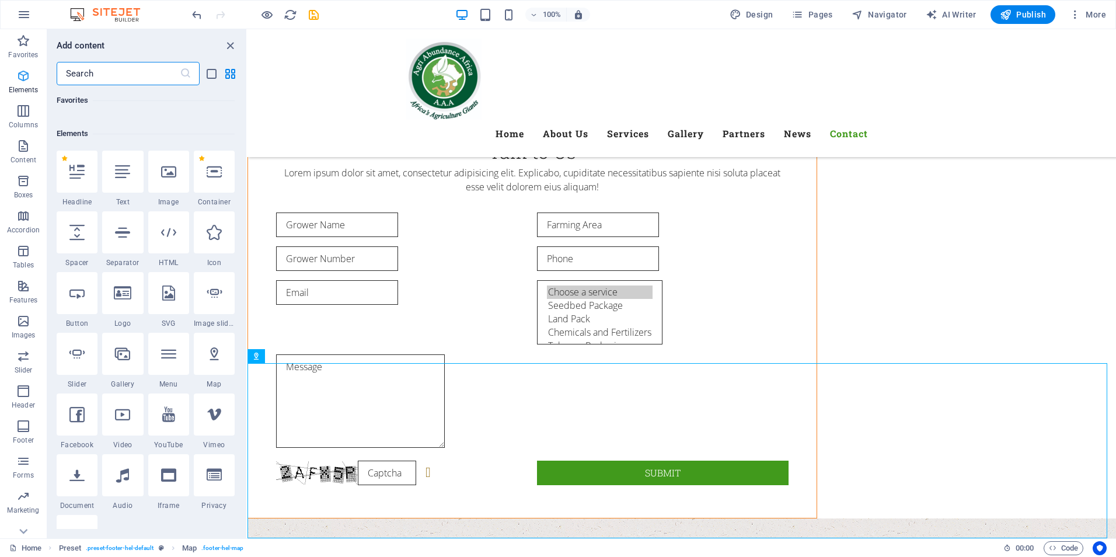
scroll to position [124, 0]
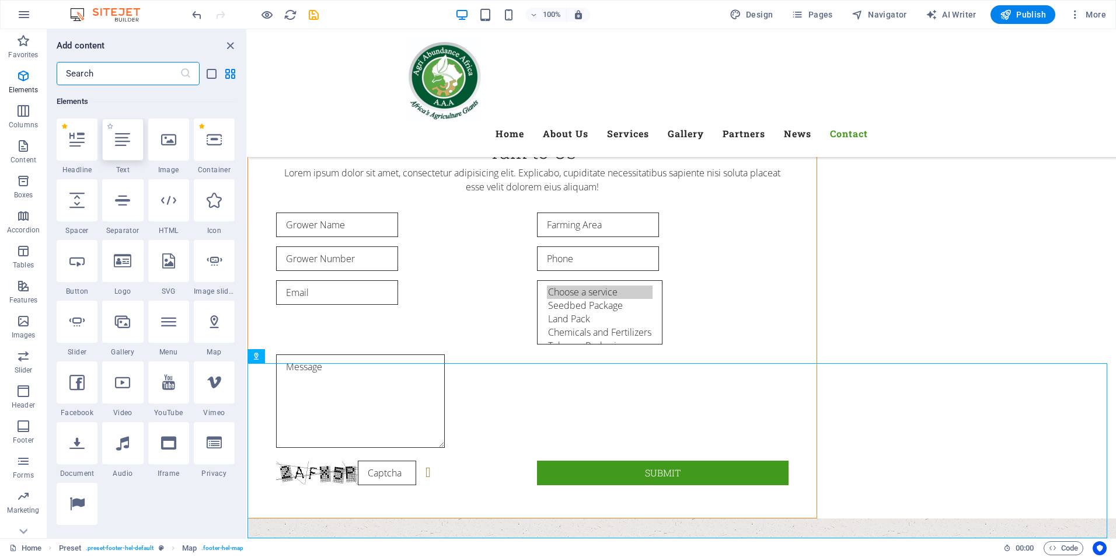
click at [126, 145] on icon at bounding box center [122, 139] width 15 height 15
click at [247, 145] on div "Drag here to replace the existing content. Press “Ctrl” if you want to create a…" at bounding box center [681, 283] width 869 height 509
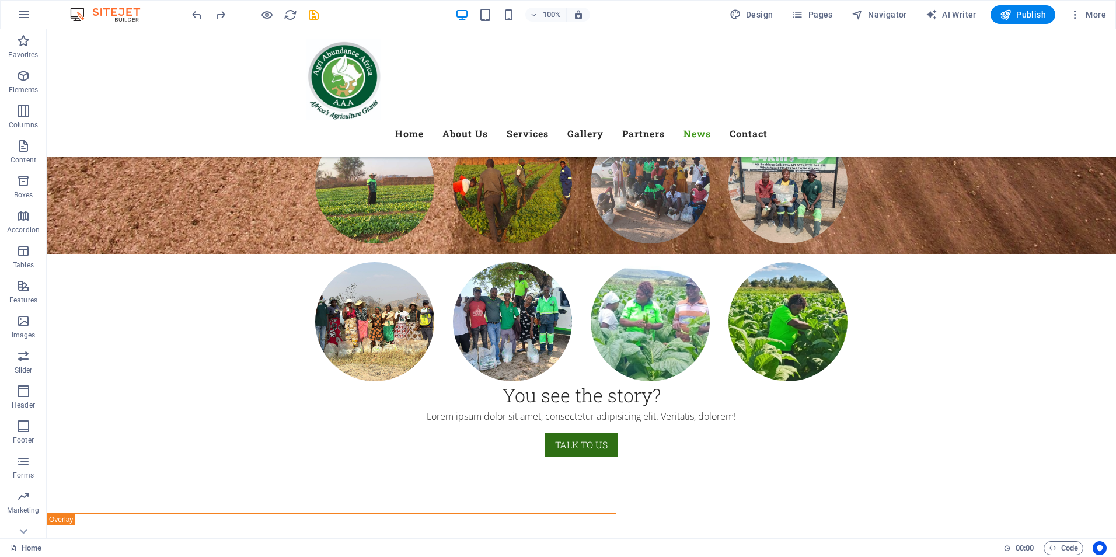
scroll to position [6948, 0]
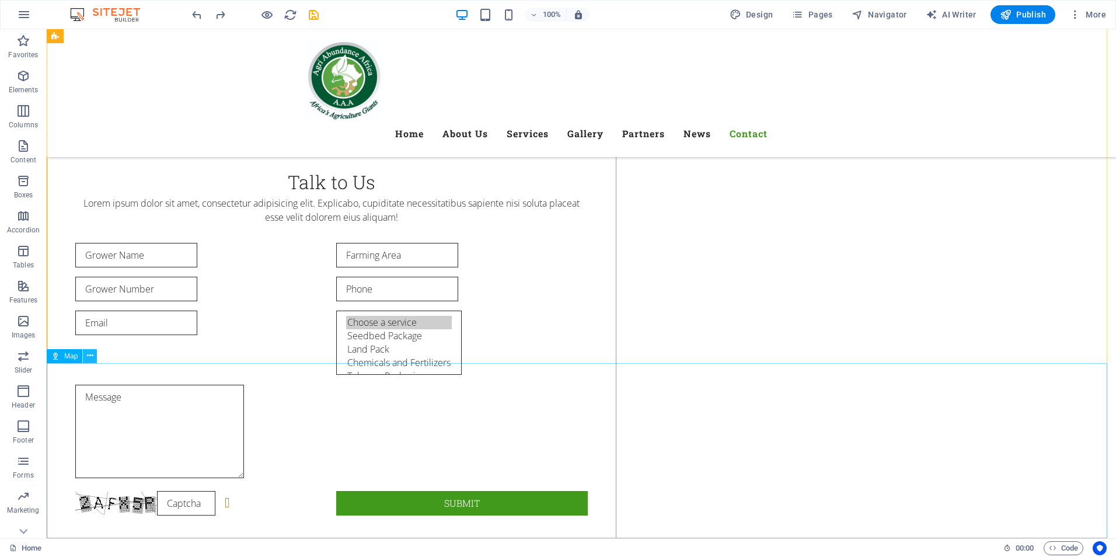
click at [92, 359] on icon at bounding box center [90, 356] width 6 height 12
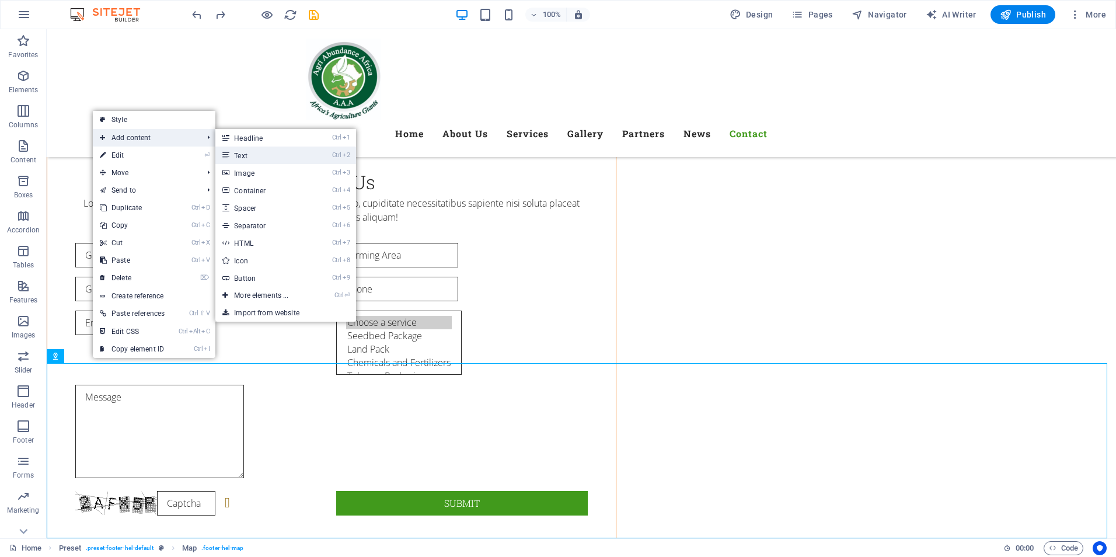
click at [247, 152] on link "Ctrl 2 Text" at bounding box center [263, 156] width 96 height 18
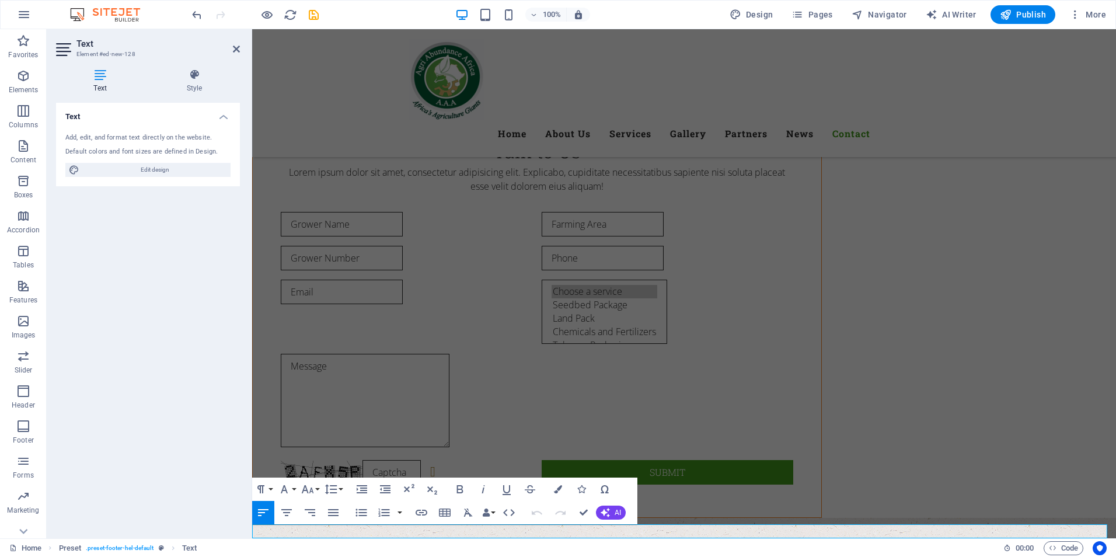
scroll to position [6962, 0]
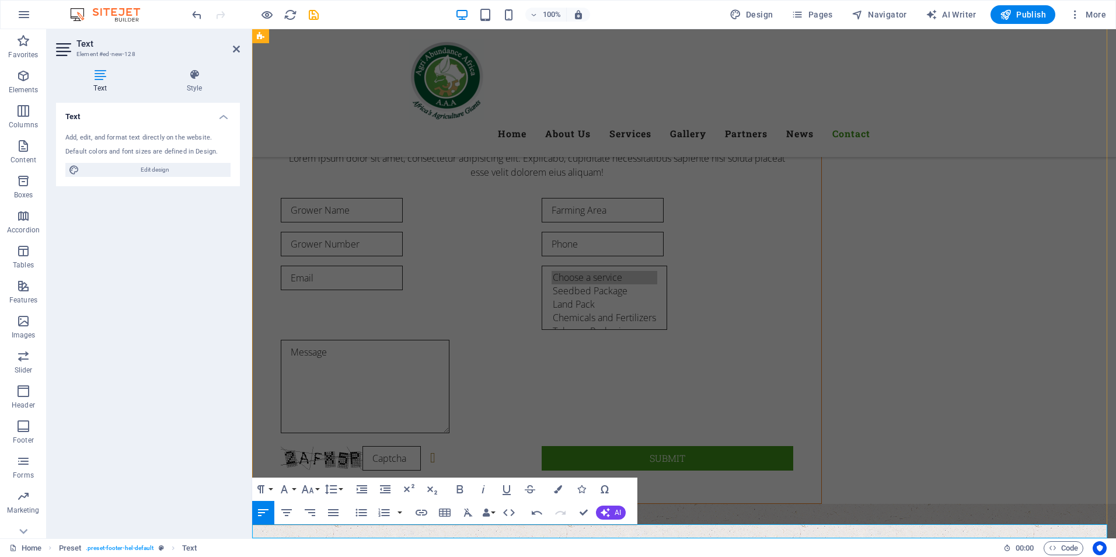
drag, startPoint x: 423, startPoint y: 533, endPoint x: 266, endPoint y: 536, distance: 156.5
click at [284, 513] on icon "button" at bounding box center [287, 512] width 14 height 14
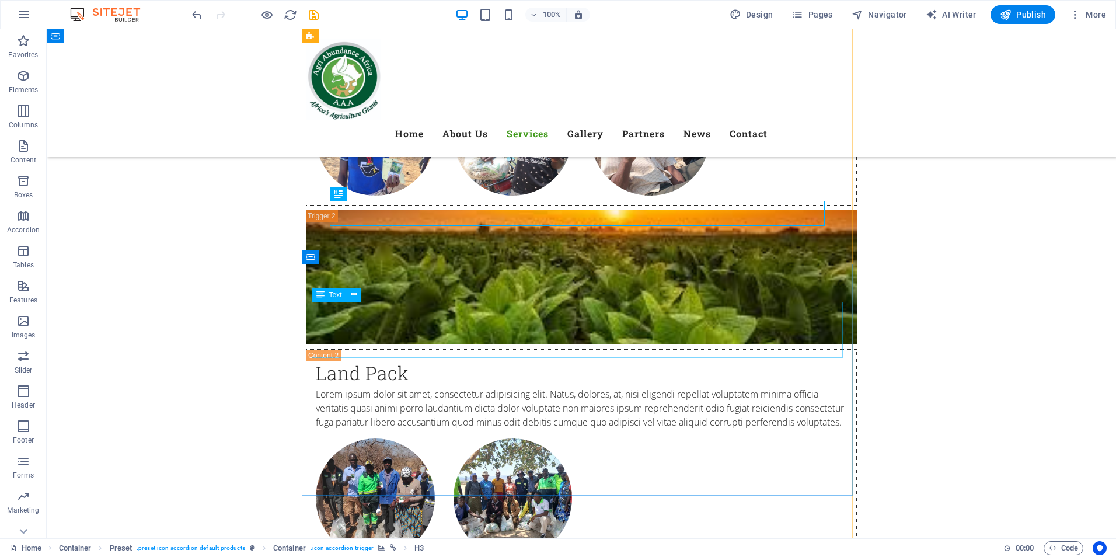
scroll to position [3596, 0]
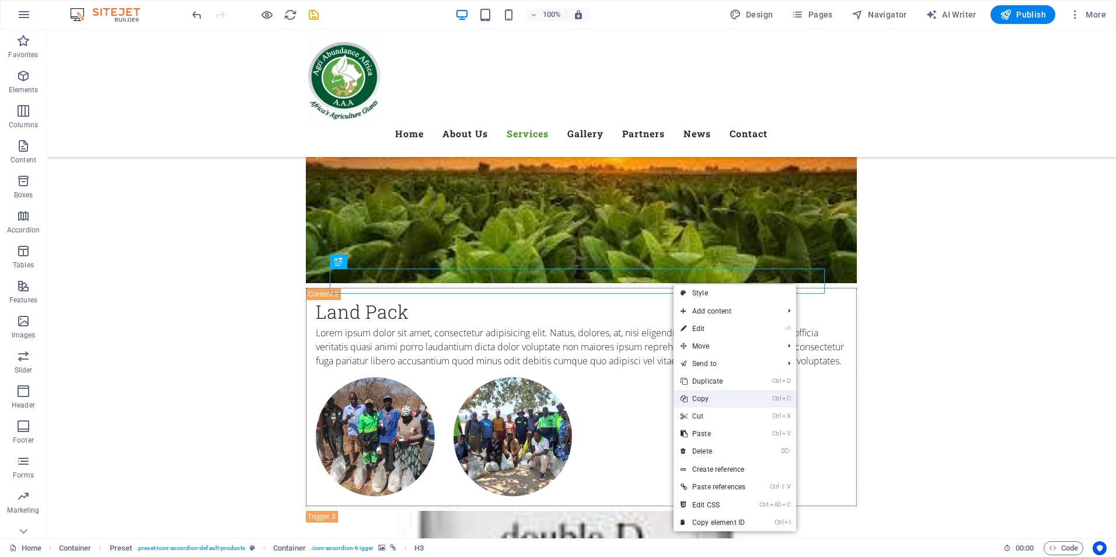
click at [712, 403] on link "Ctrl C Copy" at bounding box center [713, 399] width 79 height 18
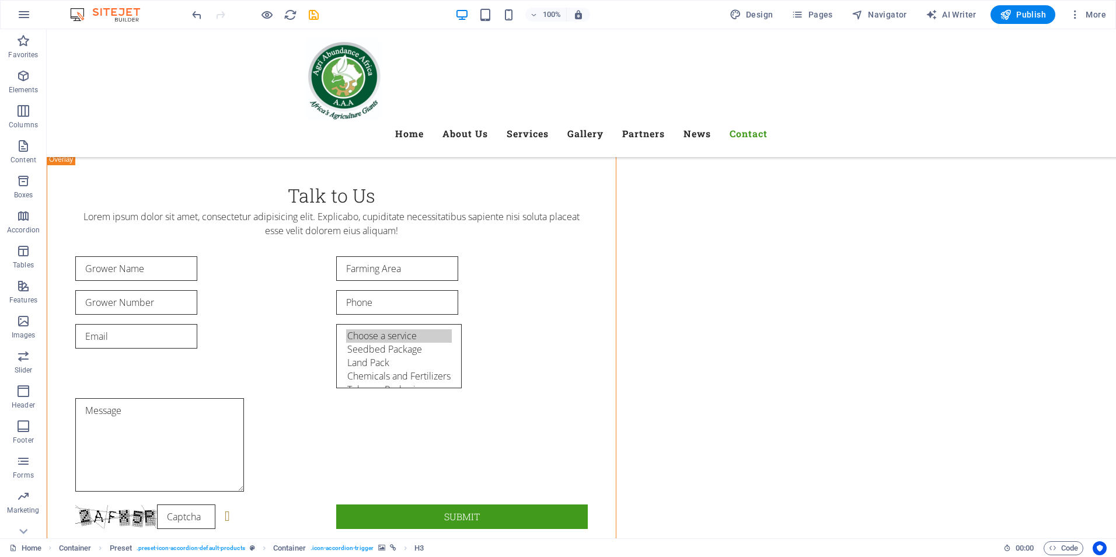
scroll to position [6962, 0]
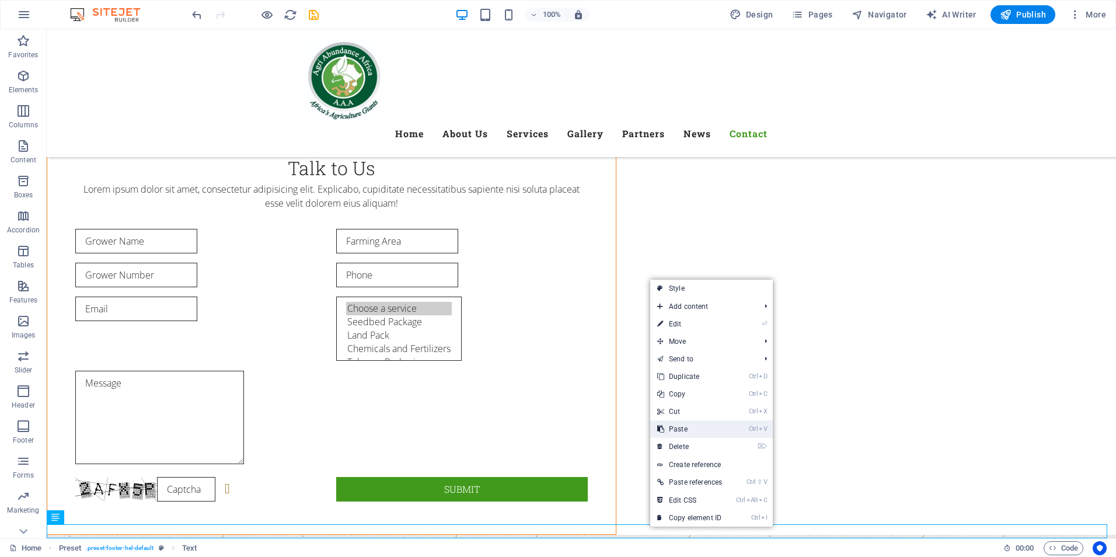
click at [679, 428] on link "Ctrl V Paste" at bounding box center [689, 429] width 79 height 18
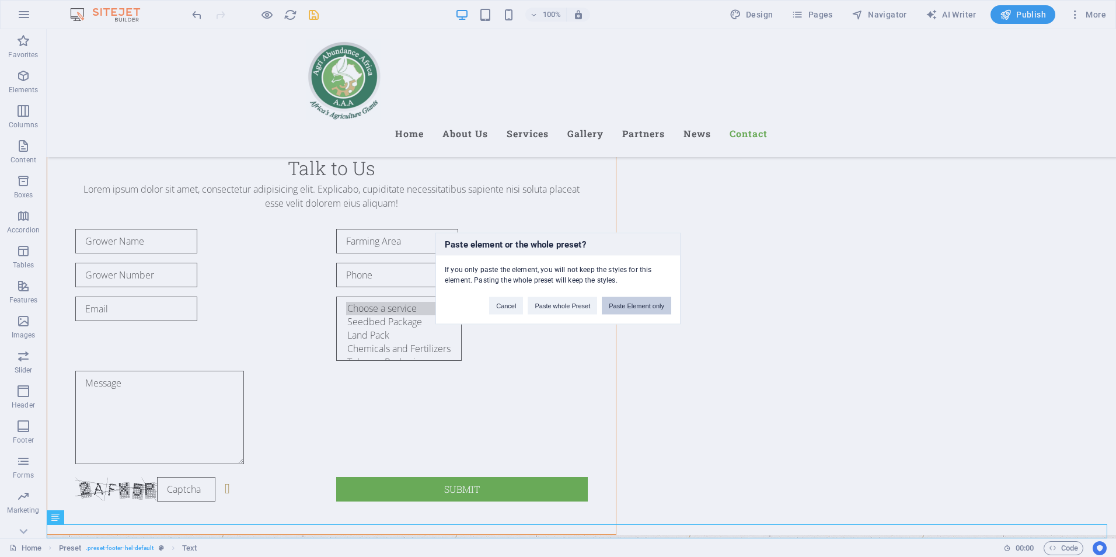
click at [634, 305] on button "Paste Element only" at bounding box center [636, 306] width 69 height 18
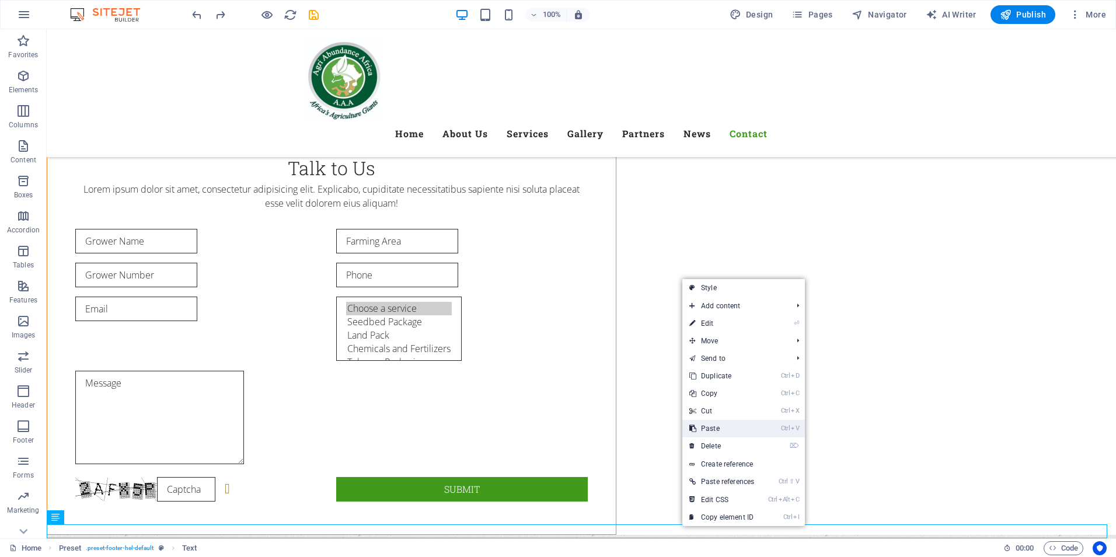
click at [712, 428] on link "Ctrl V Paste" at bounding box center [721, 429] width 79 height 18
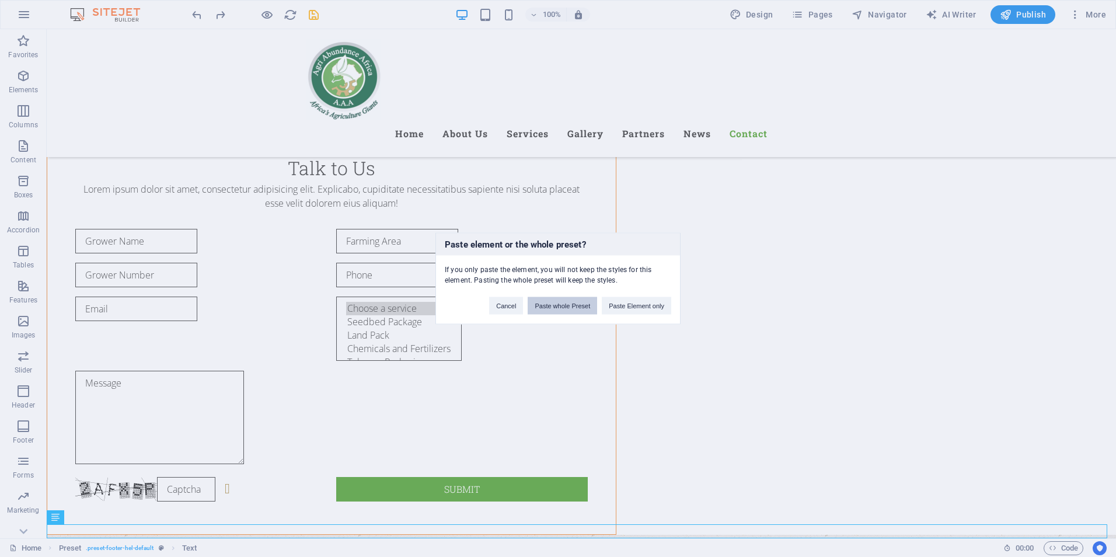
click at [569, 309] on button "Paste whole Preset" at bounding box center [562, 306] width 69 height 18
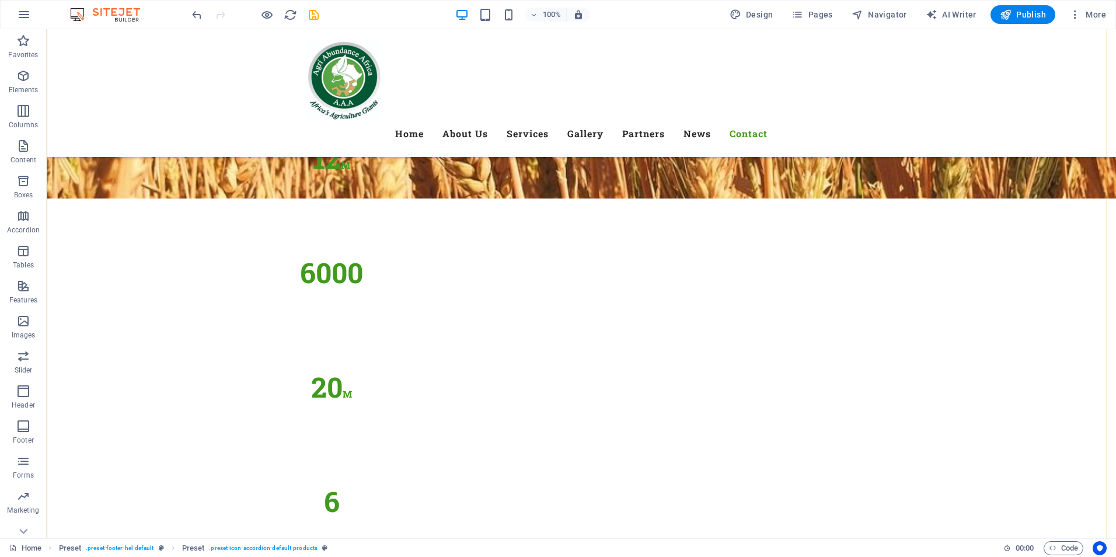
scroll to position [10247, 0]
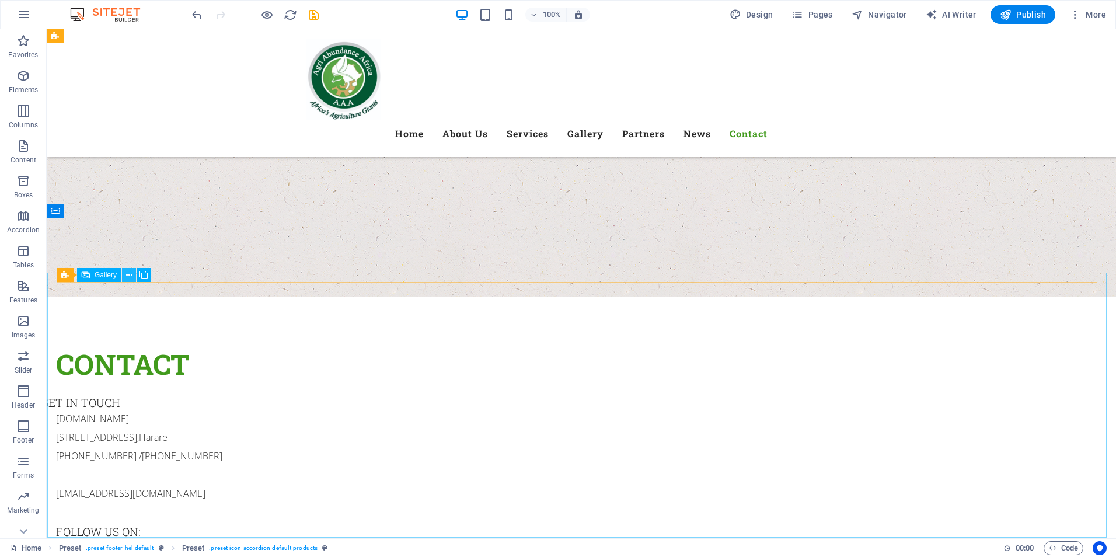
click at [128, 274] on icon at bounding box center [129, 275] width 6 height 12
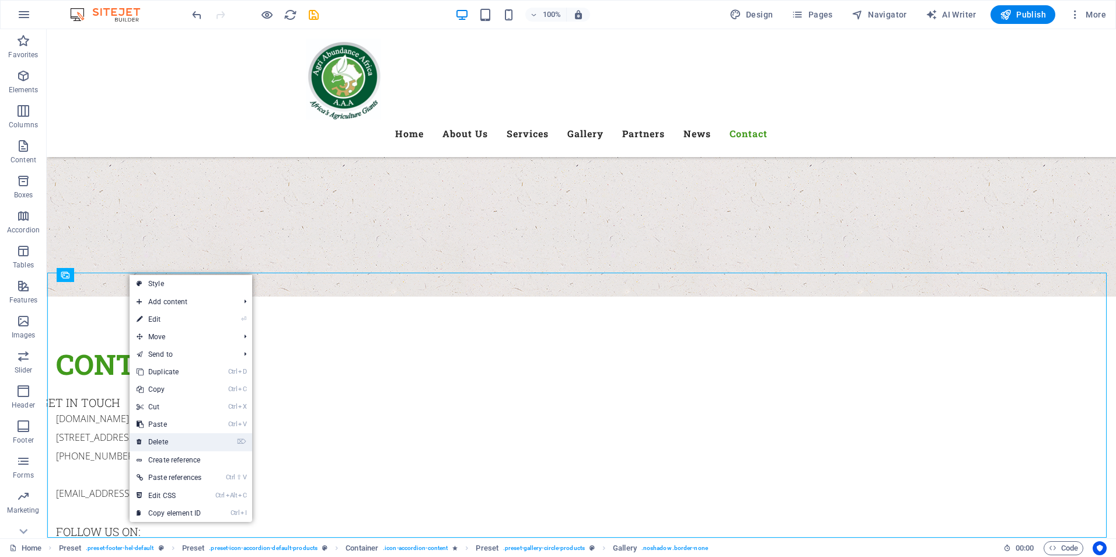
click at [173, 442] on link "⌦ Delete" at bounding box center [169, 442] width 79 height 18
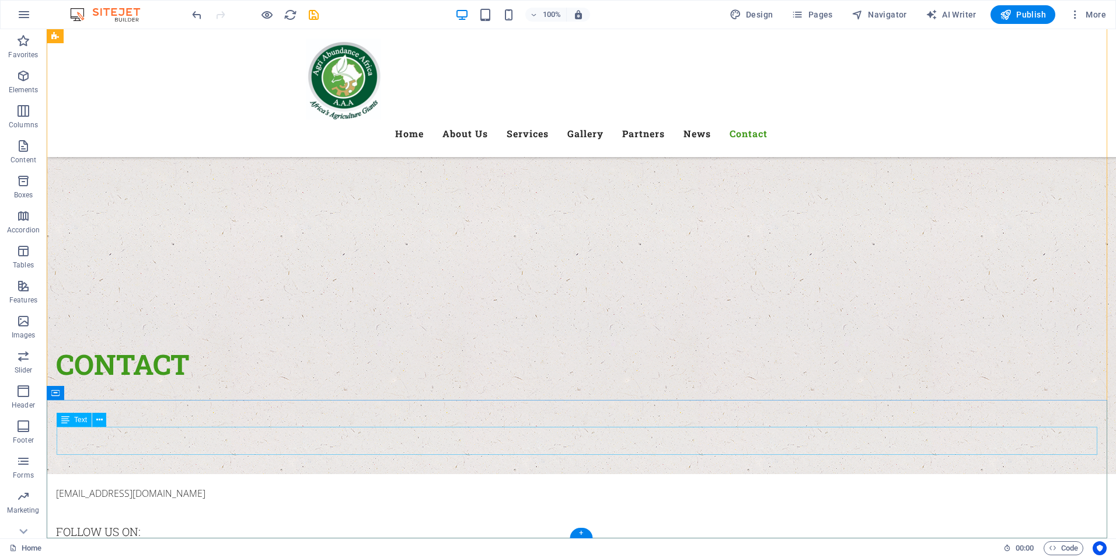
scroll to position [10065, 0]
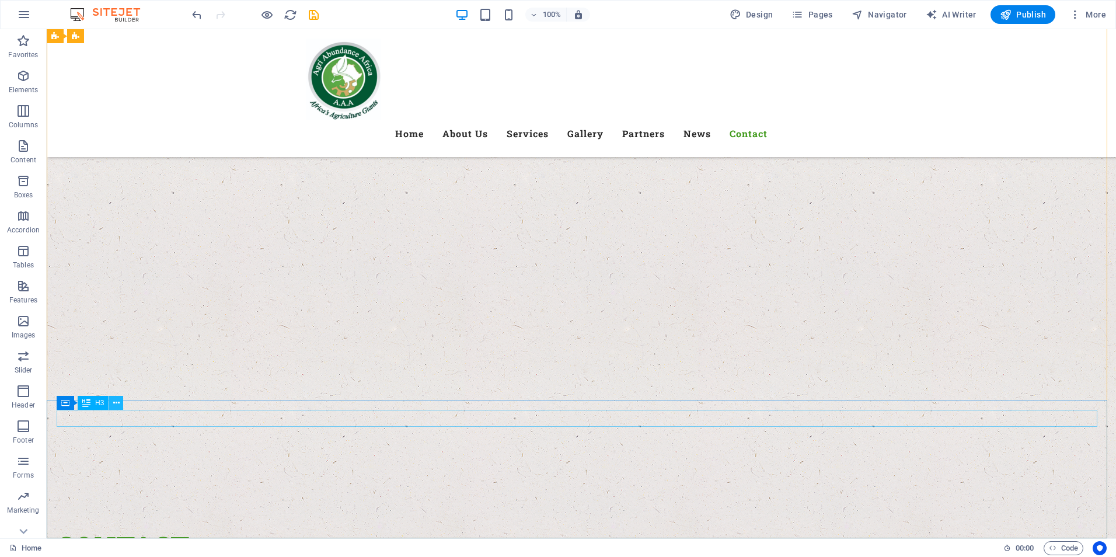
click at [119, 403] on icon at bounding box center [116, 403] width 6 height 12
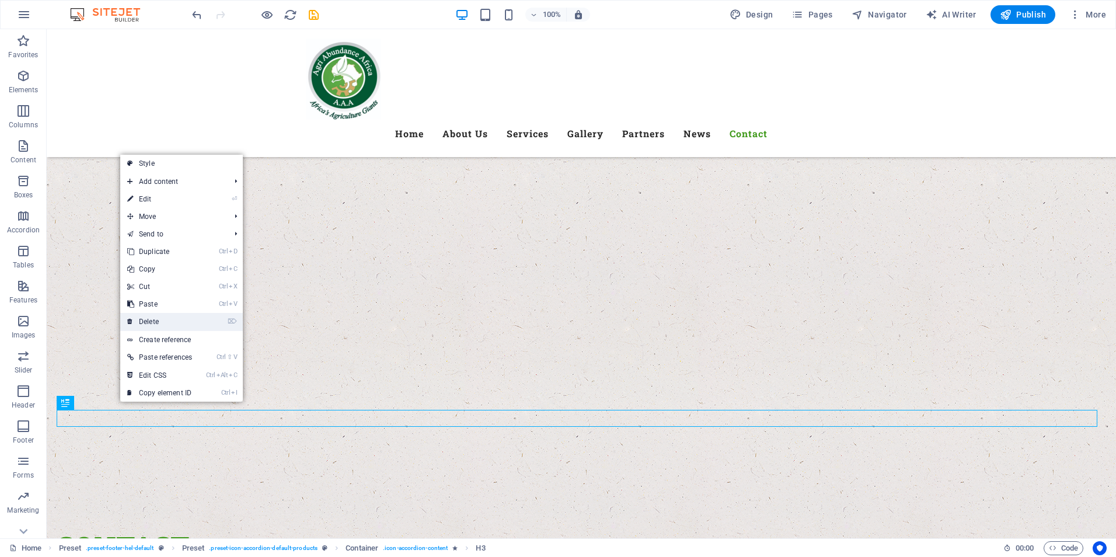
click at [156, 322] on link "⌦ Delete" at bounding box center [159, 322] width 79 height 18
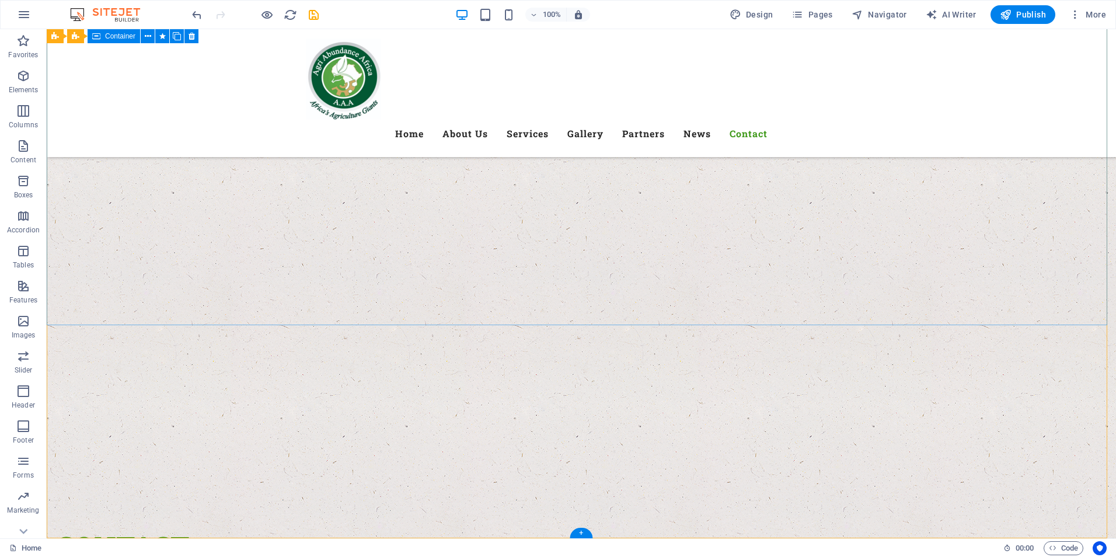
scroll to position [10048, 0]
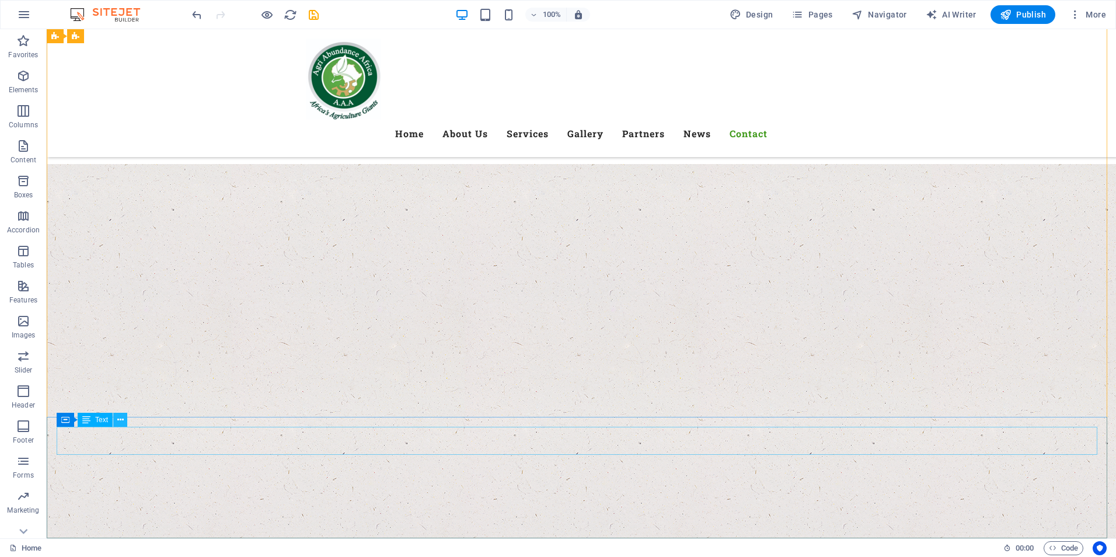
click at [126, 421] on button at bounding box center [120, 420] width 14 height 14
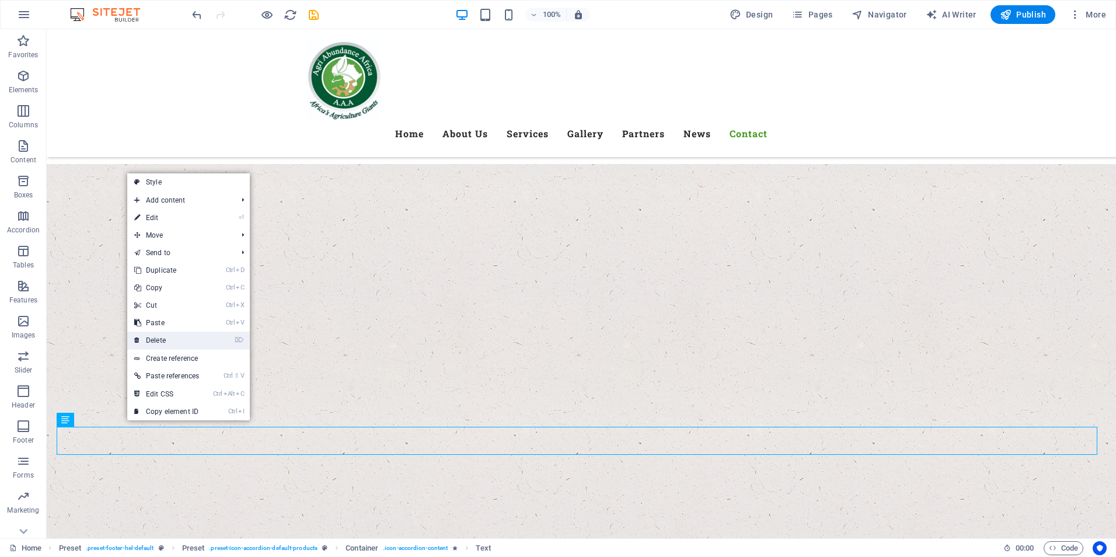
click at [177, 337] on link "⌦ Delete" at bounding box center [166, 341] width 79 height 18
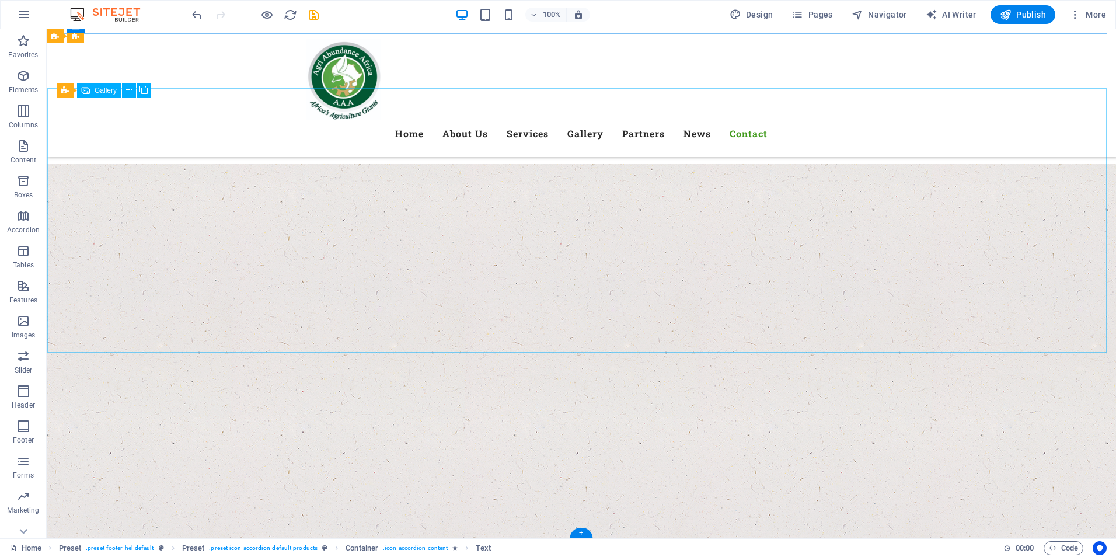
scroll to position [10020, 0]
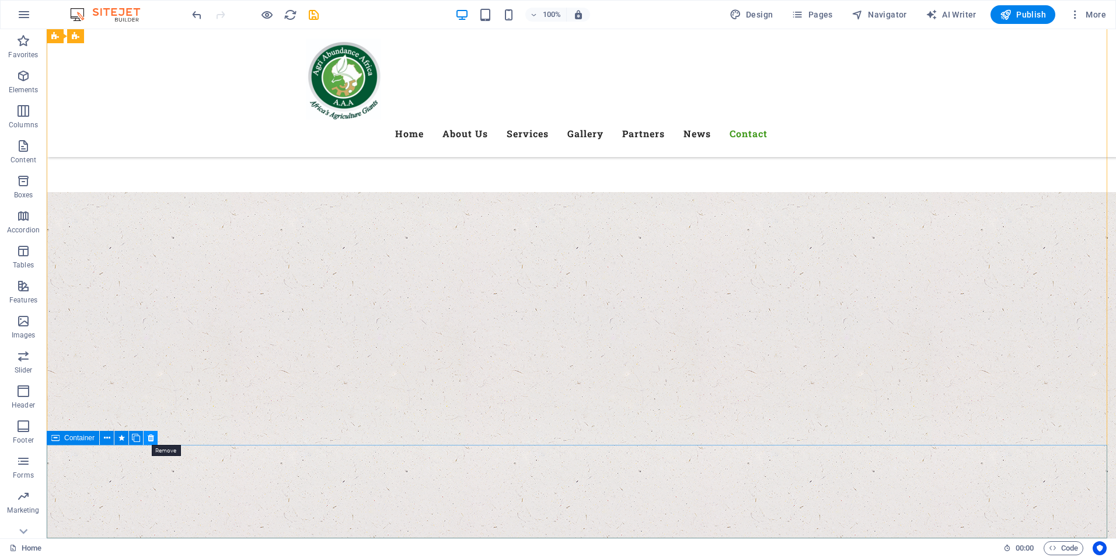
click at [150, 440] on icon at bounding box center [151, 438] width 6 height 12
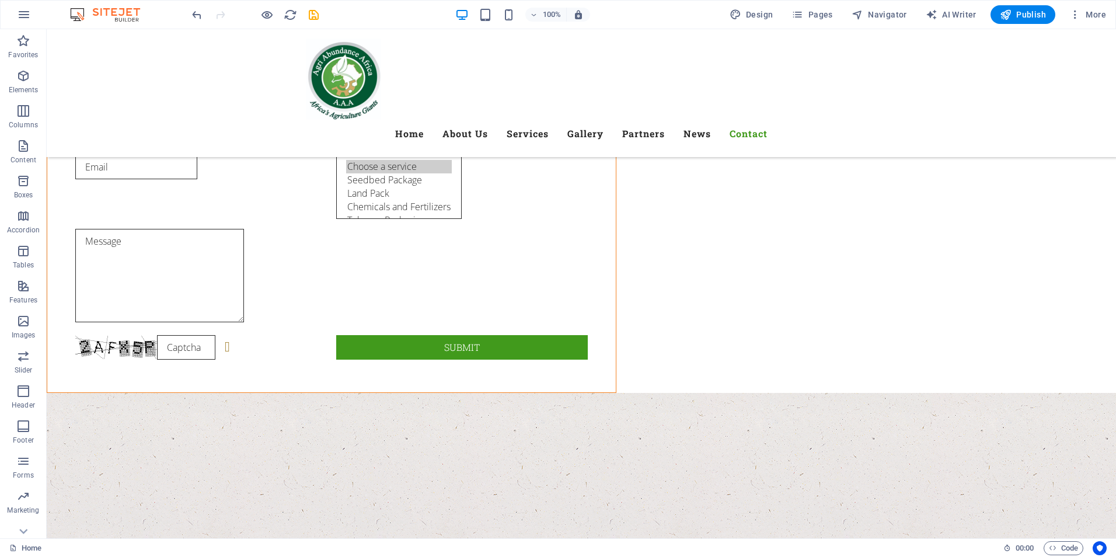
scroll to position [7166, 0]
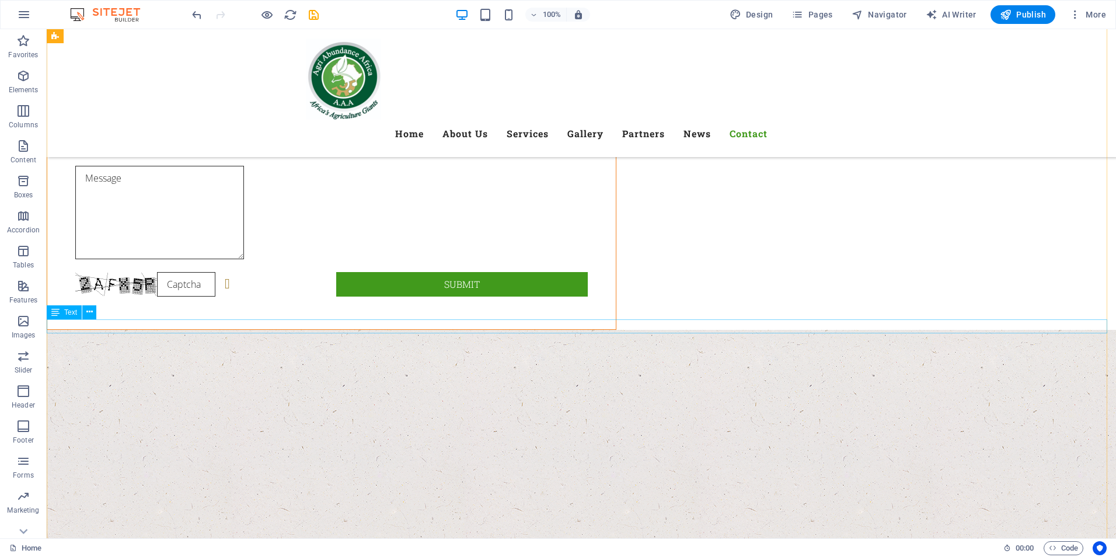
click at [89, 311] on icon at bounding box center [89, 312] width 6 height 12
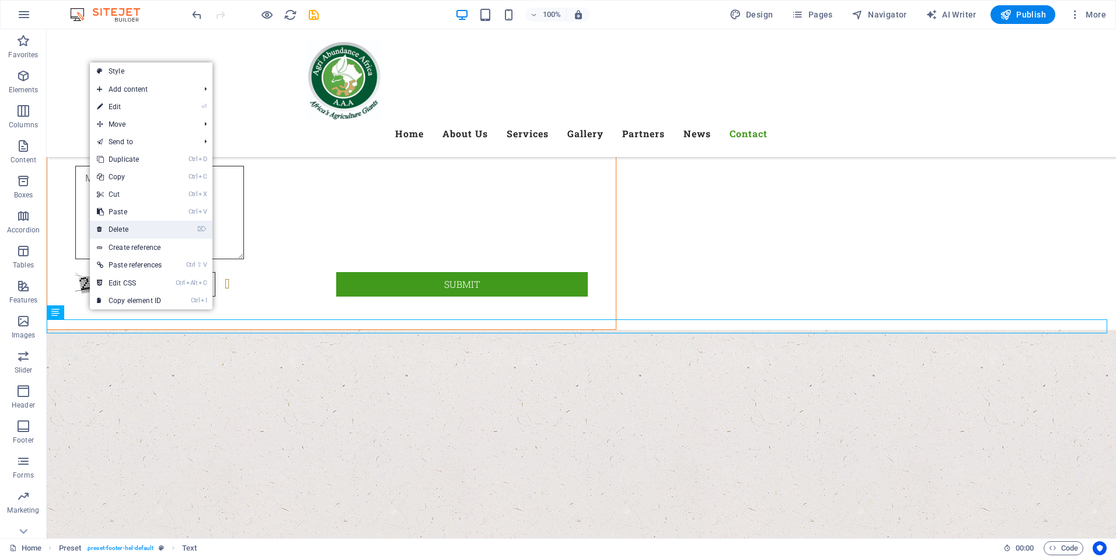
click at [117, 223] on link "⌦ Delete" at bounding box center [129, 230] width 79 height 18
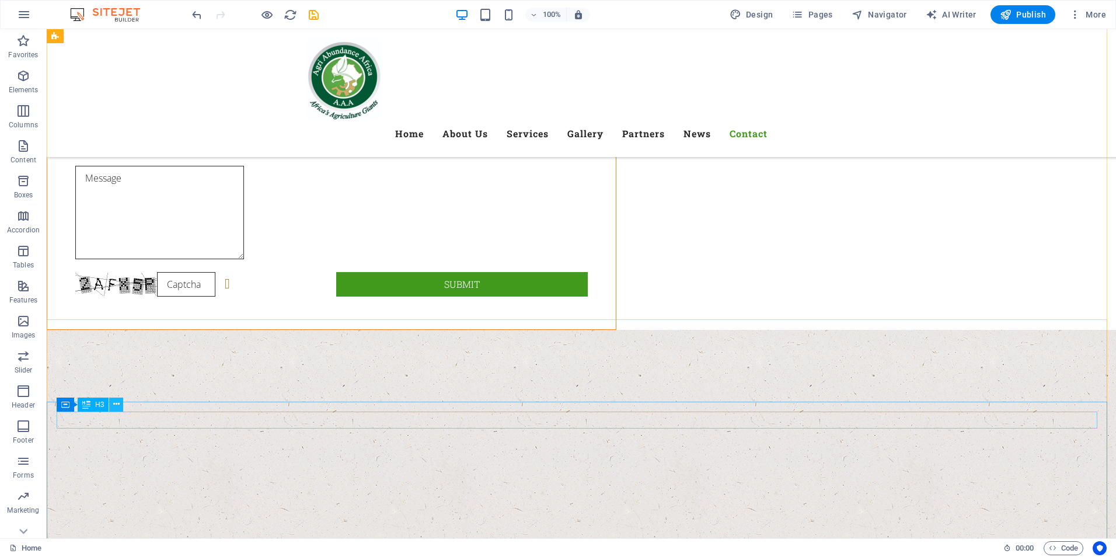
click at [116, 402] on icon at bounding box center [116, 404] width 6 height 12
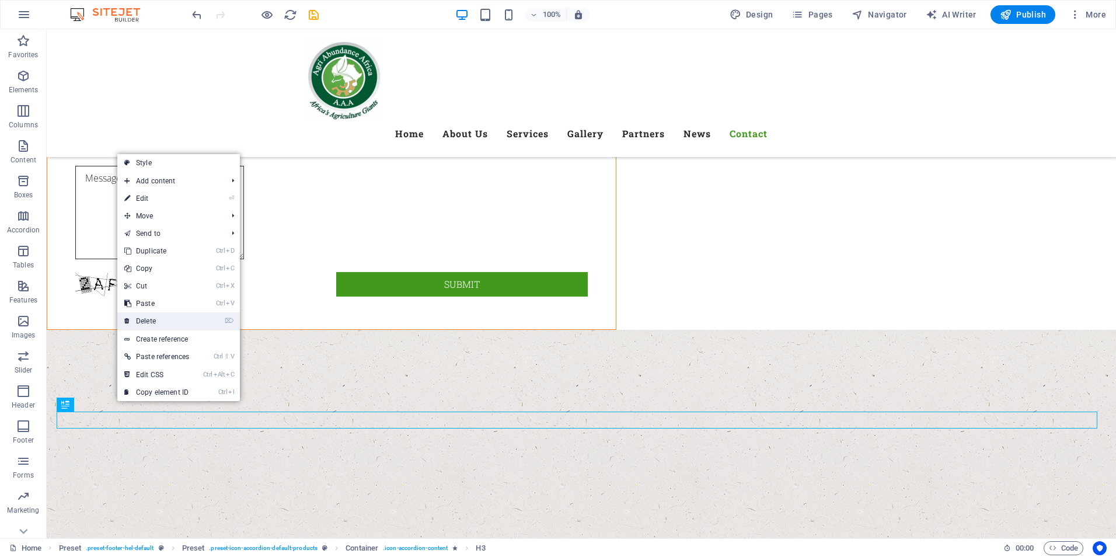
click at [155, 319] on link "⌦ Delete" at bounding box center [156, 321] width 79 height 18
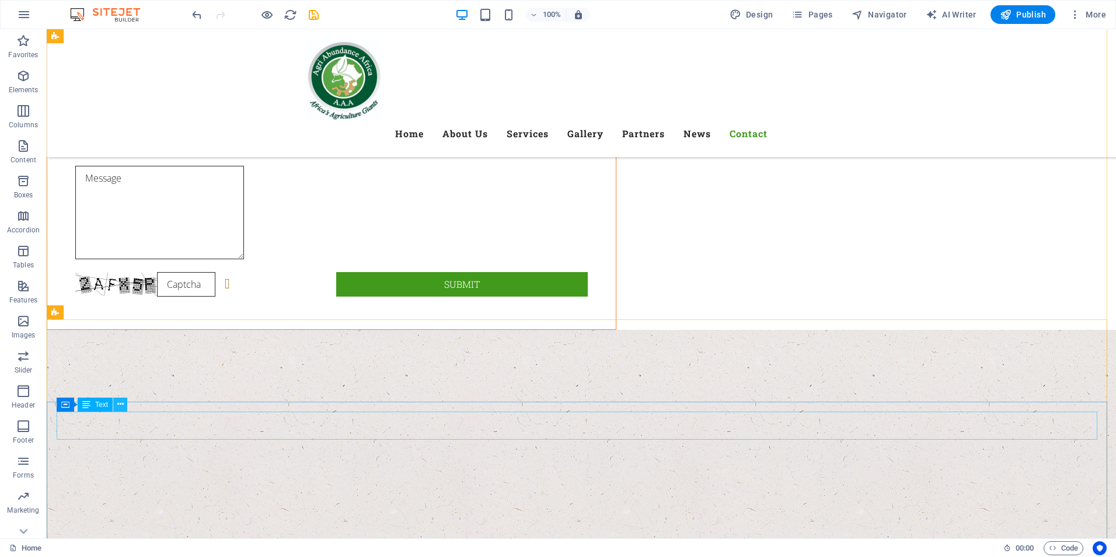
click at [118, 403] on icon at bounding box center [120, 404] width 6 height 12
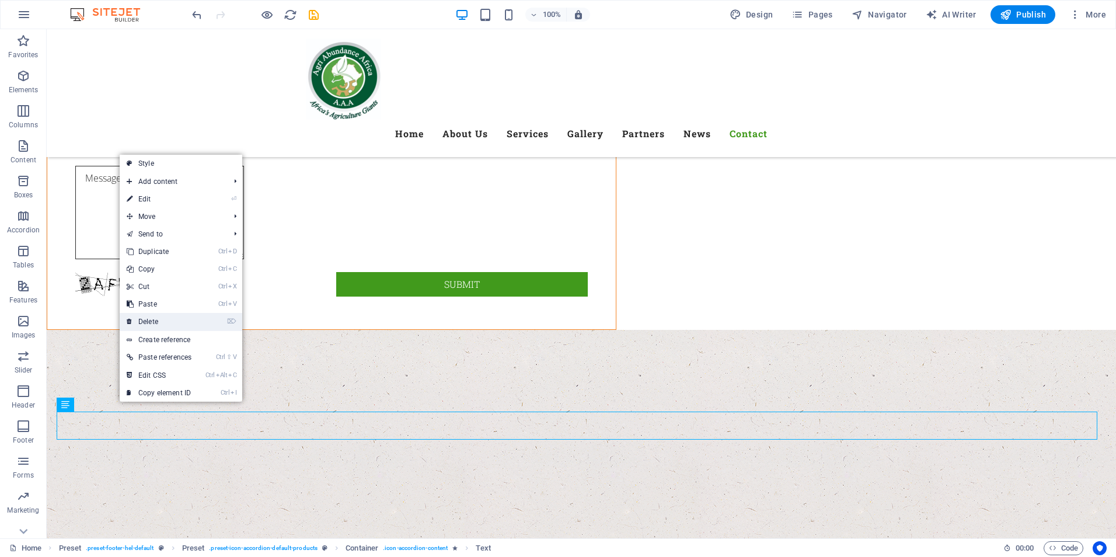
click at [154, 318] on link "⌦ Delete" at bounding box center [159, 322] width 79 height 18
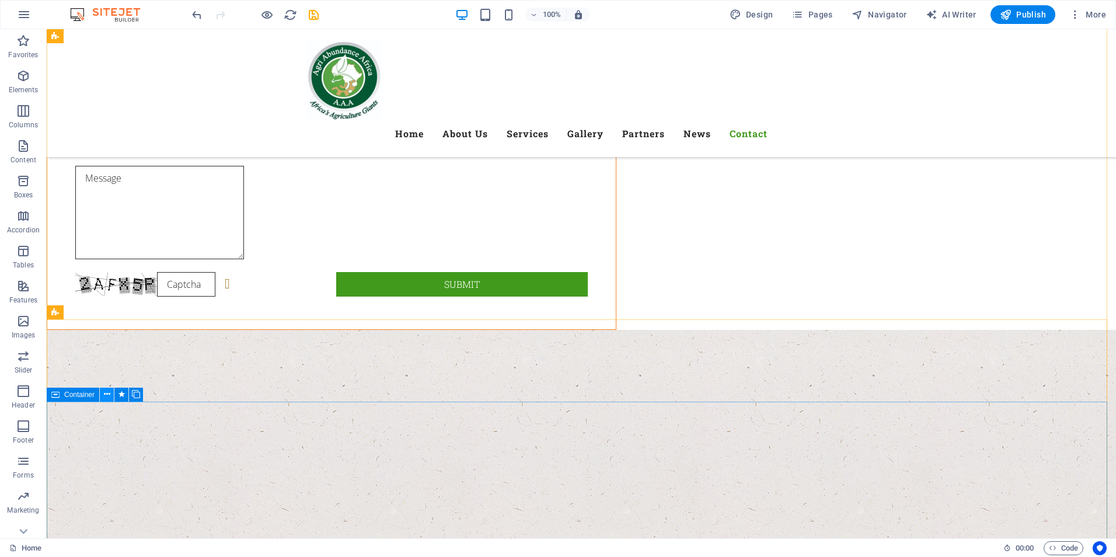
click at [107, 393] on icon at bounding box center [107, 394] width 6 height 12
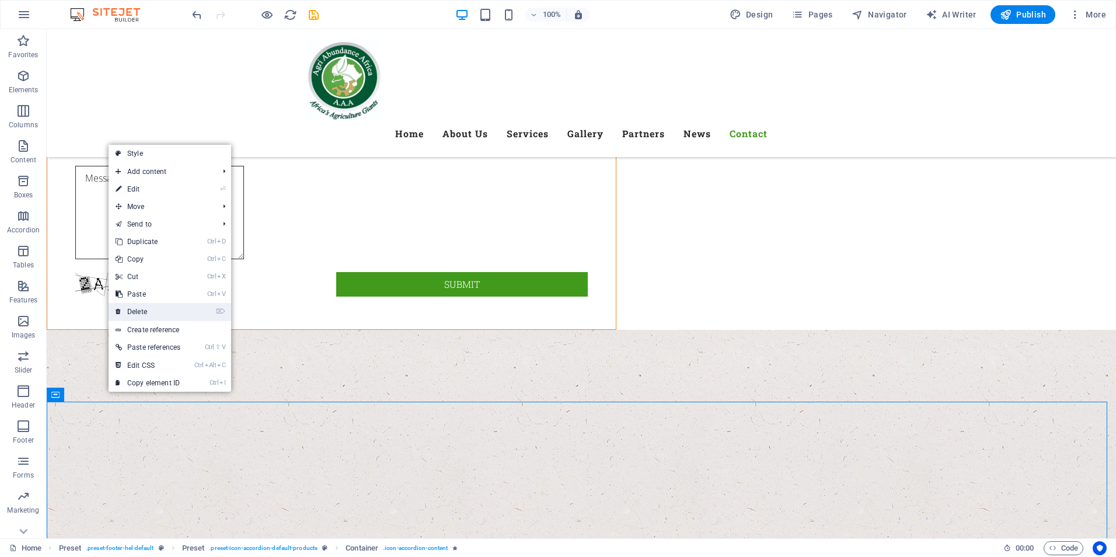
click at [141, 315] on link "⌦ Delete" at bounding box center [148, 312] width 79 height 18
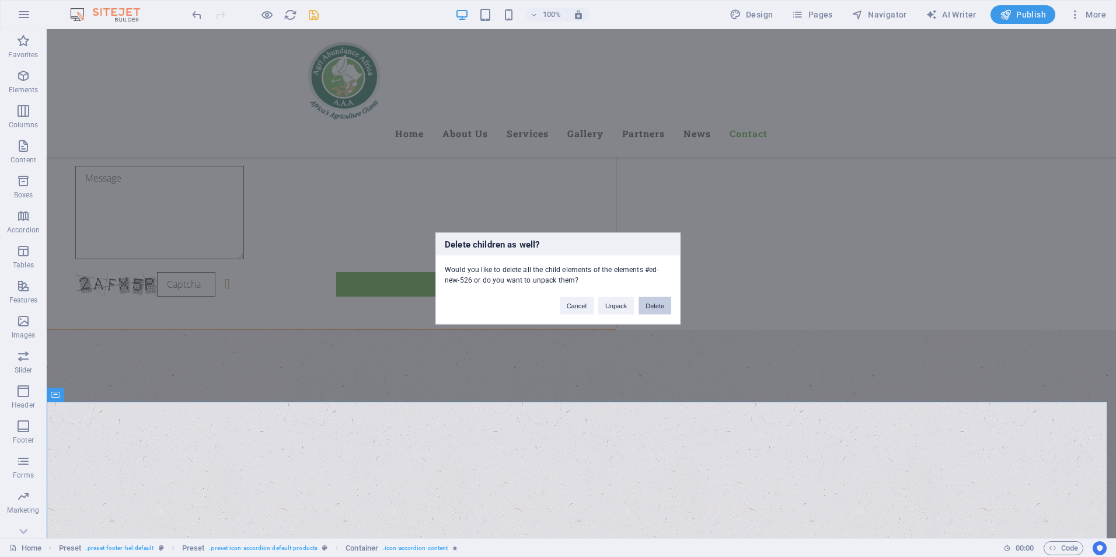
click at [656, 308] on button "Delete" at bounding box center [655, 306] width 33 height 18
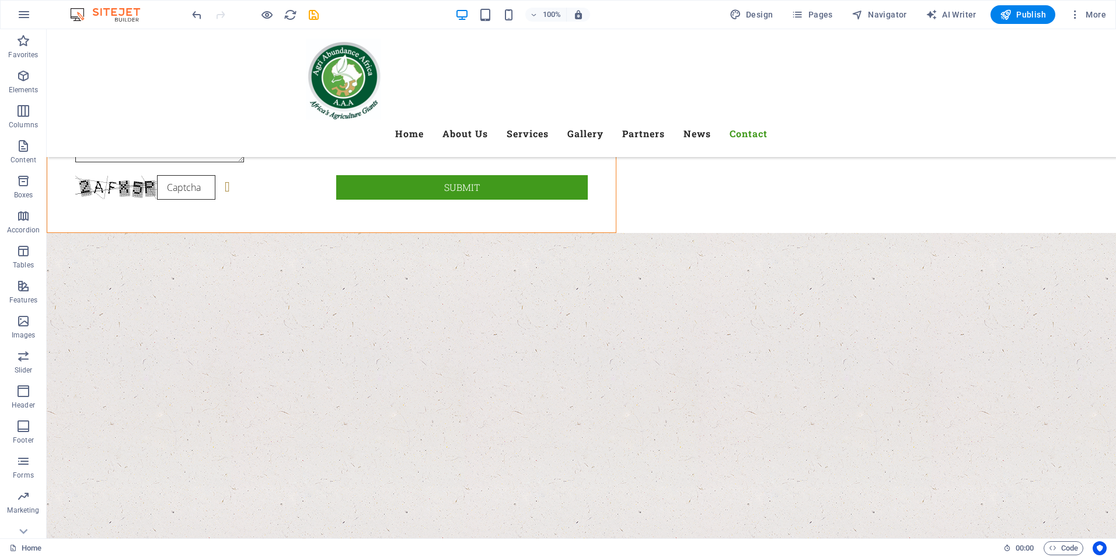
scroll to position [7239, 0]
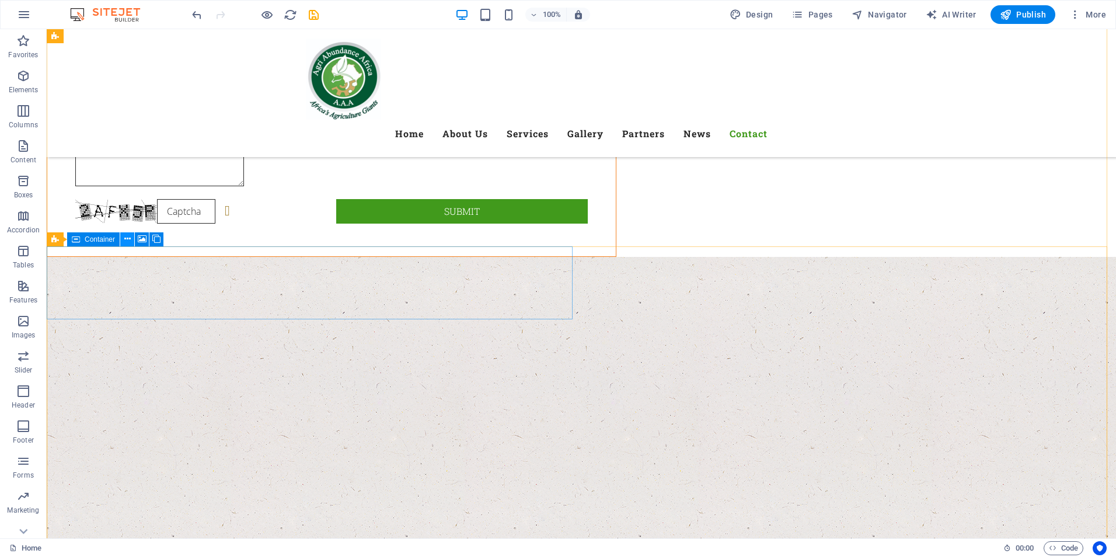
click at [128, 238] on icon at bounding box center [127, 239] width 6 height 12
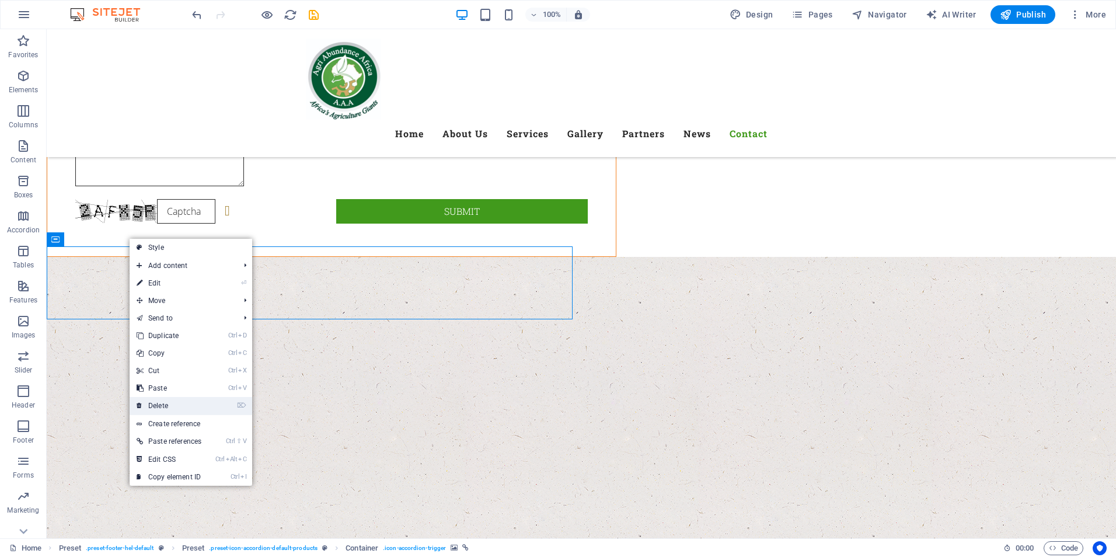
click at [182, 408] on link "⌦ Delete" at bounding box center [169, 406] width 79 height 18
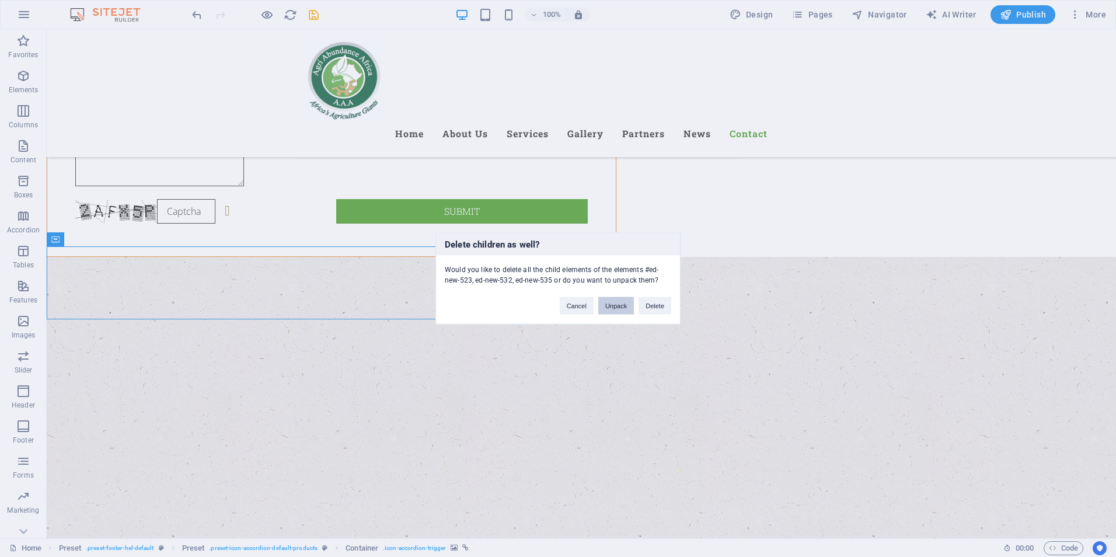
click at [611, 308] on button "Unpack" at bounding box center [616, 306] width 36 height 18
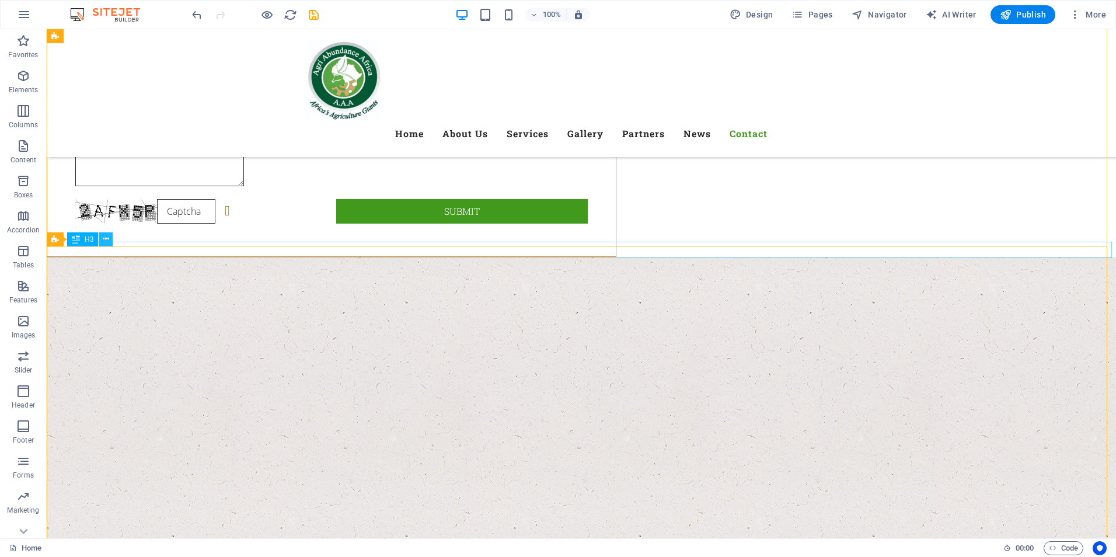
click at [104, 240] on icon at bounding box center [106, 239] width 6 height 12
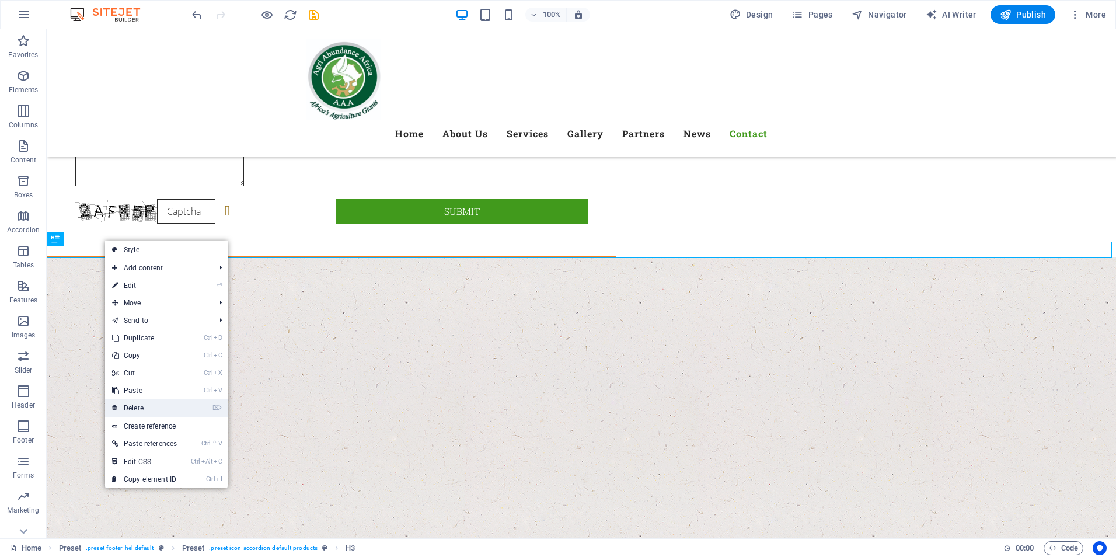
click at [145, 407] on link "⌦ Delete" at bounding box center [144, 408] width 79 height 18
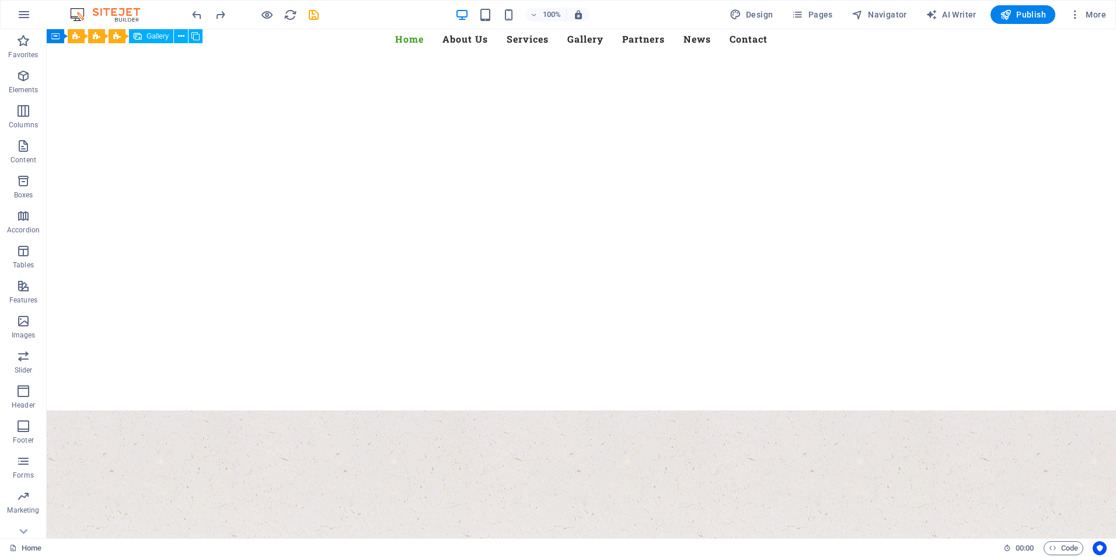
scroll to position [0, 0]
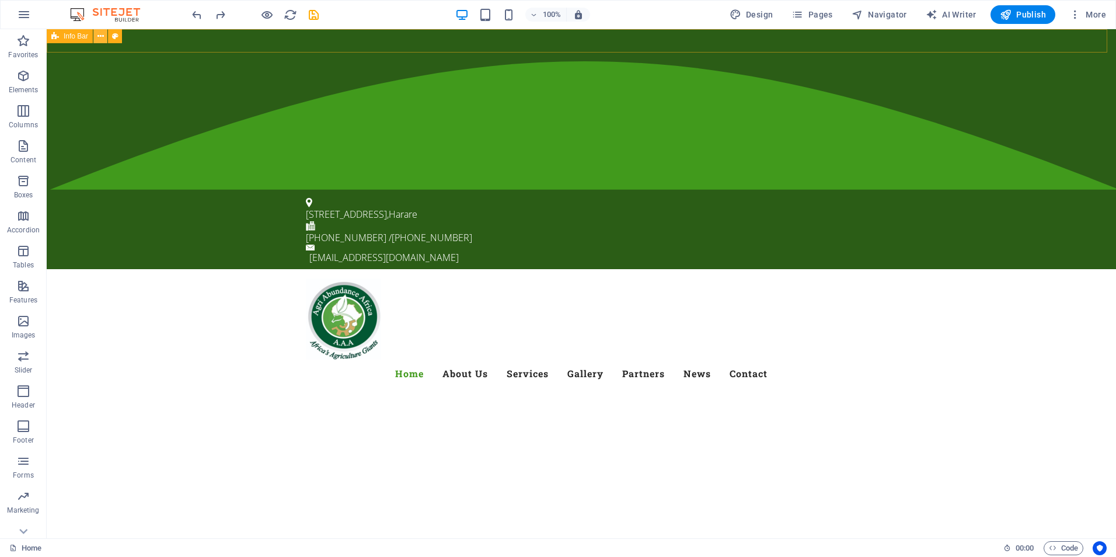
click at [100, 35] on icon at bounding box center [100, 36] width 6 height 12
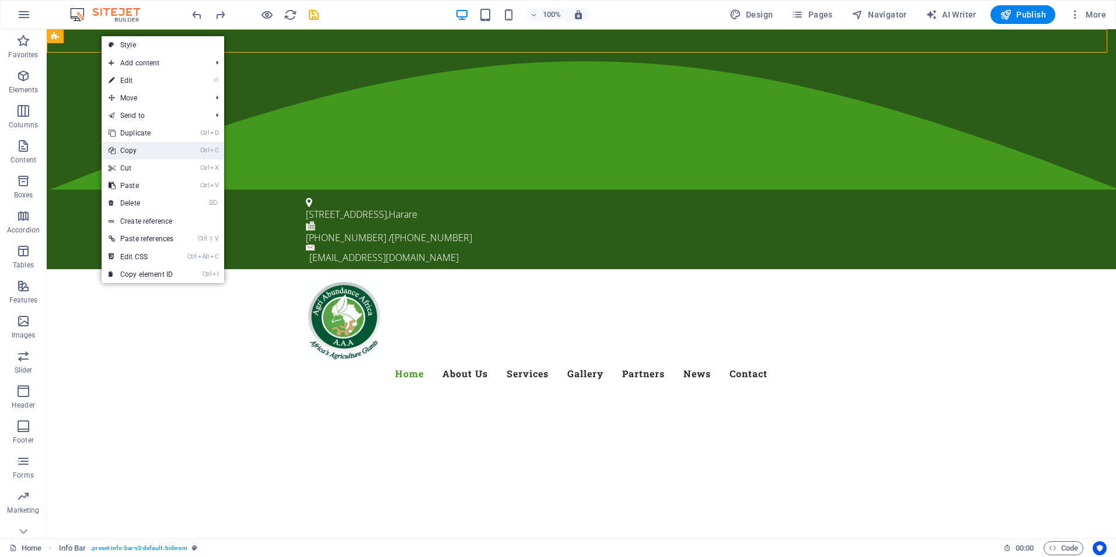
click at [140, 151] on link "Ctrl C Copy" at bounding box center [141, 151] width 79 height 18
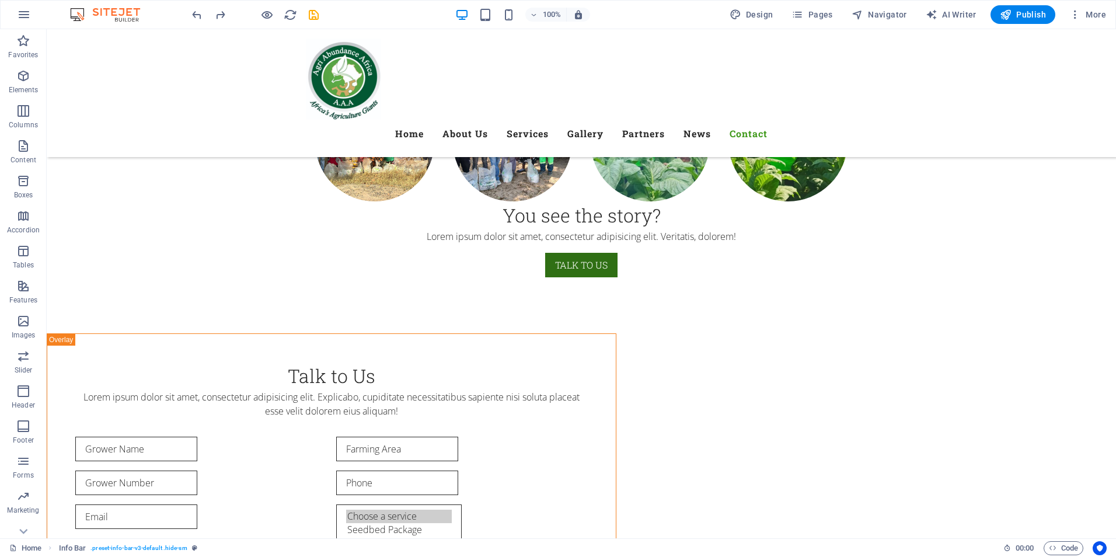
scroll to position [6962, 0]
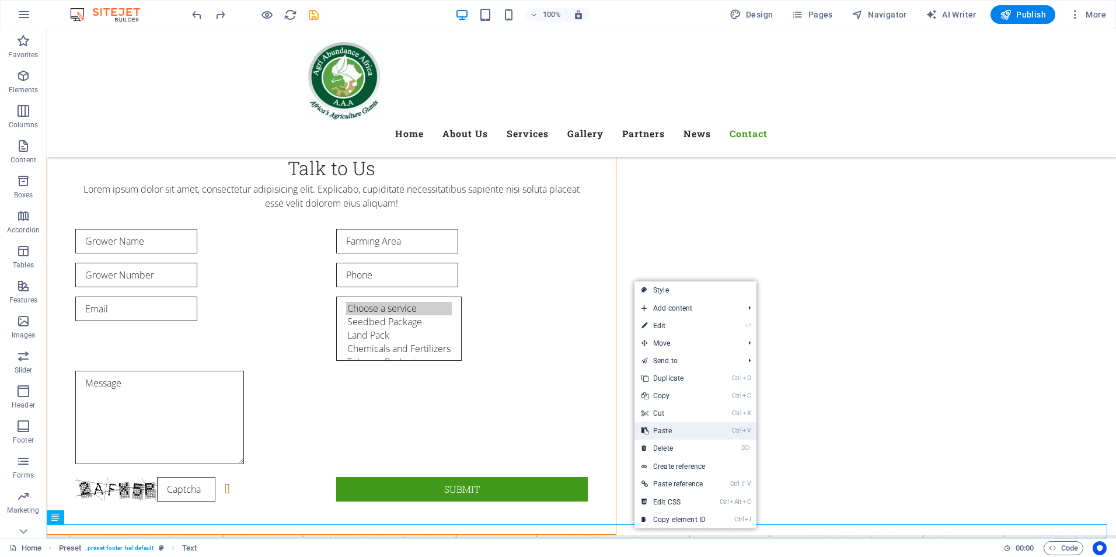
click at [675, 427] on link "Ctrl V Paste" at bounding box center [673, 431] width 78 height 18
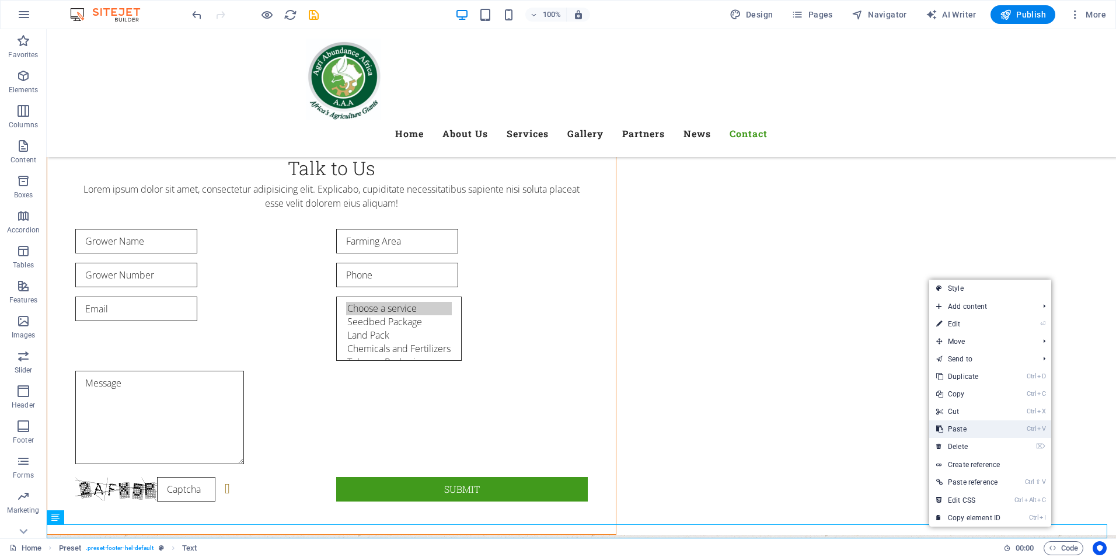
click at [968, 430] on link "Ctrl V Paste" at bounding box center [968, 429] width 78 height 18
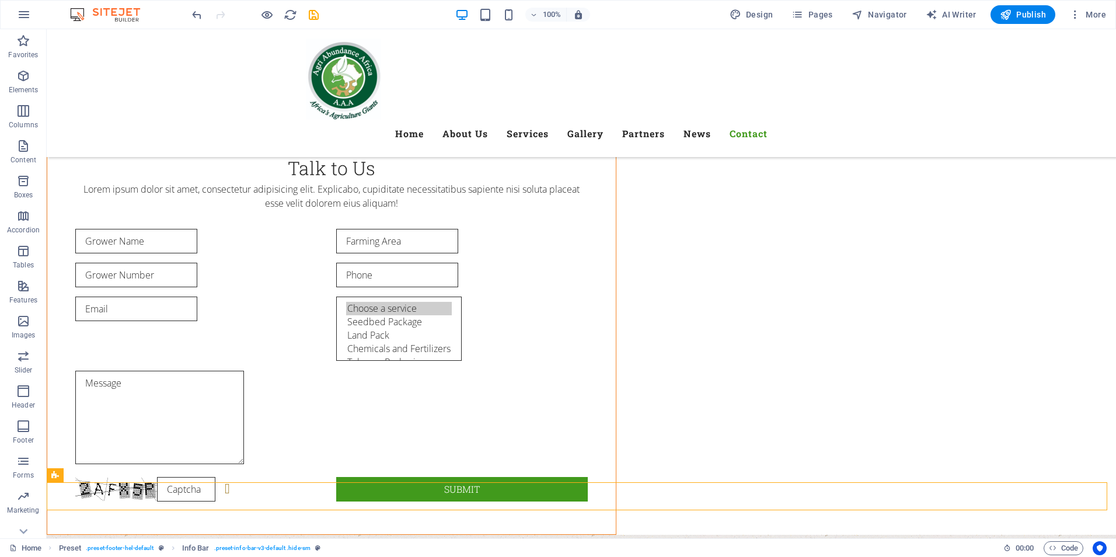
scroll to position [7018, 0]
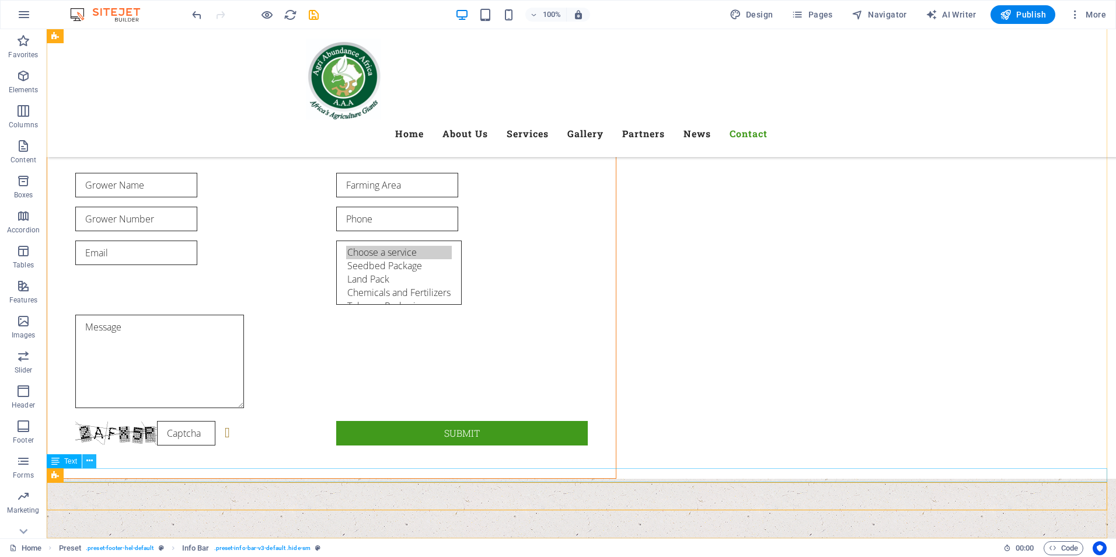
click at [89, 465] on icon at bounding box center [89, 461] width 6 height 12
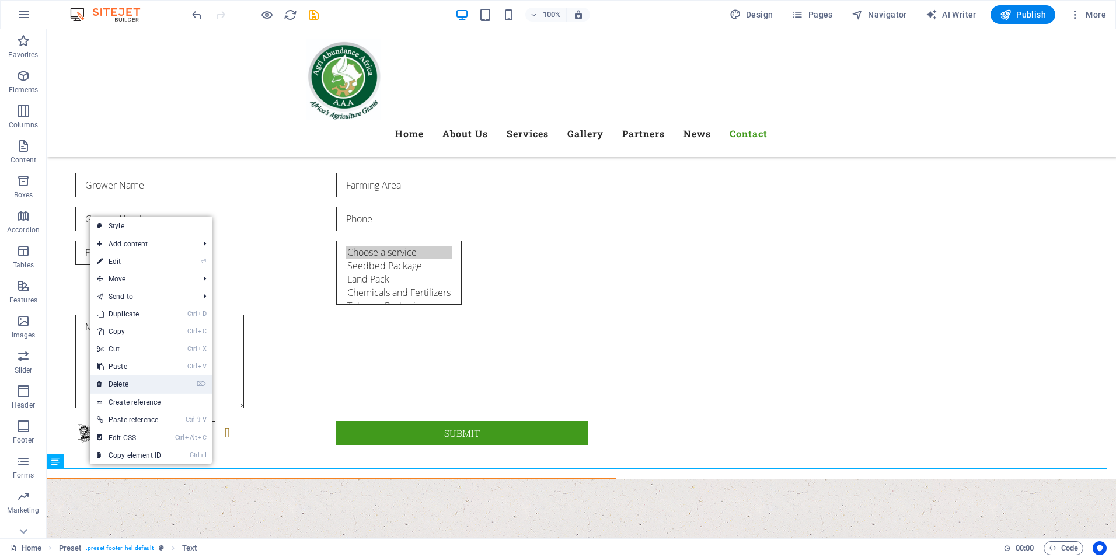
click at [121, 388] on link "⌦ Delete" at bounding box center [129, 384] width 78 height 18
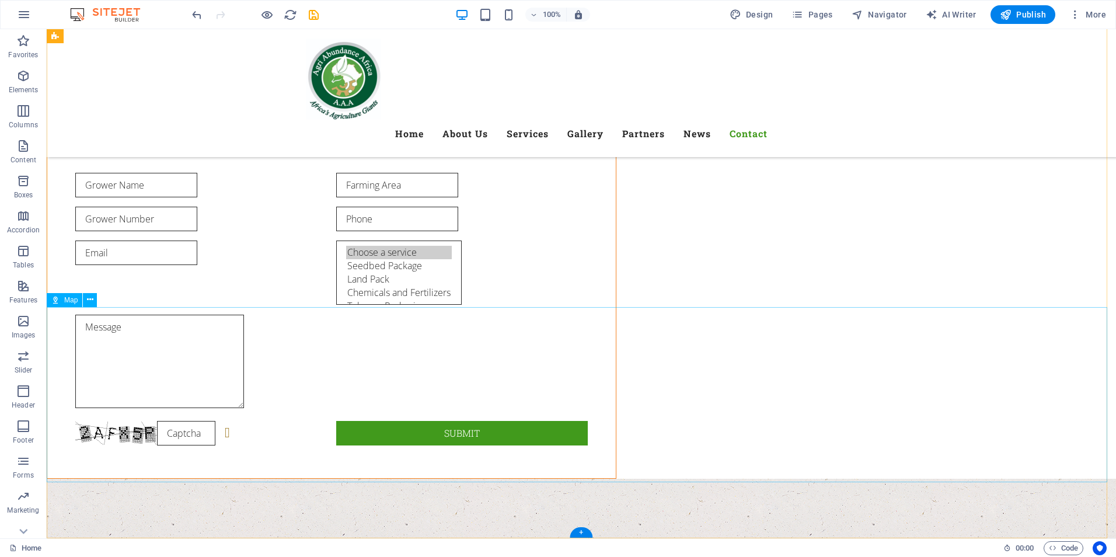
scroll to position [7004, 0]
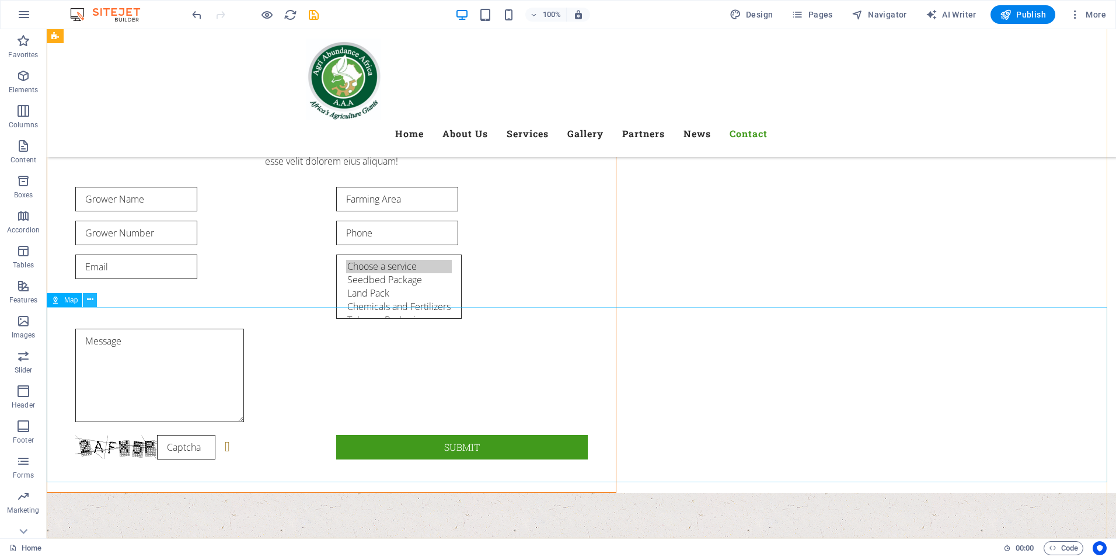
click at [90, 304] on icon at bounding box center [90, 300] width 6 height 12
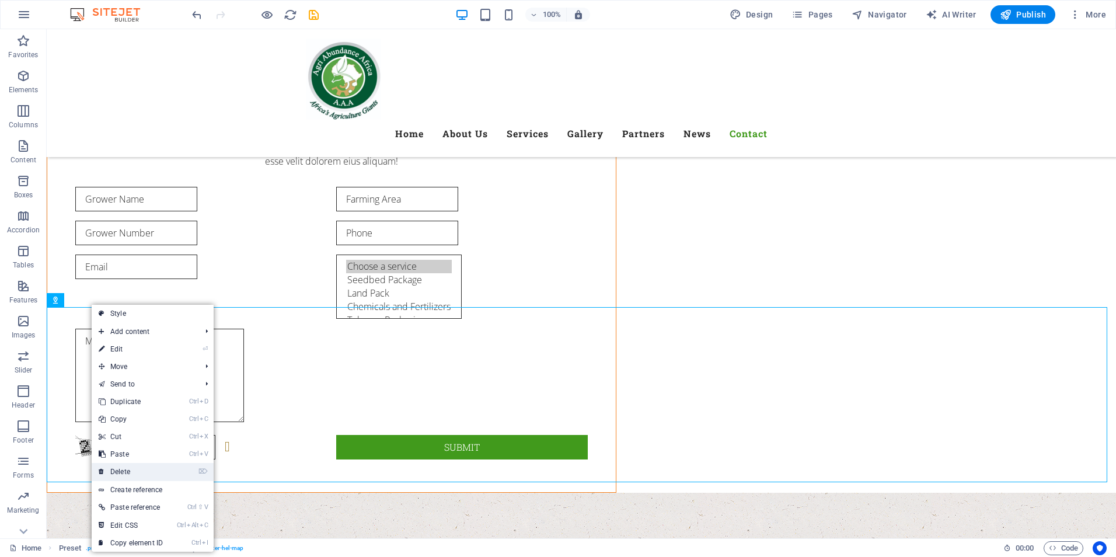
click at [127, 469] on link "⌦ Delete" at bounding box center [131, 472] width 78 height 18
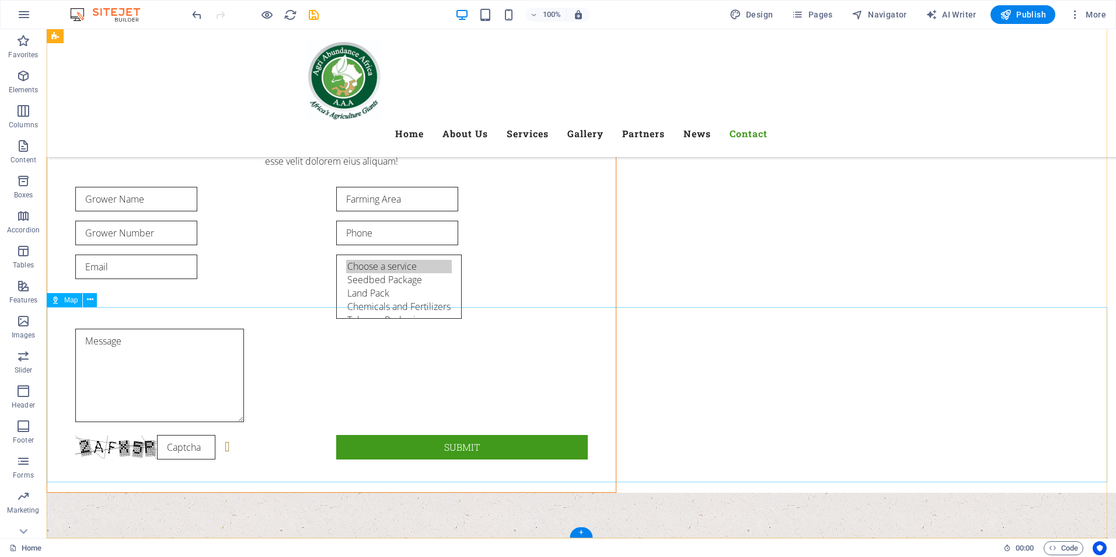
scroll to position [6828, 0]
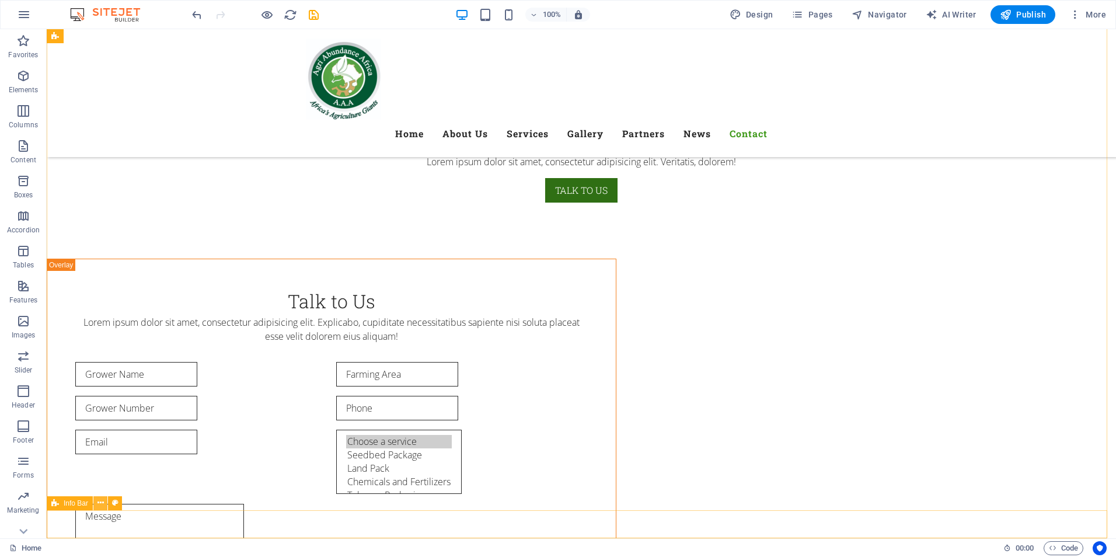
click at [97, 503] on icon at bounding box center [100, 503] width 6 height 12
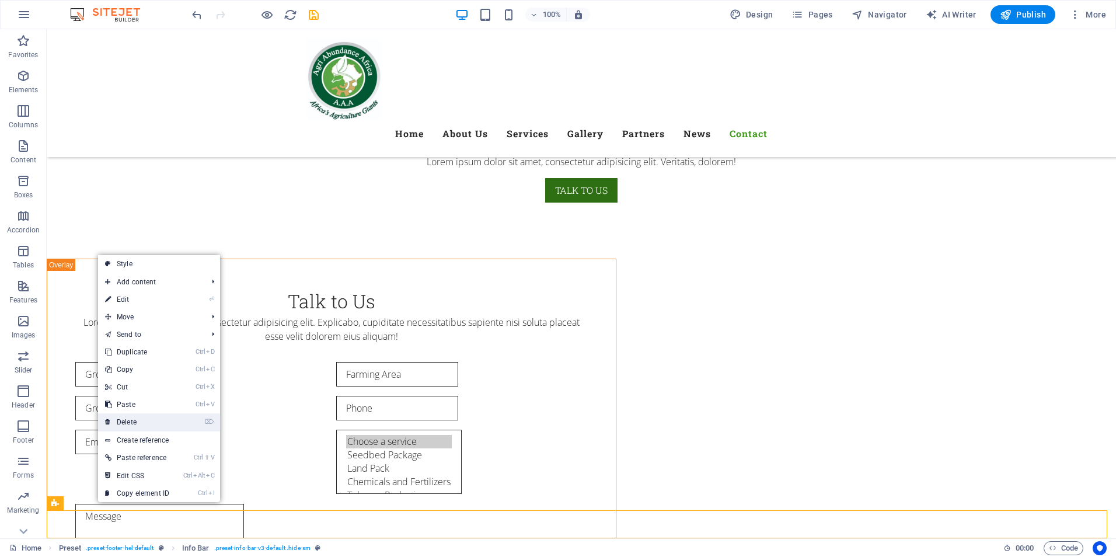
click at [134, 426] on link "⌦ Delete" at bounding box center [137, 422] width 78 height 18
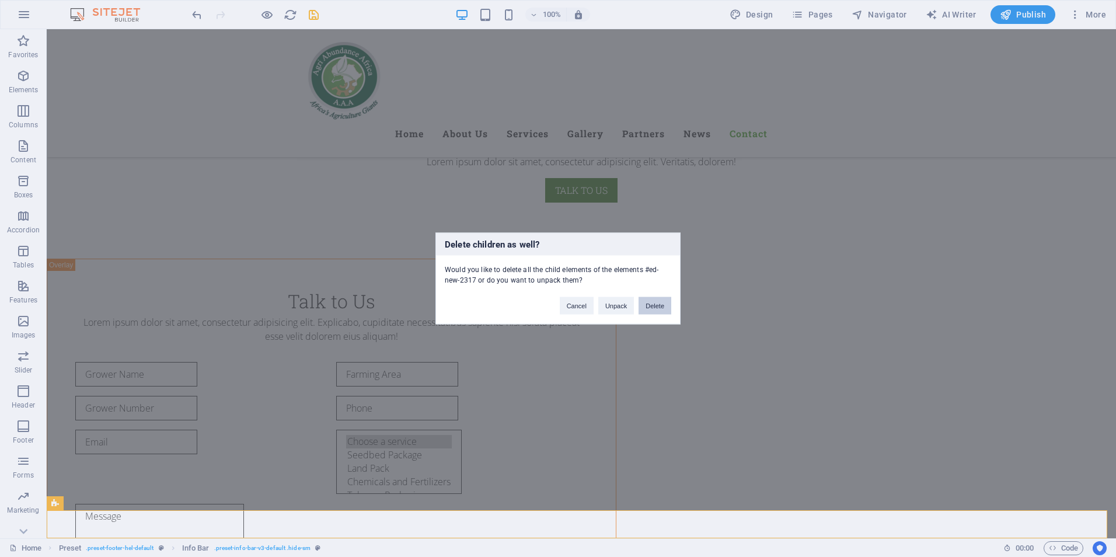
click at [658, 310] on button "Delete" at bounding box center [655, 306] width 33 height 18
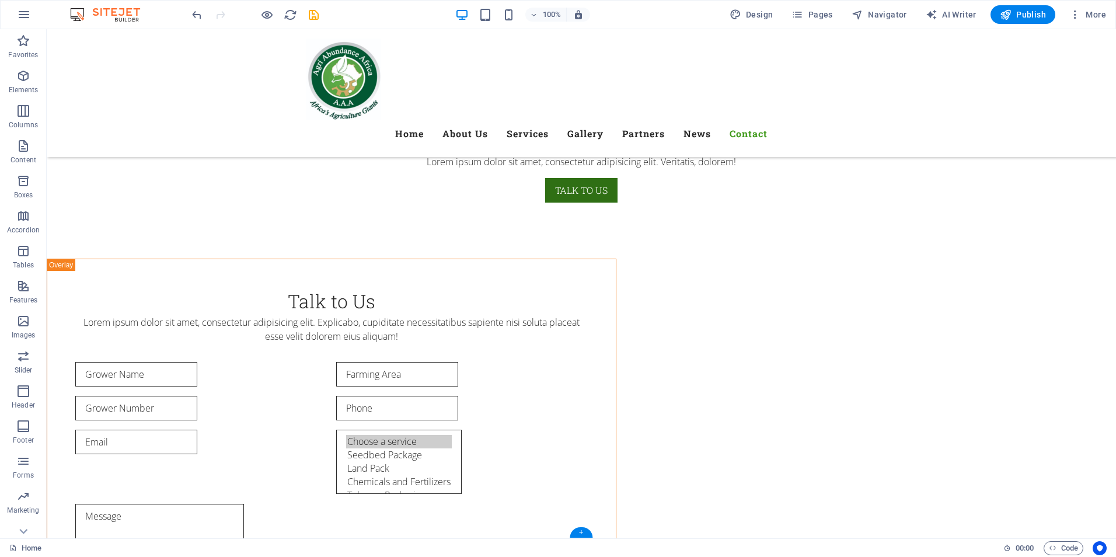
scroll to position [6800, 0]
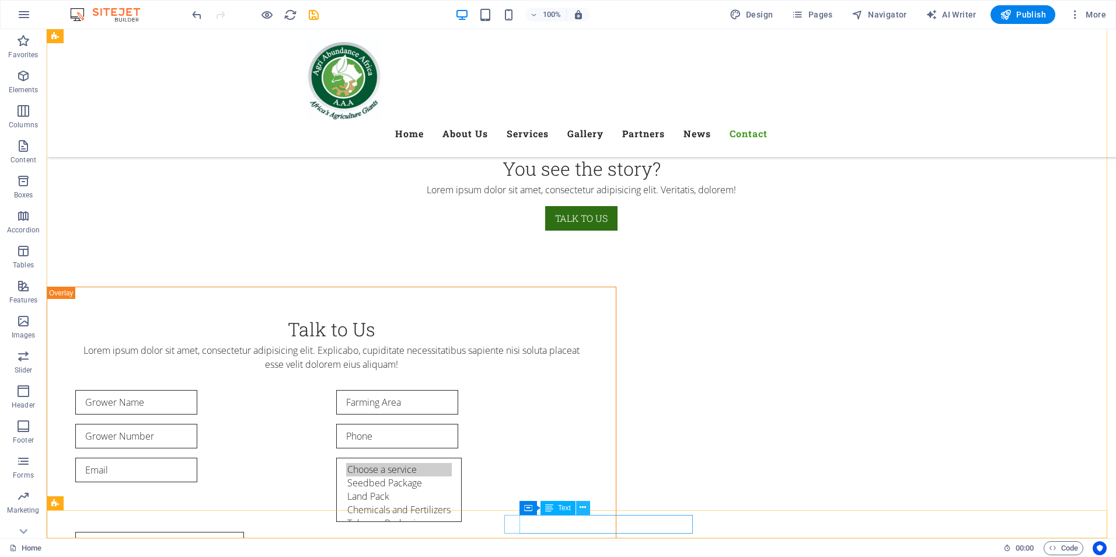
click at [581, 508] on icon at bounding box center [583, 507] width 6 height 12
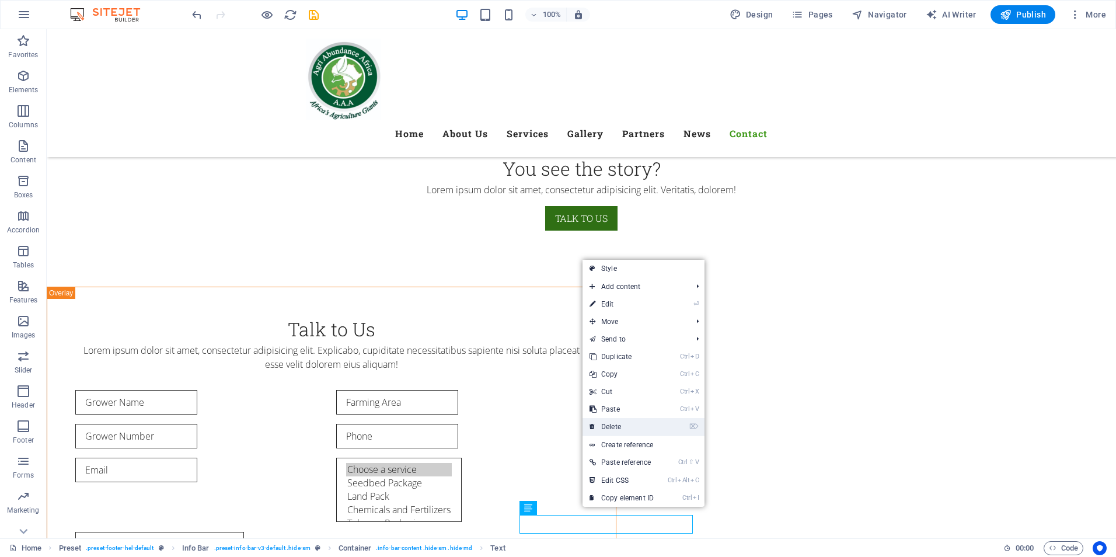
click at [616, 426] on link "⌦ Delete" at bounding box center [622, 427] width 78 height 18
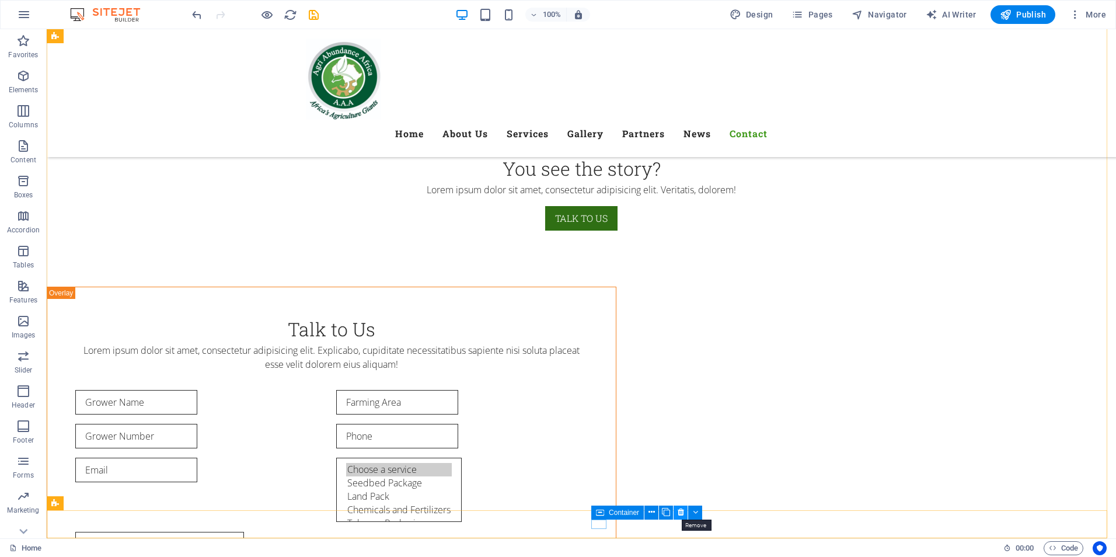
click at [681, 512] on icon at bounding box center [681, 512] width 6 height 12
click at [797, 509] on icon at bounding box center [796, 507] width 6 height 12
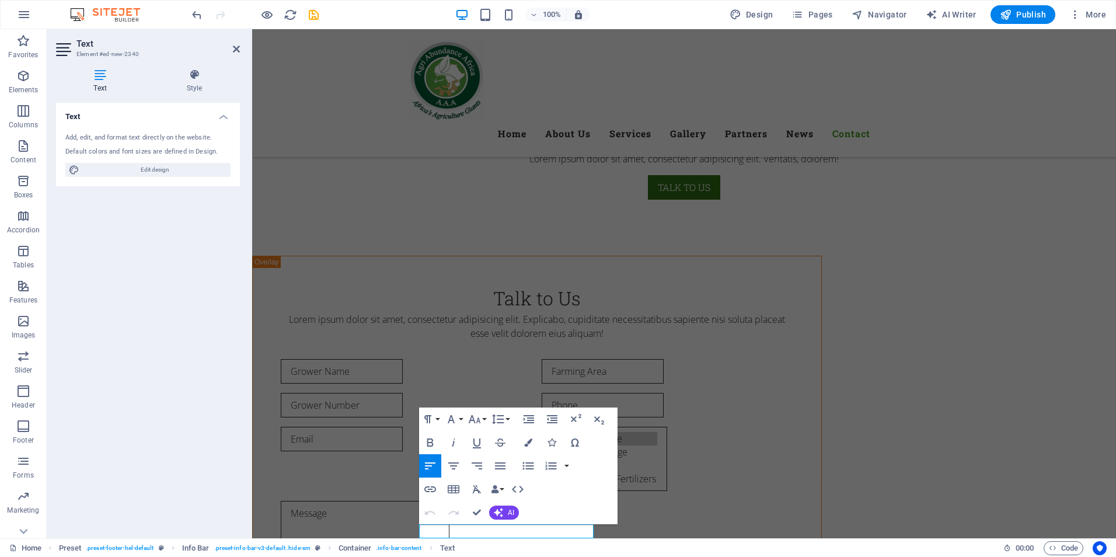
scroll to position [6791, 0]
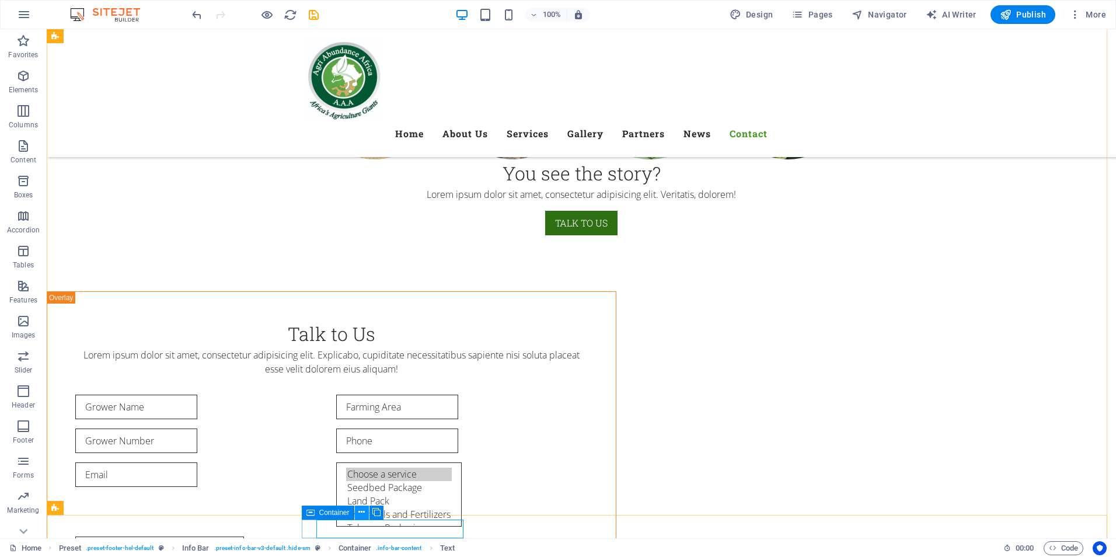
click at [364, 512] on icon at bounding box center [361, 512] width 6 height 12
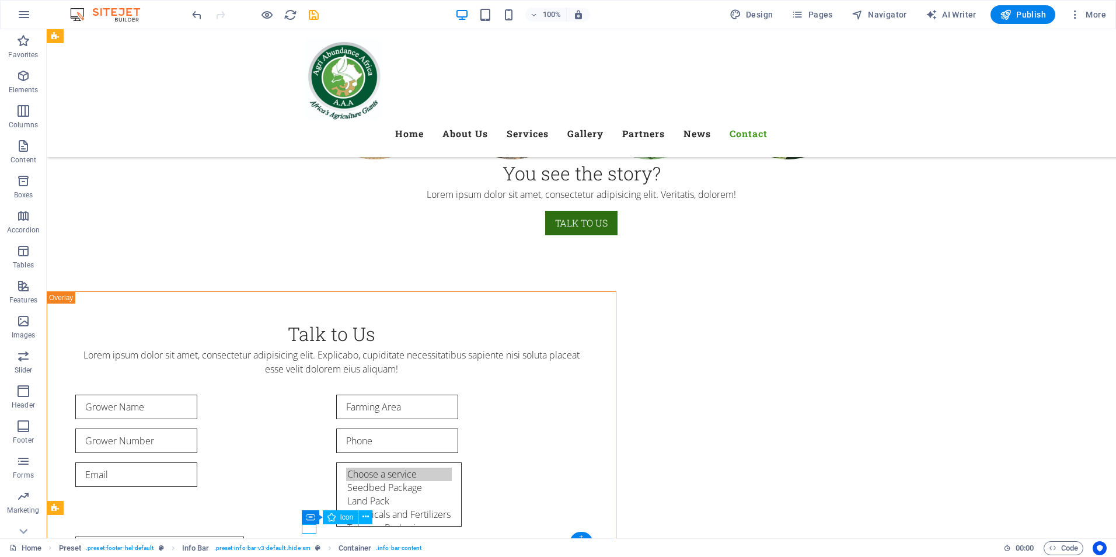
select select "xMinYMid"
select select "px"
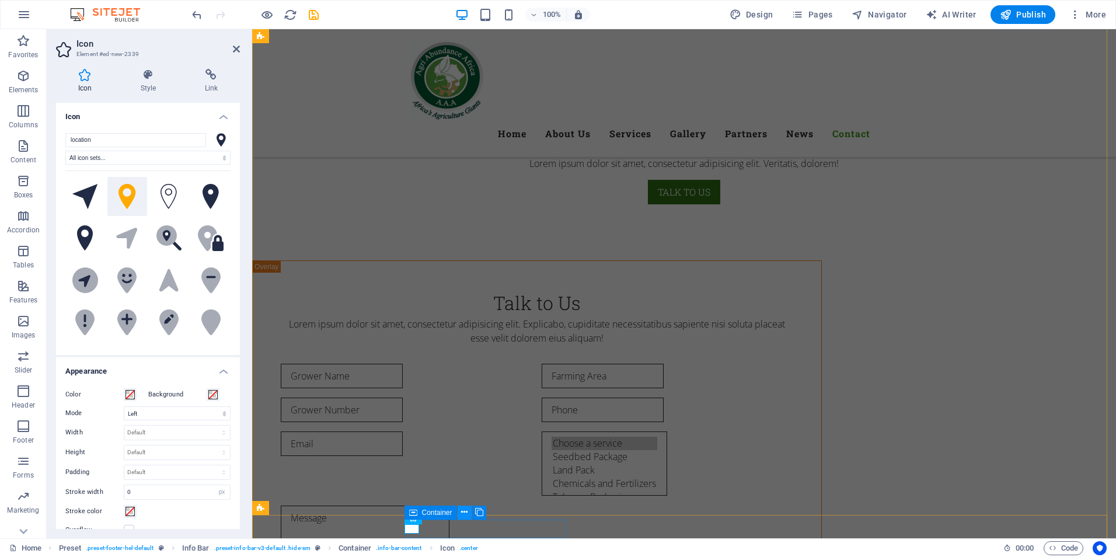
click at [464, 511] on icon at bounding box center [464, 512] width 6 height 12
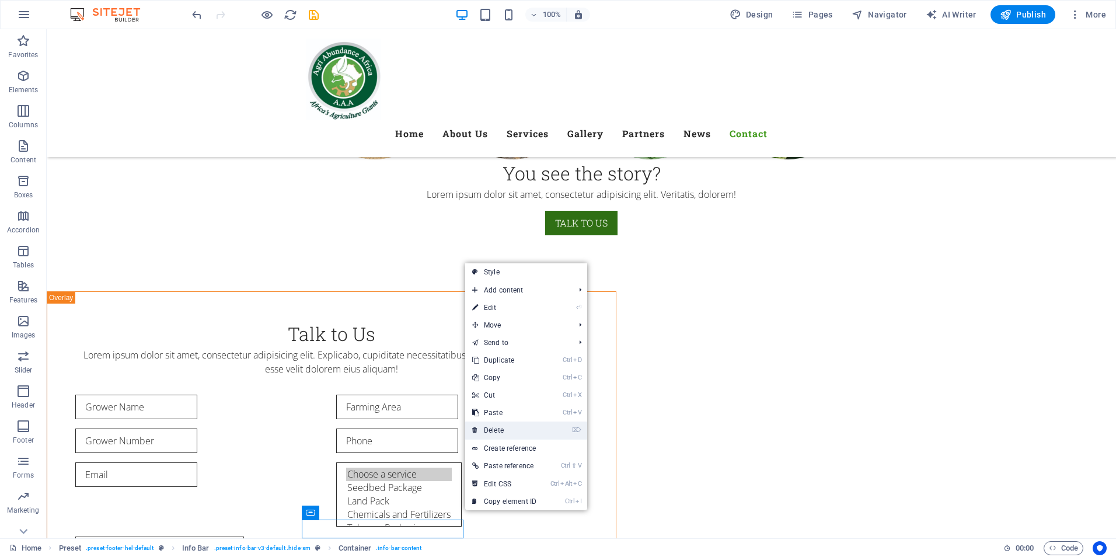
click at [504, 428] on link "⌦ Delete" at bounding box center [504, 430] width 78 height 18
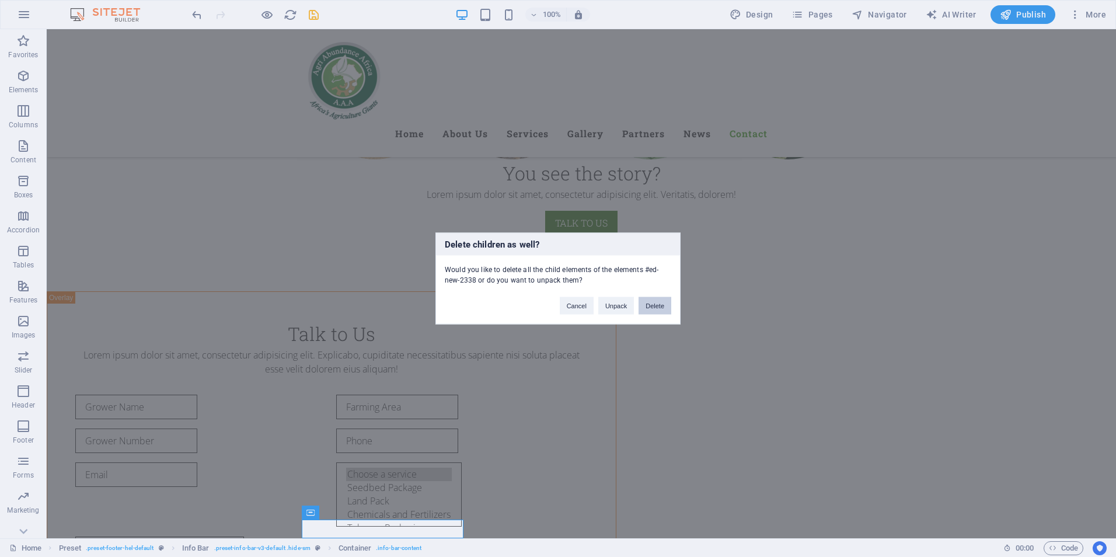
click at [655, 304] on button "Delete" at bounding box center [655, 306] width 33 height 18
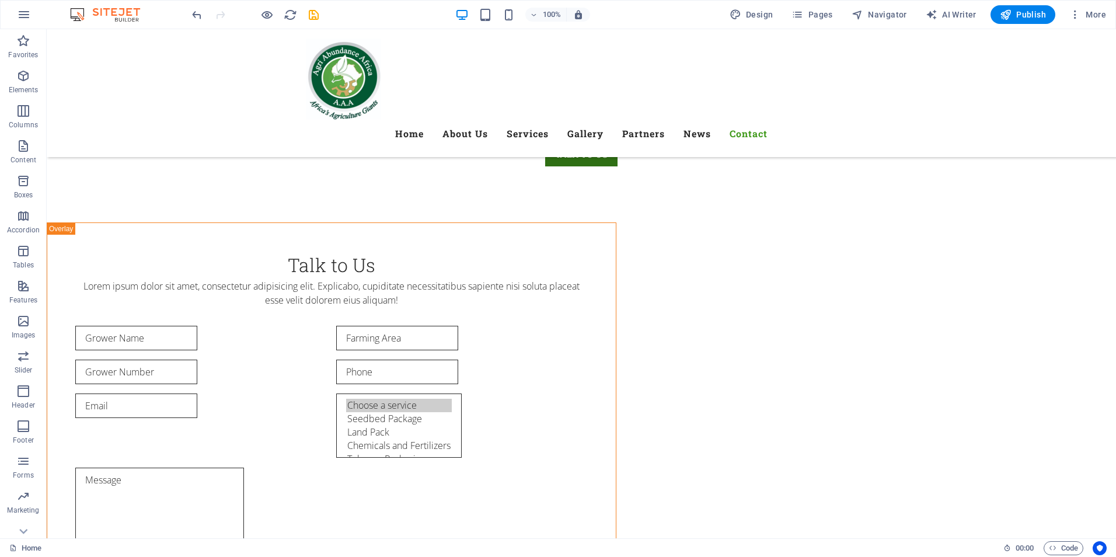
scroll to position [6800, 0]
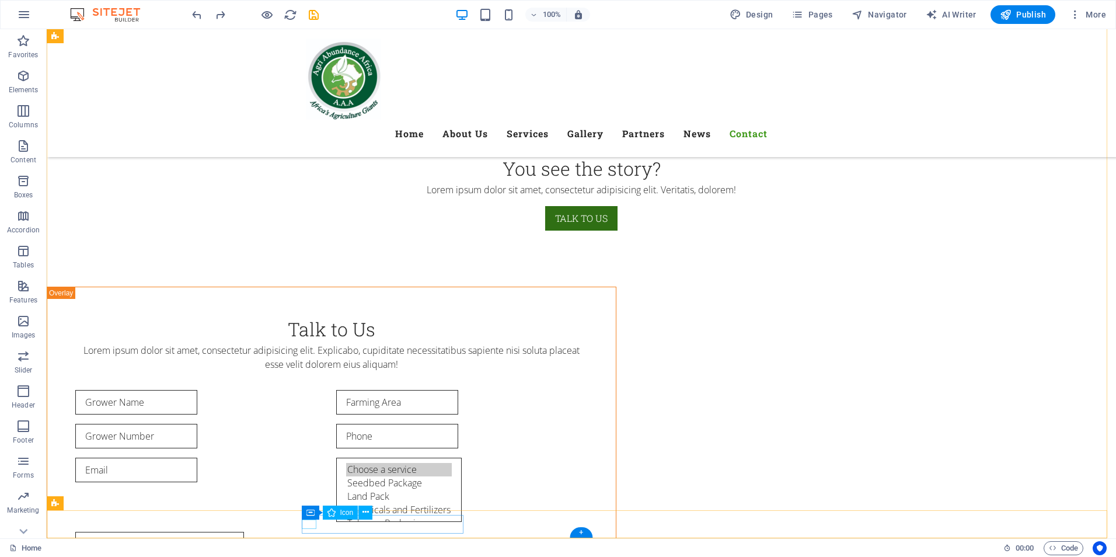
select select "xMinYMid"
select select "px"
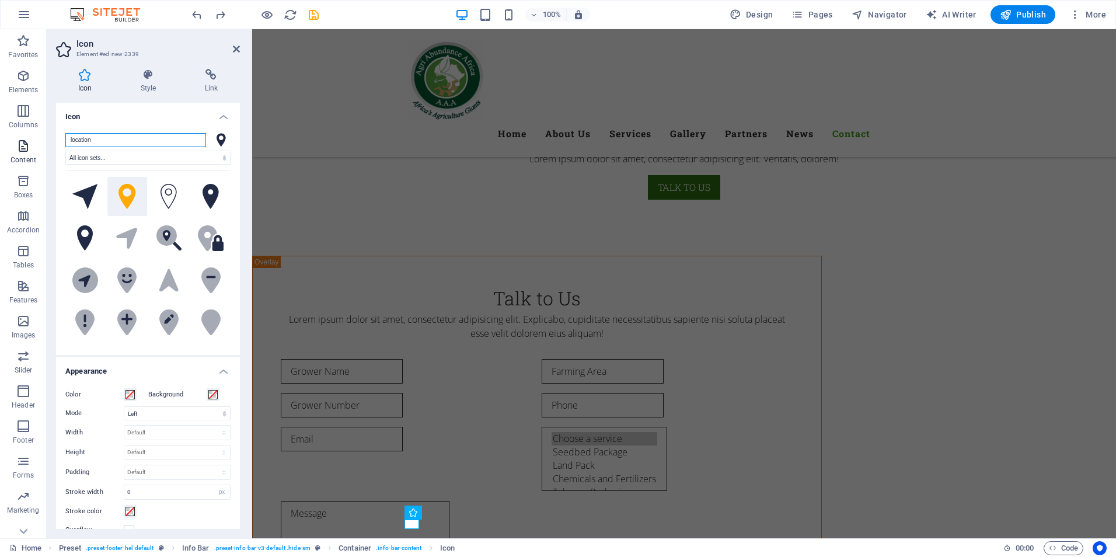
drag, startPoint x: 135, startPoint y: 141, endPoint x: 40, endPoint y: 144, distance: 95.2
click at [40, 144] on section "Favorites Elements Columns Content Boxes Accordion Tables Features Images Slide…" at bounding box center [558, 283] width 1116 height 509
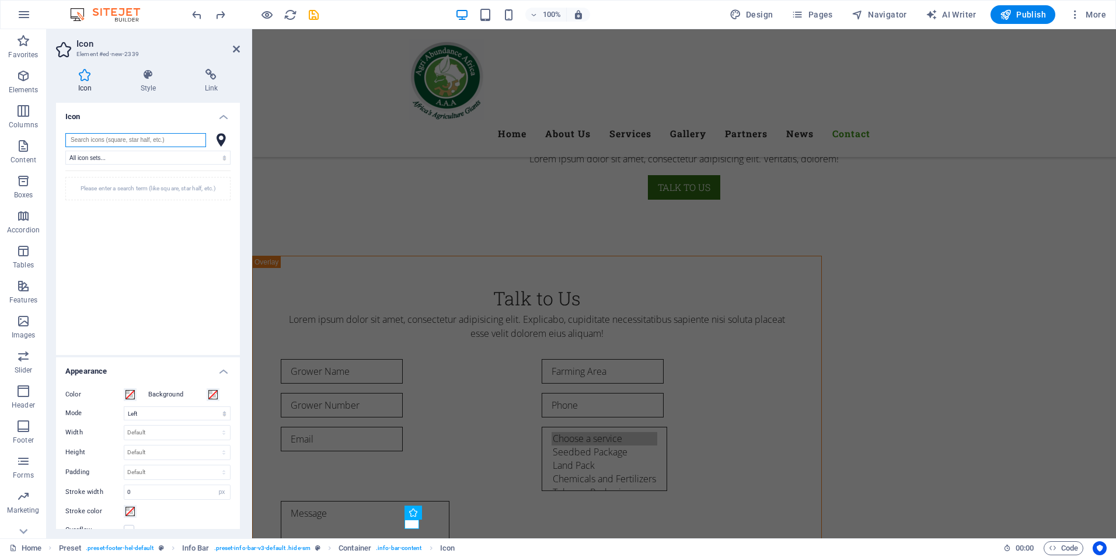
type input "@"
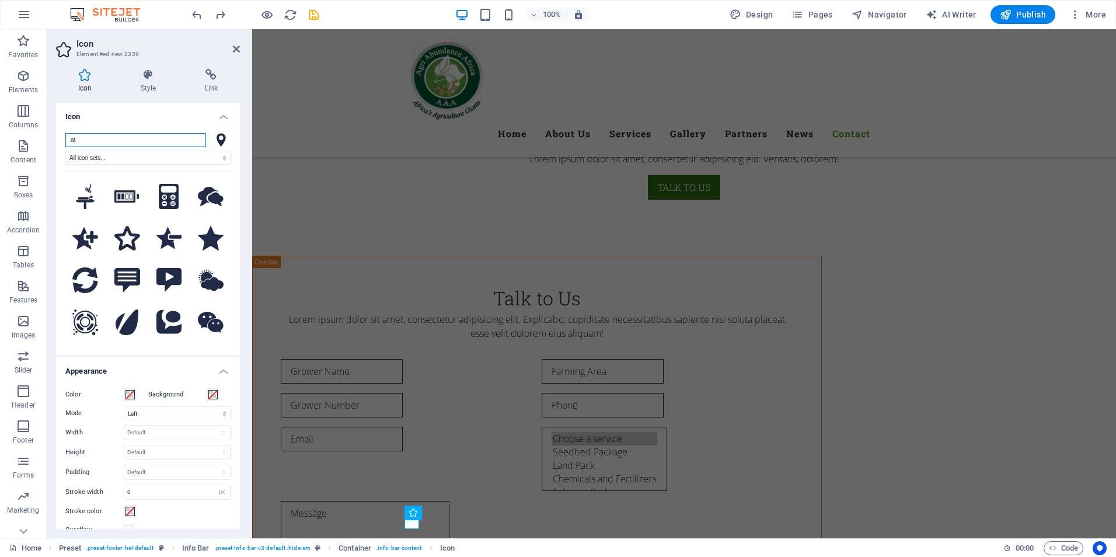
scroll to position [0, 0]
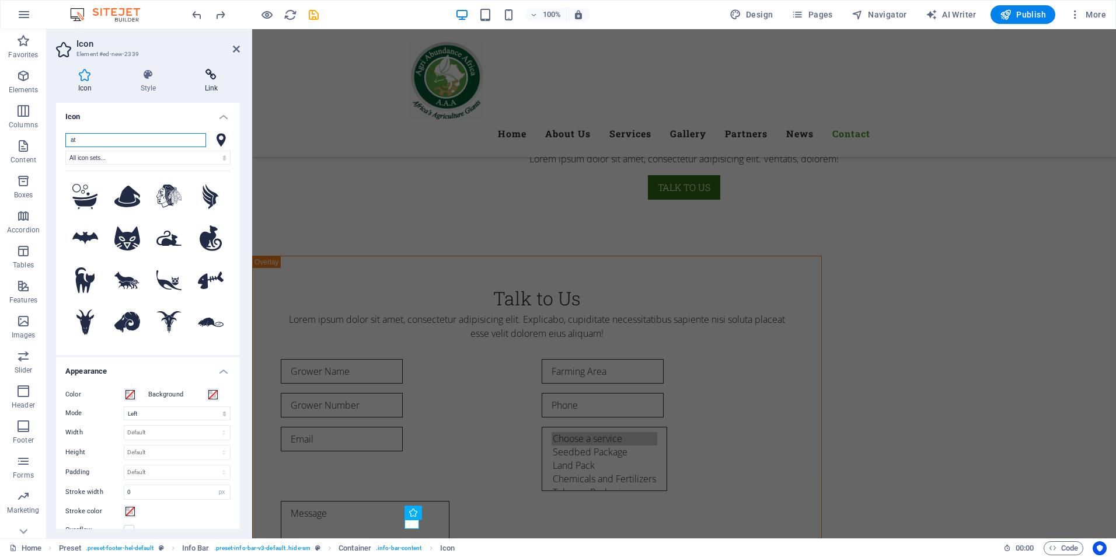
type input "a"
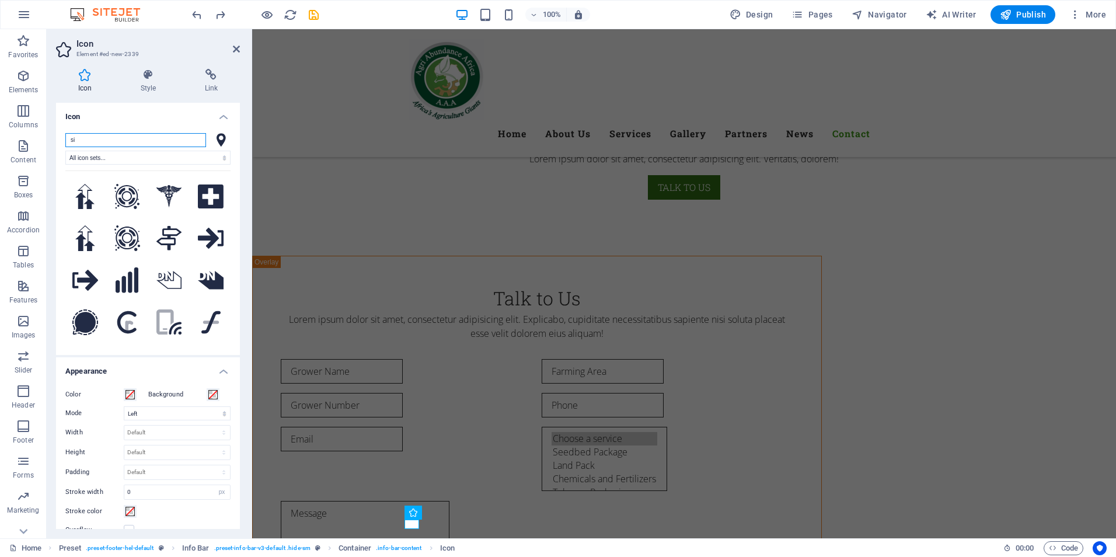
type input "s"
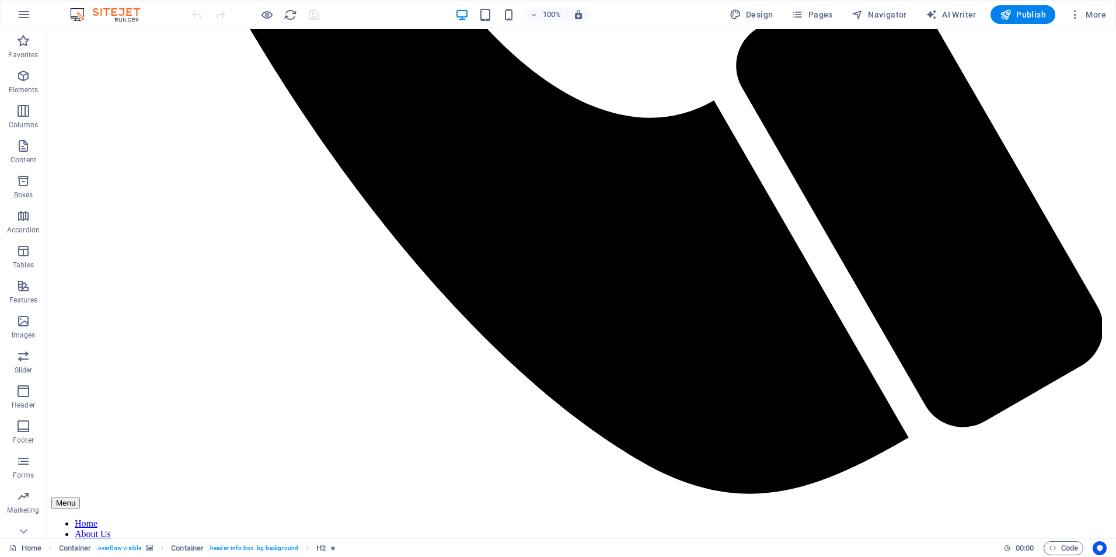
scroll to position [4905, 0]
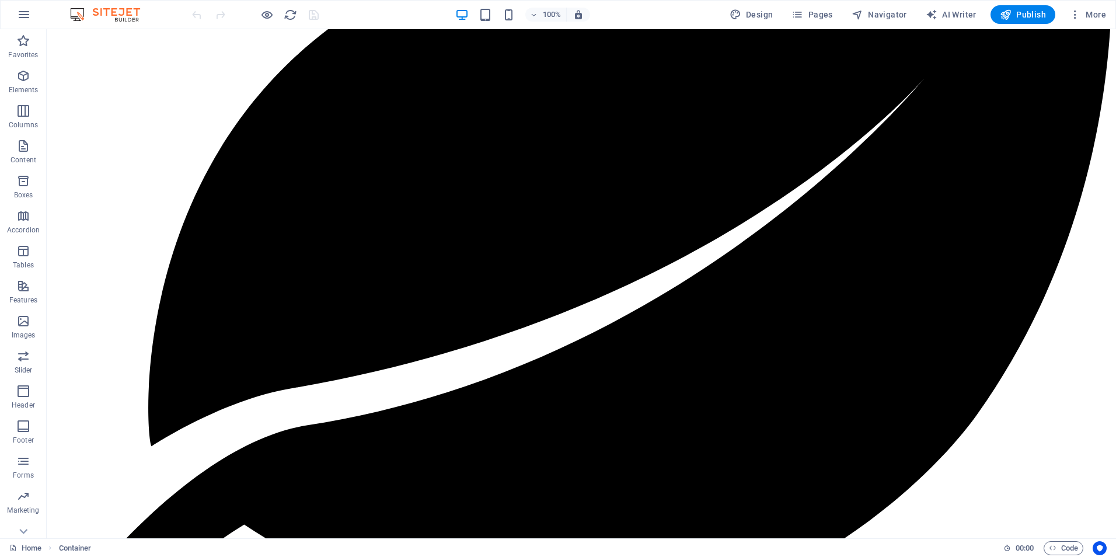
scroll to position [6800, 0]
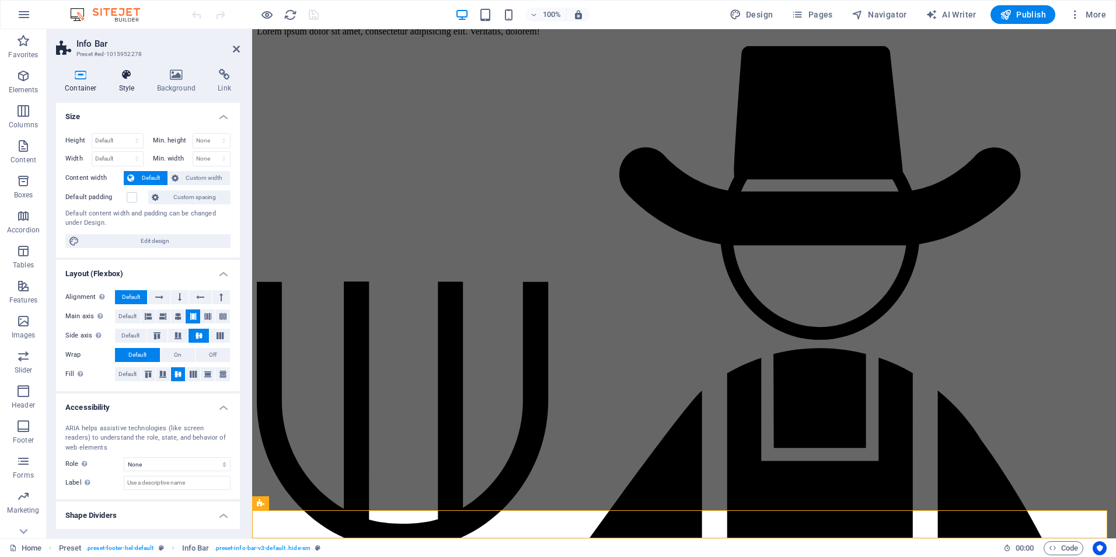
click at [121, 88] on h4 "Style" at bounding box center [129, 81] width 38 height 25
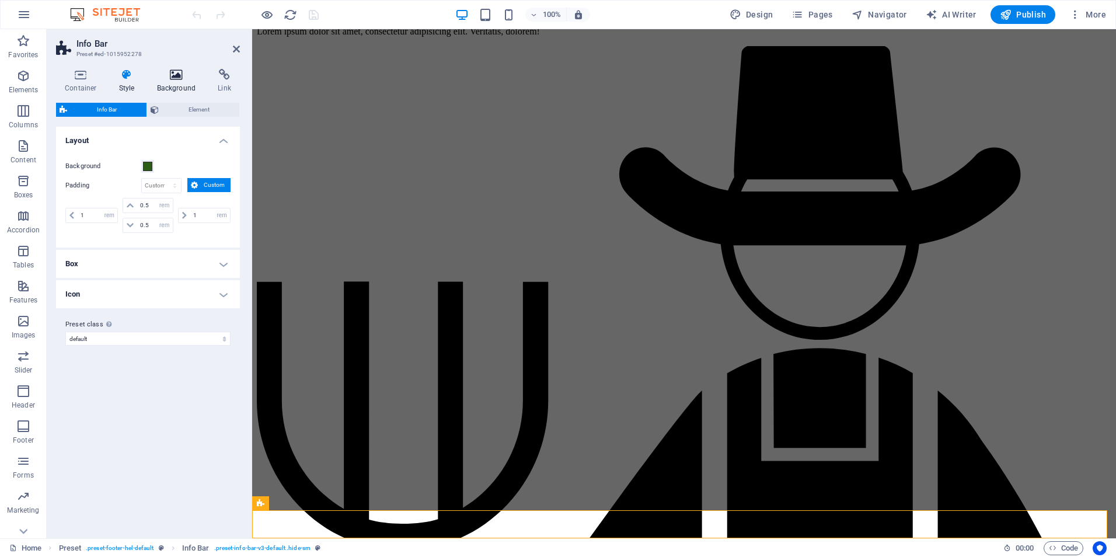
click at [173, 78] on icon at bounding box center [176, 75] width 57 height 12
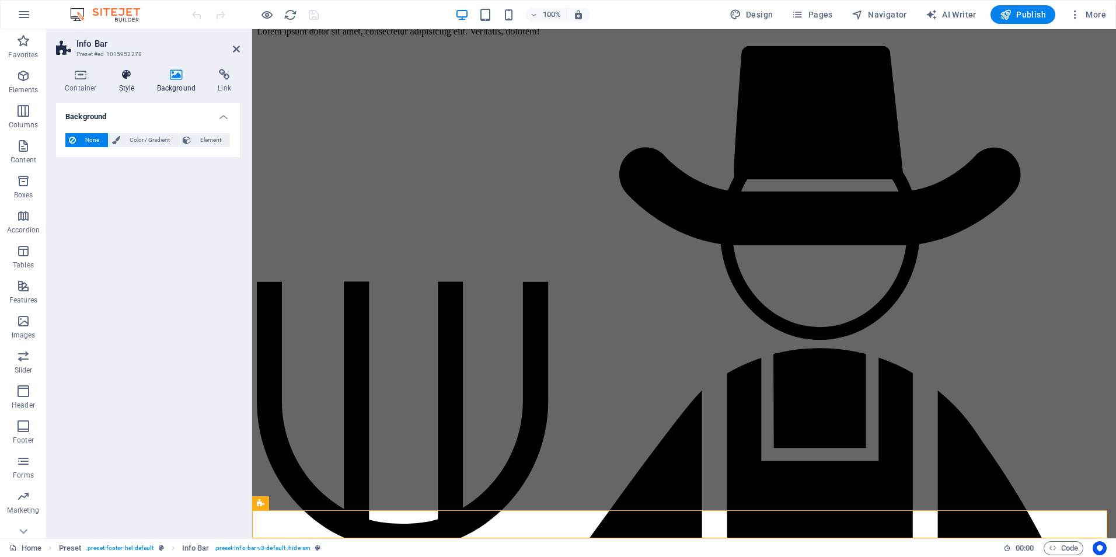
click at [128, 86] on h4 "Style" at bounding box center [129, 81] width 38 height 25
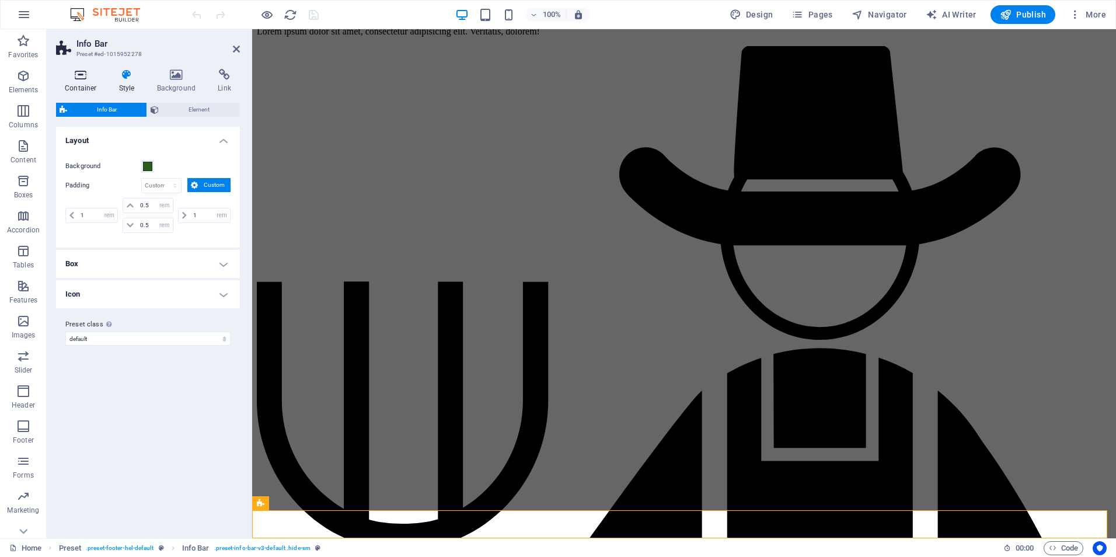
click at [81, 81] on h4 "Container" at bounding box center [83, 81] width 54 height 25
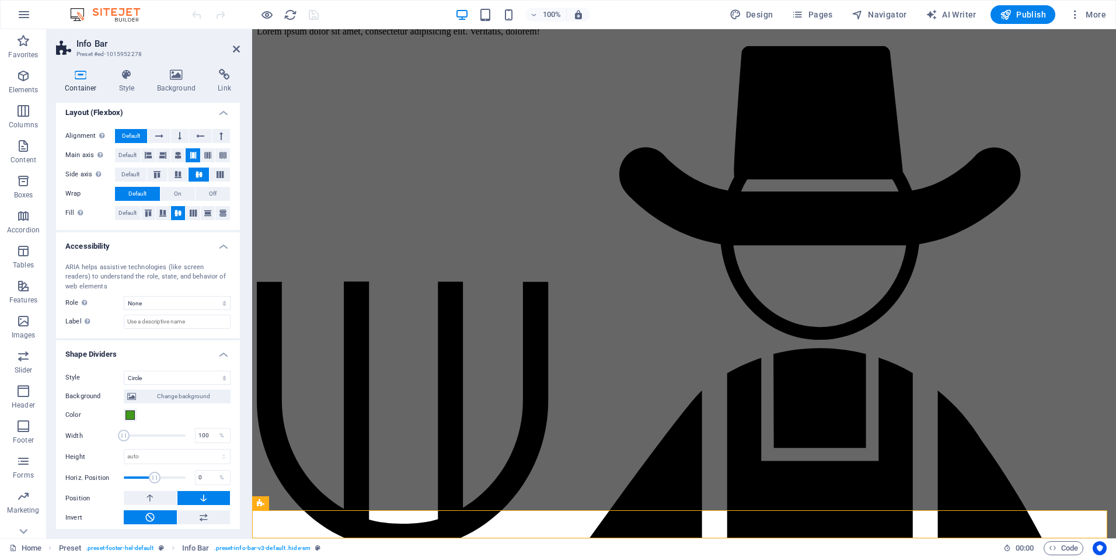
scroll to position [165, 0]
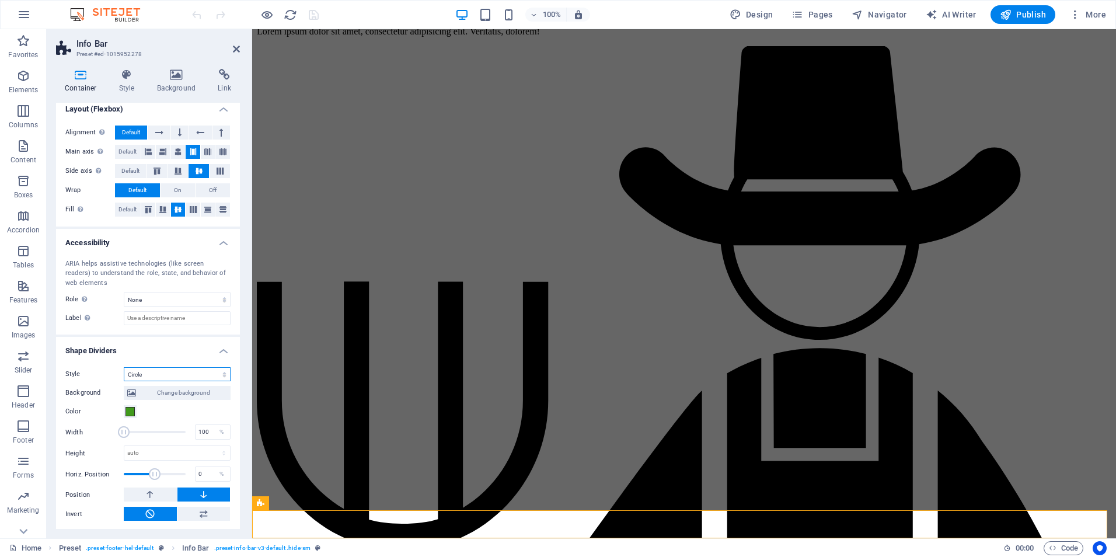
click at [222, 374] on select "None Triangle Square Diagonal Polygon 1 Polygon 2 Zigzag Multiple Zigzags Waves…" at bounding box center [177, 374] width 107 height 14
select select "none"
click at [124, 381] on select "None Triangle Square Diagonal Polygon 1 Polygon 2 Zigzag Multiple Zigzags Waves…" at bounding box center [177, 374] width 107 height 14
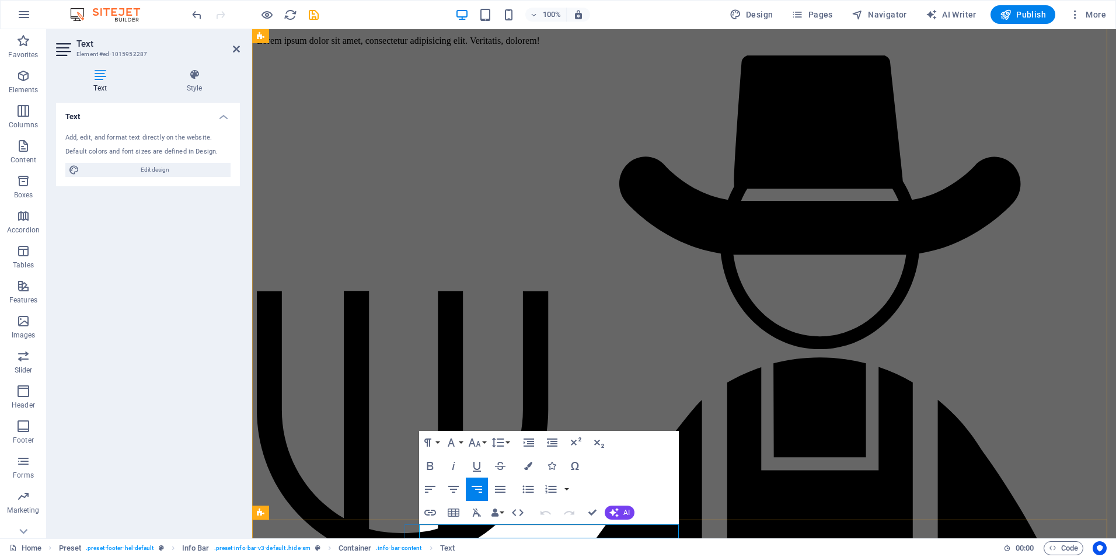
scroll to position [6796, 0]
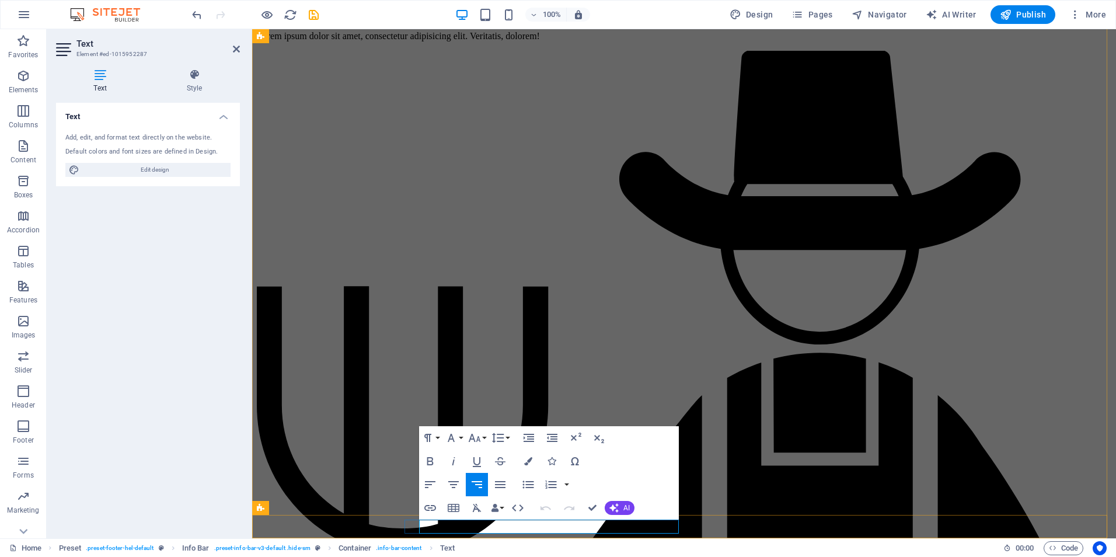
drag, startPoint x: 662, startPoint y: 531, endPoint x: 678, endPoint y: 531, distance: 15.8
drag, startPoint x: 672, startPoint y: 526, endPoint x: 445, endPoint y: 530, distance: 227.1
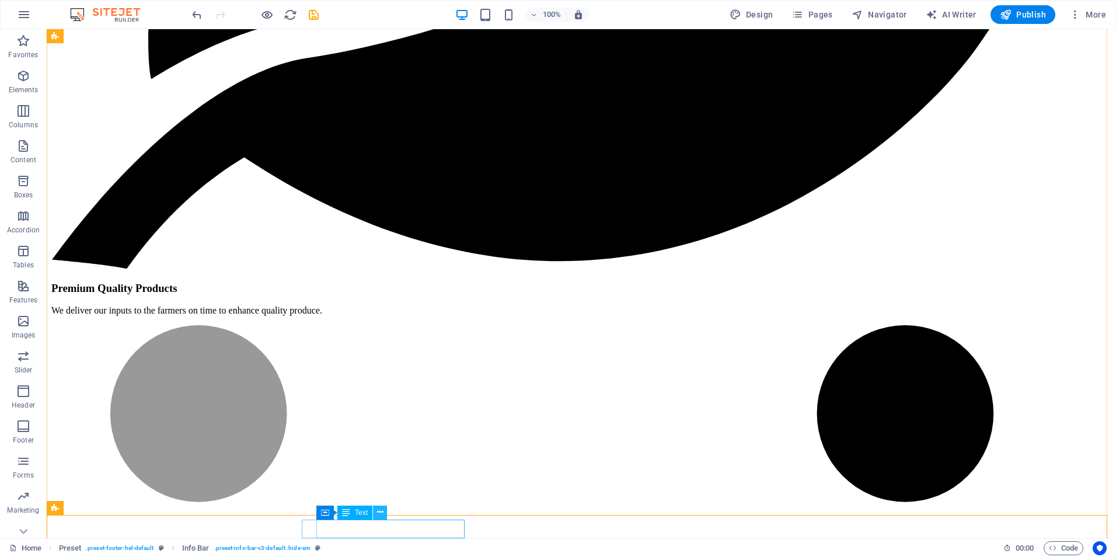
click at [382, 510] on icon at bounding box center [380, 512] width 6 height 12
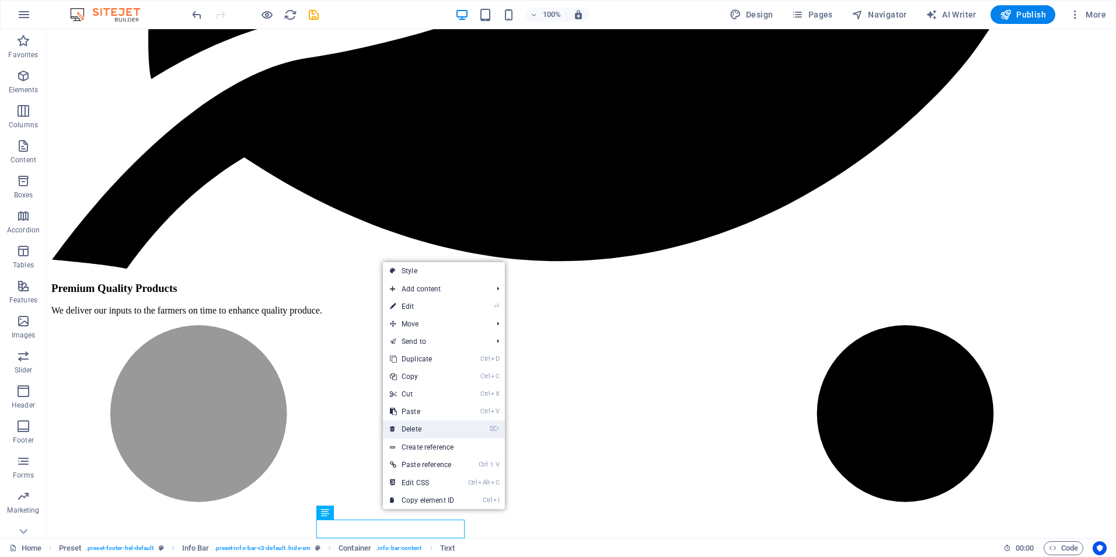
click at [417, 426] on link "⌦ Delete" at bounding box center [422, 429] width 78 height 18
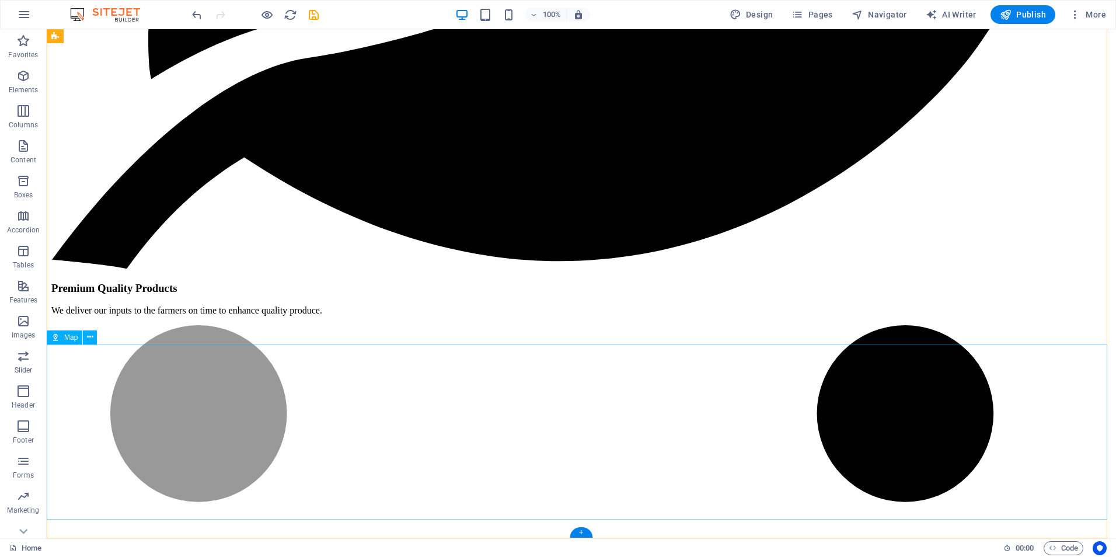
scroll to position [6791, 0]
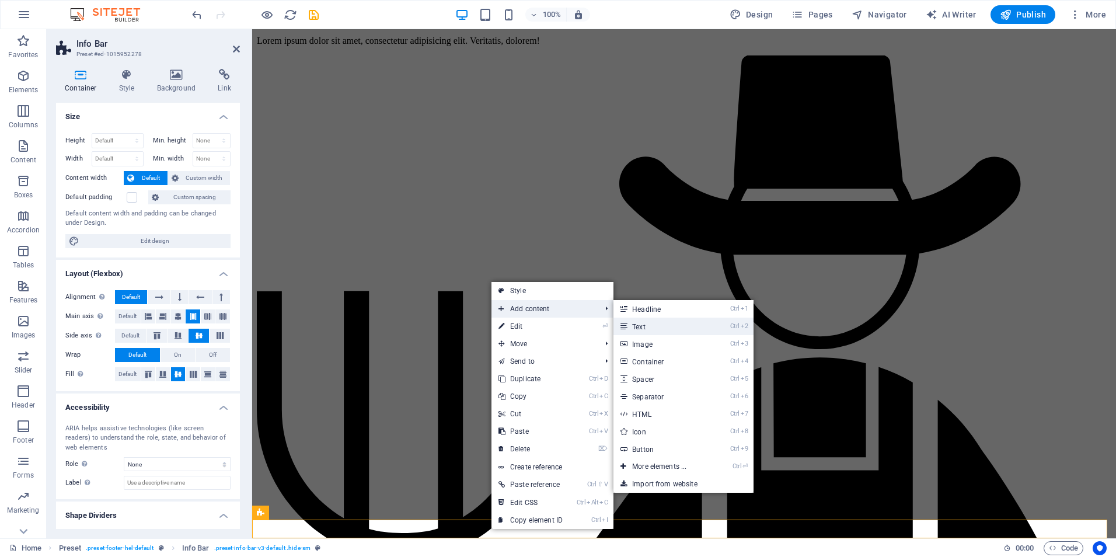
click at [633, 327] on link "Ctrl 2 Text" at bounding box center [661, 327] width 96 height 18
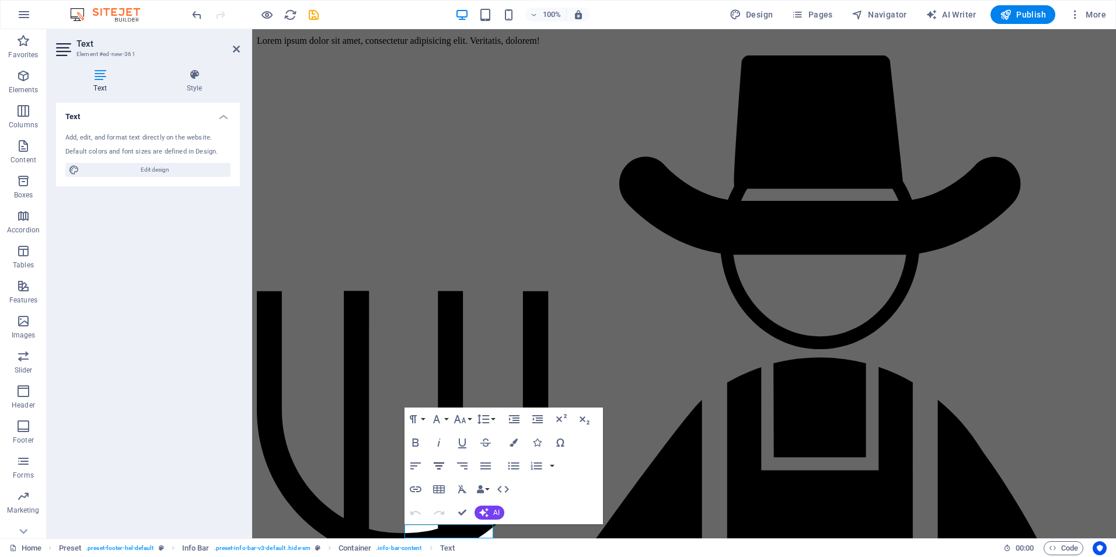
click at [441, 465] on icon "button" at bounding box center [439, 465] width 11 height 7
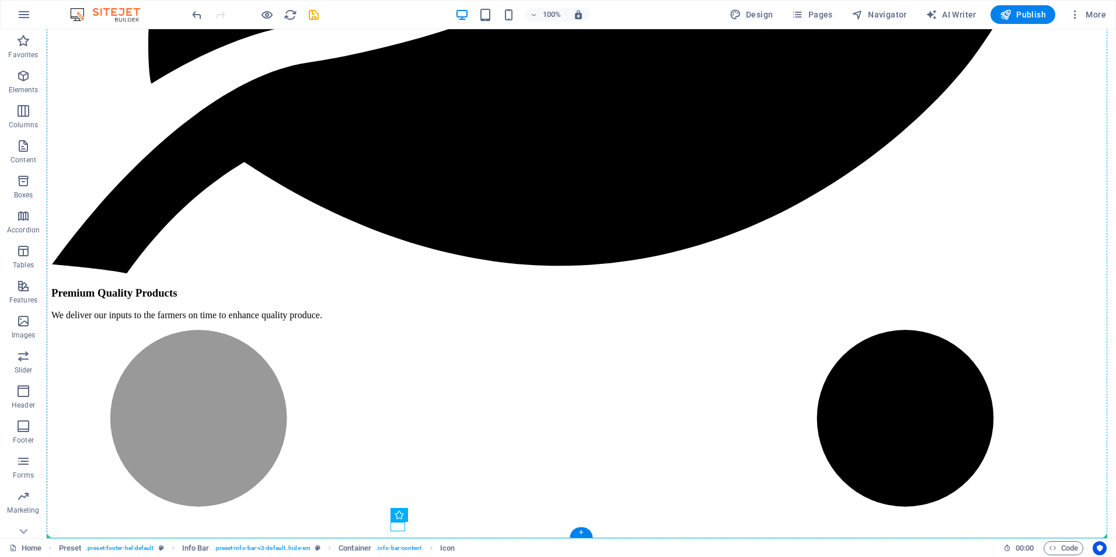
scroll to position [6796, 0]
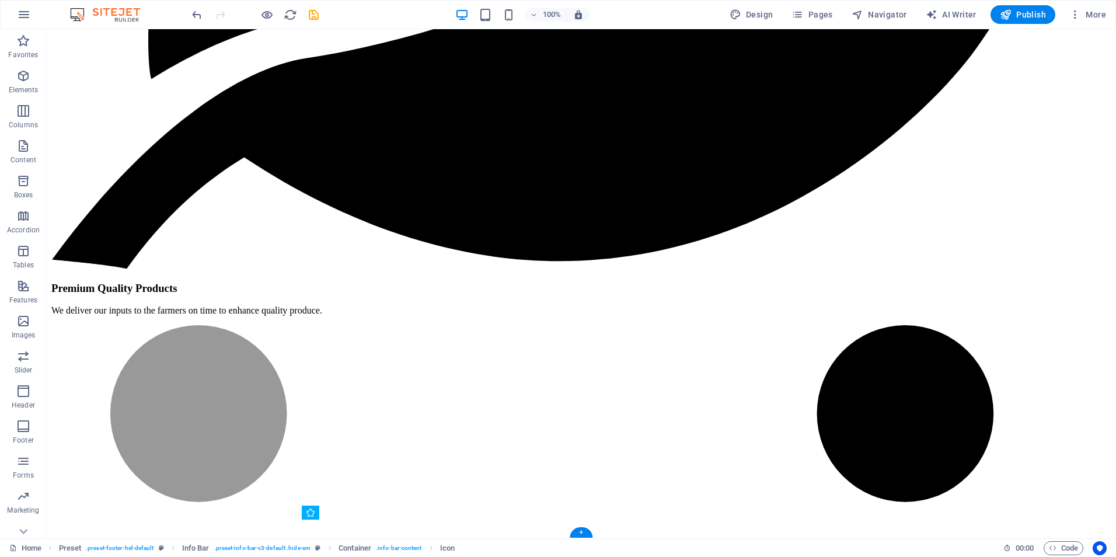
drag, startPoint x: 297, startPoint y: 533, endPoint x: 315, endPoint y: 524, distance: 19.8
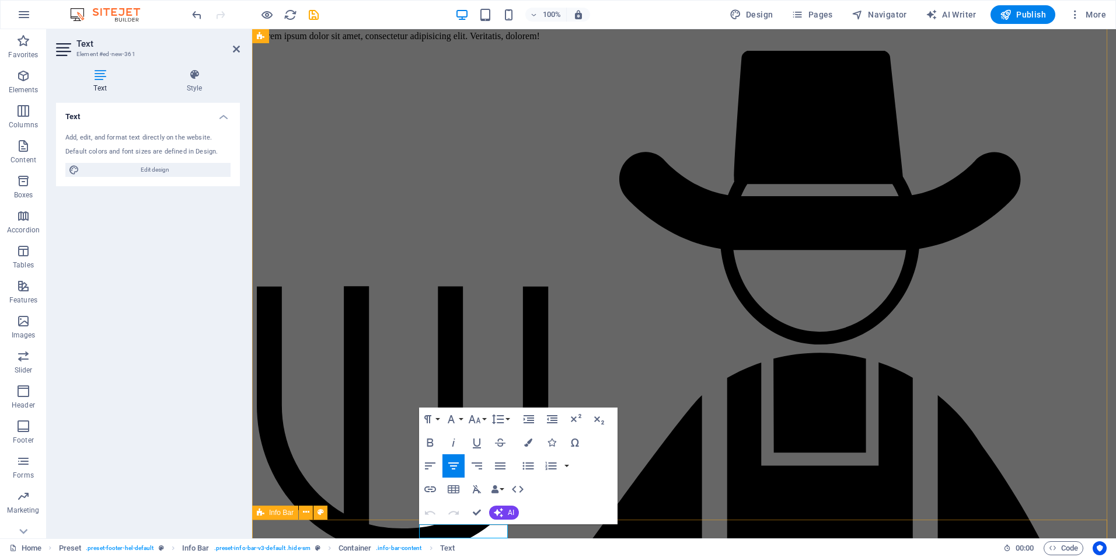
scroll to position [6791, 0]
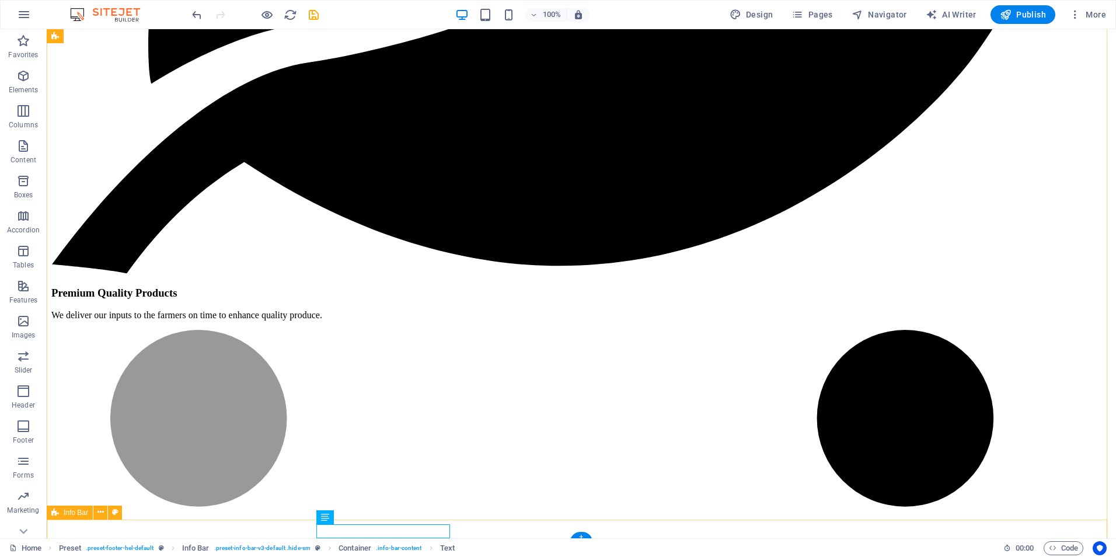
drag, startPoint x: 446, startPoint y: 528, endPoint x: 618, endPoint y: 524, distance: 172.2
click at [365, 518] on button at bounding box center [362, 517] width 14 height 14
click at [345, 518] on icon at bounding box center [346, 517] width 8 height 14
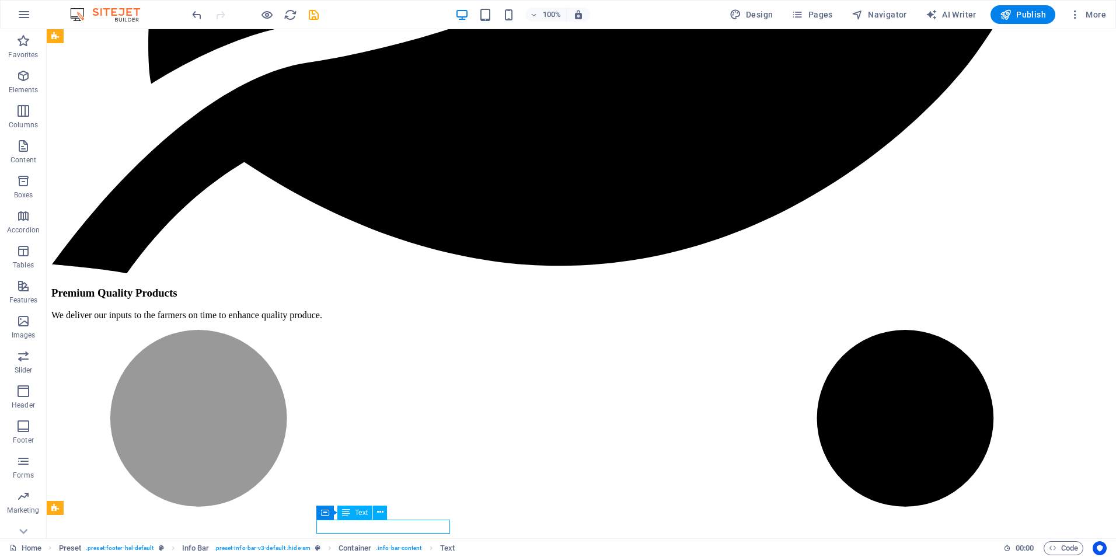
scroll to position [6796, 0]
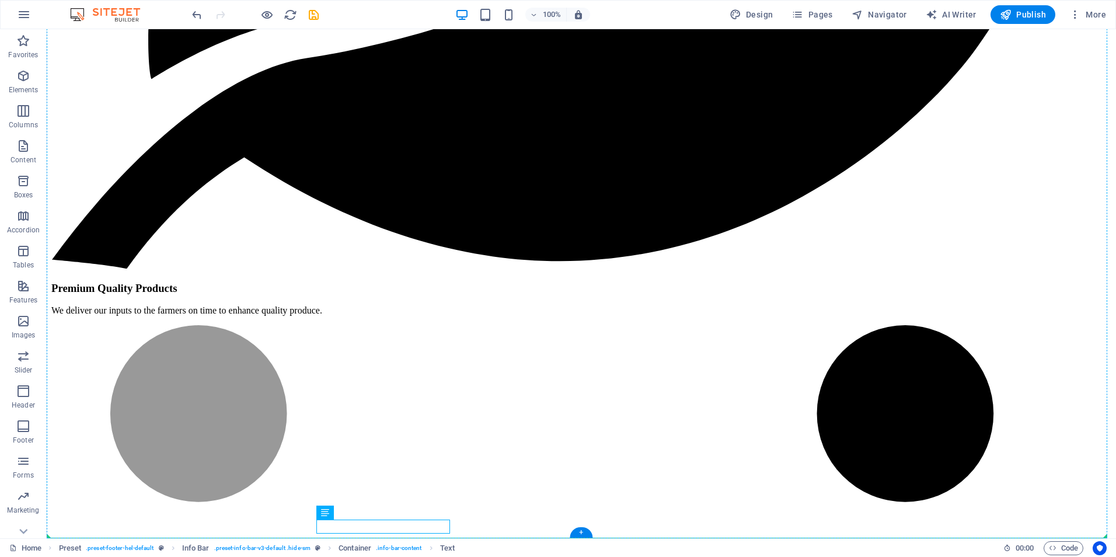
drag, startPoint x: 392, startPoint y: 547, endPoint x: 499, endPoint y: 525, distance: 109.8
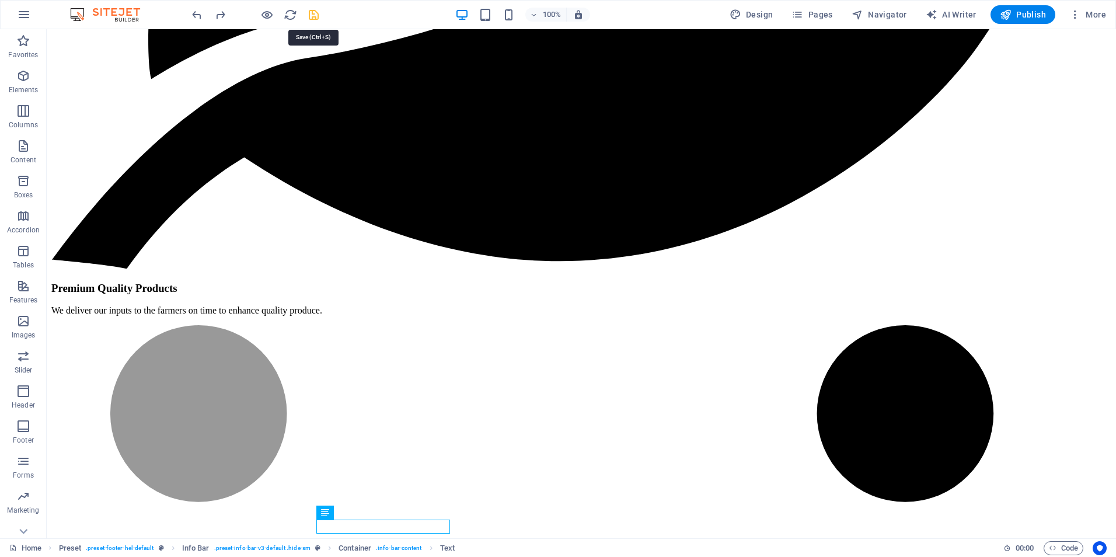
click at [314, 15] on icon "save" at bounding box center [313, 14] width 13 height 13
checkbox input "false"
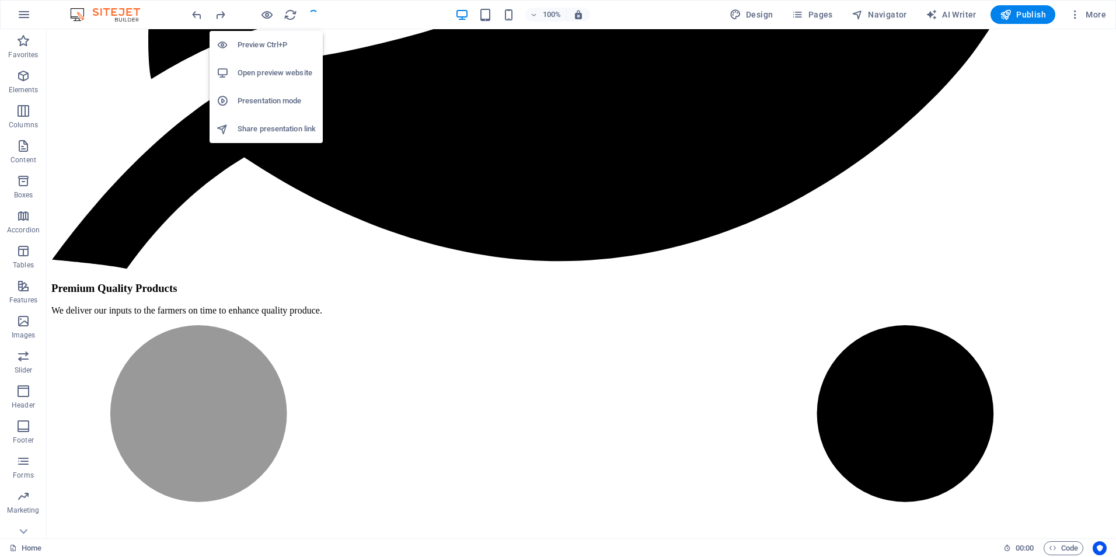
click at [270, 74] on h6 "Open preview website" at bounding box center [277, 73] width 78 height 14
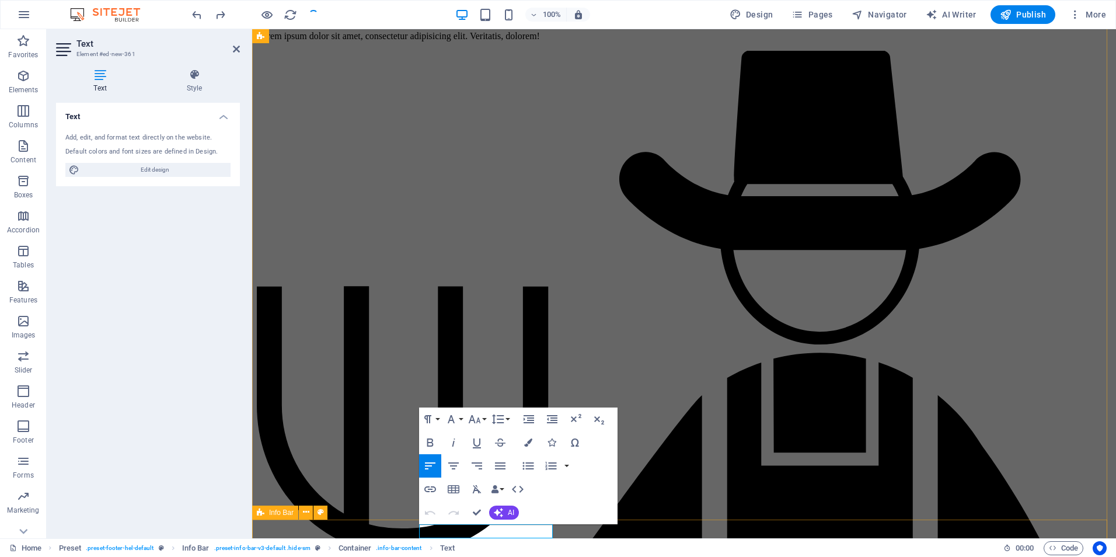
scroll to position [6791, 0]
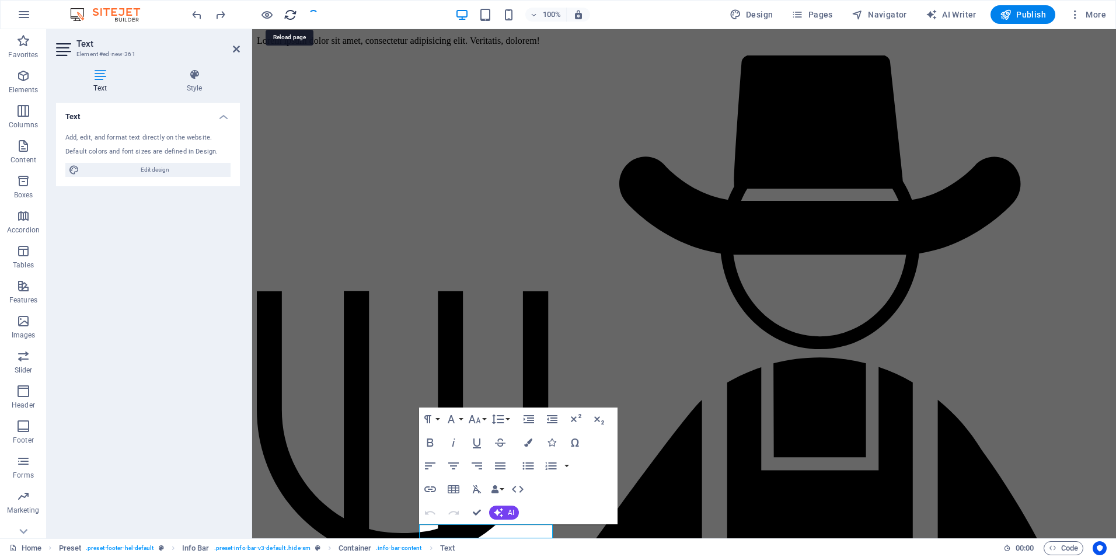
drag, startPoint x: 290, startPoint y: 16, endPoint x: 571, endPoint y: 25, distance: 281.5
click at [290, 16] on icon "reload" at bounding box center [290, 14] width 13 height 13
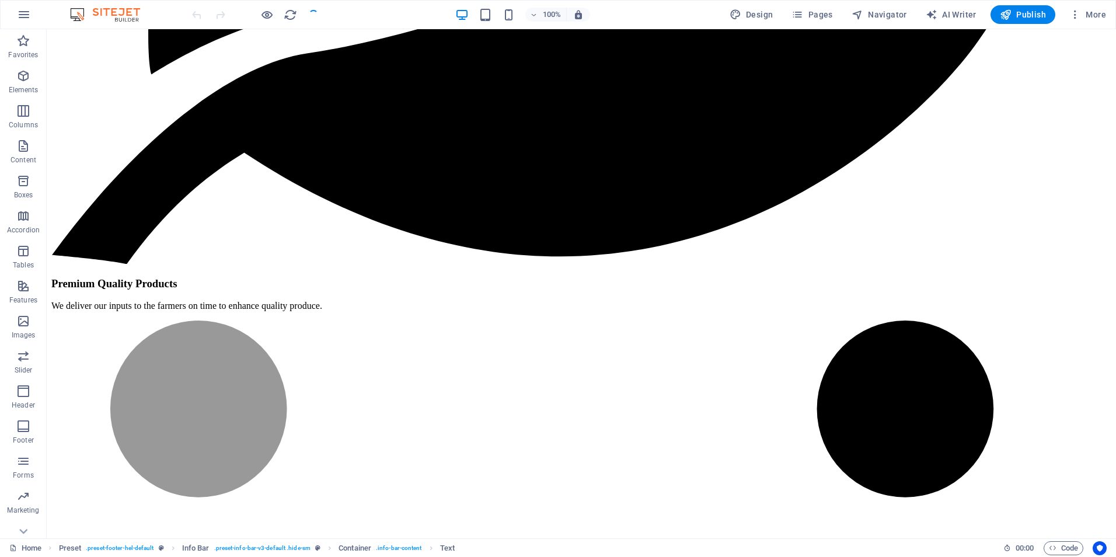
scroll to position [0, 0]
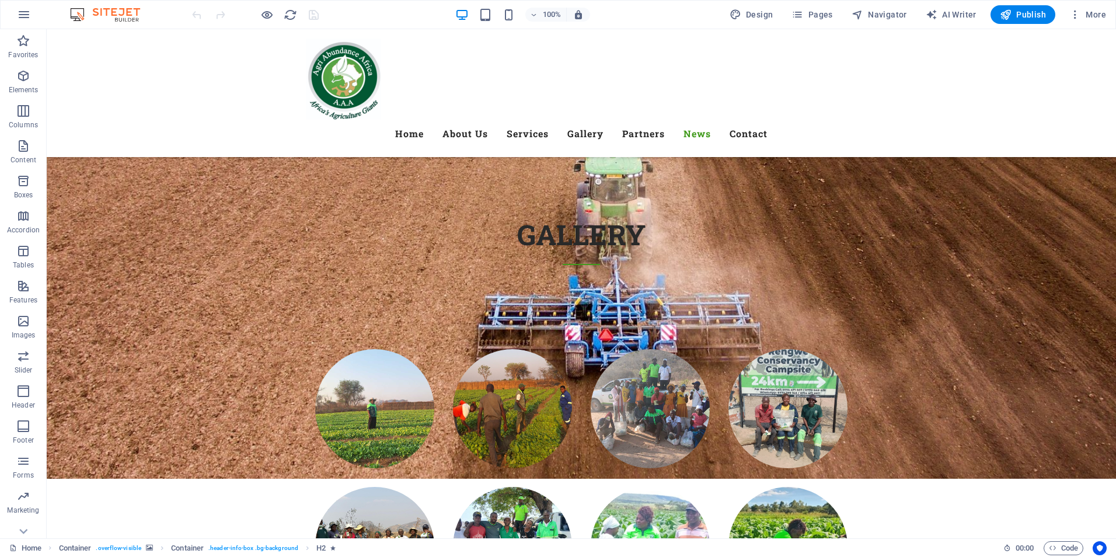
scroll to position [6800, 0]
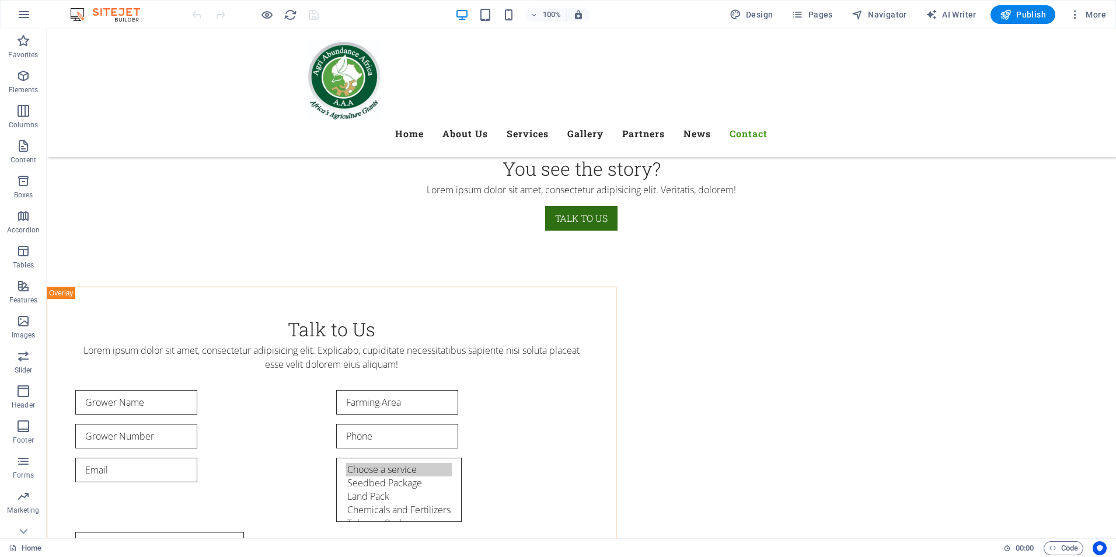
drag, startPoint x: 1112, startPoint y: 66, endPoint x: 1152, endPoint y: 574, distance: 509.9
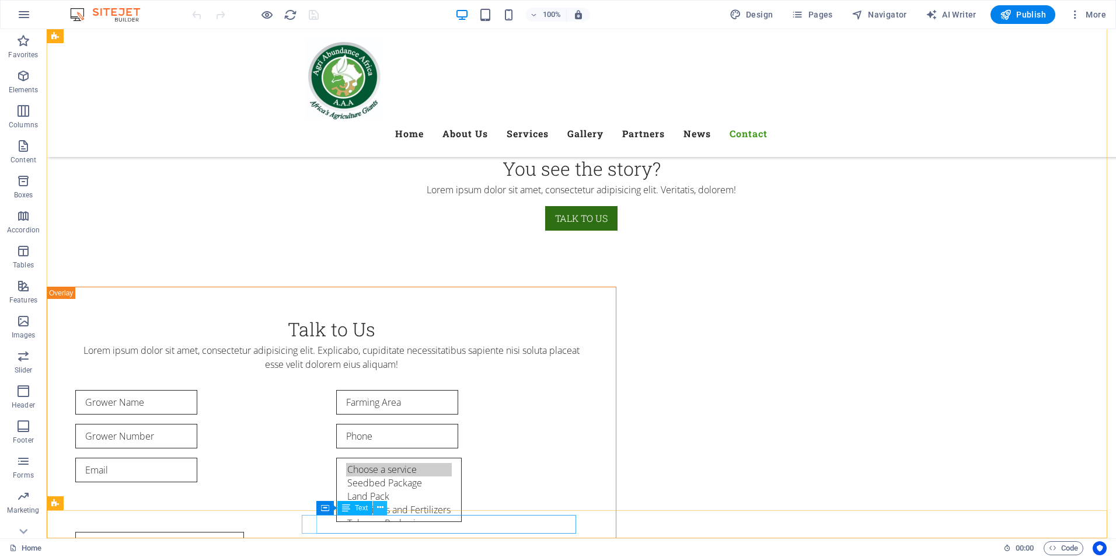
click at [379, 508] on icon at bounding box center [380, 507] width 6 height 12
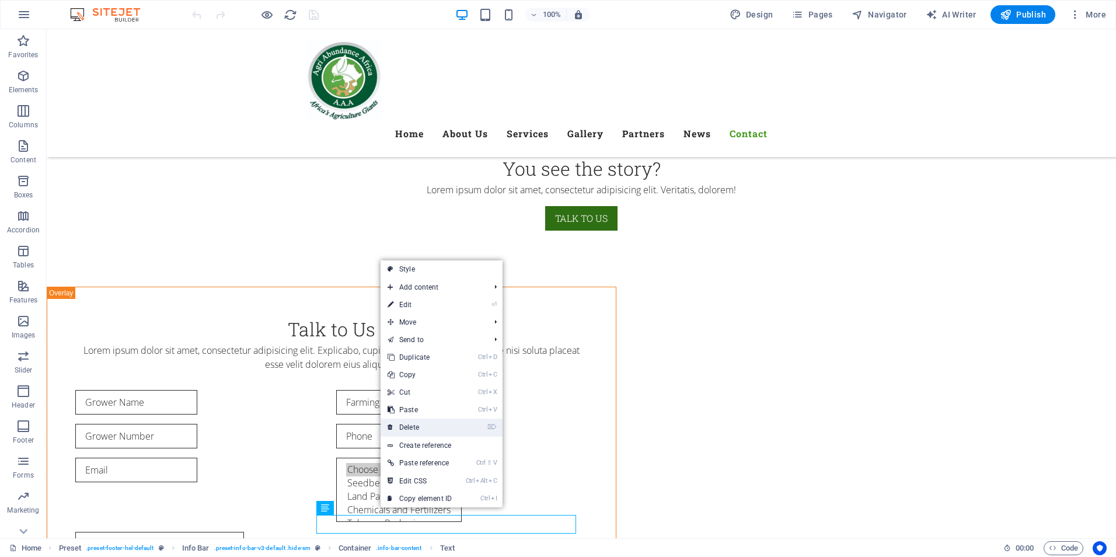
click at [416, 426] on link "⌦ Delete" at bounding box center [420, 427] width 78 height 18
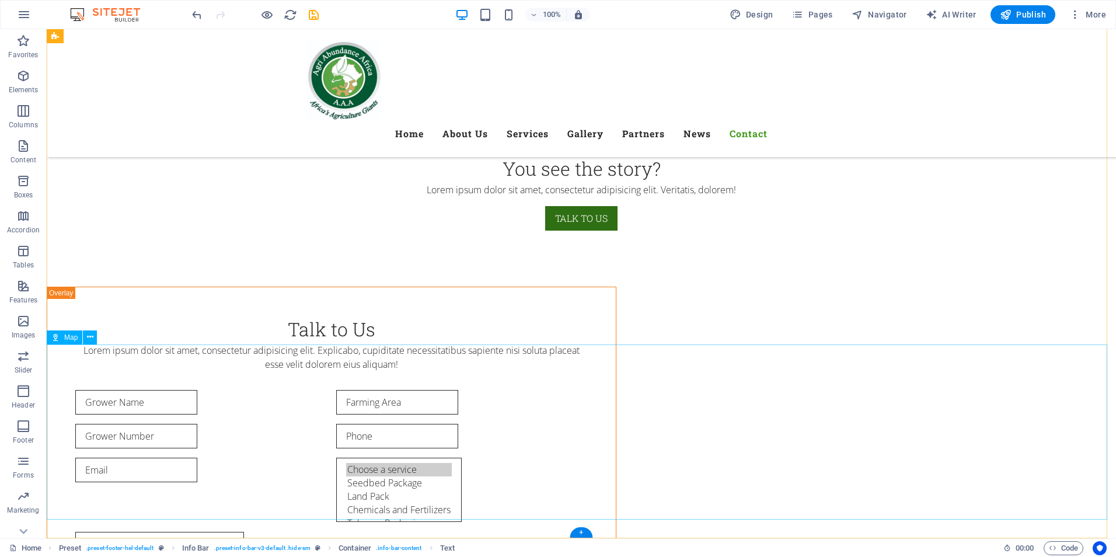
scroll to position [6791, 0]
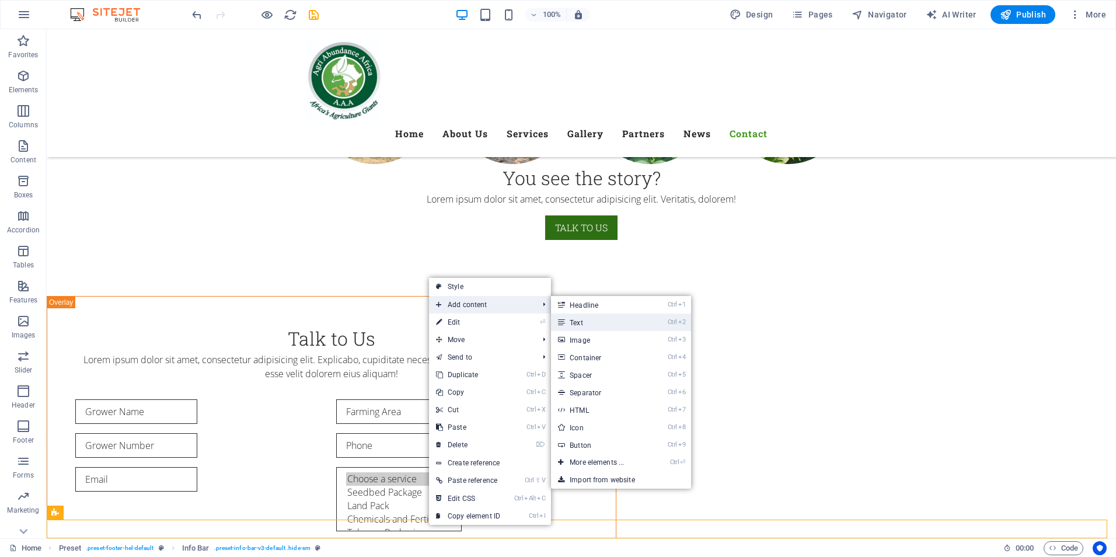
click at [576, 322] on link "Ctrl 2 Text" at bounding box center [599, 322] width 96 height 18
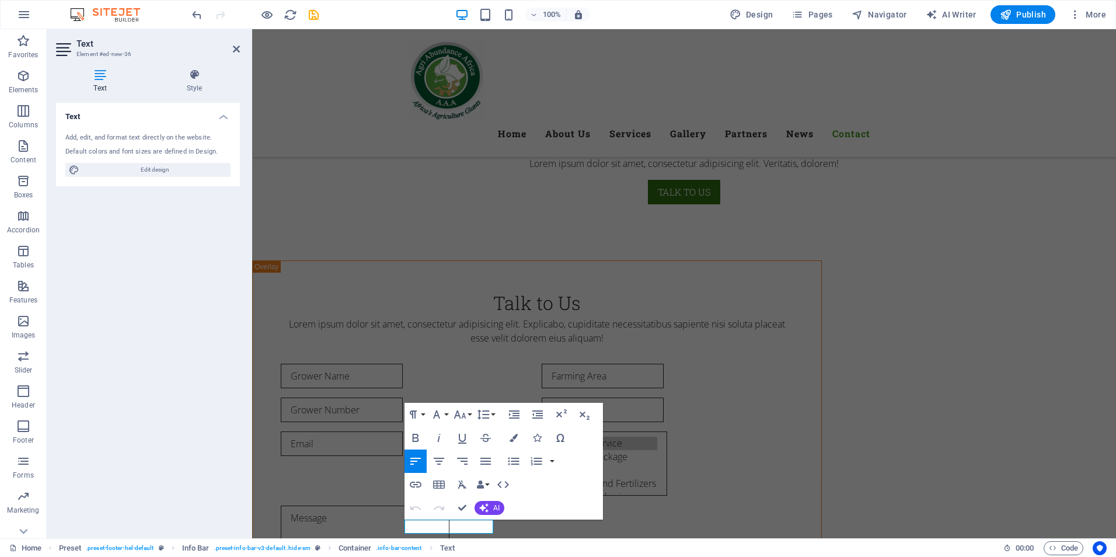
drag, startPoint x: 419, startPoint y: 533, endPoint x: 492, endPoint y: 539, distance: 73.2
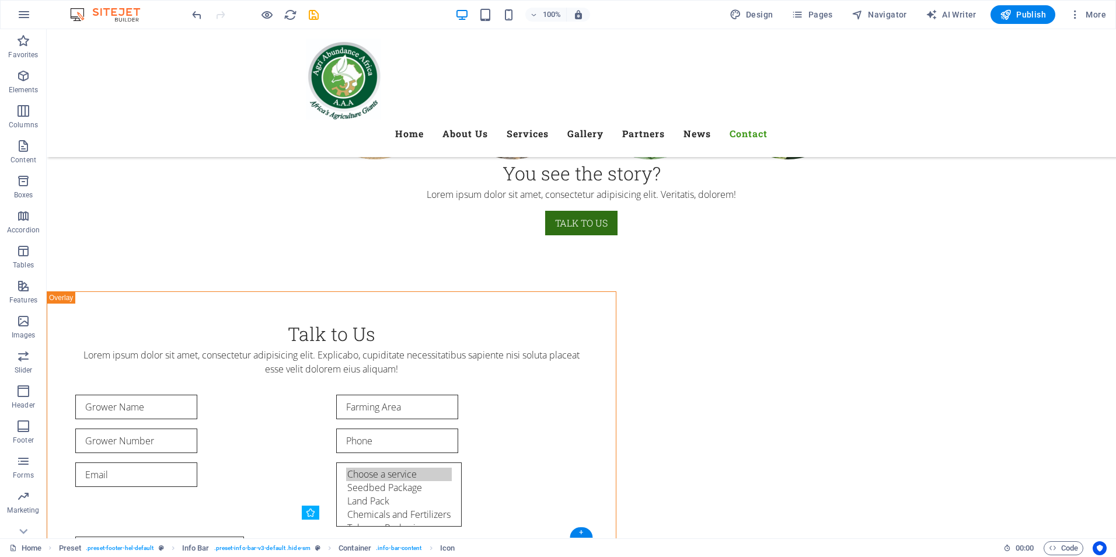
drag, startPoint x: 346, startPoint y: 528, endPoint x: 321, endPoint y: 529, distance: 25.1
drag, startPoint x: 444, startPoint y: 528, endPoint x: 305, endPoint y: 526, distance: 138.9
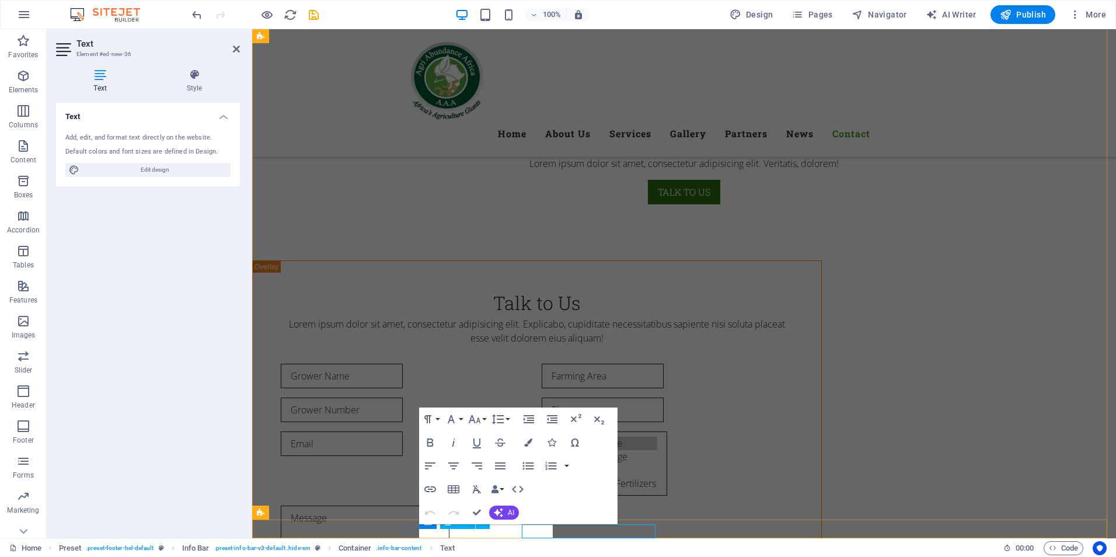
scroll to position [6791, 0]
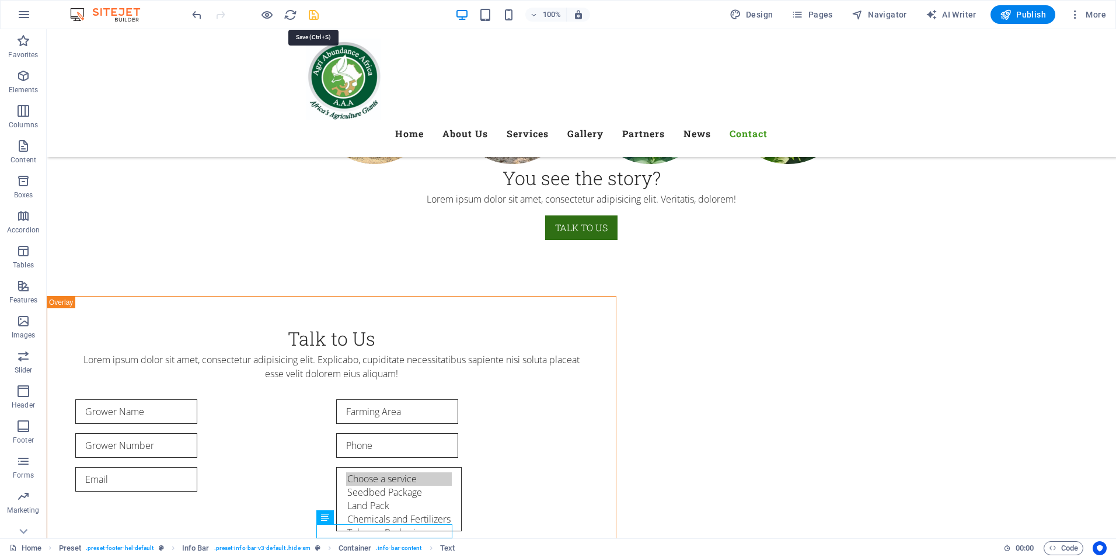
click at [312, 19] on icon "save" at bounding box center [313, 14] width 13 height 13
checkbox input "false"
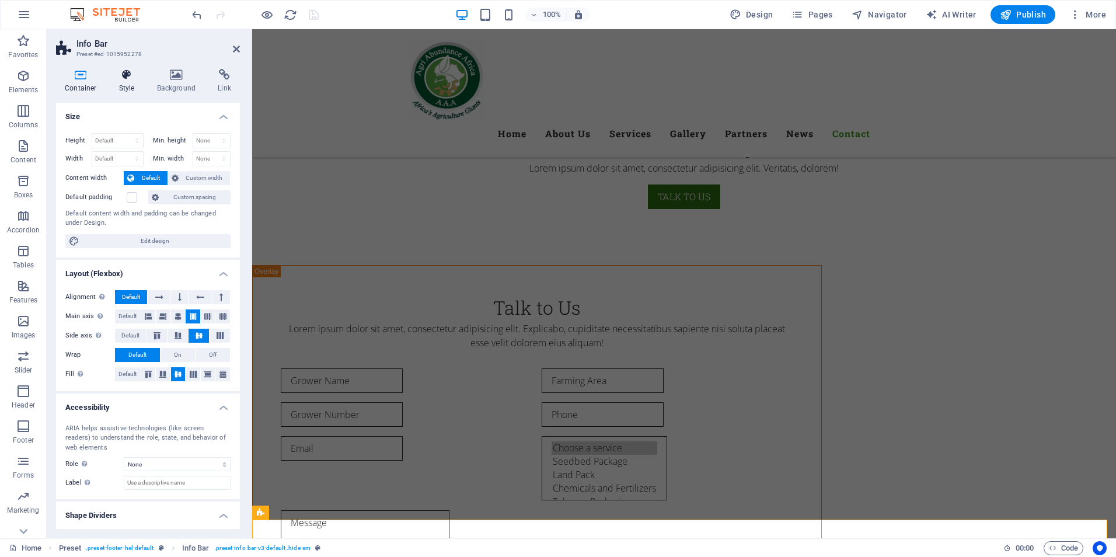
click at [124, 74] on icon at bounding box center [126, 75] width 33 height 12
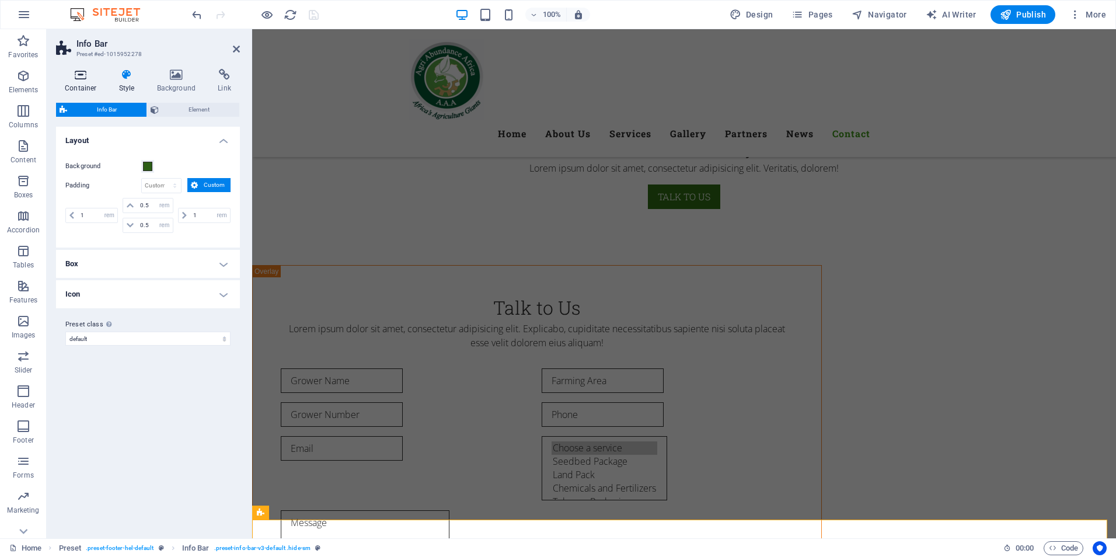
click at [75, 74] on icon at bounding box center [81, 75] width 50 height 12
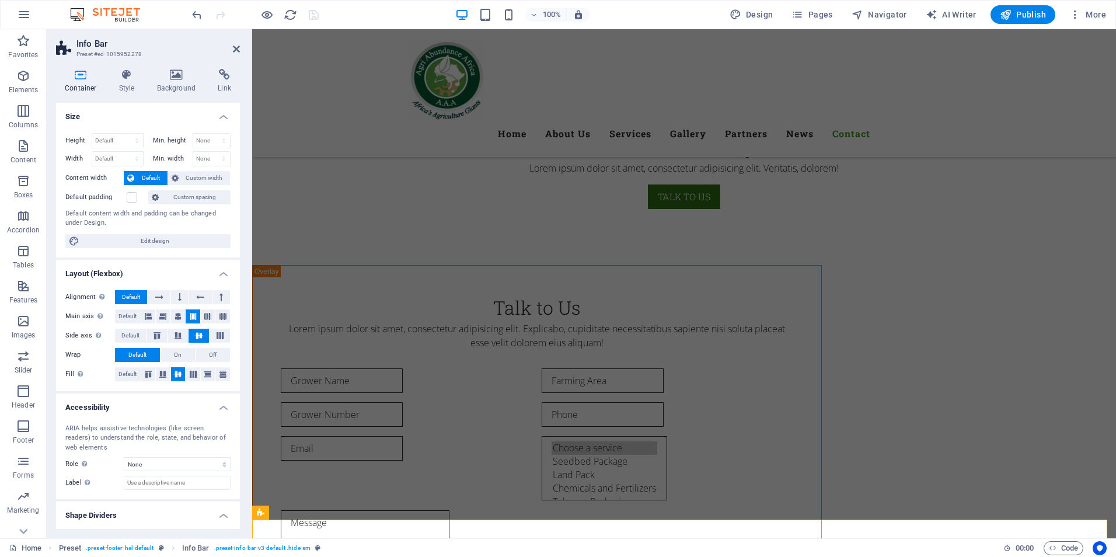
drag, startPoint x: 236, startPoint y: 335, endPoint x: 243, endPoint y: 458, distance: 122.7
click at [243, 458] on div "Container Style Background Link Size Height Default px rem % vh vw Min. height …" at bounding box center [148, 299] width 203 height 479
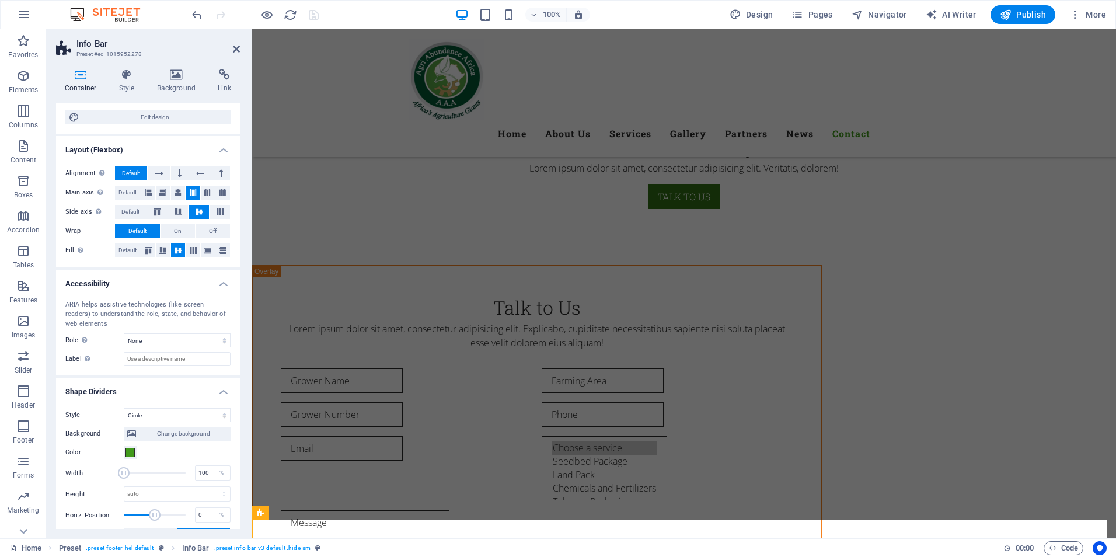
scroll to position [166, 0]
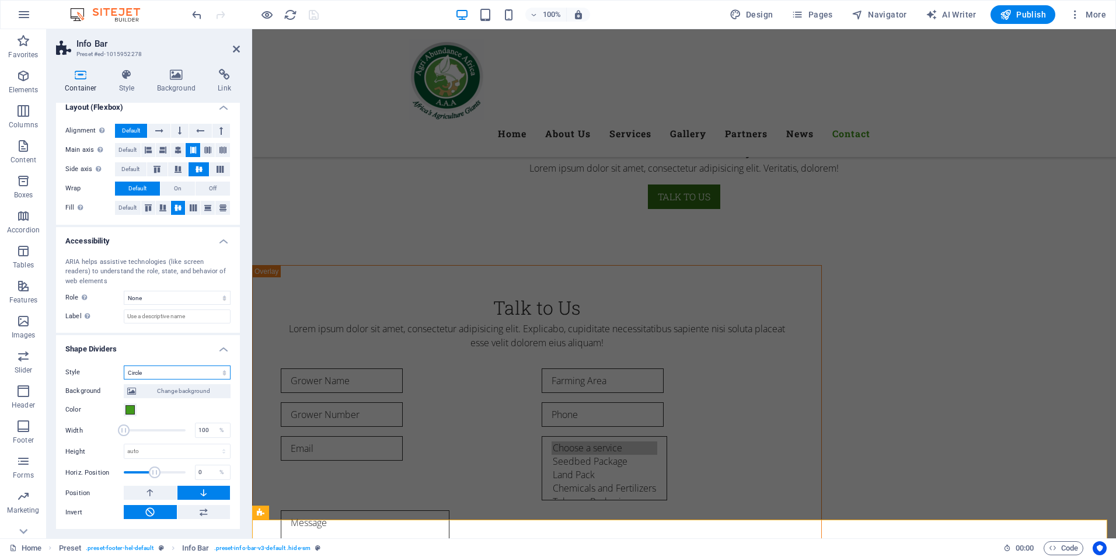
click at [175, 376] on select "None Triangle Square Diagonal Polygon 1 Polygon 2 Zigzag Multiple Zigzags Waves…" at bounding box center [177, 372] width 107 height 14
select select "none"
click at [124, 379] on select "None Triangle Square Diagonal Polygon 1 Polygon 2 Zigzag Multiple Zigzags Waves…" at bounding box center [177, 372] width 107 height 14
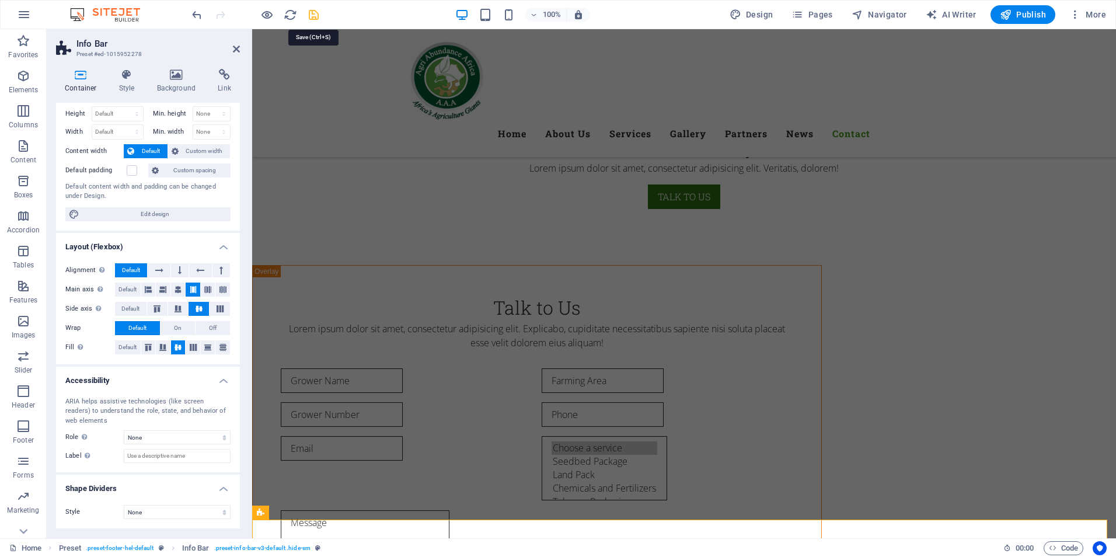
click at [311, 18] on icon "save" at bounding box center [313, 14] width 13 height 13
checkbox input "false"
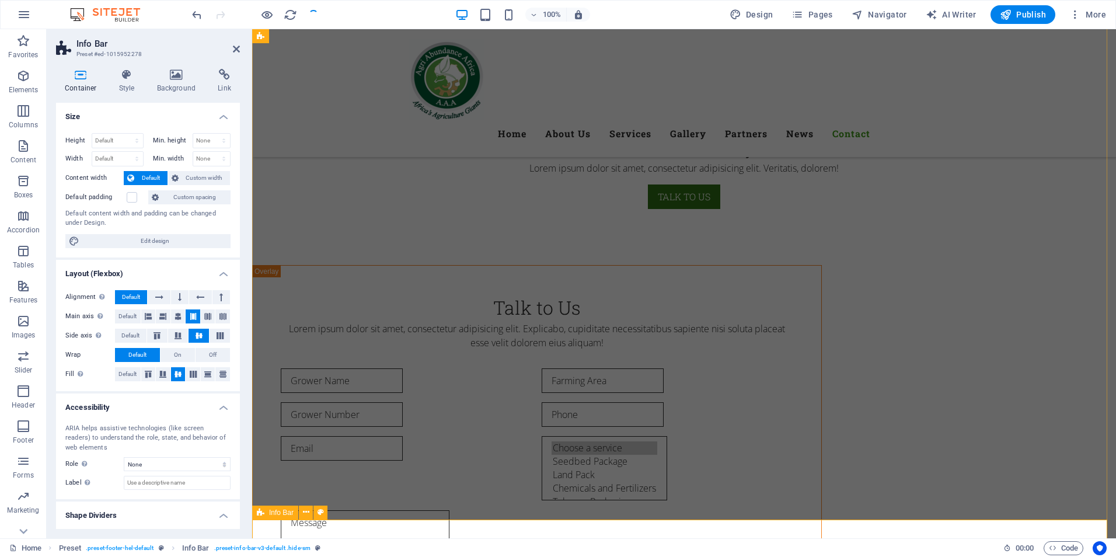
click at [285, 517] on div "Info Bar" at bounding box center [275, 512] width 46 height 14
drag, startPoint x: 553, startPoint y: 527, endPoint x: 586, endPoint y: 528, distance: 33.3
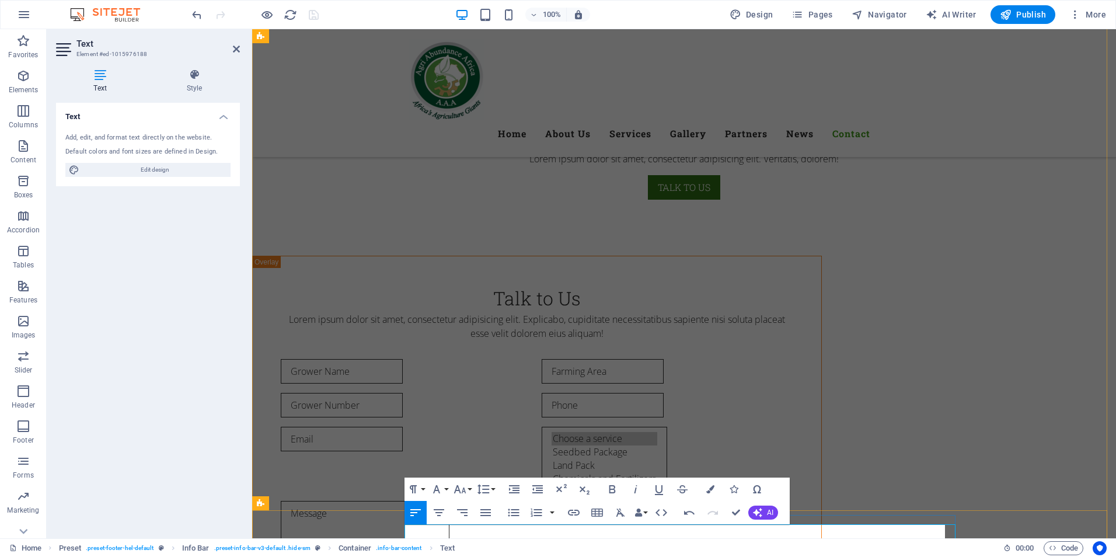
scroll to position [6791, 0]
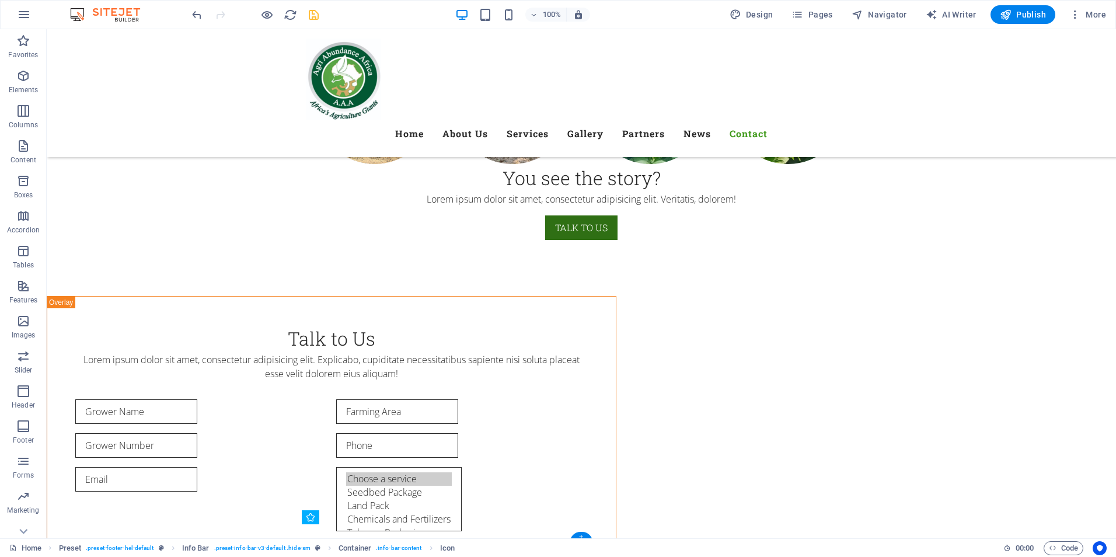
scroll to position [6796, 0]
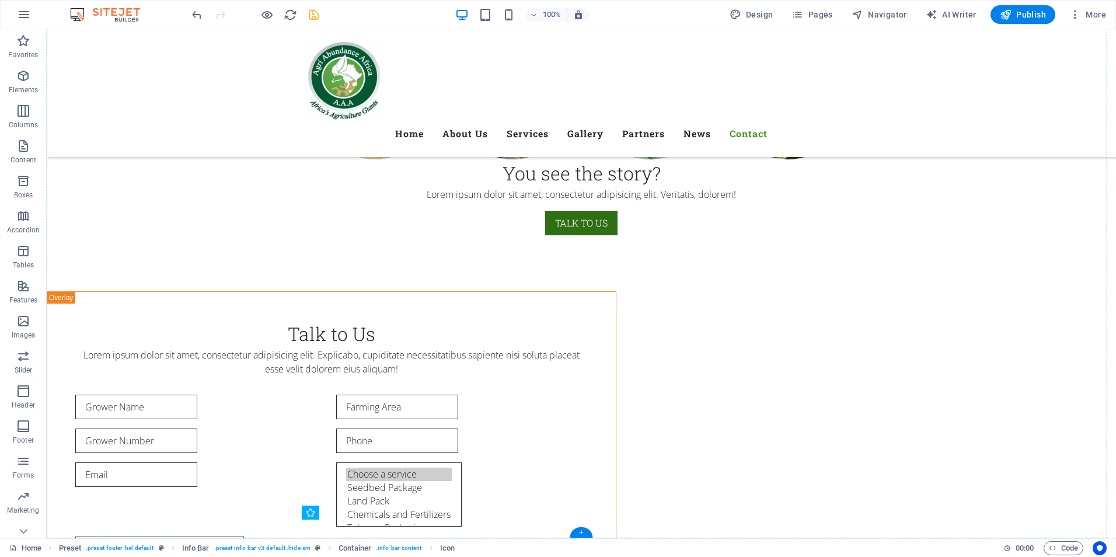
drag, startPoint x: 306, startPoint y: 532, endPoint x: 518, endPoint y: 524, distance: 212.0
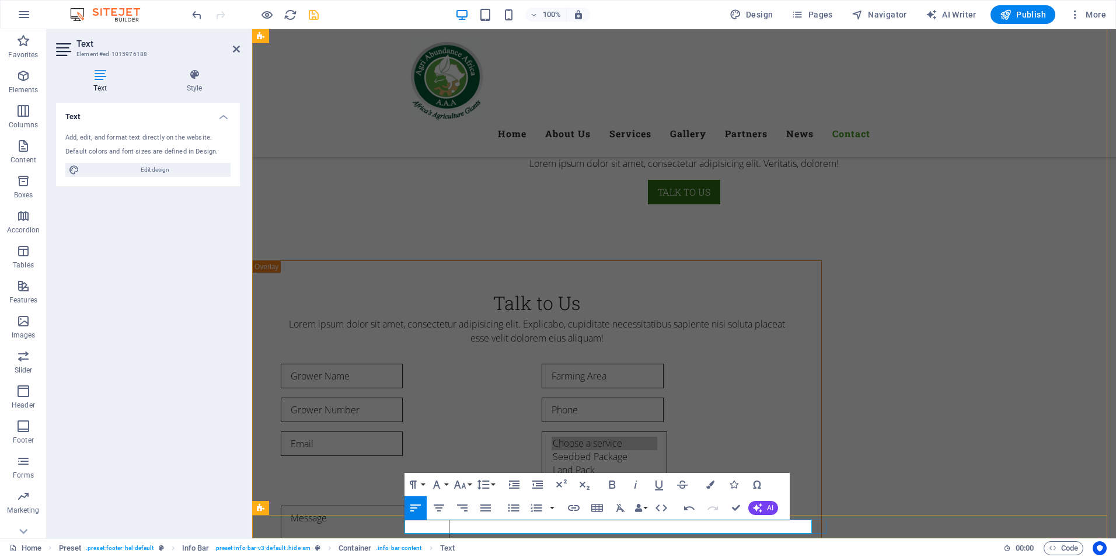
drag, startPoint x: 690, startPoint y: 536, endPoint x: 810, endPoint y: 529, distance: 120.4
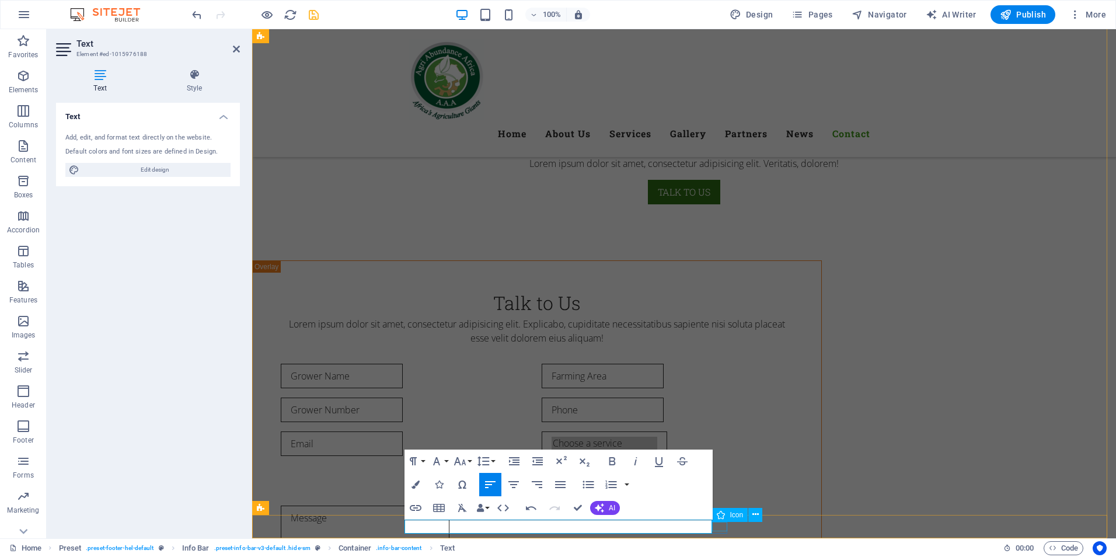
drag, startPoint x: 689, startPoint y: 528, endPoint x: 723, endPoint y: 529, distance: 34.5
drag, startPoint x: 593, startPoint y: 529, endPoint x: 703, endPoint y: 526, distance: 109.8
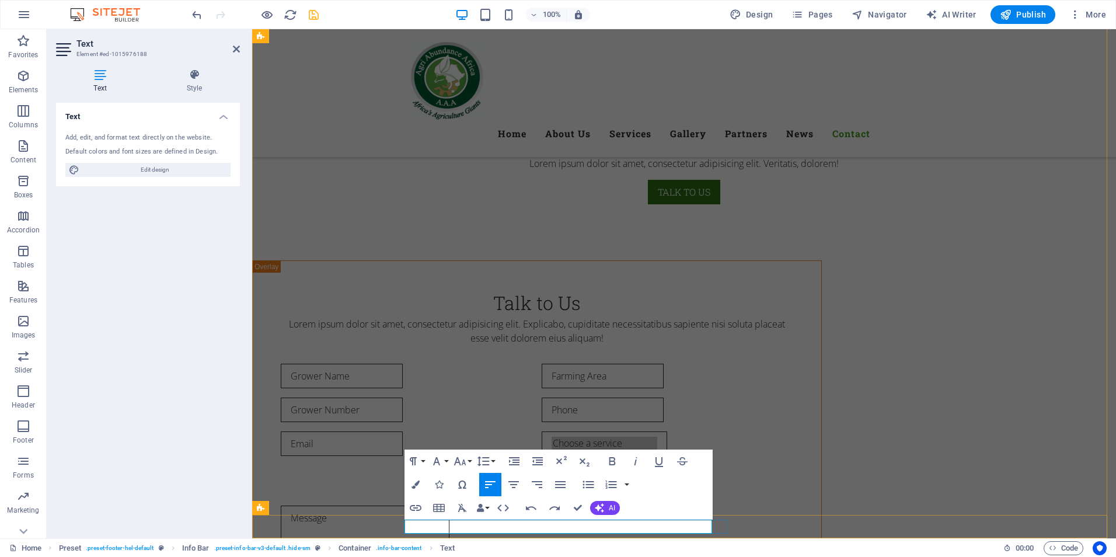
drag, startPoint x: 593, startPoint y: 528, endPoint x: 710, endPoint y: 528, distance: 117.3
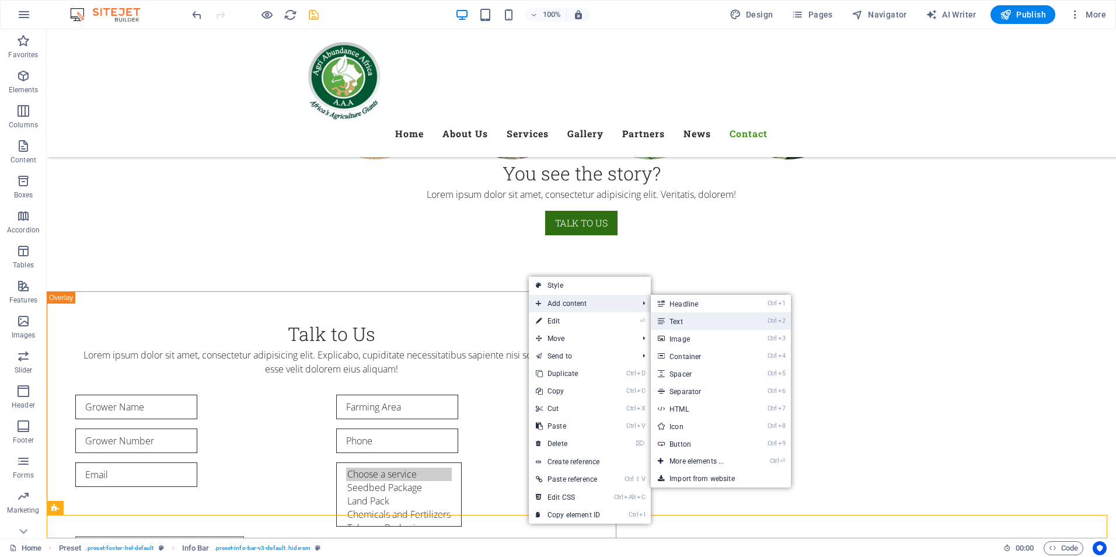
click at [674, 319] on link "Ctrl 2 Text" at bounding box center [699, 321] width 96 height 18
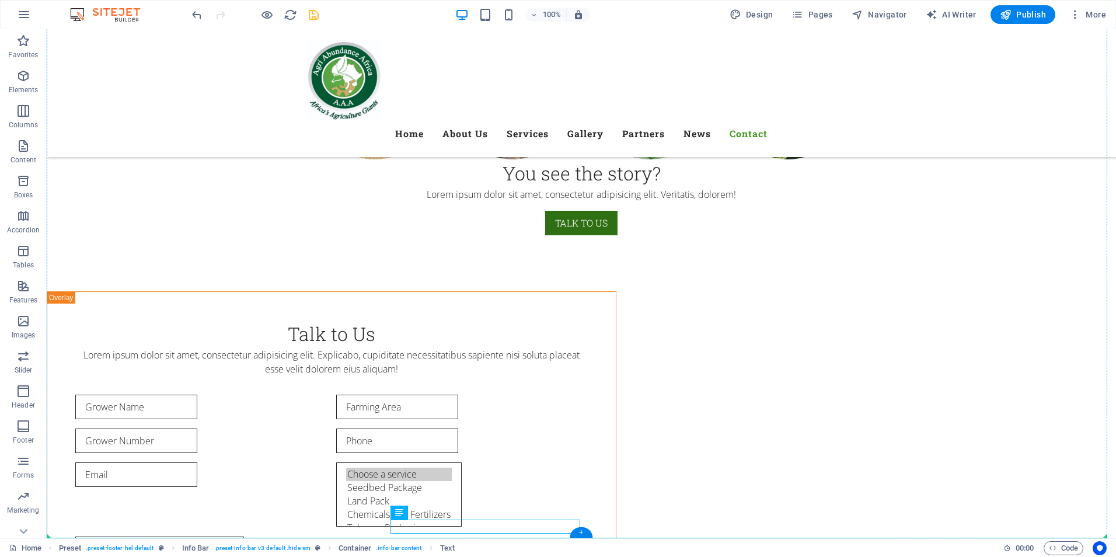
drag, startPoint x: 468, startPoint y: 519, endPoint x: 738, endPoint y: 527, distance: 270.4
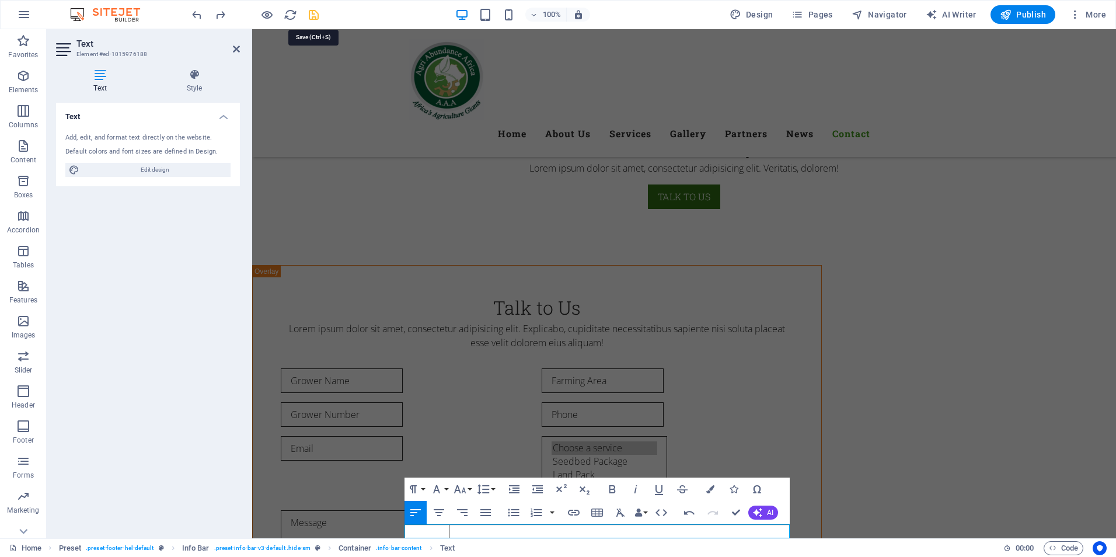
click at [307, 12] on icon "save" at bounding box center [313, 14] width 13 height 13
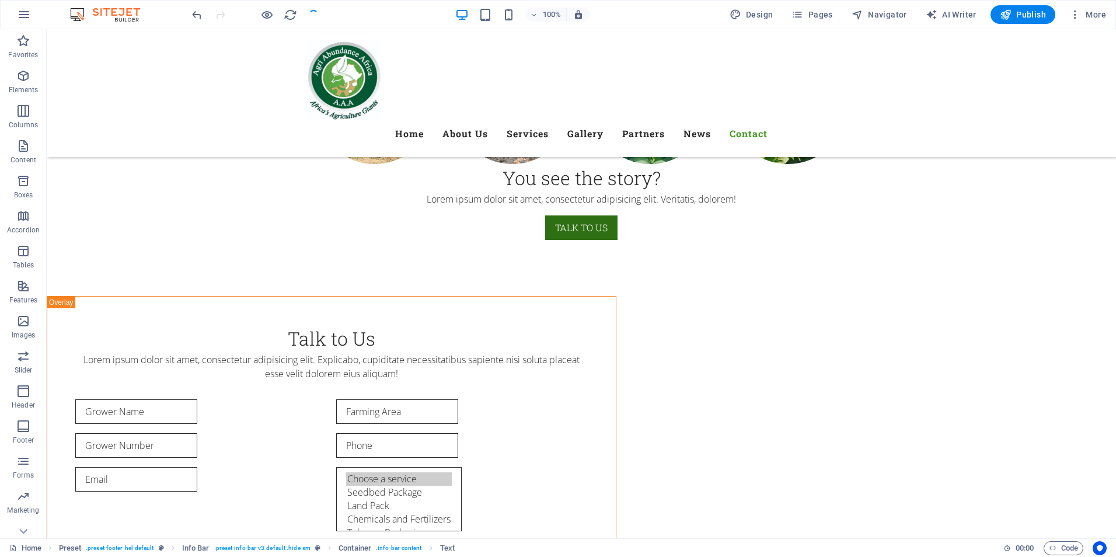
checkbox input "false"
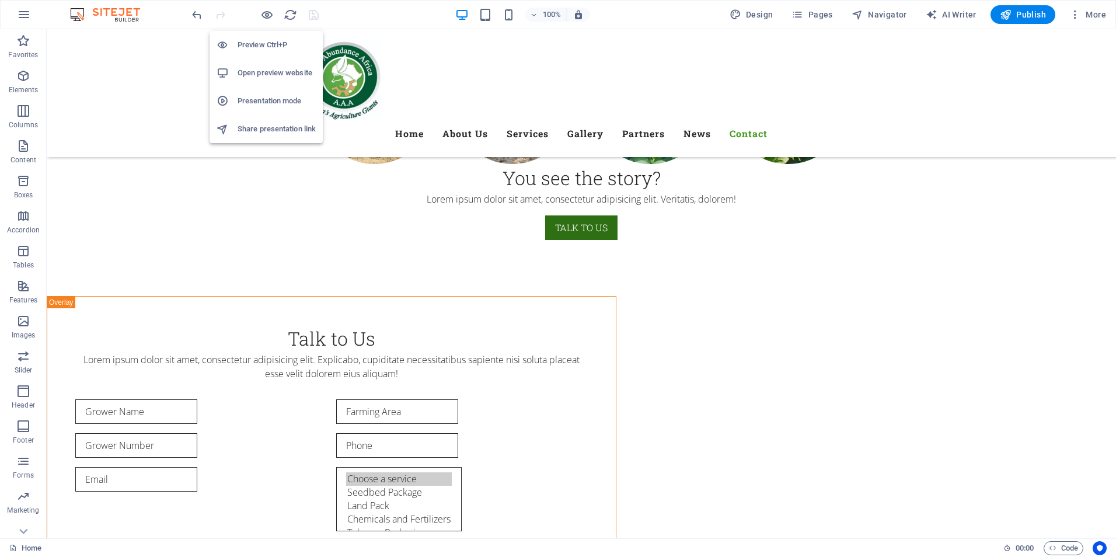
click at [276, 68] on h6 "Open preview website" at bounding box center [277, 73] width 78 height 14
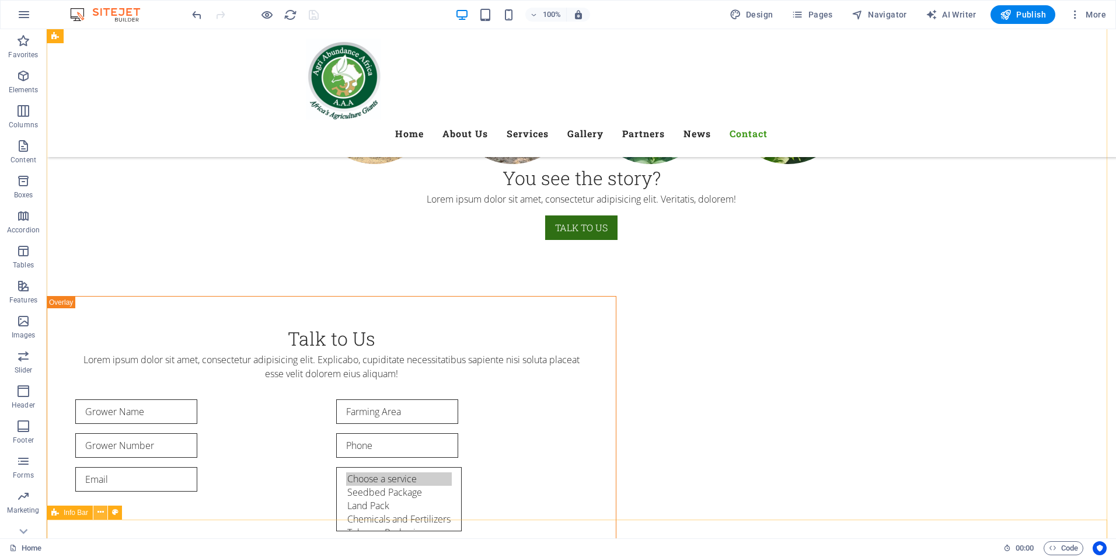
click at [101, 513] on icon at bounding box center [100, 512] width 6 height 12
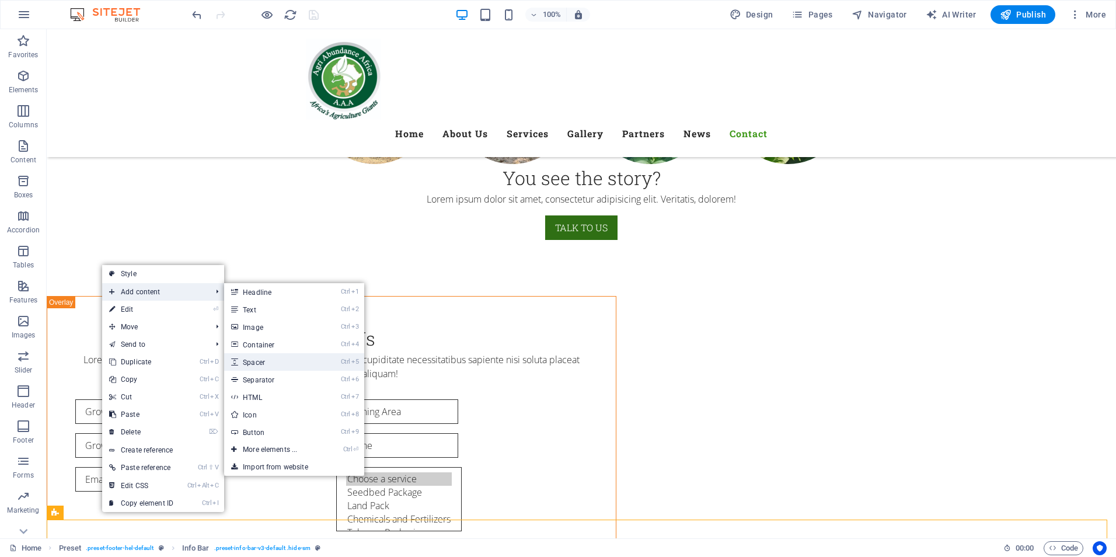
click at [257, 361] on link "Ctrl 5 Spacer" at bounding box center [272, 362] width 96 height 18
select select "px"
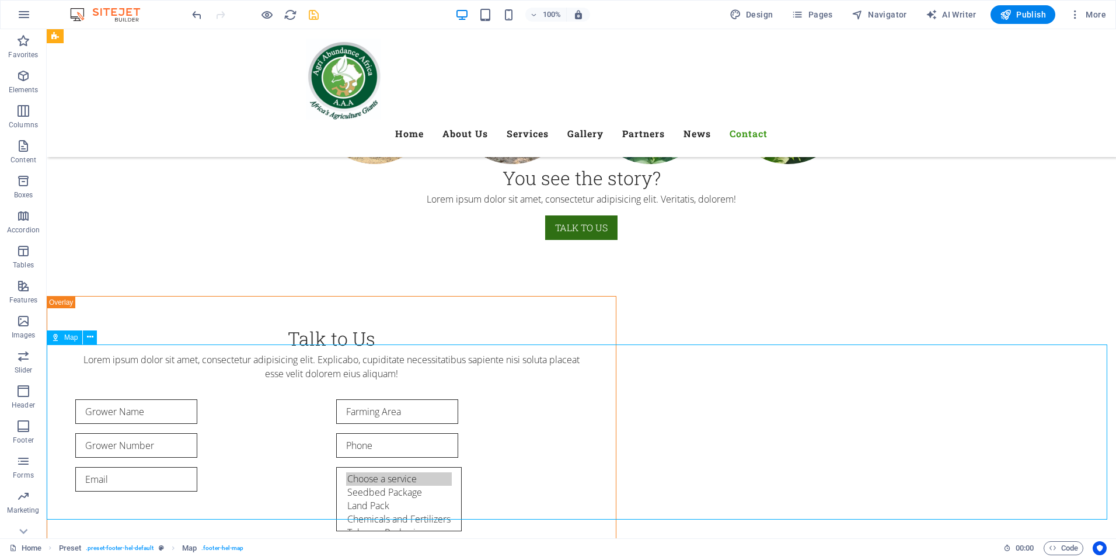
click at [90, 340] on icon at bounding box center [90, 337] width 6 height 12
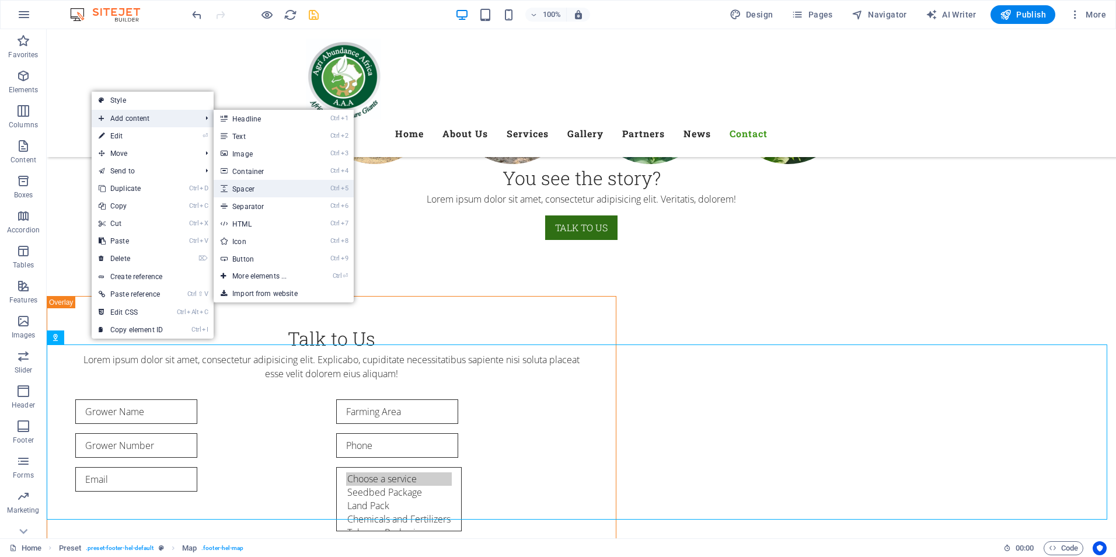
click at [249, 187] on link "Ctrl 5 Spacer" at bounding box center [262, 189] width 96 height 18
select select "px"
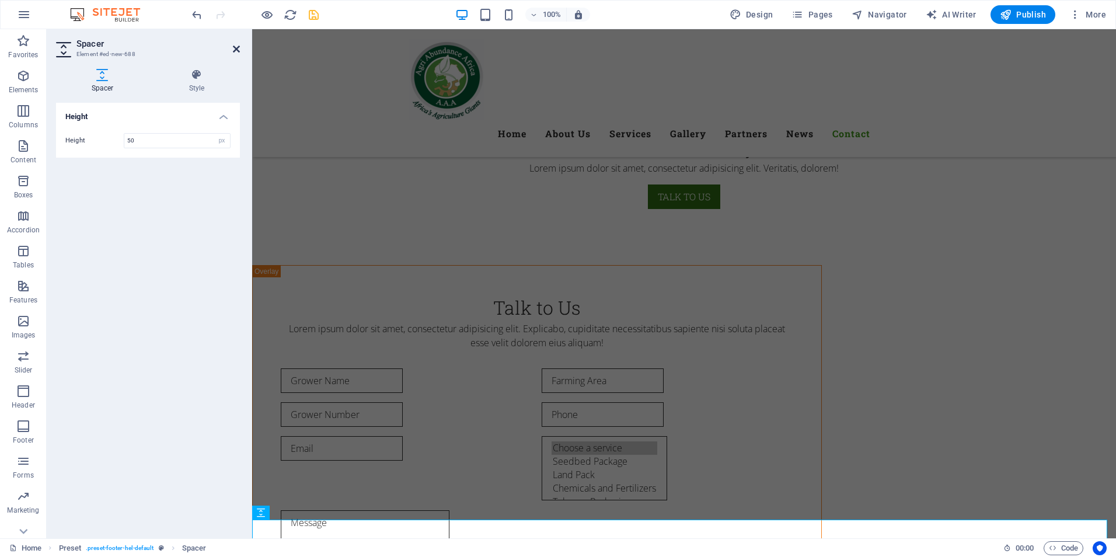
click at [238, 48] on icon at bounding box center [236, 48] width 7 height 9
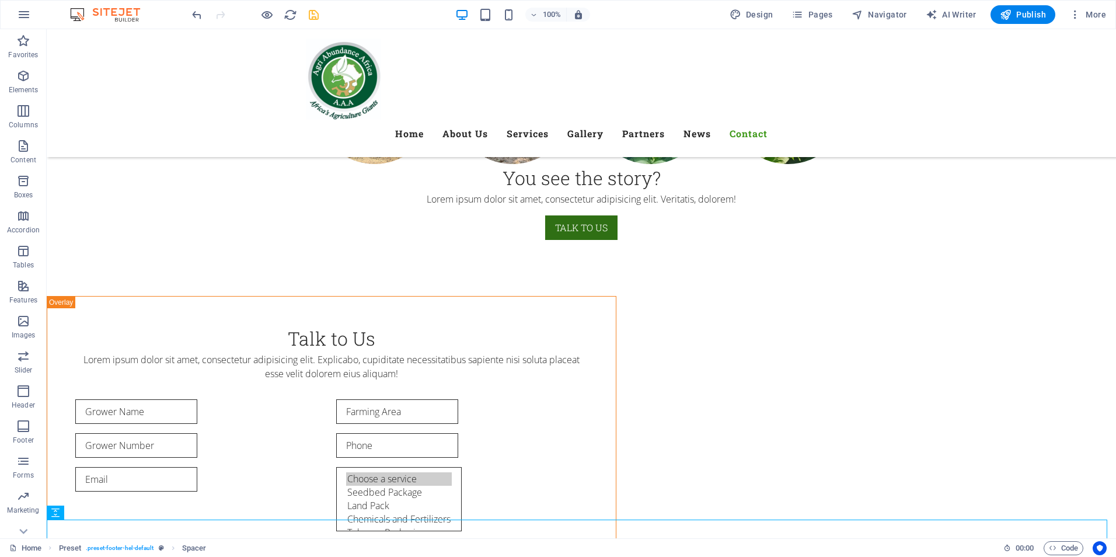
scroll to position [6854, 0]
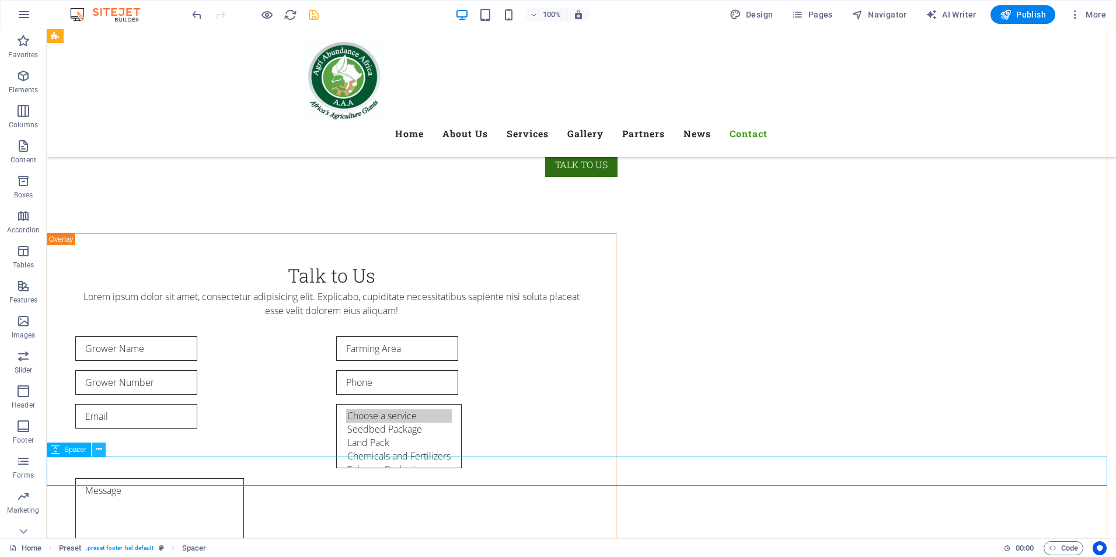
click at [97, 451] on icon at bounding box center [99, 449] width 6 height 12
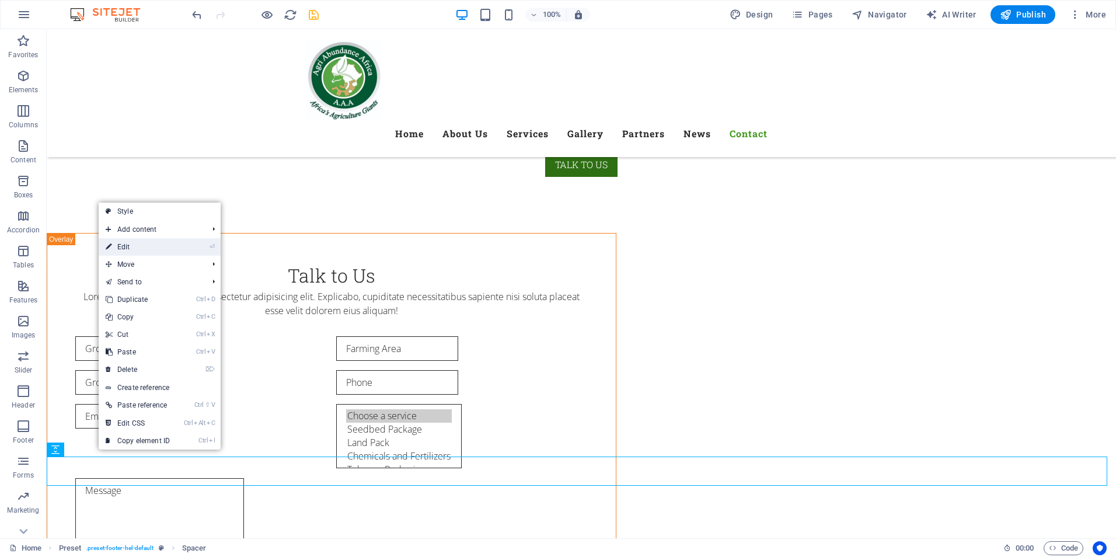
click at [141, 249] on link "⏎ Edit" at bounding box center [138, 247] width 78 height 18
select select "px"
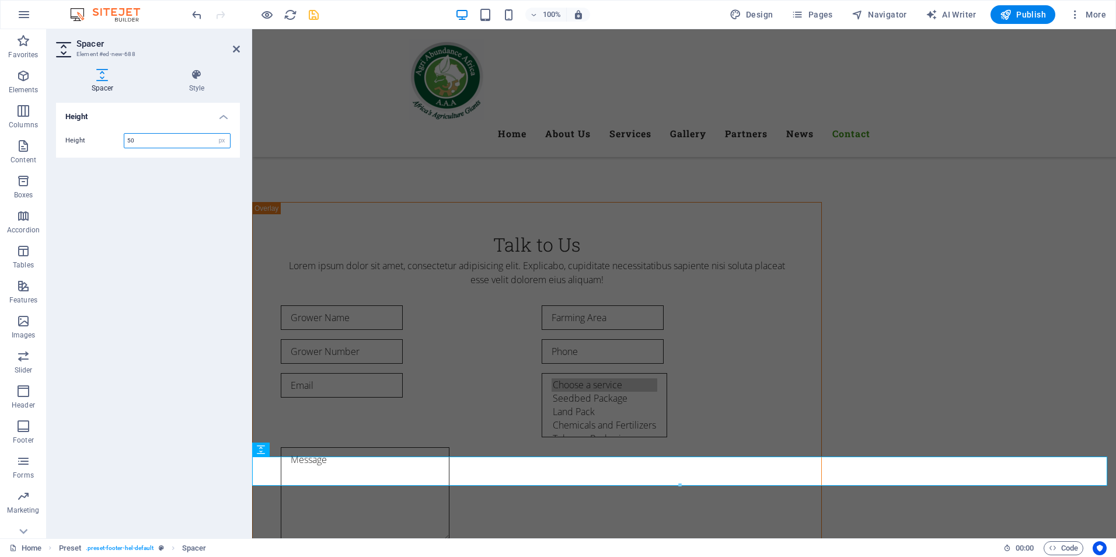
click at [137, 139] on input "50" at bounding box center [177, 141] width 106 height 14
type input "5"
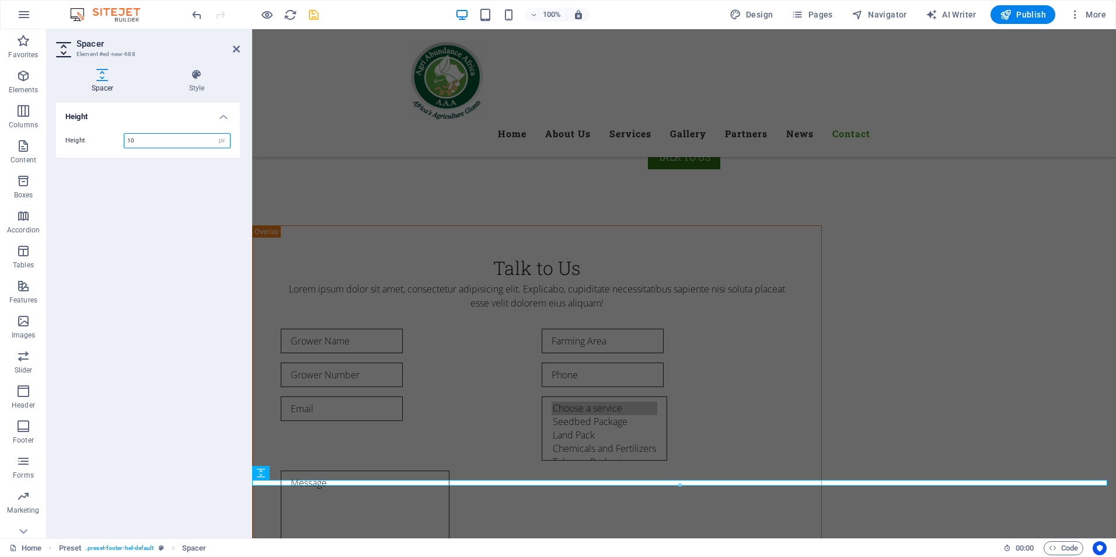
type input "1"
type input "8"
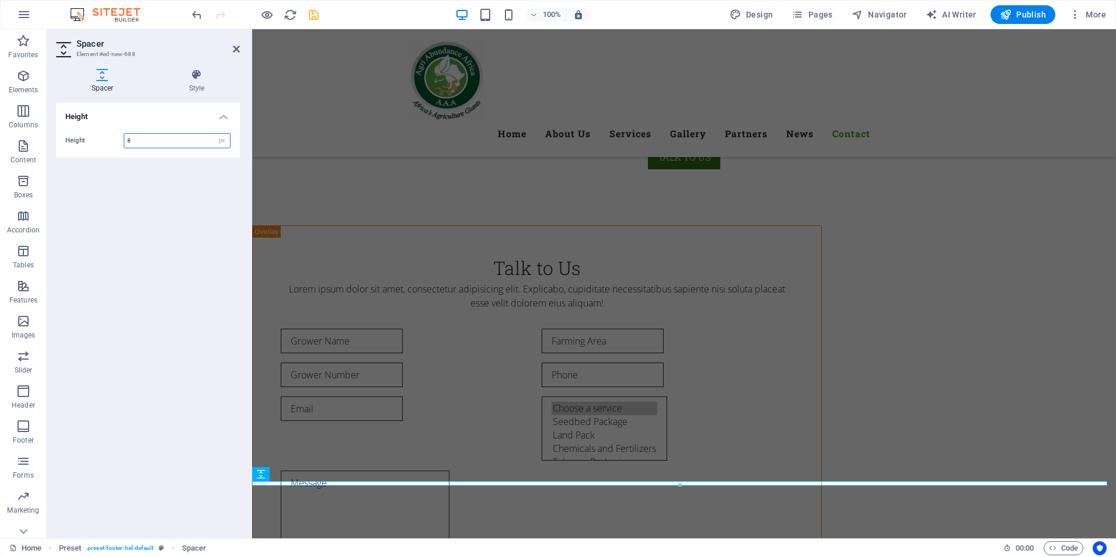
scroll to position [6830, 0]
type input "7"
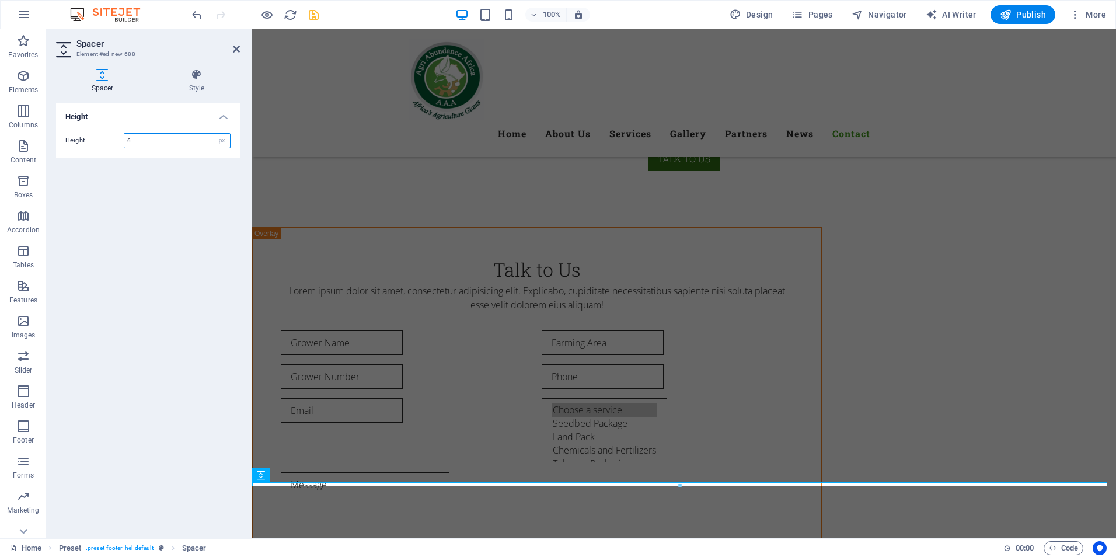
scroll to position [6828, 0]
type input "6"
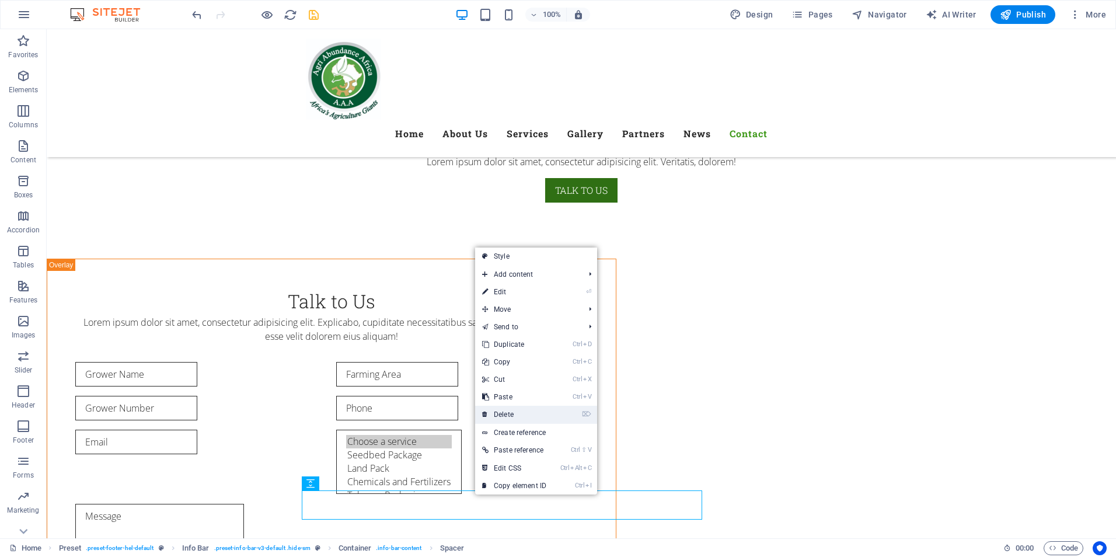
click at [505, 415] on link "⌦ Delete" at bounding box center [514, 415] width 78 height 18
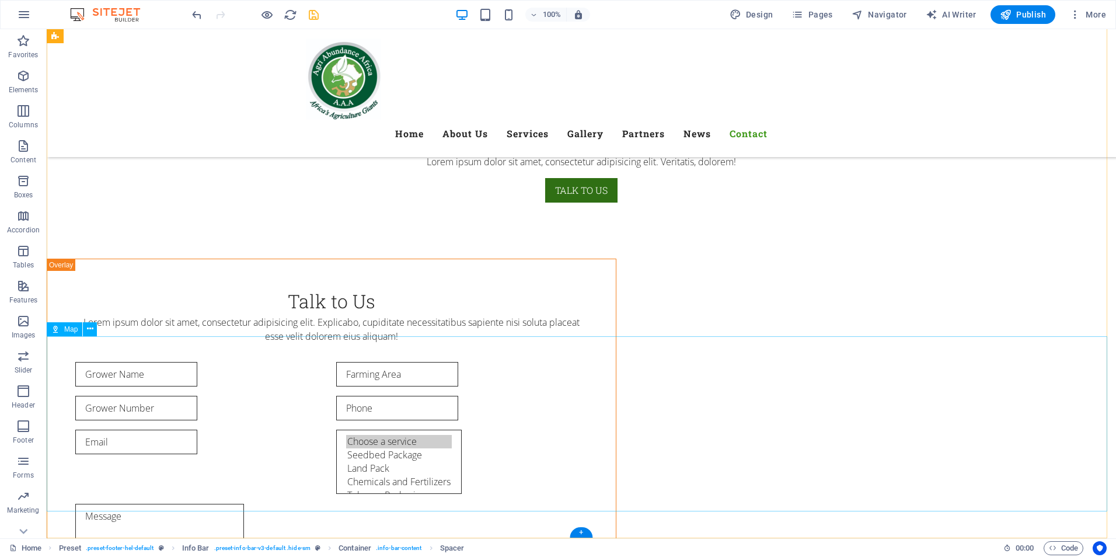
scroll to position [6799, 0]
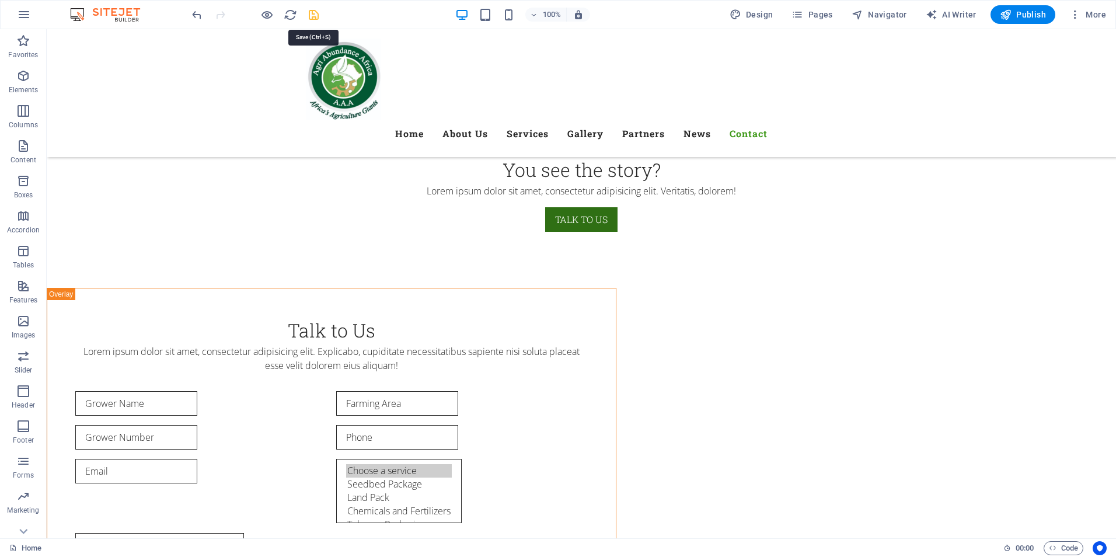
click at [310, 18] on icon "save" at bounding box center [313, 14] width 13 height 13
checkbox input "false"
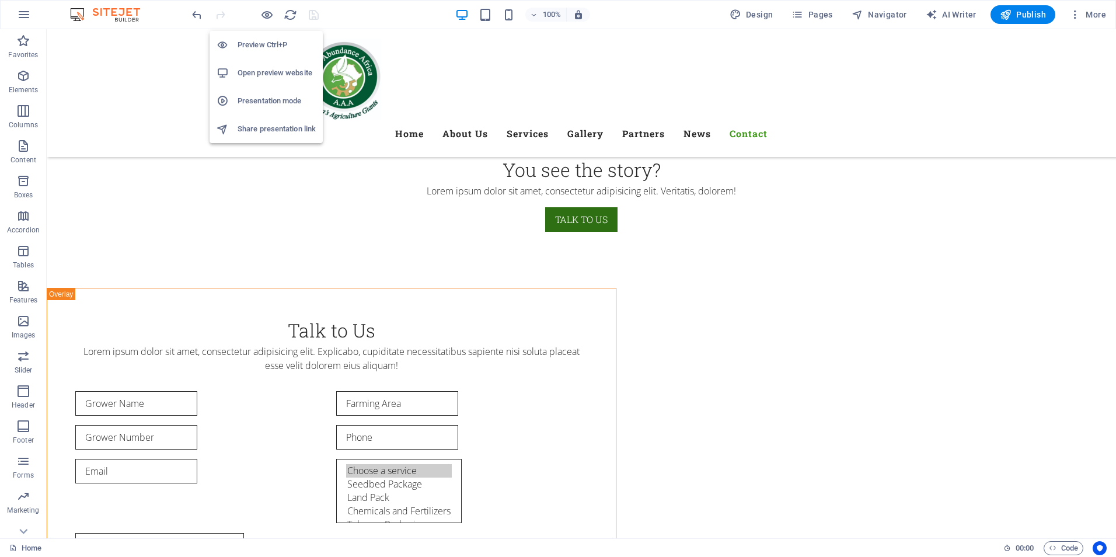
click at [273, 72] on h6 "Open preview website" at bounding box center [277, 73] width 78 height 14
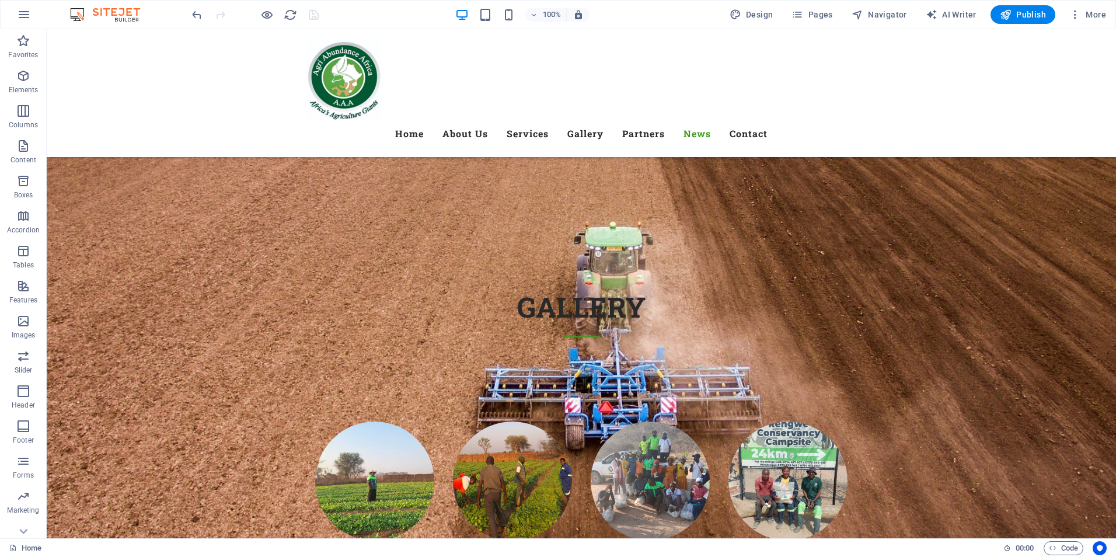
scroll to position [6294, 0]
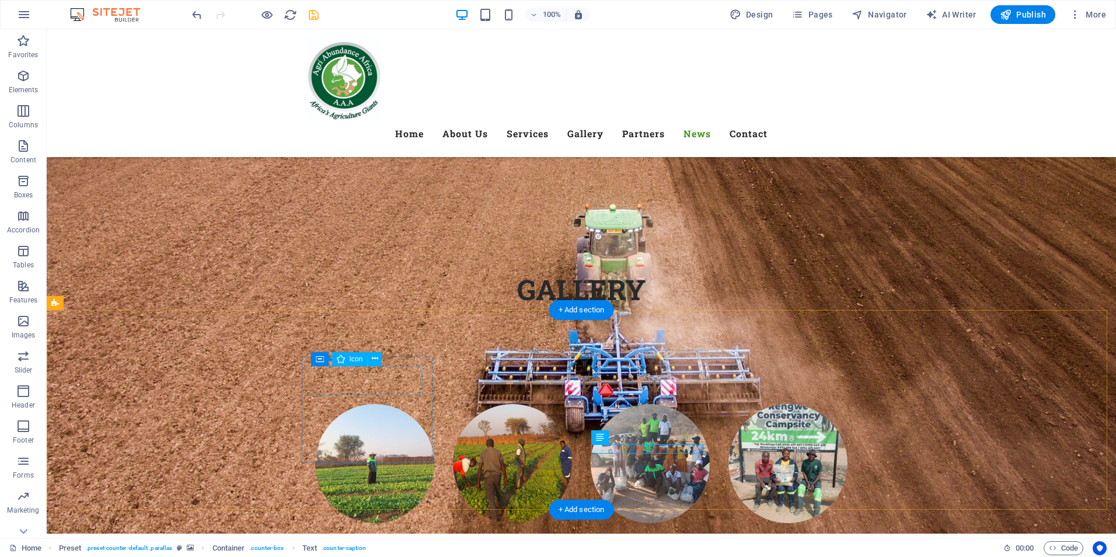
select select "xMidYMid"
select select "px"
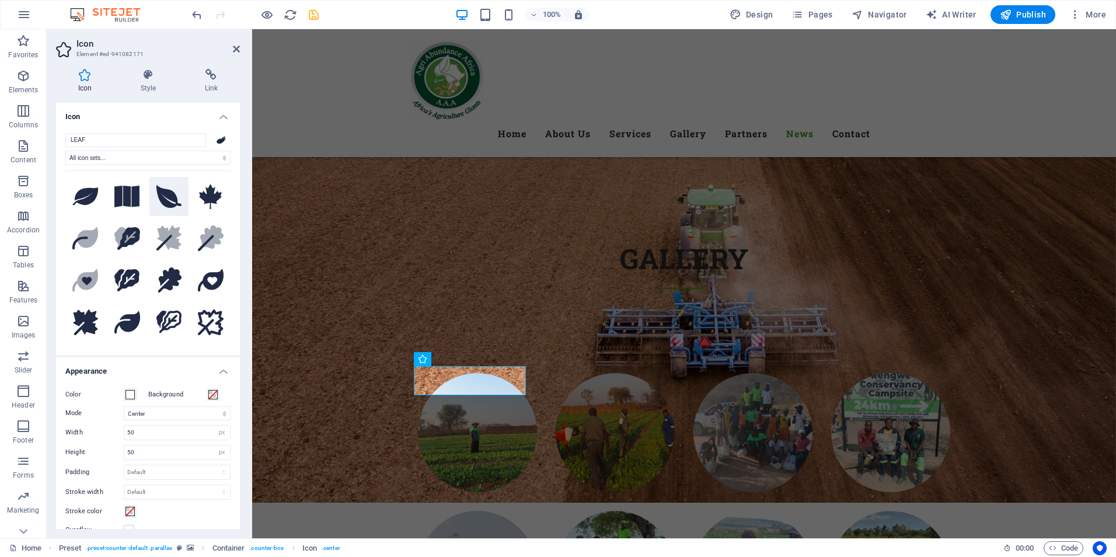
type input "LEAF"
click at [163, 207] on button at bounding box center [169, 197] width 40 height 40
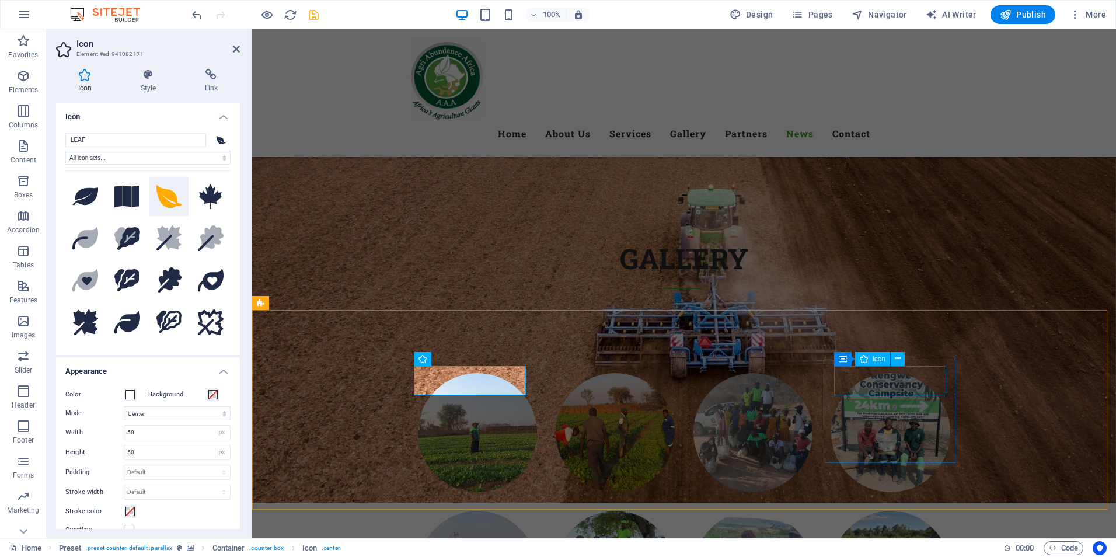
select select "xMidYMid"
select select "px"
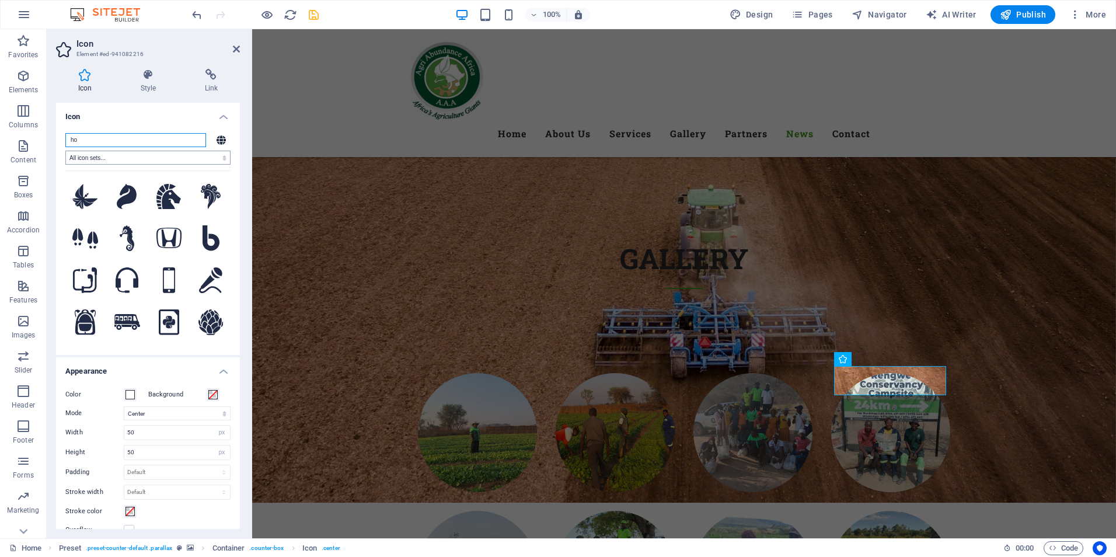
type input "h"
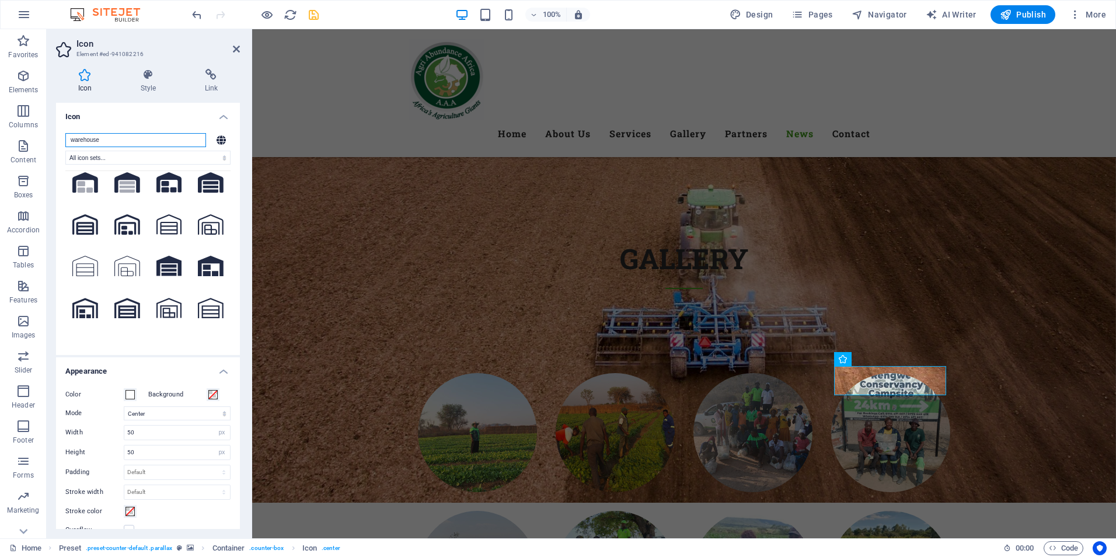
scroll to position [0, 0]
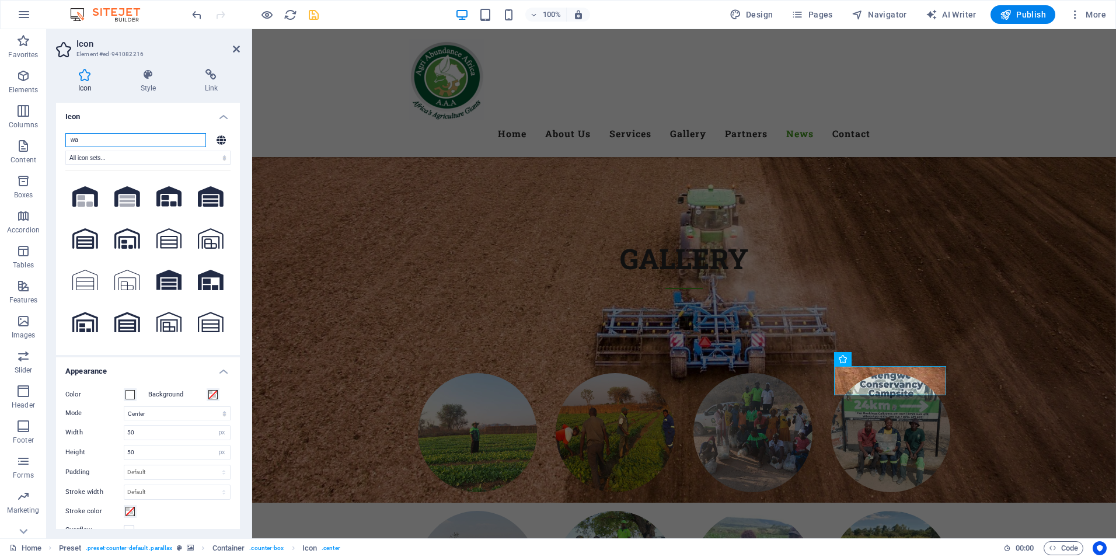
type input "w"
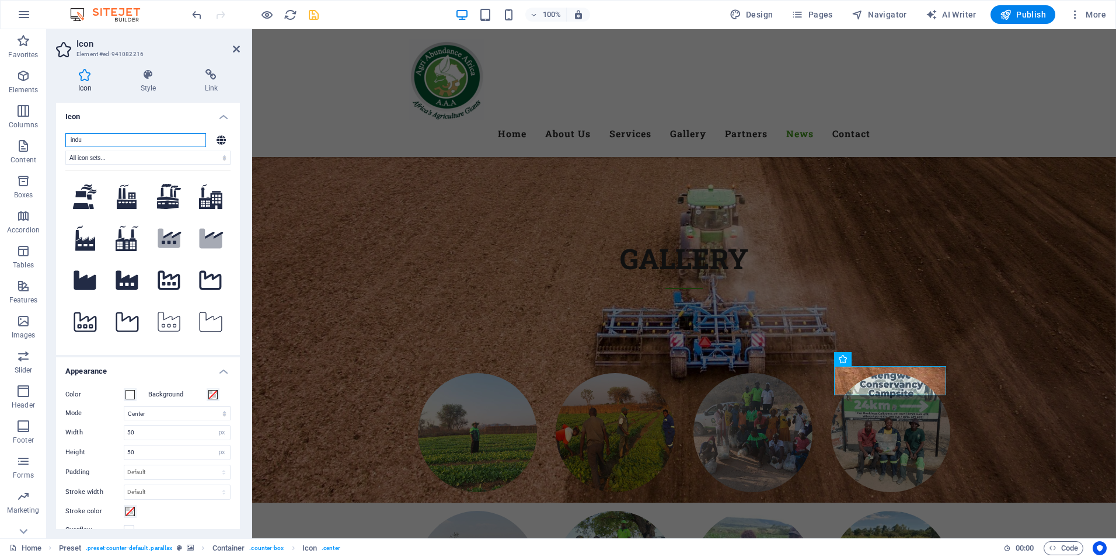
type input "indus"
drag, startPoint x: 114, startPoint y: 135, endPoint x: 18, endPoint y: 142, distance: 96.6
click at [18, 142] on section "Favorites Elements Columns Content Boxes Accordion Tables Features Images Slide…" at bounding box center [558, 283] width 1116 height 509
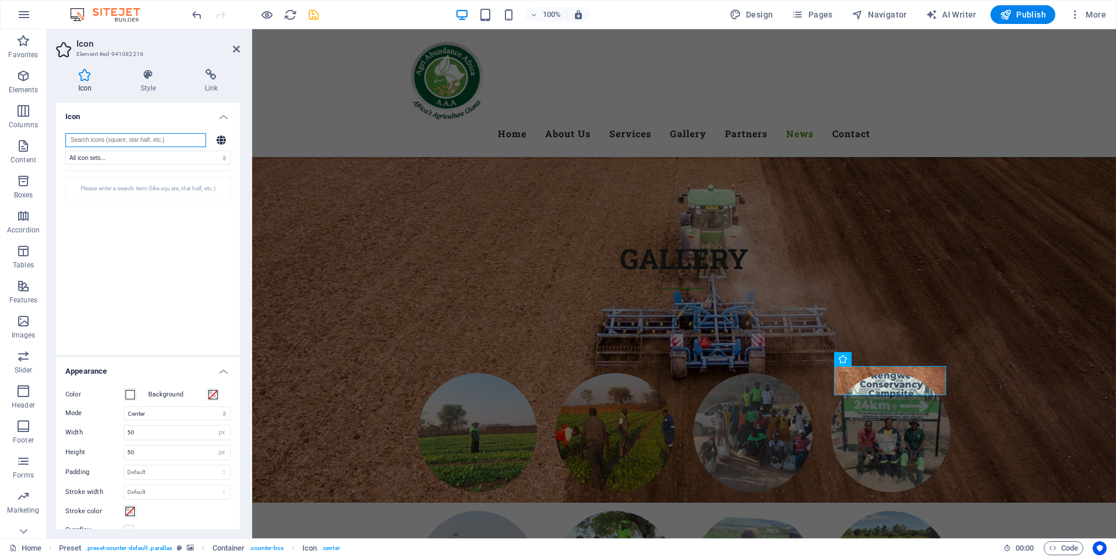
click at [140, 137] on input "search" at bounding box center [135, 140] width 141 height 14
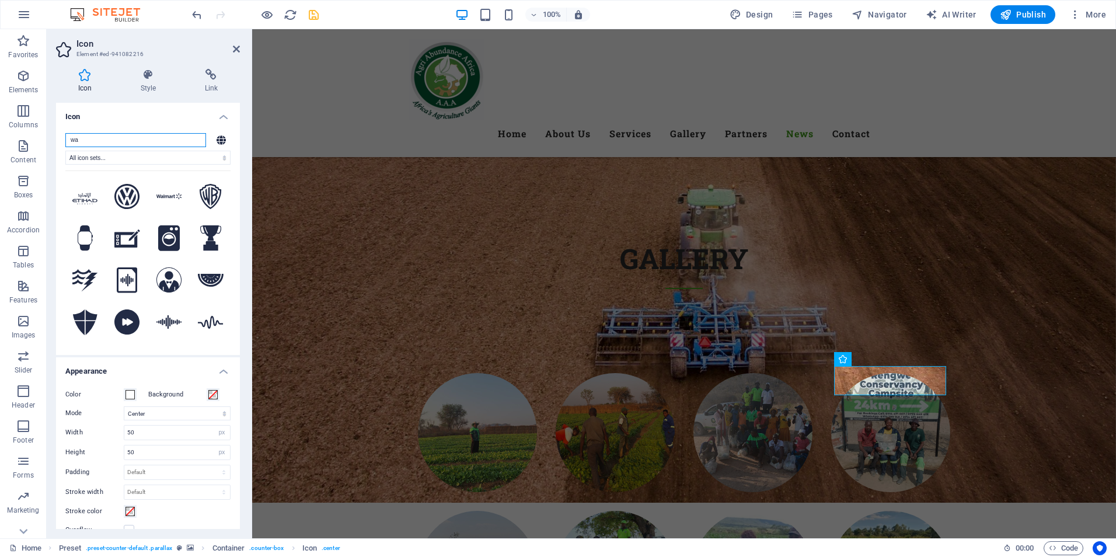
type input "w"
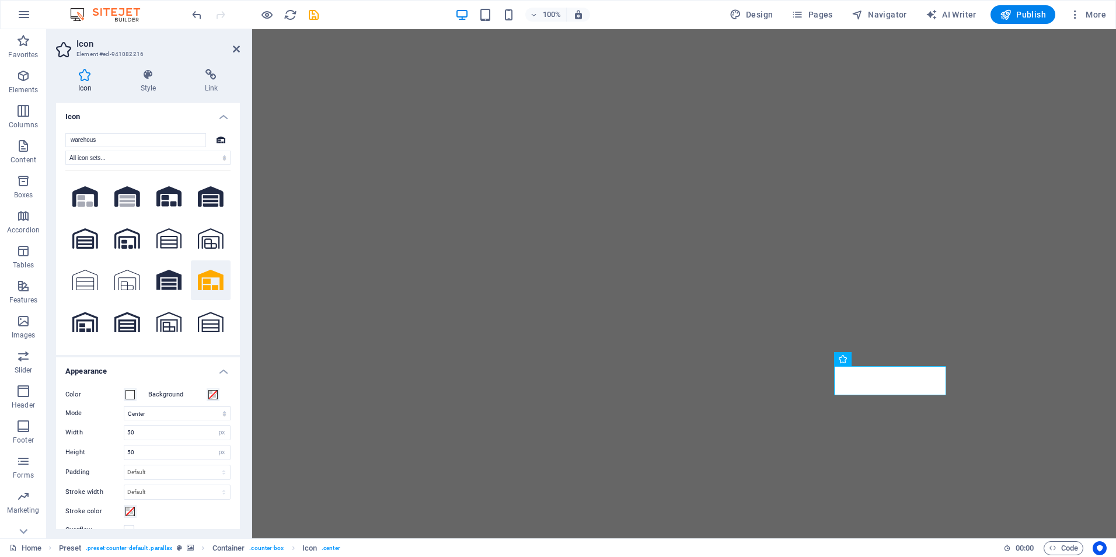
select select "xMidYMid"
select select "px"
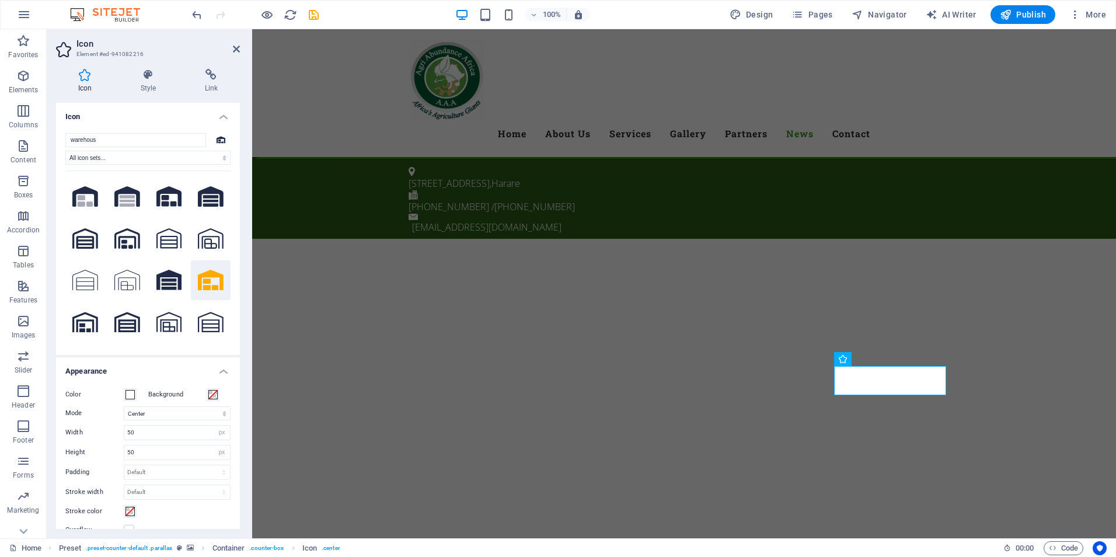
scroll to position [6294, 0]
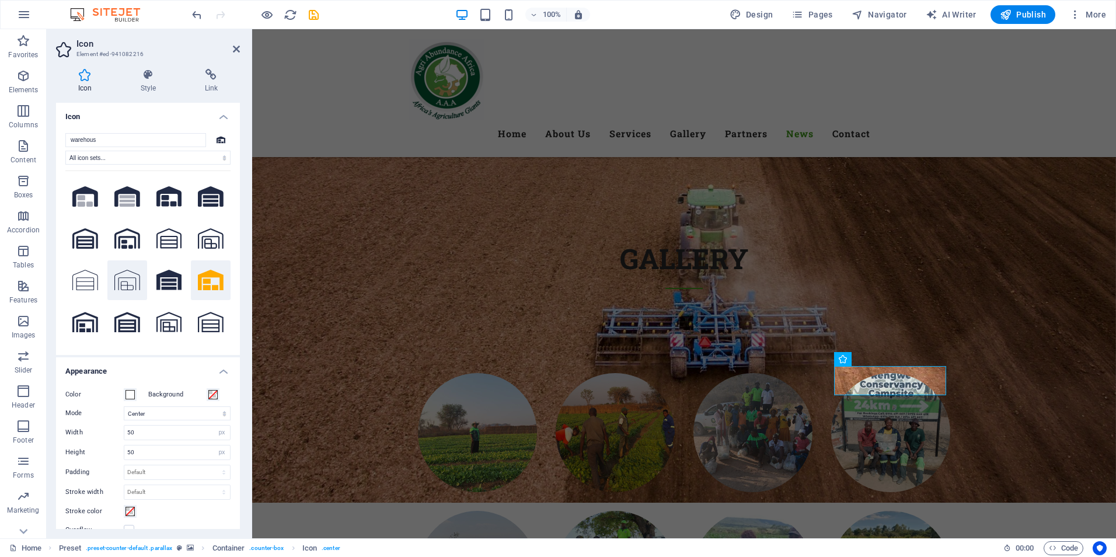
click at [130, 278] on icon at bounding box center [127, 280] width 26 height 20
click at [315, 18] on icon "save" at bounding box center [313, 14] width 13 height 13
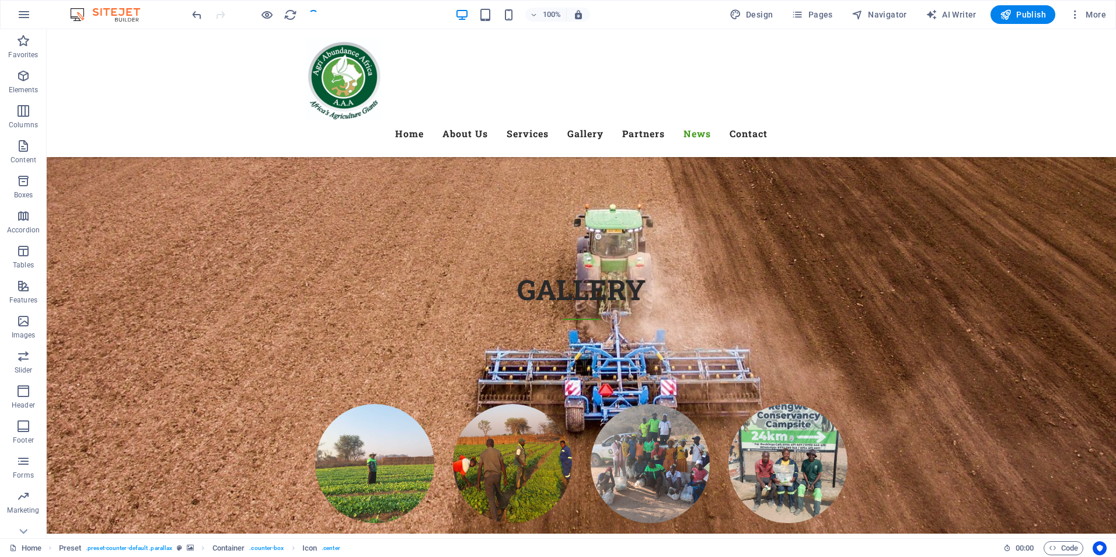
checkbox input "false"
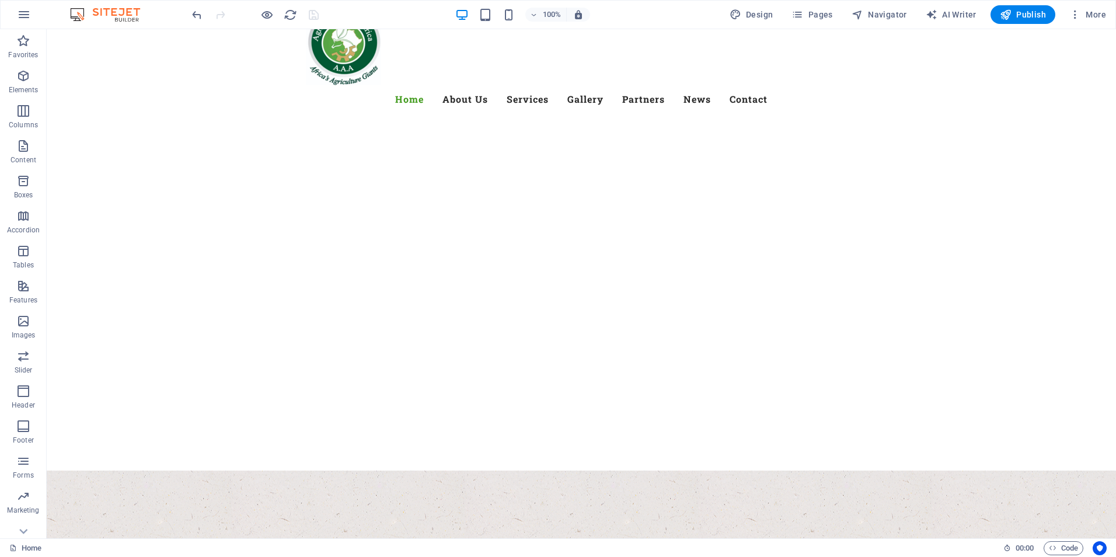
scroll to position [0, 0]
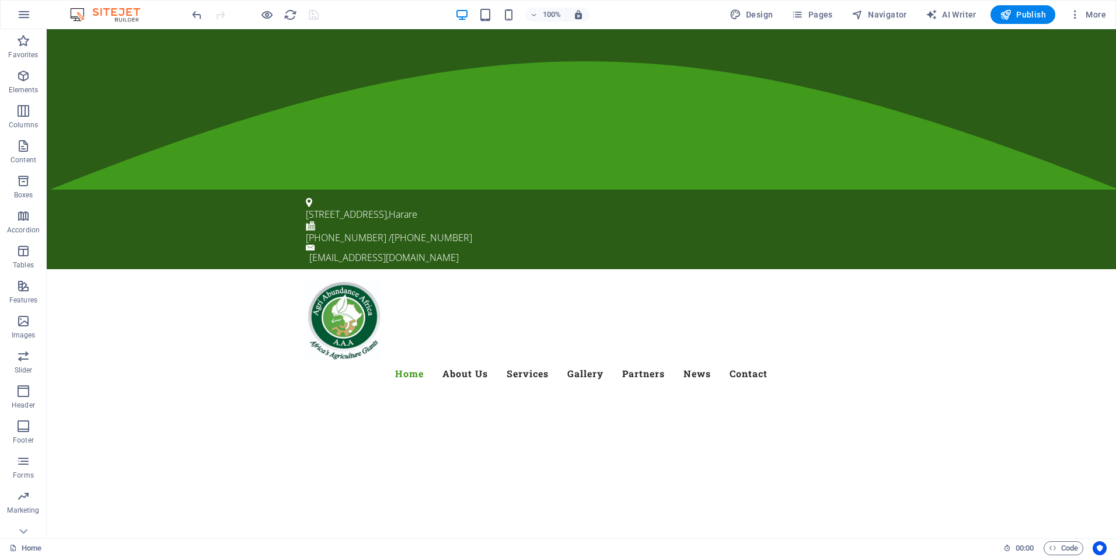
drag, startPoint x: 1112, startPoint y: 470, endPoint x: 1152, endPoint y: 40, distance: 431.4
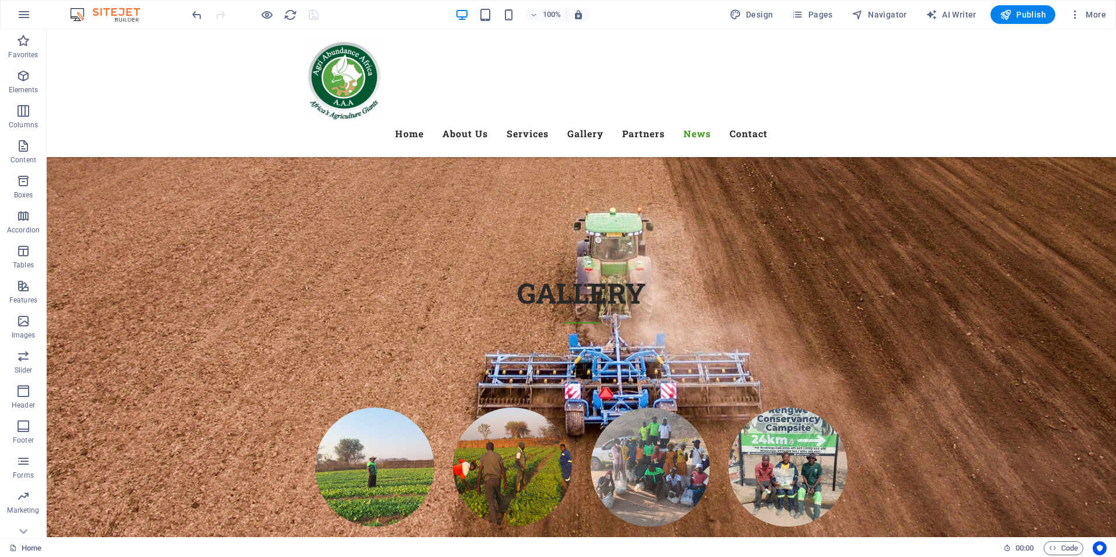
scroll to position [6247, 0]
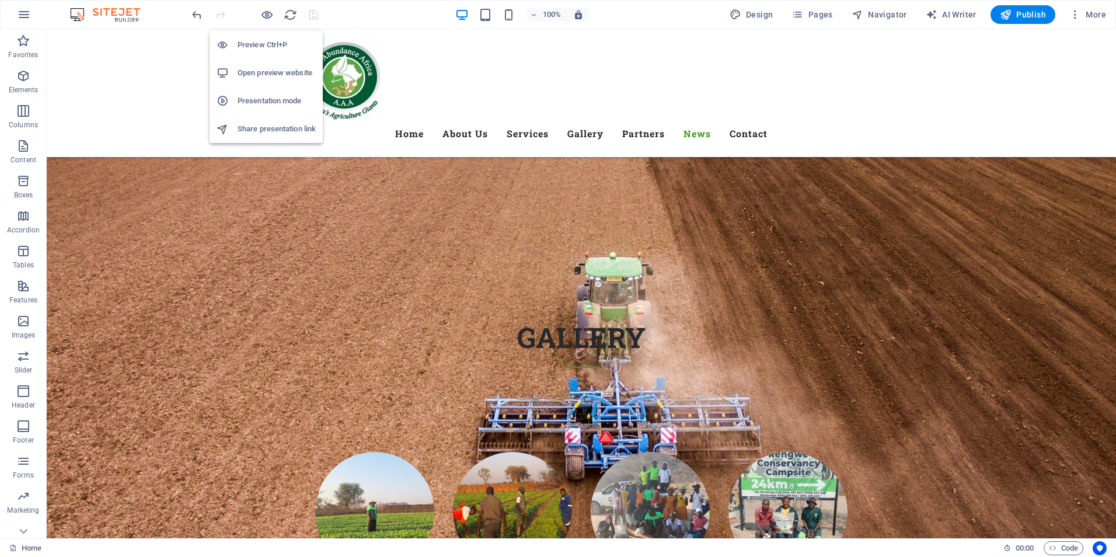
click at [273, 72] on h6 "Open preview website" at bounding box center [277, 73] width 78 height 14
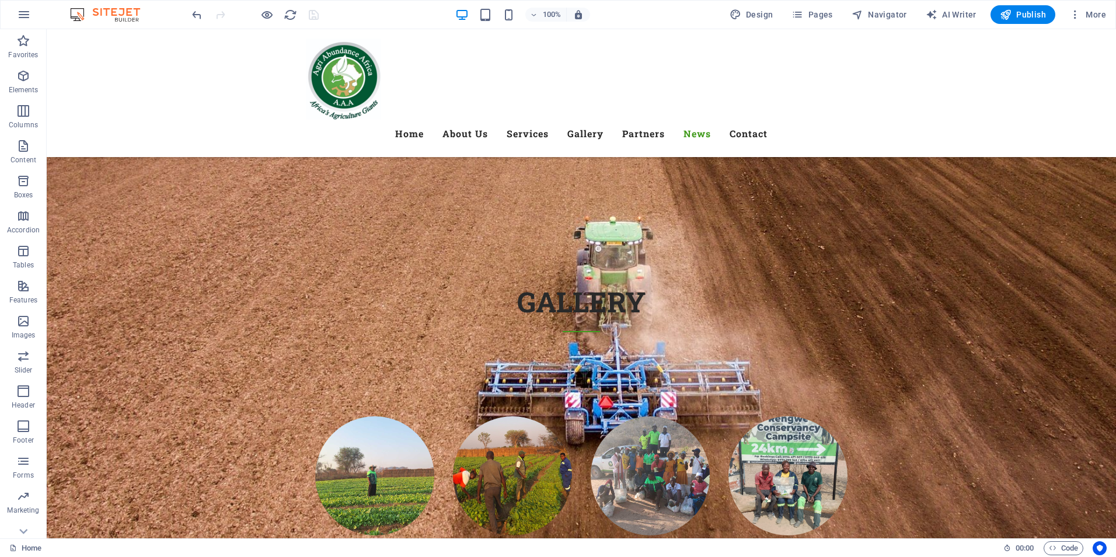
scroll to position [6273, 0]
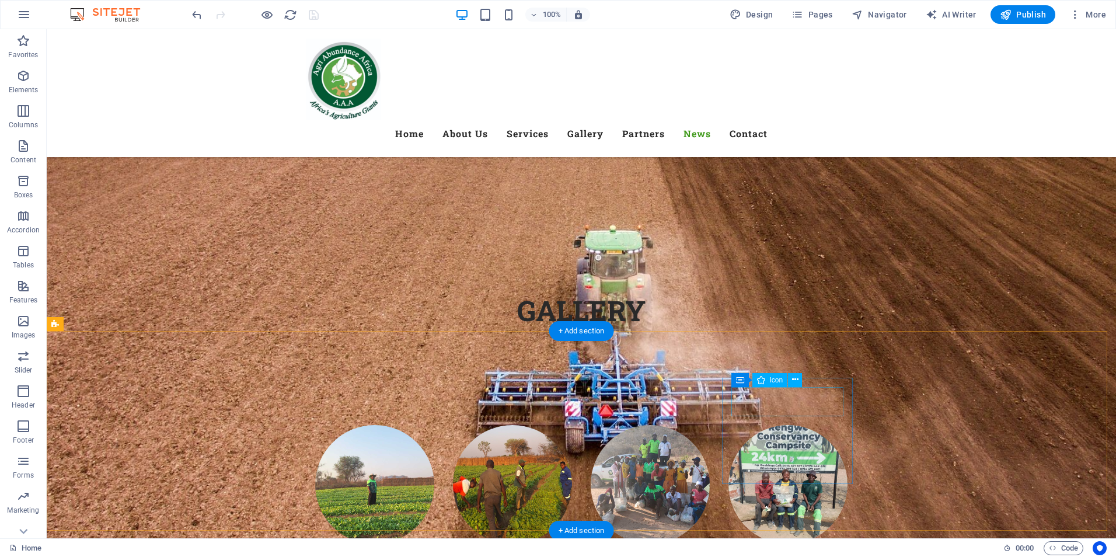
select select "xMidYMid"
select select "px"
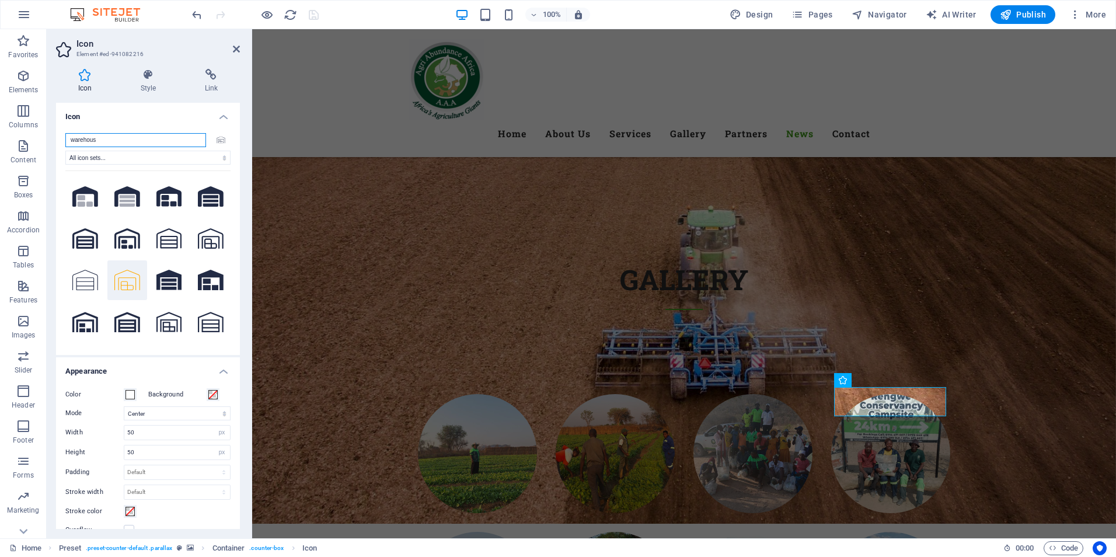
click at [135, 137] on input "warehous" at bounding box center [135, 140] width 141 height 14
drag, startPoint x: 135, startPoint y: 137, endPoint x: 9, endPoint y: 121, distance: 127.1
click at [9, 121] on section "Favorites Elements Columns Content Boxes Accordion Tables Features Images Slide…" at bounding box center [558, 283] width 1116 height 509
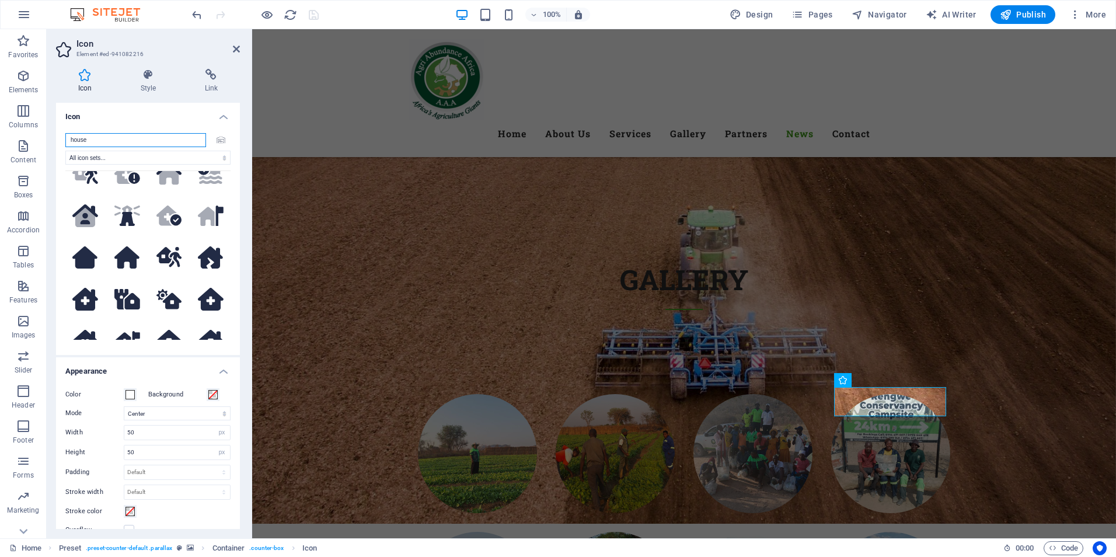
scroll to position [0, 0]
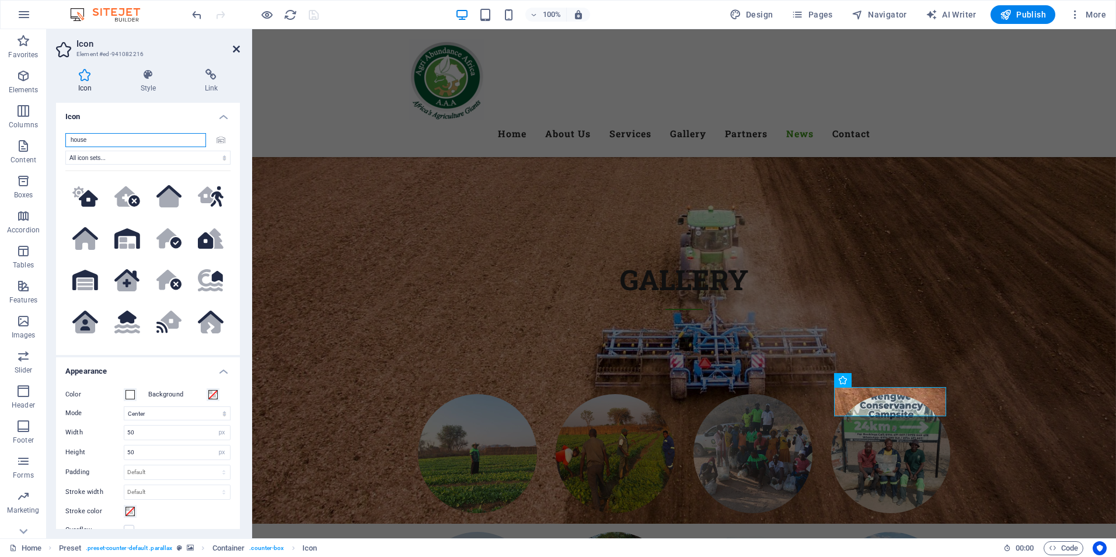
type input "house"
click at [236, 51] on icon at bounding box center [236, 48] width 7 height 9
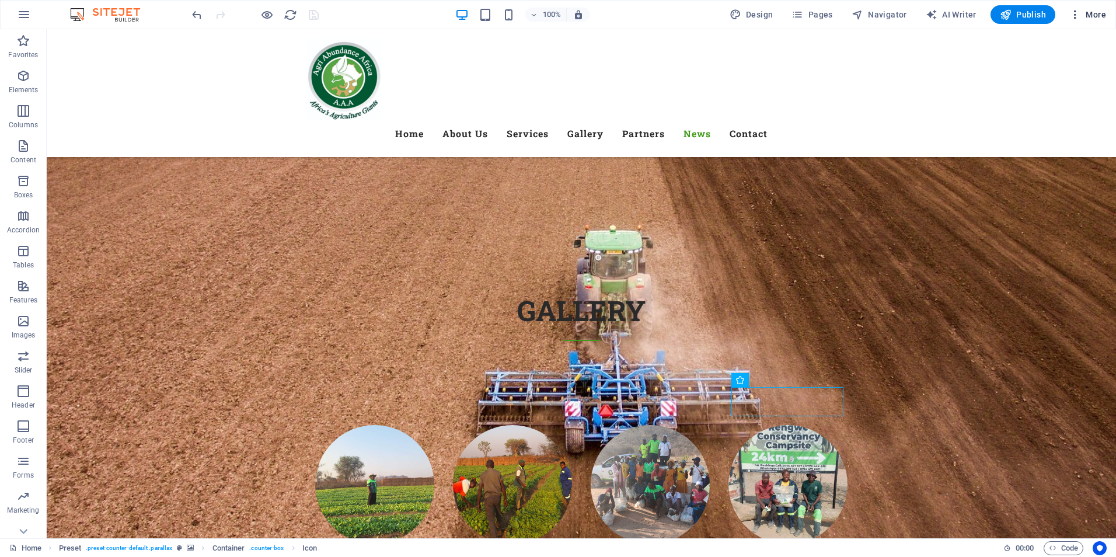
click at [1095, 11] on span "More" at bounding box center [1087, 15] width 37 height 12
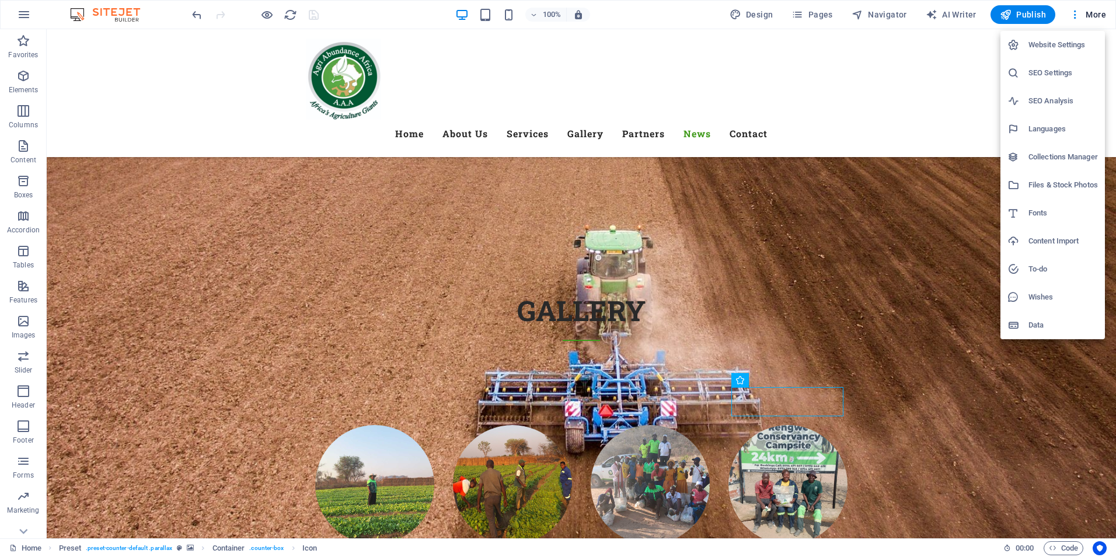
click at [1061, 77] on h6 "SEO Settings" at bounding box center [1062, 73] width 69 height 14
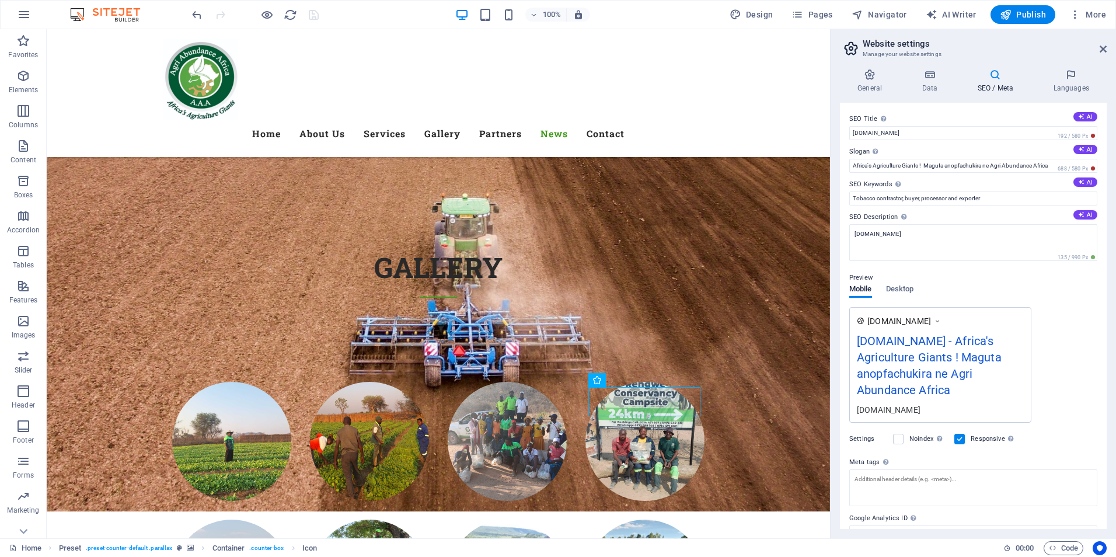
scroll to position [9, 0]
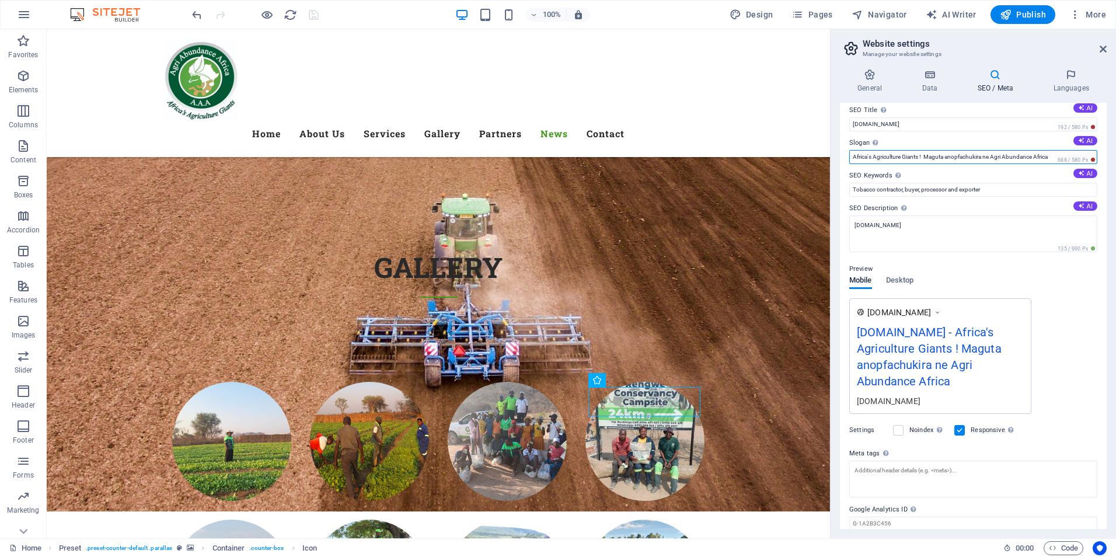
click at [1034, 156] on input "Africa's Agriculture Giants ! Maguta anopfachukira ne Agri Abundance Africa" at bounding box center [973, 157] width 248 height 14
type input "Africa's Agriculture Giants ! Maguta anopfachukira ne Agri Abundance"
click at [315, 18] on icon "save" at bounding box center [313, 14] width 13 height 13
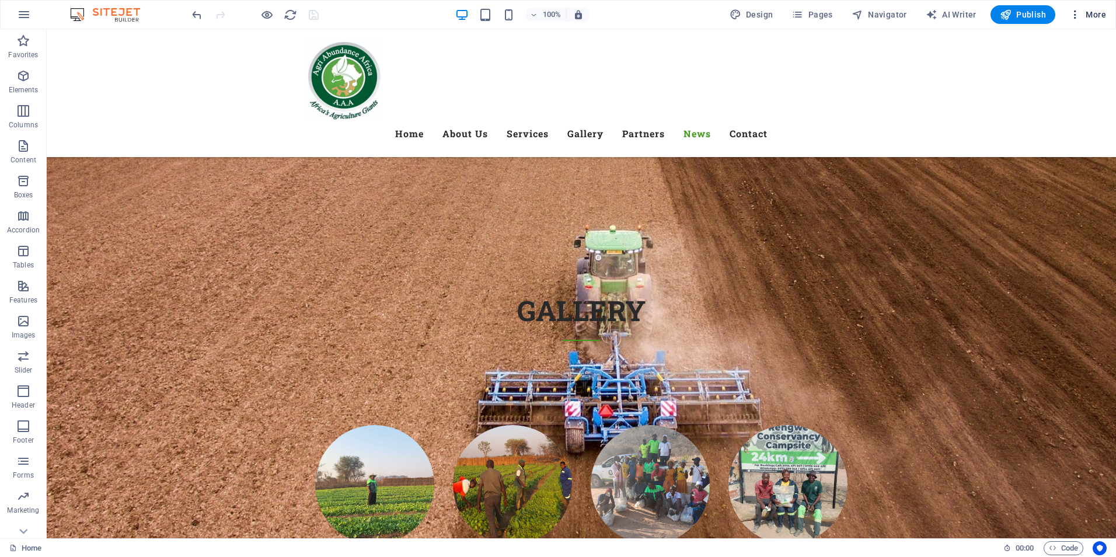
click at [1100, 19] on span "More" at bounding box center [1087, 15] width 37 height 12
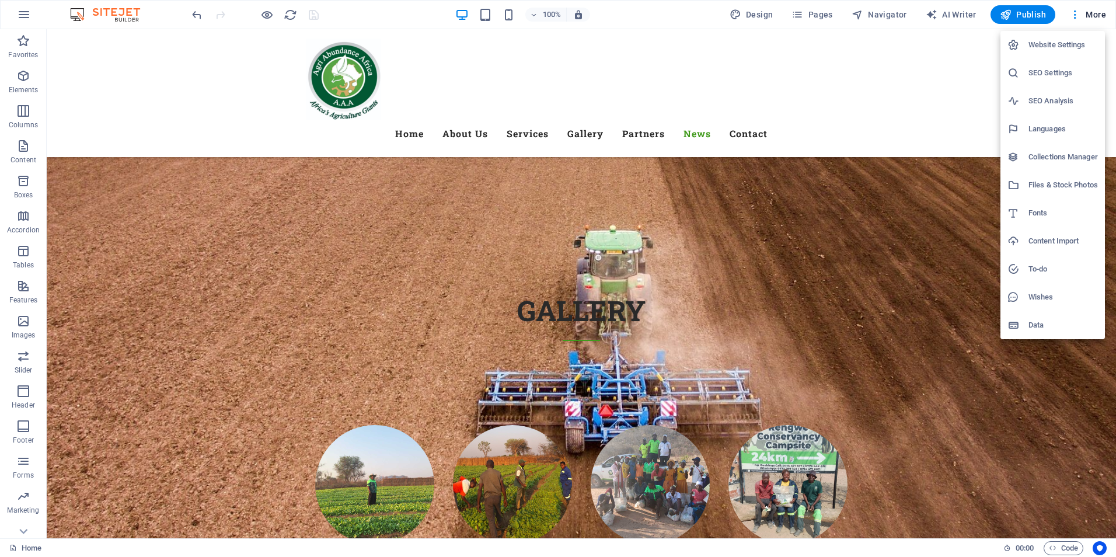
click at [1066, 76] on h6 "SEO Settings" at bounding box center [1062, 73] width 69 height 14
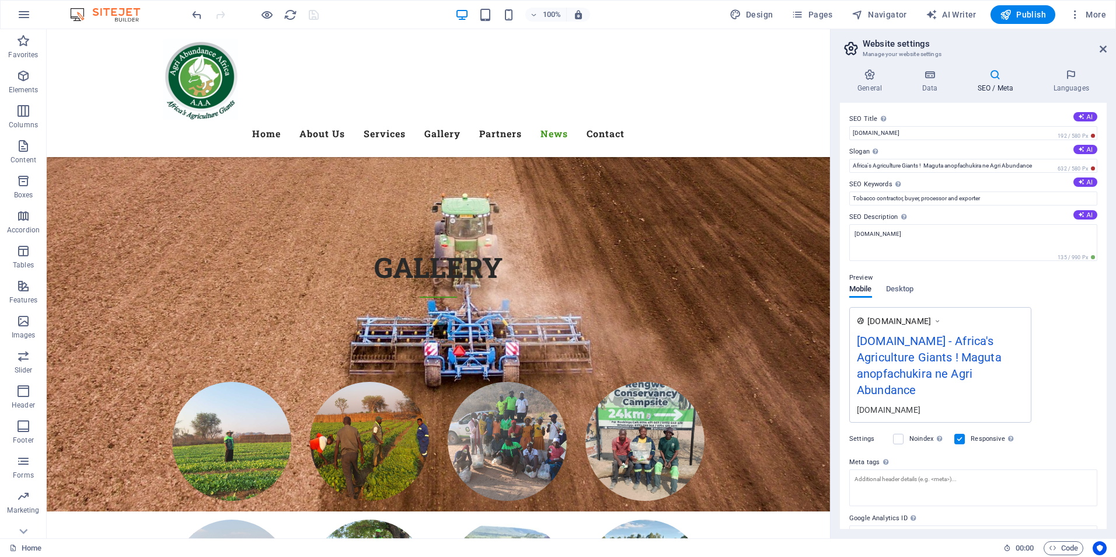
drag, startPoint x: 1108, startPoint y: 256, endPoint x: 1113, endPoint y: 253, distance: 6.0
click at [1113, 253] on div "General Data SEO / Meta Languages Website name [DOMAIN_NAME] Logo Drag files he…" at bounding box center [973, 299] width 285 height 479
click at [939, 82] on h4 "Data" at bounding box center [931, 81] width 55 height 25
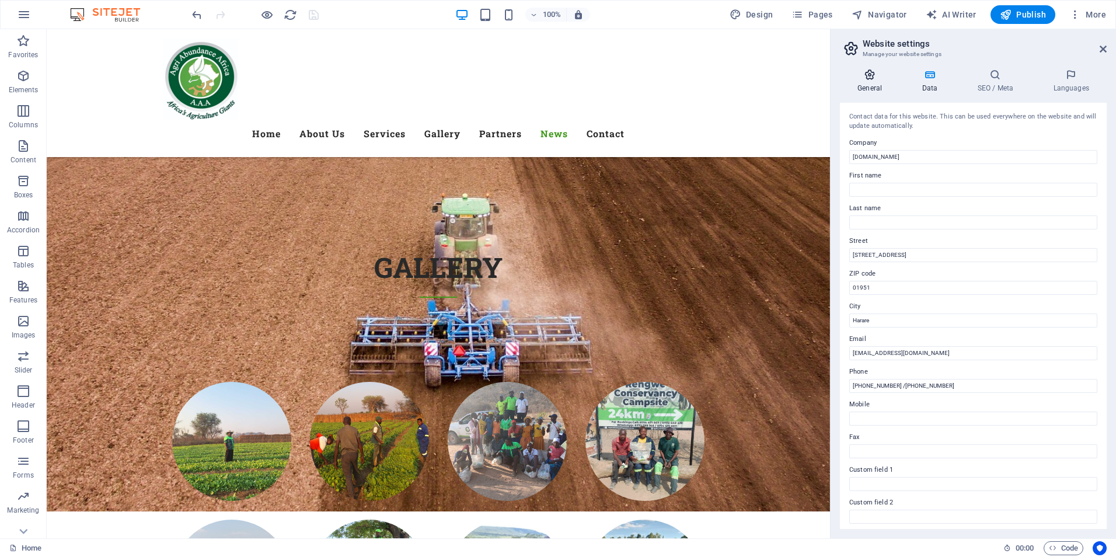
click at [872, 85] on h4 "General" at bounding box center [872, 81] width 64 height 25
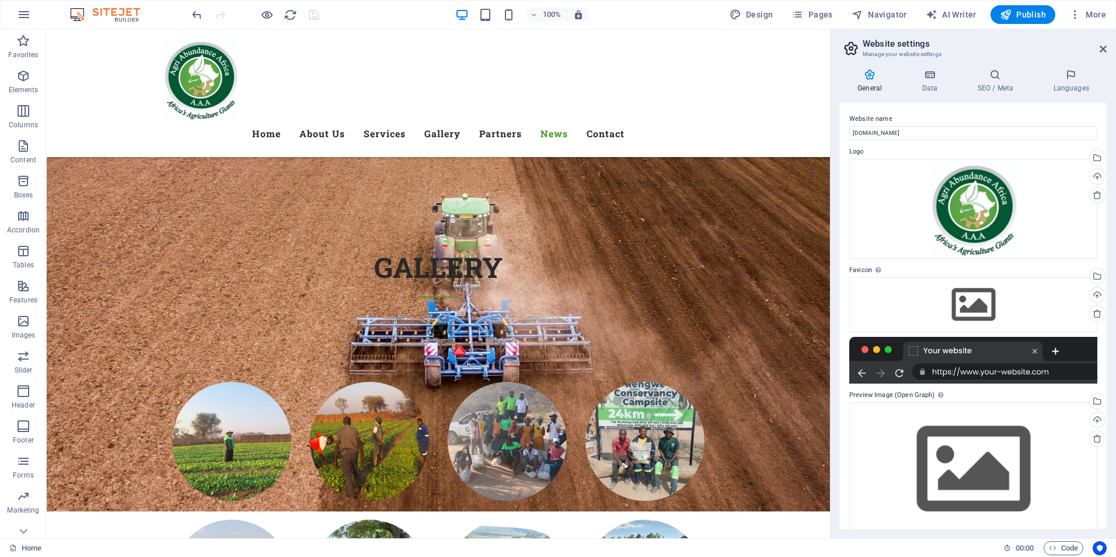
scroll to position [17, 0]
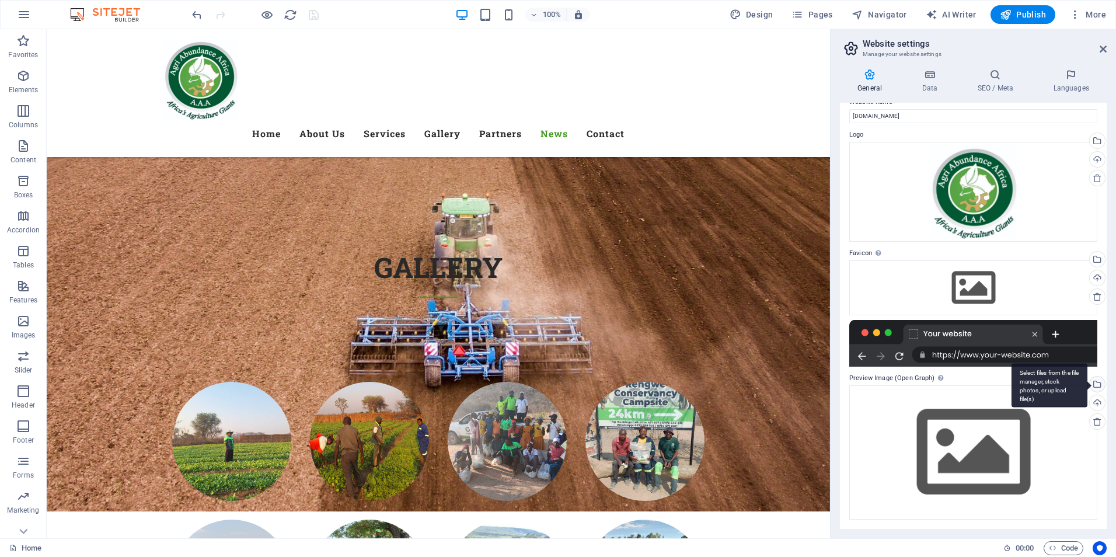
click at [1097, 383] on div "Select files from the file manager, stock photos, or upload file(s)" at bounding box center [1096, 385] width 18 height 18
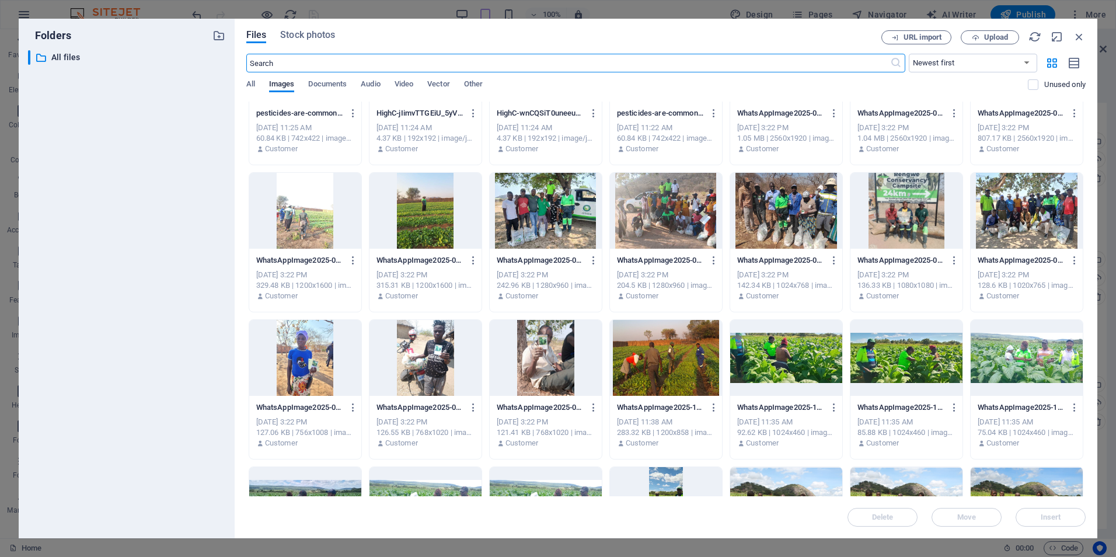
scroll to position [398, 0]
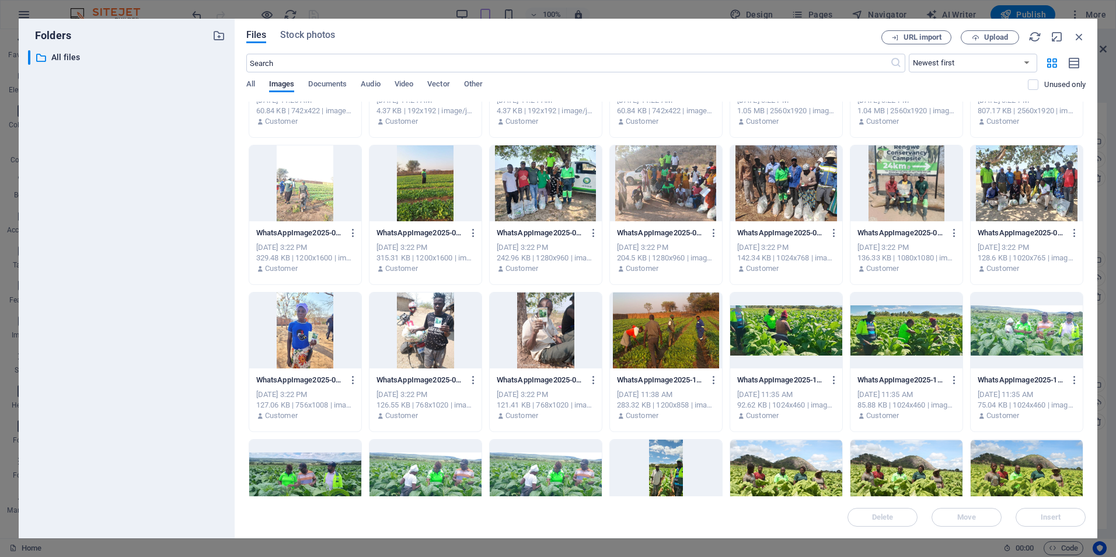
click at [1059, 324] on div at bounding box center [1027, 330] width 112 height 76
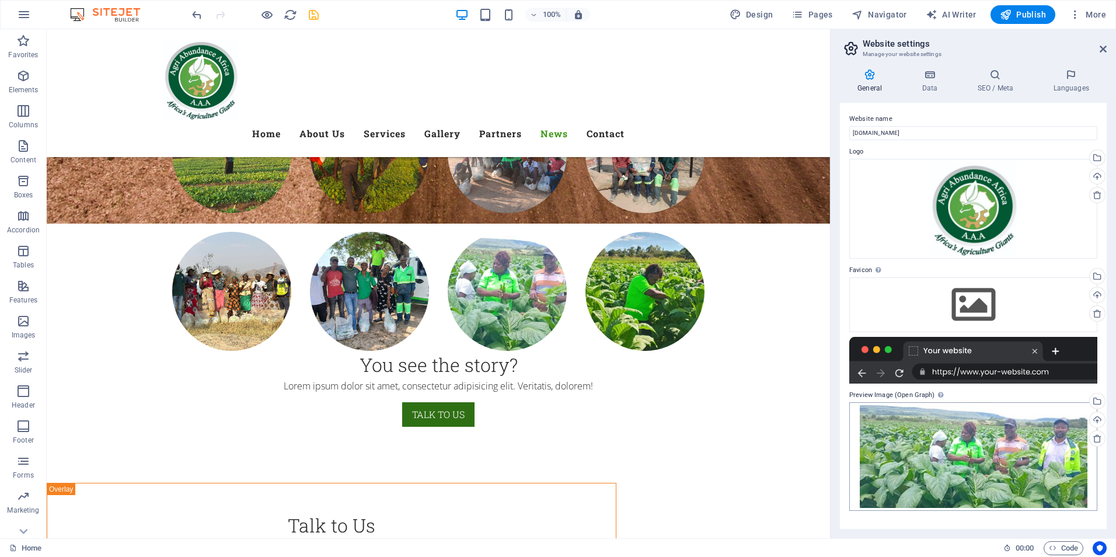
scroll to position [0, 0]
click at [314, 16] on icon "save" at bounding box center [313, 14] width 13 height 13
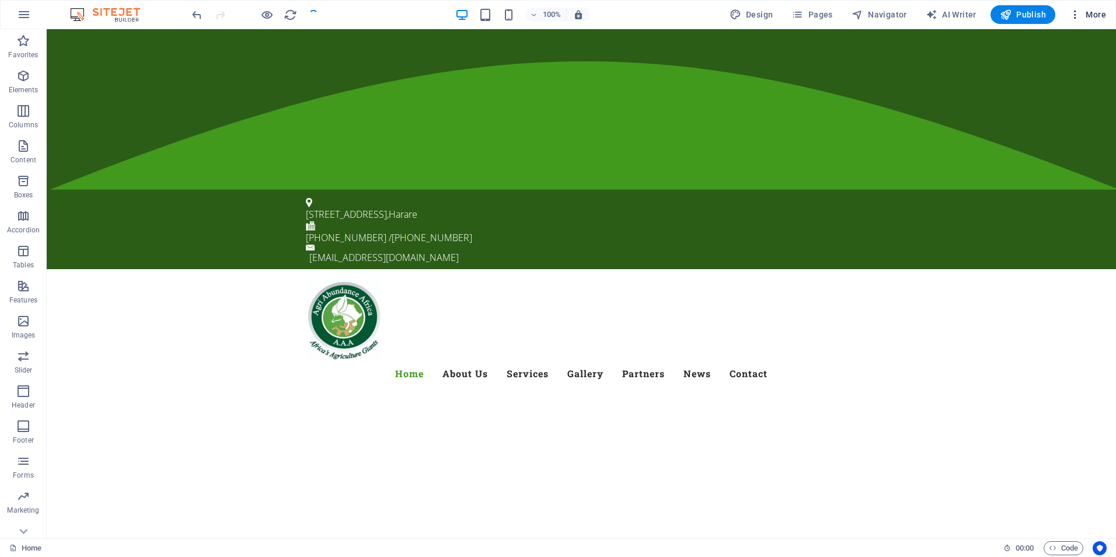
click at [1099, 14] on span "More" at bounding box center [1087, 15] width 37 height 12
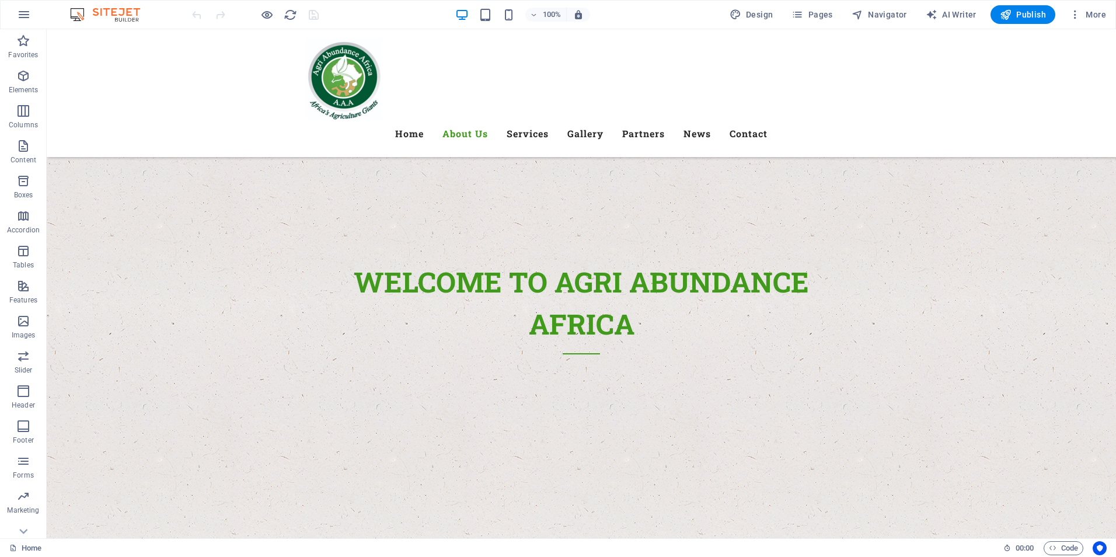
scroll to position [201, 0]
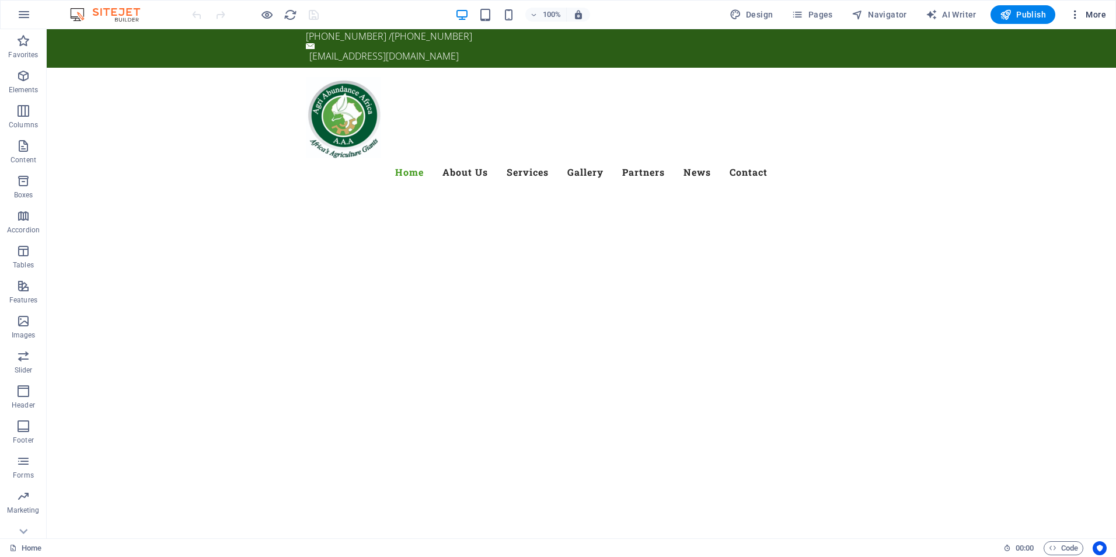
click at [1096, 14] on span "More" at bounding box center [1087, 15] width 37 height 12
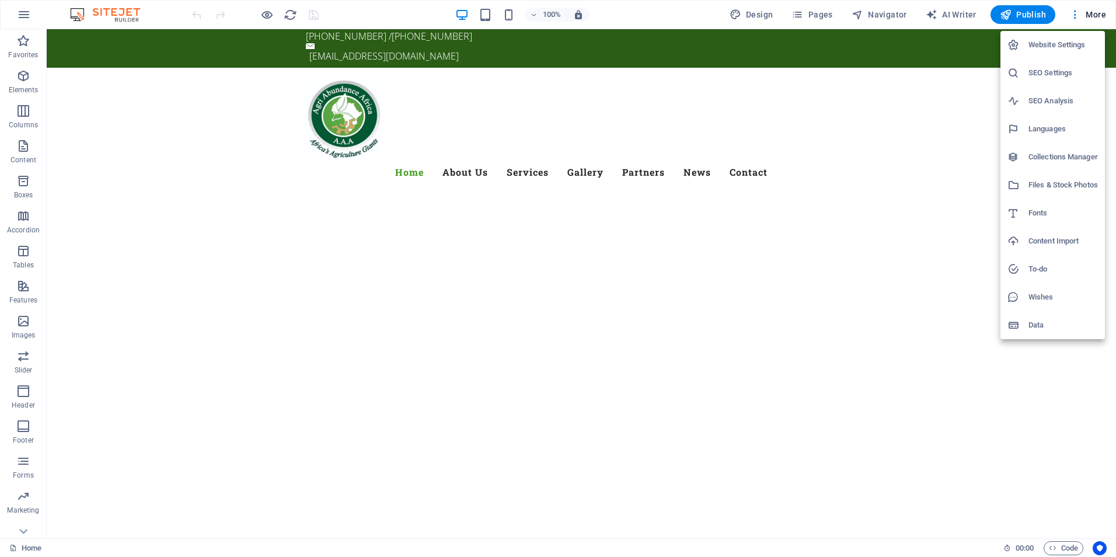
click at [1052, 79] on h6 "SEO Settings" at bounding box center [1062, 73] width 69 height 14
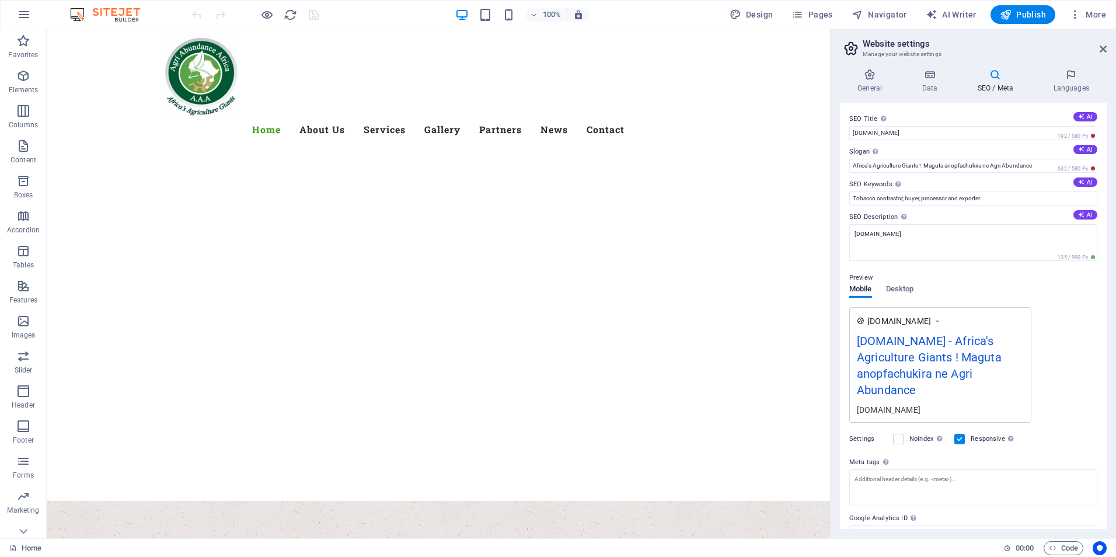
drag, startPoint x: 1110, startPoint y: 196, endPoint x: 1111, endPoint y: 269, distance: 73.0
click at [1111, 269] on div "General Data SEO / Meta Languages Website name [DOMAIN_NAME] Logo Drag files he…" at bounding box center [973, 299] width 285 height 479
click at [864, 74] on icon at bounding box center [870, 75] width 60 height 12
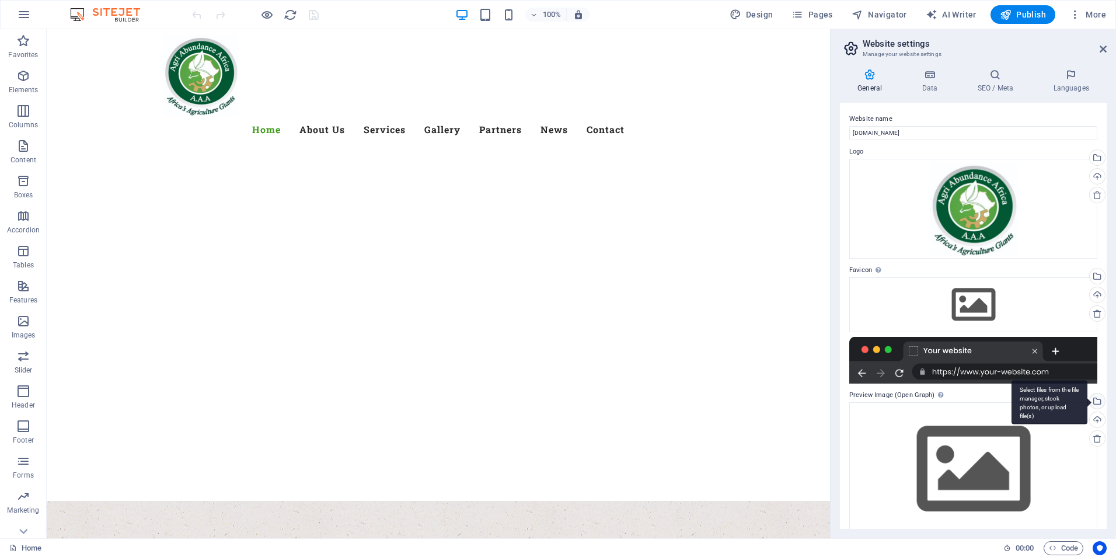
click at [1096, 403] on div "Select files from the file manager, stock photos, or upload file(s)" at bounding box center [1096, 402] width 18 height 18
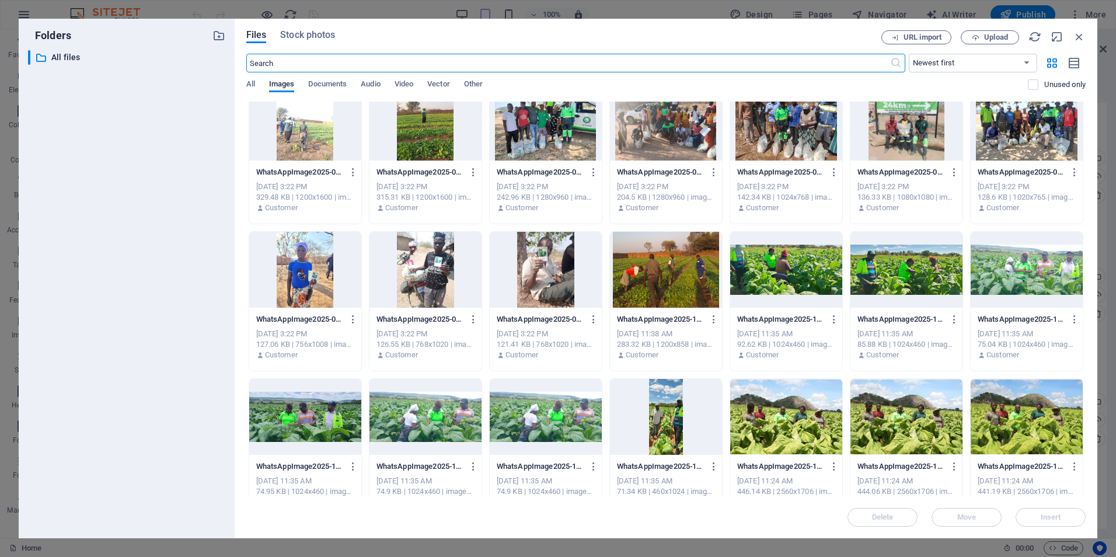
scroll to position [467, 0]
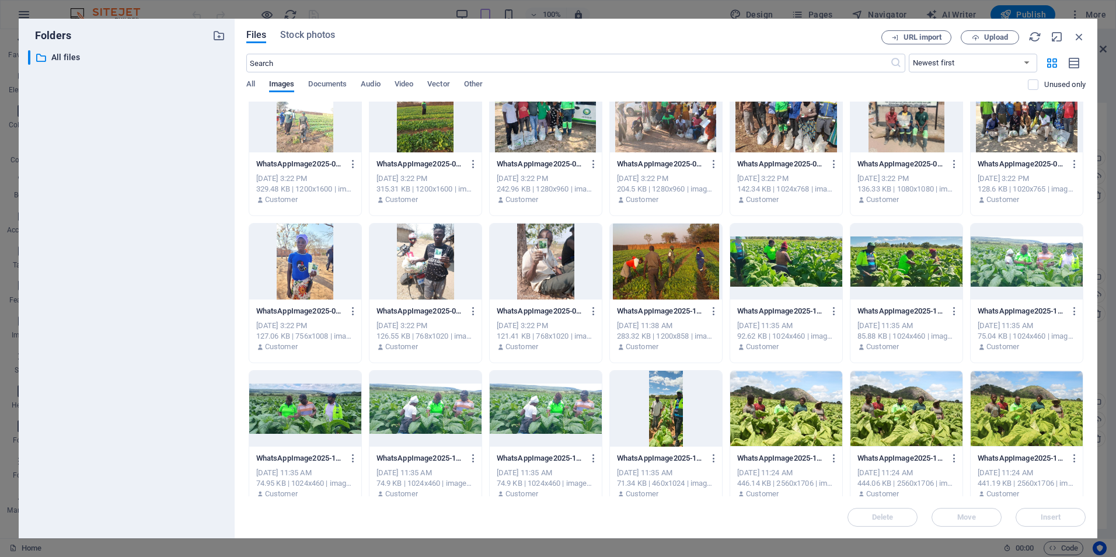
click at [1050, 268] on div at bounding box center [1027, 262] width 112 height 76
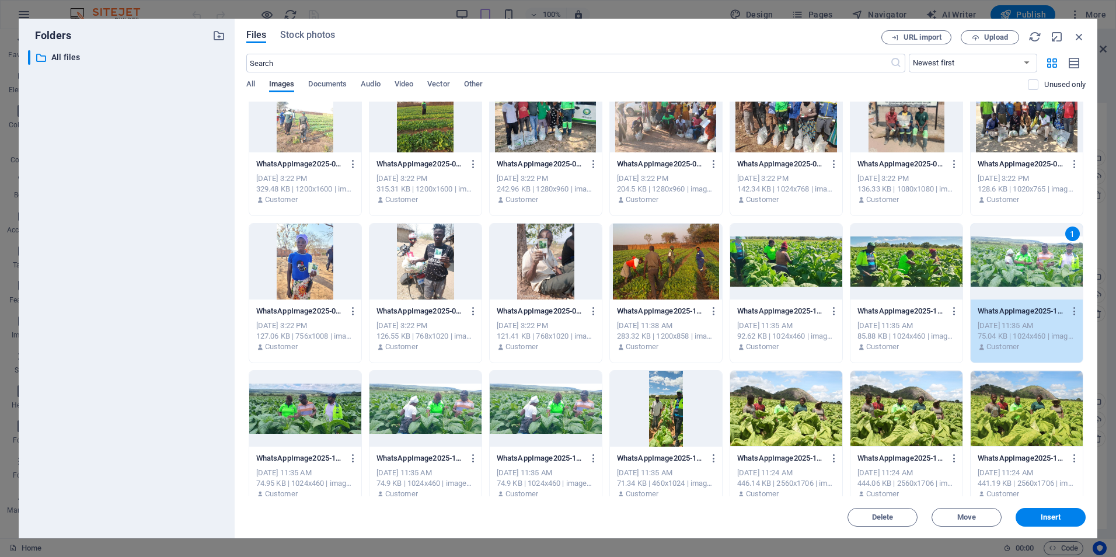
click at [1050, 268] on div "1" at bounding box center [1027, 262] width 112 height 76
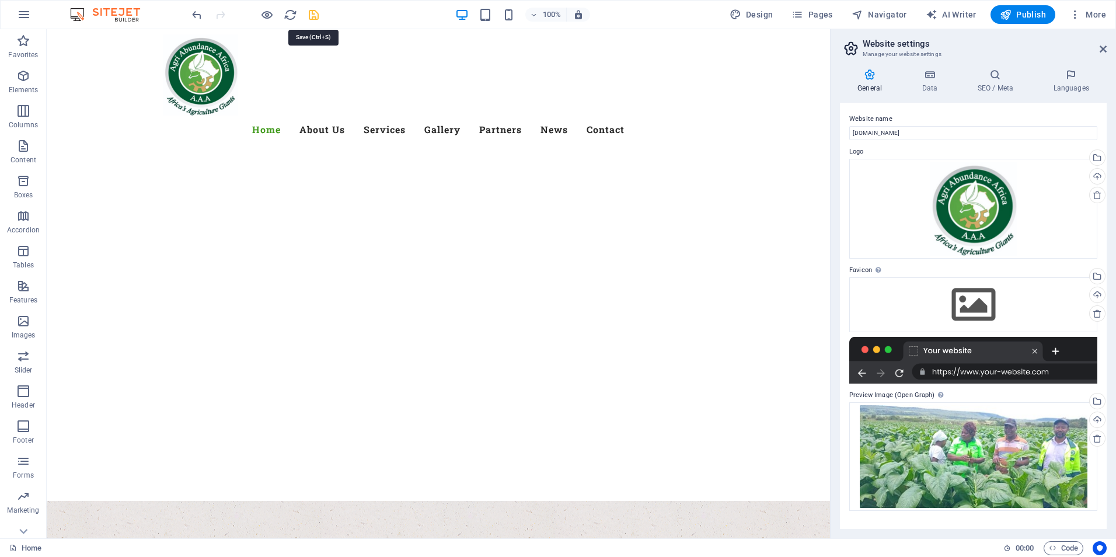
click at [309, 12] on icon "save" at bounding box center [313, 14] width 13 height 13
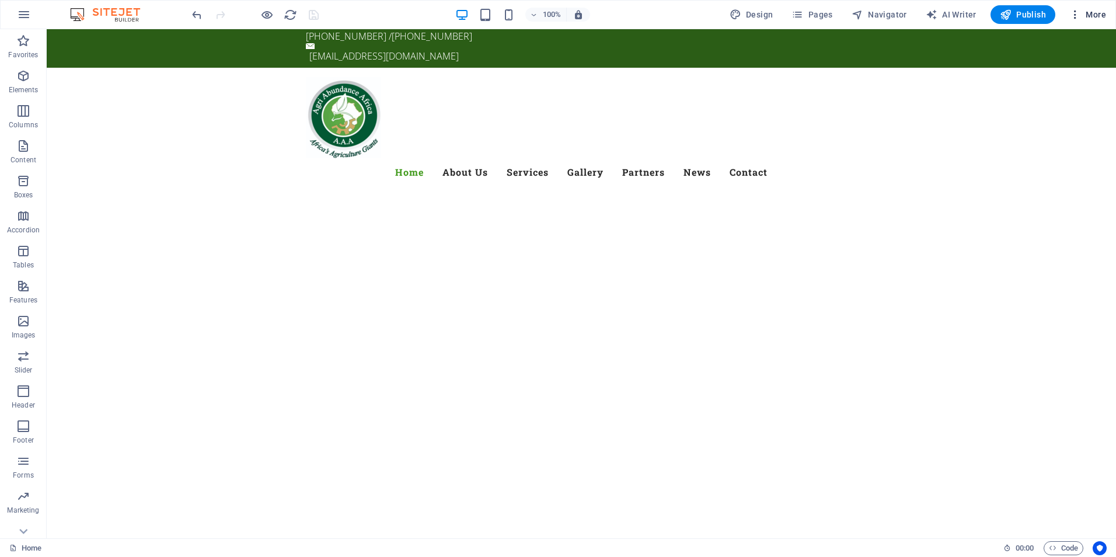
click at [1093, 19] on span "More" at bounding box center [1087, 15] width 37 height 12
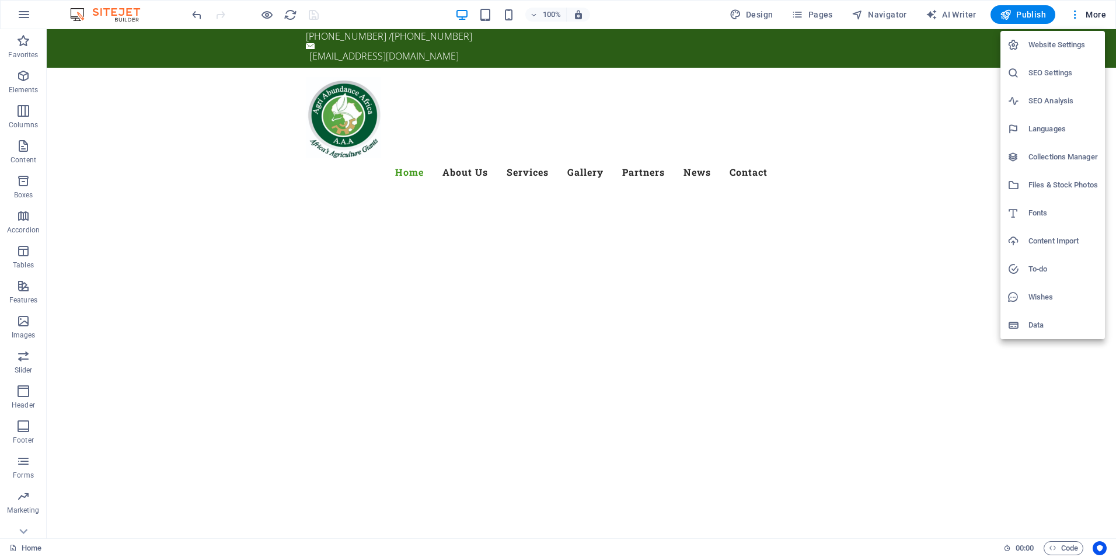
click at [1059, 46] on h6 "Website Settings" at bounding box center [1062, 45] width 69 height 14
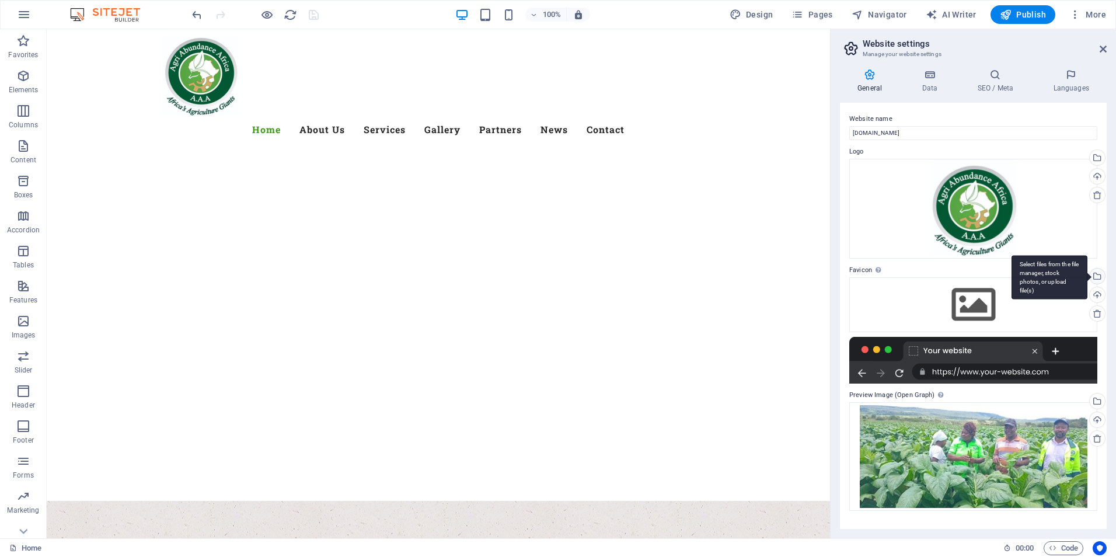
click at [1087, 278] on div "Select files from the file manager, stock photos, or upload file(s)" at bounding box center [1050, 277] width 76 height 44
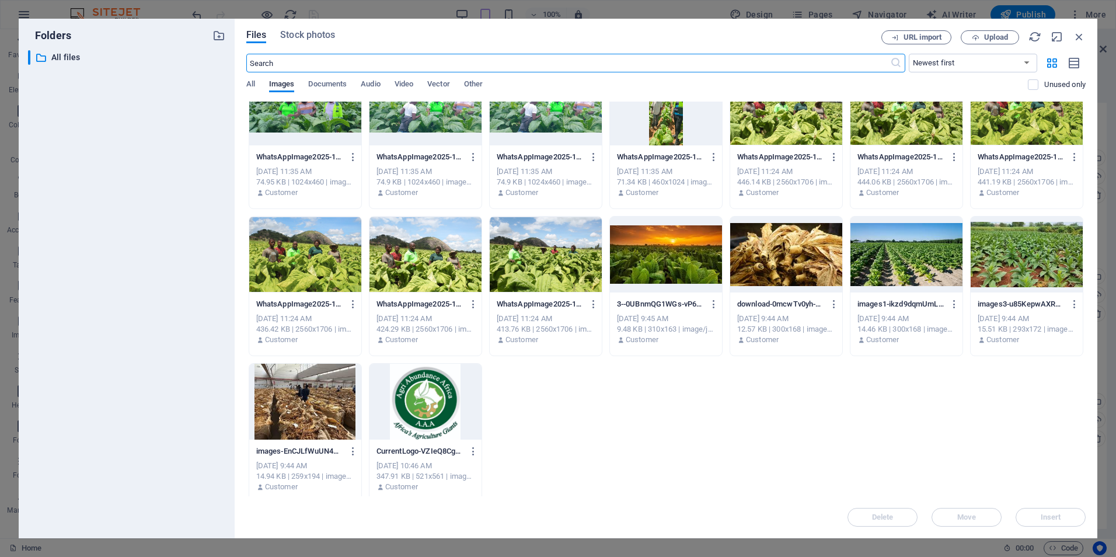
scroll to position [775, 0]
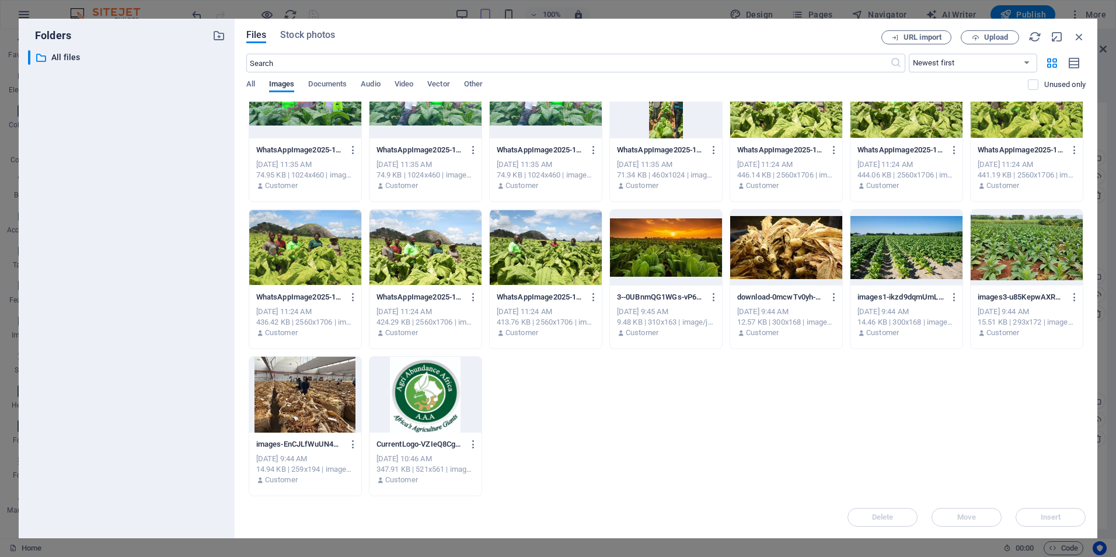
click at [421, 417] on div at bounding box center [425, 395] width 112 height 76
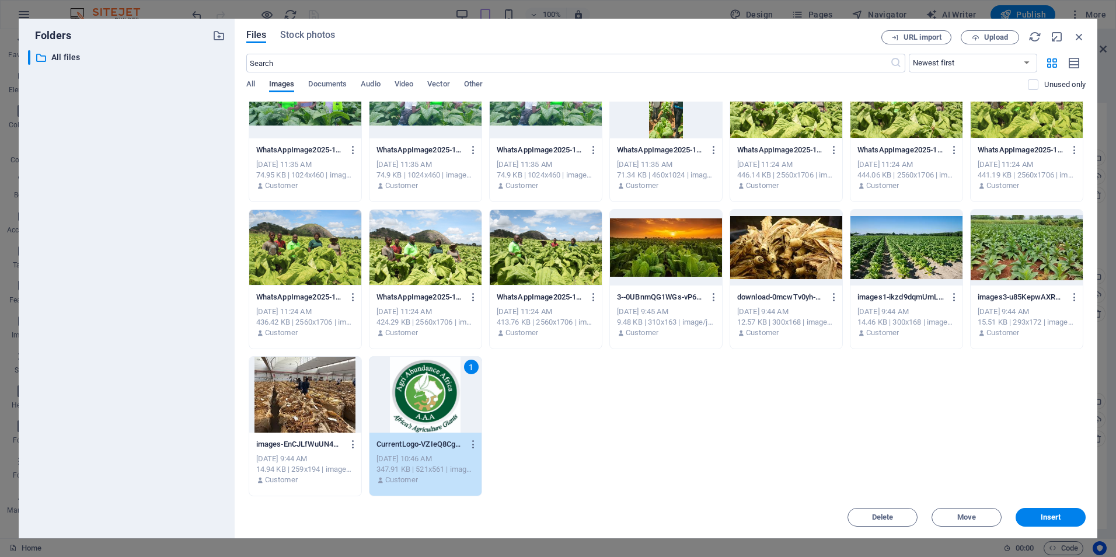
click at [421, 417] on div "1" at bounding box center [425, 395] width 112 height 76
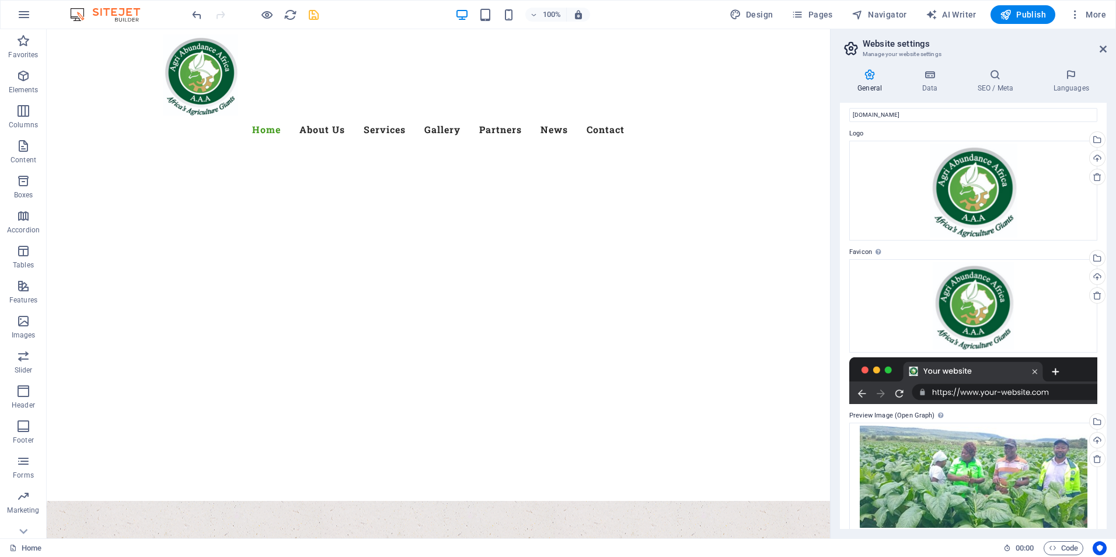
scroll to position [0, 0]
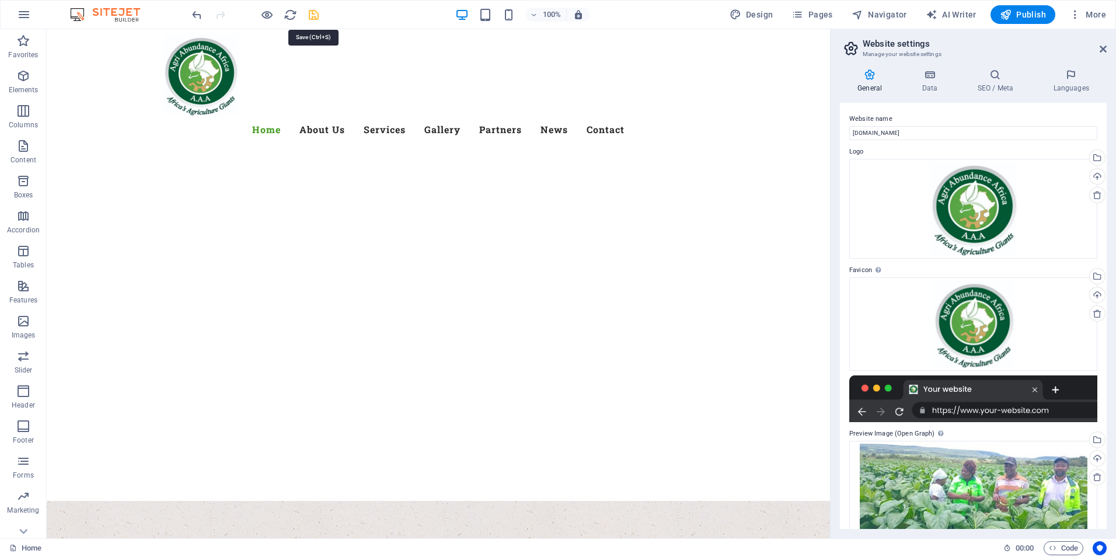
click at [315, 18] on icon "save" at bounding box center [313, 14] width 13 height 13
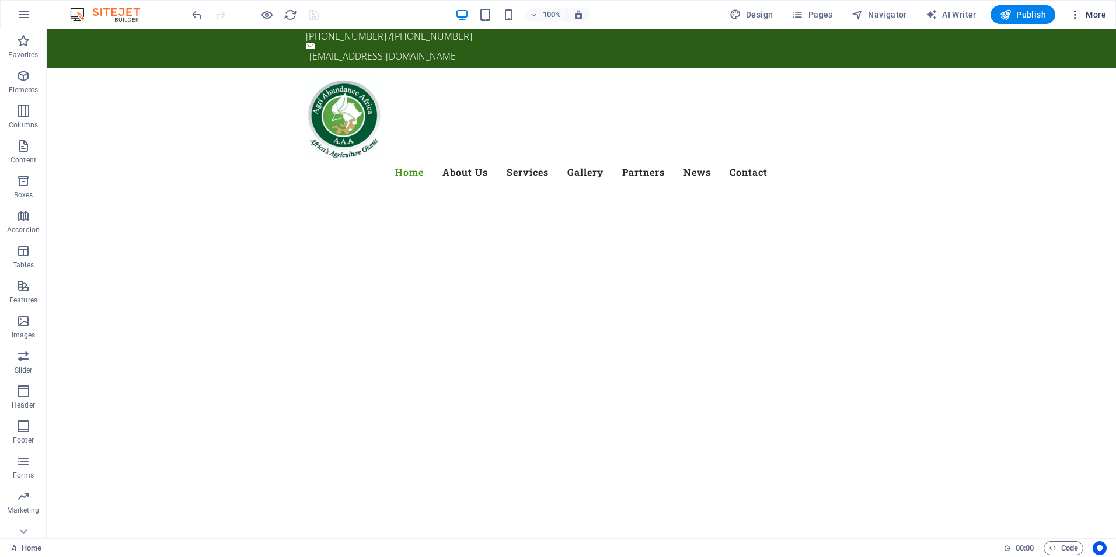
click at [1094, 12] on span "More" at bounding box center [1087, 15] width 37 height 12
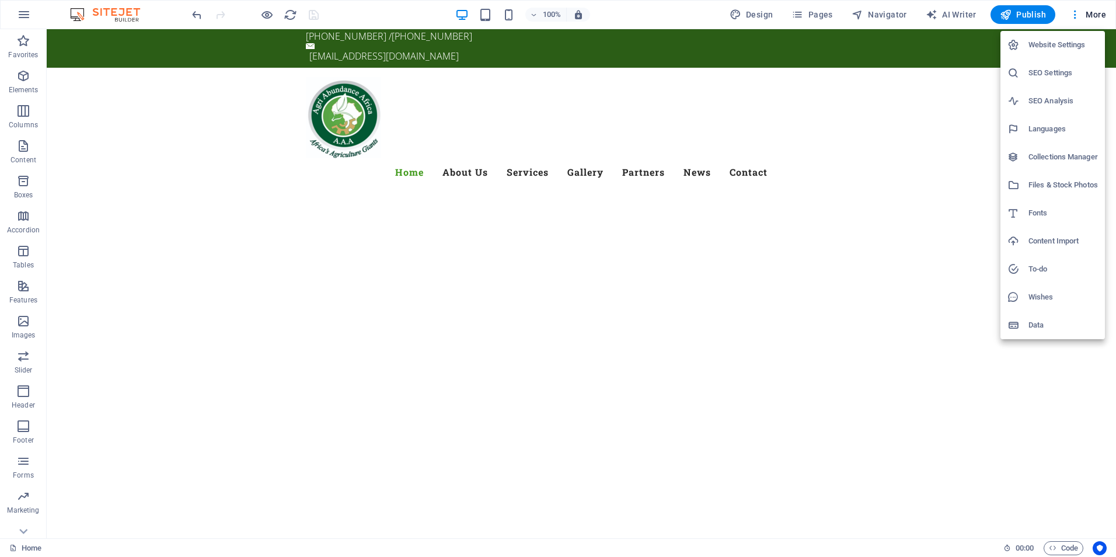
click at [1059, 44] on h6 "Website Settings" at bounding box center [1062, 45] width 69 height 14
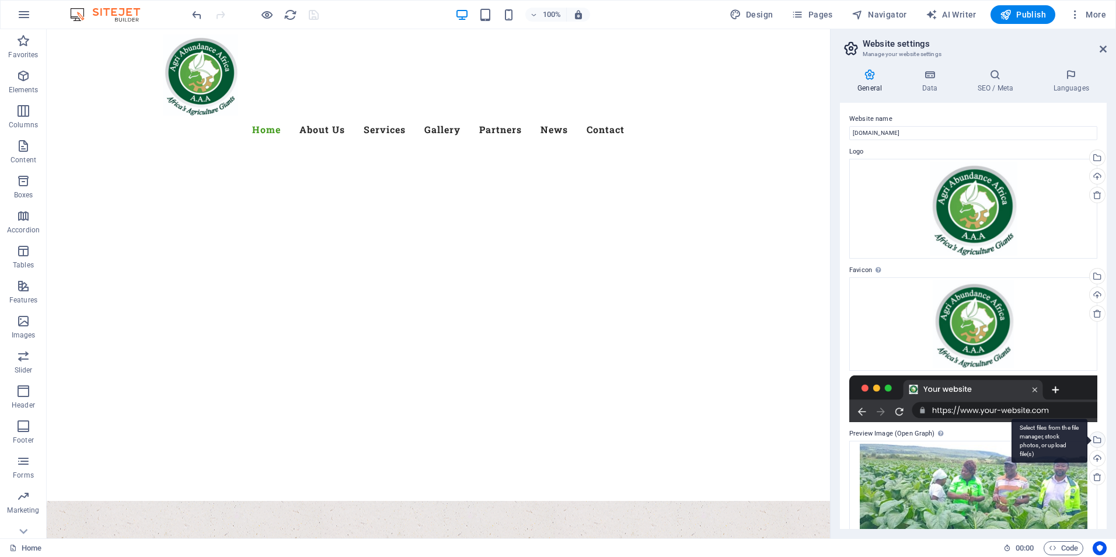
click at [1099, 437] on div "Select files from the file manager, stock photos, or upload file(s)" at bounding box center [1096, 441] width 18 height 18
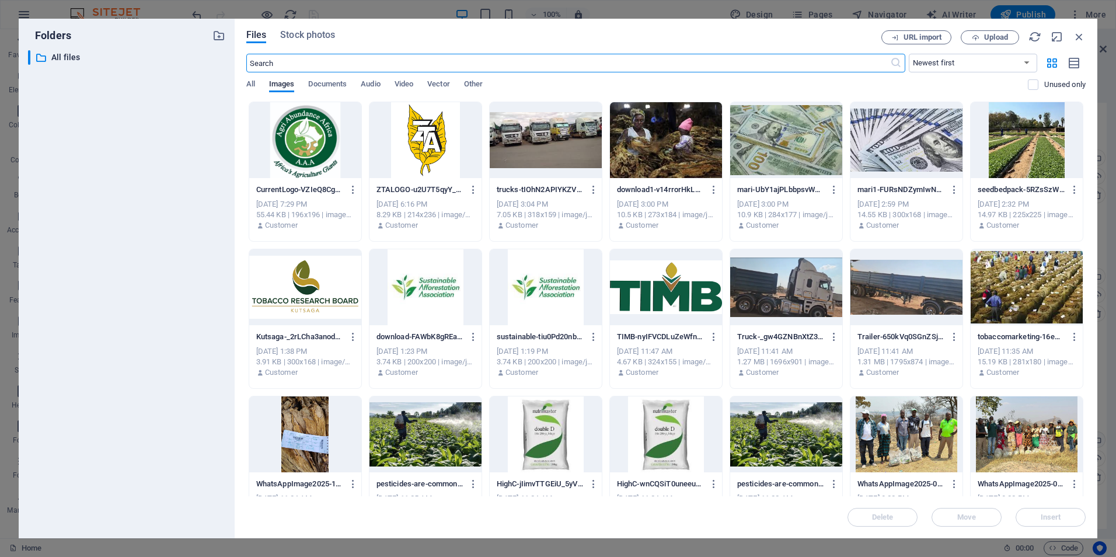
scroll to position [215, 0]
drag, startPoint x: 1086, startPoint y: 217, endPoint x: 1085, endPoint y: 272, distance: 54.9
click at [1085, 272] on div "Files Stock photos URL import Upload ​ Newest first Oldest first Name (A-Z) Nam…" at bounding box center [666, 278] width 863 height 519
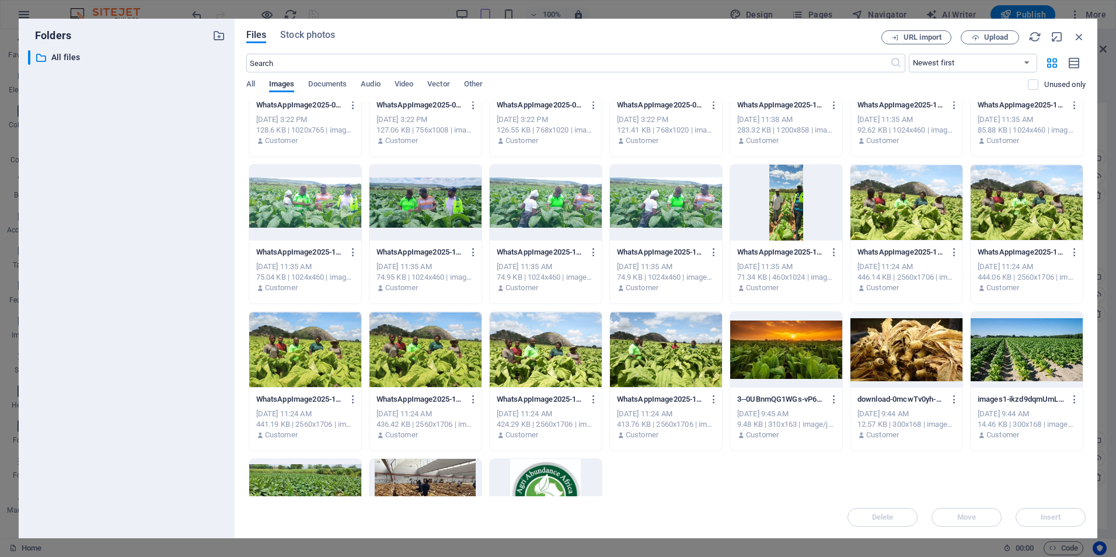
scroll to position [775, 0]
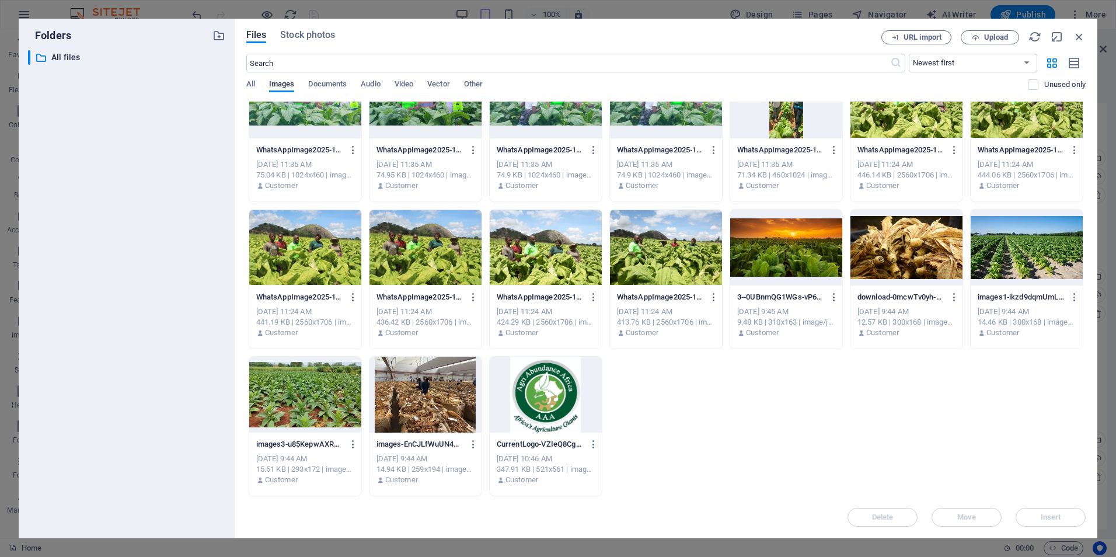
click at [539, 397] on div at bounding box center [546, 395] width 112 height 76
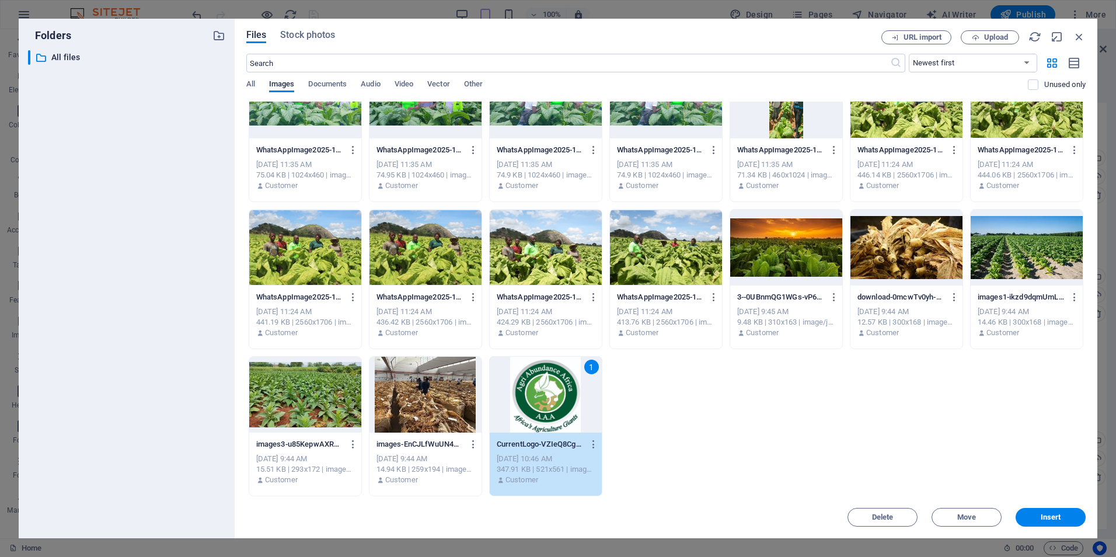
click at [539, 397] on div "1" at bounding box center [546, 395] width 112 height 76
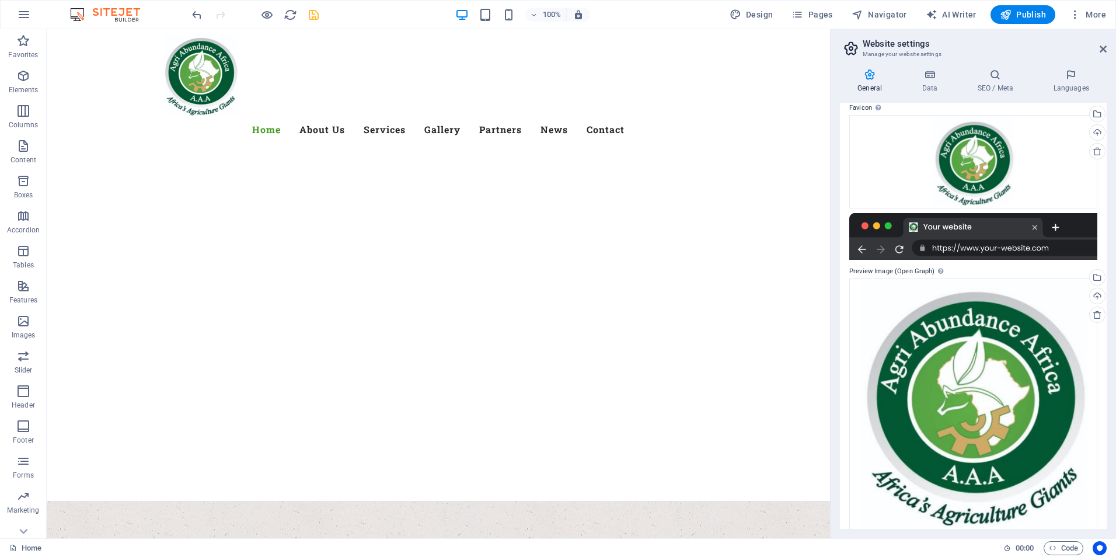
scroll to position [172, 0]
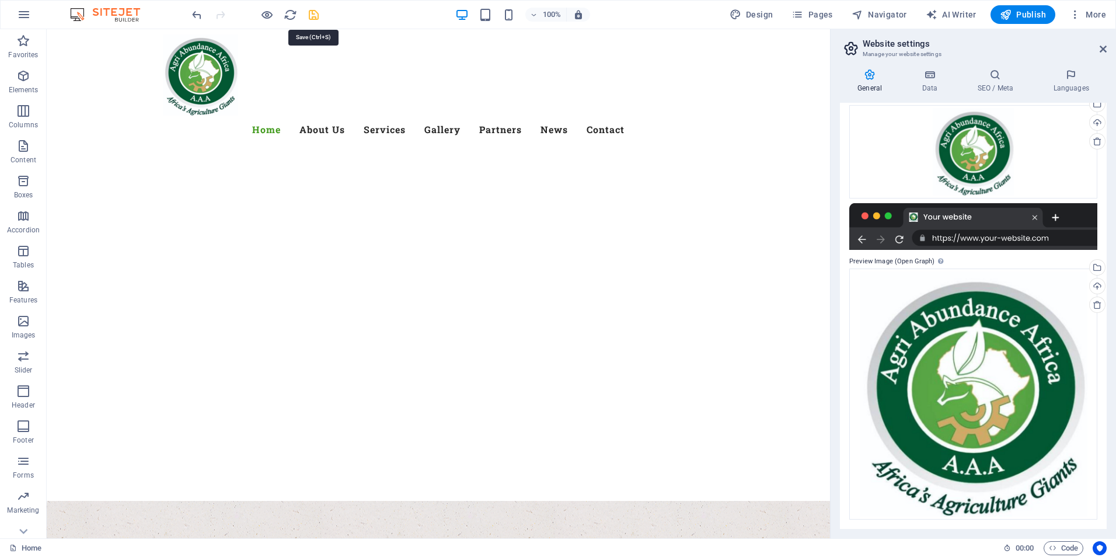
click at [316, 20] on icon "save" at bounding box center [313, 14] width 13 height 13
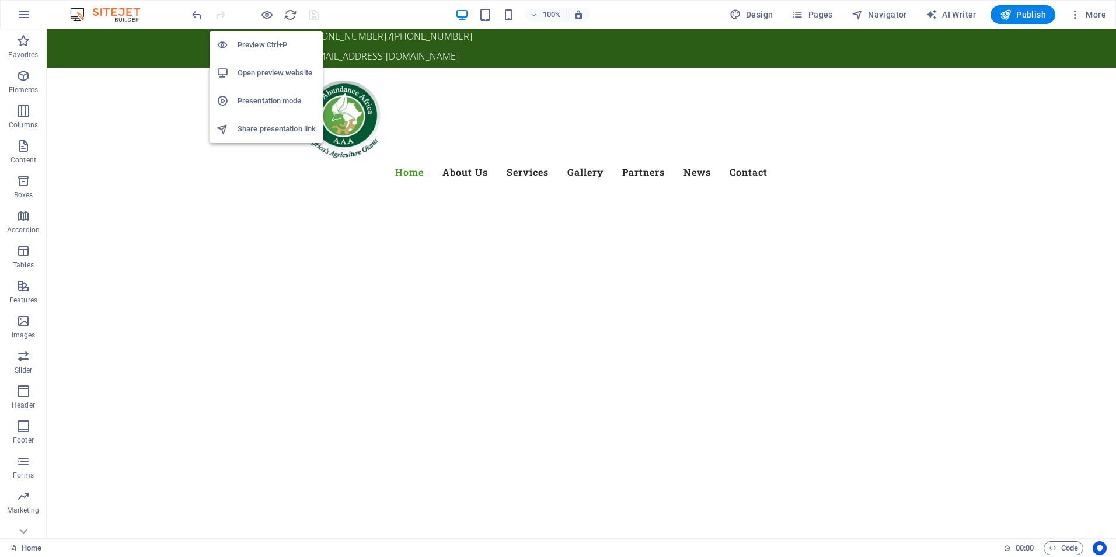
click at [277, 76] on h6 "Open preview website" at bounding box center [277, 73] width 78 height 14
